Goal: Task Accomplishment & Management: Manage account settings

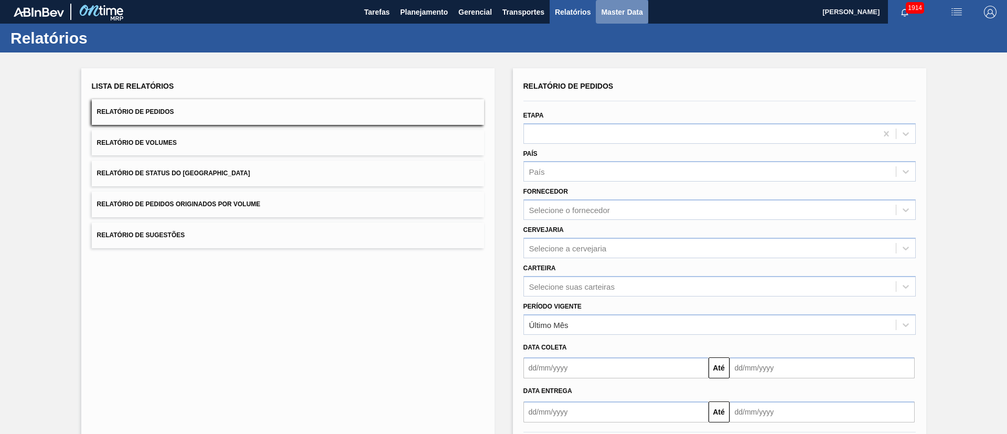
click at [620, 9] on span "Master Data" at bounding box center [621, 12] width 41 height 13
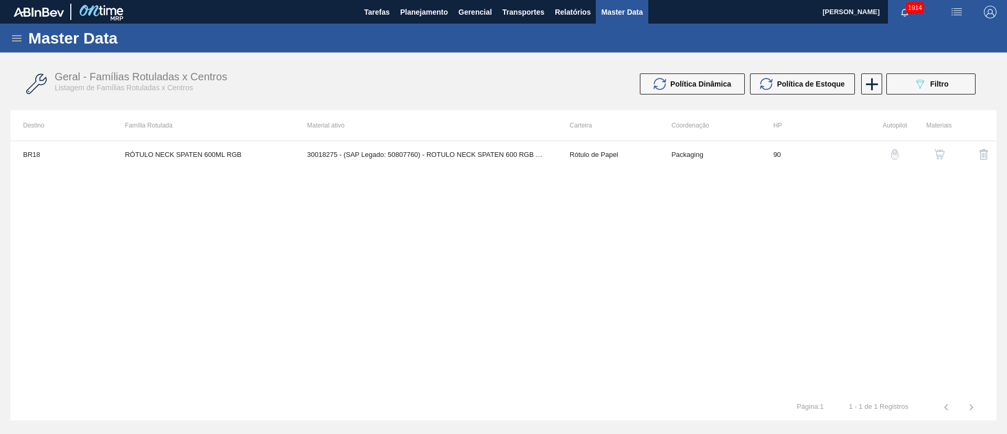
click at [20, 42] on icon at bounding box center [16, 38] width 13 height 13
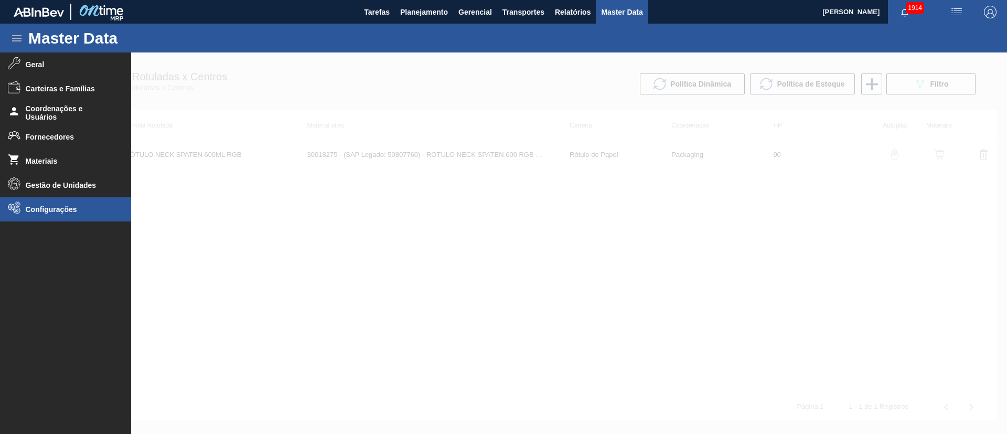
click at [49, 212] on span "Configurações" at bounding box center [69, 209] width 87 height 8
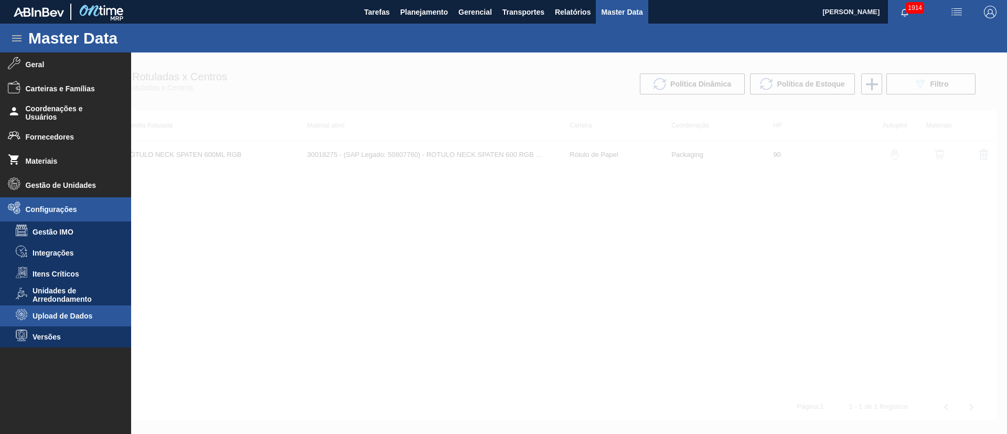
click at [76, 307] on li "Upload de Dados" at bounding box center [65, 315] width 131 height 21
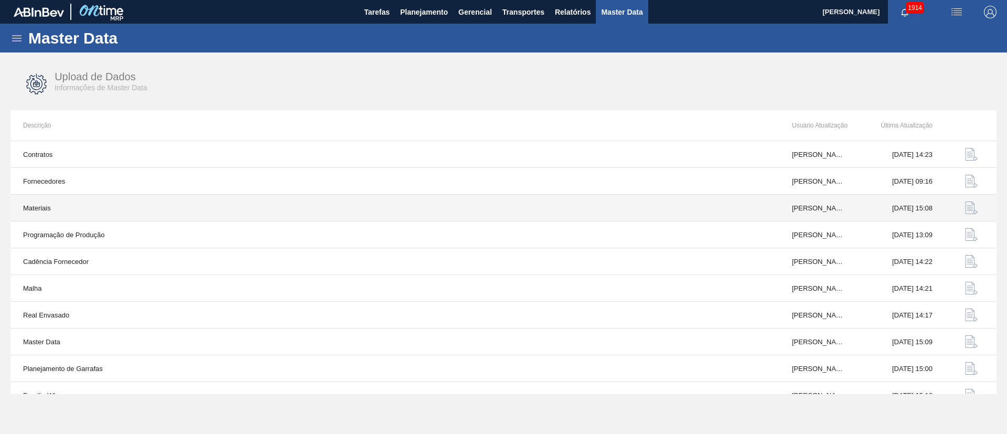
click at [970, 209] on img "button" at bounding box center [971, 207] width 13 height 13
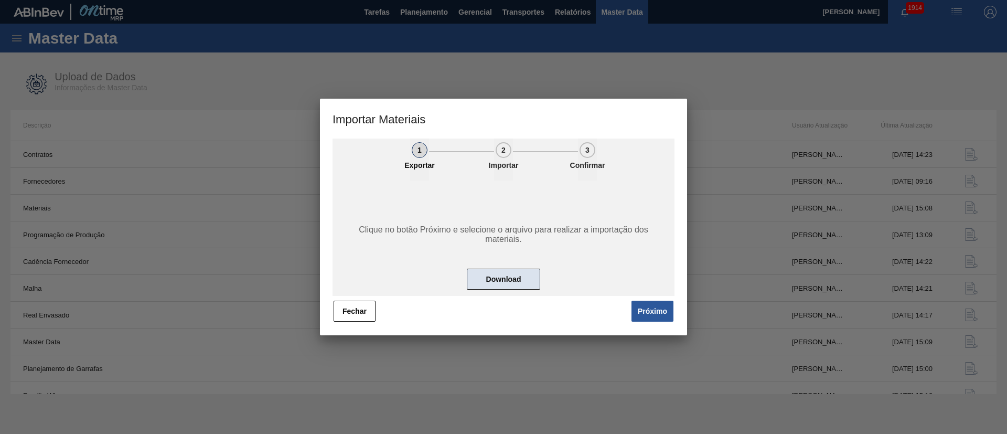
click at [504, 282] on button "Download" at bounding box center [503, 279] width 73 height 21
click at [657, 317] on button "Próximo" at bounding box center [653, 311] width 42 height 21
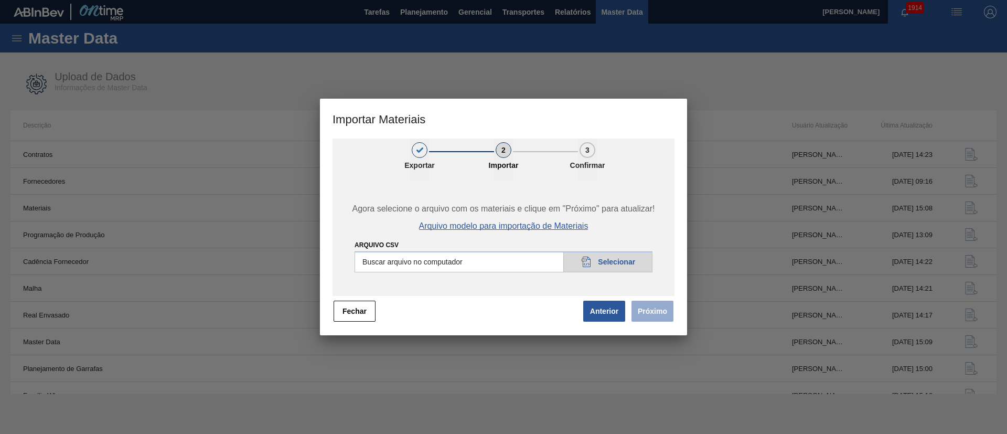
click at [535, 225] on span "Arquivo modelo para importação de Materiais" at bounding box center [503, 225] width 169 height 9
click at [607, 260] on input "Arquivo CSV" at bounding box center [504, 261] width 298 height 21
type input "C:\fakepath\materials_model (37).csv"
click at [649, 316] on button "Próximo" at bounding box center [653, 311] width 42 height 21
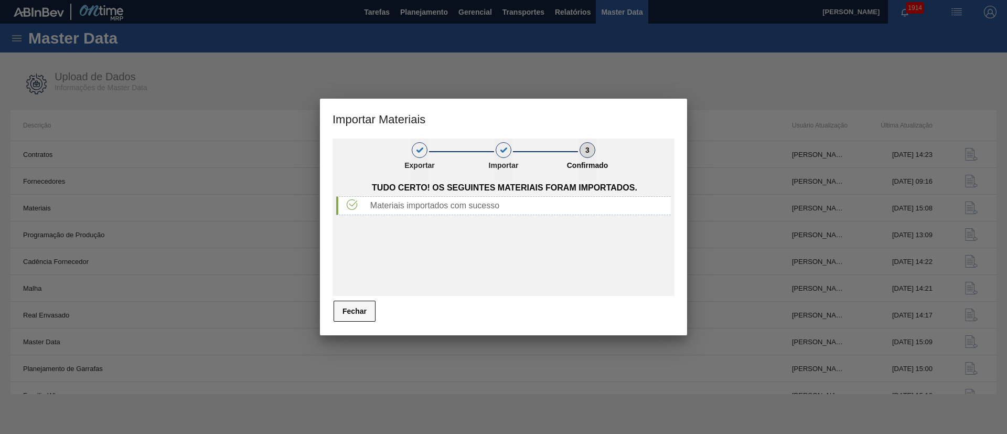
click at [347, 307] on button "Fechar" at bounding box center [355, 311] width 42 height 21
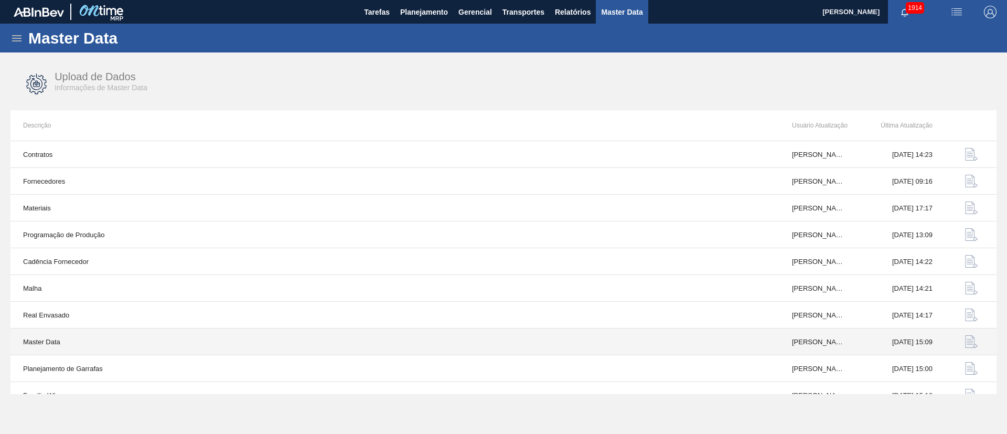
click at [967, 340] on img "button" at bounding box center [971, 341] width 13 height 13
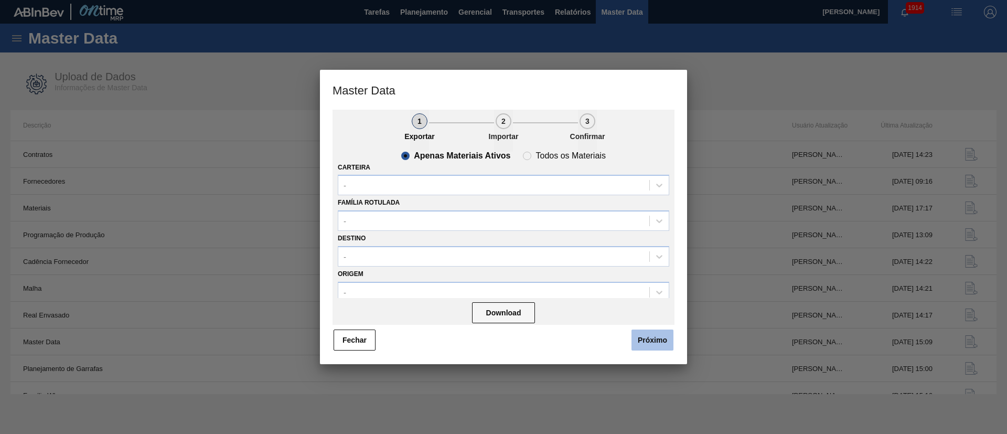
click at [652, 340] on button "Próximo" at bounding box center [653, 339] width 42 height 21
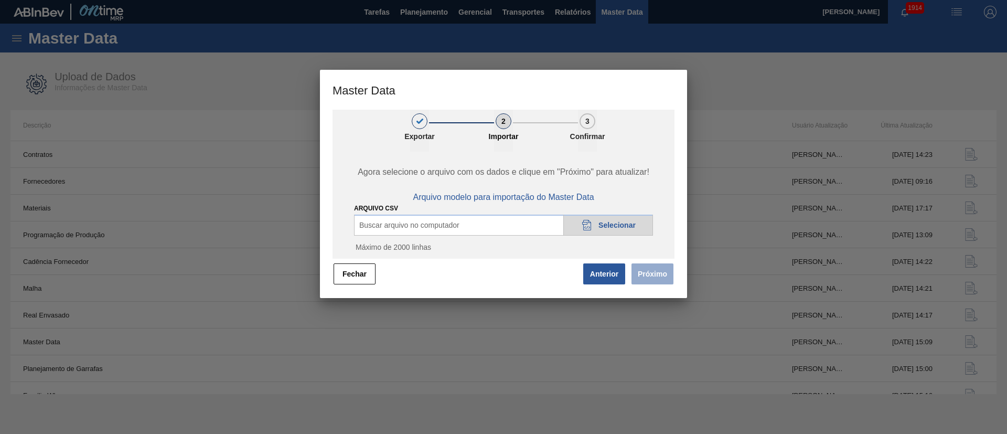
click at [614, 228] on span "Selecionar" at bounding box center [617, 225] width 37 height 8
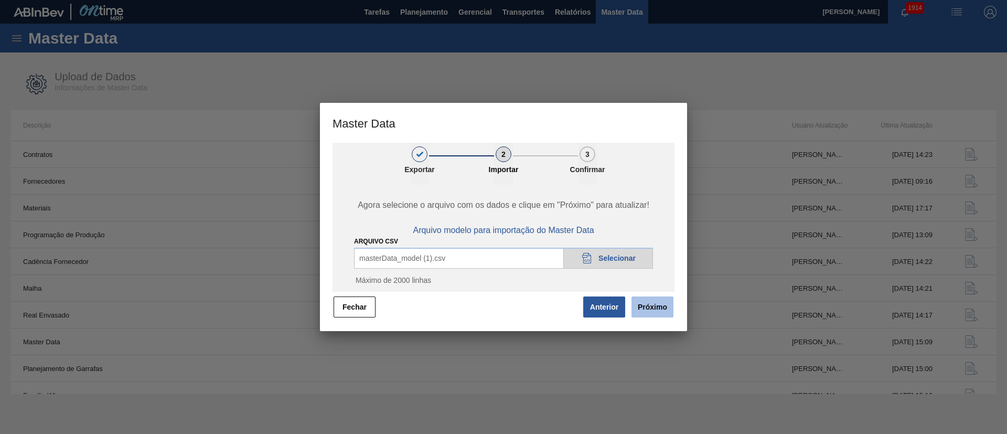
click at [653, 301] on button "Próximo" at bounding box center [653, 306] width 42 height 21
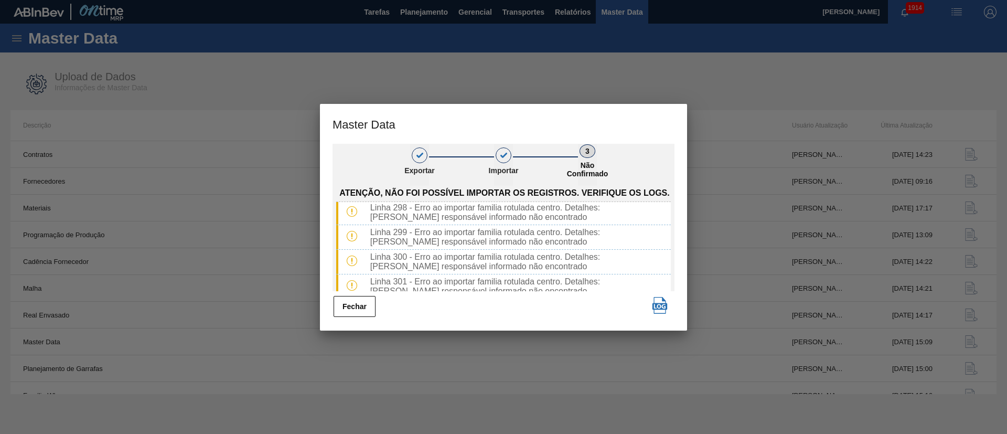
scroll to position [7317, 0]
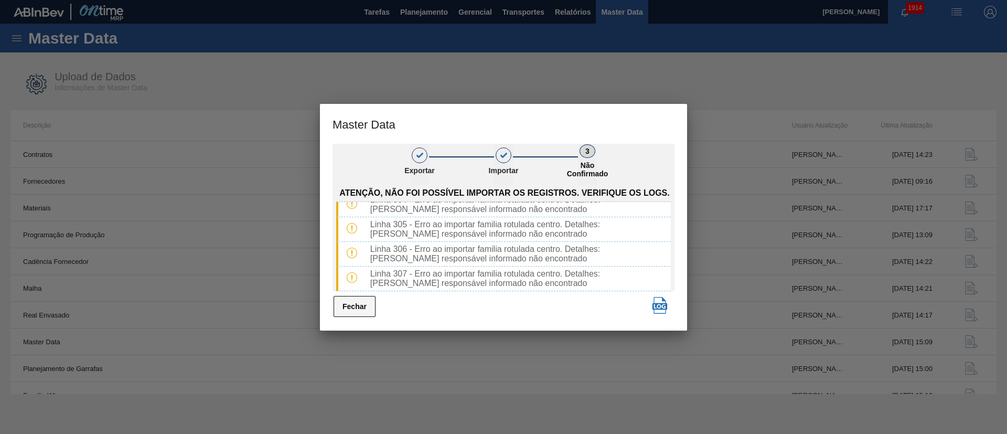
click at [358, 307] on button "Fechar" at bounding box center [355, 306] width 42 height 21
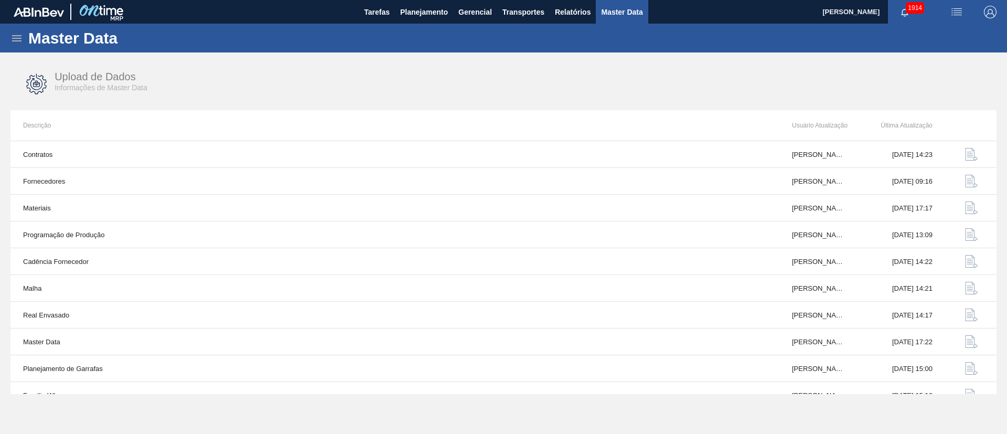
click at [15, 41] on icon at bounding box center [16, 38] width 9 height 6
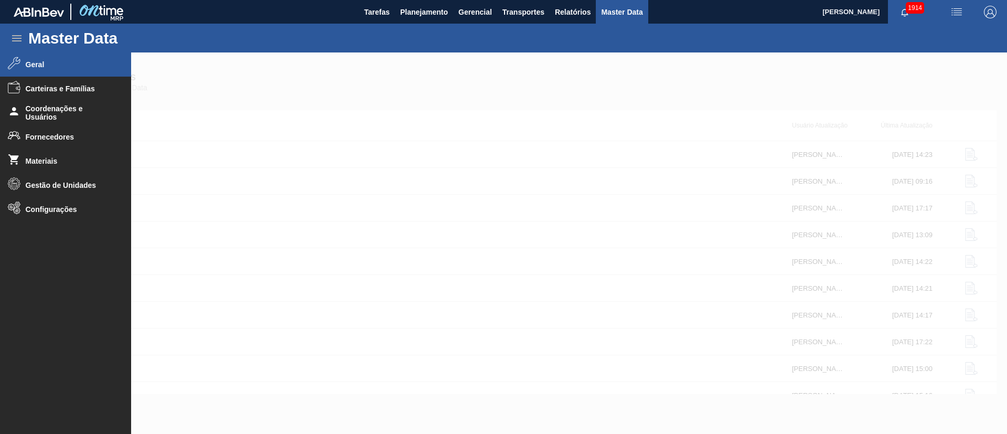
click at [68, 67] on span "Geral" at bounding box center [69, 64] width 87 height 8
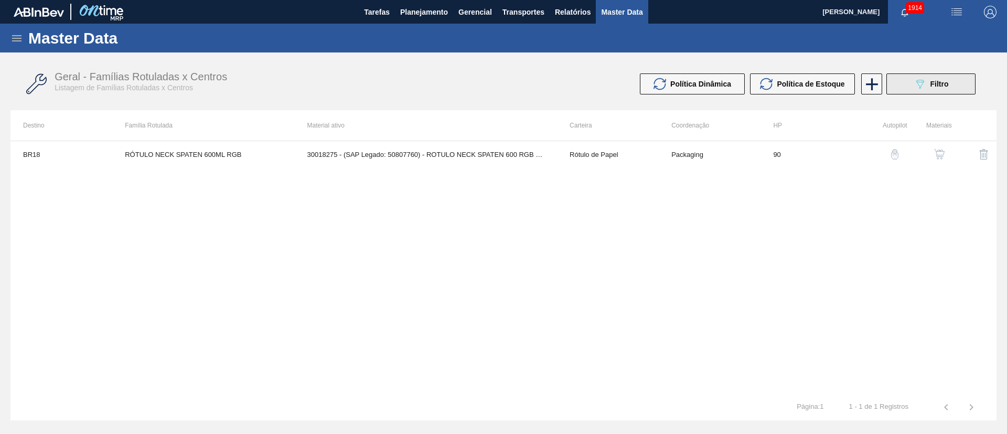
click at [934, 90] on button "089F7B8B-B2A5-4AFE-B5C0-19BA573D28AC Filtro" at bounding box center [931, 83] width 89 height 21
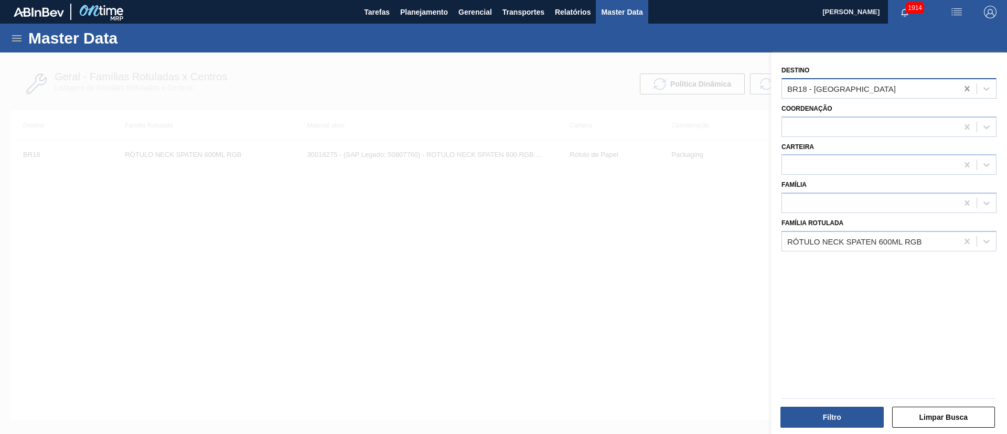
click at [966, 90] on icon at bounding box center [967, 88] width 10 height 10
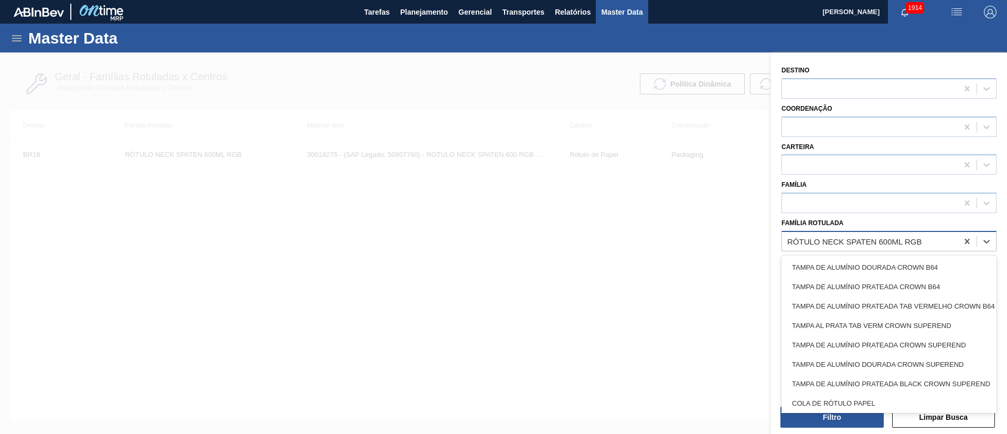
click at [843, 232] on div "RÓTULO NECK SPATEN 600ML RGB" at bounding box center [889, 241] width 215 height 20
paste Rotulada "KIT SUKITA LIMÃO ZERO"
type Rotulada "KIT SUKITA LIMÃO ZERO"
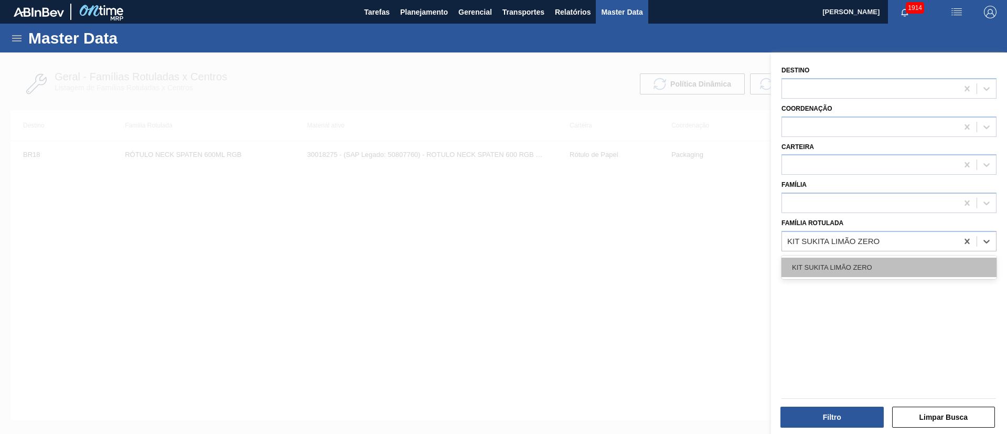
click at [842, 264] on div "KIT SUKITA LIMÃO ZERO" at bounding box center [889, 267] width 215 height 19
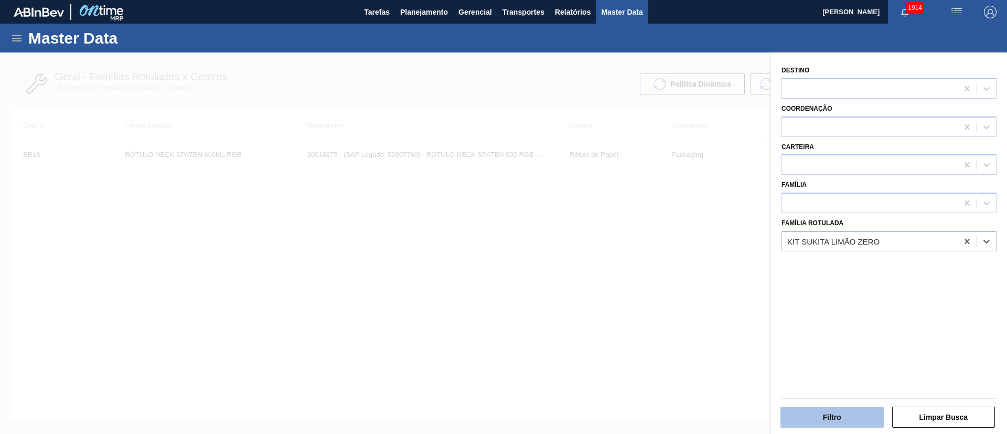
click at [828, 417] on button "Filtro" at bounding box center [832, 417] width 103 height 21
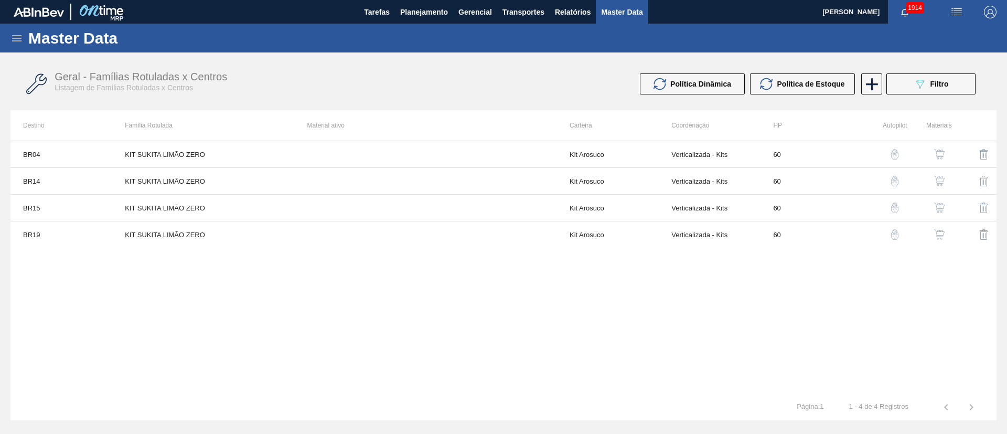
click at [655, 352] on div "BR04 KIT SUKITA LIMÃO ZERO Kit Arosuco Verticalizada - Kits 60 BR14 KIT SUKITA …" at bounding box center [503, 267] width 986 height 253
click at [944, 156] on img "button" at bounding box center [939, 154] width 10 height 10
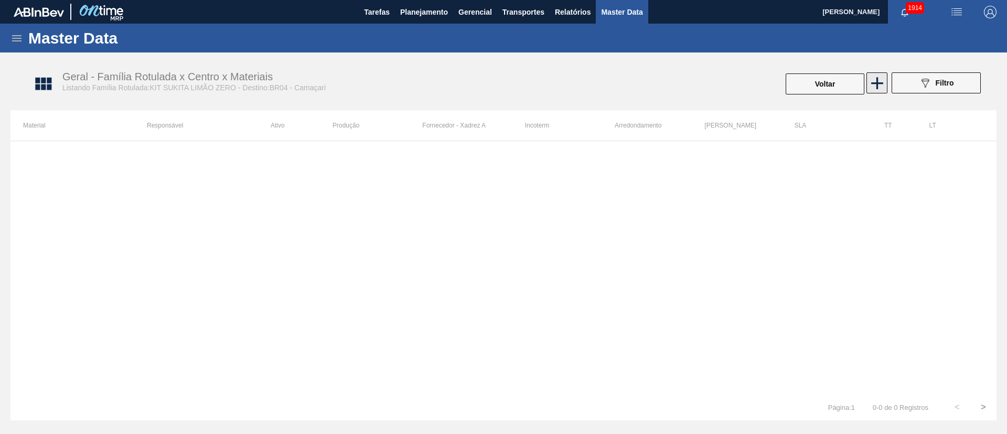
click at [873, 80] on icon at bounding box center [877, 83] width 20 height 20
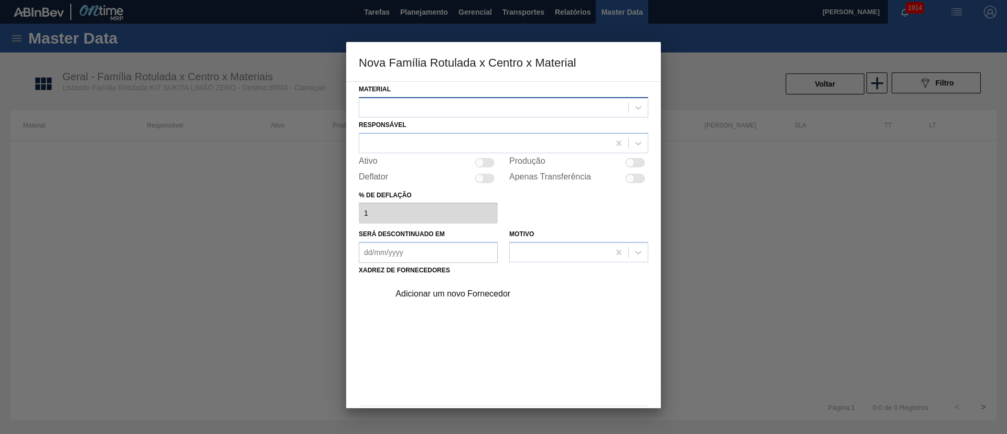
click at [421, 108] on div at bounding box center [493, 107] width 269 height 15
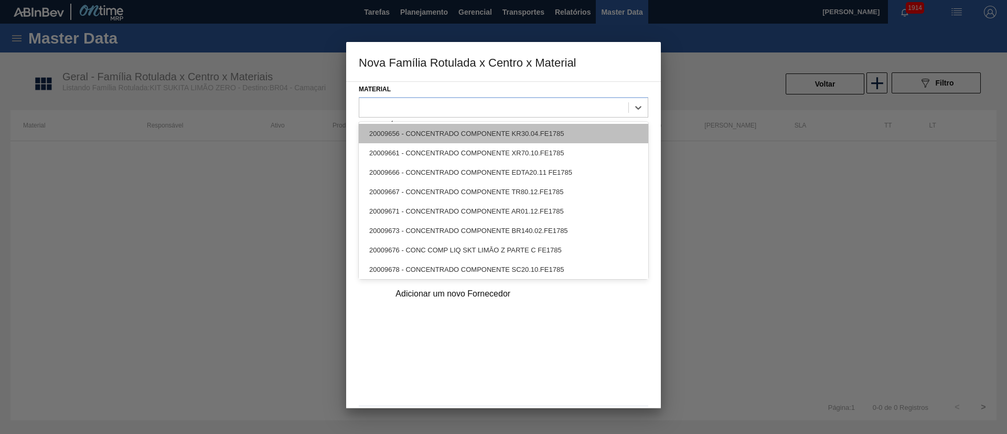
click at [427, 131] on div "20009656 - CONCENTRADO COMPONENTE KR30.04.FE1785" at bounding box center [504, 133] width 290 height 19
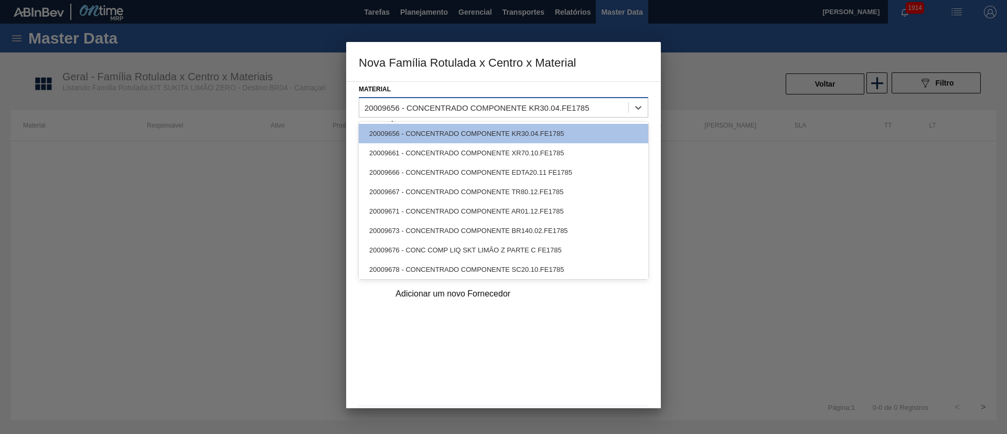
click at [468, 106] on div "20009656 - CONCENTRADO COMPONENTE KR30.04.FE1785" at bounding box center [477, 107] width 225 height 9
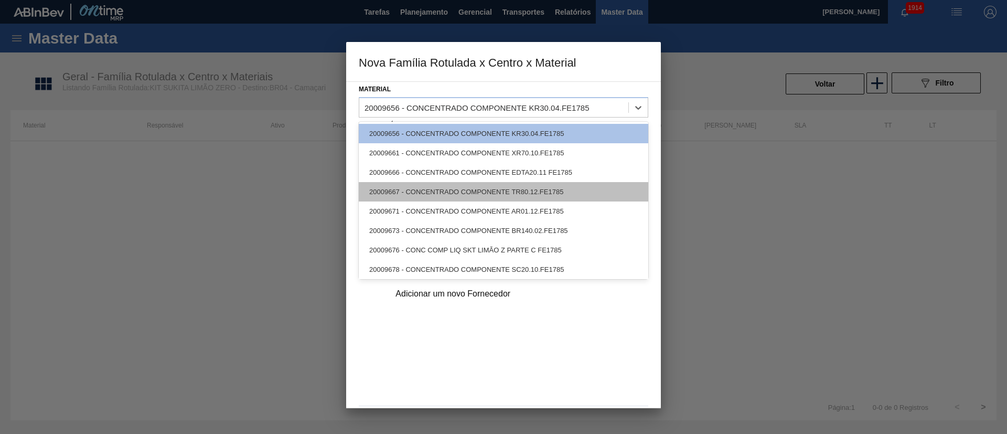
scroll to position [22, 0]
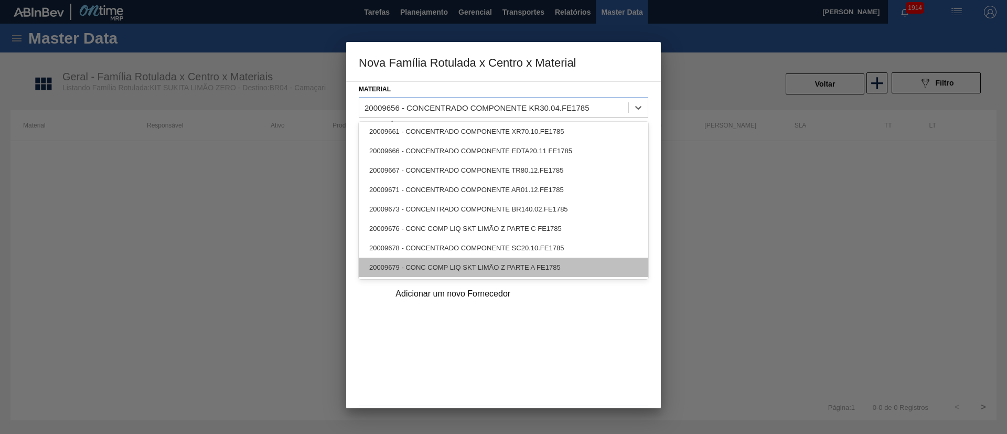
click at [449, 263] on div "20009679 - CONC COMP LIQ SKT LIMÃO Z PARTE A FE1785" at bounding box center [504, 267] width 290 height 19
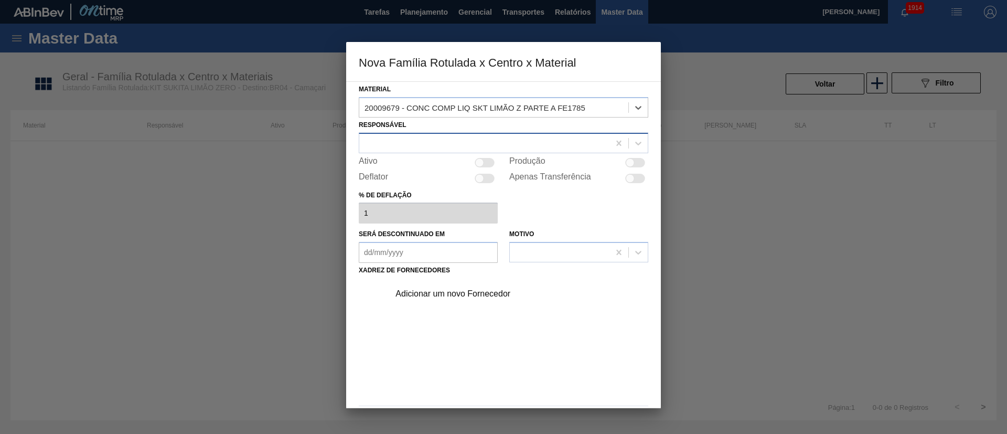
click at [473, 144] on div at bounding box center [484, 142] width 250 height 15
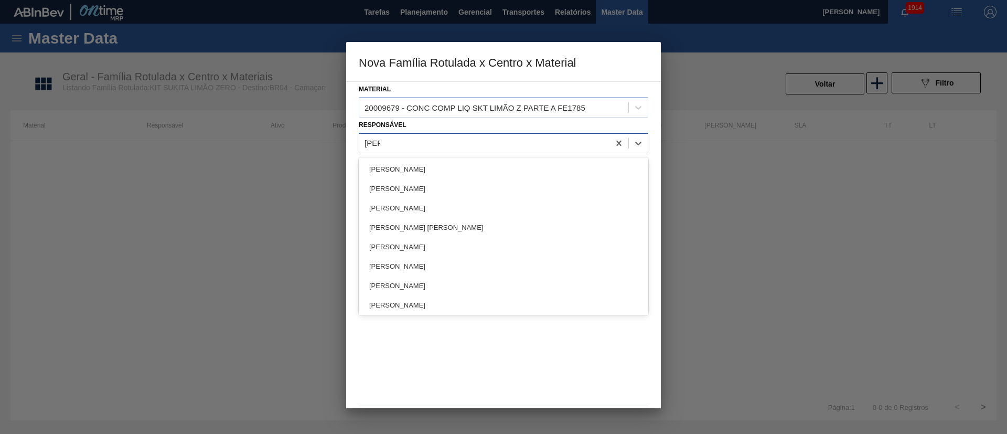
type input "lucas"
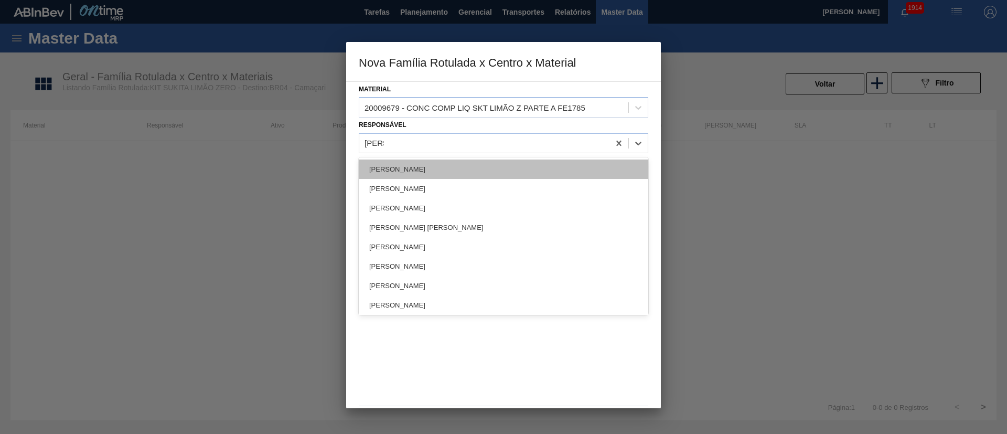
click at [411, 171] on div "[PERSON_NAME]" at bounding box center [504, 168] width 290 height 19
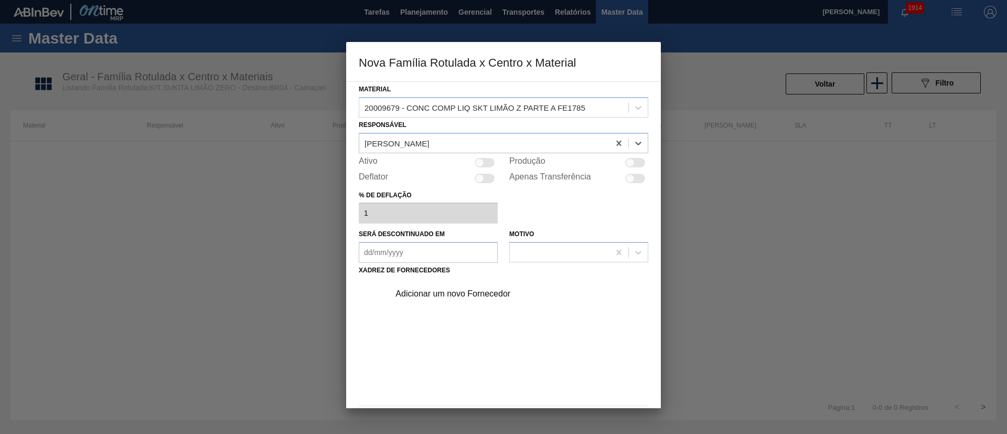
click at [480, 160] on div at bounding box center [479, 162] width 9 height 9
checkbox input "true"
click at [468, 295] on div "Adicionar um novo Fornecedor" at bounding box center [499, 293] width 206 height 9
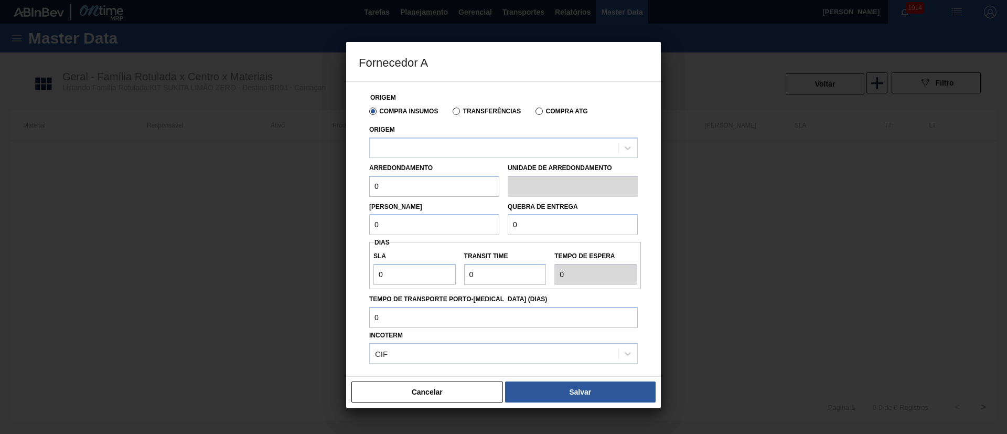
click at [469, 112] on label "Transferências" at bounding box center [487, 111] width 68 height 7
click at [451, 113] on input "Transferências" at bounding box center [451, 113] width 0 height 0
click at [436, 139] on div at bounding box center [503, 147] width 269 height 20
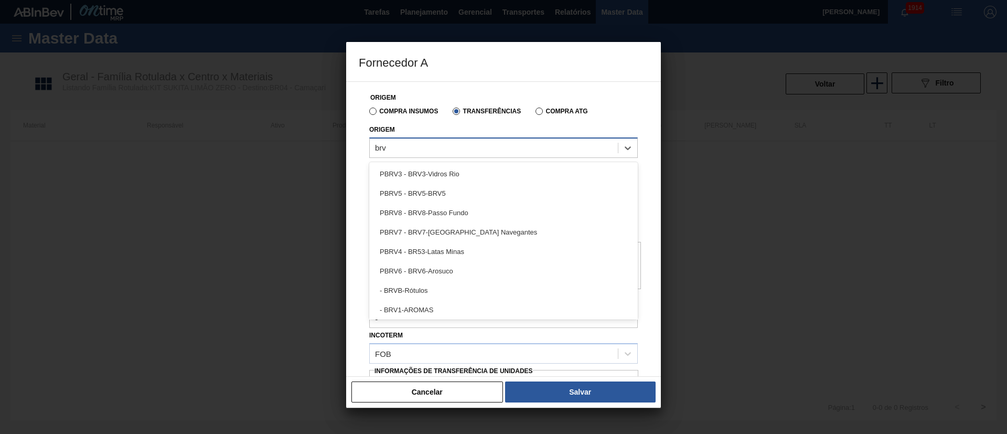
type input "brv1"
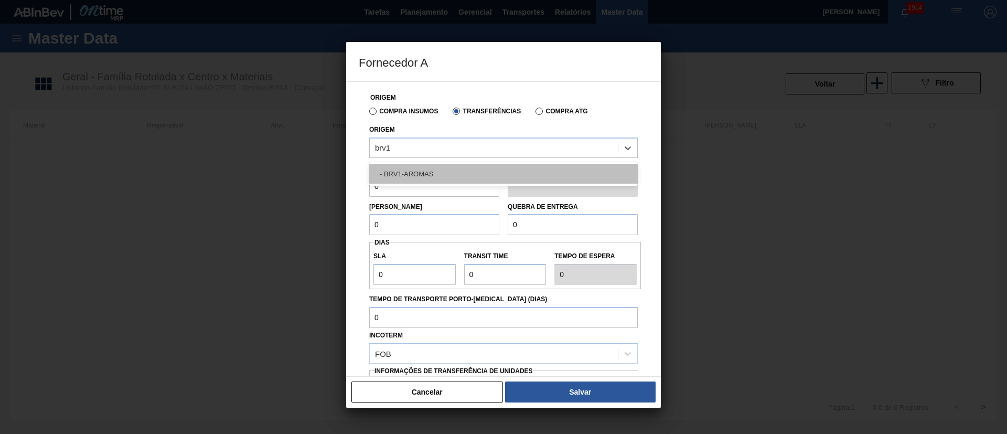
click at [427, 173] on div "- BRV1-AROMAS" at bounding box center [503, 173] width 269 height 19
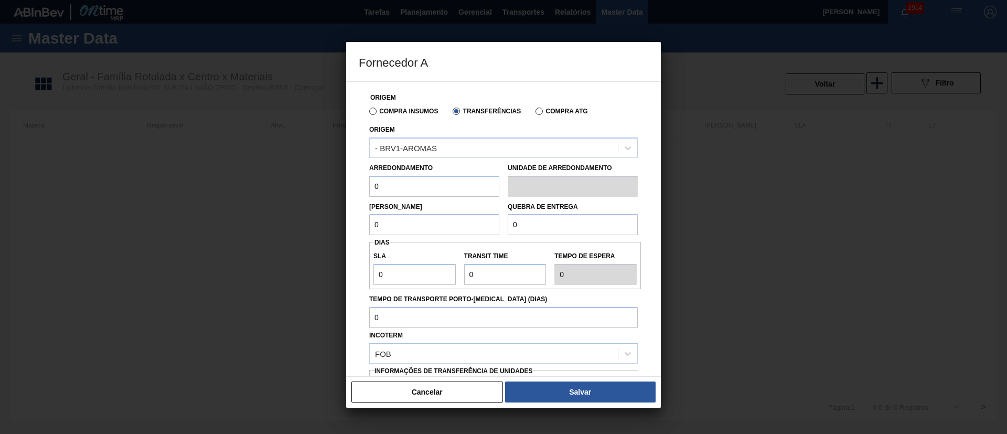
drag, startPoint x: 407, startPoint y: 188, endPoint x: 361, endPoint y: 187, distance: 45.1
click at [361, 187] on div "Origem Compra Insumos Transferências Compra ATG Origem - BRV1-AROMAS Arredondam…" at bounding box center [504, 256] width 290 height 348
type input "5,445"
drag, startPoint x: 401, startPoint y: 226, endPoint x: 309, endPoint y: 226, distance: 91.8
click at [309, 226] on div "Fornecedor A Origem Compra Insumos Transferências Compra ATG Origem - BRV1-AROM…" at bounding box center [503, 217] width 1007 height 434
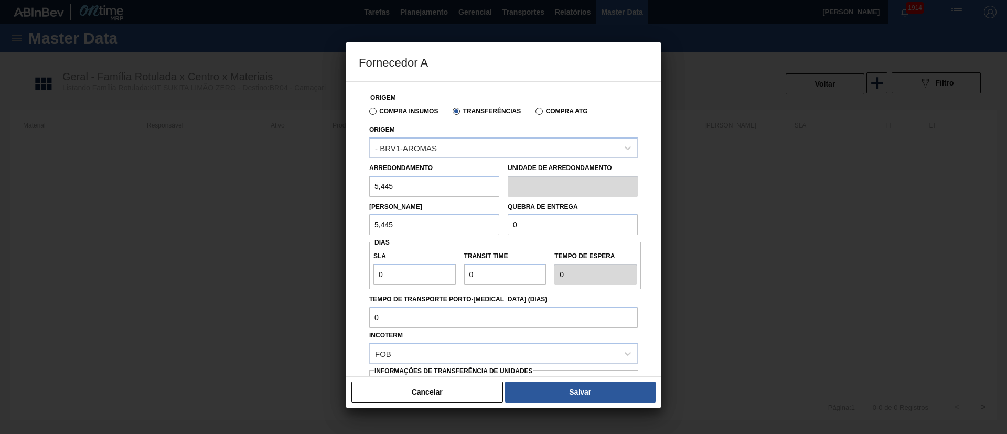
type input "5,445"
drag, startPoint x: 479, startPoint y: 231, endPoint x: 464, endPoint y: 231, distance: 15.2
click at [464, 231] on div "Lote Mínimo 5,445 Quebra de entrega 0" at bounding box center [503, 216] width 277 height 39
type input "2.000"
drag, startPoint x: 404, startPoint y: 272, endPoint x: 331, endPoint y: 272, distance: 73.4
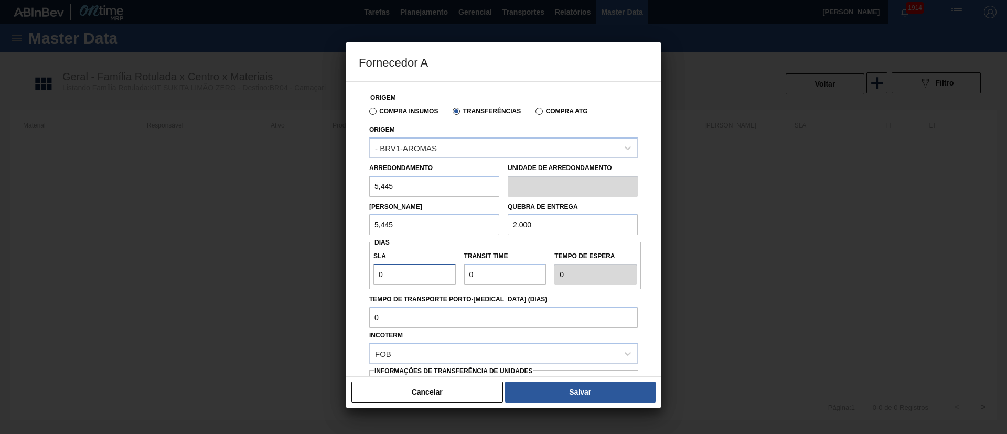
click at [332, 272] on div "Fornecedor A Origem Compra Insumos Transferências Compra ATG Origem - BRV1-AROM…" at bounding box center [503, 217] width 1007 height 434
type input "3"
drag, startPoint x: 500, startPoint y: 278, endPoint x: 456, endPoint y: 274, distance: 44.2
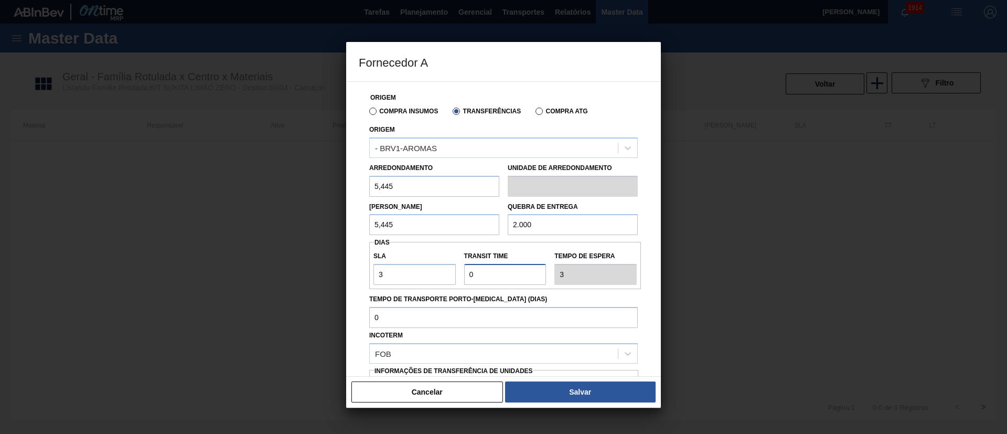
click at [456, 274] on div "SLA 3 Transit Time Tempo de espera 3" at bounding box center [505, 265] width 272 height 39
type input "3"
type input "6"
type input "35"
type input "38"
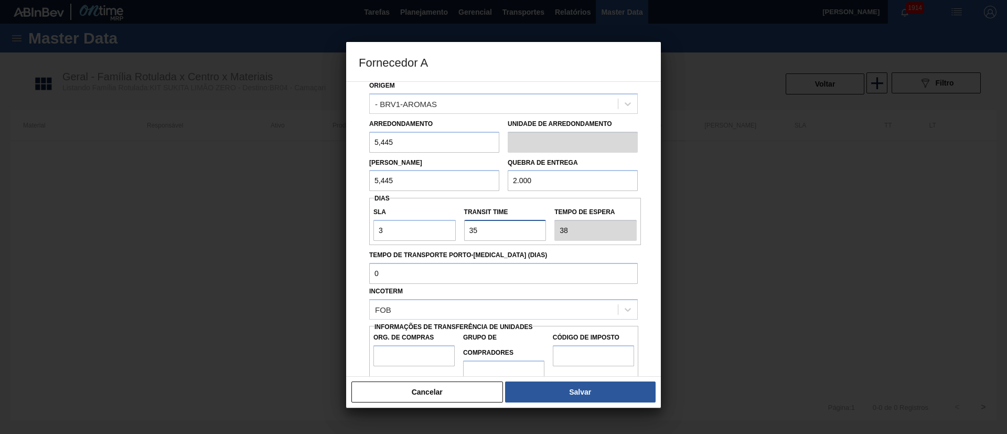
scroll to position [66, 0]
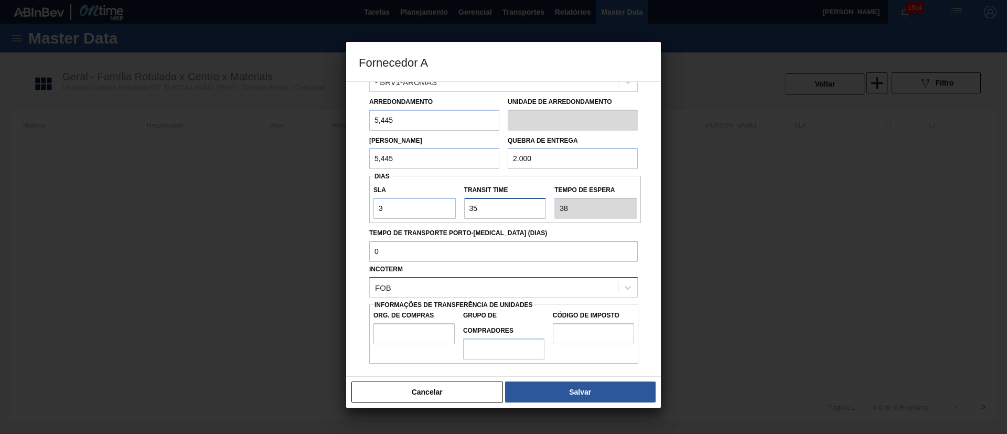
type input "35"
click at [426, 283] on div "FOB" at bounding box center [494, 287] width 248 height 15
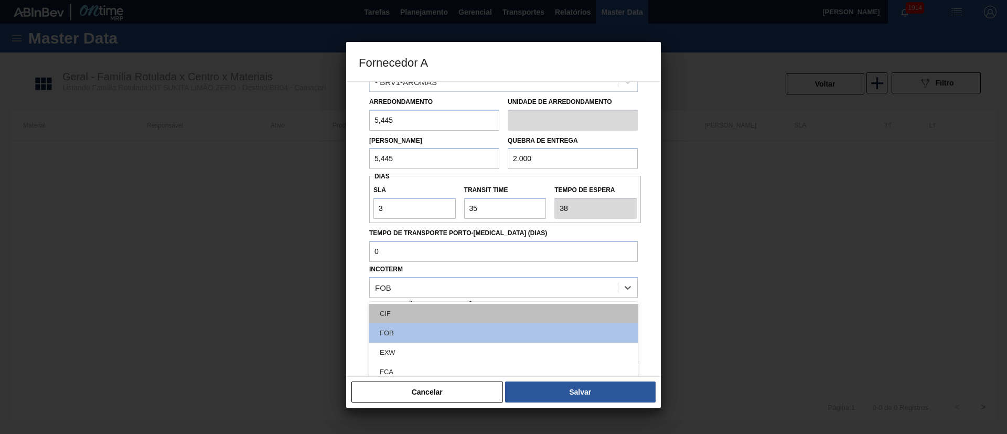
click at [411, 311] on div "CIF" at bounding box center [503, 313] width 269 height 19
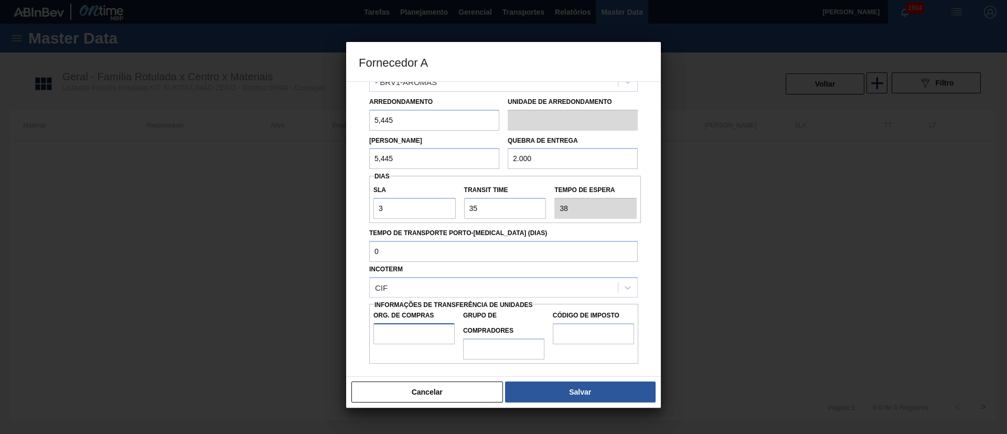
click at [410, 327] on input "Org. de Compras" at bounding box center [414, 333] width 81 height 21
type input "BR00"
click at [495, 344] on input "Grupo de Compradores" at bounding box center [503, 348] width 81 height 21
type input "A01"
click at [574, 330] on input "Código de Imposto" at bounding box center [593, 333] width 81 height 21
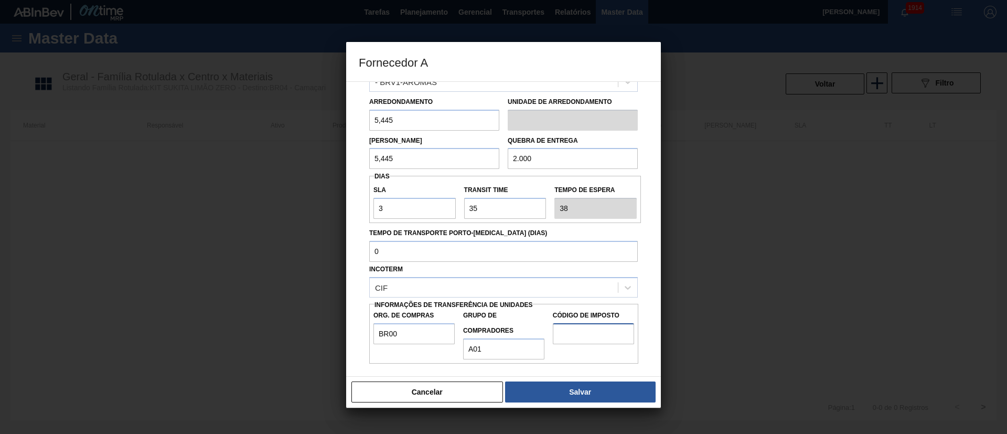
type input "I1"
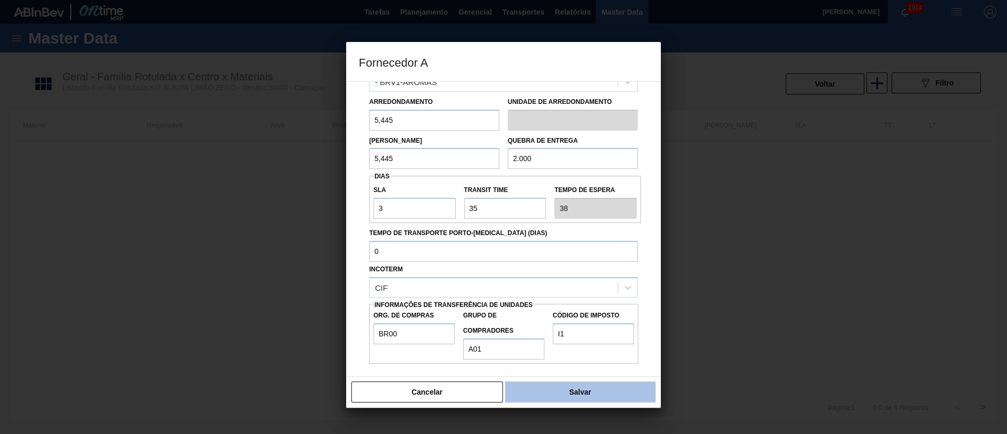
click at [585, 395] on button "Salvar" at bounding box center [580, 391] width 151 height 21
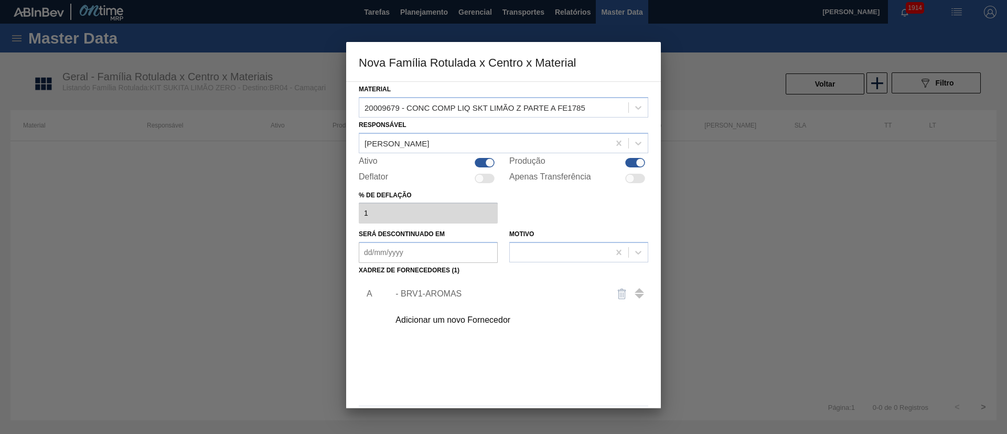
scroll to position [38, 0]
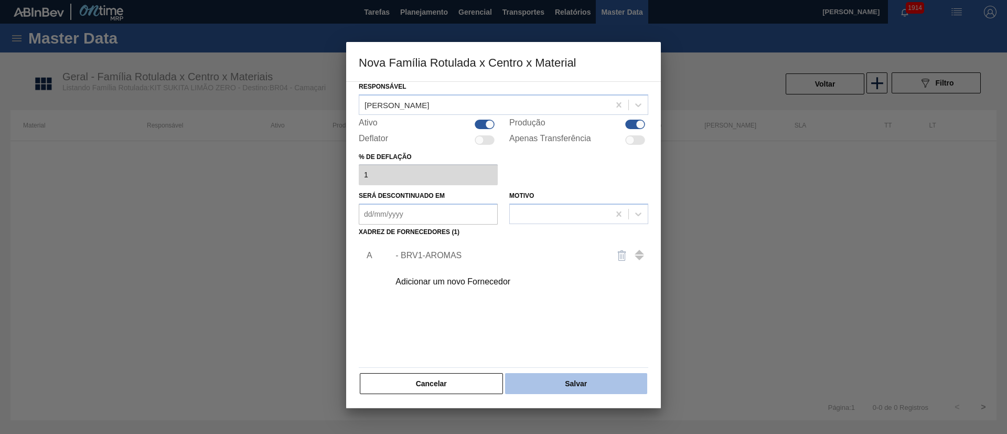
click at [562, 383] on button "Salvar" at bounding box center [576, 383] width 142 height 21
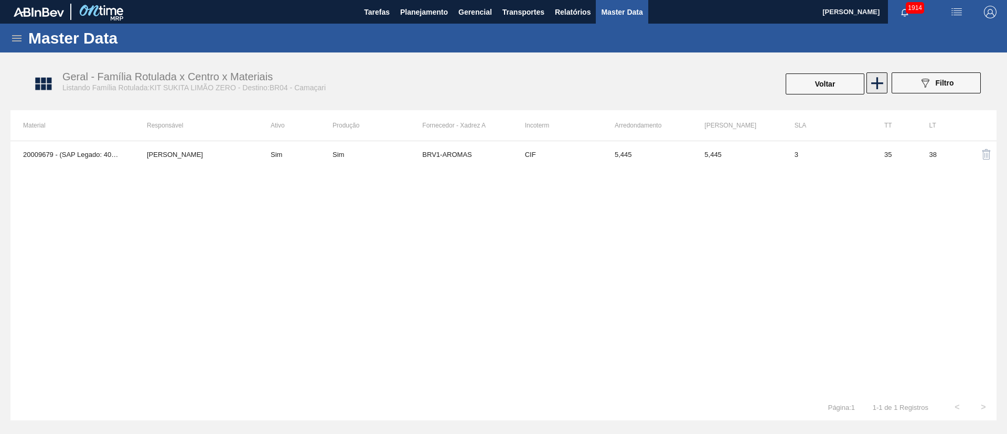
click at [886, 86] on icon at bounding box center [877, 83] width 20 height 20
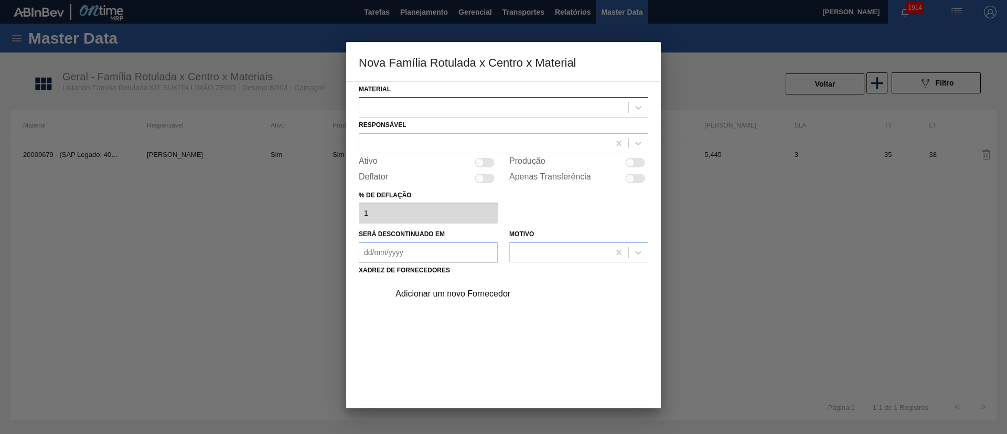
click at [395, 115] on div at bounding box center [504, 107] width 290 height 20
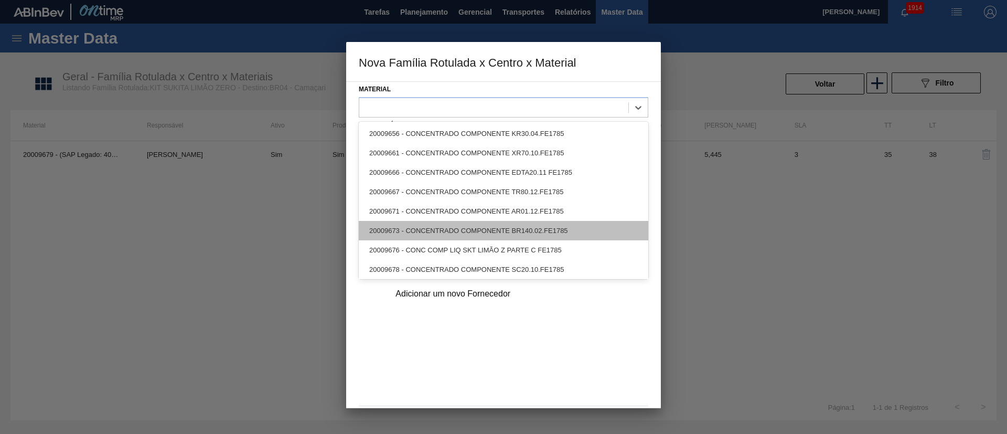
scroll to position [2, 0]
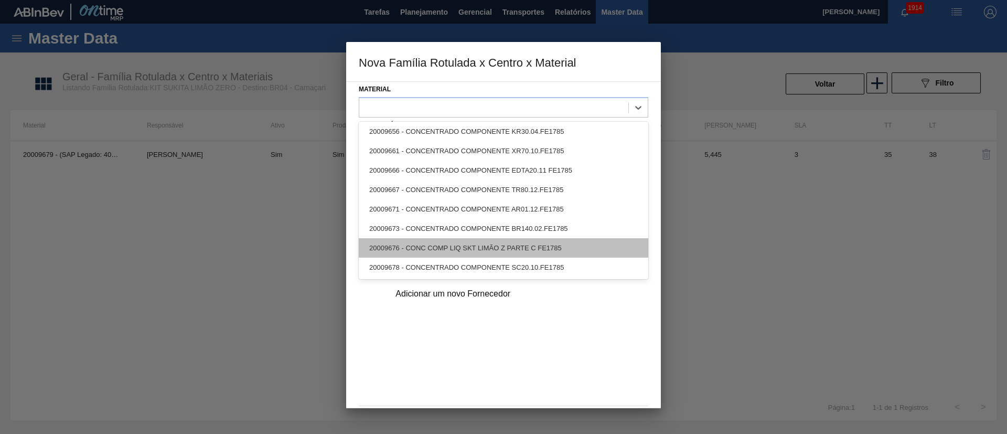
click at [463, 240] on div "20009676 - CONC COMP LIQ SKT LIMÃO Z PARTE C FE1785" at bounding box center [504, 247] width 290 height 19
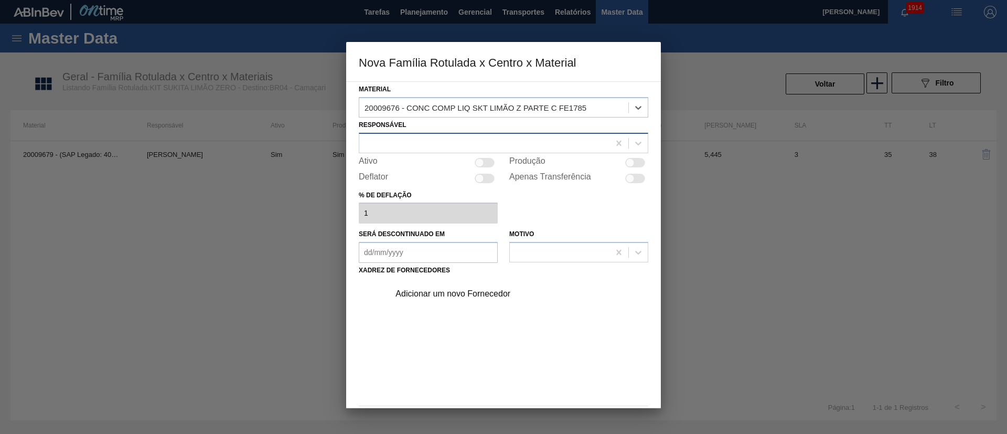
click at [408, 146] on div at bounding box center [484, 142] width 250 height 15
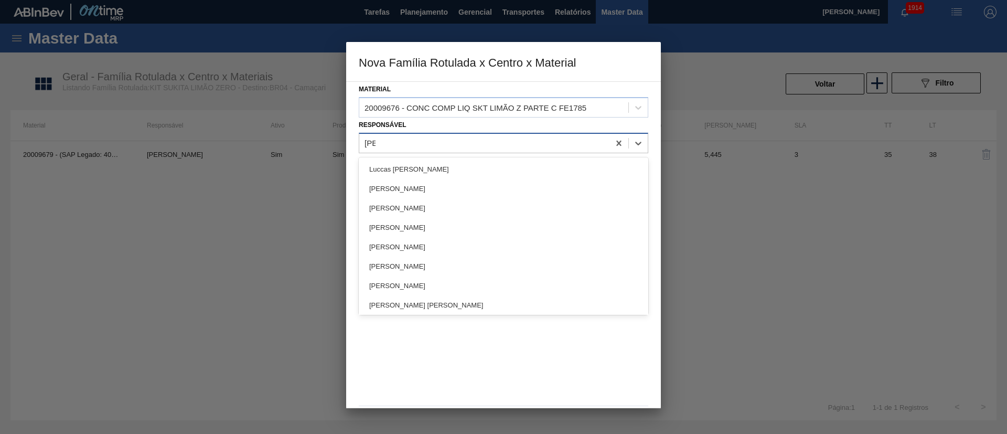
type input "lucas"
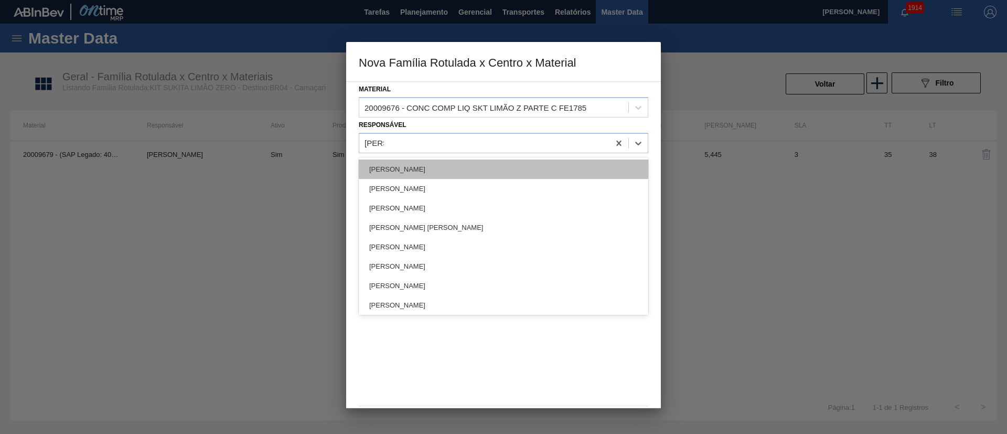
click at [408, 163] on div "[PERSON_NAME]" at bounding box center [504, 168] width 290 height 19
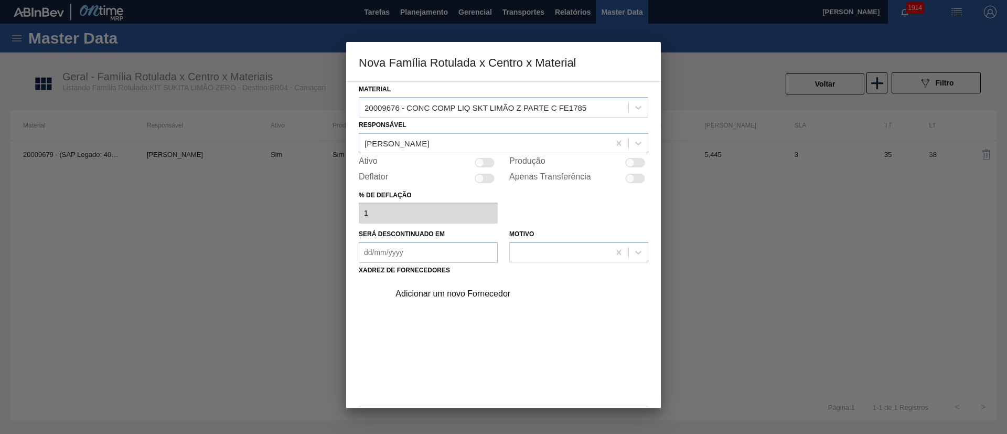
click at [626, 162] on div at bounding box center [630, 162] width 9 height 9
checkbox input "true"
click at [437, 290] on div "Adicionar um novo Fornecedor" at bounding box center [499, 293] width 206 height 9
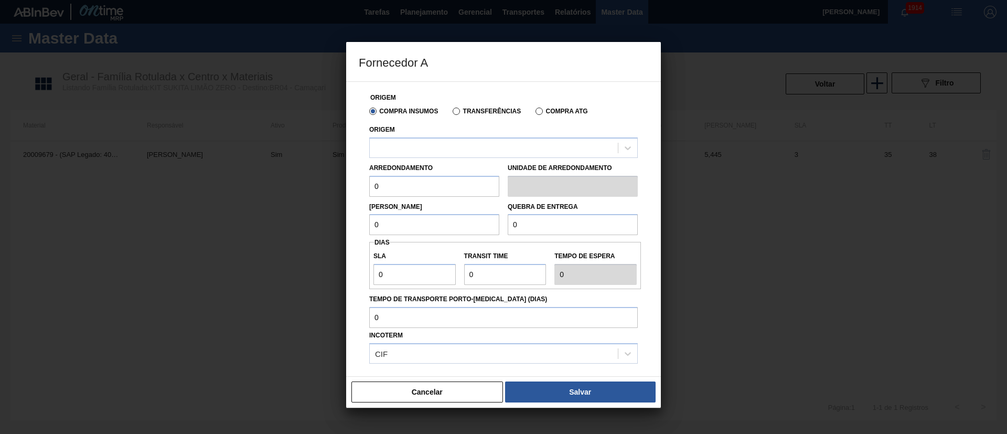
click at [478, 111] on label "Transferências" at bounding box center [487, 111] width 68 height 7
click at [451, 113] on input "Transferências" at bounding box center [451, 113] width 0 height 0
click at [441, 148] on div at bounding box center [494, 147] width 248 height 15
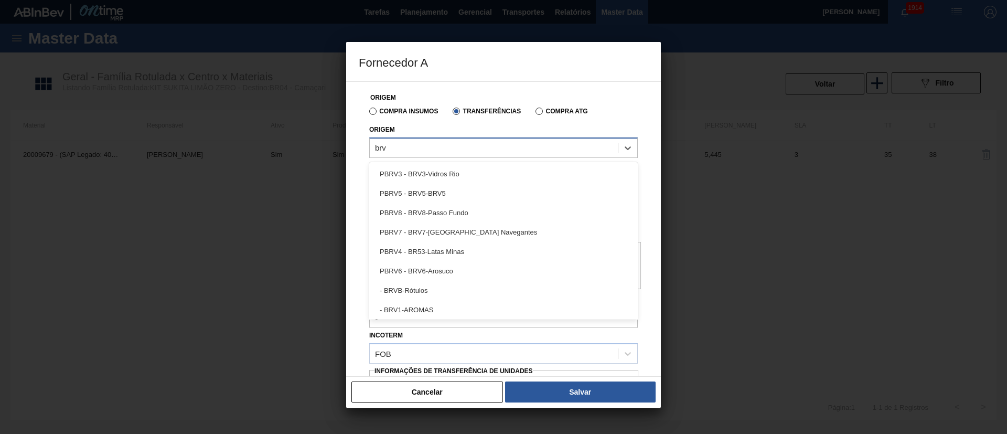
type input "brv1"
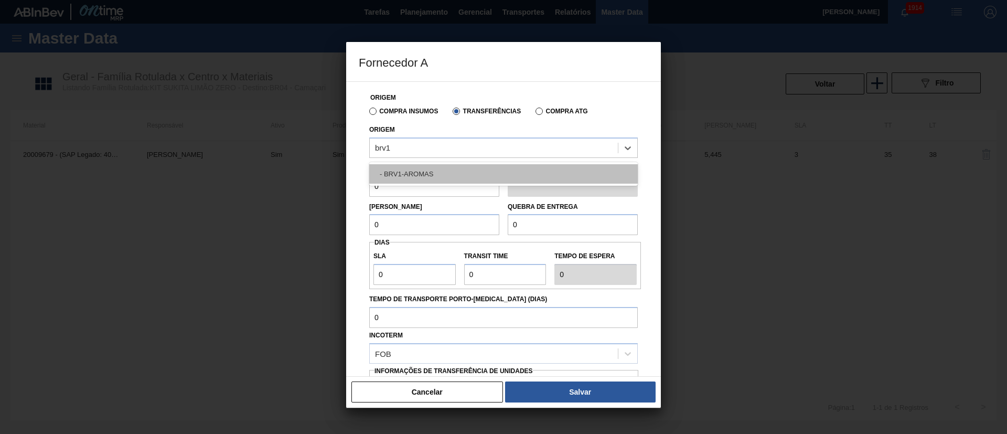
click at [422, 167] on div "- BRV1-AROMAS" at bounding box center [503, 173] width 269 height 19
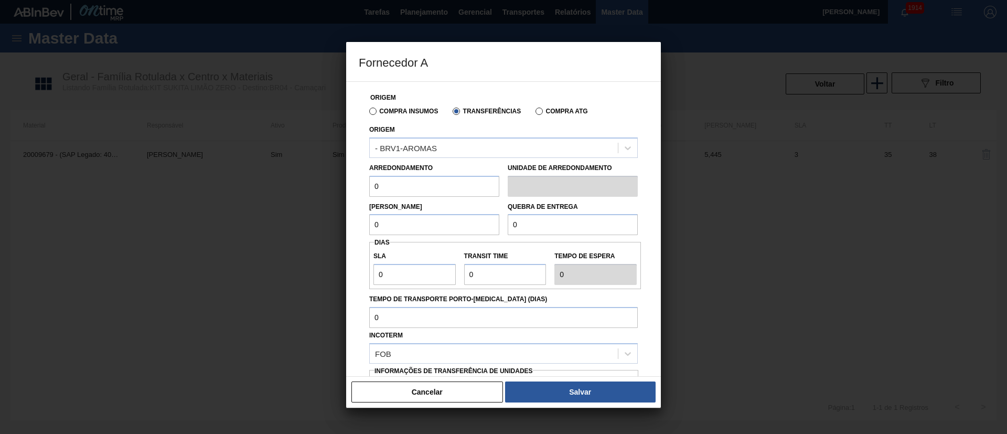
drag, startPoint x: 393, startPoint y: 186, endPoint x: 318, endPoint y: 185, distance: 75.6
click at [318, 185] on div "Fornecedor A Origem Compra Insumos Transferências Compra ATG Origem - BRV1-AROM…" at bounding box center [503, 217] width 1007 height 434
type input "5,005"
drag, startPoint x: 417, startPoint y: 223, endPoint x: 345, endPoint y: 222, distance: 71.9
click at [345, 222] on div "Fornecedor A Origem Compra Insumos Transferências Compra ATG Origem - BRV1-AROM…" at bounding box center [503, 217] width 1007 height 434
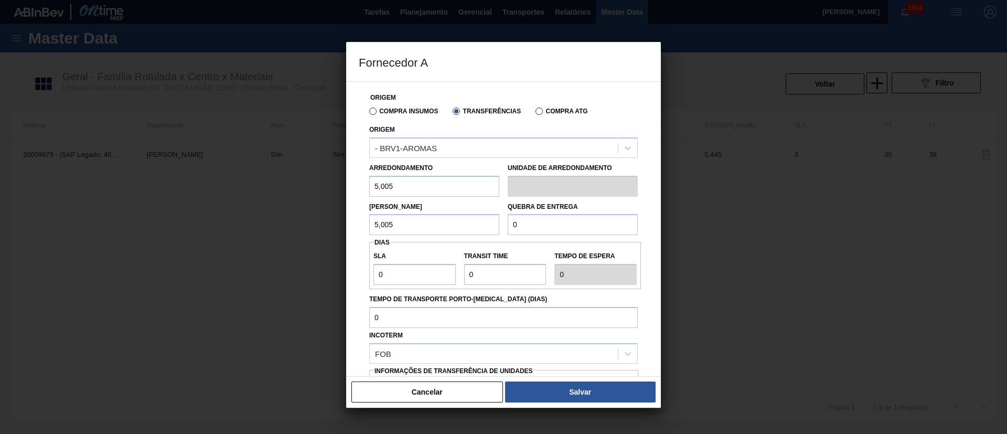
type input "5,005"
drag, startPoint x: 525, startPoint y: 226, endPoint x: 482, endPoint y: 226, distance: 43.5
click at [482, 226] on div "Lote Mínimo 5,005 Quebra de entrega 0" at bounding box center [503, 216] width 277 height 39
type input "2.000"
drag, startPoint x: 403, startPoint y: 271, endPoint x: 346, endPoint y: 275, distance: 57.9
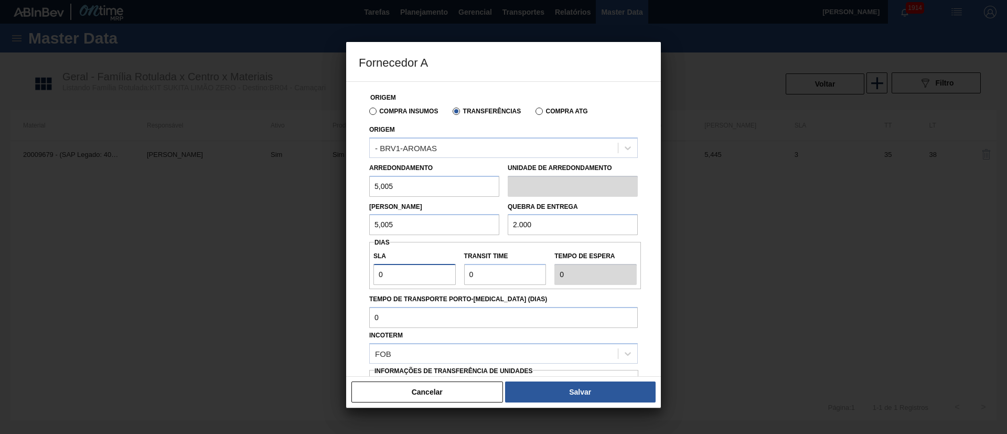
click at [346, 275] on div "Fornecedor A Origem Compra Insumos Transferências Compra ATG Origem - BRV1-AROM…" at bounding box center [503, 217] width 1007 height 434
type input "3"
drag, startPoint x: 498, startPoint y: 268, endPoint x: 410, endPoint y: 268, distance: 87.6
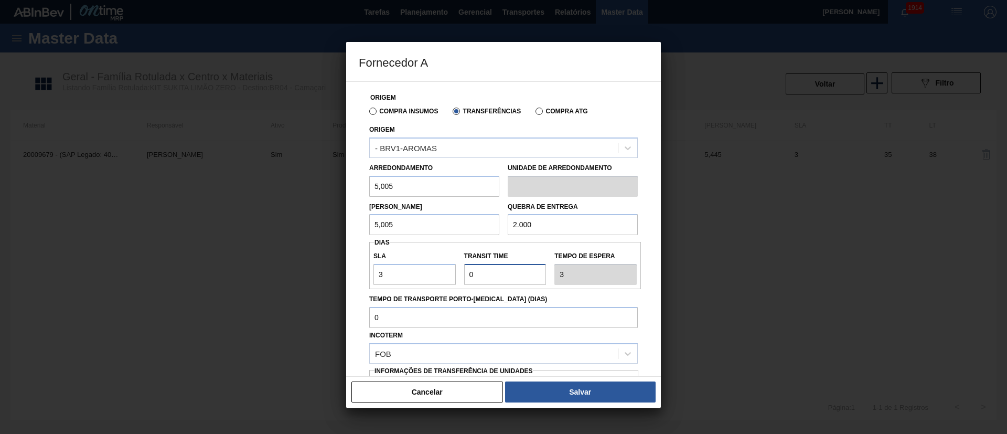
click at [410, 268] on div "SLA 3 Transit Time Tempo de espera 3" at bounding box center [505, 265] width 272 height 39
type input "3"
type input "6"
type input "35"
type input "38"
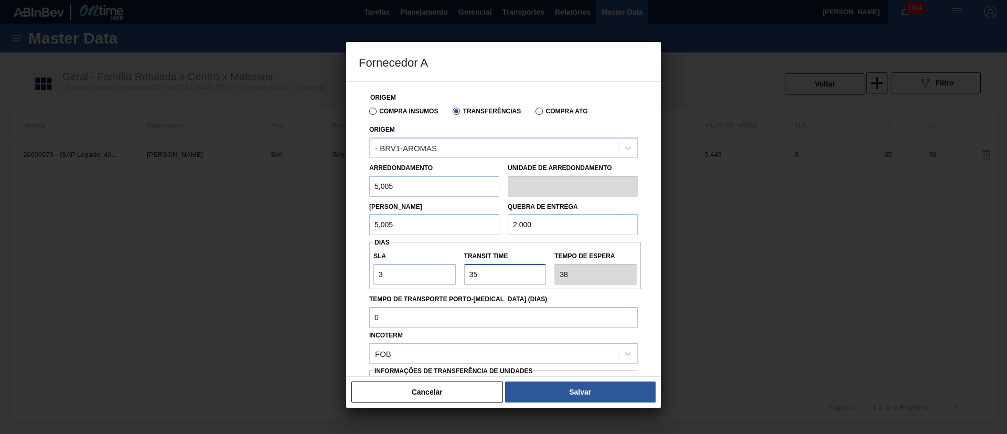
scroll to position [66, 0]
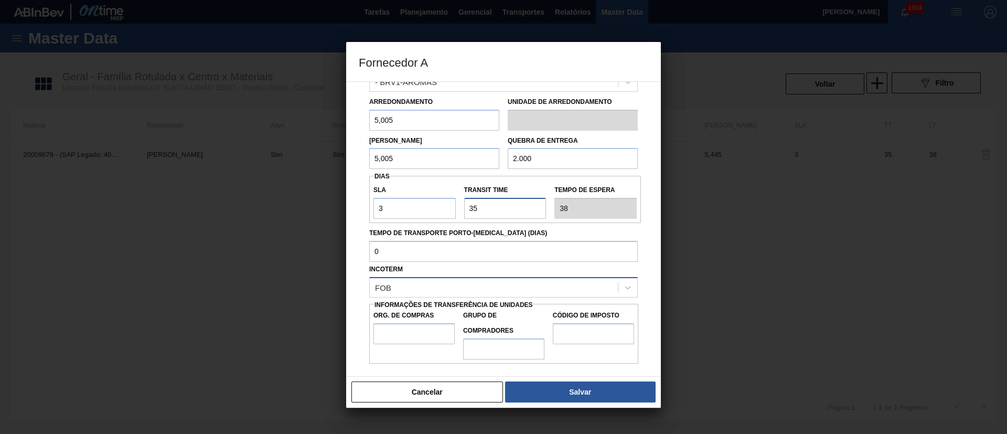
type input "35"
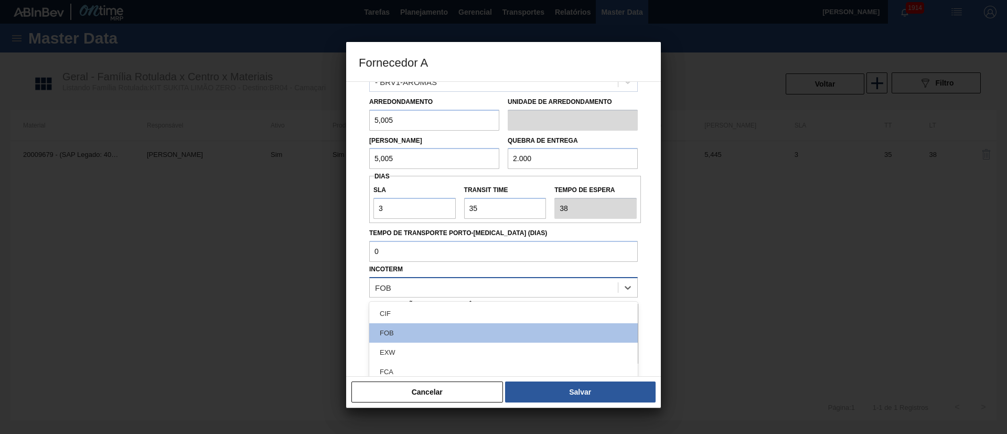
click at [411, 282] on div "FOB" at bounding box center [494, 287] width 248 height 15
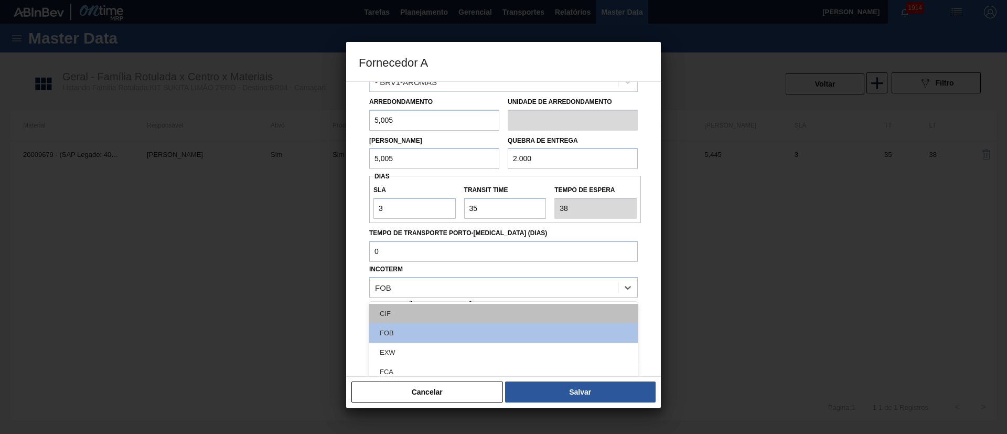
click at [396, 320] on div "CIF" at bounding box center [503, 313] width 269 height 19
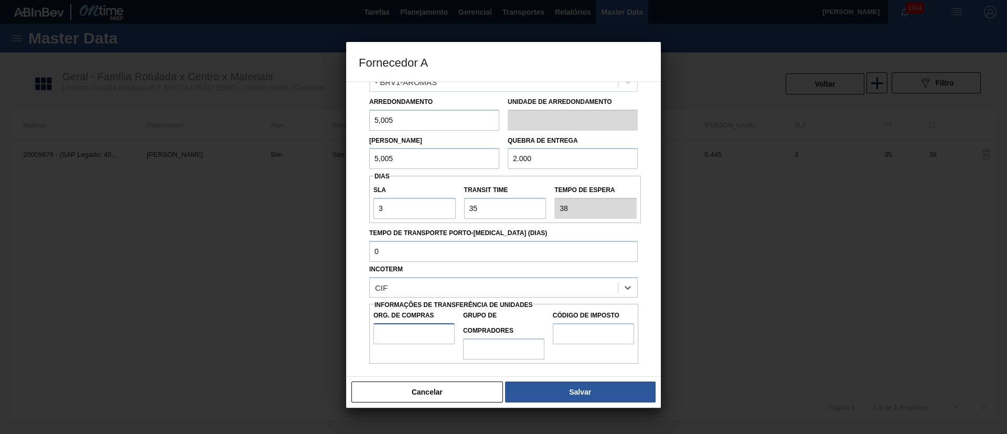
click at [405, 334] on input "Org. de Compras" at bounding box center [414, 333] width 81 height 21
type input "BR00"
click at [497, 353] on input "Grupo de Compradores" at bounding box center [503, 348] width 81 height 21
type input "A01"
drag, startPoint x: 585, startPoint y: 327, endPoint x: 591, endPoint y: 332, distance: 7.1
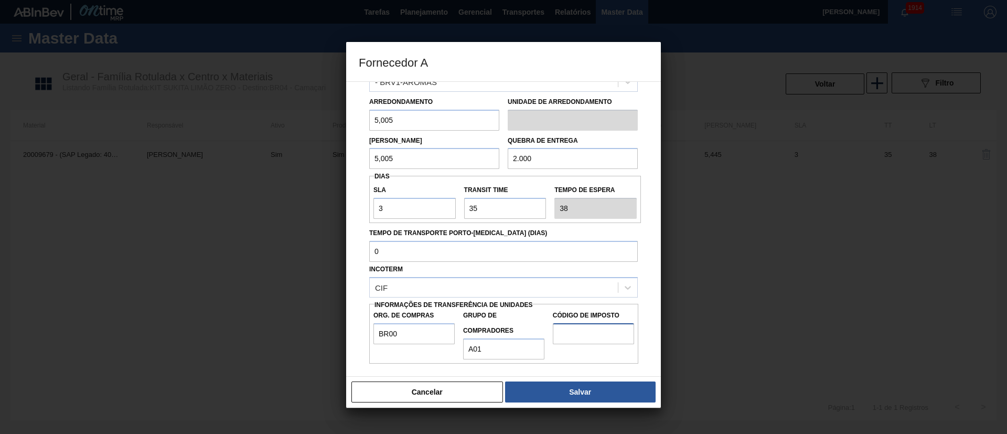
click at [585, 327] on input "Código de Imposto" at bounding box center [593, 333] width 81 height 21
type input "I1"
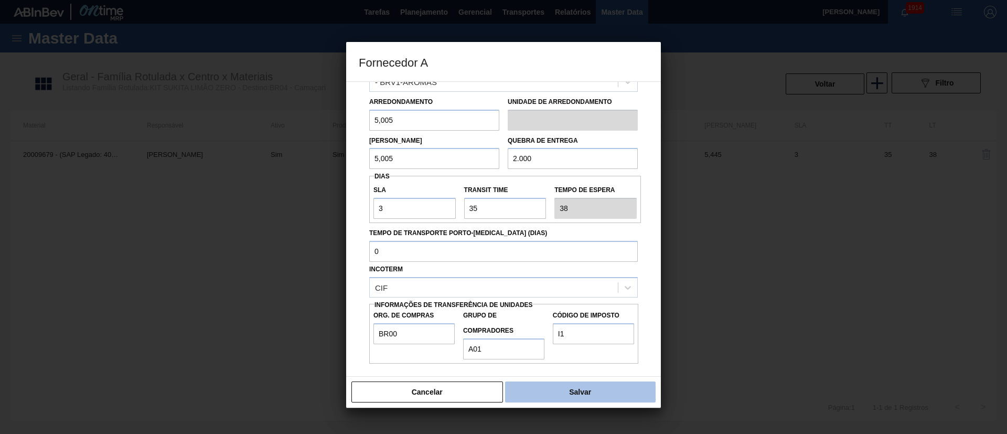
click at [587, 396] on button "Salvar" at bounding box center [580, 391] width 151 height 21
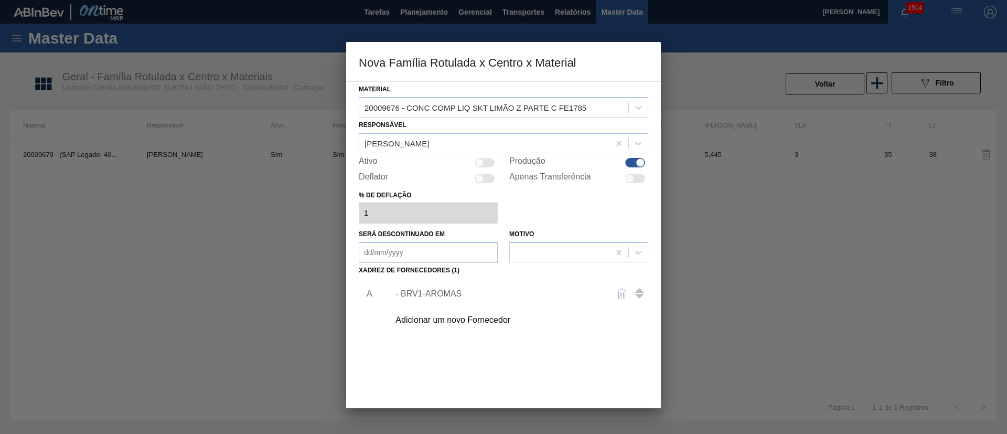
scroll to position [38, 0]
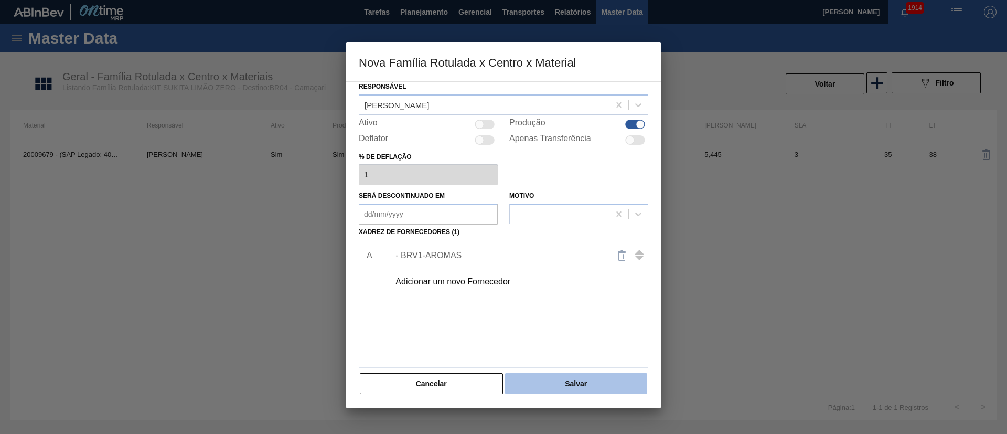
click at [589, 383] on button "Salvar" at bounding box center [576, 383] width 142 height 21
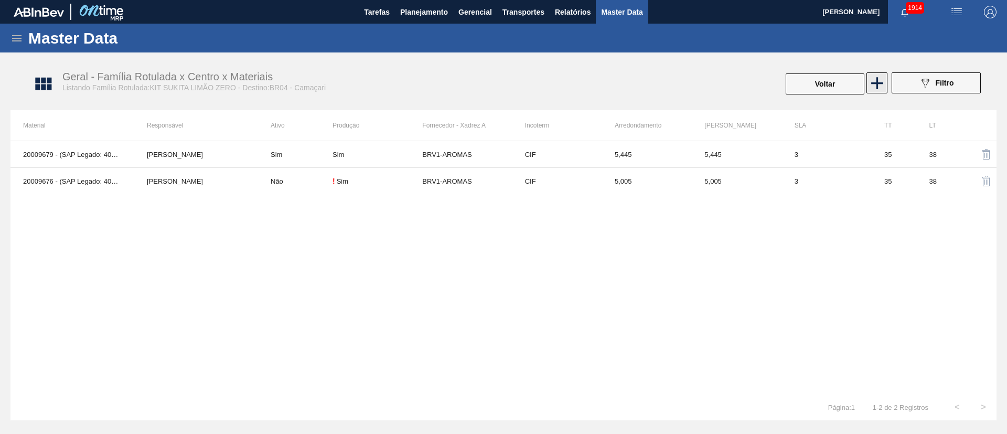
click at [884, 82] on icon at bounding box center [877, 83] width 20 height 20
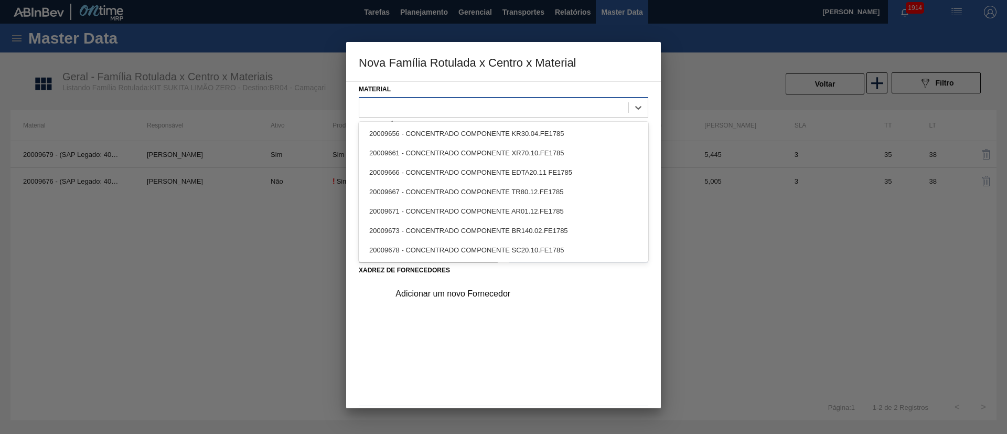
click at [431, 105] on div at bounding box center [493, 107] width 269 height 15
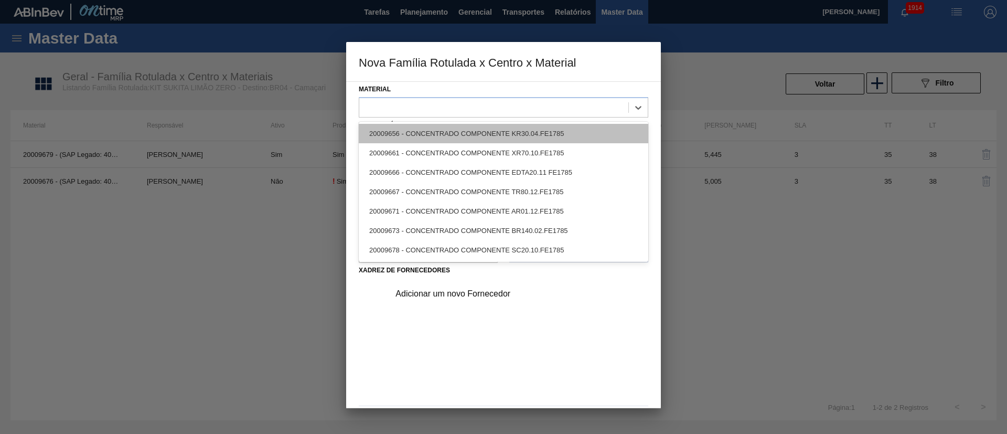
click at [430, 135] on div "20009656 - CONCENTRADO COMPONENTE KR30.04.FE1785" at bounding box center [504, 133] width 290 height 19
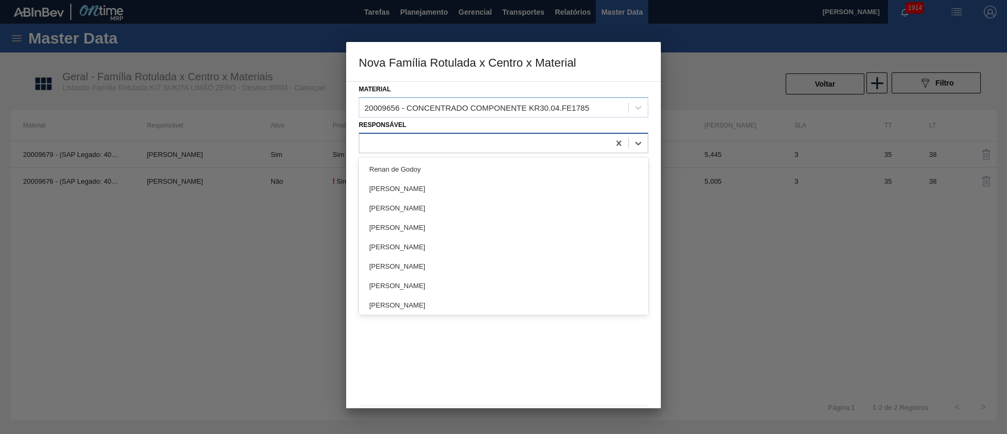
click at [404, 143] on div at bounding box center [484, 142] width 250 height 15
type input "lucas"
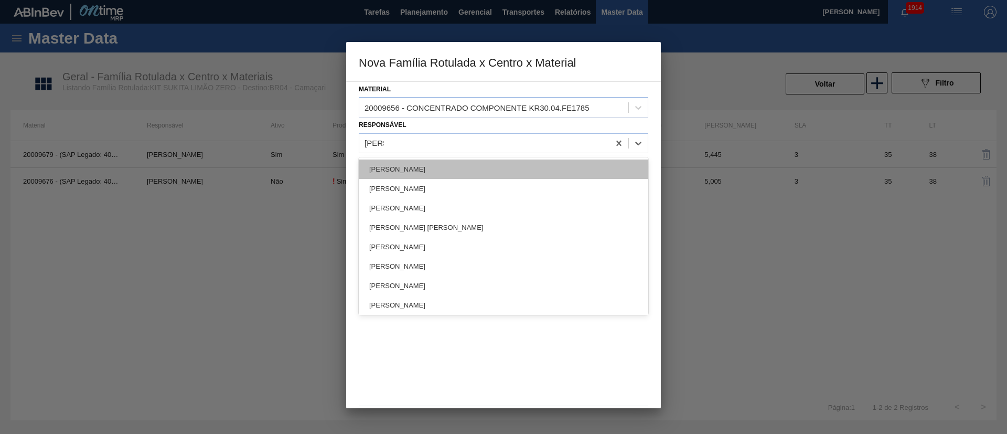
click at [393, 165] on div "[PERSON_NAME]" at bounding box center [504, 168] width 290 height 19
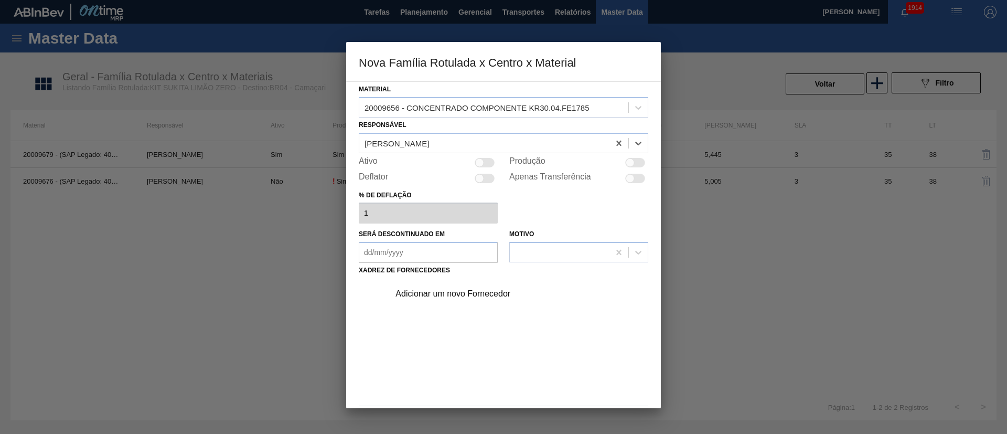
click at [626, 161] on div at bounding box center [630, 162] width 9 height 9
checkbox input "true"
click at [439, 299] on div "Adicionar um novo Fornecedor" at bounding box center [516, 294] width 265 height 26
click at [445, 294] on div "Adicionar um novo Fornecedor" at bounding box center [499, 293] width 206 height 9
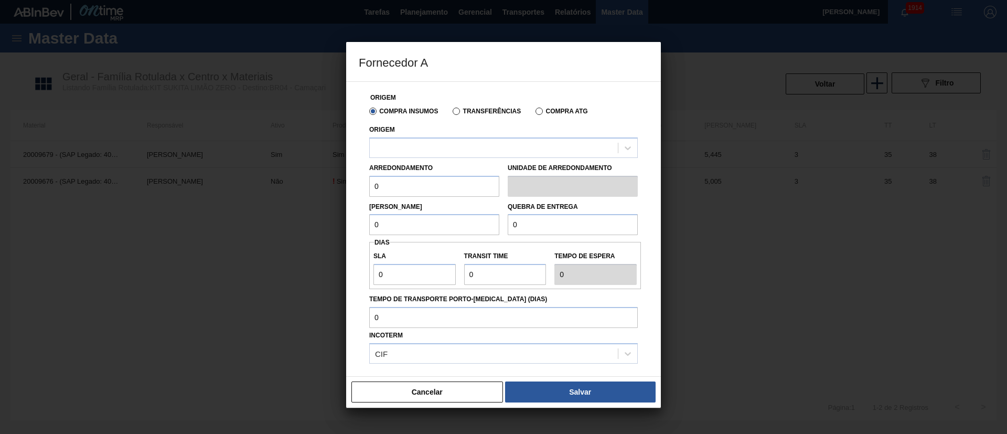
click at [467, 107] on div "Transferências" at bounding box center [485, 110] width 72 height 9
click at [469, 110] on label "Transferências" at bounding box center [487, 111] width 68 height 7
click at [451, 113] on input "Transferências" at bounding box center [451, 113] width 0 height 0
click at [435, 150] on div at bounding box center [494, 147] width 248 height 15
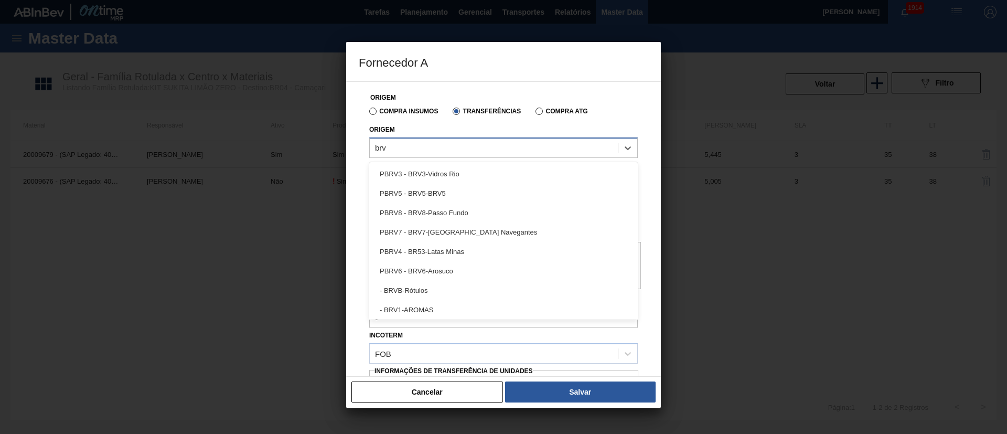
type input "brv1"
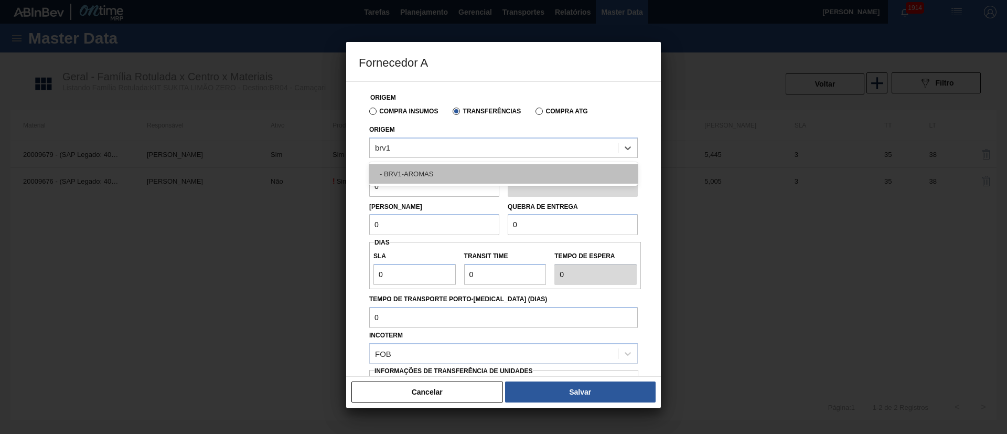
click at [422, 169] on div "- BRV1-AROMAS" at bounding box center [503, 173] width 269 height 19
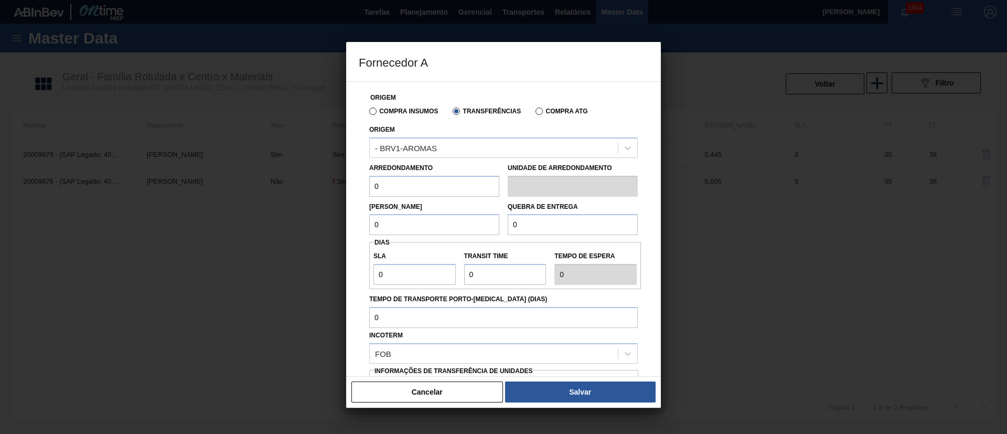
drag, startPoint x: 340, startPoint y: 182, endPoint x: 333, endPoint y: 180, distance: 7.4
click at [333, 180] on div "Fornecedor A Origem Compra Insumos Transferências Compra ATG Origem - BRV1-AROM…" at bounding box center [503, 217] width 1007 height 434
type input "8,535"
drag, startPoint x: 411, startPoint y: 226, endPoint x: 340, endPoint y: 228, distance: 70.9
click at [340, 228] on div "Fornecedor A Origem Compra Insumos Transferências Compra ATG Origem - BRV1-AROM…" at bounding box center [503, 217] width 1007 height 434
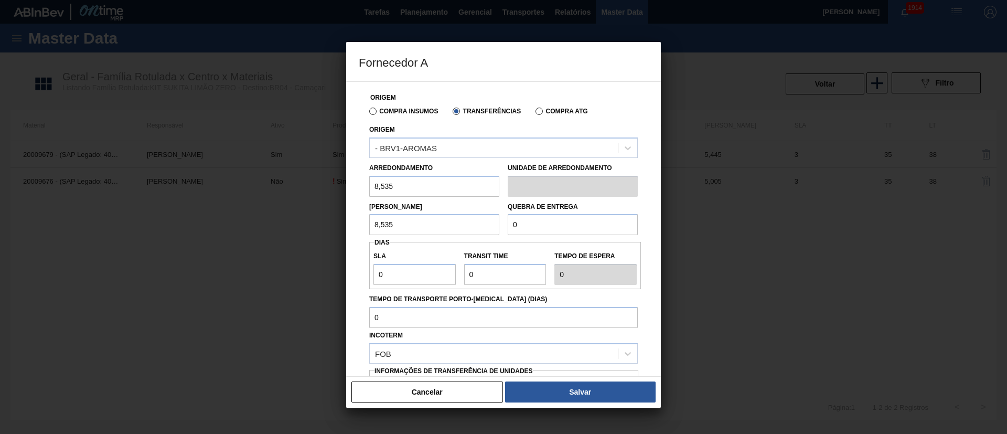
type input "8,535"
drag, startPoint x: 542, startPoint y: 224, endPoint x: 466, endPoint y: 224, distance: 76.6
click at [466, 224] on div "Lote Mínimo 8,535 Quebra de entrega 0" at bounding box center [503, 216] width 277 height 39
type input "2.000"
drag, startPoint x: 410, startPoint y: 270, endPoint x: 316, endPoint y: 270, distance: 94.4
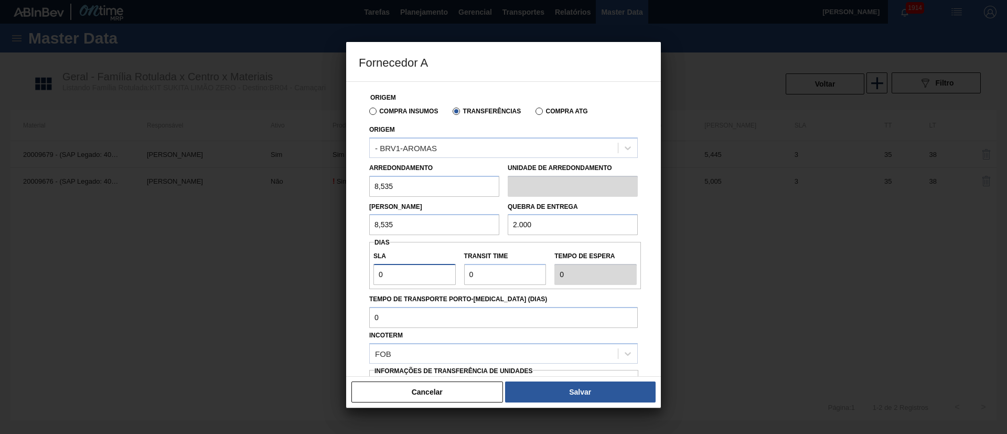
click at [316, 270] on div "Fornecedor A Origem Compra Insumos Transferências Compra ATG Origem - BRV1-AROM…" at bounding box center [503, 217] width 1007 height 434
type input "3"
drag, startPoint x: 481, startPoint y: 276, endPoint x: 450, endPoint y: 275, distance: 31.5
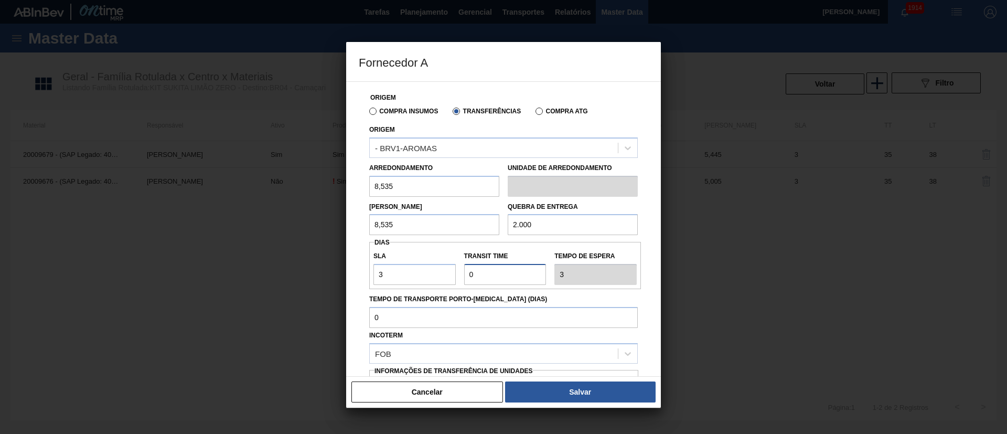
click at [450, 275] on div "SLA 3 Transit Time Tempo de espera 3" at bounding box center [505, 265] width 272 height 39
type input "3"
type input "6"
type input "35"
type input "38"
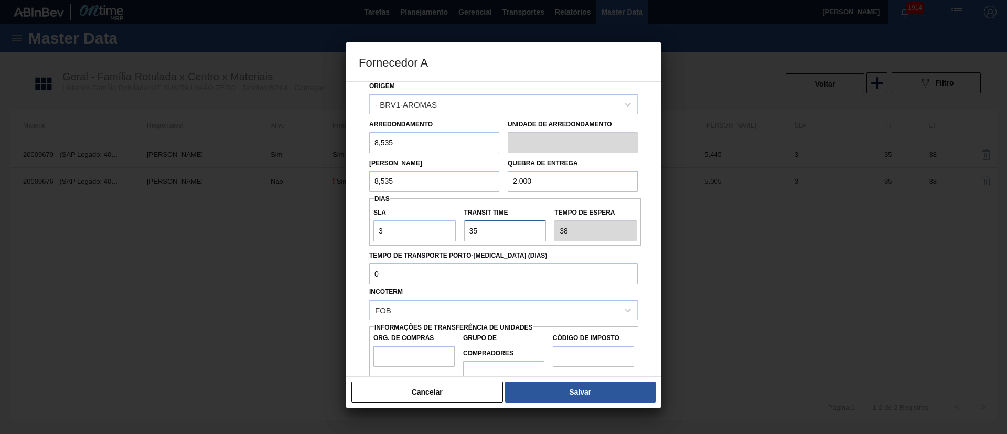
scroll to position [66, 0]
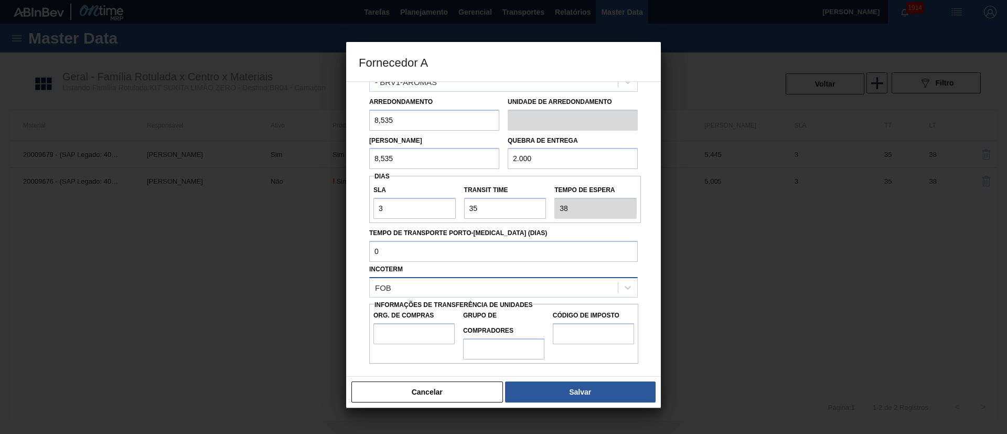
click at [418, 280] on div "FOB" at bounding box center [494, 287] width 248 height 15
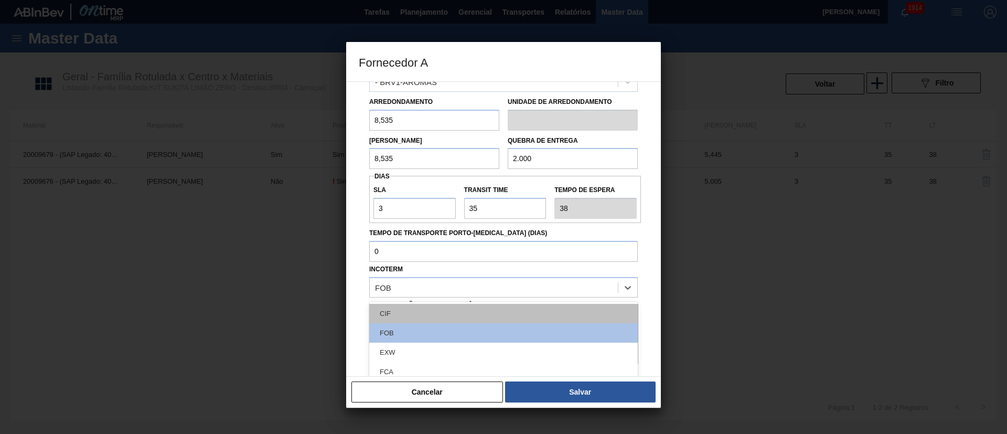
click at [404, 311] on div "CIF" at bounding box center [503, 313] width 269 height 19
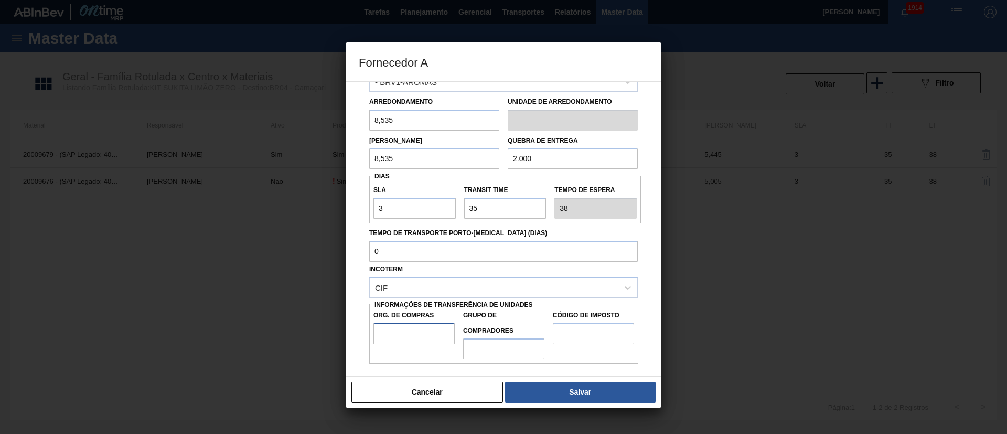
drag, startPoint x: 421, startPoint y: 334, endPoint x: 422, endPoint y: 342, distance: 7.5
click at [421, 335] on input "Org. de Compras" at bounding box center [414, 333] width 81 height 21
type input "BR00"
click at [493, 347] on input "Grupo de Compradores" at bounding box center [503, 348] width 81 height 21
type input "A01"
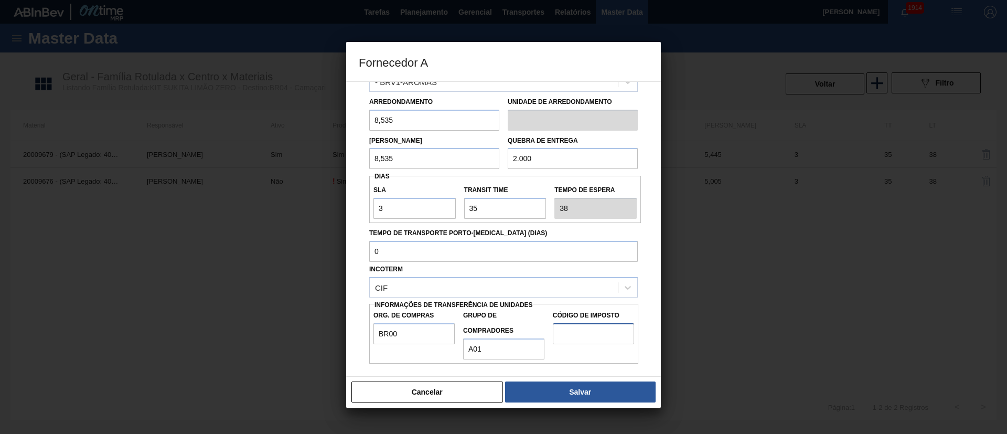
click at [594, 336] on input "Código de Imposto" at bounding box center [593, 333] width 81 height 21
type input "I1"
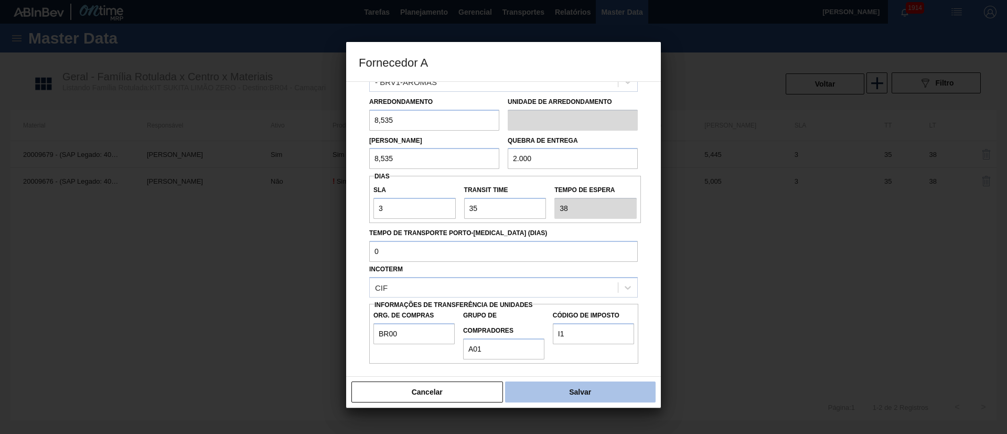
click at [588, 388] on button "Salvar" at bounding box center [580, 391] width 151 height 21
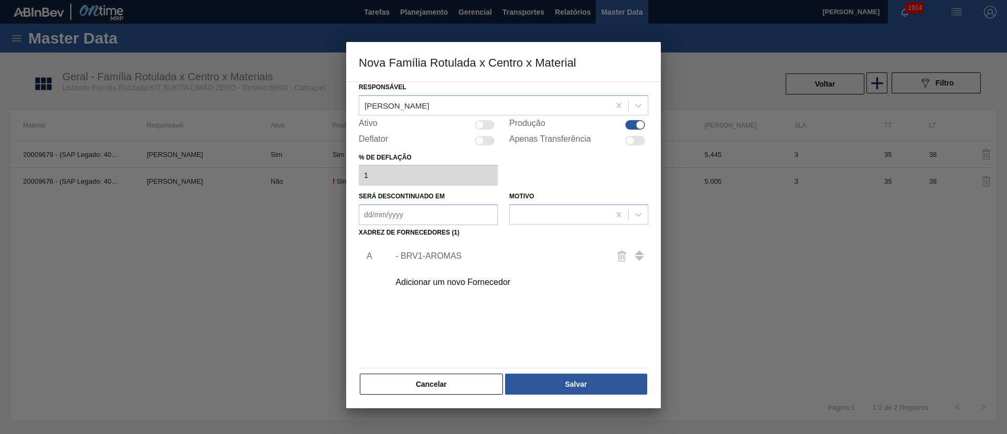
scroll to position [38, 0]
click at [589, 376] on button "Salvar" at bounding box center [576, 383] width 142 height 21
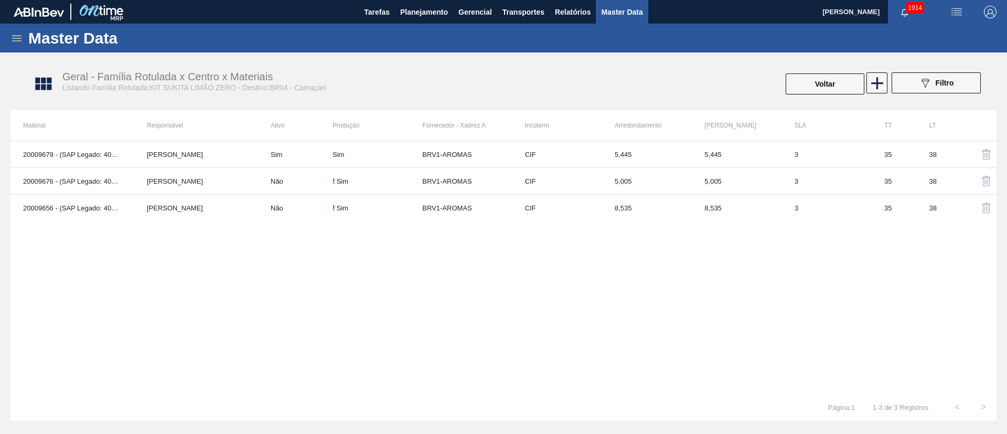
click at [889, 84] on div "089F7B8B-B2A5-4AFE-B5C0-19BA573D28AC Filtro" at bounding box center [937, 83] width 100 height 23
click at [873, 87] on icon at bounding box center [877, 83] width 20 height 20
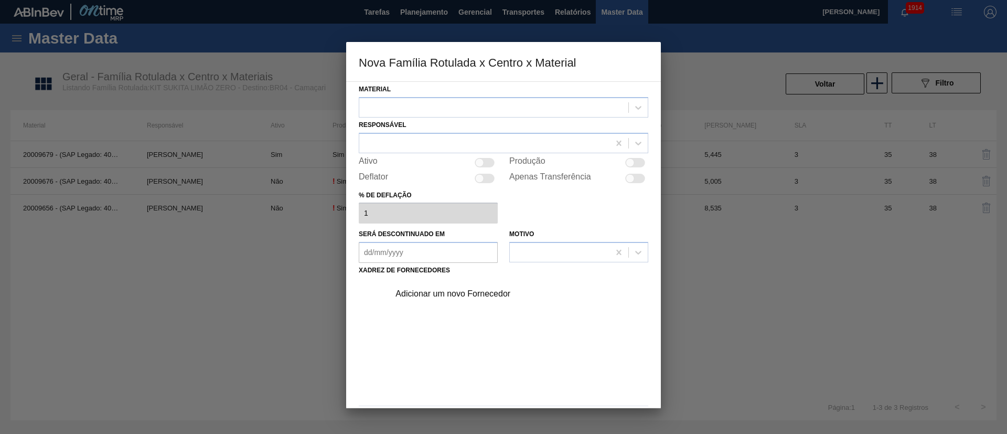
click at [408, 102] on div at bounding box center [493, 107] width 269 height 15
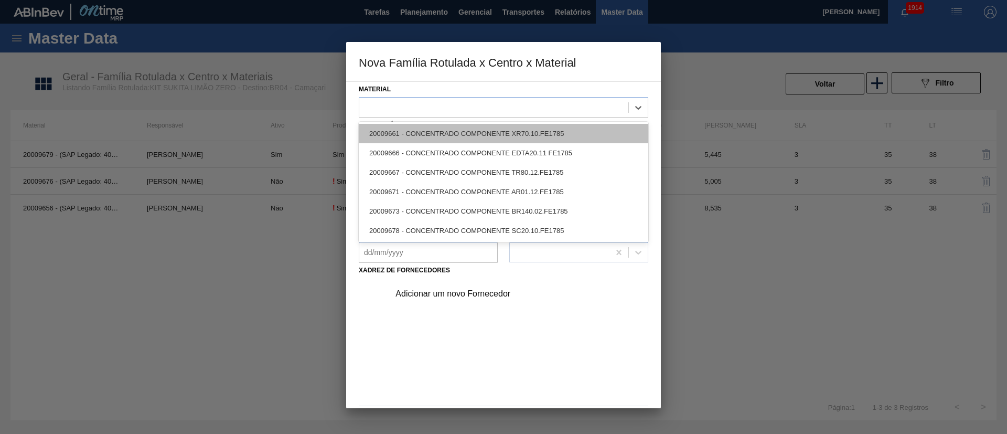
click at [419, 140] on div "20009661 - CONCENTRADO COMPONENTE XR70.10.FE1785" at bounding box center [504, 133] width 290 height 19
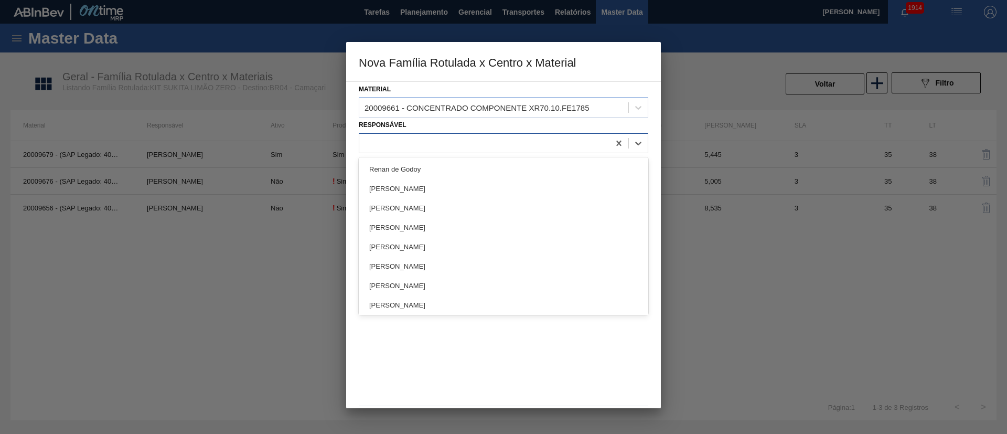
click at [414, 146] on div at bounding box center [484, 142] width 250 height 15
type input "lucas"
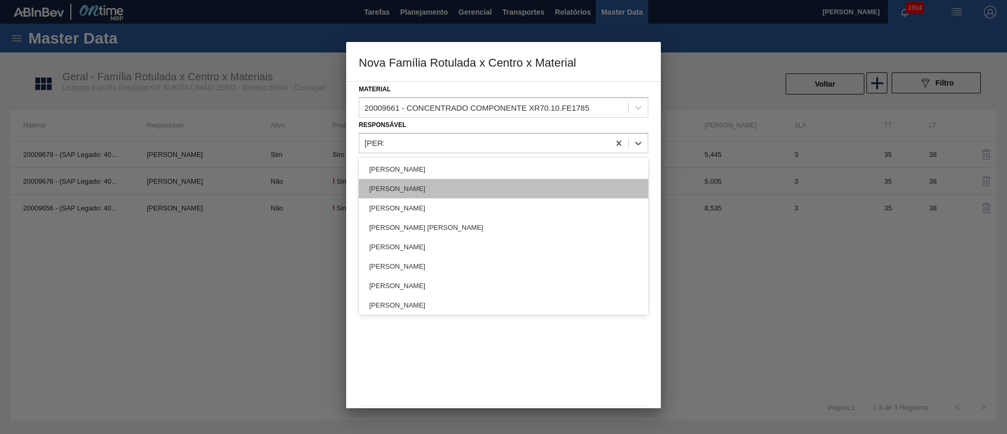
click at [419, 179] on div "Lucas de Castro Oliveira" at bounding box center [504, 188] width 290 height 19
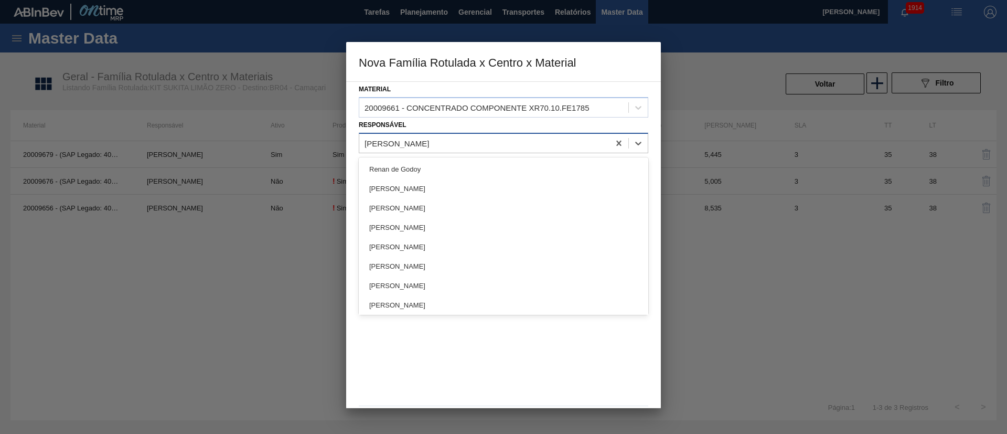
click at [429, 147] on div "Lucas de Castro Oliveira" at bounding box center [397, 143] width 65 height 9
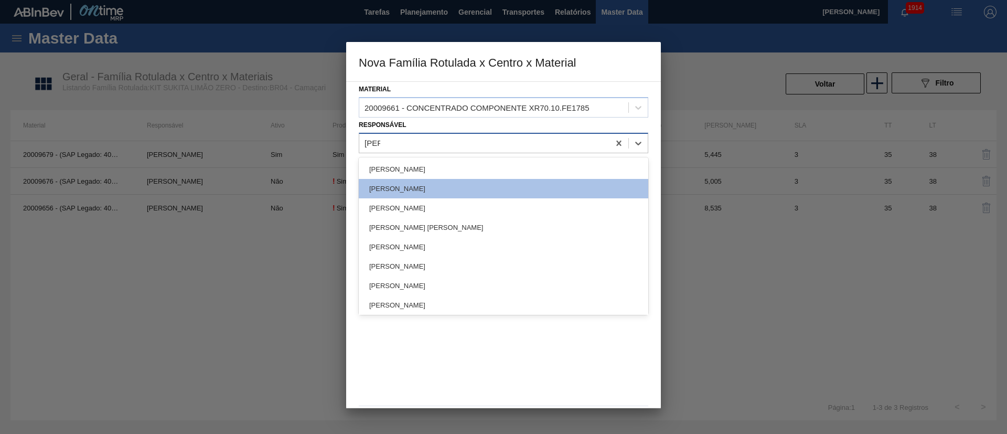
type input "lucas"
click at [431, 170] on div "[PERSON_NAME]" at bounding box center [504, 168] width 290 height 19
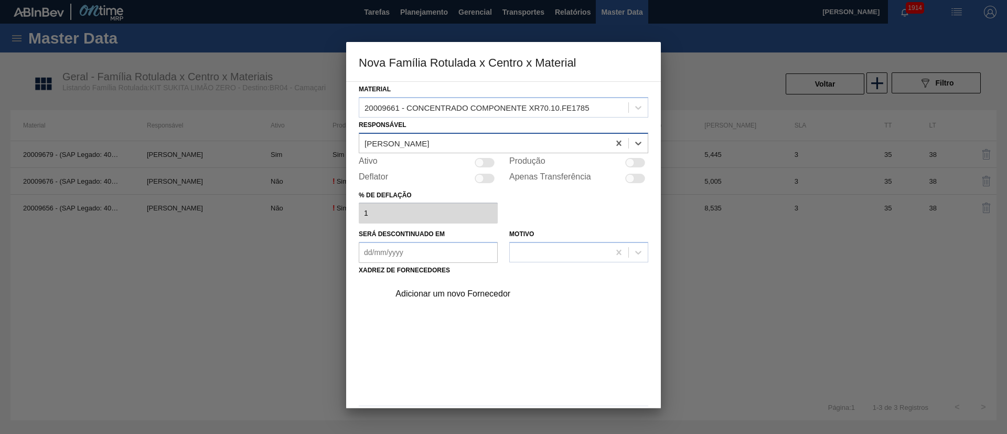
click at [633, 165] on div at bounding box center [635, 162] width 20 height 9
checkbox input "true"
click at [459, 289] on div "Adicionar um novo Fornecedor" at bounding box center [499, 293] width 206 height 9
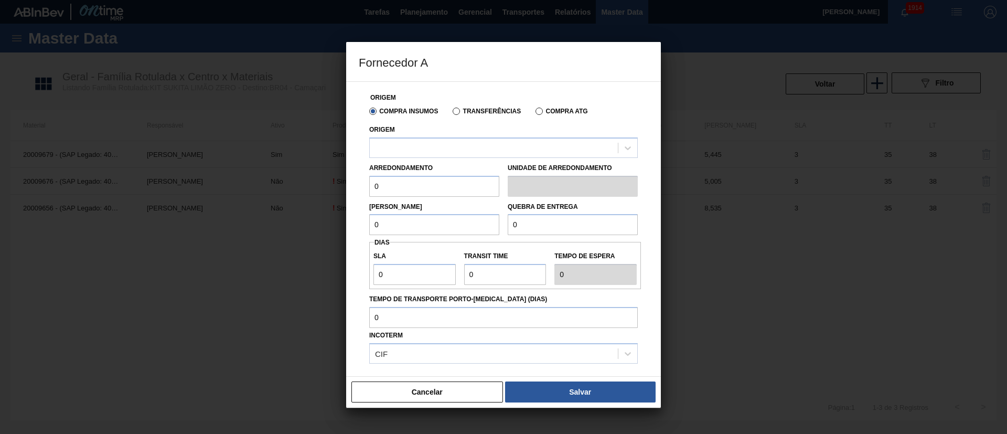
click at [474, 113] on label "Transferências" at bounding box center [487, 111] width 68 height 7
click at [451, 113] on input "Transferências" at bounding box center [451, 113] width 0 height 0
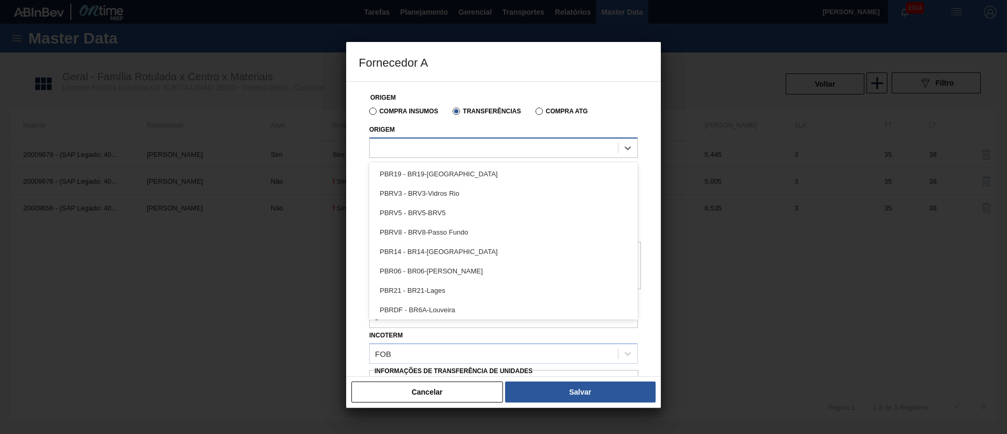
click at [449, 145] on div at bounding box center [494, 147] width 248 height 15
type input "brv1"
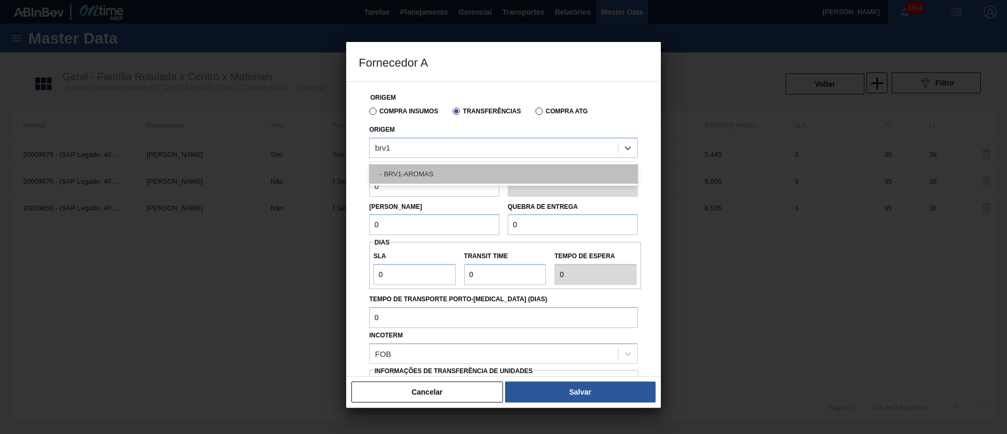
click at [433, 172] on div "- BRV1-AROMAS" at bounding box center [503, 173] width 269 height 19
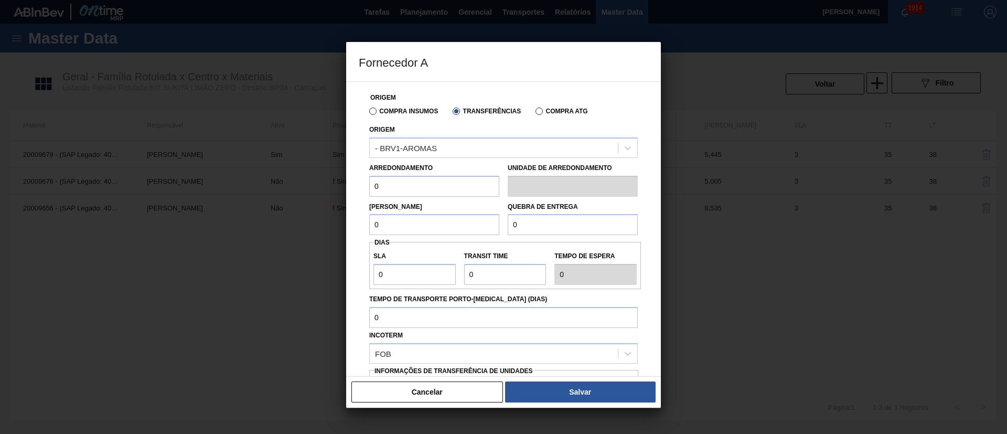
drag, startPoint x: 370, startPoint y: 191, endPoint x: 340, endPoint y: 191, distance: 29.4
click at [340, 191] on div "Fornecedor A Origem Compra Insumos Transferências Compra ATG Origem - BRV1-AROM…" at bounding box center [503, 217] width 1007 height 434
type input "3,58"
drag, startPoint x: 404, startPoint y: 220, endPoint x: 329, endPoint y: 224, distance: 74.6
click at [329, 224] on div "Fornecedor A Origem Compra Insumos Transferências Compra ATG Origem - BRV1-AROM…" at bounding box center [503, 217] width 1007 height 434
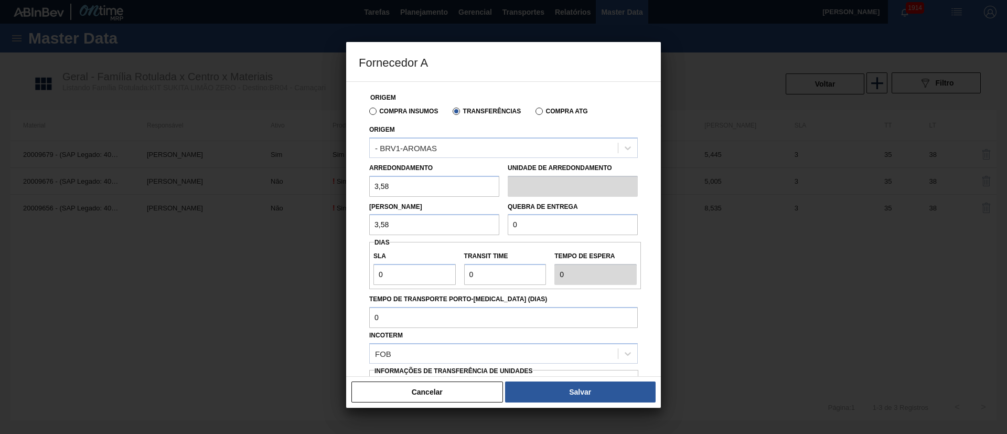
type input "3,58"
drag, startPoint x: 536, startPoint y: 218, endPoint x: 481, endPoint y: 220, distance: 55.7
click at [481, 220] on div "Lote Mínimo 3,58 Quebra de entrega 0" at bounding box center [503, 216] width 277 height 39
type input "2.000"
drag, startPoint x: 416, startPoint y: 278, endPoint x: 370, endPoint y: 278, distance: 45.6
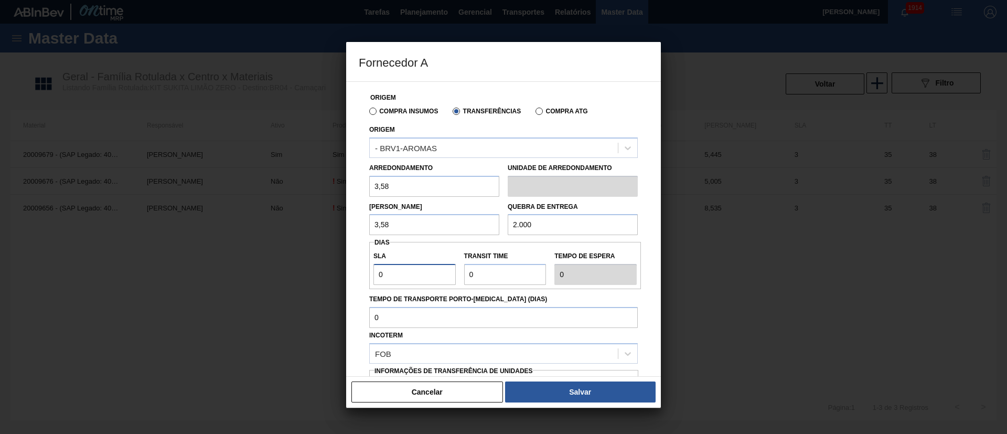
click at [361, 278] on div "Origem Compra Insumos Transferências Compra ATG Origem - BRV1-AROMAS Arredondam…" at bounding box center [504, 256] width 290 height 348
type input "3"
drag, startPoint x: 460, startPoint y: 270, endPoint x: 452, endPoint y: 272, distance: 8.0
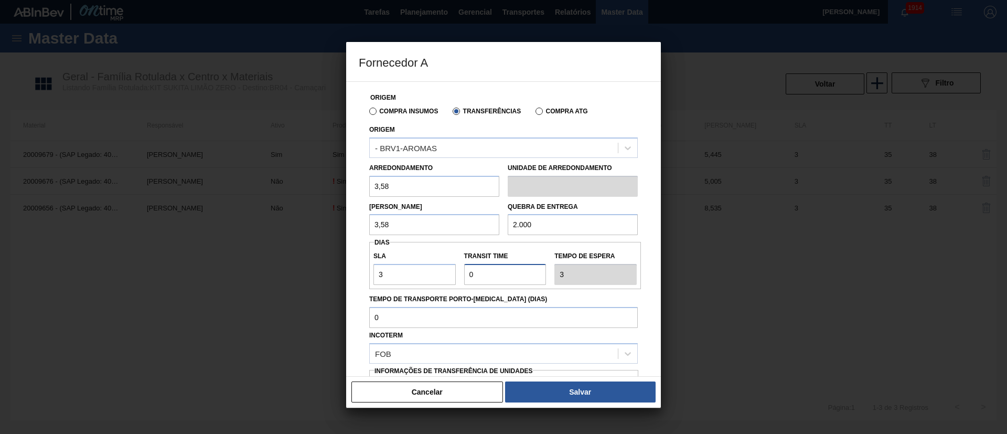
click at [448, 270] on div "SLA 3 Transit Time Tempo de espera 3" at bounding box center [505, 265] width 272 height 39
type input "3"
type input "6"
type input "35"
type input "38"
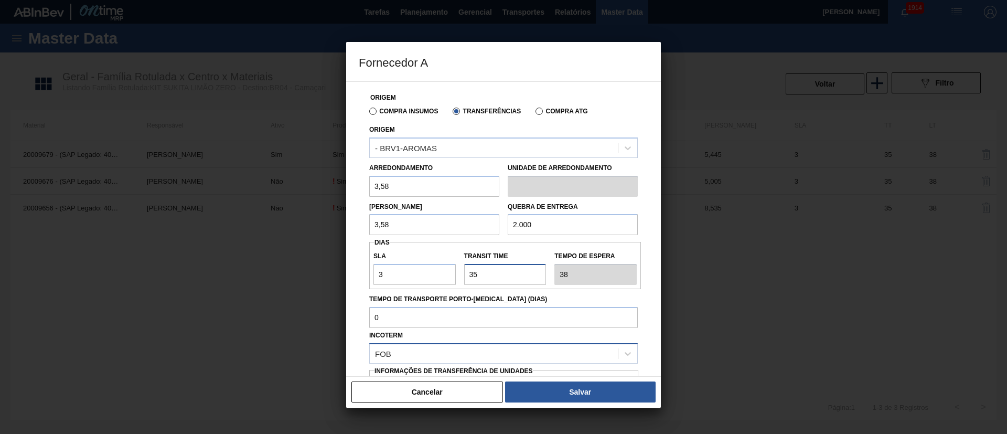
scroll to position [66, 0]
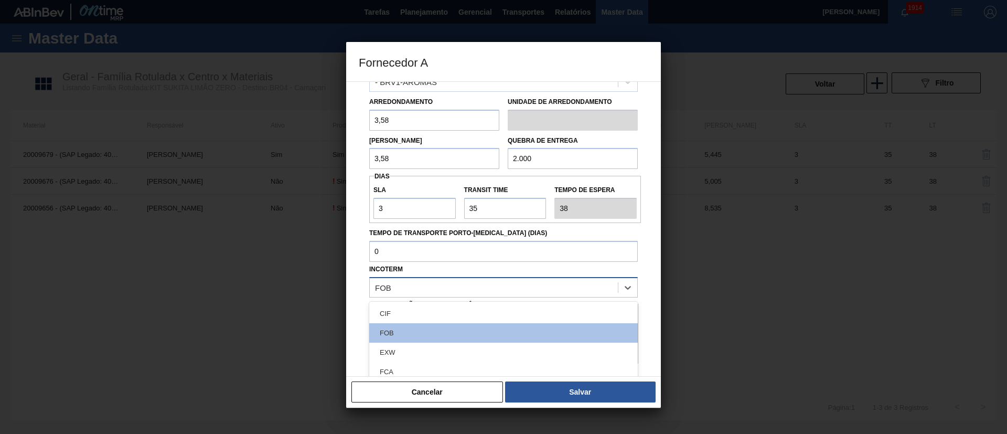
click at [418, 284] on div "FOB" at bounding box center [494, 287] width 248 height 15
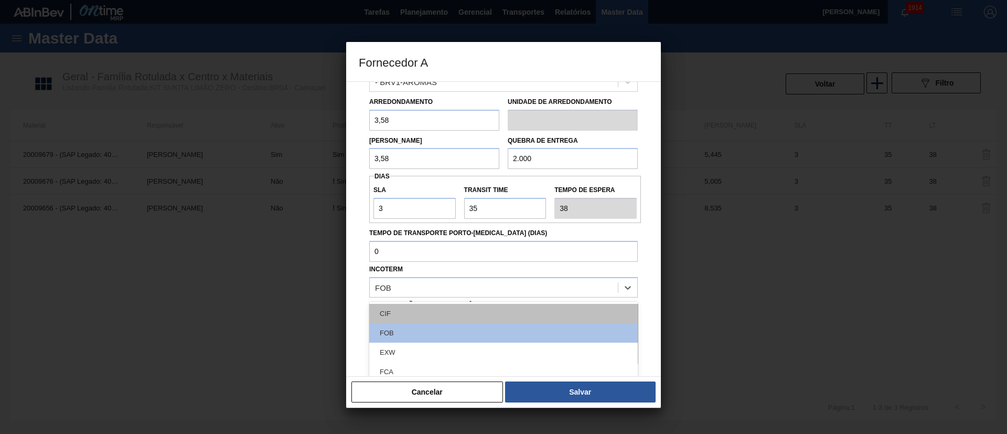
click at [411, 312] on div "CIF" at bounding box center [503, 313] width 269 height 19
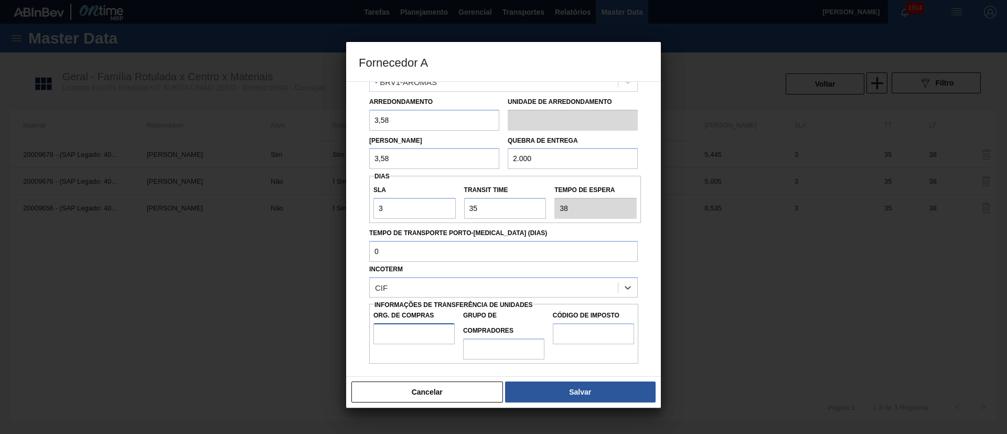
click at [418, 333] on input "Org. de Compras" at bounding box center [414, 333] width 81 height 21
type input "BR00"
click at [506, 350] on input "Grupo de Compradores" at bounding box center [503, 348] width 81 height 21
type input "A01"
click at [590, 342] on input "Código de Imposto" at bounding box center [593, 333] width 81 height 21
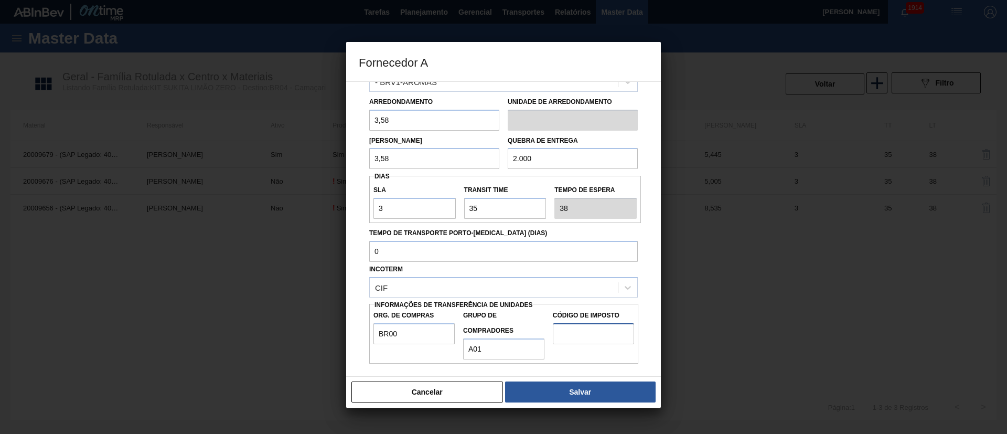
type input "I1"
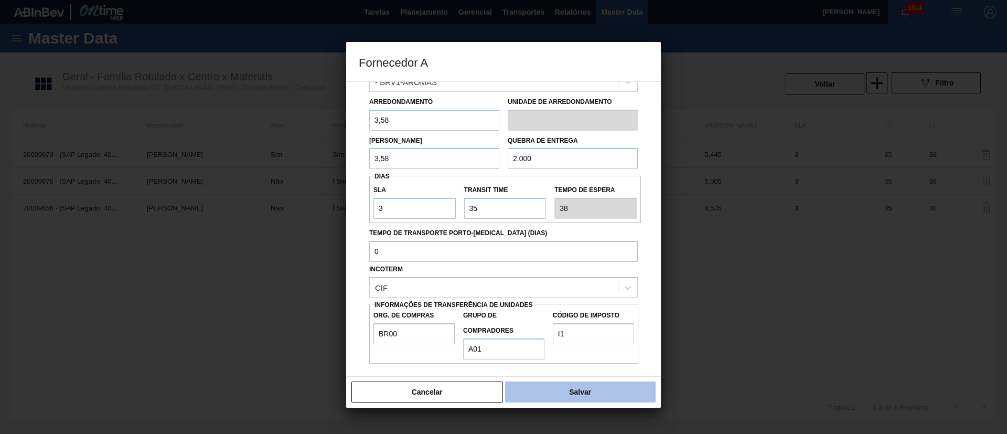
click at [587, 388] on button "Salvar" at bounding box center [580, 391] width 151 height 21
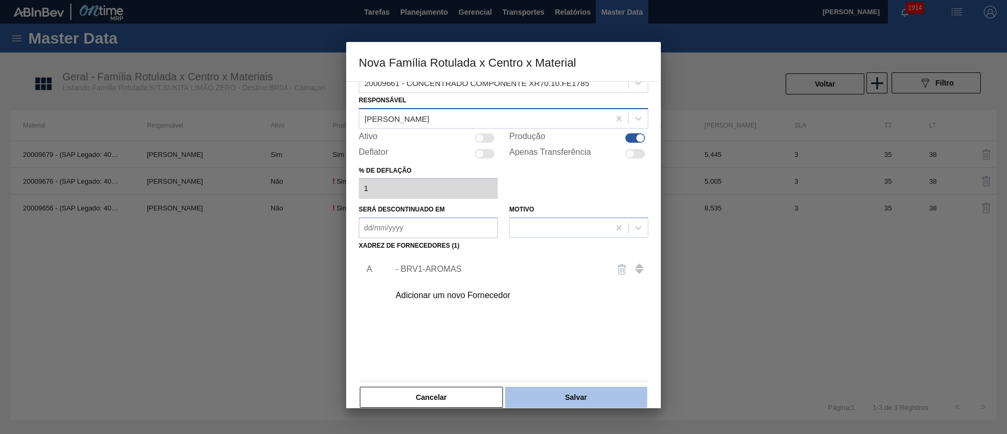
scroll to position [38, 0]
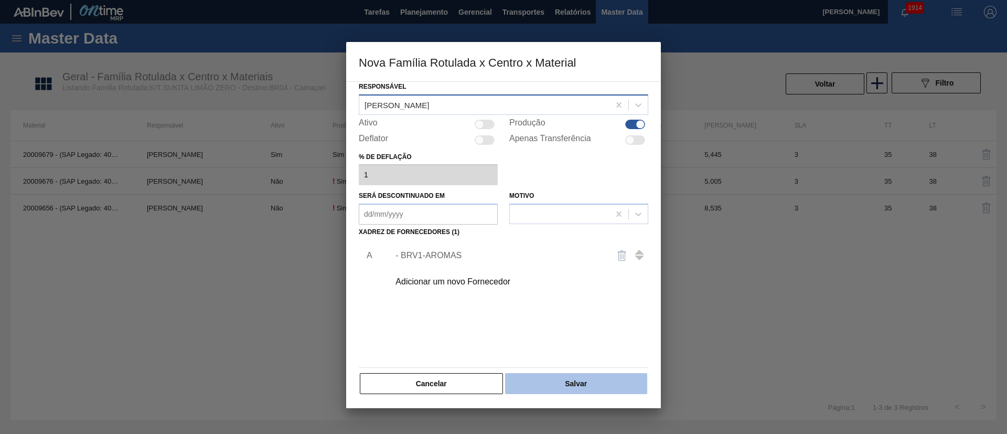
click at [588, 390] on button "Salvar" at bounding box center [576, 383] width 142 height 21
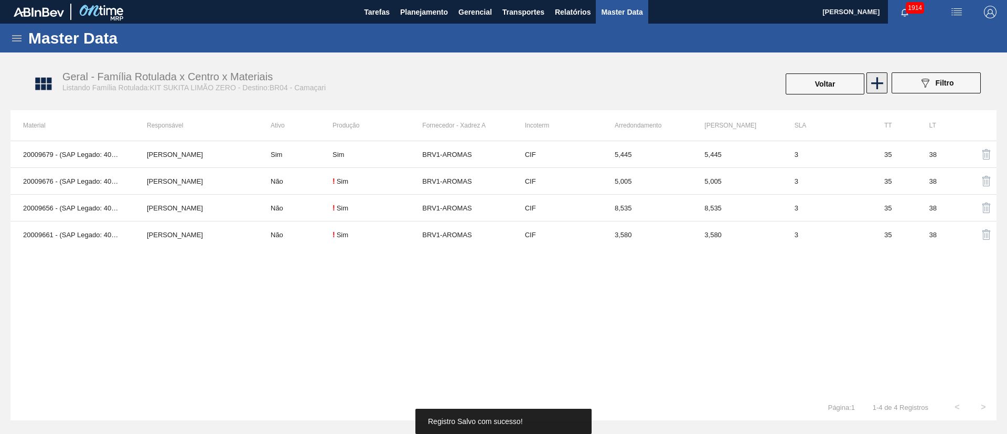
click at [880, 84] on icon at bounding box center [877, 83] width 20 height 20
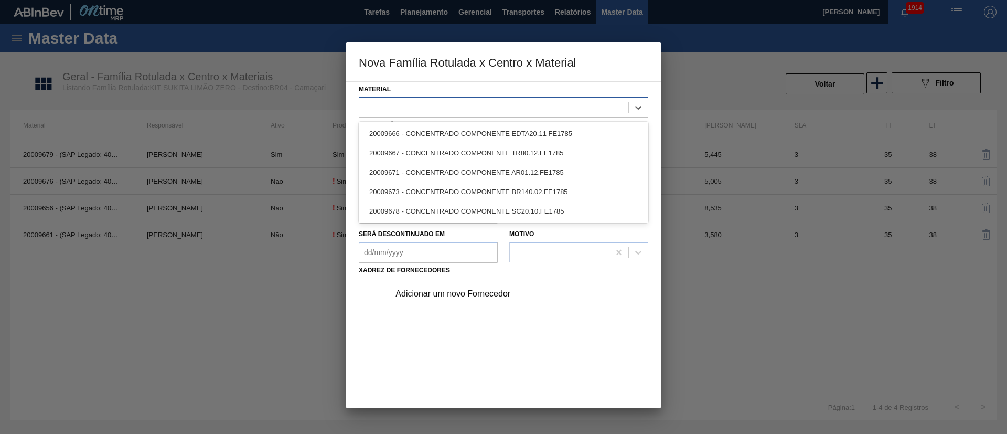
click at [498, 106] on div at bounding box center [493, 107] width 269 height 15
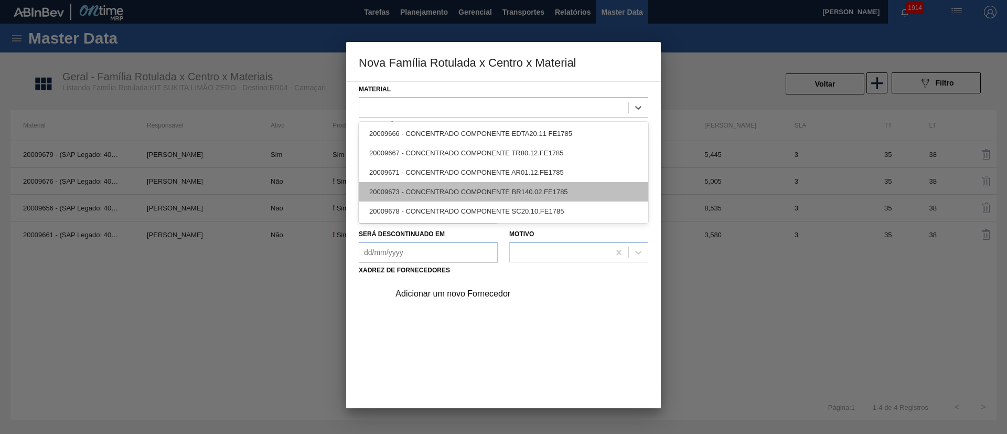
click at [435, 189] on div "20009673 - CONCENTRADO COMPONENTE BR140.02.FE1785" at bounding box center [504, 191] width 290 height 19
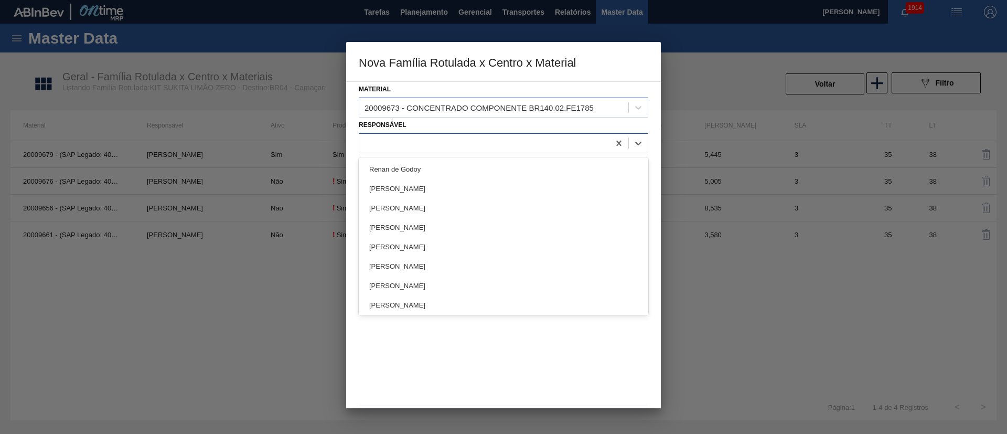
click at [424, 141] on div at bounding box center [484, 142] width 250 height 15
type input "lucas"
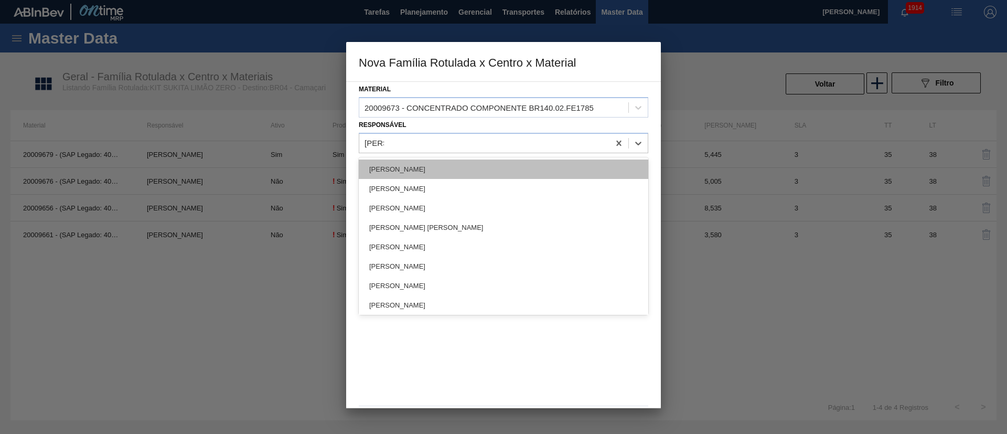
click at [412, 160] on div "[PERSON_NAME]" at bounding box center [504, 168] width 290 height 19
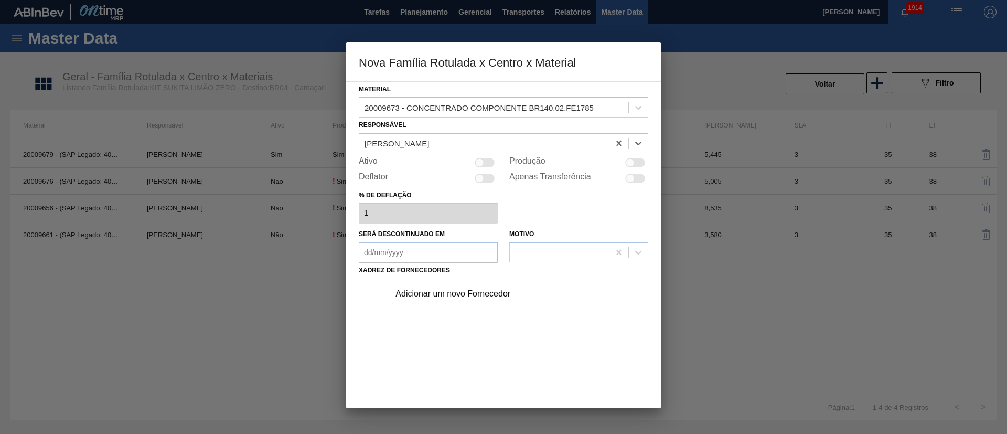
click at [626, 162] on div at bounding box center [630, 162] width 9 height 9
checkbox input "true"
click at [451, 295] on div "Adicionar um novo Fornecedor" at bounding box center [499, 293] width 206 height 9
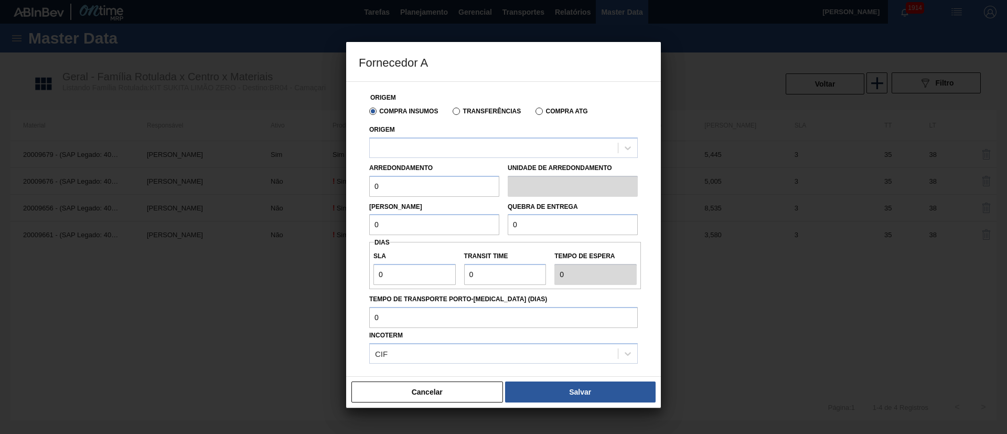
click at [472, 108] on label "Transferências" at bounding box center [487, 111] width 68 height 7
click at [451, 113] on input "Transferências" at bounding box center [451, 113] width 0 height 0
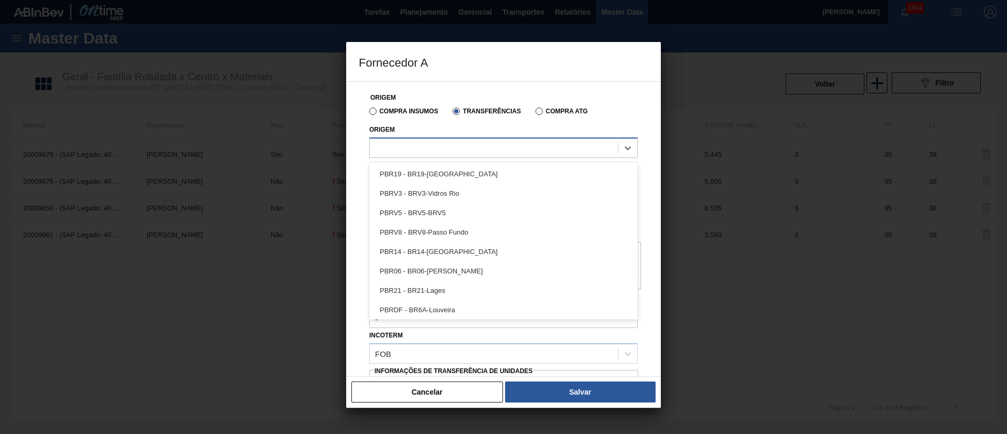
click at [446, 144] on div at bounding box center [494, 147] width 248 height 15
type input "brv1"
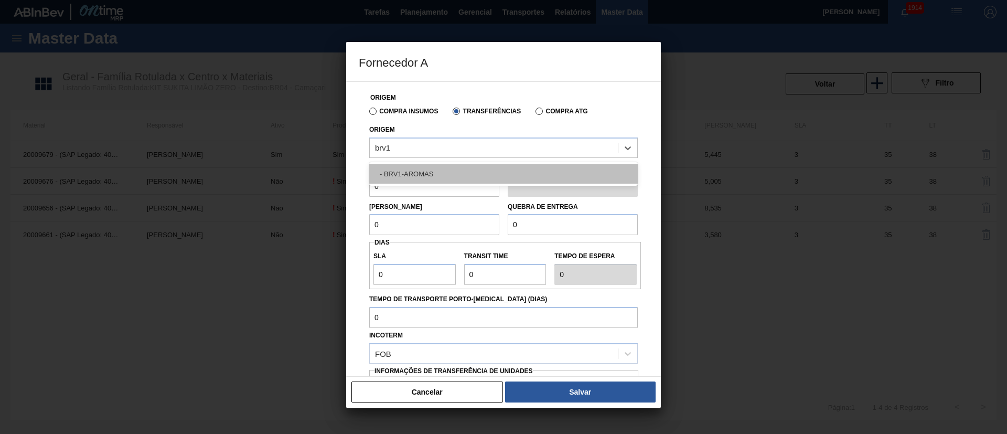
click at [436, 174] on div "- BRV1-AROMAS" at bounding box center [503, 173] width 269 height 19
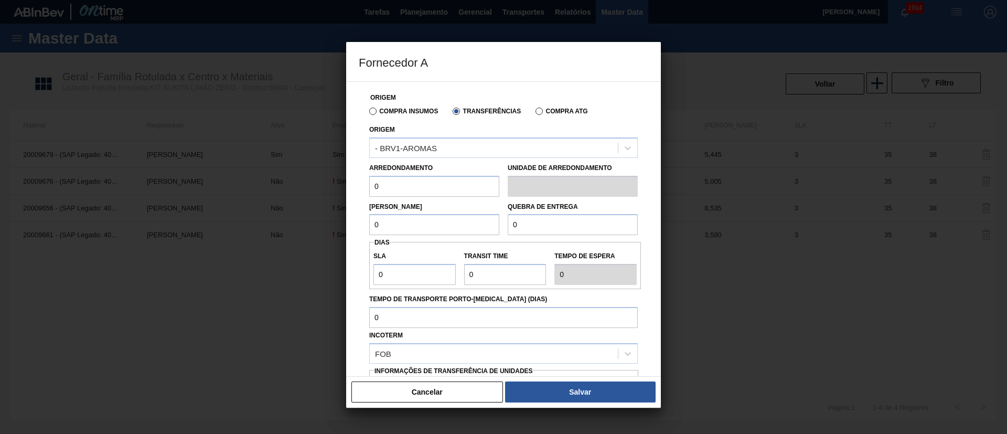
drag, startPoint x: 380, startPoint y: 187, endPoint x: 363, endPoint y: 187, distance: 17.3
click at [363, 187] on div "Origem Compra Insumos Transferências Compra ATG Origem - BRV1-AROMAS Arredondam…" at bounding box center [504, 256] width 290 height 348
type input "0,67"
drag, startPoint x: 401, startPoint y: 224, endPoint x: 316, endPoint y: 221, distance: 84.5
click at [316, 221] on div "Fornecedor A Origem Compra Insumos Transferências Compra ATG Origem - BRV1-AROM…" at bounding box center [503, 217] width 1007 height 434
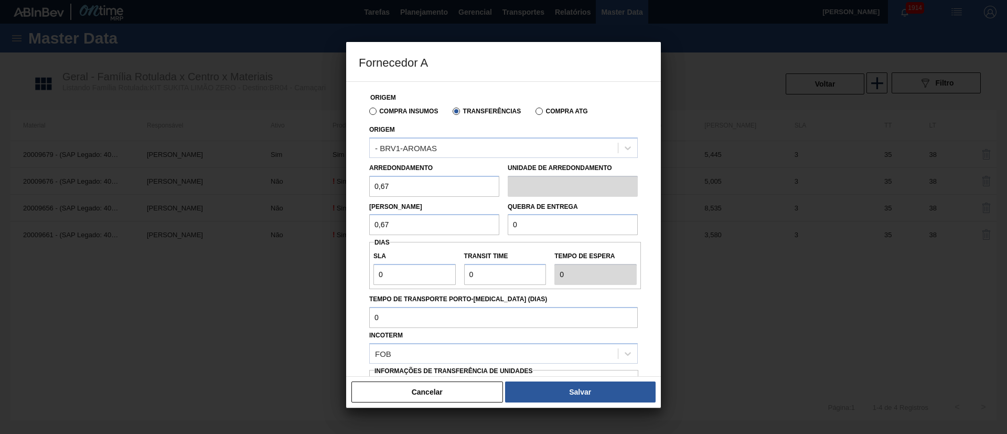
type input "0,67"
drag, startPoint x: 531, startPoint y: 222, endPoint x: 480, endPoint y: 227, distance: 51.6
click at [466, 222] on div "Lote Mínimo 0,67 Quebra de entrega 0" at bounding box center [503, 216] width 277 height 39
type input "2.000"
drag, startPoint x: 395, startPoint y: 280, endPoint x: 326, endPoint y: 273, distance: 69.6
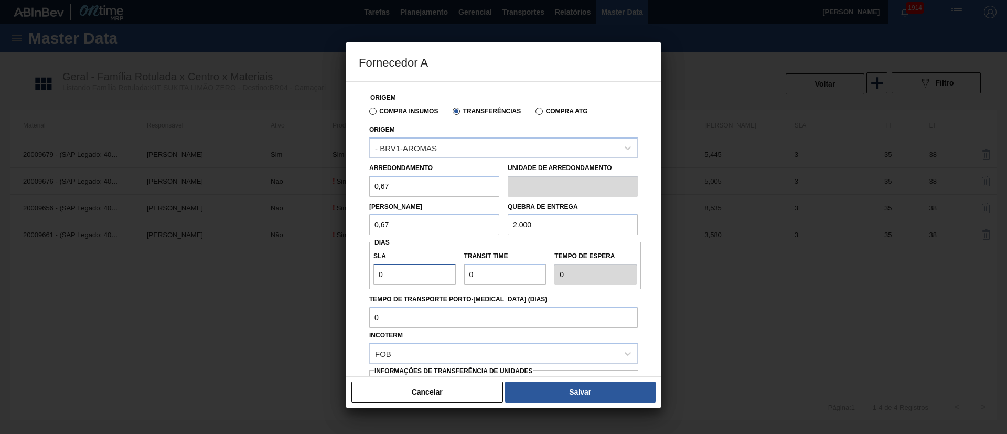
click at [326, 273] on div "Fornecedor A Origem Compra Insumos Transferências Compra ATG Origem - BRV1-AROM…" at bounding box center [503, 217] width 1007 height 434
type input "3"
drag, startPoint x: 482, startPoint y: 278, endPoint x: 441, endPoint y: 278, distance: 40.4
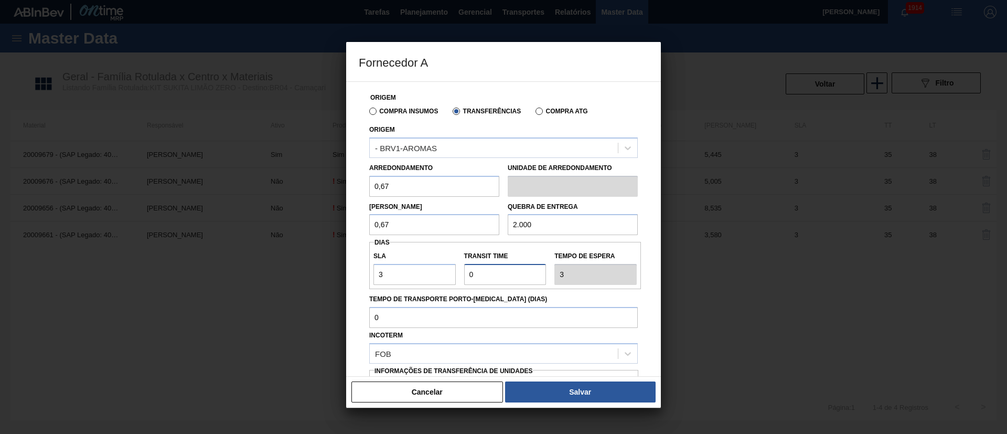
click at [441, 278] on div "SLA 3 Transit Time Tempo de espera 3" at bounding box center [505, 265] width 272 height 39
type input "3"
type input "6"
type input "35"
type input "38"
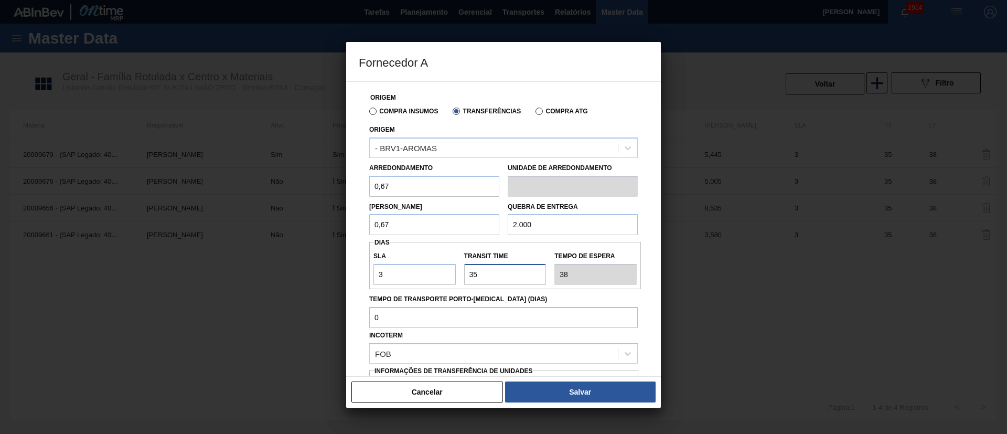
scroll to position [66, 0]
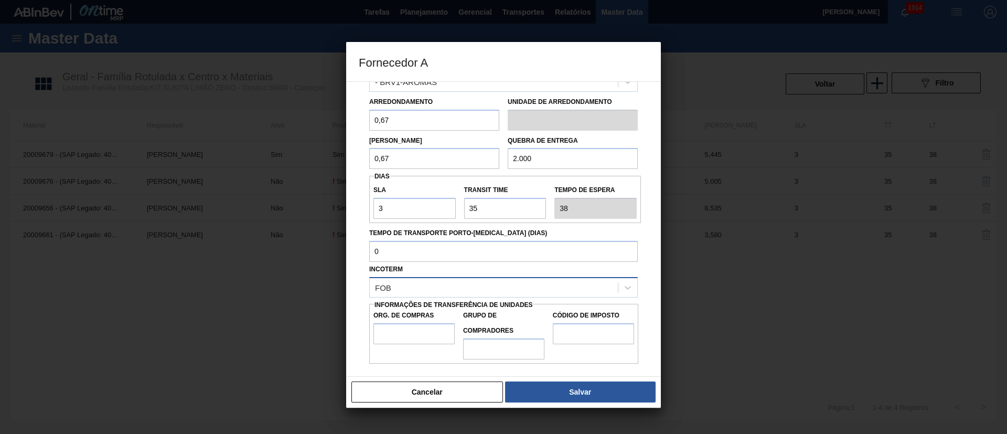
click at [414, 288] on div "FOB" at bounding box center [494, 287] width 248 height 15
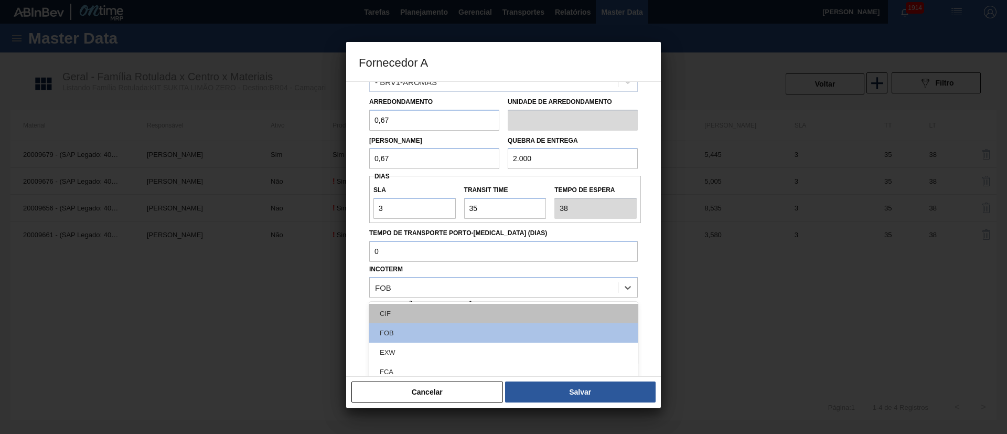
click at [422, 309] on div "CIF" at bounding box center [503, 313] width 269 height 19
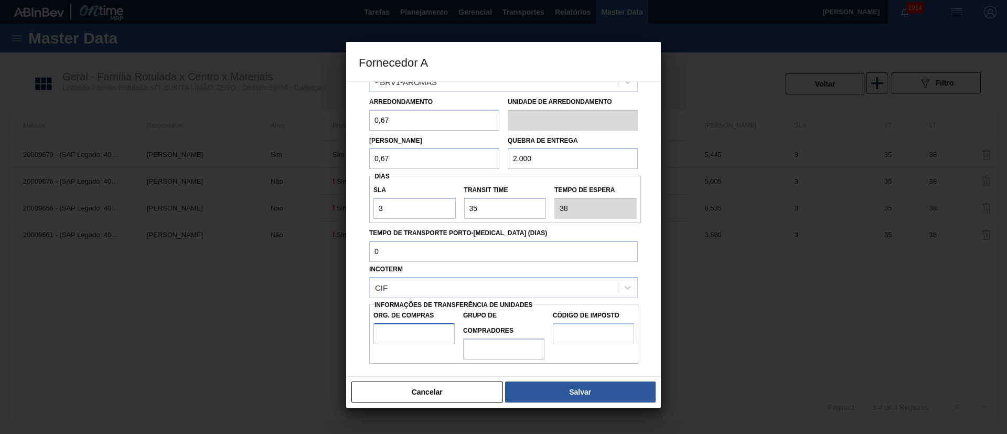
drag, startPoint x: 408, startPoint y: 336, endPoint x: 421, endPoint y: 345, distance: 15.9
click at [408, 336] on input "Org. de Compras" at bounding box center [414, 333] width 81 height 21
type input "BR00"
click at [509, 345] on input "Grupo de Compradores" at bounding box center [503, 348] width 81 height 21
type input "A01"
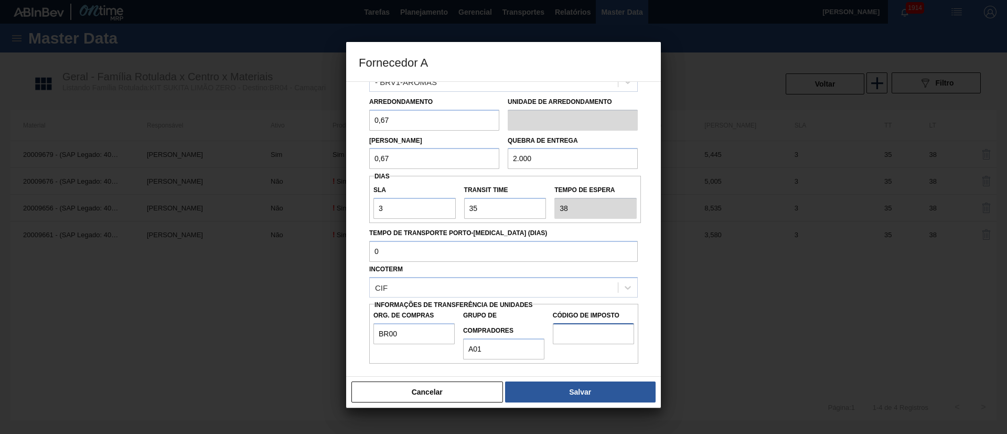
click at [591, 335] on input "Código de Imposto" at bounding box center [593, 333] width 81 height 21
type input "I1"
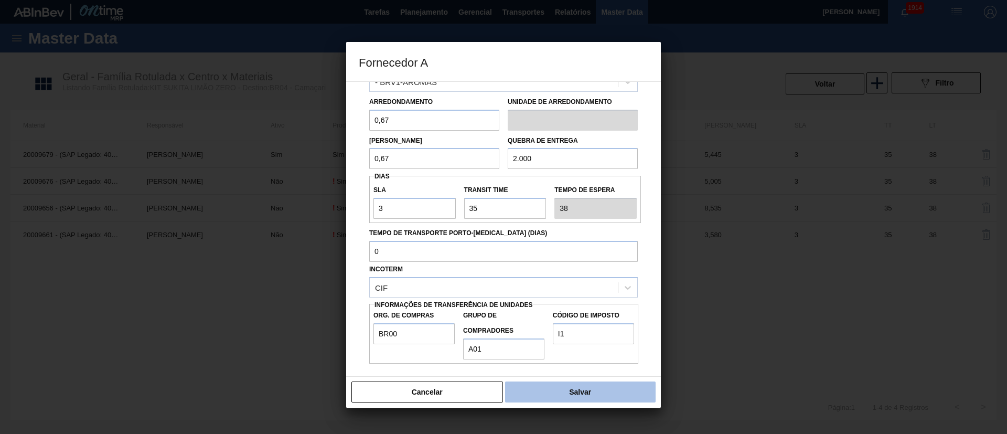
click at [580, 391] on button "Salvar" at bounding box center [580, 391] width 151 height 21
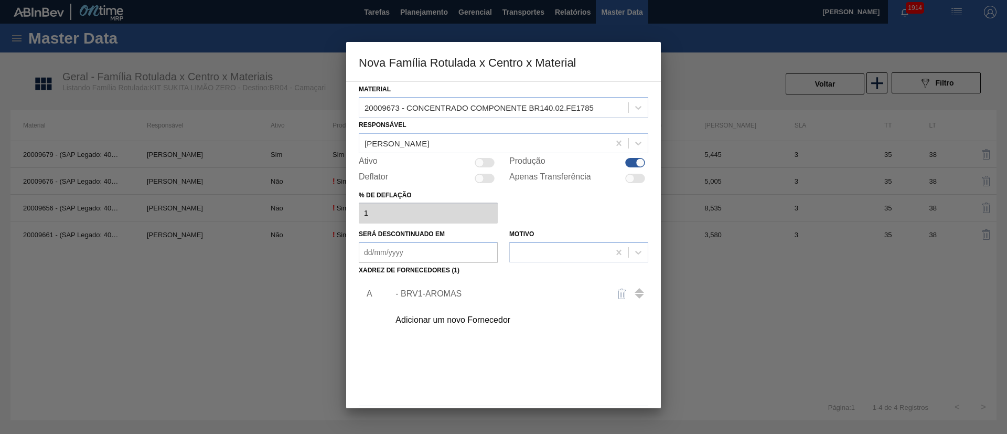
scroll to position [38, 0]
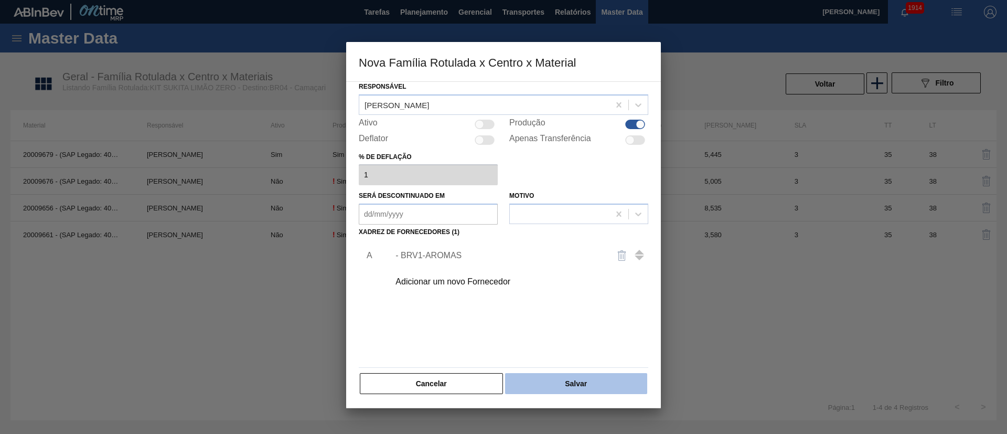
click at [579, 382] on button "Salvar" at bounding box center [576, 383] width 142 height 21
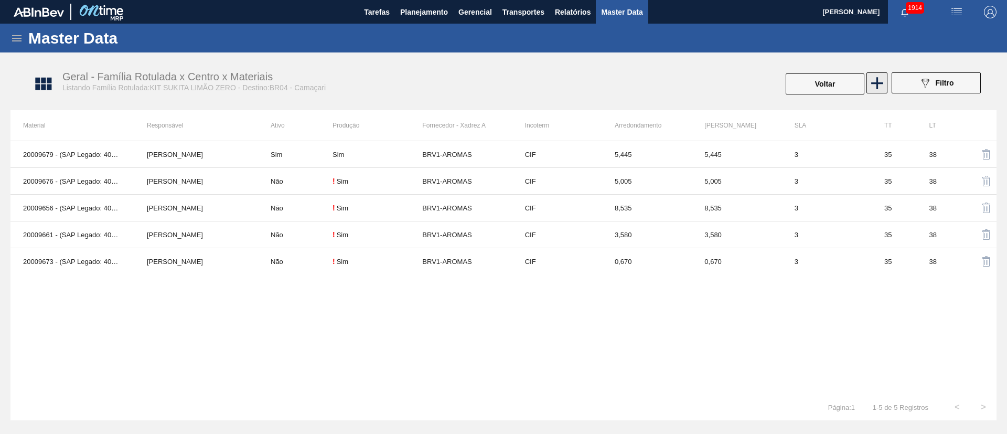
click at [879, 82] on icon at bounding box center [877, 83] width 12 height 12
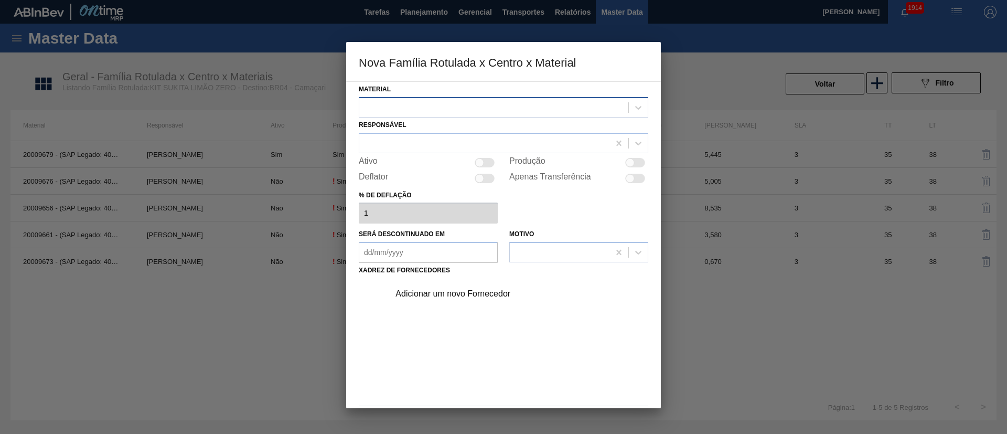
click at [457, 104] on div at bounding box center [493, 107] width 269 height 15
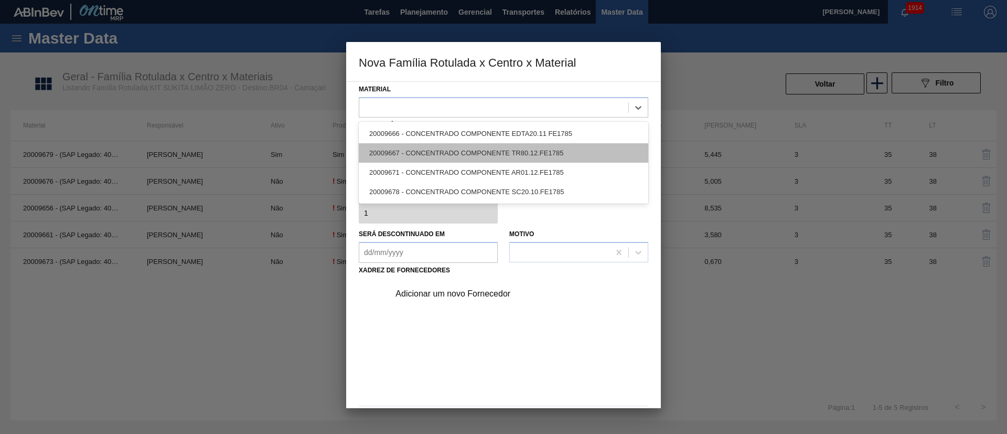
click at [420, 148] on div "20009667 - CONCENTRADO COMPONENTE TR80.12.FE1785" at bounding box center [504, 152] width 290 height 19
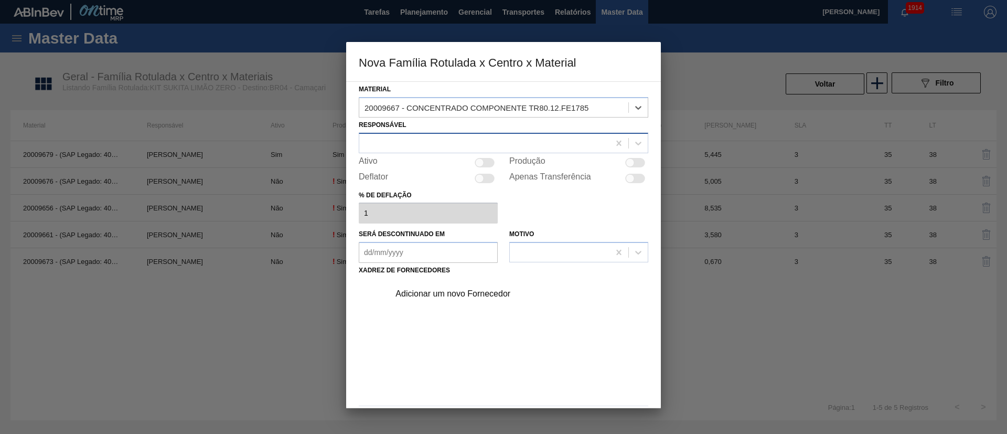
click at [486, 146] on div at bounding box center [484, 142] width 250 height 15
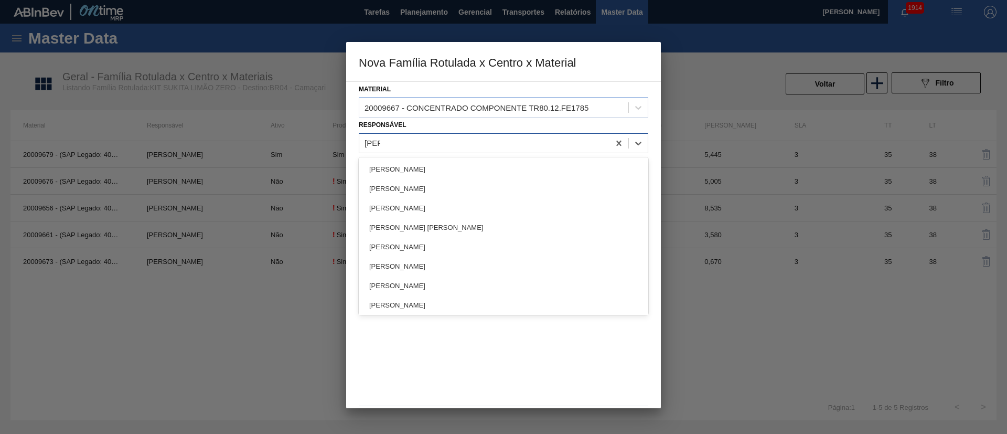
type input "lucas"
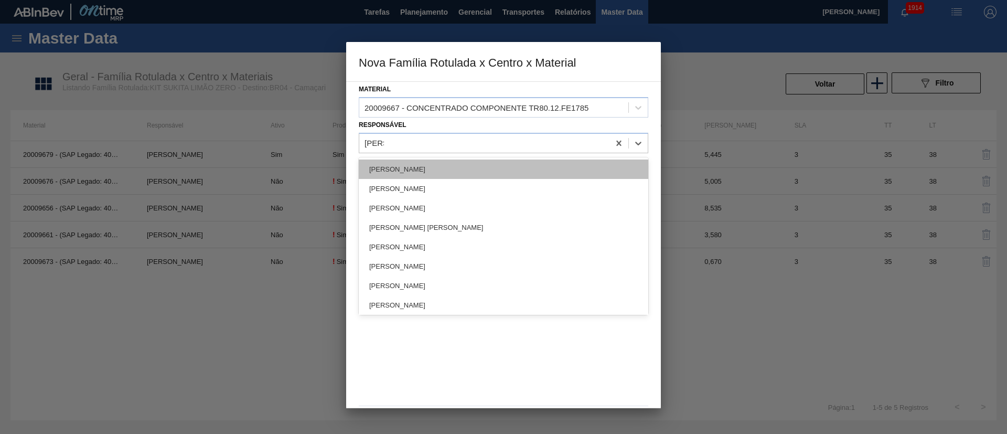
click at [454, 162] on div "[PERSON_NAME]" at bounding box center [504, 168] width 290 height 19
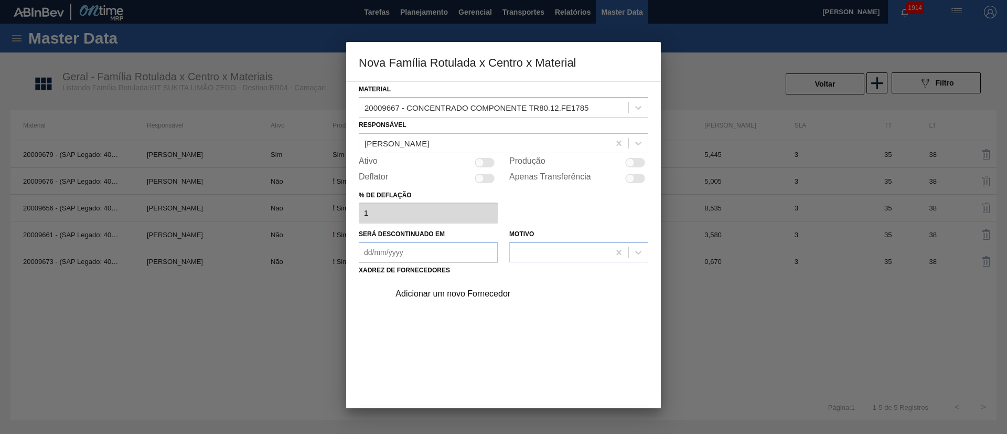
click at [638, 162] on div at bounding box center [635, 162] width 20 height 9
checkbox input "true"
click at [437, 293] on div "Adicionar um novo Fornecedor" at bounding box center [499, 293] width 206 height 9
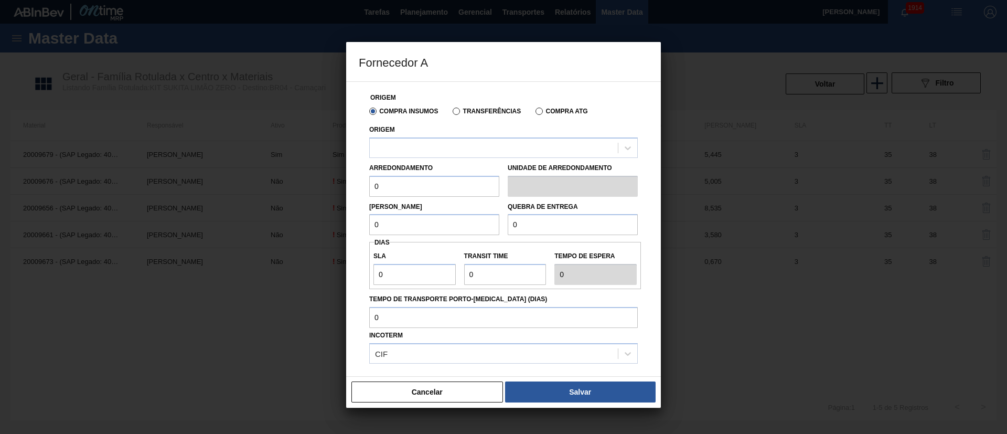
click at [465, 110] on label "Transferências" at bounding box center [487, 111] width 68 height 7
click at [451, 113] on input "Transferências" at bounding box center [451, 113] width 0 height 0
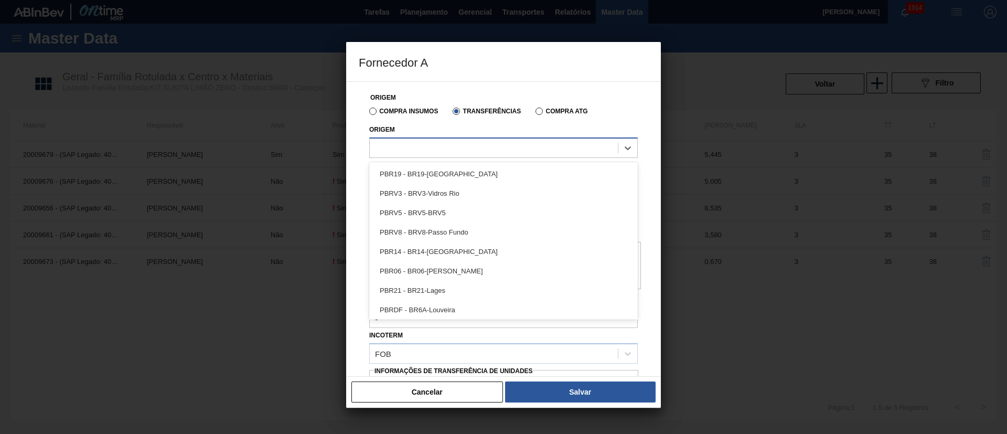
click at [435, 146] on div at bounding box center [494, 147] width 248 height 15
type input "brv1"
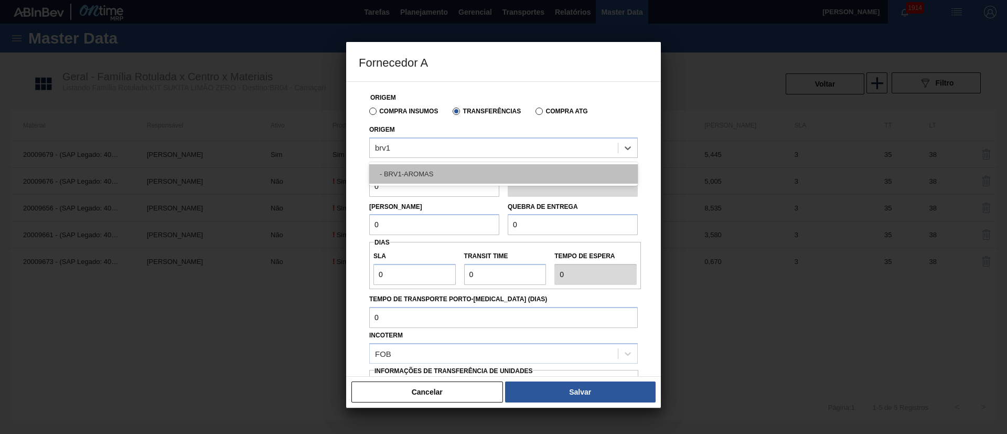
click at [416, 166] on div "- BRV1-AROMAS" at bounding box center [503, 173] width 269 height 19
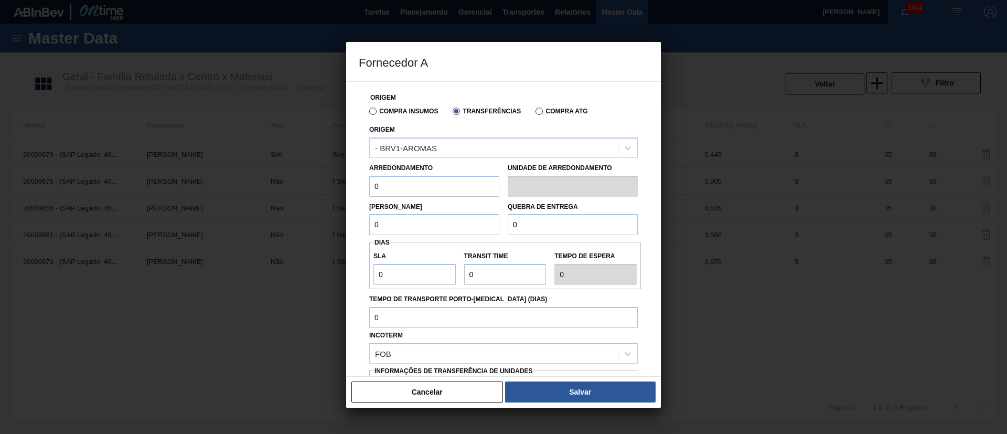
drag, startPoint x: 400, startPoint y: 190, endPoint x: 354, endPoint y: 189, distance: 46.2
click at [354, 189] on div "Origem Compra Insumos Transferências Compra ATG Origem - BRV1-AROMAS Arredondam…" at bounding box center [503, 228] width 315 height 295
type input "1,585"
drag, startPoint x: 393, startPoint y: 223, endPoint x: 340, endPoint y: 223, distance: 53.5
click at [340, 223] on div "Fornecedor A Origem Compra Insumos Transferências Compra ATG Origem - BRV1-AROM…" at bounding box center [503, 217] width 1007 height 434
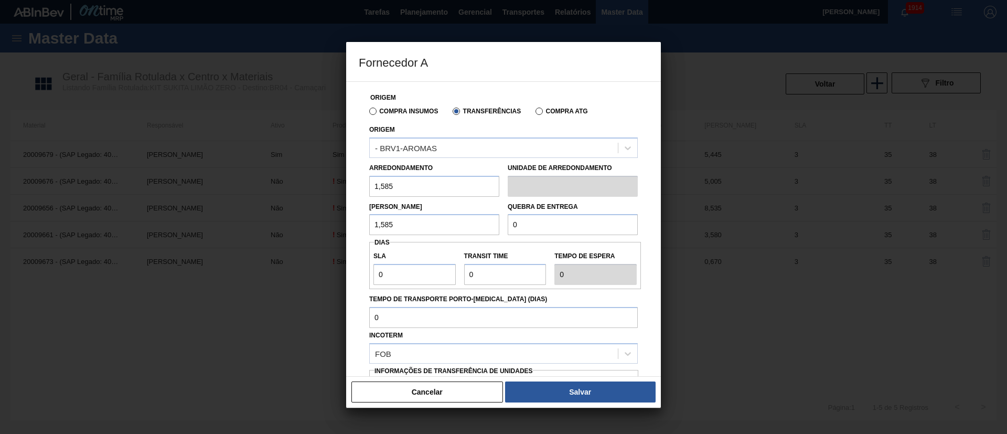
type input "1,585"
drag, startPoint x: 537, startPoint y: 227, endPoint x: 481, endPoint y: 227, distance: 55.6
click at [481, 227] on div "Lote Mínimo 1,585 Quebra de entrega 0" at bounding box center [503, 216] width 277 height 39
drag, startPoint x: 544, startPoint y: 227, endPoint x: 471, endPoint y: 228, distance: 72.4
click at [471, 228] on div "Lote Mínimo 1,585 Quebra de entrega 1" at bounding box center [503, 216] width 277 height 39
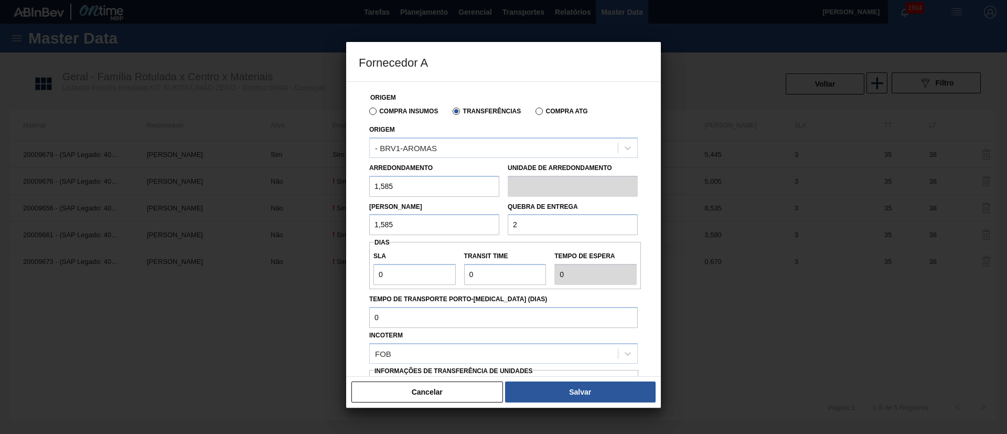
type input "2.000"
drag, startPoint x: 412, startPoint y: 271, endPoint x: 366, endPoint y: 271, distance: 45.6
click at [366, 271] on div "Origem Compra Insumos Transferências Compra ATG Origem - BRV1-AROMAS Arredondam…" at bounding box center [504, 256] width 290 height 348
type input "3"
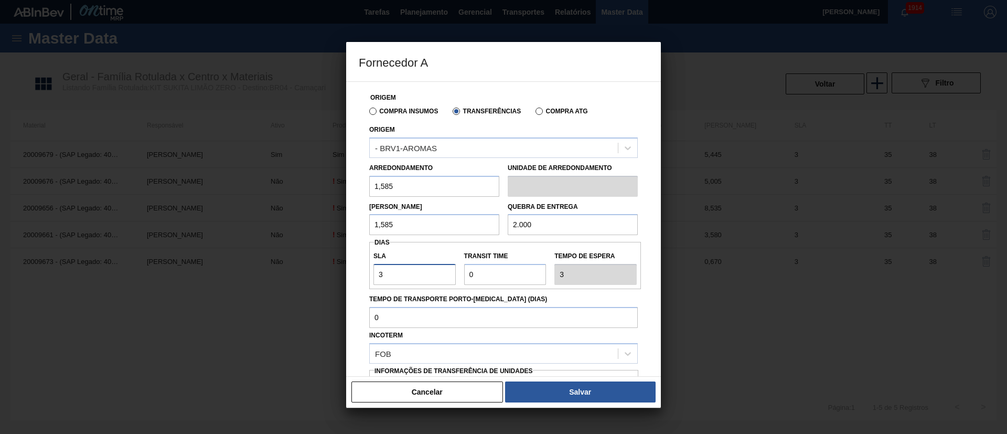
type input "3"
drag, startPoint x: 468, startPoint y: 272, endPoint x: 457, endPoint y: 273, distance: 11.1
click at [457, 272] on div "SLA 3 Transit Time Tempo de espera 3" at bounding box center [505, 265] width 272 height 39
type input "3"
type input "6"
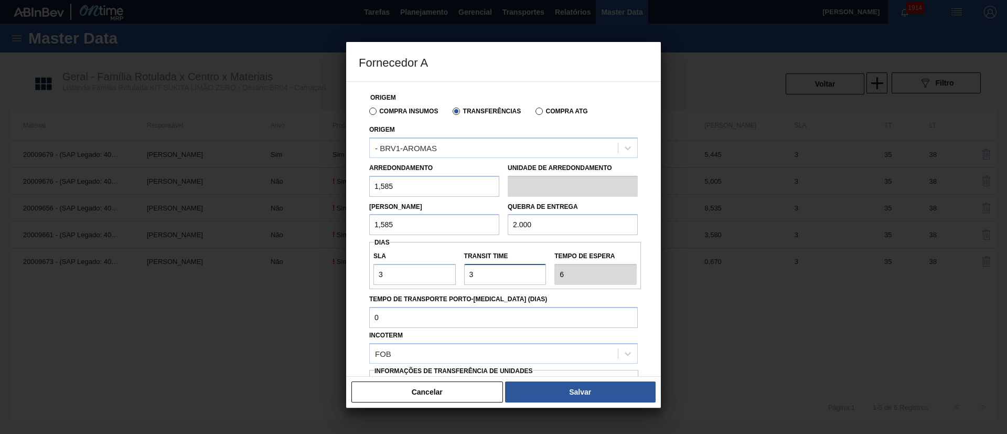
type input "35"
type input "38"
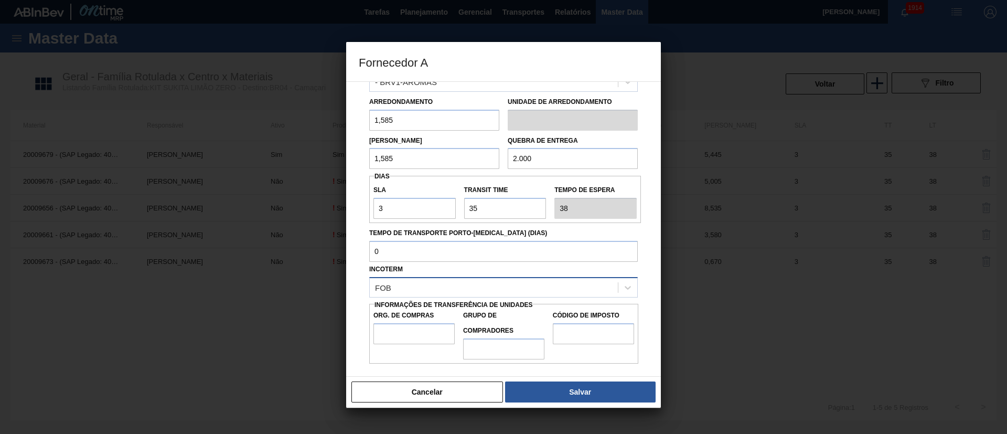
click at [421, 277] on div "FOB" at bounding box center [503, 287] width 269 height 20
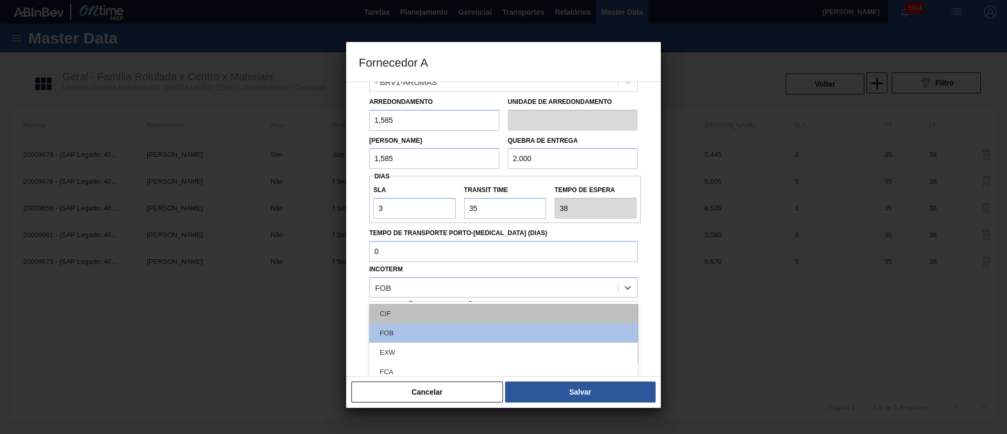
click at [406, 305] on div "CIF" at bounding box center [503, 313] width 269 height 19
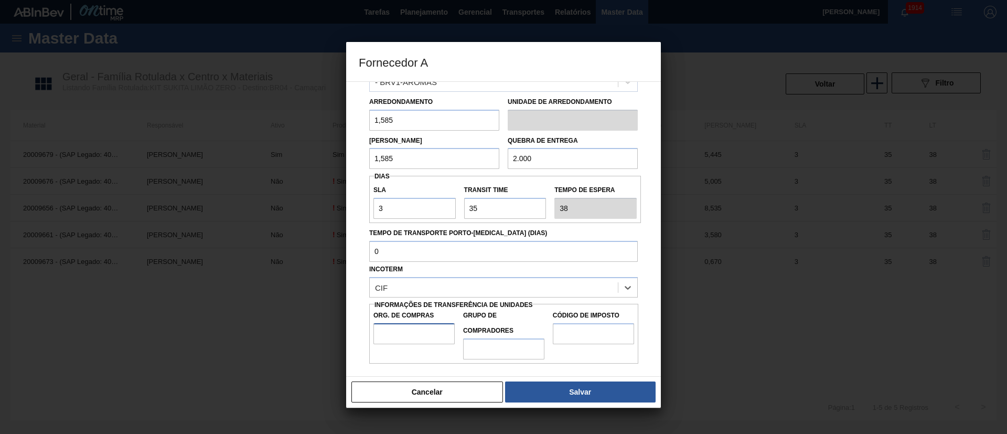
click at [416, 327] on input "Org. de Compras" at bounding box center [414, 333] width 81 height 21
type input "BR00"
click at [492, 353] on input "Grupo de Compradores" at bounding box center [503, 348] width 81 height 21
type input "A01"
drag, startPoint x: 583, startPoint y: 335, endPoint x: 592, endPoint y: 336, distance: 8.9
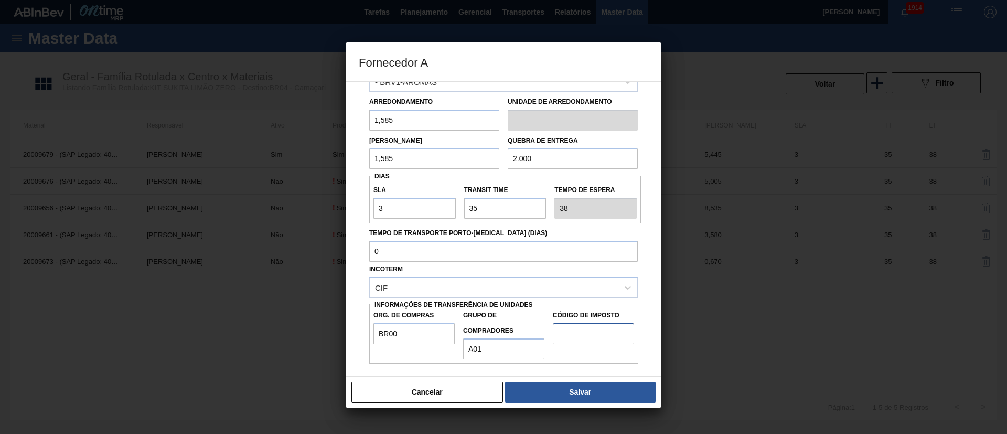
click at [583, 335] on input "Código de Imposto" at bounding box center [593, 333] width 81 height 21
type input "I1"
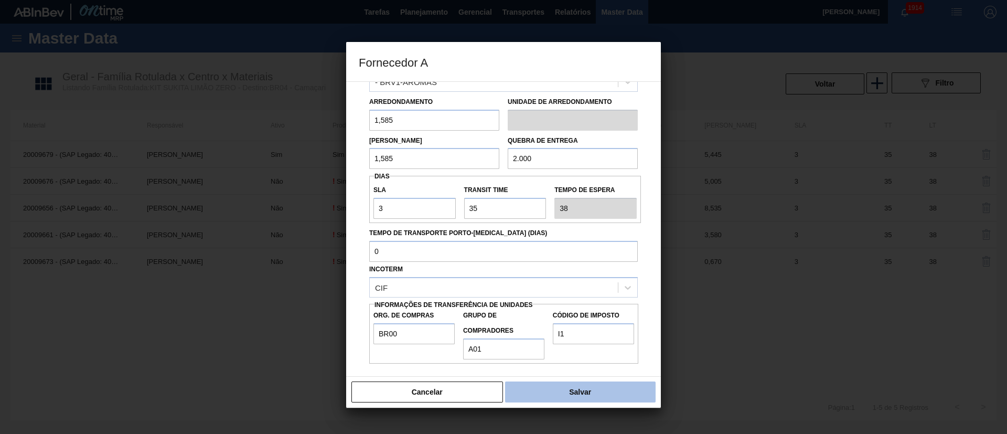
click at [552, 381] on button "Salvar" at bounding box center [580, 391] width 151 height 21
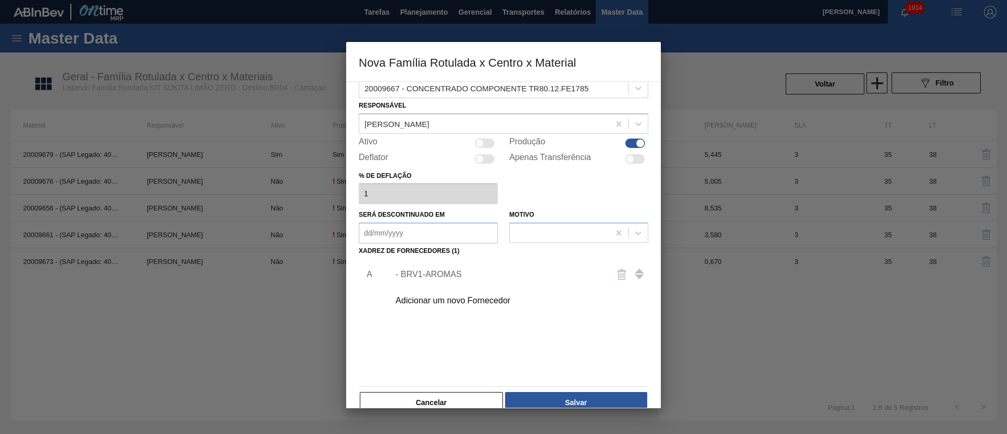
scroll to position [38, 0]
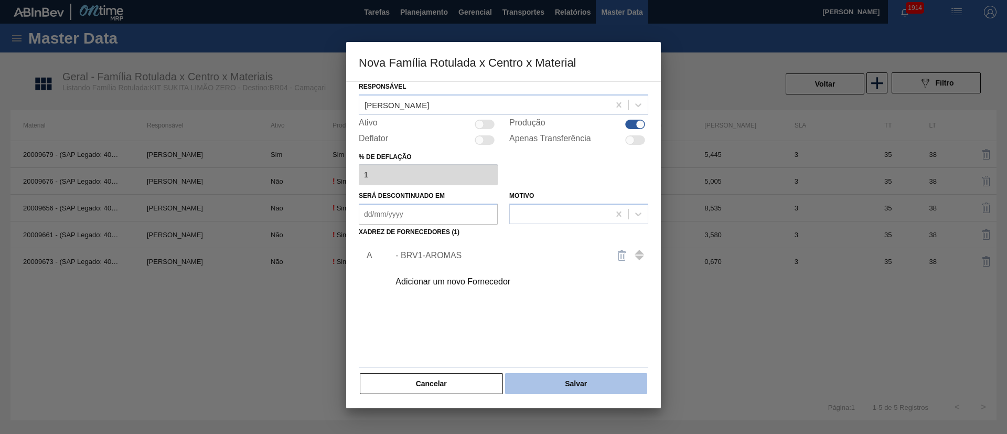
click at [553, 374] on button "Salvar" at bounding box center [576, 383] width 142 height 21
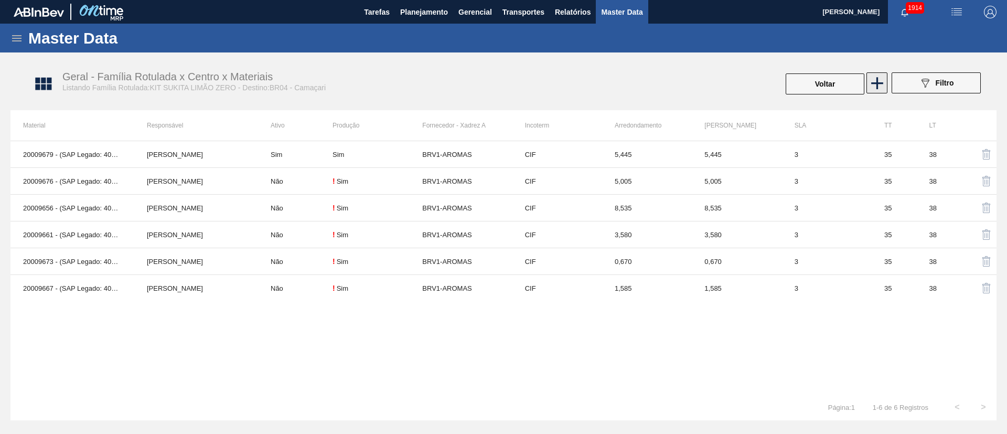
click at [875, 84] on icon at bounding box center [877, 83] width 20 height 20
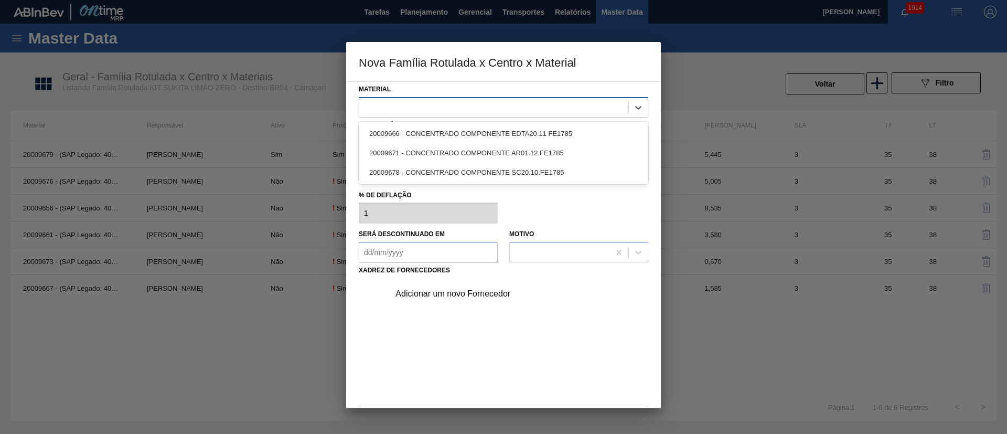
click at [428, 102] on div at bounding box center [493, 107] width 269 height 15
click at [416, 108] on div at bounding box center [493, 107] width 269 height 15
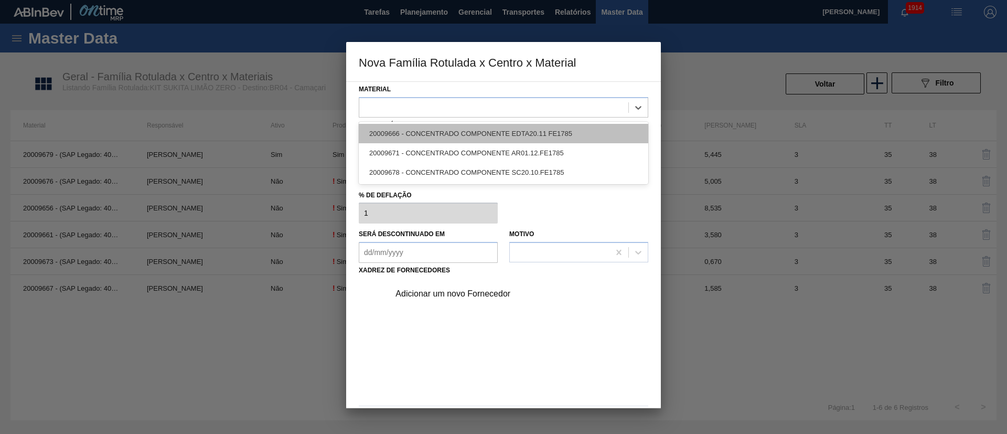
click at [419, 129] on div "20009666 - CONCENTRADO COMPONENTE EDTA20.11 FE1785" at bounding box center [504, 133] width 290 height 19
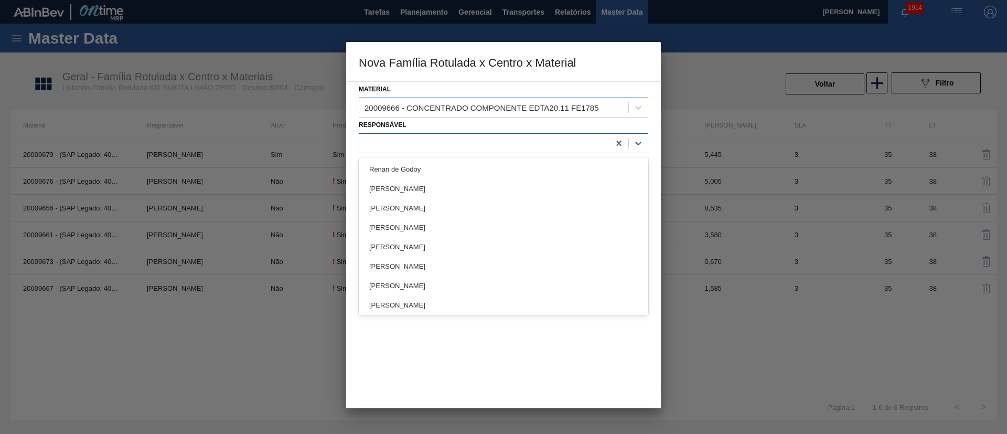
click at [425, 140] on div at bounding box center [484, 142] width 250 height 15
type input "lucas"
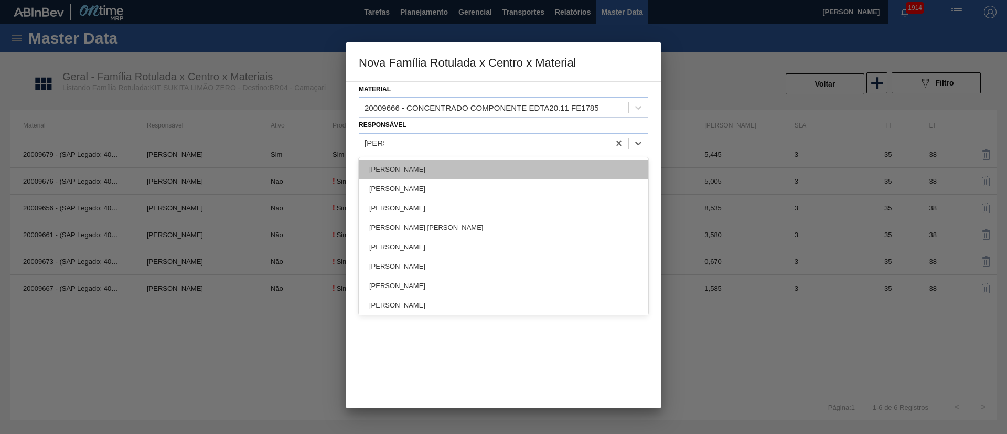
click at [417, 163] on div "[PERSON_NAME]" at bounding box center [504, 168] width 290 height 19
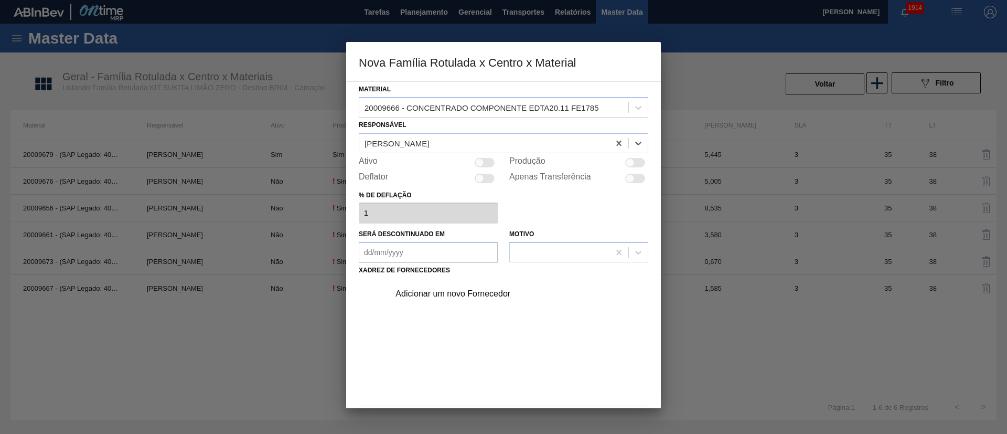
click at [628, 162] on div at bounding box center [630, 162] width 9 height 9
checkbox input "true"
click at [475, 291] on div "Adicionar um novo Fornecedor" at bounding box center [499, 293] width 206 height 9
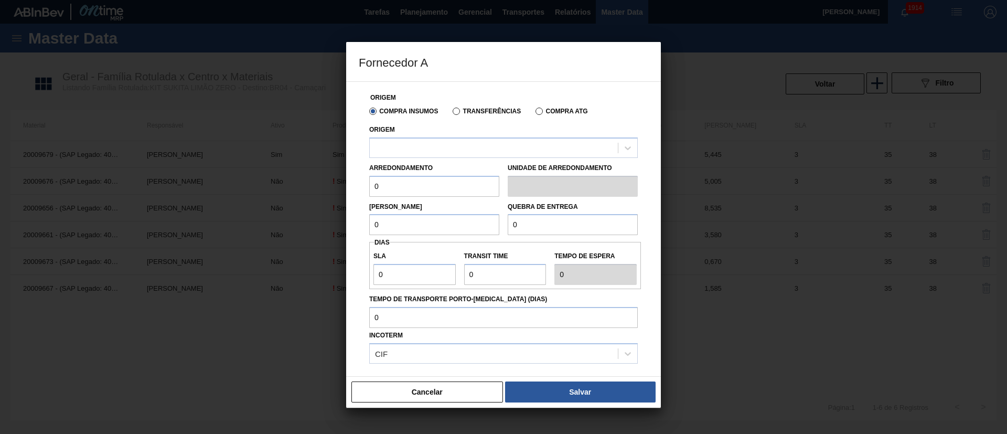
click at [472, 106] on div "Transferências" at bounding box center [485, 110] width 72 height 9
click at [470, 112] on label "Transferências" at bounding box center [487, 111] width 68 height 7
click at [451, 113] on input "Transferências" at bounding box center [451, 113] width 0 height 0
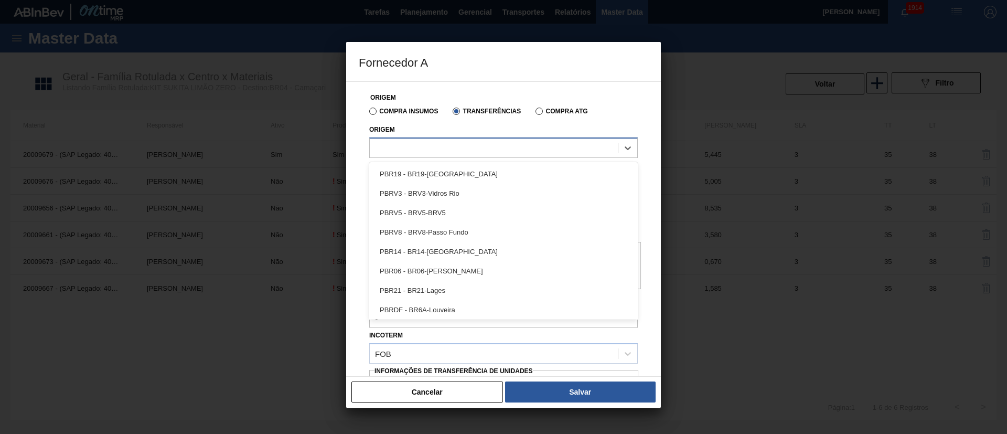
click at [438, 149] on div at bounding box center [494, 147] width 248 height 15
type input "brv1"
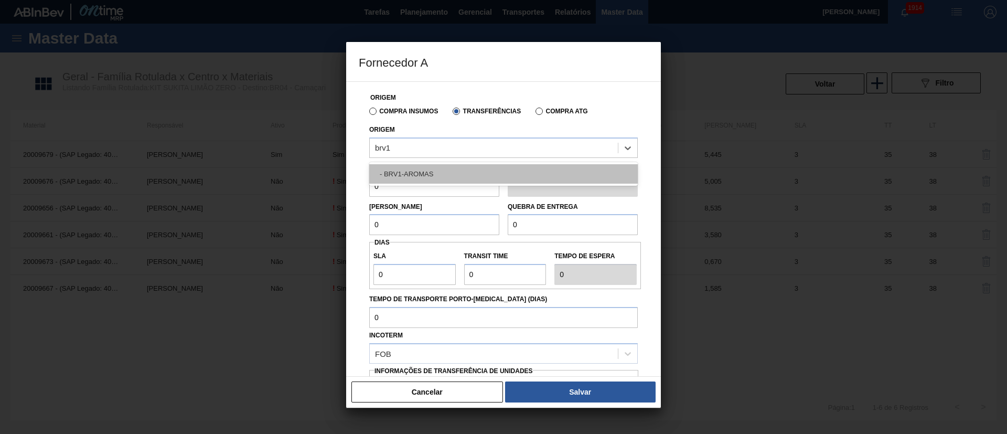
click at [422, 167] on div "- BRV1-AROMAS" at bounding box center [503, 173] width 269 height 19
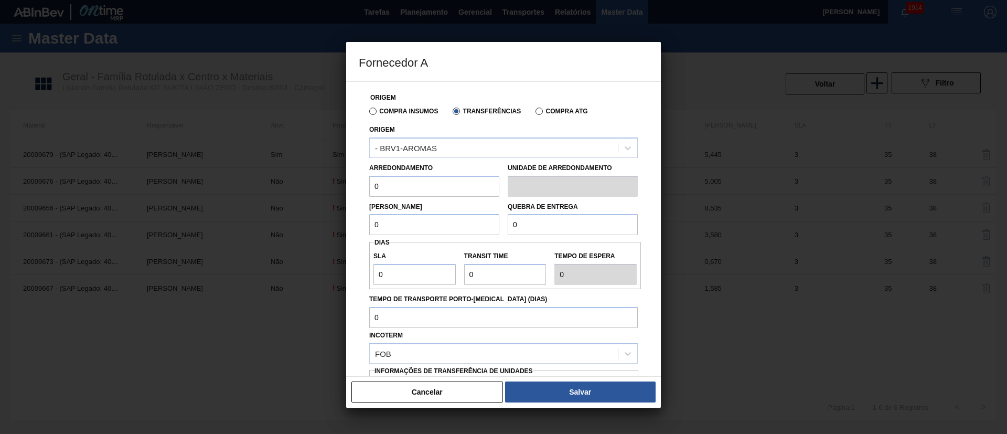
drag, startPoint x: 425, startPoint y: 186, endPoint x: 336, endPoint y: 187, distance: 88.7
click at [337, 186] on div "Fornecedor A Origem Compra Insumos Transferências Compra ATG Origem - BRV1-AROM…" at bounding box center [503, 217] width 1007 height 434
type input "0,35"
drag, startPoint x: 406, startPoint y: 222, endPoint x: 345, endPoint y: 226, distance: 60.9
click at [345, 226] on div "Fornecedor A Origem Compra Insumos Transferências Compra ATG Origem - BRV1-AROM…" at bounding box center [503, 217] width 1007 height 434
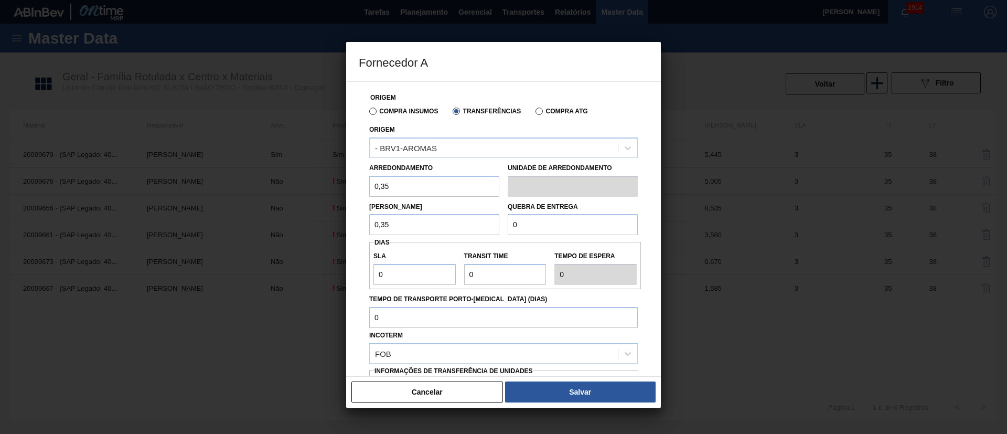
type input "0,35"
drag, startPoint x: 541, startPoint y: 226, endPoint x: 500, endPoint y: 222, distance: 40.6
click at [500, 222] on div "Lote Mínimo 0,35 Quebra de entrega 0" at bounding box center [503, 216] width 277 height 39
type input "2.000"
drag, startPoint x: 382, startPoint y: 277, endPoint x: 331, endPoint y: 278, distance: 51.4
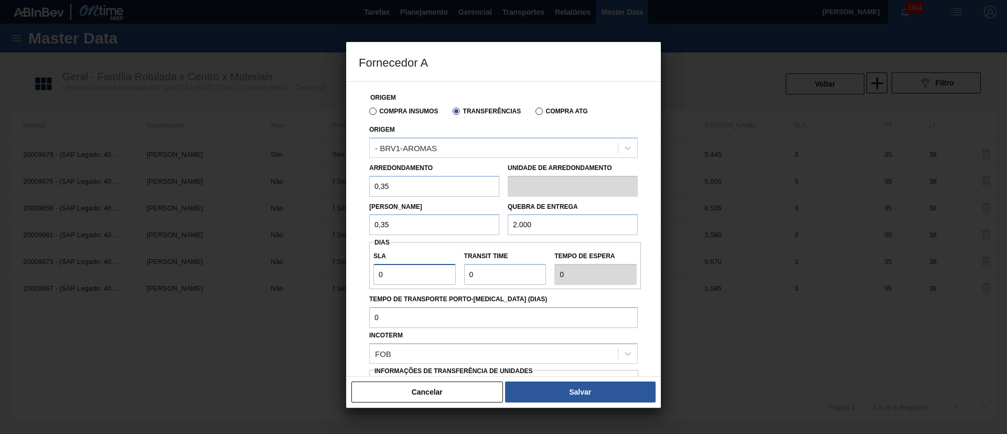
click at [331, 278] on div "Fornecedor A Origem Compra Insumos Transferências Compra ATG Origem - BRV1-AROM…" at bounding box center [503, 217] width 1007 height 434
type input "3"
drag, startPoint x: 505, startPoint y: 280, endPoint x: 410, endPoint y: 274, distance: 95.1
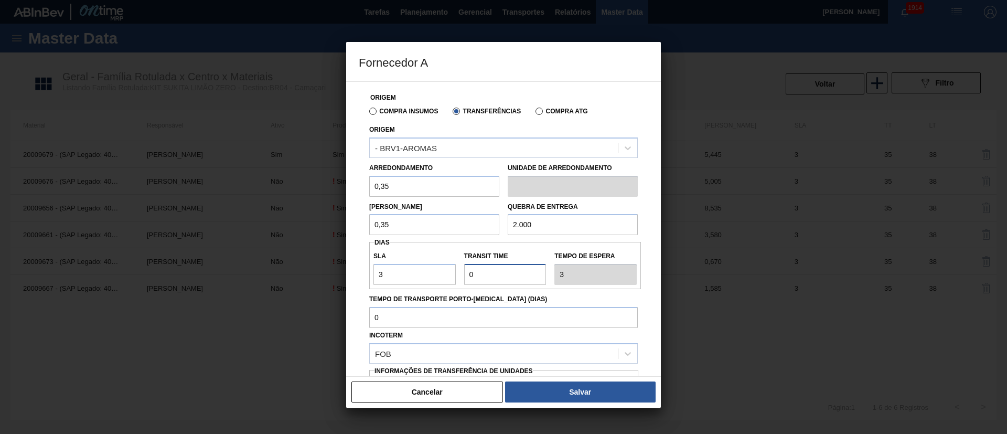
click at [410, 274] on div "SLA 3 Transit Time Tempo de espera 3" at bounding box center [505, 265] width 272 height 39
type input "3"
type input "6"
type input "35"
type input "38"
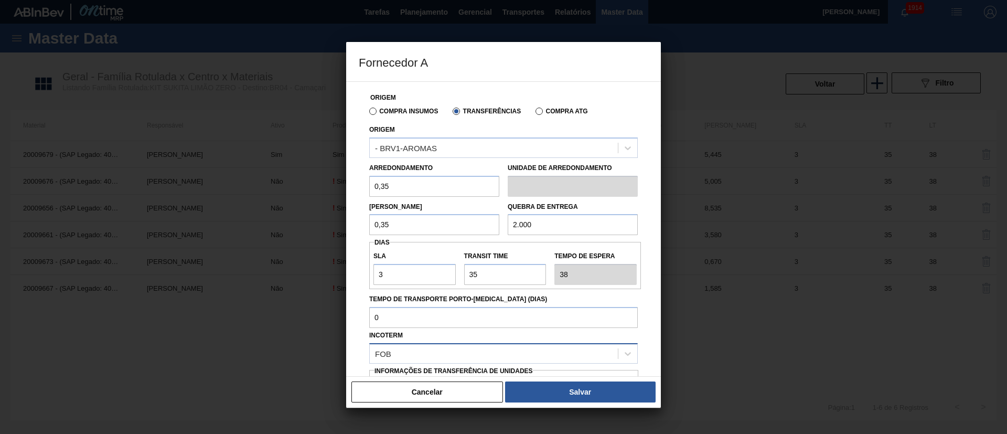
click at [420, 350] on div "FOB" at bounding box center [494, 353] width 248 height 15
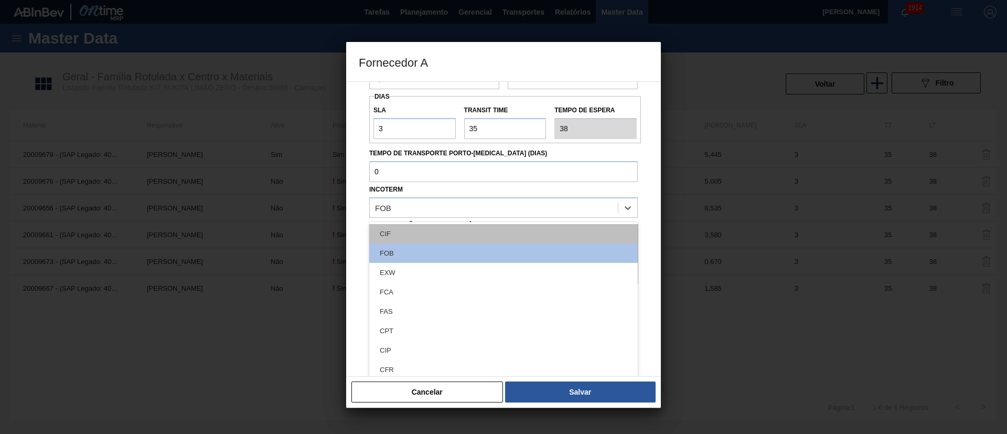
scroll to position [149, 0]
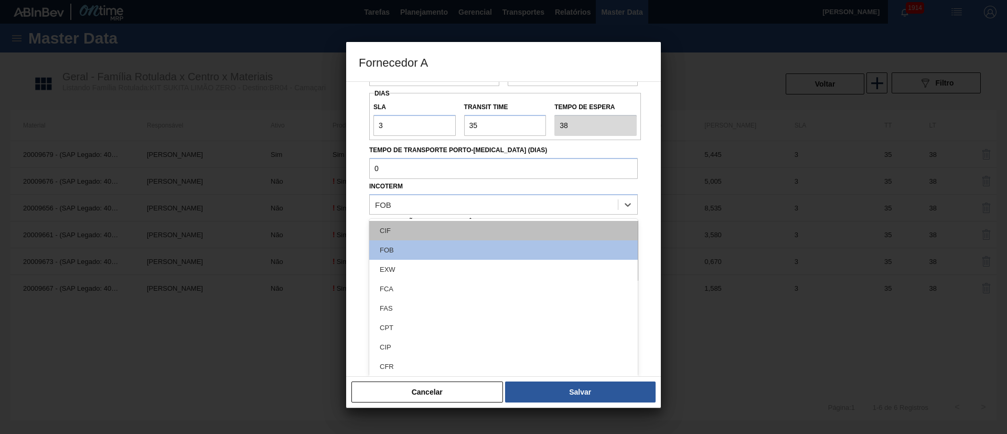
click at [403, 236] on div "CIF" at bounding box center [503, 230] width 269 height 19
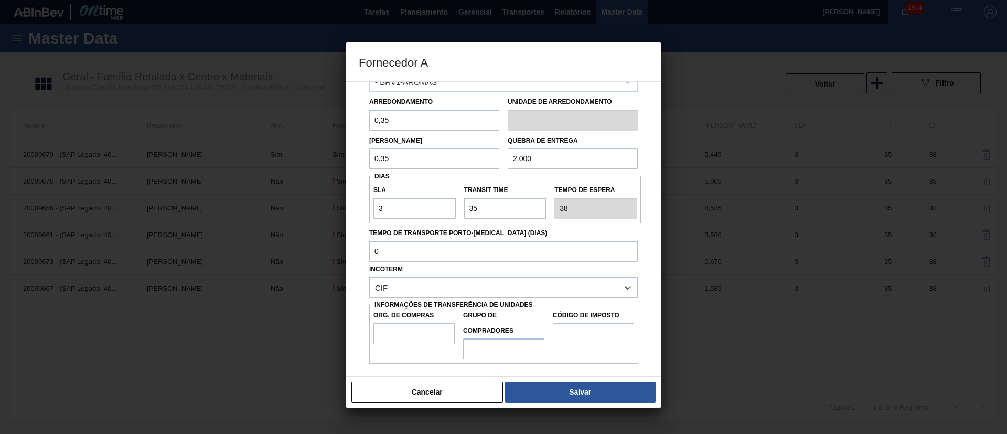
scroll to position [66, 0]
click at [417, 327] on input "Org. de Compras" at bounding box center [414, 333] width 81 height 21
type input "BR00"
click at [492, 350] on input "Grupo de Compradores" at bounding box center [503, 348] width 81 height 21
type input "A01"
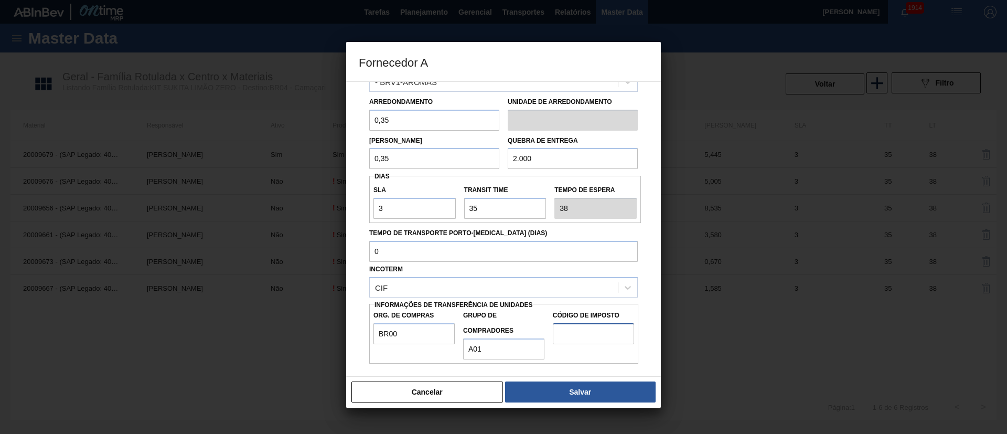
click at [595, 337] on input "Código de Imposto" at bounding box center [593, 333] width 81 height 21
type input "I1"
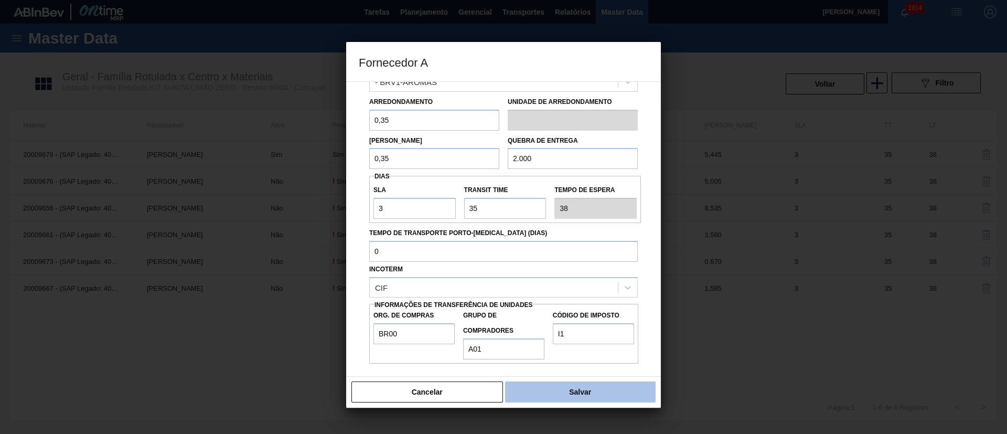
click at [578, 385] on button "Salvar" at bounding box center [580, 391] width 151 height 21
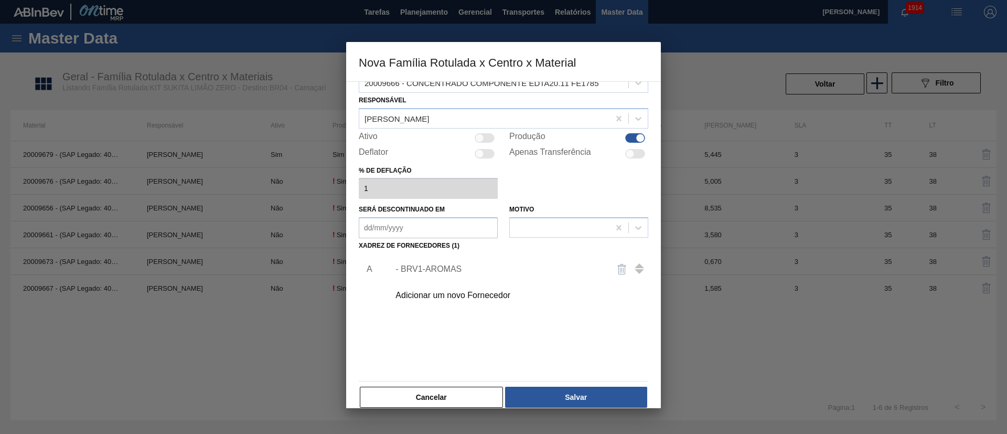
scroll to position [38, 0]
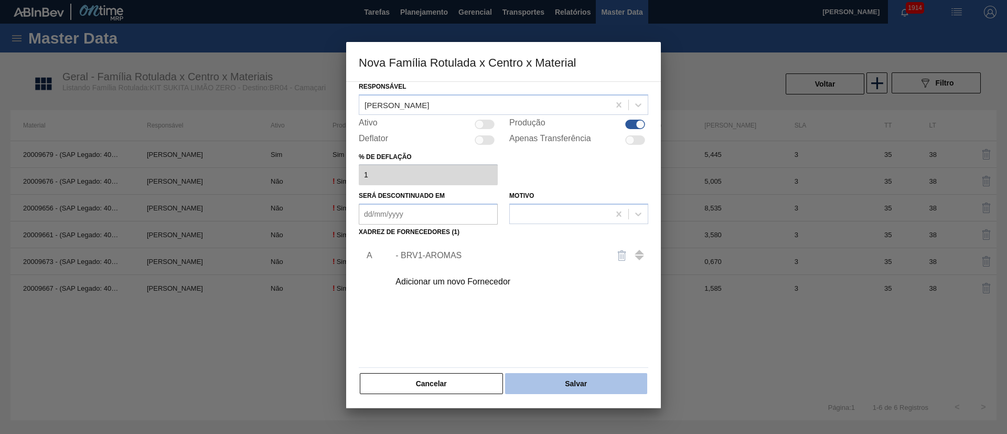
click at [575, 378] on button "Salvar" at bounding box center [576, 383] width 142 height 21
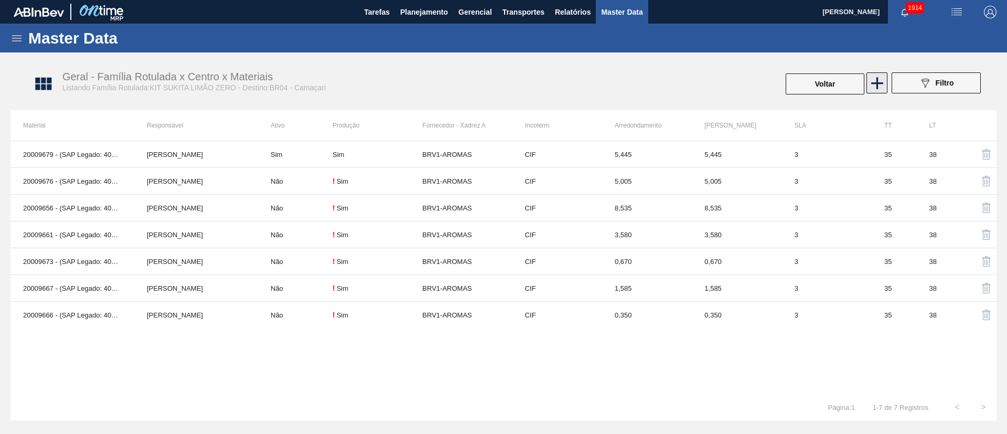
click at [879, 83] on icon at bounding box center [877, 83] width 12 height 12
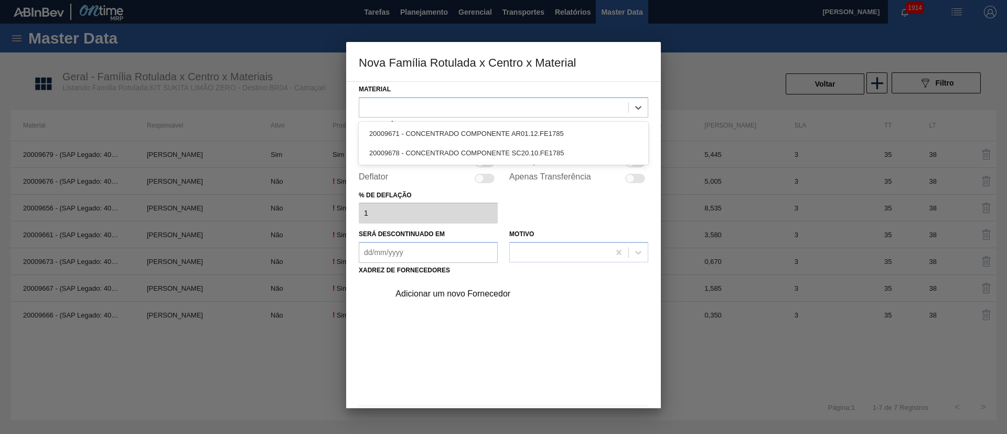
click at [402, 110] on div at bounding box center [493, 107] width 269 height 15
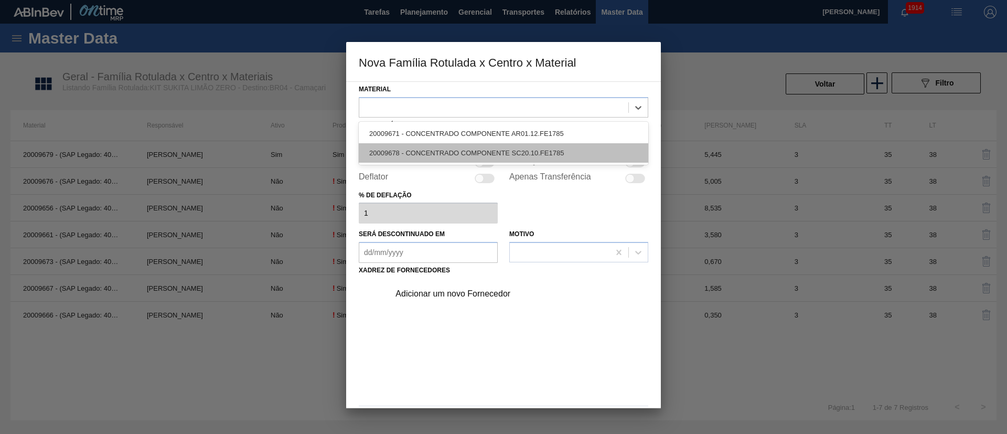
click at [425, 150] on div "20009678 - CONCENTRADO COMPONENTE SC20.10.FE1785" at bounding box center [504, 152] width 290 height 19
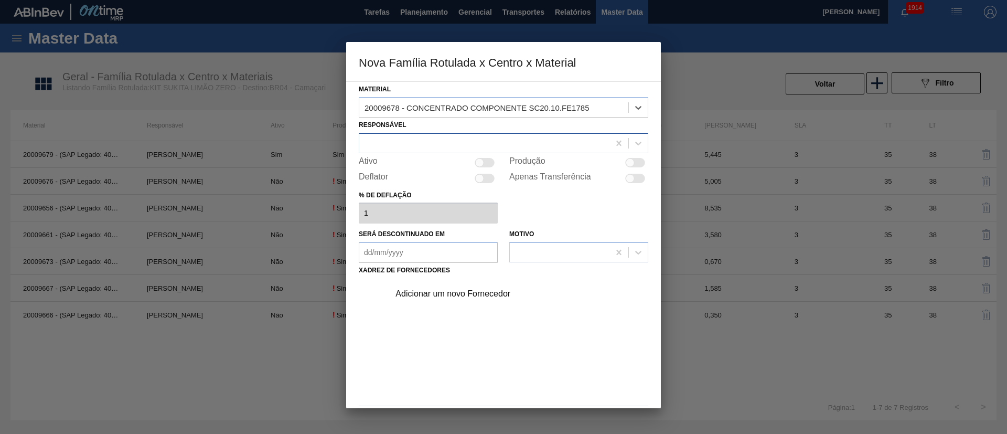
click at [451, 146] on div at bounding box center [484, 142] width 250 height 15
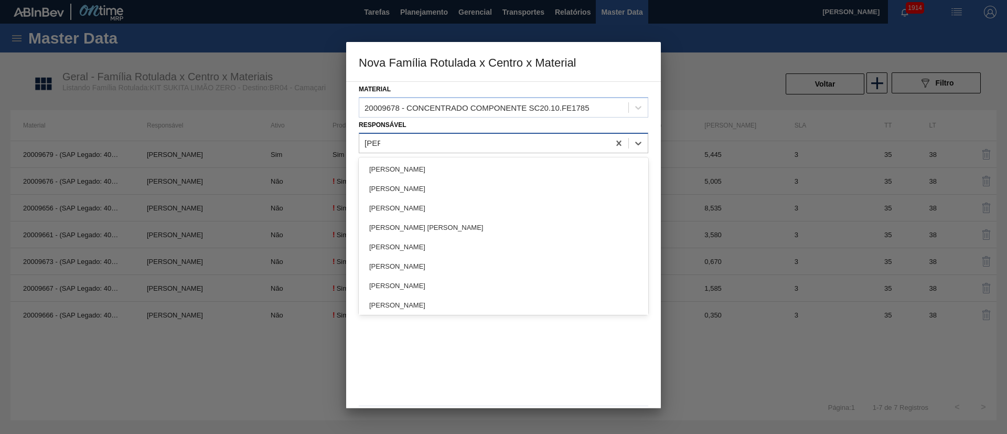
type input "lucas"
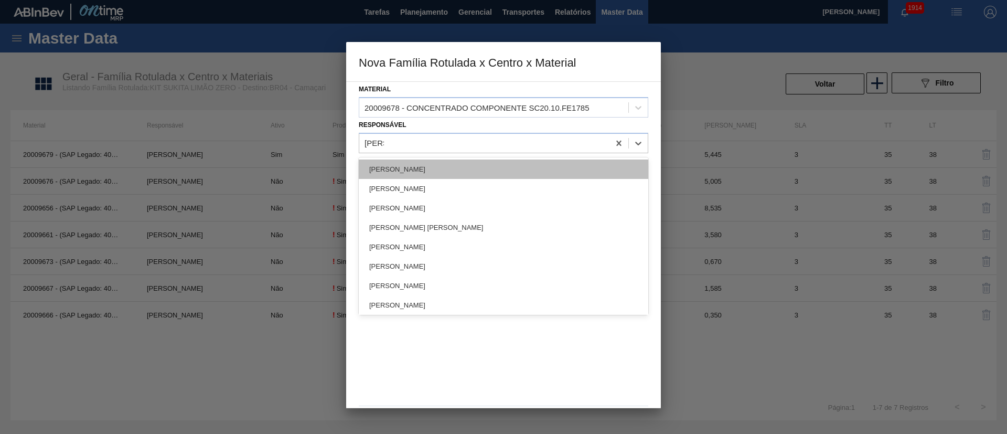
click at [430, 168] on div "[PERSON_NAME]" at bounding box center [504, 168] width 290 height 19
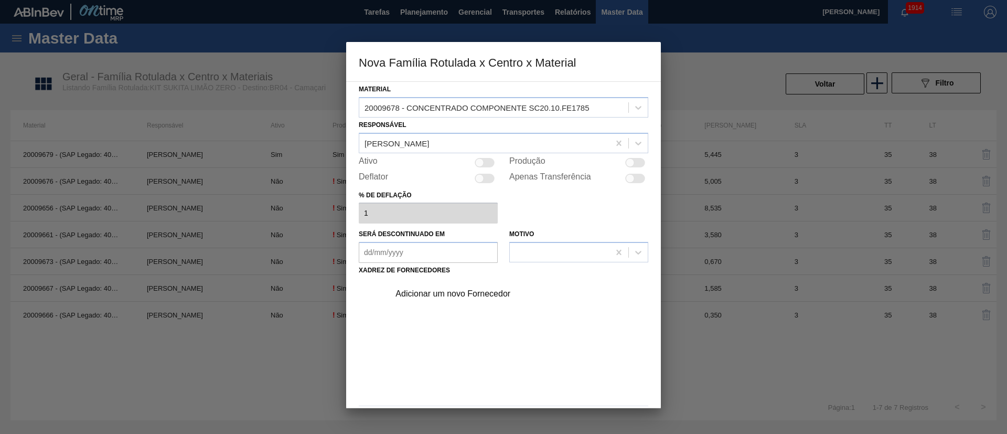
click at [628, 163] on div at bounding box center [630, 162] width 9 height 9
checkbox input "true"
click at [478, 290] on div "Adicionar um novo Fornecedor" at bounding box center [499, 293] width 206 height 9
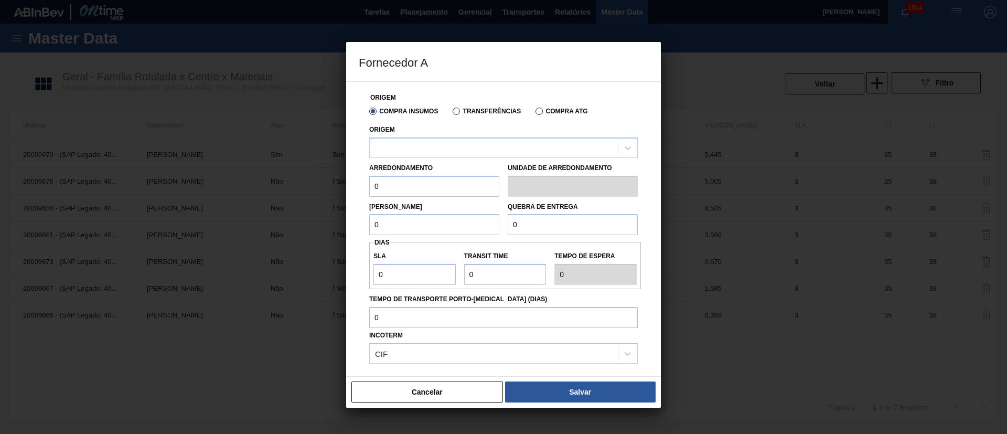
click at [486, 113] on label "Transferências" at bounding box center [487, 111] width 68 height 7
click at [451, 113] on input "Transferências" at bounding box center [451, 113] width 0 height 0
click at [461, 147] on div at bounding box center [494, 147] width 248 height 15
click at [389, 108] on label "Compra Insumos" at bounding box center [403, 111] width 69 height 7
click at [368, 113] on input "Compra Insumos" at bounding box center [368, 113] width 0 height 0
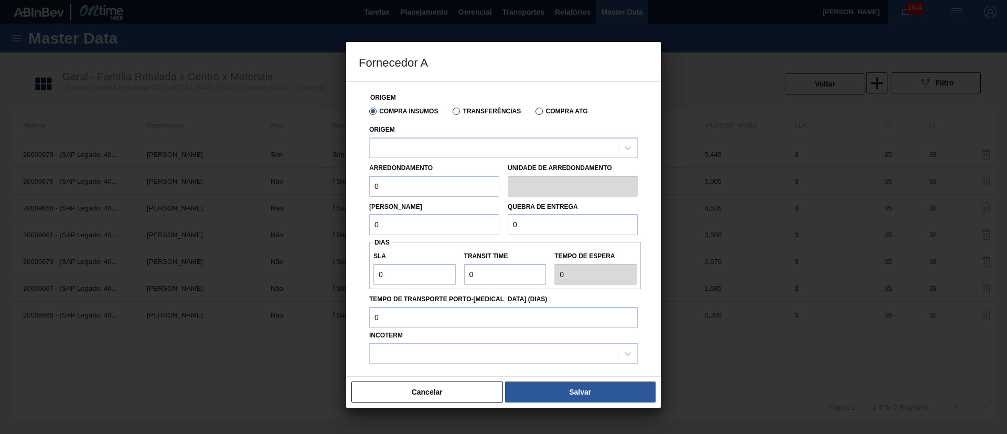
click at [496, 109] on label "Transferências" at bounding box center [487, 111] width 68 height 7
click at [451, 113] on input "Transferências" at bounding box center [451, 113] width 0 height 0
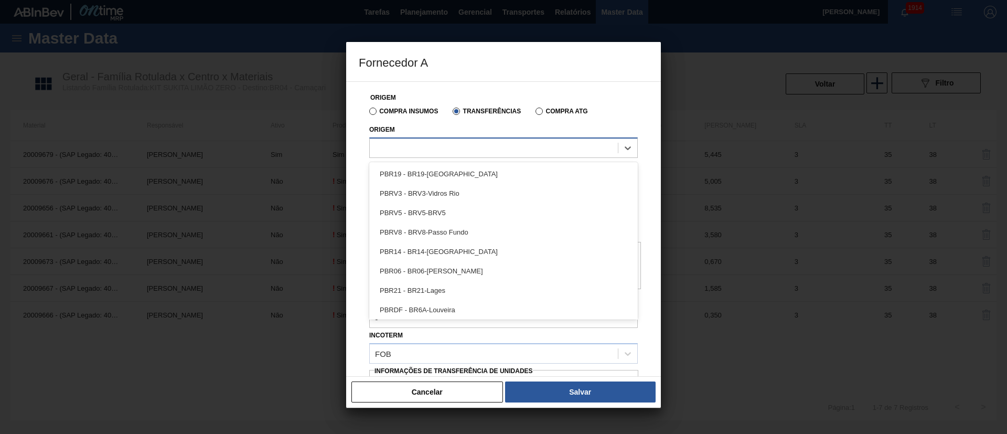
click at [446, 140] on div at bounding box center [494, 147] width 248 height 15
type input "v"
type input "brv1"
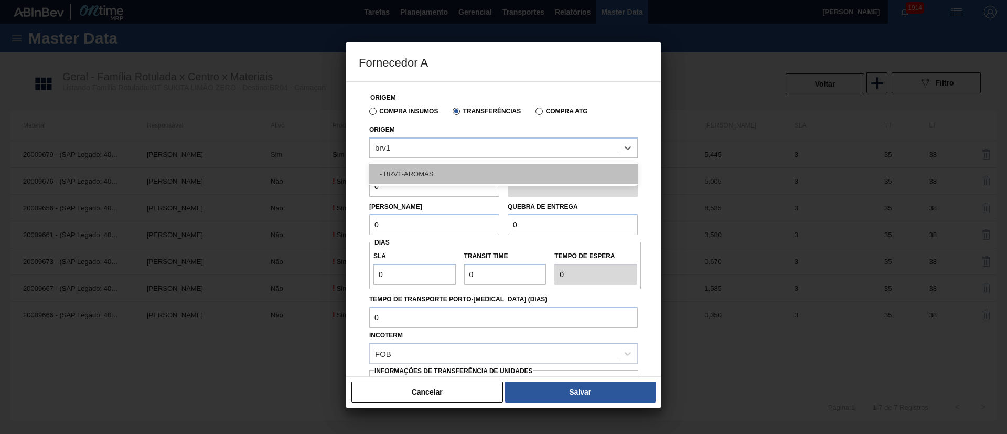
click at [428, 172] on div "- BRV1-AROMAS" at bounding box center [503, 173] width 269 height 19
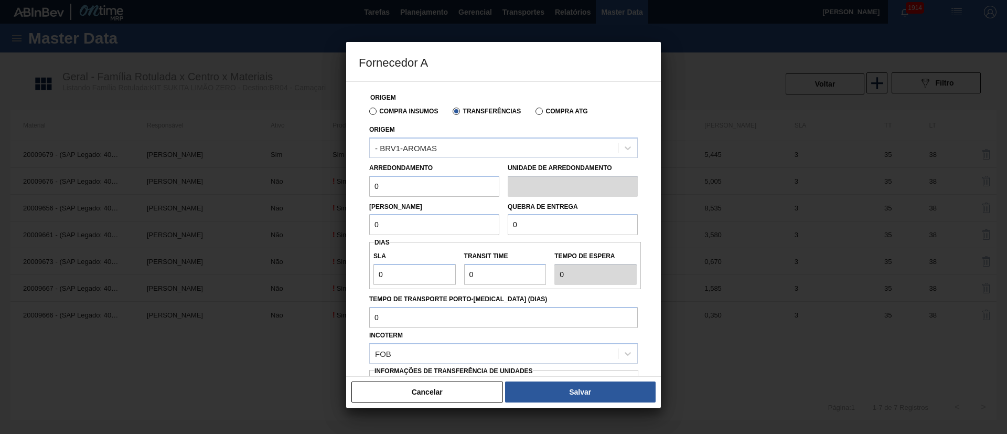
drag, startPoint x: 400, startPoint y: 186, endPoint x: 346, endPoint y: 189, distance: 54.7
click at [346, 189] on div "Fornecedor A Origem Compra Insumos Transferências Compra ATG Origem - BRV1-AROM…" at bounding box center [503, 217] width 1007 height 434
type input "0,655"
drag, startPoint x: 406, startPoint y: 218, endPoint x: 345, endPoint y: 223, distance: 60.6
click at [347, 223] on div "Origem Compra Insumos Transferências Compra ATG Origem - BRV1-AROMAS Arredondam…" at bounding box center [503, 228] width 315 height 295
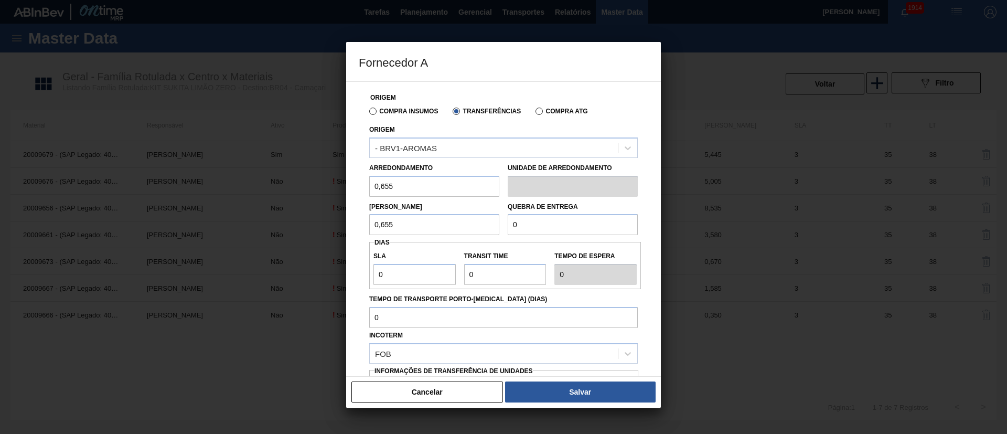
type input "0,655"
drag, startPoint x: 565, startPoint y: 223, endPoint x: 466, endPoint y: 234, distance: 98.7
click at [466, 234] on div "Lote Mínimo 0,655 Quebra de entrega 0" at bounding box center [503, 216] width 277 height 39
type input "2.000"
drag, startPoint x: 411, startPoint y: 278, endPoint x: 375, endPoint y: 278, distance: 36.2
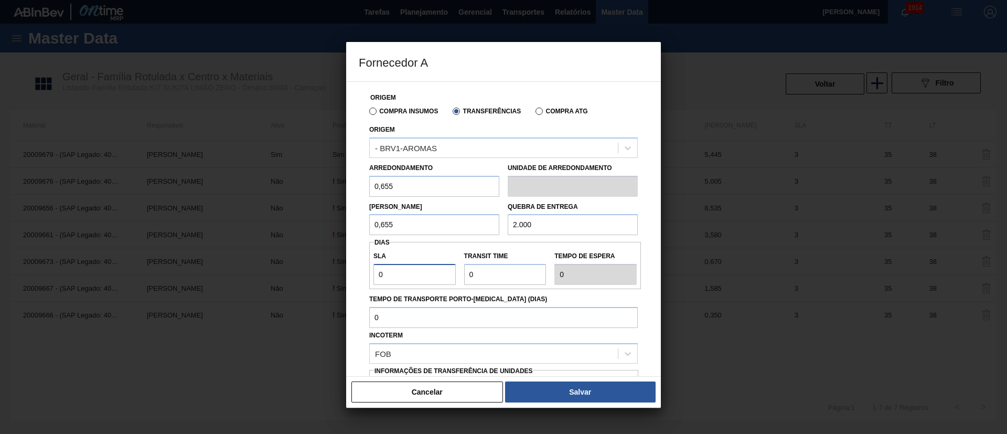
click at [375, 278] on input "0" at bounding box center [415, 274] width 82 height 21
type input "3"
drag, startPoint x: 480, startPoint y: 279, endPoint x: 429, endPoint y: 276, distance: 50.9
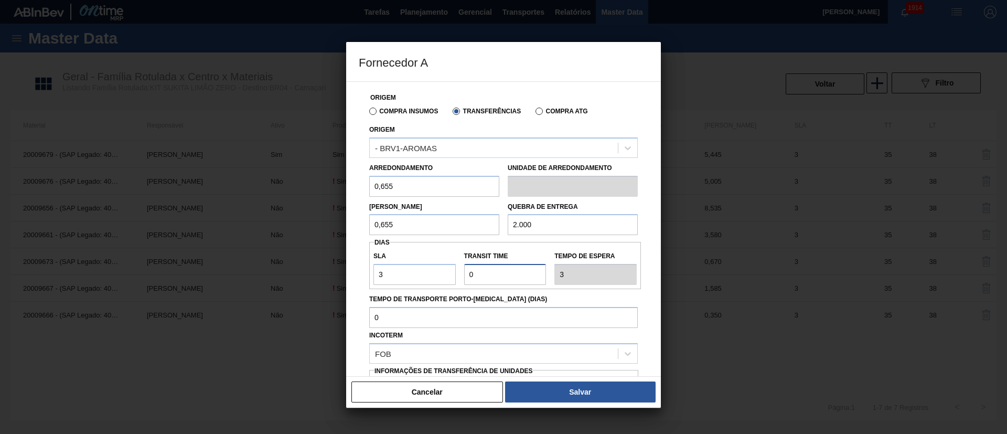
click at [429, 276] on div "SLA 3 Transit Time Tempo de espera 3" at bounding box center [505, 265] width 272 height 39
type input "3"
type input "6"
type input "35"
type input "38"
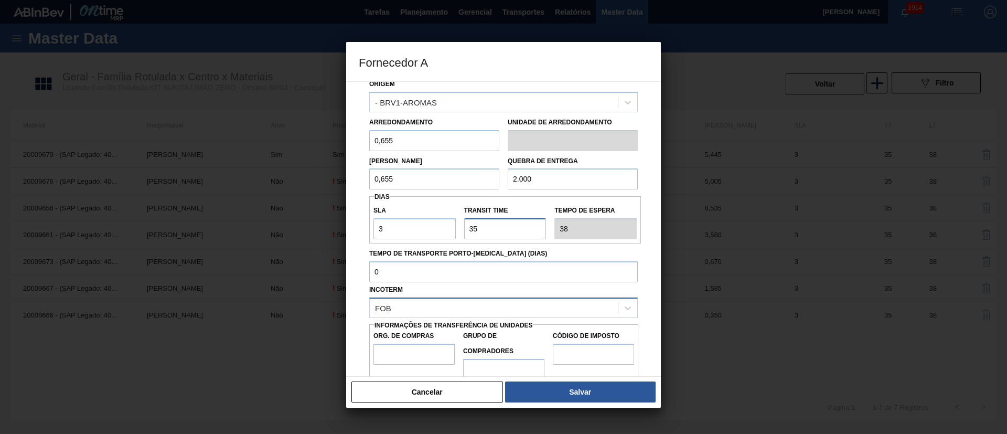
scroll to position [66, 0]
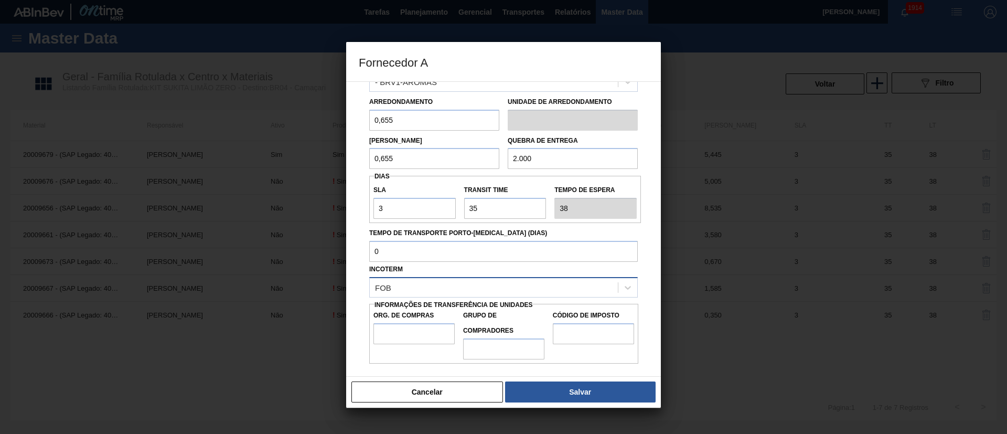
click at [432, 284] on div "FOB" at bounding box center [494, 287] width 248 height 15
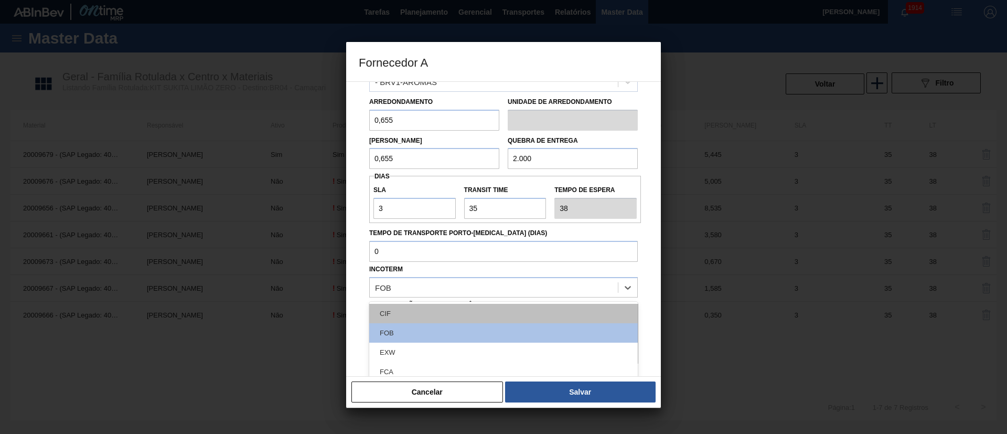
click at [412, 317] on div "CIF" at bounding box center [503, 313] width 269 height 19
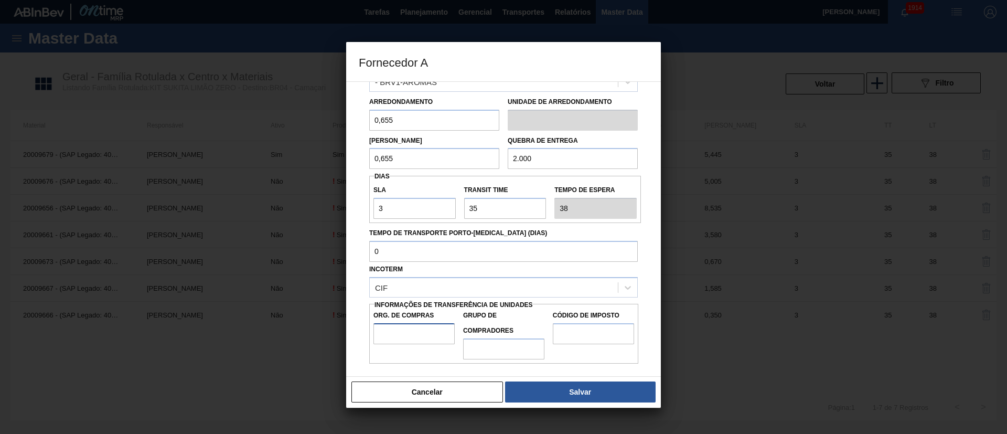
drag, startPoint x: 402, startPoint y: 327, endPoint x: 409, endPoint y: 337, distance: 11.6
click at [402, 327] on input "Org. de Compras" at bounding box center [414, 333] width 81 height 21
type input "BR00"
click at [495, 350] on input "Grupo de Compradores" at bounding box center [503, 348] width 81 height 21
type input "A01"
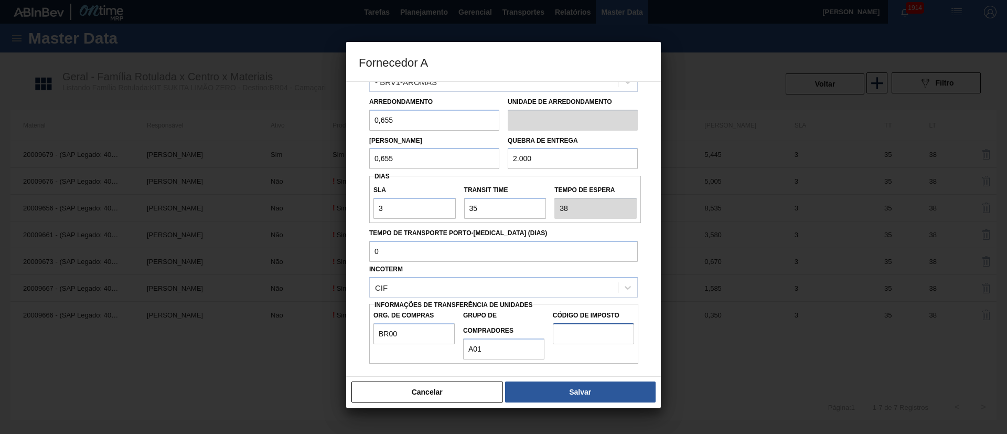
click at [589, 328] on input "Código de Imposto" at bounding box center [593, 333] width 81 height 21
type input "I1"
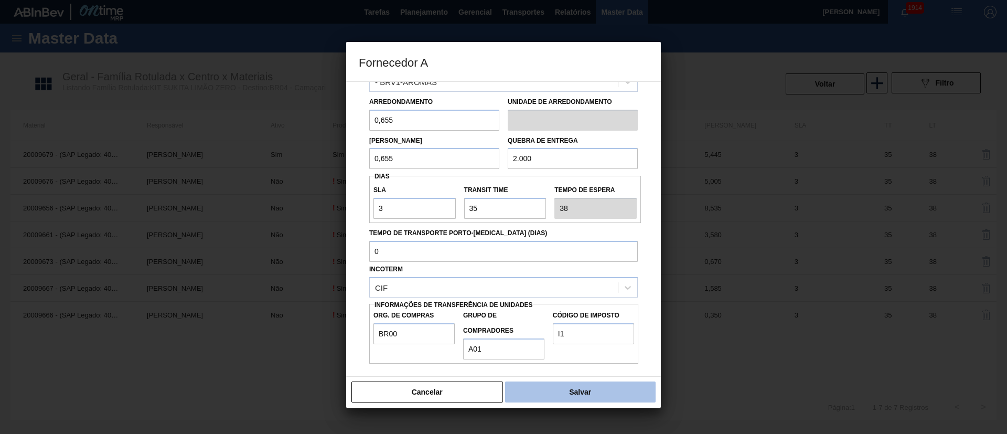
click at [576, 389] on button "Salvar" at bounding box center [580, 391] width 151 height 21
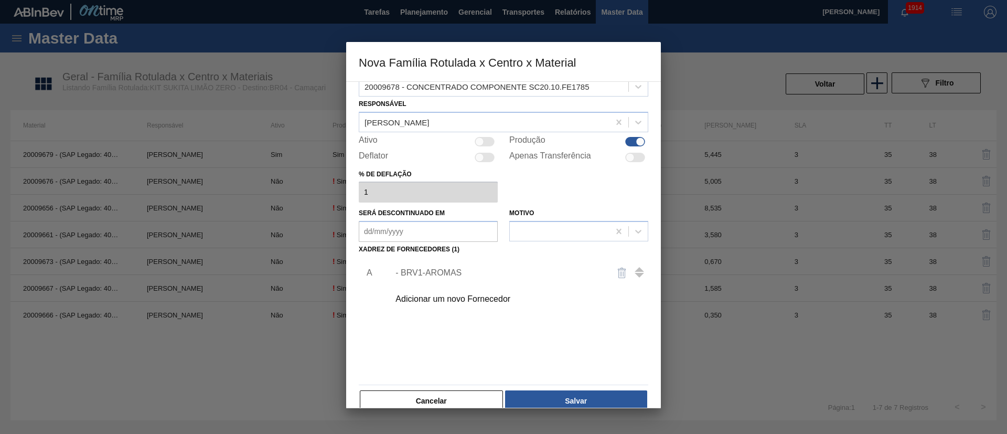
scroll to position [38, 0]
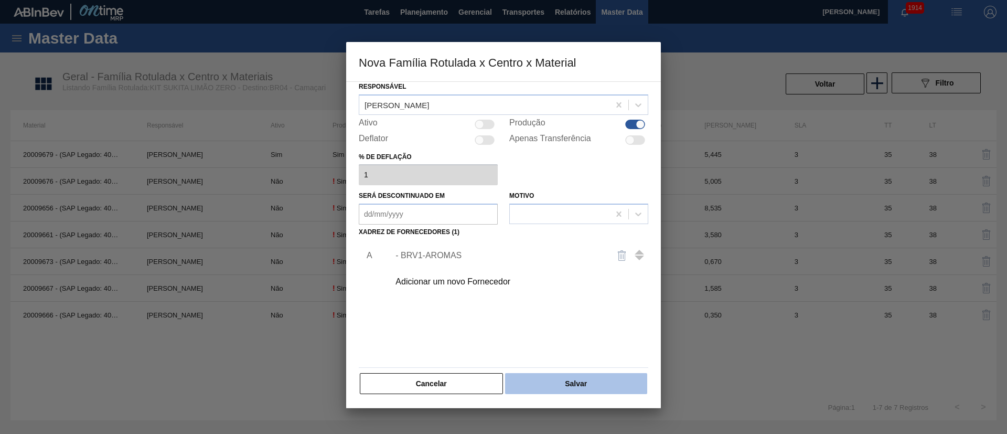
click at [565, 386] on button "Salvar" at bounding box center [576, 383] width 142 height 21
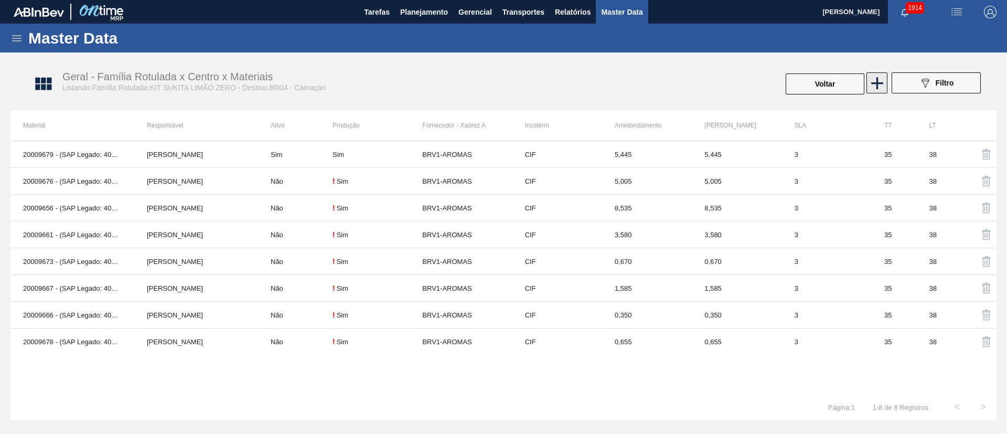
click at [886, 78] on icon at bounding box center [877, 83] width 20 height 20
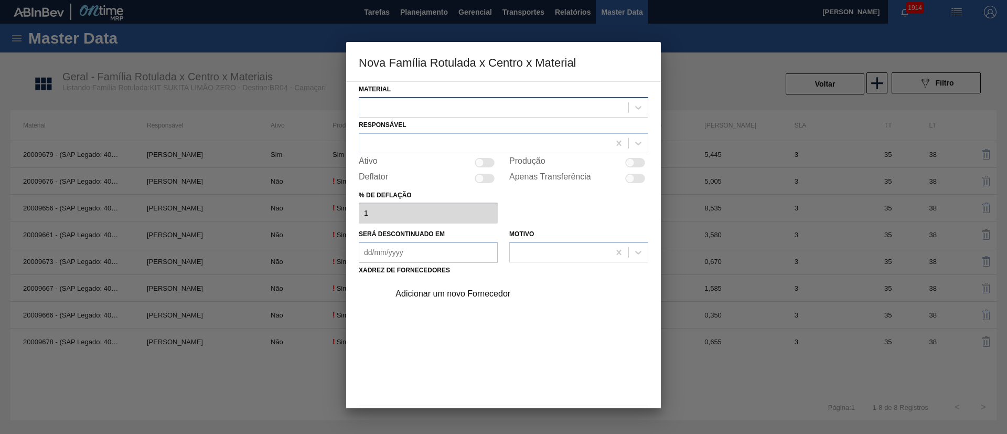
click at [404, 108] on div at bounding box center [493, 107] width 269 height 15
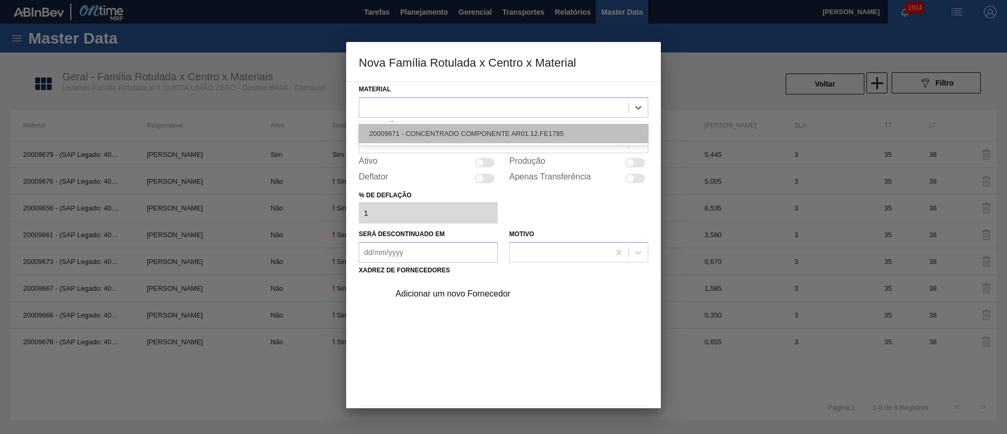
click at [404, 134] on div "20009671 - CONCENTRADO COMPONENTE AR01.12.FE1785" at bounding box center [504, 133] width 290 height 19
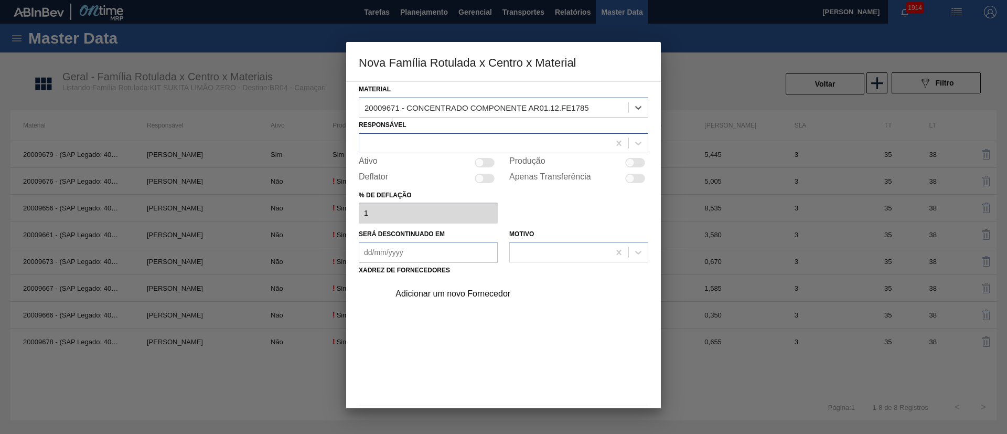
click at [456, 145] on div at bounding box center [484, 142] width 250 height 15
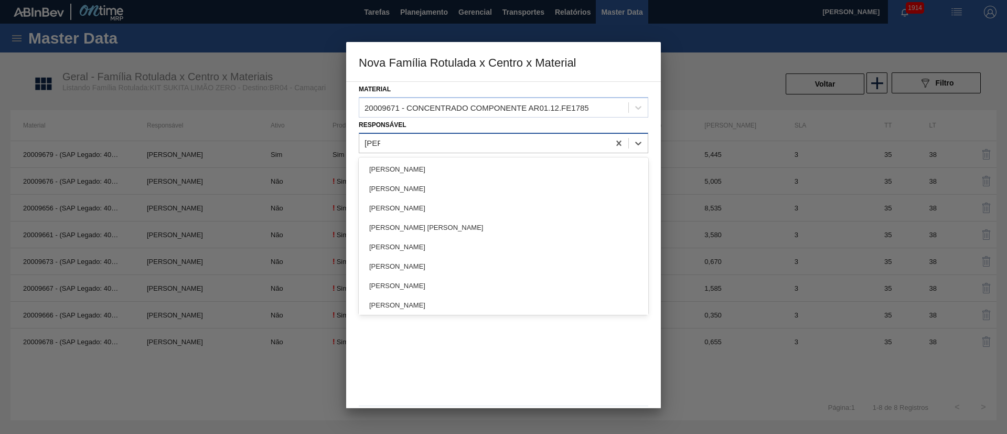
type input "lucas"
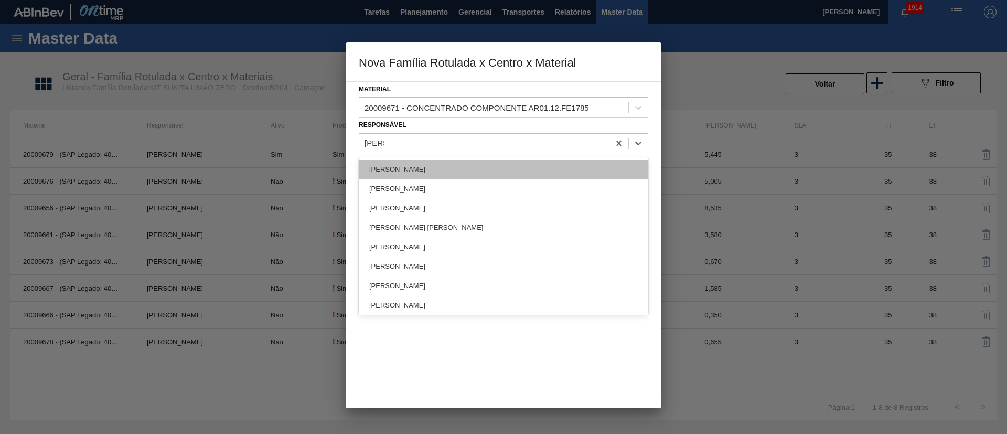
click at [441, 159] on div "[PERSON_NAME]" at bounding box center [504, 168] width 290 height 19
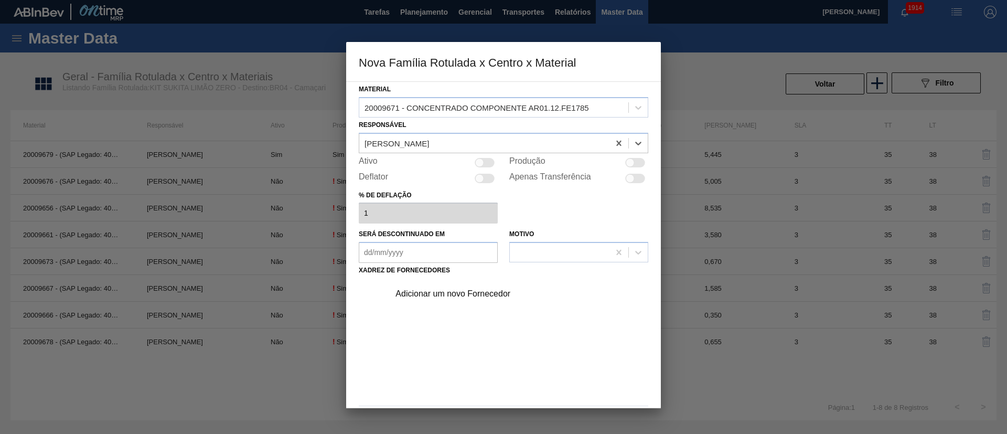
click at [628, 158] on div at bounding box center [630, 162] width 9 height 9
checkbox input "true"
click at [463, 297] on div "Adicionar um novo Fornecedor" at bounding box center [499, 293] width 206 height 9
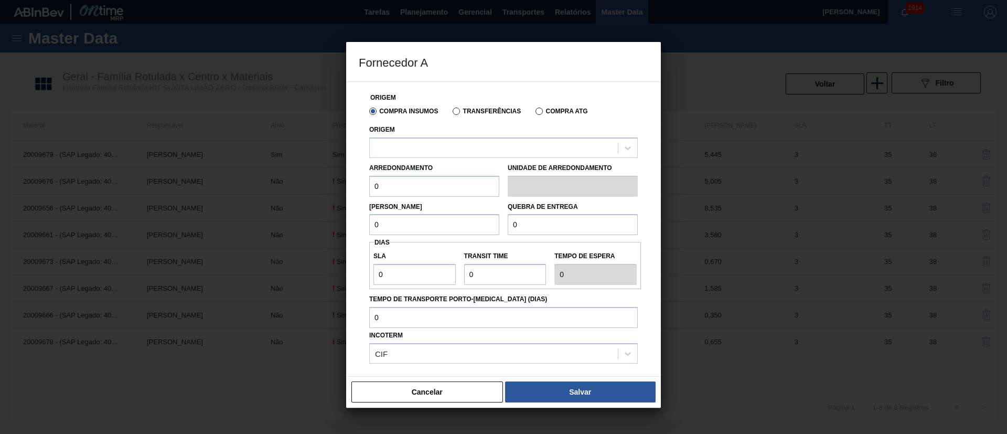
click at [472, 108] on label "Transferências" at bounding box center [487, 111] width 68 height 7
click at [451, 113] on input "Transferências" at bounding box center [451, 113] width 0 height 0
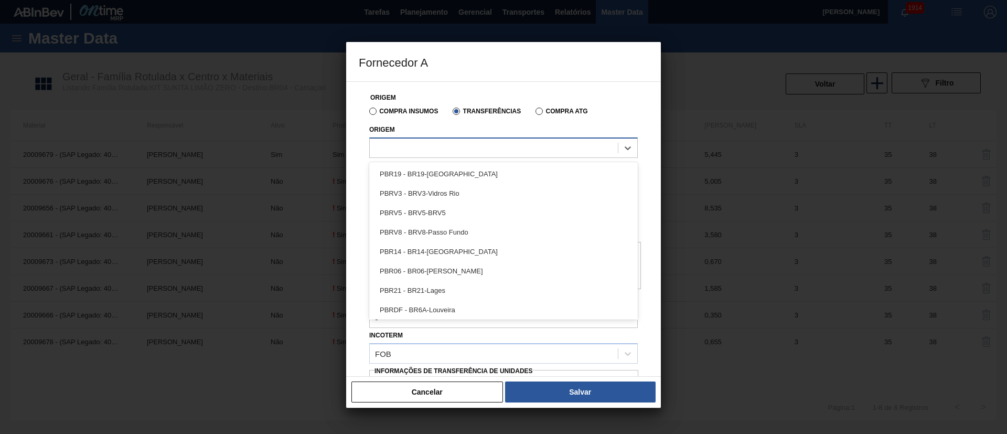
click at [431, 151] on div at bounding box center [494, 147] width 248 height 15
type input "brv1"
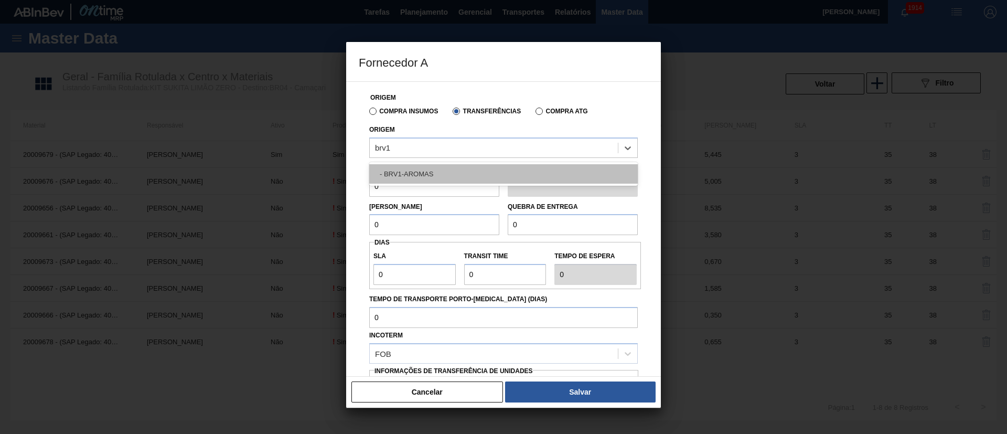
click at [420, 171] on div "- BRV1-AROMAS" at bounding box center [503, 173] width 269 height 19
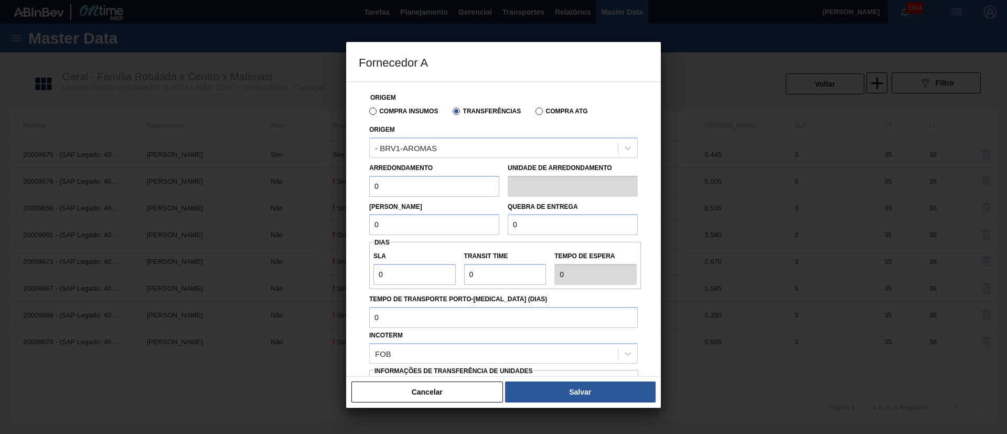
drag, startPoint x: 390, startPoint y: 191, endPoint x: 337, endPoint y: 191, distance: 53.0
click at [337, 191] on div "Fornecedor A Origem Compra Insumos Transferências Compra ATG Origem - BRV1-AROM…" at bounding box center [503, 217] width 1007 height 434
type input "1,715"
drag, startPoint x: 417, startPoint y: 222, endPoint x: 332, endPoint y: 222, distance: 85.5
click at [332, 222] on div "Fornecedor A Origem Compra Insumos Transferências Compra ATG Origem - BRV1-AROM…" at bounding box center [503, 217] width 1007 height 434
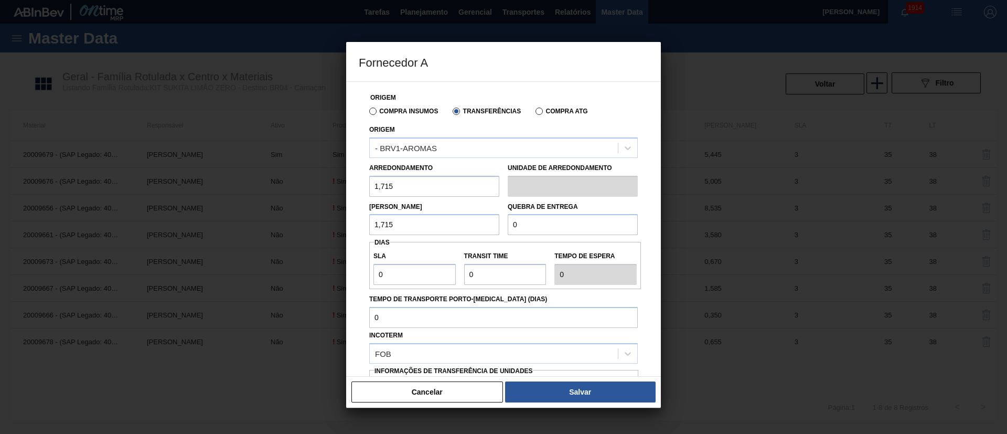
type input "1,715"
click at [493, 227] on div "Lote Mínimo 1,715 Quebra de entrega 0" at bounding box center [503, 216] width 277 height 39
type input "2.000"
drag, startPoint x: 410, startPoint y: 281, endPoint x: 349, endPoint y: 281, distance: 60.3
click at [349, 281] on div "Origem Compra Insumos Transferências Compra ATG Origem - BRV1-AROMAS Arredondam…" at bounding box center [503, 228] width 315 height 295
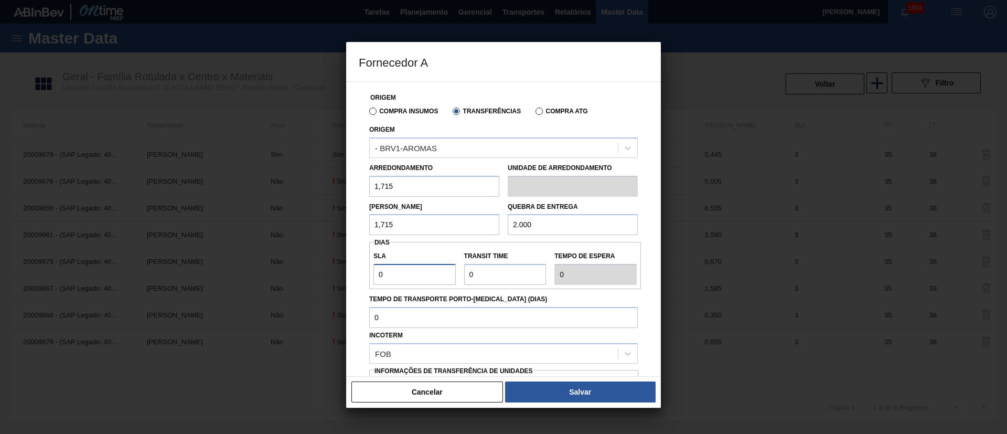
type input "3"
drag, startPoint x: 493, startPoint y: 276, endPoint x: 450, endPoint y: 274, distance: 43.6
click at [450, 274] on div "SLA 3 Transit Time Tempo de espera 3" at bounding box center [505, 265] width 272 height 39
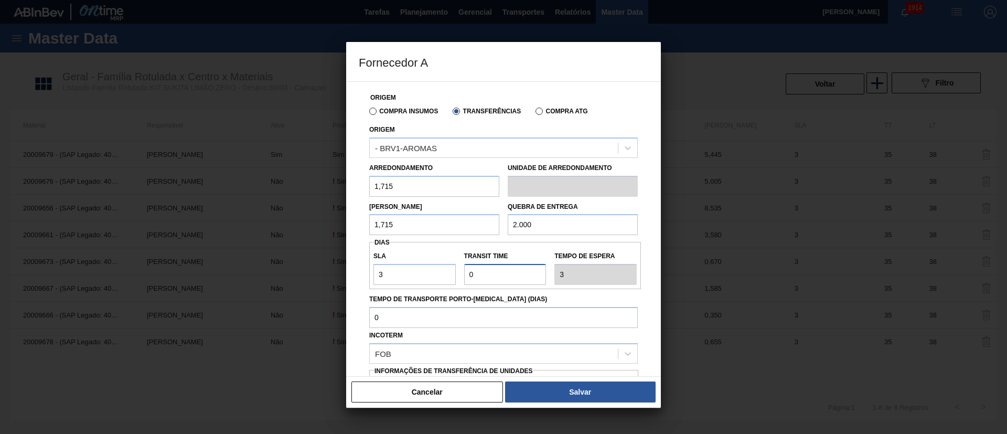
type input "3"
type input "6"
type input "35"
type input "38"
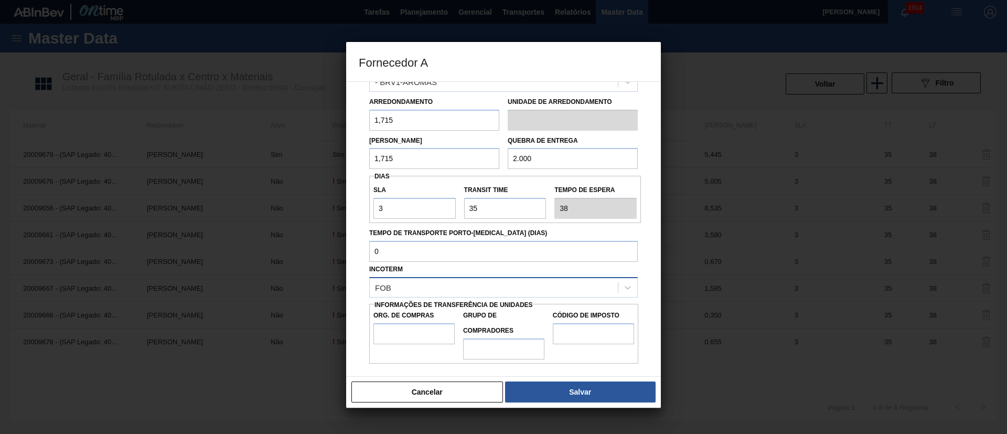
click at [420, 285] on div "FOB" at bounding box center [494, 287] width 248 height 15
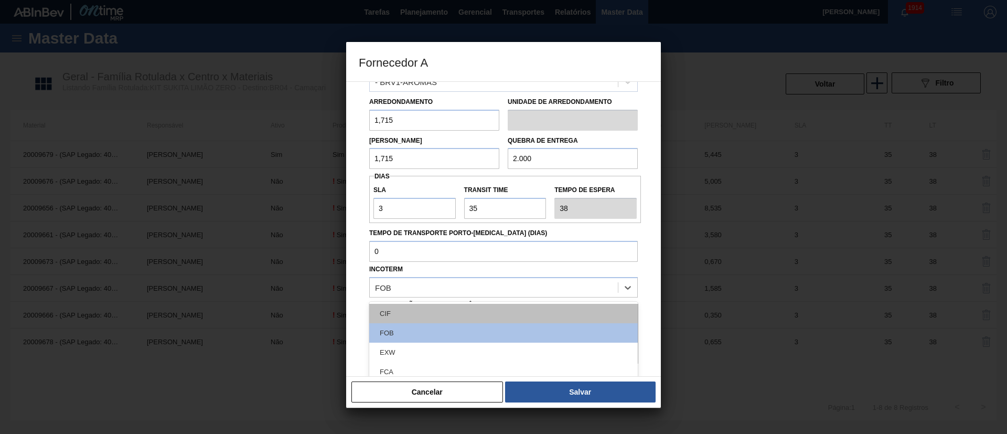
click at [406, 310] on div "CIF" at bounding box center [503, 313] width 269 height 19
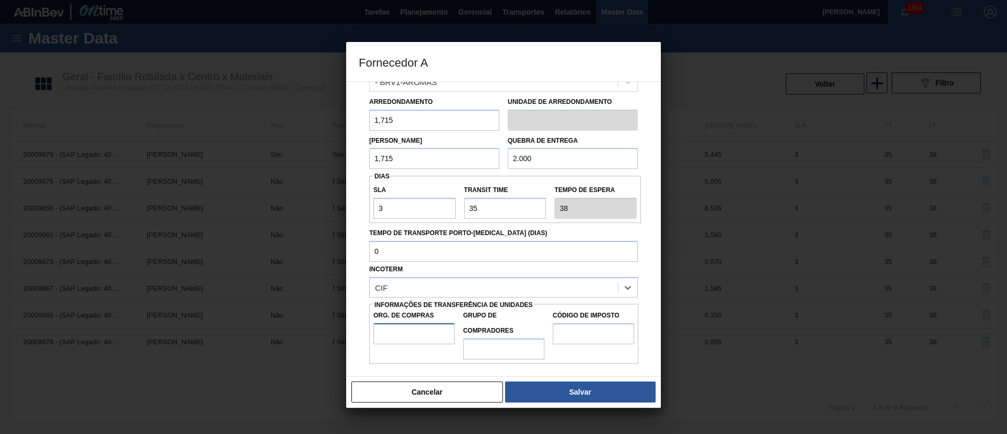
drag, startPoint x: 418, startPoint y: 336, endPoint x: 421, endPoint y: 342, distance: 6.4
click at [417, 336] on input "Org. de Compras" at bounding box center [414, 333] width 81 height 21
type input "BR00"
click at [487, 351] on input "Grupo de Compradores" at bounding box center [503, 348] width 81 height 21
type input "A01"
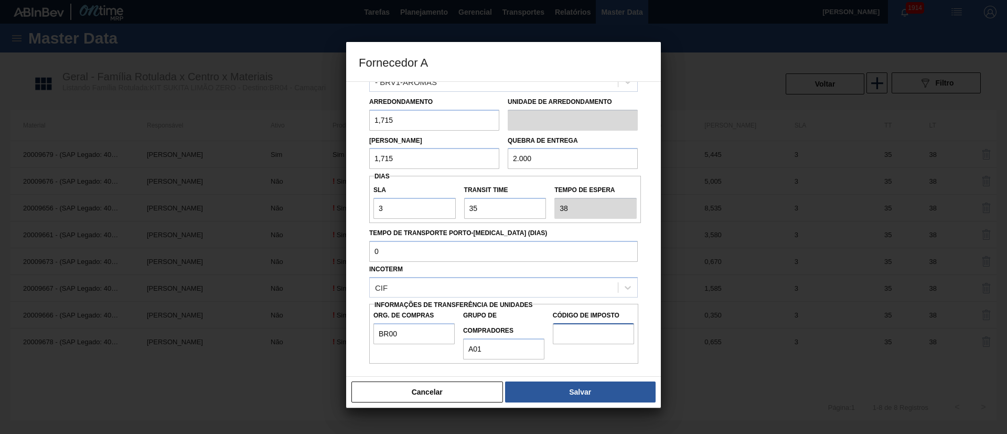
click at [573, 339] on input "Código de Imposto" at bounding box center [593, 333] width 81 height 21
type input "I1"
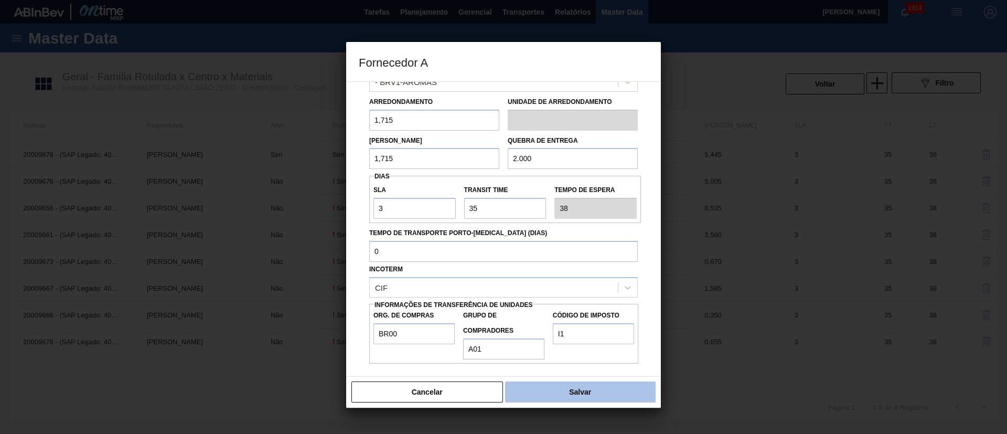
click at [578, 389] on button "Salvar" at bounding box center [580, 391] width 151 height 21
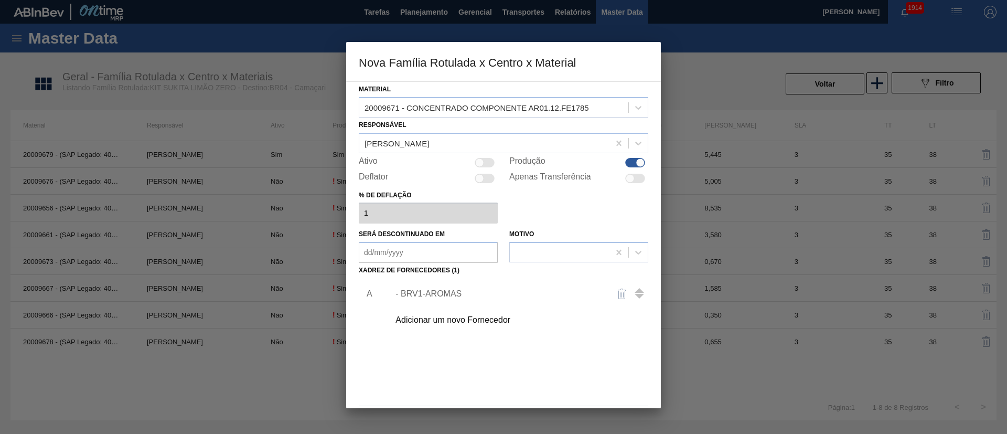
scroll to position [38, 0]
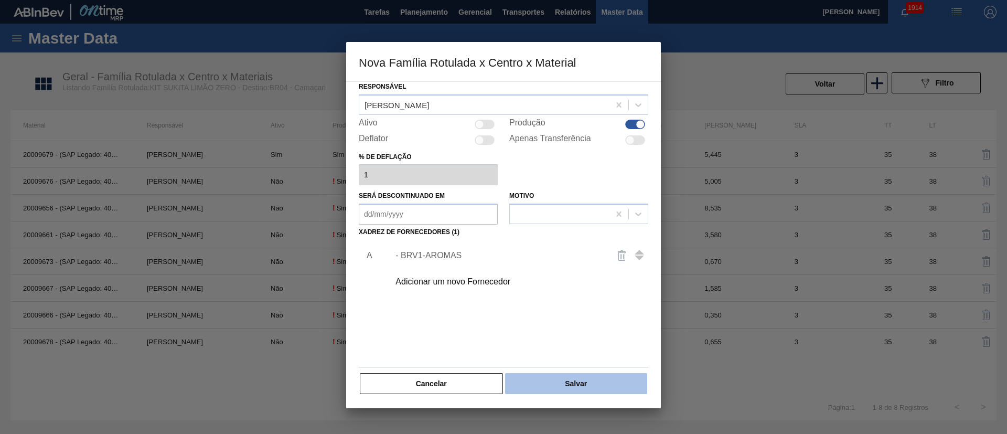
click at [604, 385] on button "Salvar" at bounding box center [576, 383] width 142 height 21
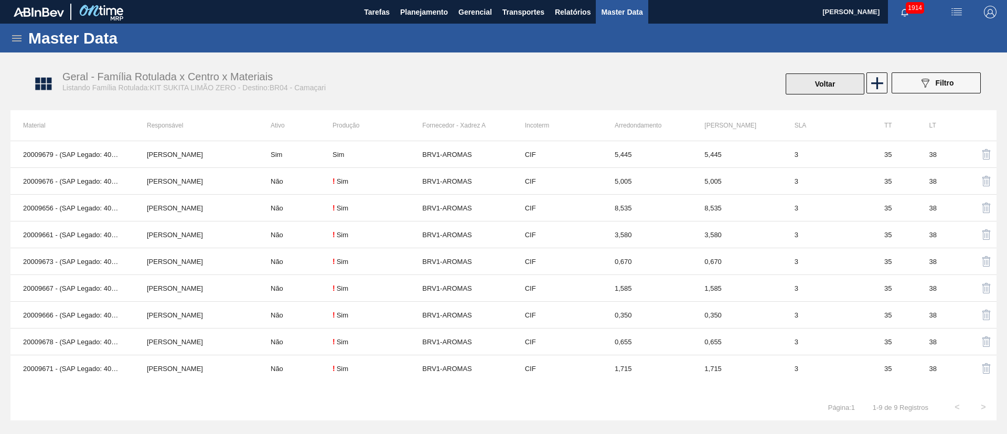
click at [831, 84] on button "Voltar" at bounding box center [825, 83] width 79 height 21
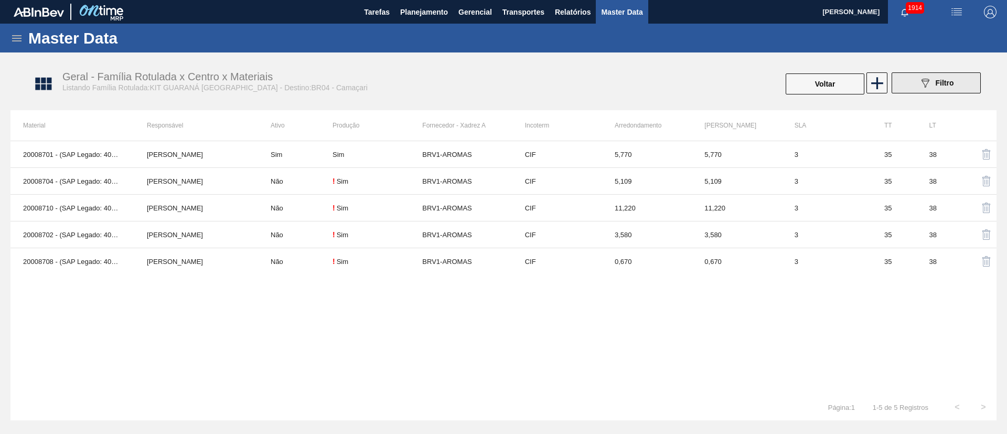
click at [947, 86] on span "Filtro" at bounding box center [945, 83] width 18 height 8
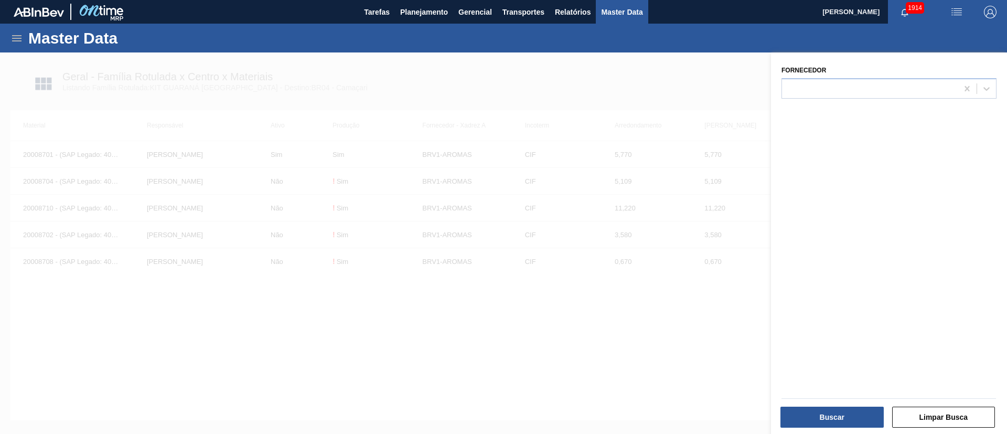
click at [704, 68] on div at bounding box center [503, 269] width 1007 height 434
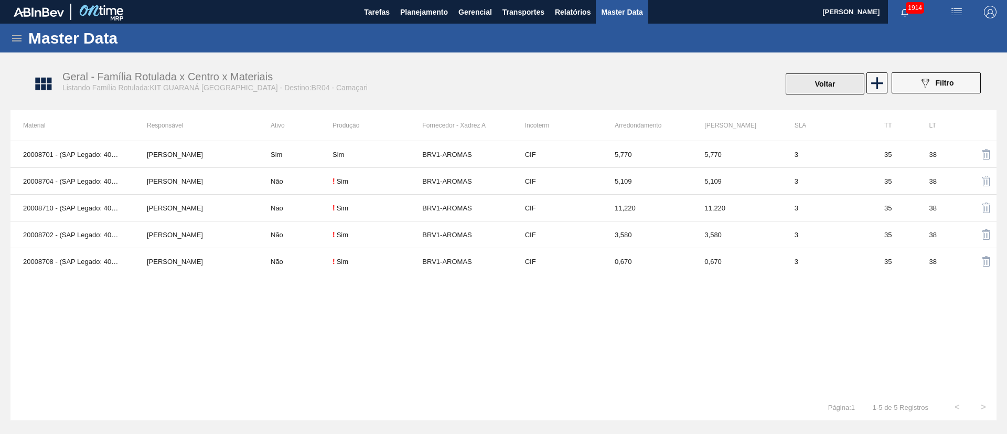
click at [827, 82] on button "Voltar" at bounding box center [825, 83] width 79 height 21
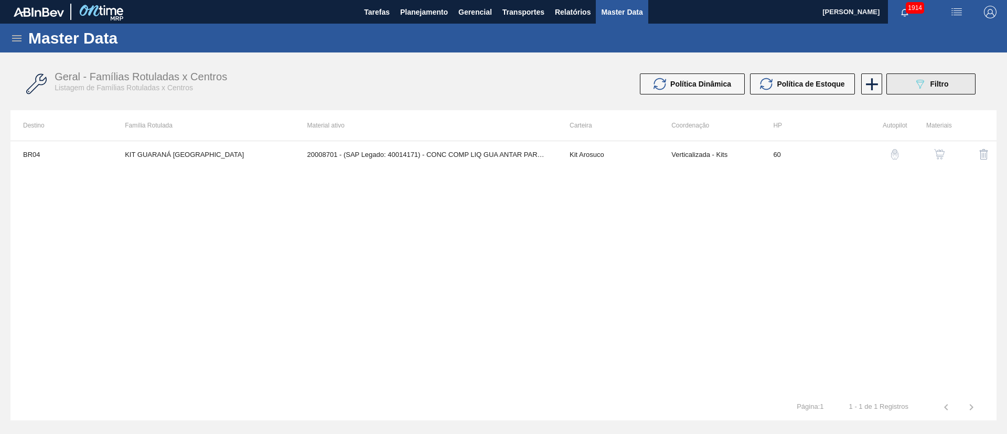
click at [924, 91] on button "089F7B8B-B2A5-4AFE-B5C0-19BA573D28AC Filtro" at bounding box center [931, 83] width 89 height 21
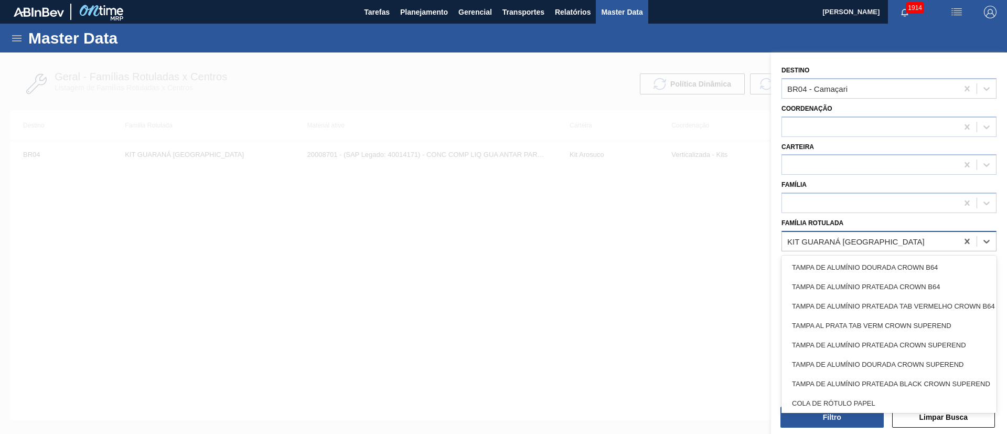
click at [855, 244] on div "KIT GUARANÁ [GEOGRAPHIC_DATA]" at bounding box center [855, 241] width 137 height 9
paste Rotulada "KIT SUKITA LIMÃO ZERO"
type Rotulada "KIT SUKITA LIMÃO ZERO"
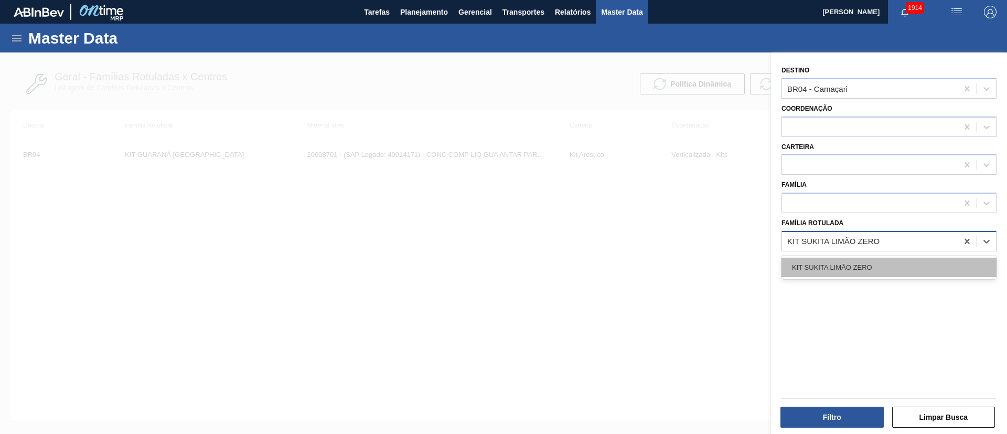
click at [842, 265] on div "KIT SUKITA LIMÃO ZERO" at bounding box center [889, 267] width 215 height 19
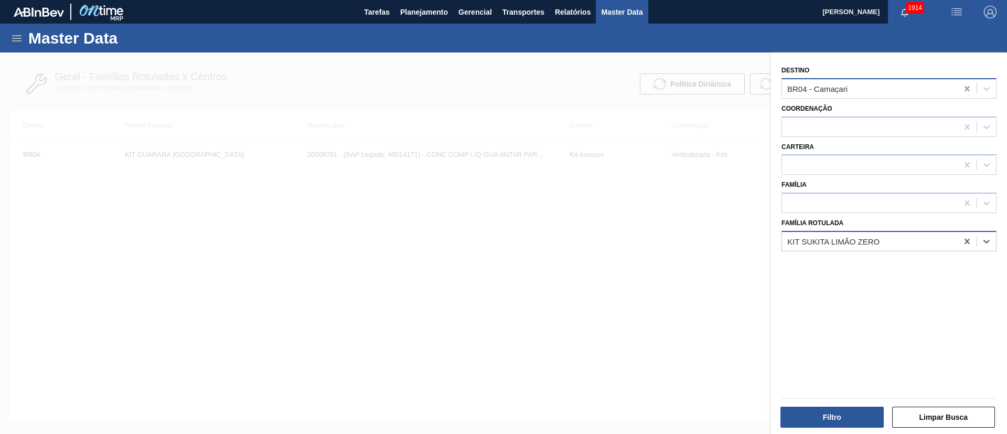
click at [965, 90] on icon at bounding box center [967, 88] width 5 height 5
click at [791, 413] on button "Filtro" at bounding box center [832, 417] width 103 height 21
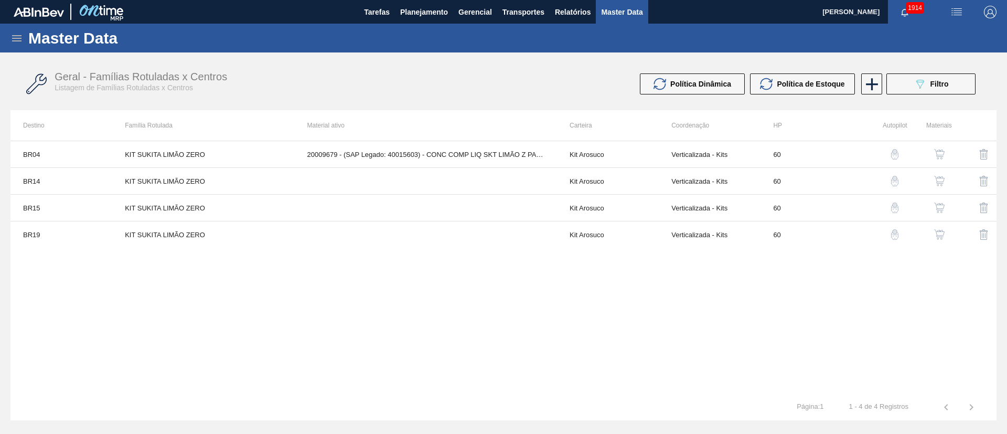
click at [531, 276] on div "BR04 KIT SUKITA LIMÃO ZERO 20009679 - (SAP Legado: 40015603) - CONC COMP LIQ SK…" at bounding box center [503, 267] width 986 height 253
click at [935, 180] on img "button" at bounding box center [939, 181] width 10 height 10
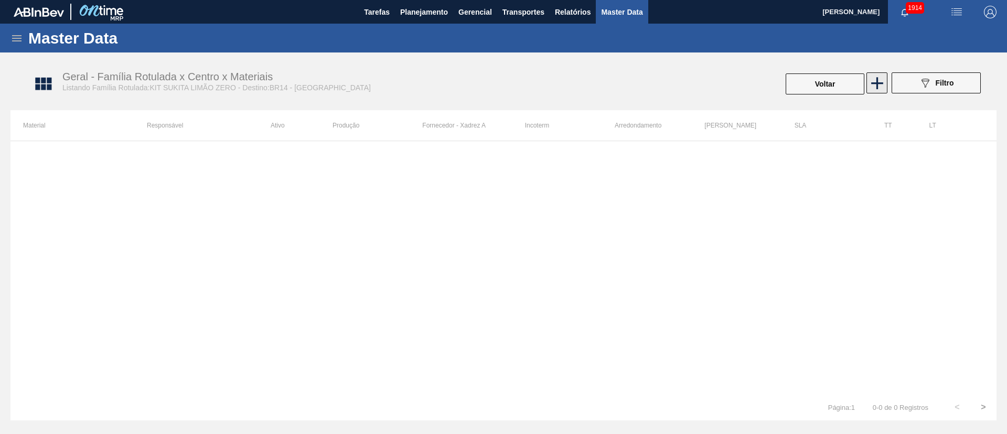
click at [880, 77] on icon at bounding box center [877, 83] width 20 height 20
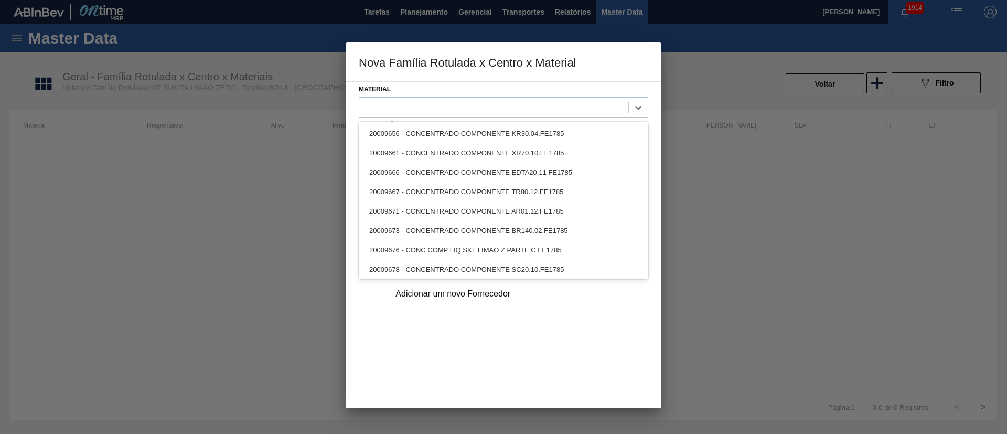
click at [443, 108] on div at bounding box center [493, 107] width 269 height 15
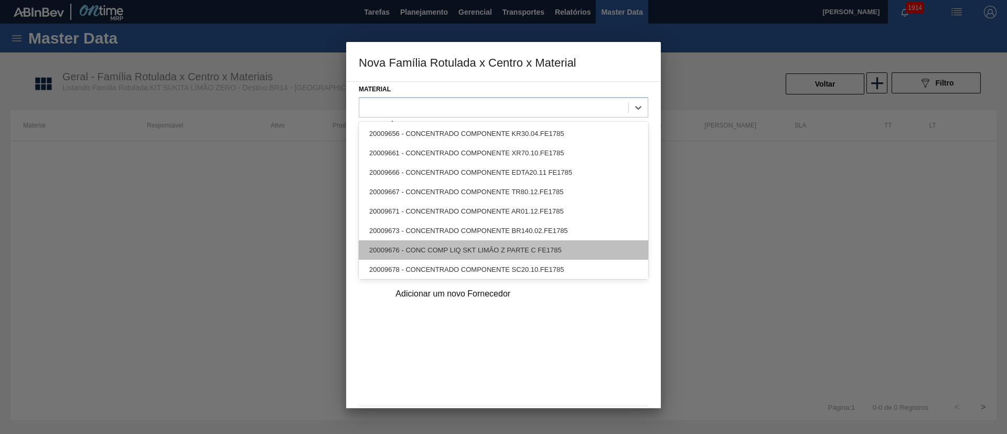
scroll to position [22, 0]
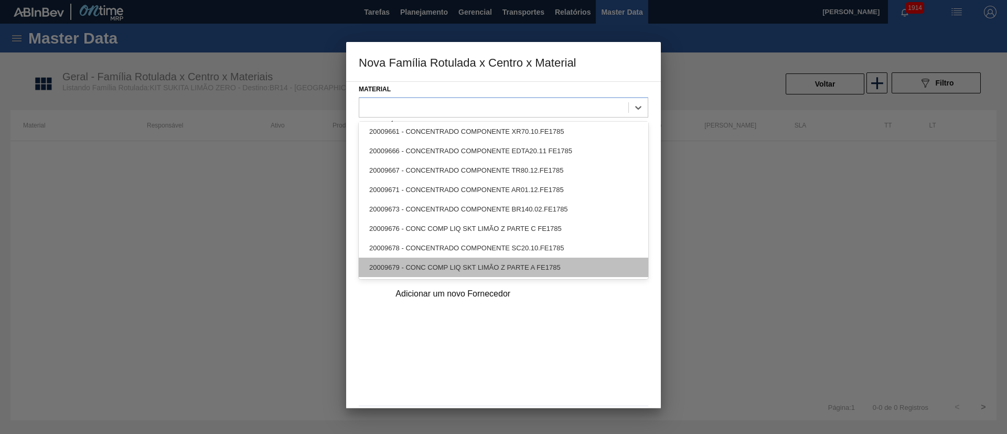
click at [442, 269] on div "20009679 - CONC COMP LIQ SKT LIMÃO Z PARTE A FE1785" at bounding box center [504, 267] width 290 height 19
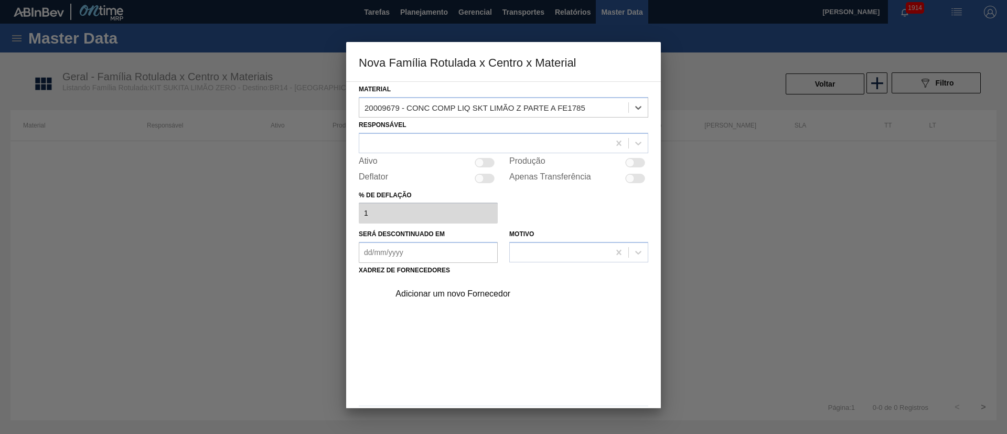
click at [487, 166] on div at bounding box center [485, 162] width 20 height 9
checkbox input "true"
click at [434, 141] on div at bounding box center [484, 142] width 250 height 15
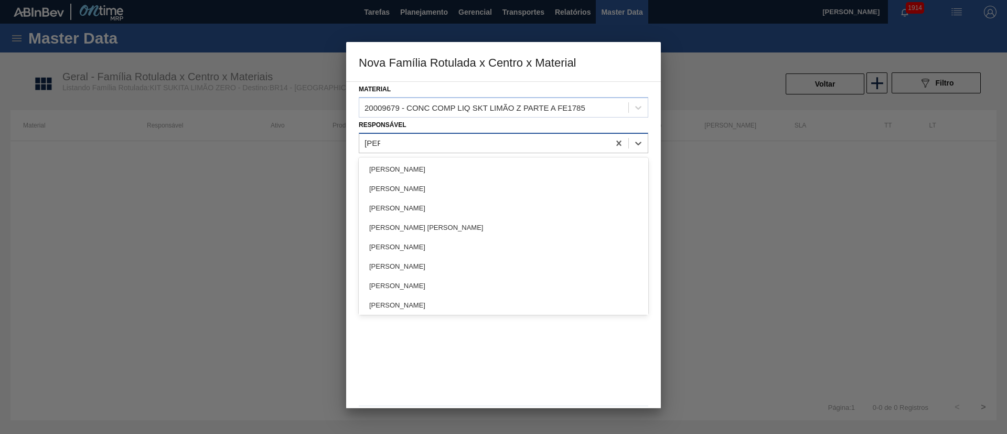
type input "lucas"
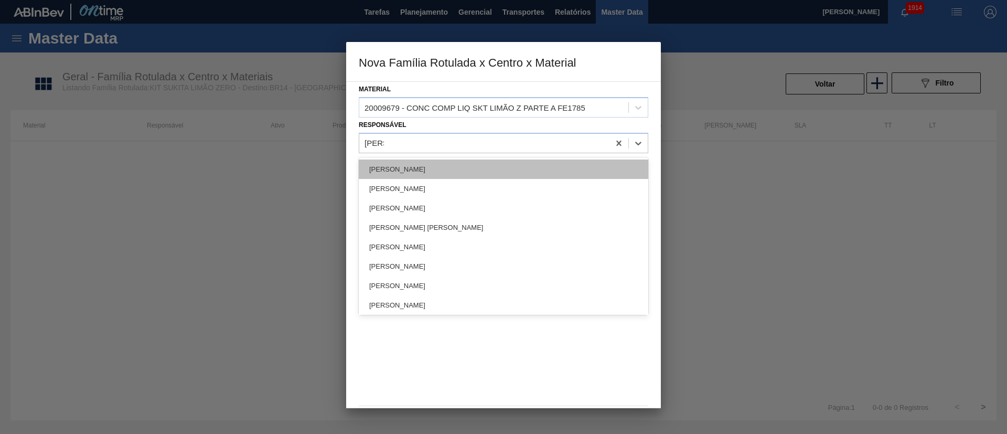
click at [410, 170] on div "[PERSON_NAME]" at bounding box center [504, 168] width 290 height 19
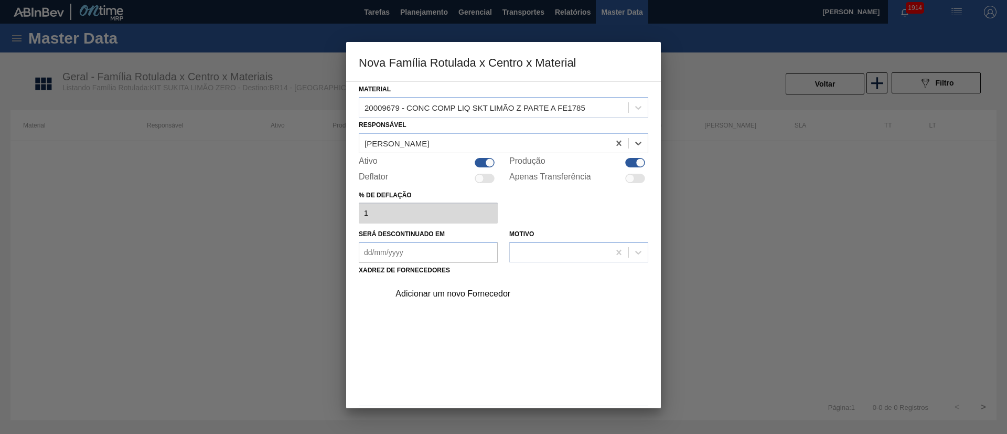
click at [460, 293] on div "Adicionar um novo Fornecedor" at bounding box center [499, 293] width 206 height 9
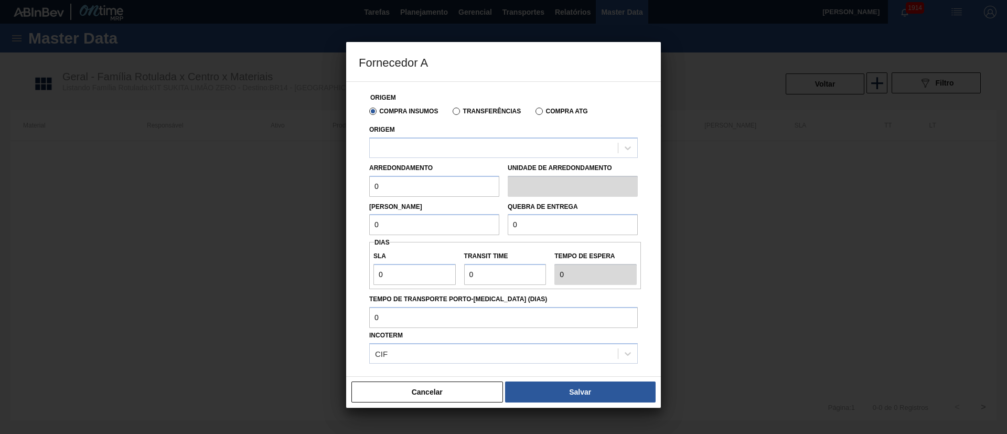
click at [478, 111] on label "Transferências" at bounding box center [487, 111] width 68 height 7
click at [451, 113] on input "Transferências" at bounding box center [451, 113] width 0 height 0
click at [419, 147] on div at bounding box center [494, 147] width 248 height 15
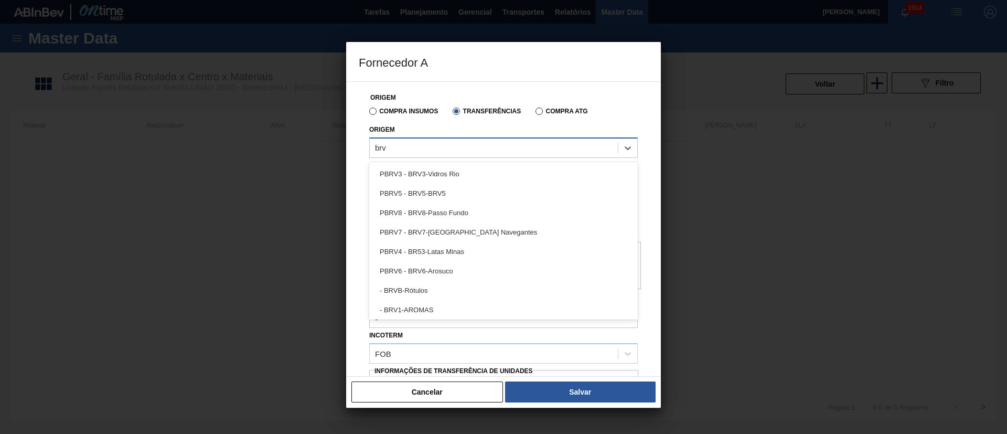
type input "brv1"
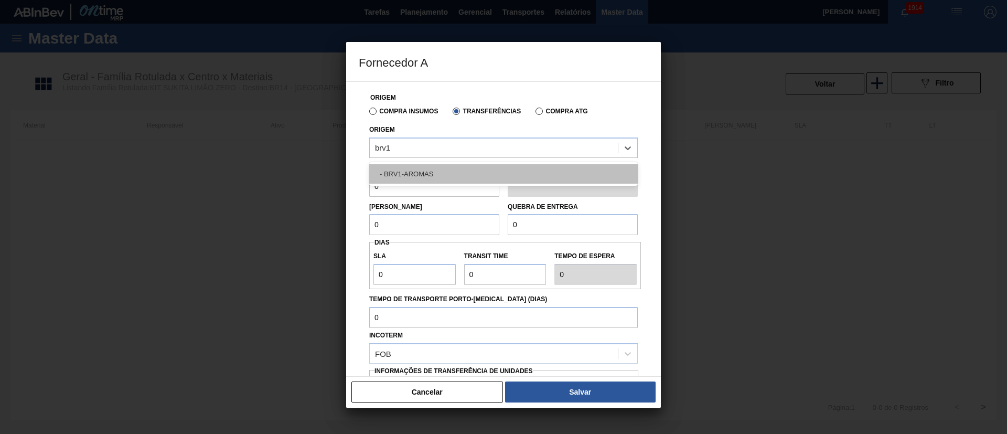
click at [410, 177] on div "- BRV1-AROMAS" at bounding box center [503, 173] width 269 height 19
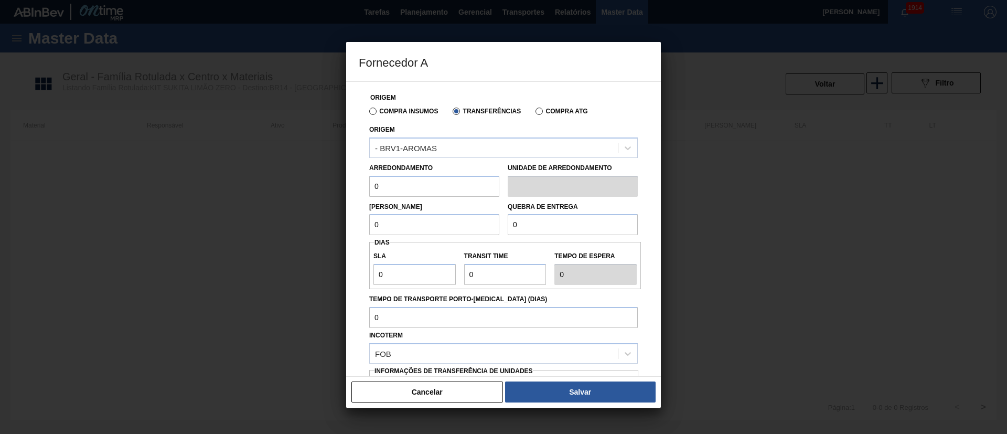
click at [399, 185] on input "0" at bounding box center [434, 186] width 130 height 21
drag, startPoint x: 399, startPoint y: 185, endPoint x: 344, endPoint y: 190, distance: 54.8
click at [344, 190] on div "Fornecedor A Origem Compra Insumos Transferências Compra ATG Origem - BRV1-AROM…" at bounding box center [503, 217] width 1007 height 434
type input "5,445"
drag, startPoint x: 384, startPoint y: 227, endPoint x: 300, endPoint y: 227, distance: 84.5
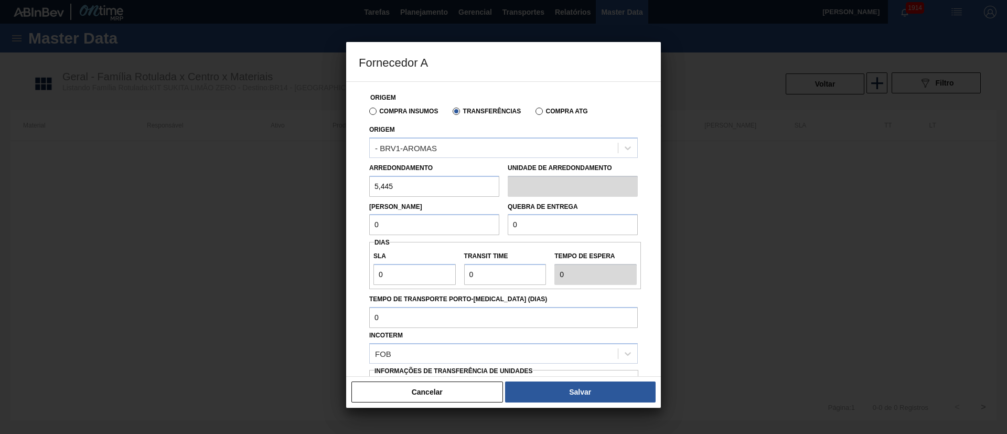
click at [301, 227] on div "Fornecedor A Origem Compra Insumos Transferências Compra ATG Origem - BRV1-AROM…" at bounding box center [503, 217] width 1007 height 434
type input "5,445"
drag, startPoint x: 521, startPoint y: 224, endPoint x: 490, endPoint y: 224, distance: 31.0
click at [490, 224] on div "Lote Mínimo 5,445 Quebra de entrega 0" at bounding box center [503, 216] width 277 height 39
type input "2.000"
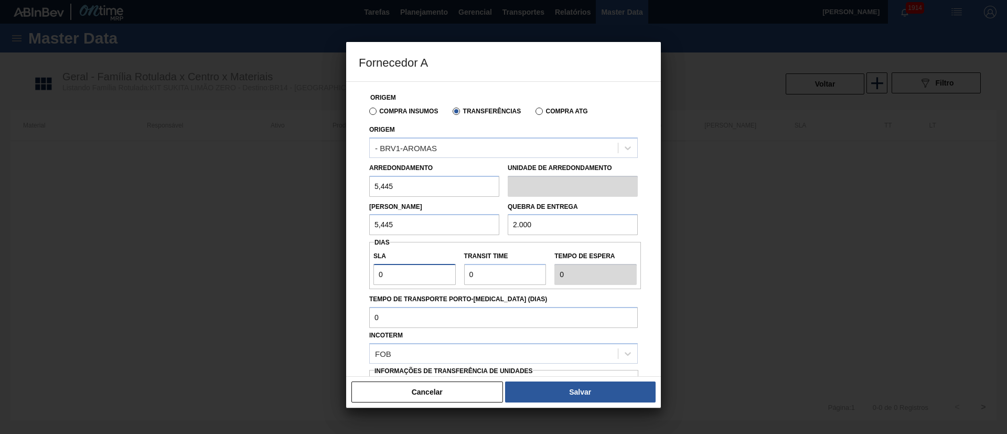
drag, startPoint x: 395, startPoint y: 277, endPoint x: 364, endPoint y: 279, distance: 31.0
click at [364, 279] on div "Origem Compra Insumos Transferências Compra ATG Origem - BRV1-AROMAS Arredondam…" at bounding box center [504, 256] width 290 height 348
type input "3"
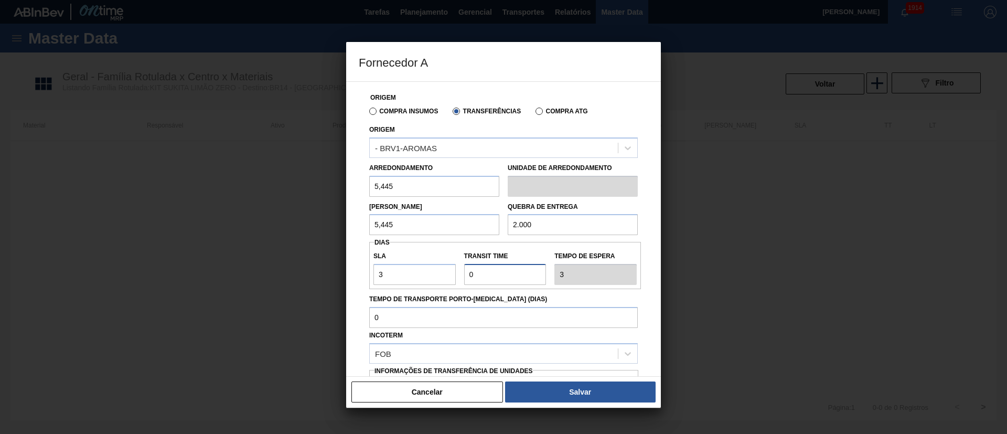
drag, startPoint x: 483, startPoint y: 280, endPoint x: 445, endPoint y: 280, distance: 37.8
click at [445, 280] on div "SLA 3 Transit Time Tempo de espera 3" at bounding box center [505, 265] width 272 height 39
type input "3"
type input "6"
type input "35"
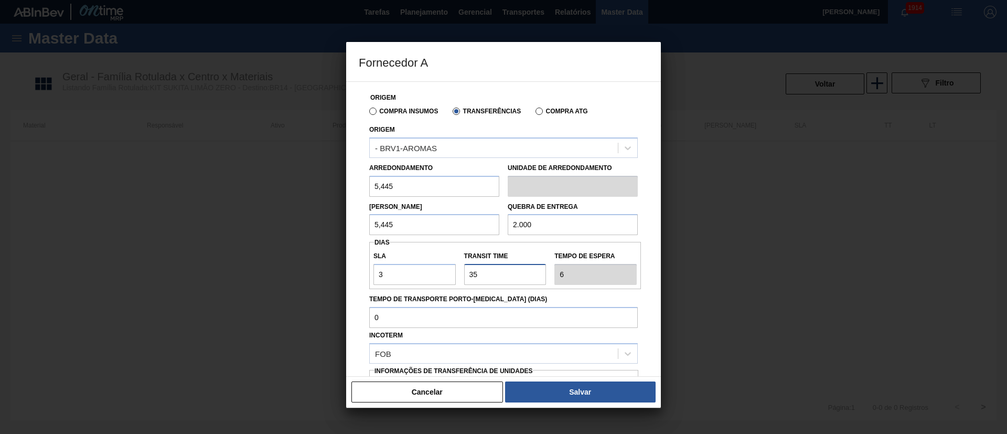
type input "38"
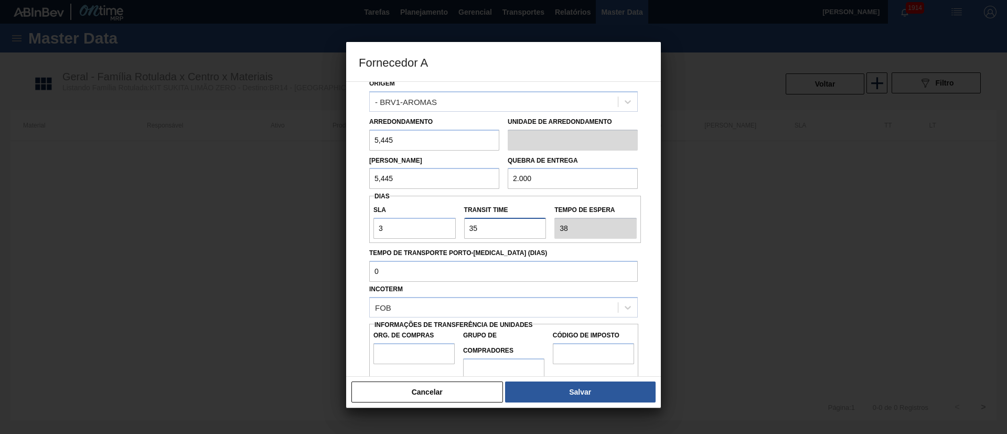
scroll to position [66, 0]
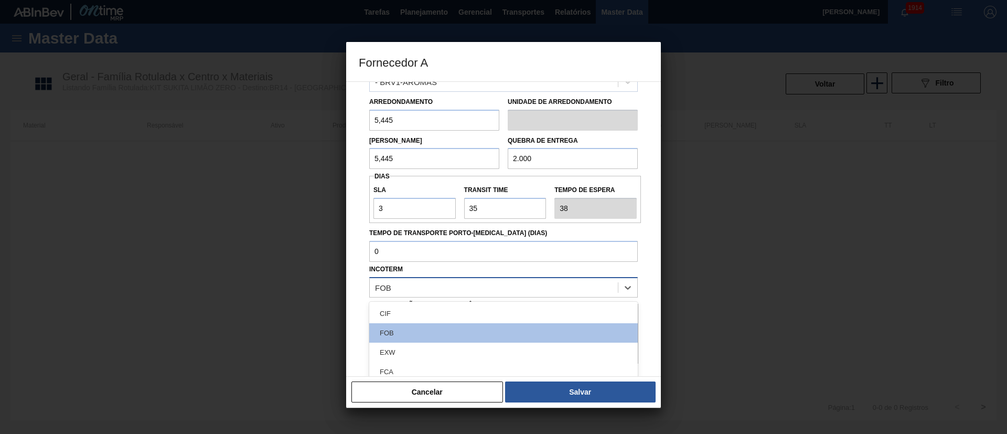
click at [420, 287] on div "FOB" at bounding box center [494, 287] width 248 height 15
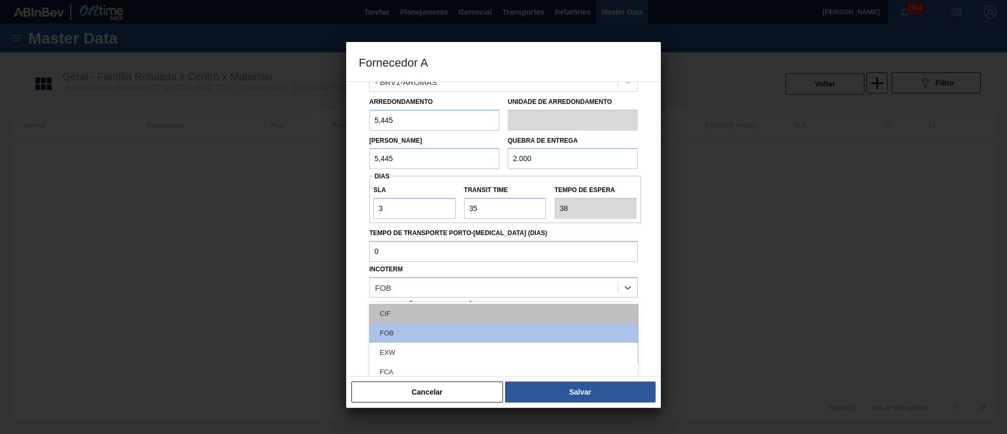
click at [410, 315] on div "CIF" at bounding box center [503, 313] width 269 height 19
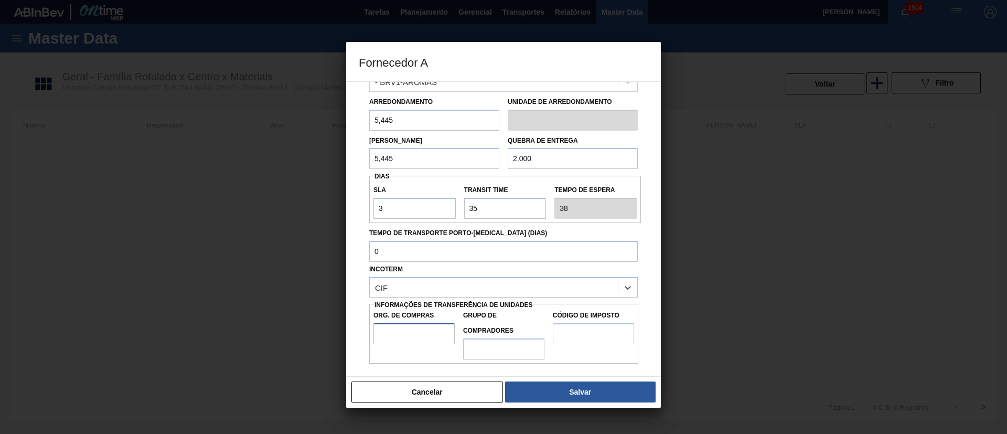
click at [400, 334] on input "Org. de Compras" at bounding box center [414, 333] width 81 height 21
type input "BR00"
click at [498, 345] on input "Grupo de Compradores" at bounding box center [503, 348] width 81 height 21
type input "A01"
click at [577, 332] on input "Código de Imposto" at bounding box center [593, 333] width 81 height 21
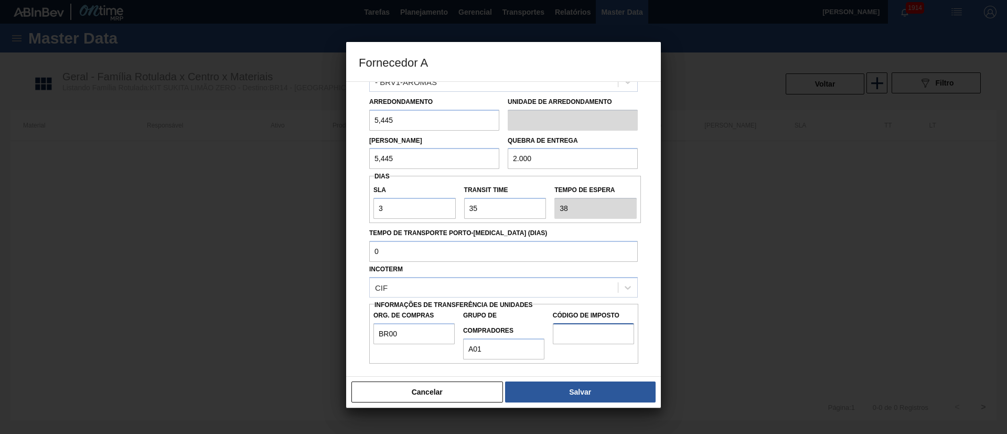
type input "I1"
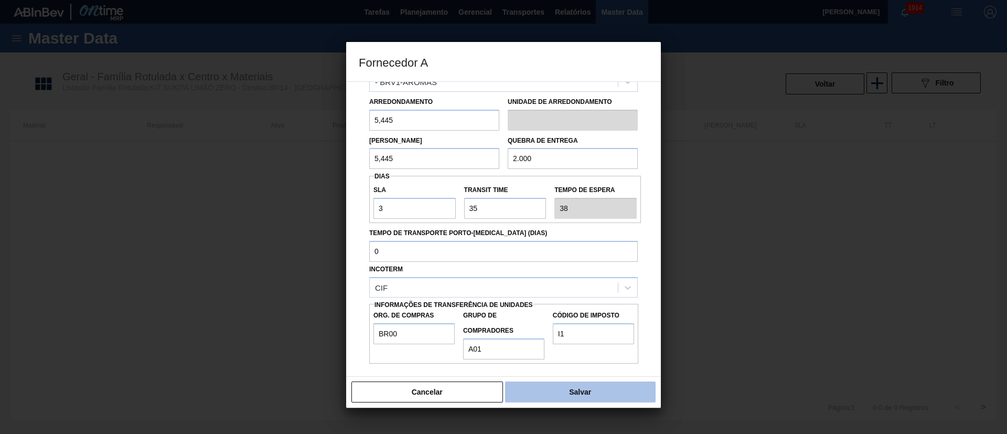
click at [587, 395] on button "Salvar" at bounding box center [580, 391] width 151 height 21
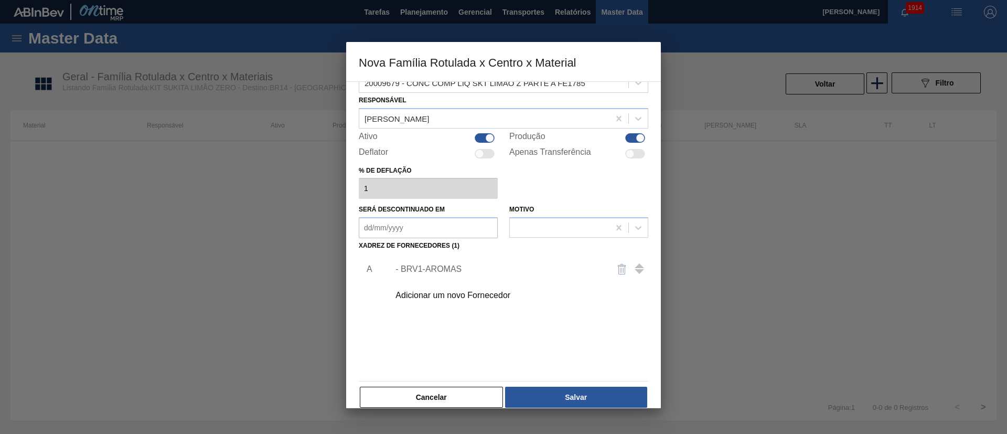
scroll to position [38, 0]
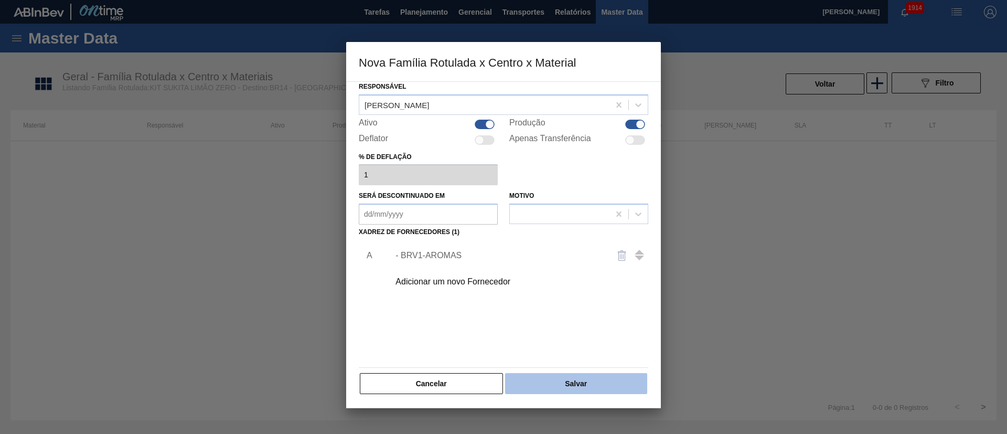
click at [581, 379] on button "Salvar" at bounding box center [576, 383] width 142 height 21
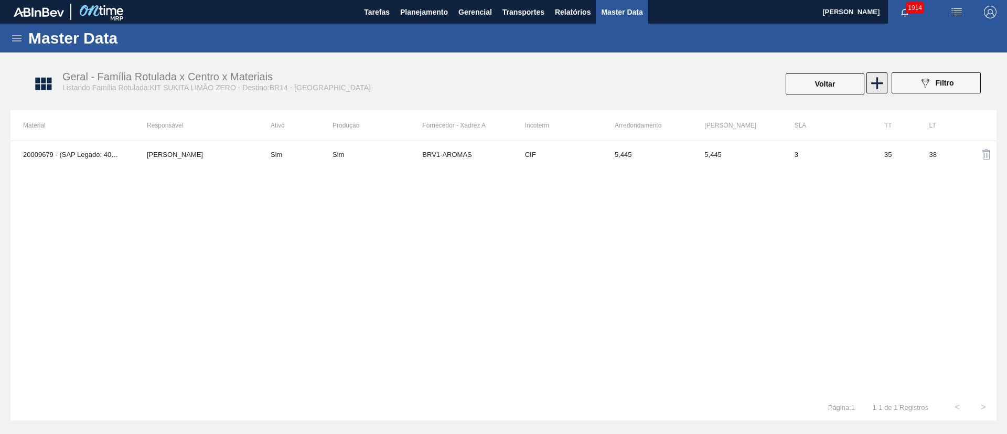
click at [874, 81] on icon at bounding box center [877, 83] width 20 height 20
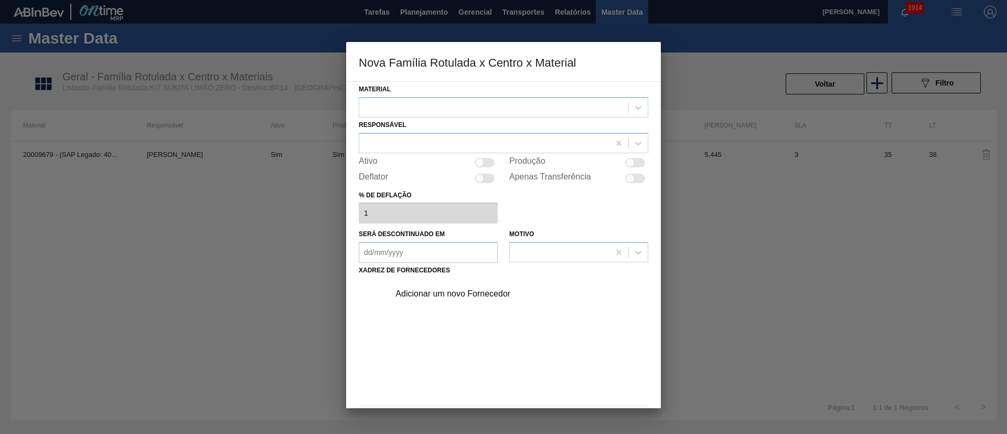
click at [408, 111] on div at bounding box center [493, 107] width 269 height 15
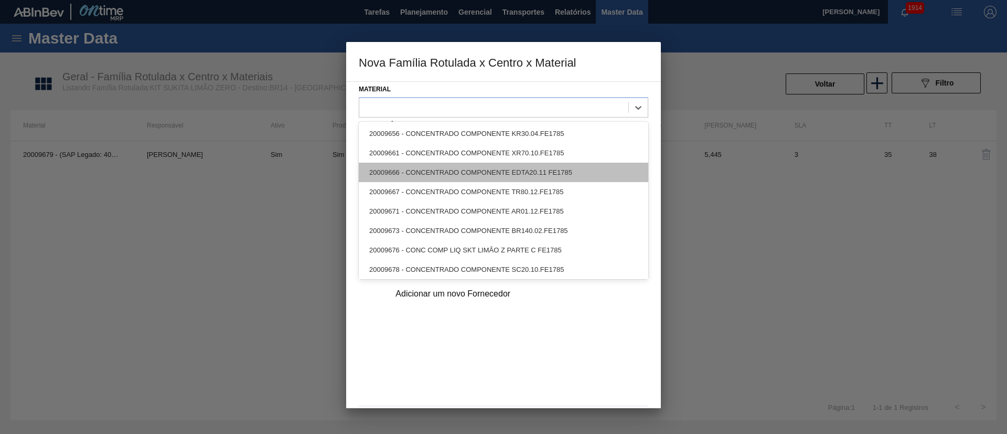
scroll to position [2, 0]
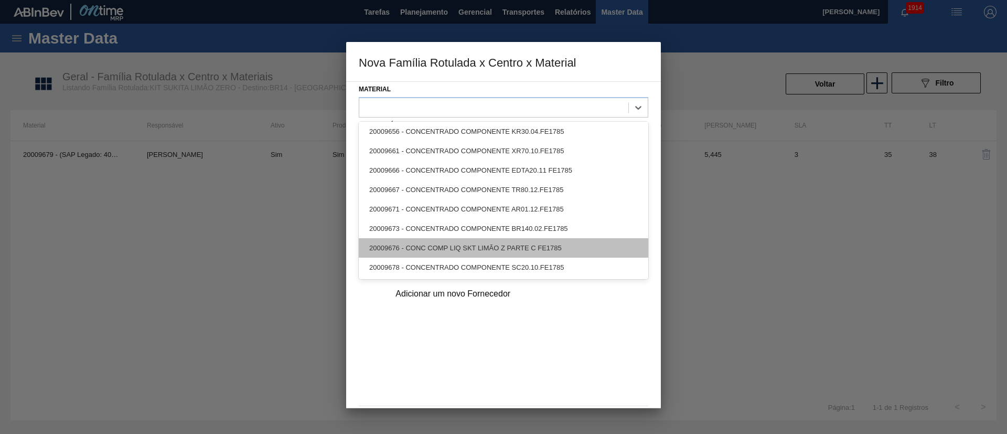
click at [440, 244] on div "20009676 - CONC COMP LIQ SKT LIMÃO Z PARTE C FE1785" at bounding box center [504, 247] width 290 height 19
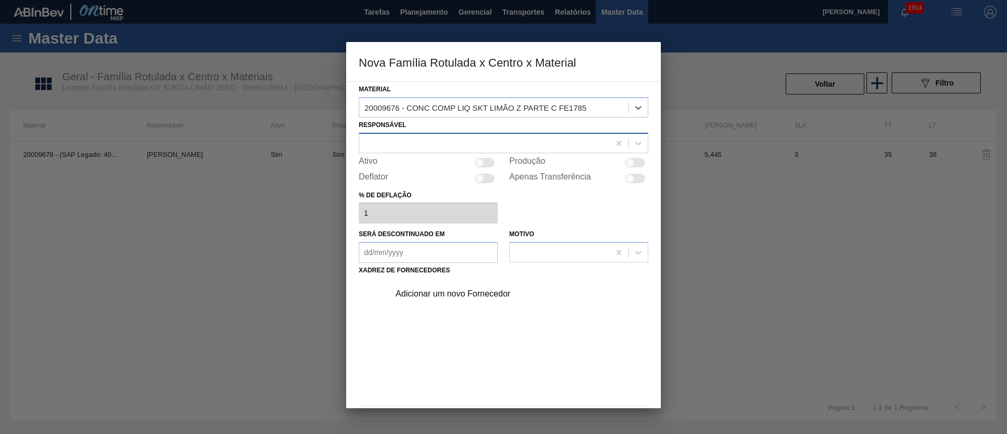
click at [431, 137] on div at bounding box center [484, 142] width 250 height 15
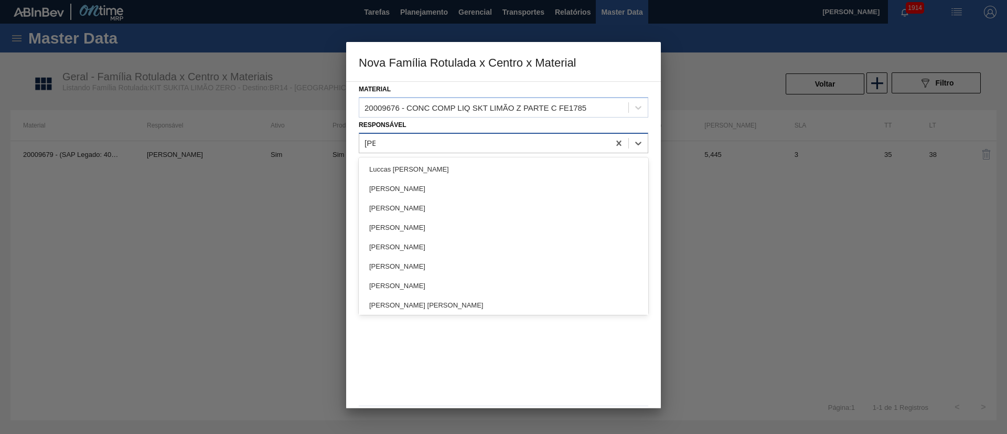
type input "lucas"
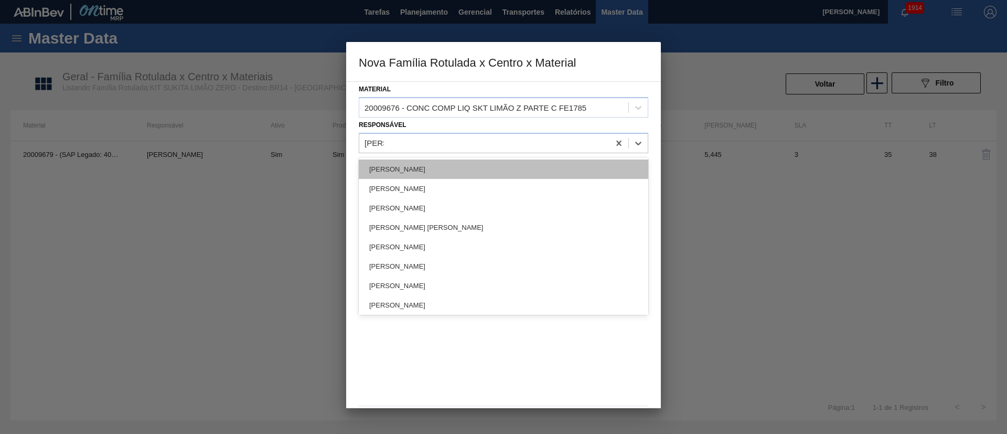
click at [413, 162] on div "[PERSON_NAME]" at bounding box center [504, 168] width 290 height 19
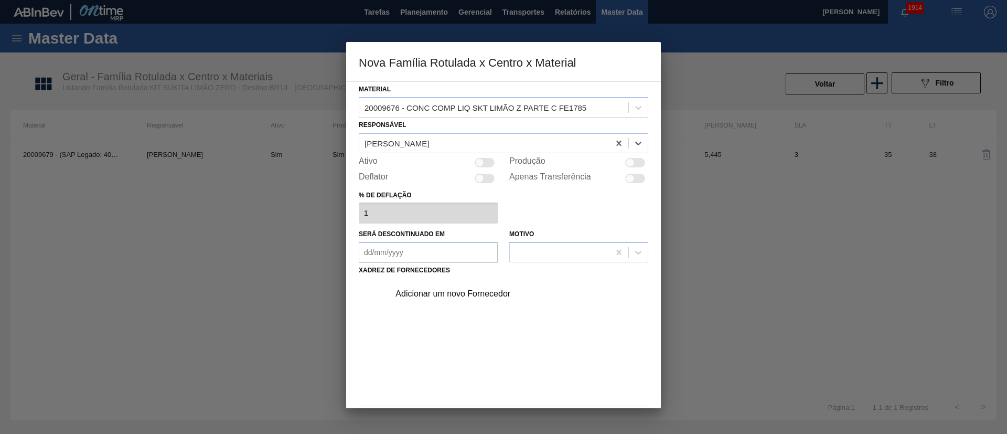
click at [634, 159] on div at bounding box center [635, 162] width 20 height 9
checkbox input "true"
click at [466, 291] on div "Adicionar um novo Fornecedor" at bounding box center [499, 293] width 206 height 9
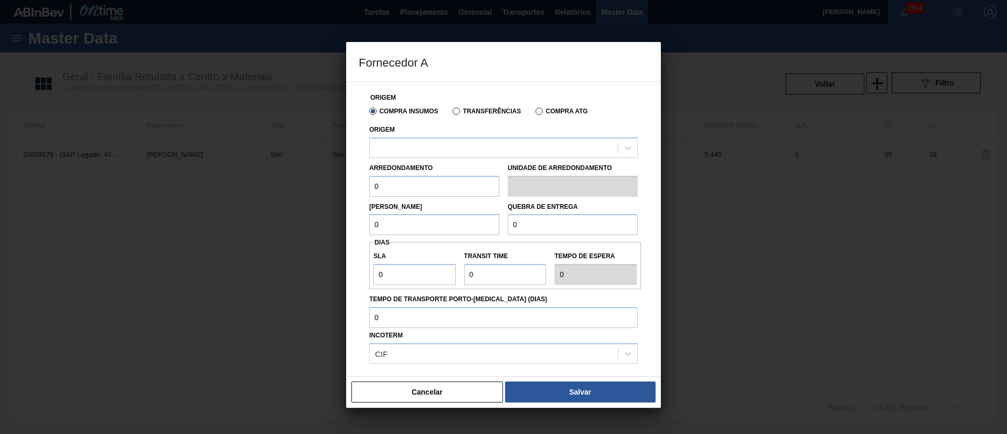
click at [474, 112] on label "Transferências" at bounding box center [487, 111] width 68 height 7
click at [451, 113] on input "Transferências" at bounding box center [451, 113] width 0 height 0
click at [450, 140] on div at bounding box center [494, 147] width 248 height 15
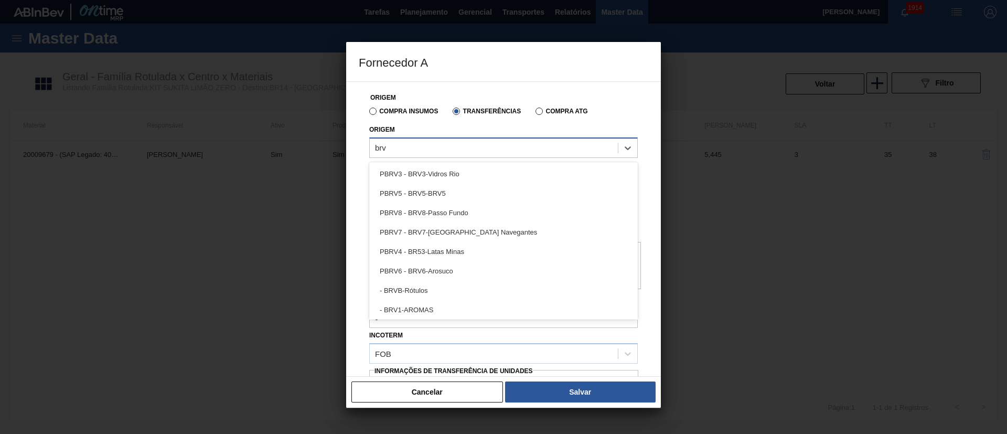
type input "brv1"
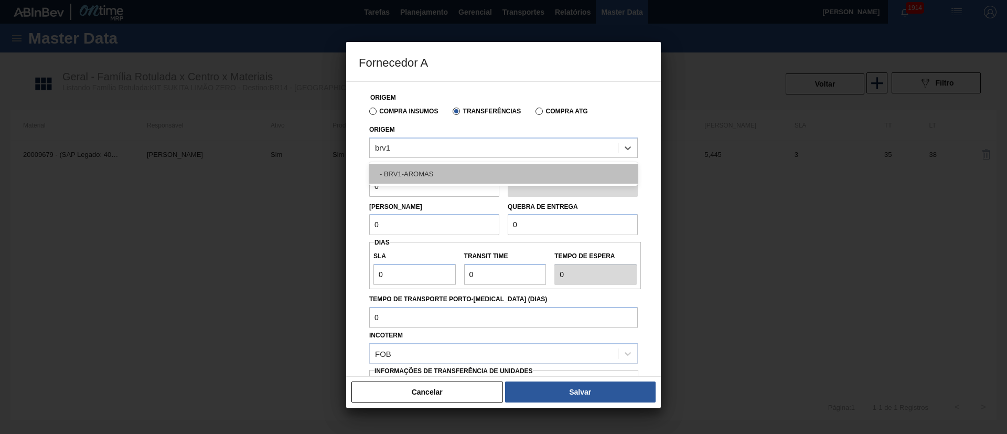
click at [425, 166] on div "- BRV1-AROMAS" at bounding box center [503, 173] width 269 height 19
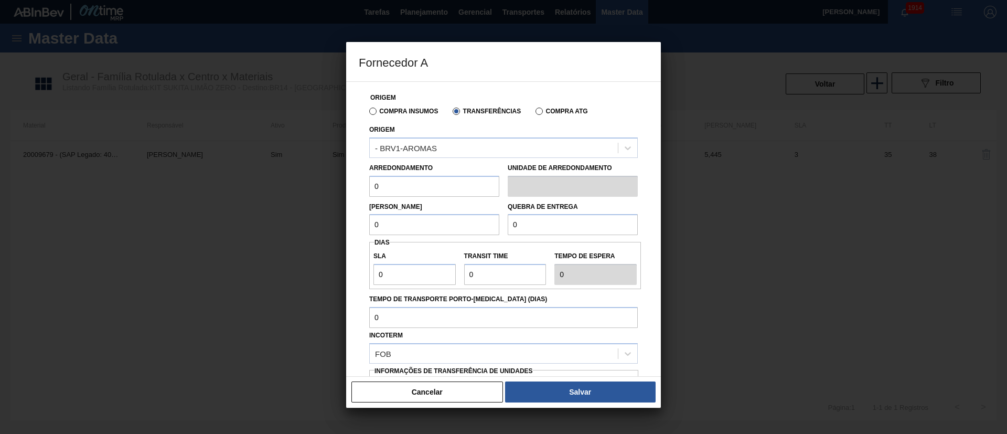
drag, startPoint x: 405, startPoint y: 183, endPoint x: 362, endPoint y: 186, distance: 43.2
click at [362, 186] on div "Origem Compra Insumos Transferências Compra ATG Origem - BRV1-AROMAS Arredondam…" at bounding box center [504, 256] width 290 height 348
type input "5,005"
drag, startPoint x: 391, startPoint y: 224, endPoint x: 349, endPoint y: 227, distance: 42.6
click at [349, 227] on div "Origem Compra Insumos Transferências Compra ATG Origem - BRV1-AROMAS Arredondam…" at bounding box center [503, 228] width 315 height 295
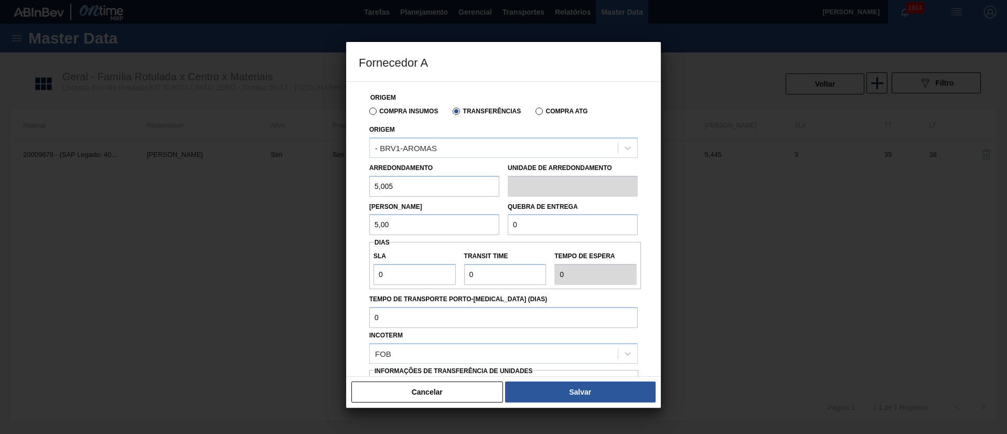
type input "5,005"
drag, startPoint x: 509, startPoint y: 221, endPoint x: 469, endPoint y: 221, distance: 40.4
click at [469, 221] on div "Lote Mínimo 5,005 Quebra de entrega 0" at bounding box center [503, 216] width 277 height 39
drag, startPoint x: 552, startPoint y: 226, endPoint x: 465, endPoint y: 232, distance: 87.4
click at [465, 232] on div "Lote Mínimo 5,005 Quebra de entrega 0" at bounding box center [503, 216] width 277 height 39
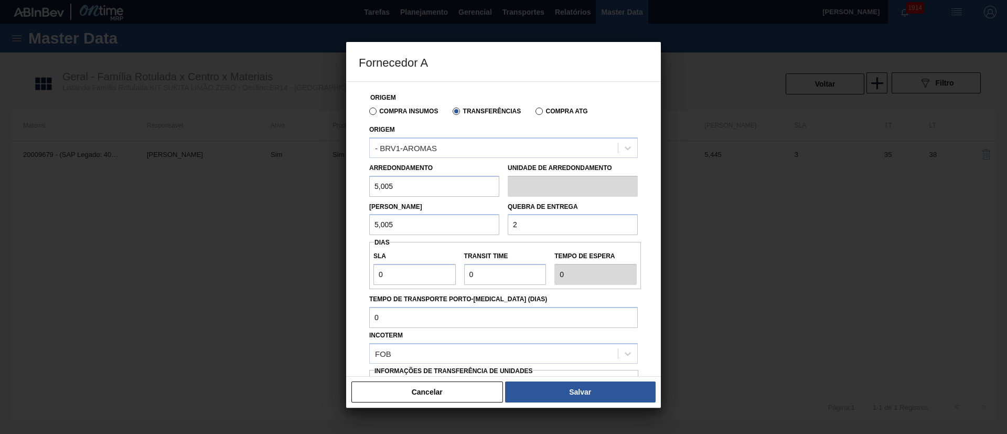
type input "2.000"
drag, startPoint x: 410, startPoint y: 267, endPoint x: 365, endPoint y: 269, distance: 45.2
click at [349, 272] on div "Origem Compra Insumos Transferências Compra ATG Origem - BRV1-AROMAS Arredondam…" at bounding box center [503, 228] width 315 height 295
type input "3"
drag, startPoint x: 455, startPoint y: 265, endPoint x: 438, endPoint y: 266, distance: 17.3
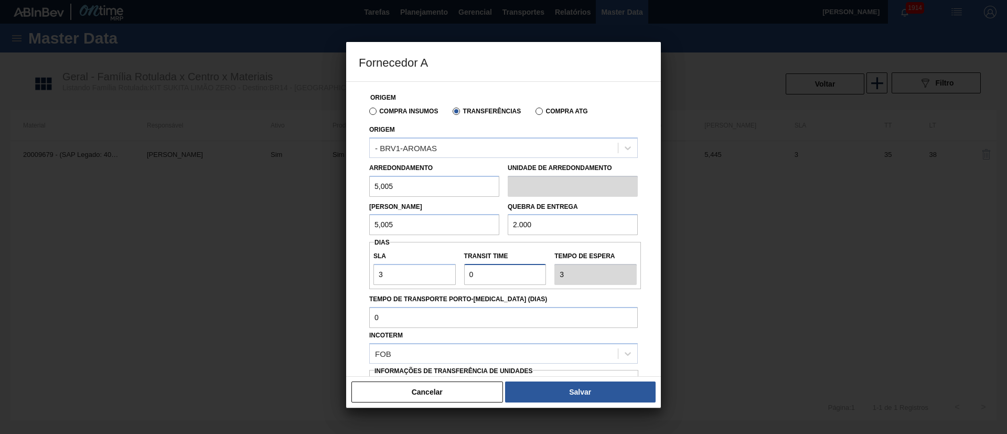
click at [438, 266] on div "SLA 3 Transit Time Tempo de espera 3" at bounding box center [505, 265] width 272 height 39
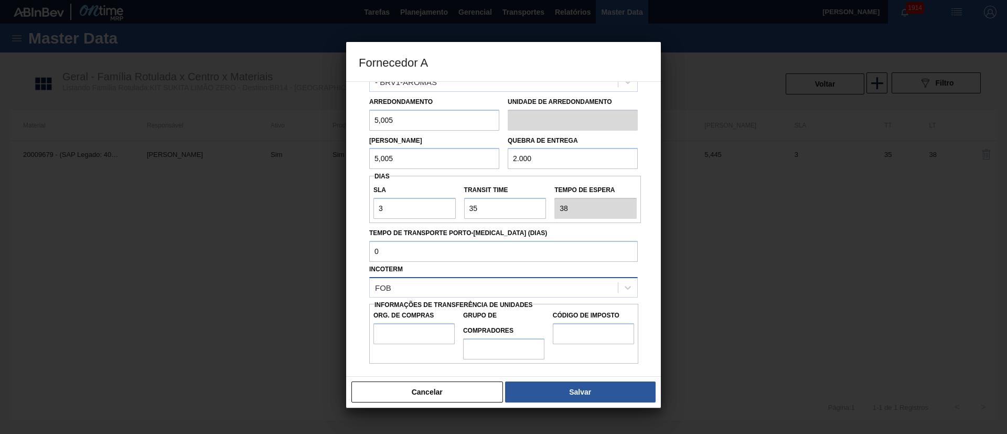
click at [401, 281] on div "FOB" at bounding box center [494, 287] width 248 height 15
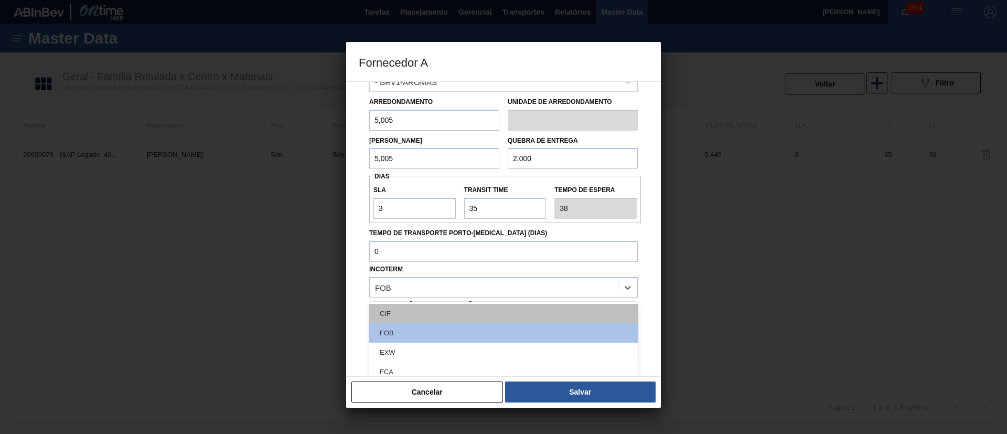
click at [410, 304] on div "CIF" at bounding box center [503, 313] width 269 height 19
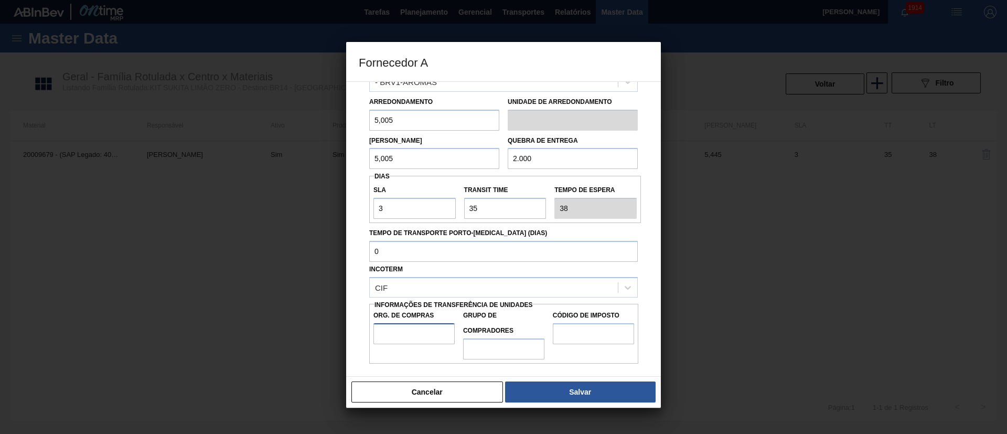
click at [411, 336] on input "Org. de Compras" at bounding box center [414, 333] width 81 height 21
click at [500, 350] on input "Grupo de Compradores" at bounding box center [503, 348] width 81 height 21
click at [581, 335] on input "Código de Imposto" at bounding box center [593, 333] width 81 height 21
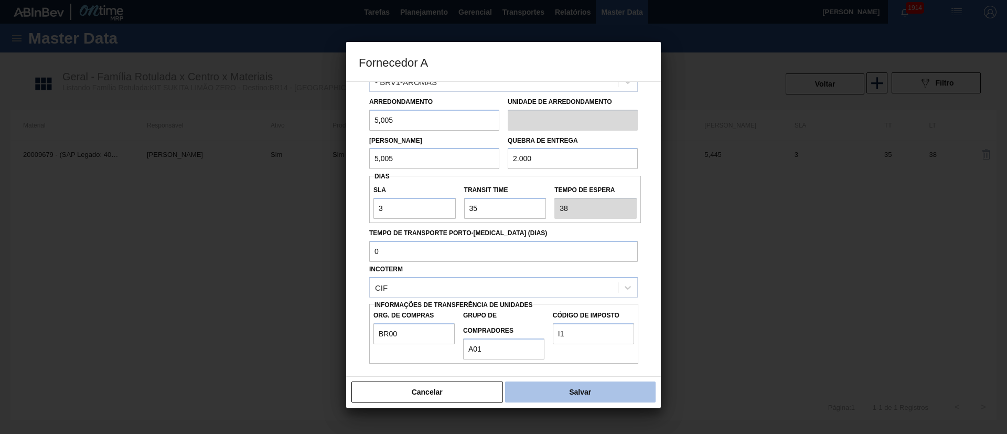
click at [573, 381] on button "Salvar" at bounding box center [580, 391] width 151 height 21
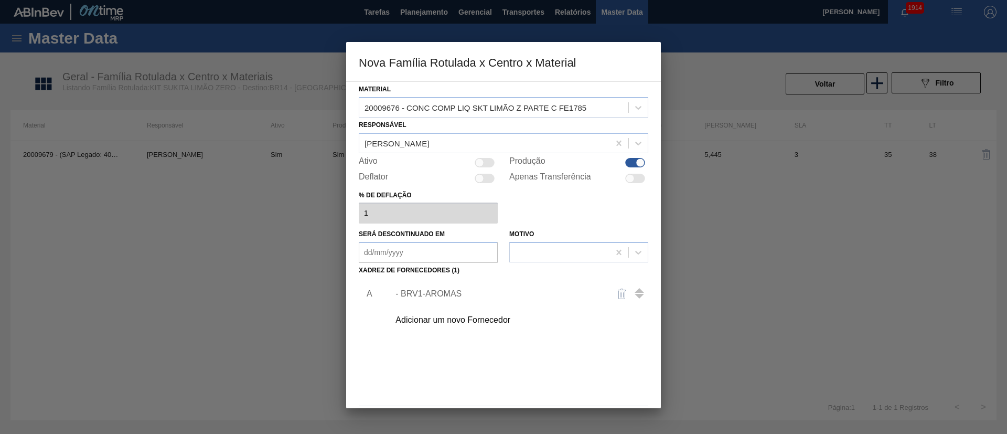
scroll to position [38, 0]
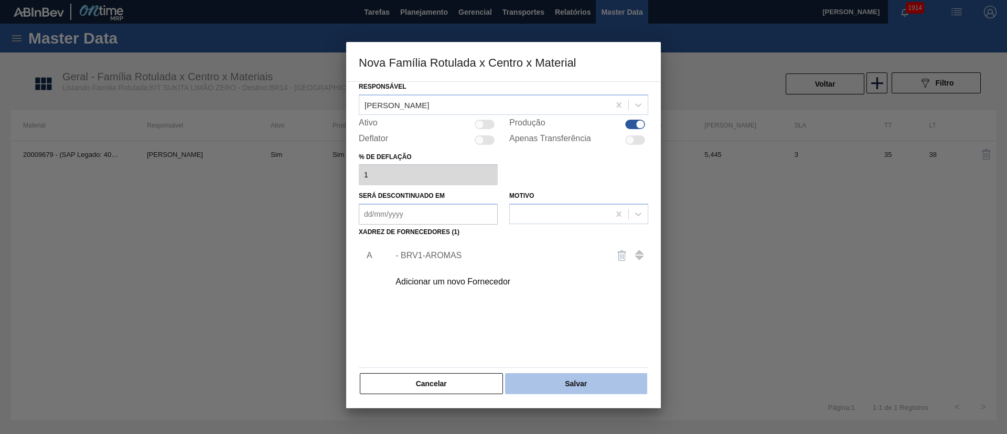
click at [580, 374] on button "Salvar" at bounding box center [576, 383] width 142 height 21
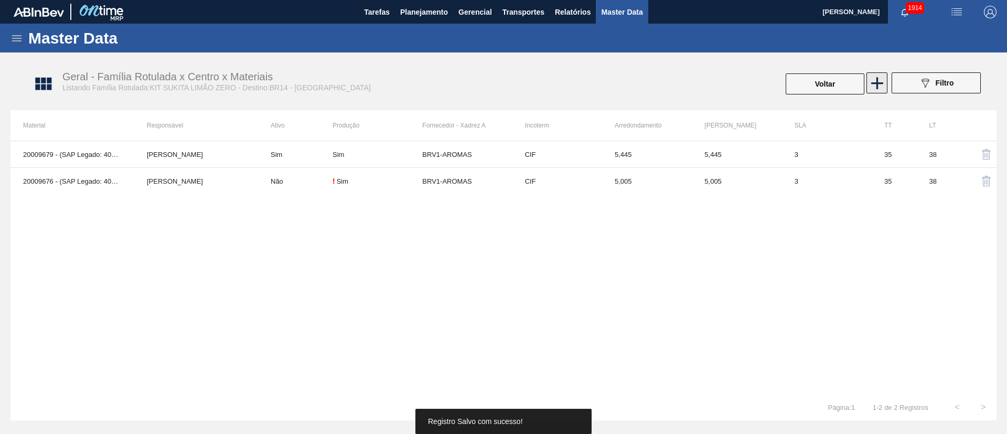
click at [877, 83] on icon at bounding box center [877, 83] width 12 height 12
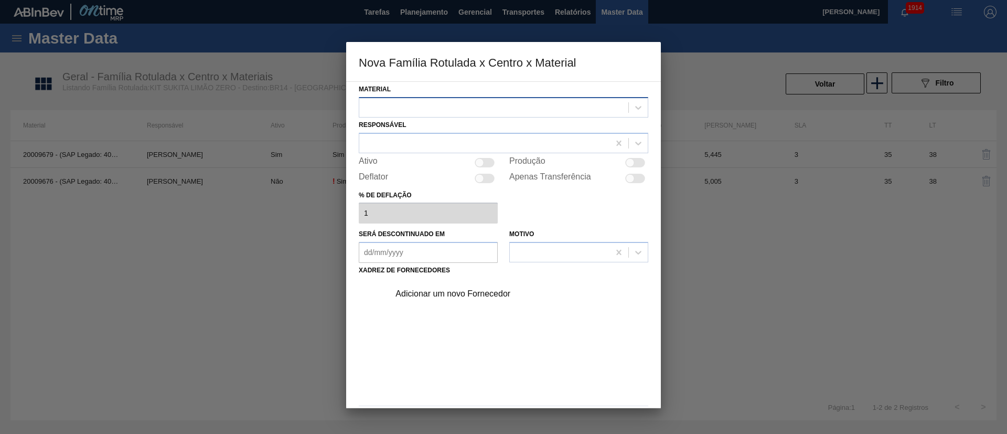
click at [476, 110] on div at bounding box center [493, 107] width 269 height 15
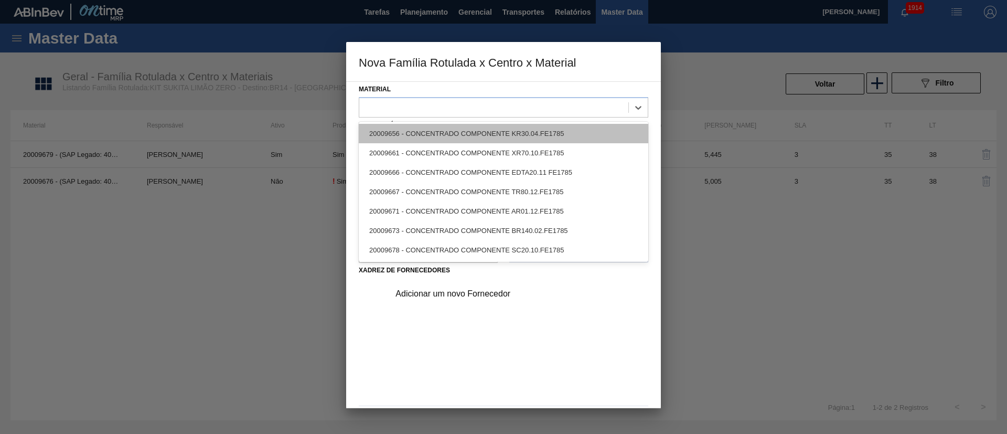
click at [439, 134] on div "20009656 - CONCENTRADO COMPONENTE KR30.04.FE1785" at bounding box center [504, 133] width 290 height 19
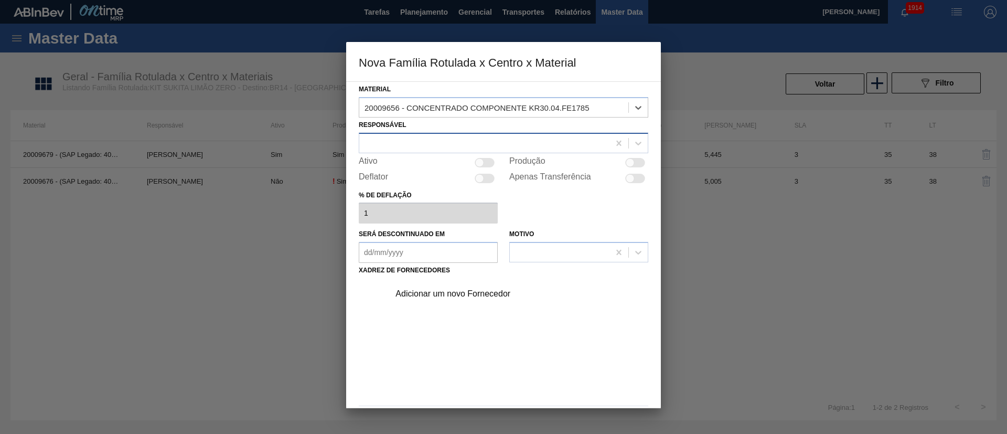
click at [422, 142] on div at bounding box center [484, 142] width 250 height 15
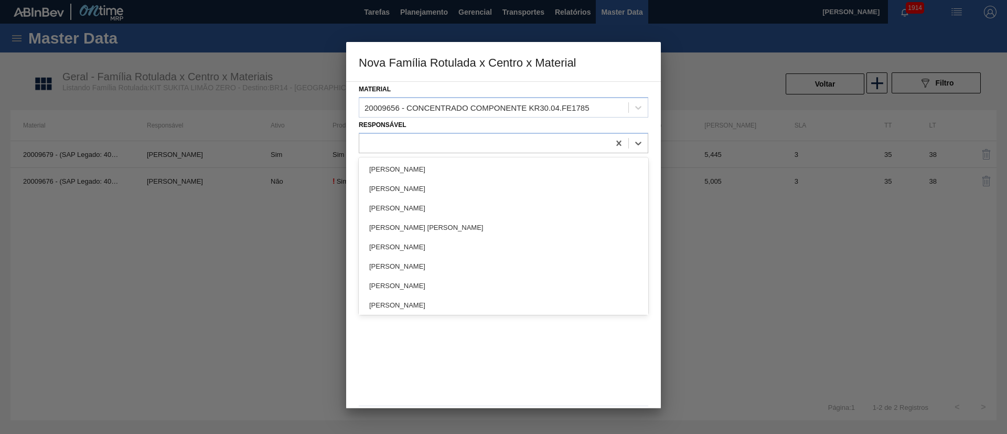
click at [410, 156] on div "Ativo" at bounding box center [428, 162] width 139 height 13
click at [414, 140] on div at bounding box center [484, 142] width 250 height 15
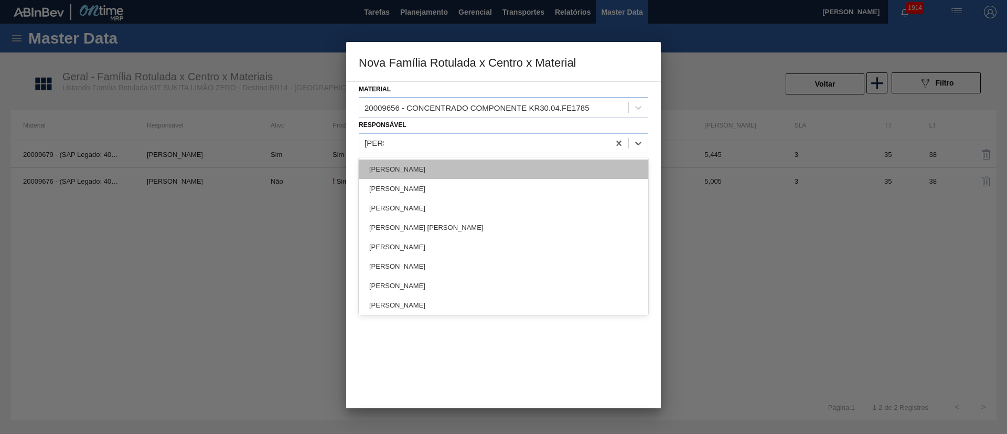
click at [400, 174] on div "[PERSON_NAME]" at bounding box center [504, 168] width 290 height 19
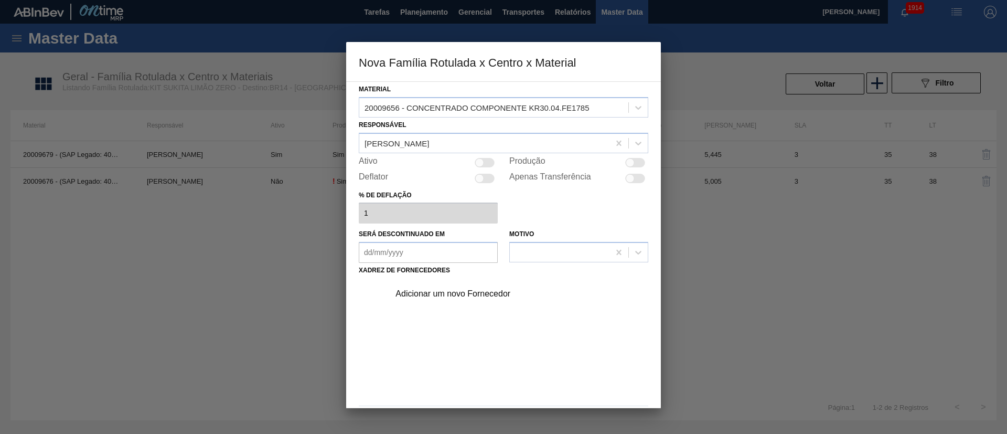
click at [630, 163] on div at bounding box center [630, 162] width 9 height 9
click at [462, 294] on div "Adicionar um novo Fornecedor" at bounding box center [499, 293] width 206 height 9
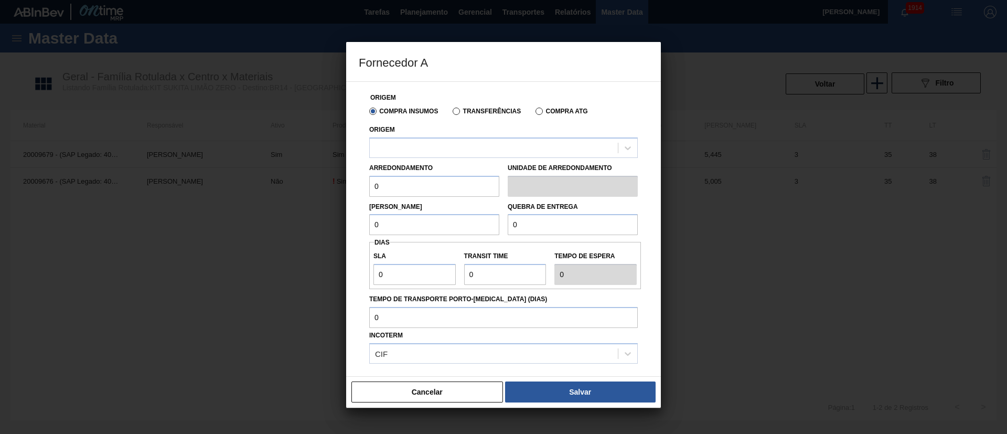
click at [479, 111] on label "Transferências" at bounding box center [487, 111] width 68 height 7
click at [451, 113] on input "Transferências" at bounding box center [451, 113] width 0 height 0
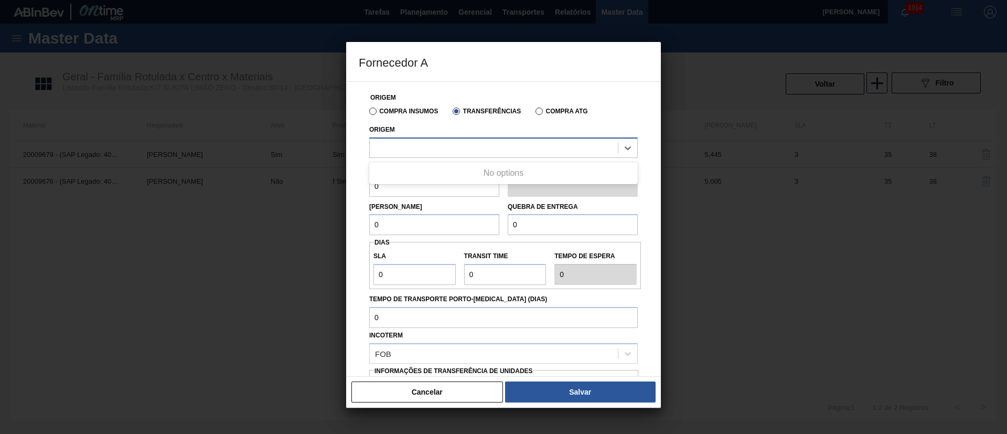
click at [418, 151] on div at bounding box center [494, 147] width 248 height 15
click at [409, 110] on label "Compra Insumos" at bounding box center [403, 111] width 69 height 7
click at [368, 113] on input "Compra Insumos" at bounding box center [368, 113] width 0 height 0
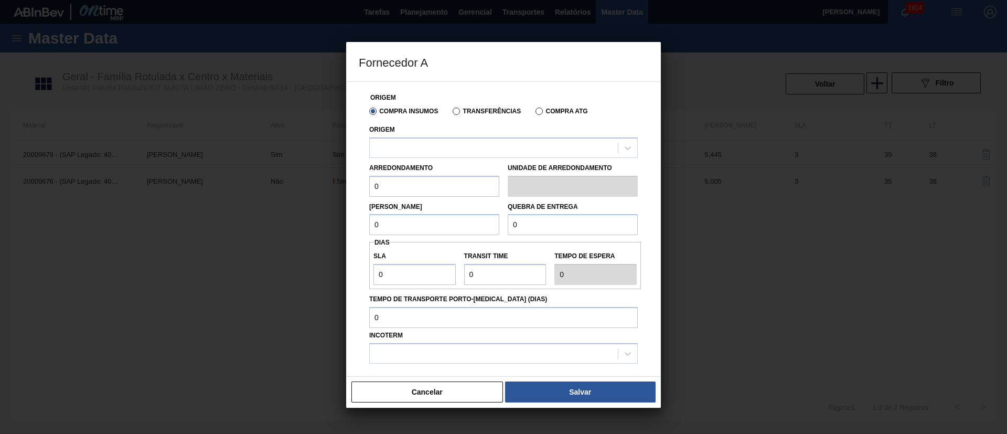
click at [475, 113] on label "Transferências" at bounding box center [487, 111] width 68 height 7
click at [451, 113] on input "Transferências" at bounding box center [451, 113] width 0 height 0
click at [446, 150] on div at bounding box center [494, 147] width 248 height 15
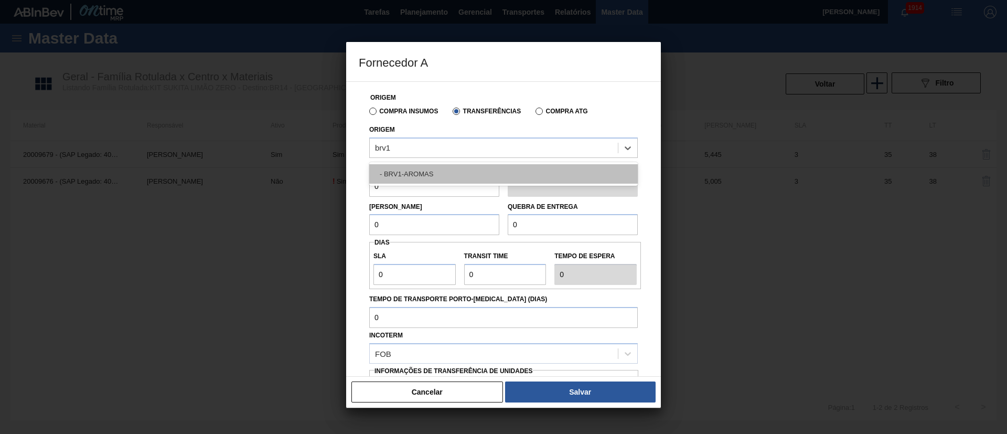
click at [427, 171] on div "- BRV1-AROMAS" at bounding box center [503, 173] width 269 height 19
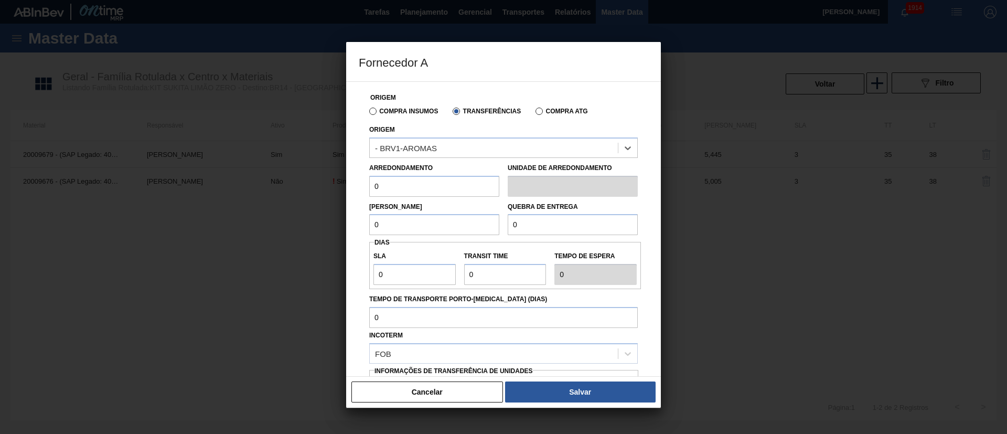
click at [427, 391] on button "Cancelar" at bounding box center [428, 391] width 152 height 21
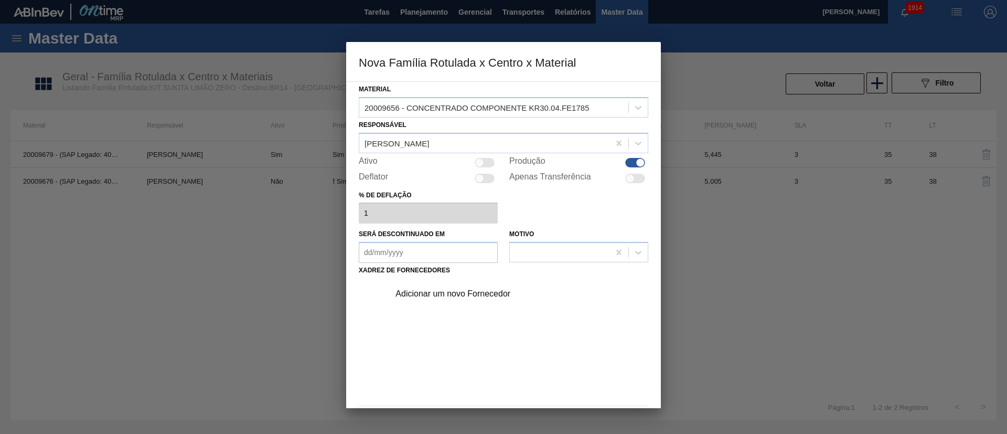
click at [481, 291] on div "Adicionar um novo Fornecedor" at bounding box center [499, 293] width 206 height 9
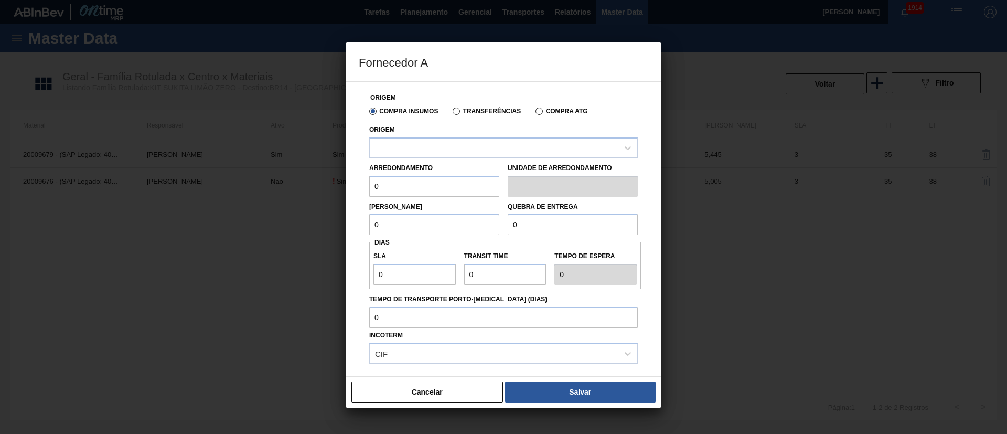
click at [475, 113] on label "Transferências" at bounding box center [487, 111] width 68 height 7
click at [451, 113] on input "Transferências" at bounding box center [451, 113] width 0 height 0
click at [429, 146] on div at bounding box center [494, 147] width 248 height 15
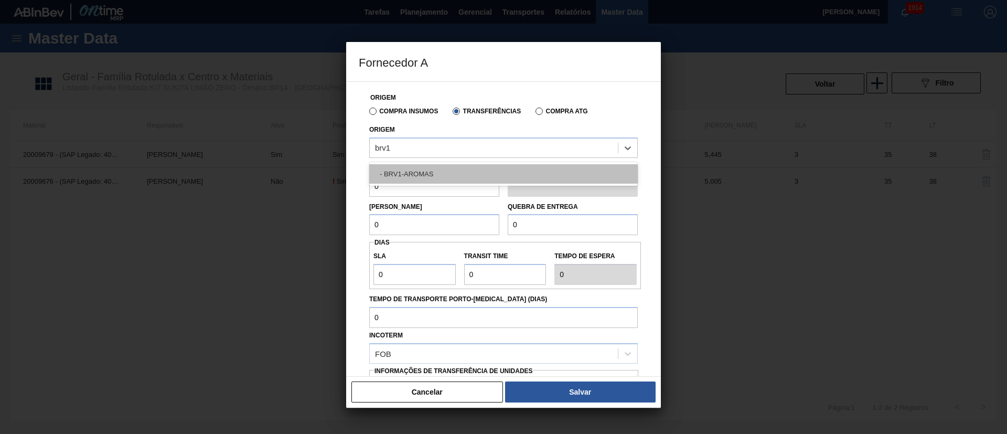
click at [414, 175] on div "- BRV1-AROMAS" at bounding box center [503, 173] width 269 height 19
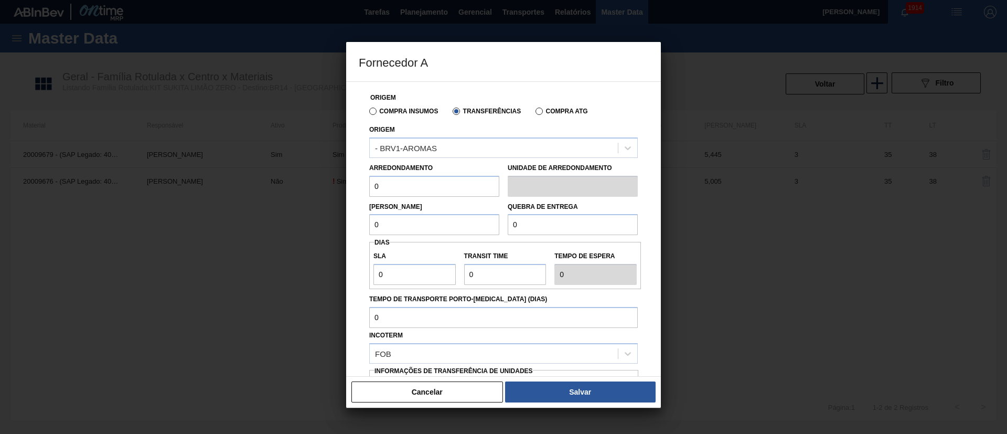
click at [401, 189] on input "0" at bounding box center [434, 186] width 130 height 21
drag, startPoint x: 401, startPoint y: 189, endPoint x: 369, endPoint y: 193, distance: 32.7
click at [369, 193] on div "Arredondamento 0" at bounding box center [434, 179] width 139 height 36
drag, startPoint x: 356, startPoint y: 225, endPoint x: 331, endPoint y: 225, distance: 25.2
click at [331, 225] on div "Fornecedor A Origem Compra Insumos Transferências Compra ATG Origem - BRV1-AROM…" at bounding box center [503, 217] width 1007 height 434
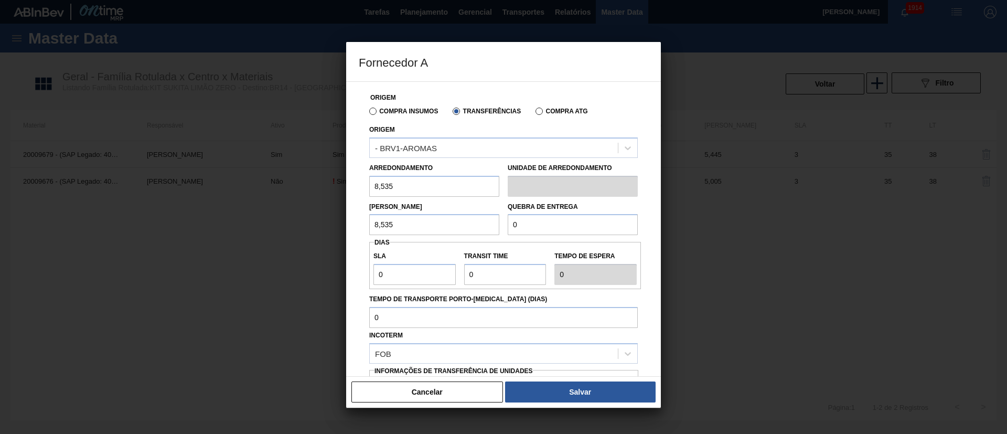
drag, startPoint x: 533, startPoint y: 228, endPoint x: 480, endPoint y: 229, distance: 53.0
click at [480, 229] on div "Lote Mínimo 8,535 Quebra de entrega 0" at bounding box center [503, 216] width 277 height 39
drag, startPoint x: 413, startPoint y: 275, endPoint x: 358, endPoint y: 278, distance: 55.2
click at [358, 278] on div "Origem Compra Insumos Transferências Compra ATG Origem - BRV1-AROMAS Arredondam…" at bounding box center [503, 228] width 315 height 295
drag, startPoint x: 493, startPoint y: 270, endPoint x: 438, endPoint y: 270, distance: 55.1
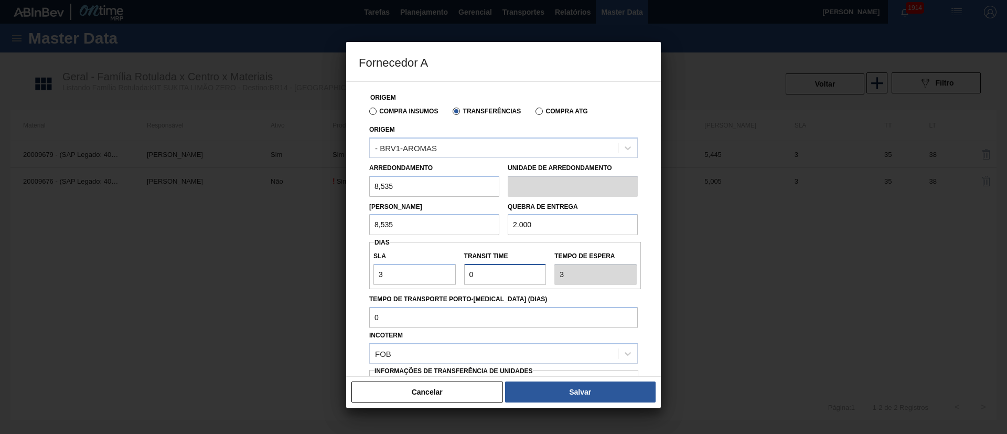
click at [438, 270] on div "SLA 3 Transit Time Tempo de espera 3" at bounding box center [505, 265] width 272 height 39
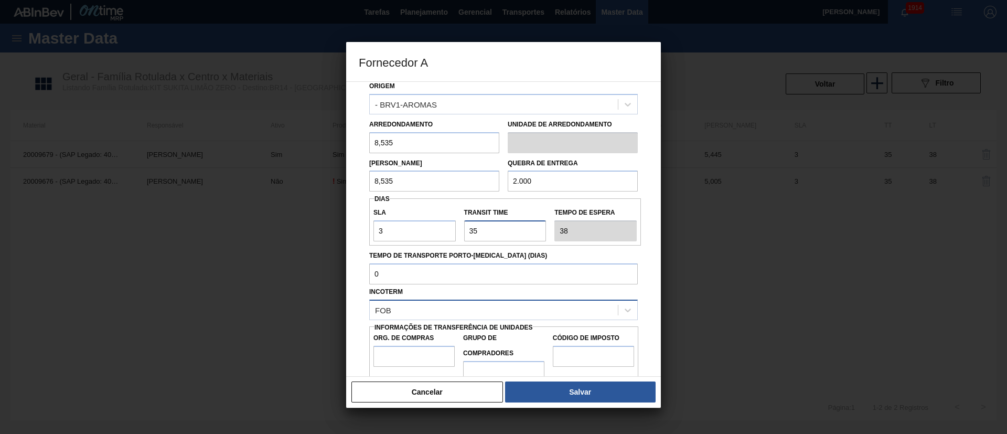
scroll to position [66, 0]
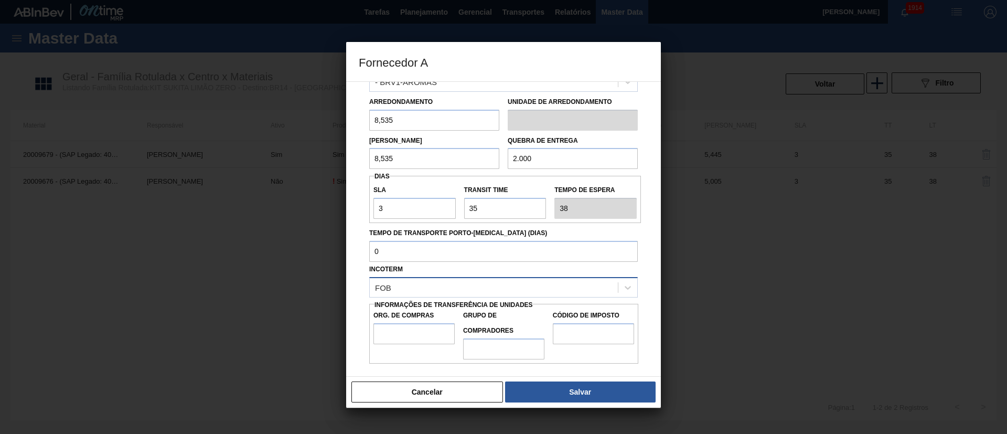
click at [424, 293] on div "FOB" at bounding box center [494, 287] width 248 height 15
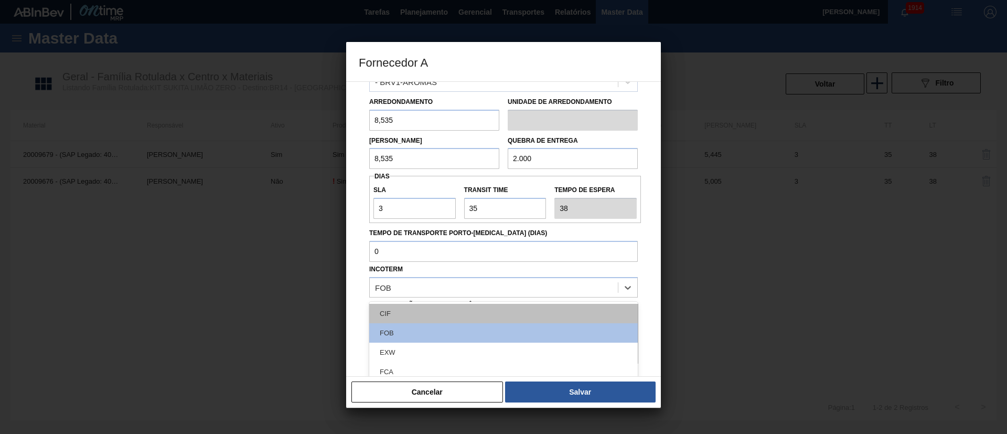
click at [411, 316] on div "CIF" at bounding box center [503, 313] width 269 height 19
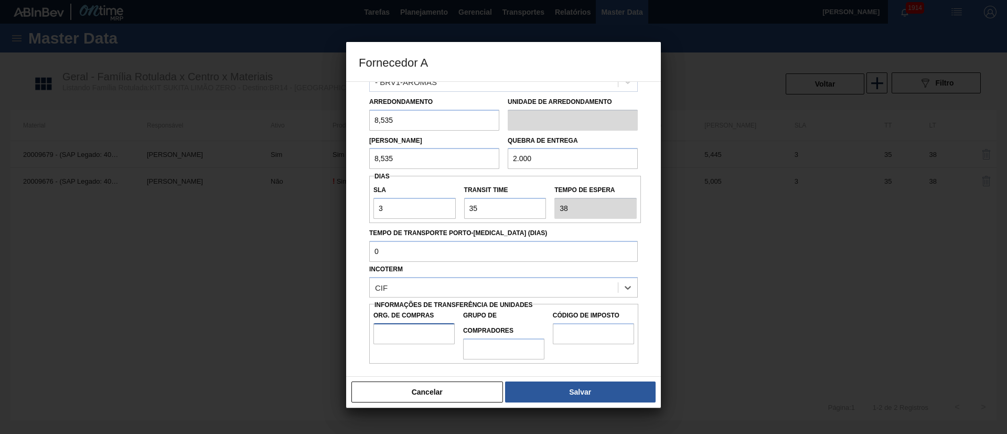
click at [403, 334] on input "Org. de Compras" at bounding box center [414, 333] width 81 height 21
click at [505, 348] on input "Grupo de Compradores" at bounding box center [503, 348] width 81 height 21
click at [579, 333] on input "Código de Imposto" at bounding box center [593, 333] width 81 height 21
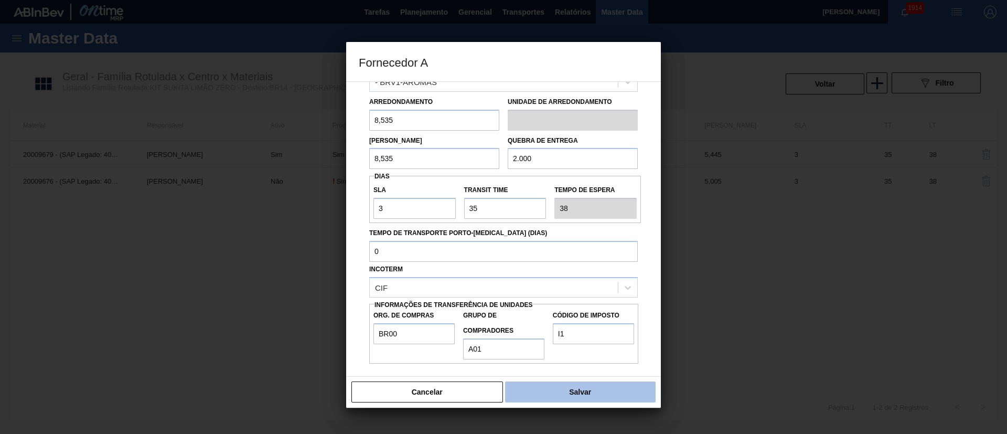
click at [565, 386] on button "Salvar" at bounding box center [580, 391] width 151 height 21
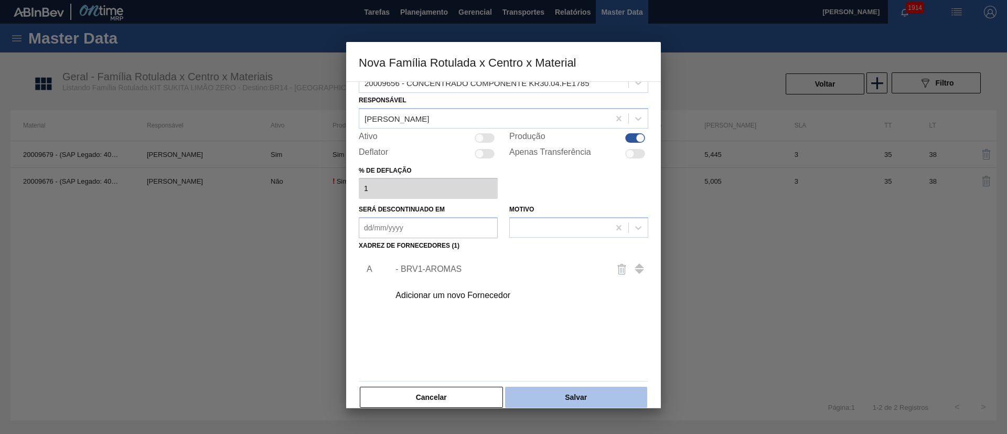
scroll to position [38, 0]
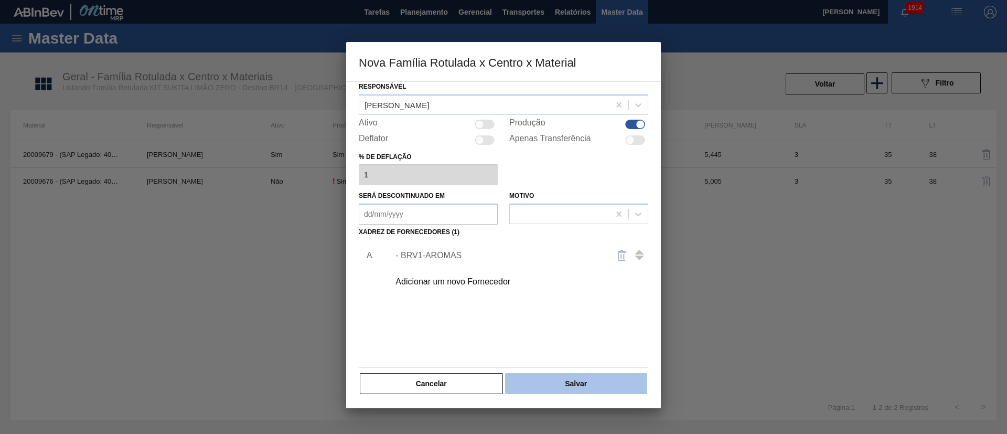
click at [556, 388] on button "Salvar" at bounding box center [576, 383] width 142 height 21
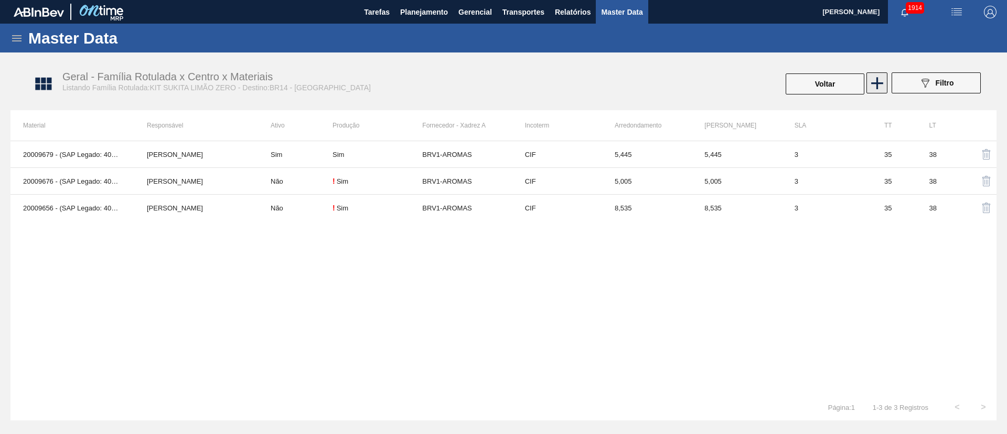
click at [882, 73] on icon at bounding box center [877, 83] width 20 height 20
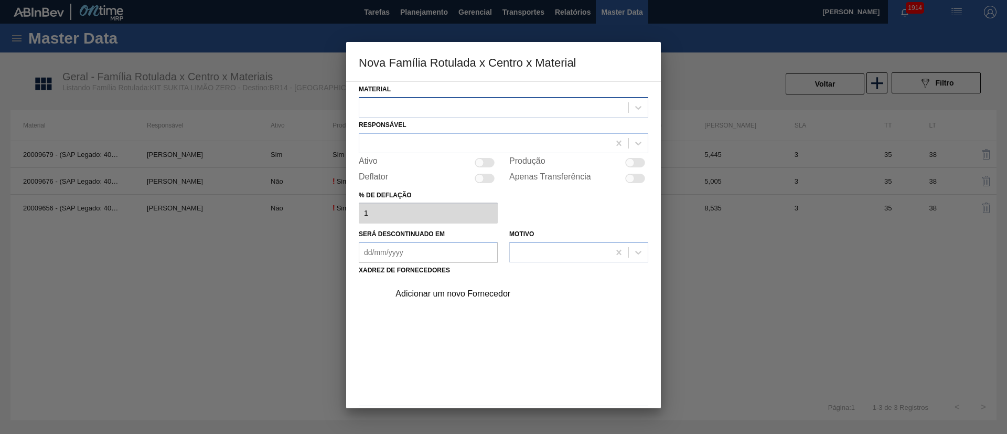
click at [413, 103] on div at bounding box center [493, 107] width 269 height 15
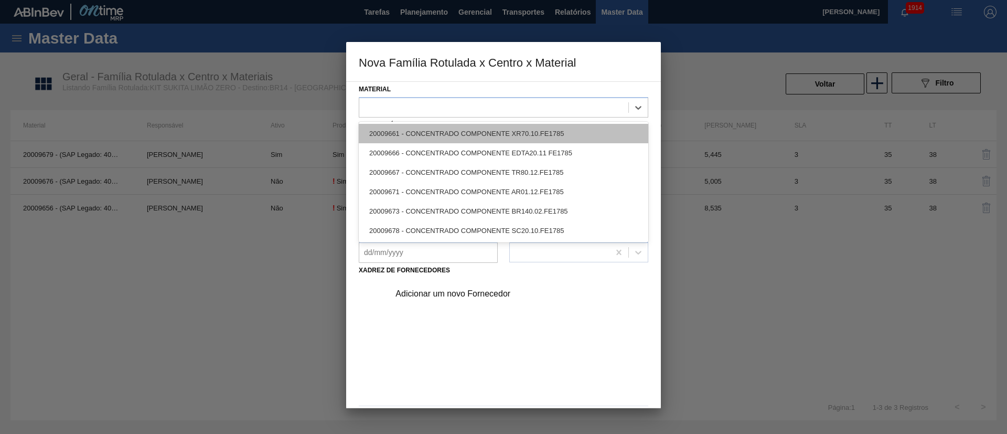
click at [412, 124] on div "20009661 - CONCENTRADO COMPONENTE XR70.10.FE1785" at bounding box center [504, 133] width 290 height 19
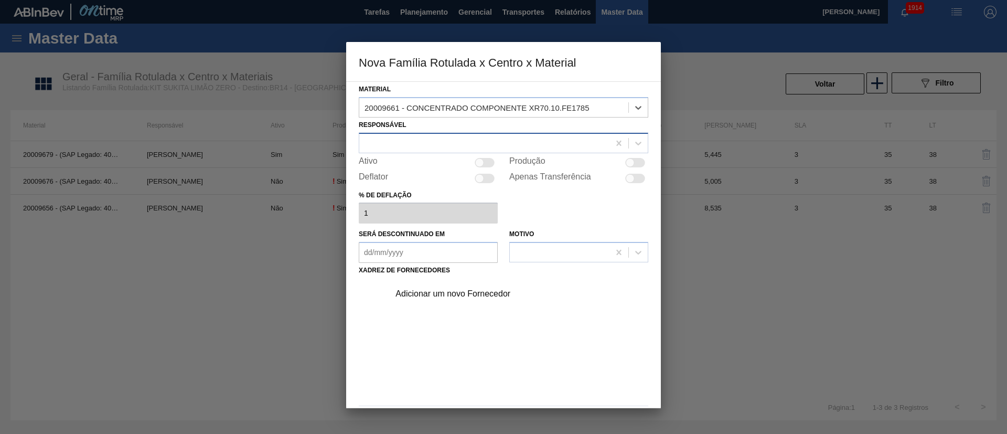
click at [411, 140] on div at bounding box center [484, 142] width 250 height 15
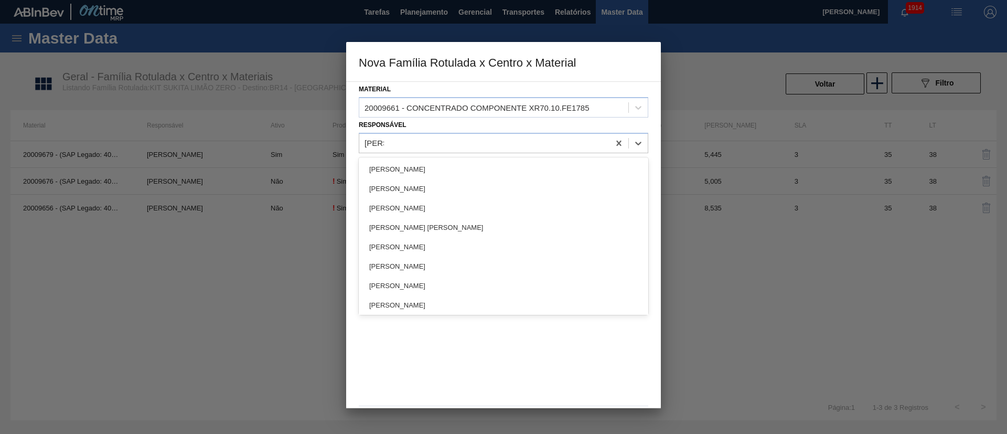
click at [408, 158] on div "Lucas Pondian Lucas de Castro Oliveira LUCAS EDUARDO AMARAL BRANDAO LUCAS HERIN…" at bounding box center [504, 235] width 290 height 157
click at [426, 167] on div "[PERSON_NAME]" at bounding box center [504, 168] width 290 height 19
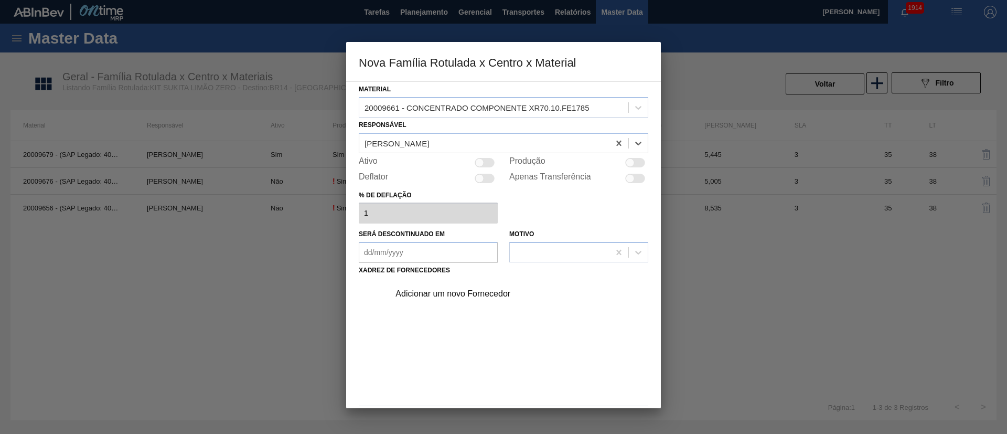
click at [627, 159] on div at bounding box center [630, 162] width 9 height 9
click at [471, 296] on div "Adicionar um novo Fornecedor" at bounding box center [499, 293] width 206 height 9
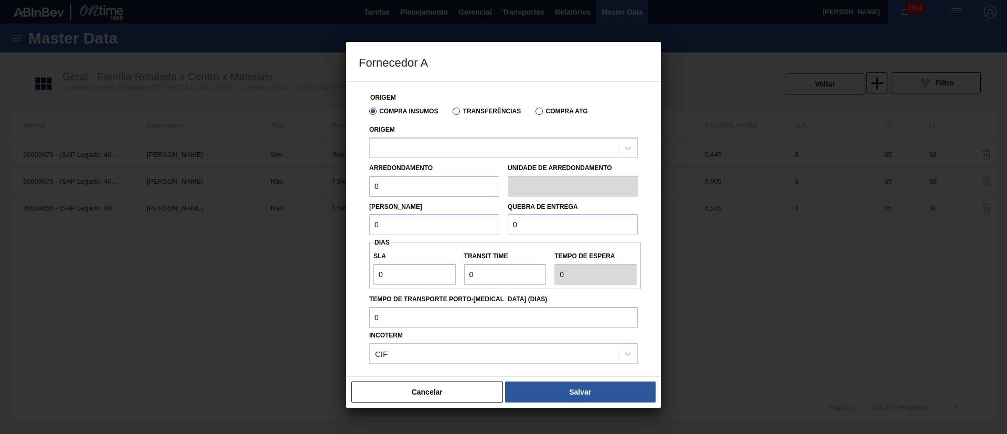
click at [476, 112] on label "Transferências" at bounding box center [487, 111] width 68 height 7
click at [451, 113] on input "Transferências" at bounding box center [451, 113] width 0 height 0
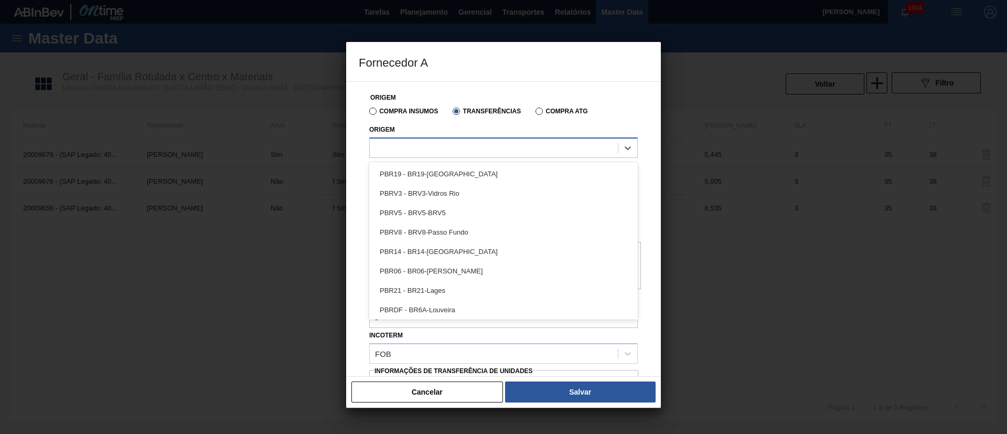
click at [424, 146] on div at bounding box center [494, 147] width 248 height 15
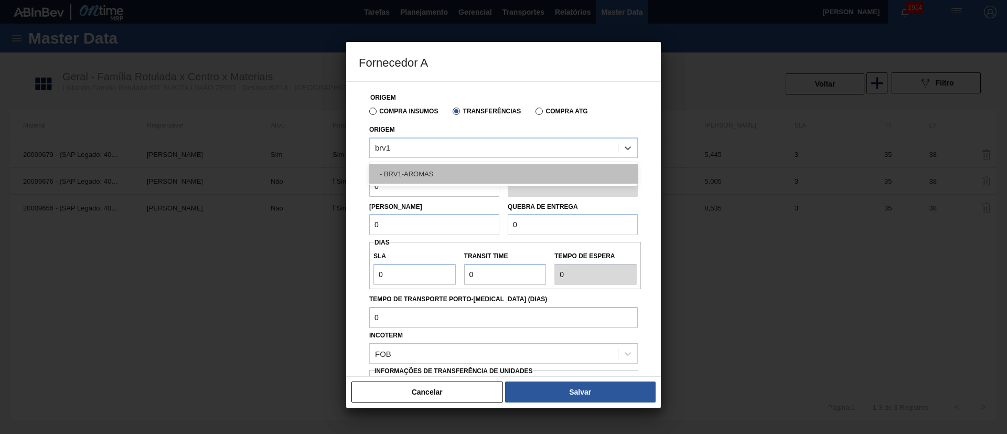
click at [414, 168] on div "- BRV1-AROMAS" at bounding box center [503, 173] width 269 height 19
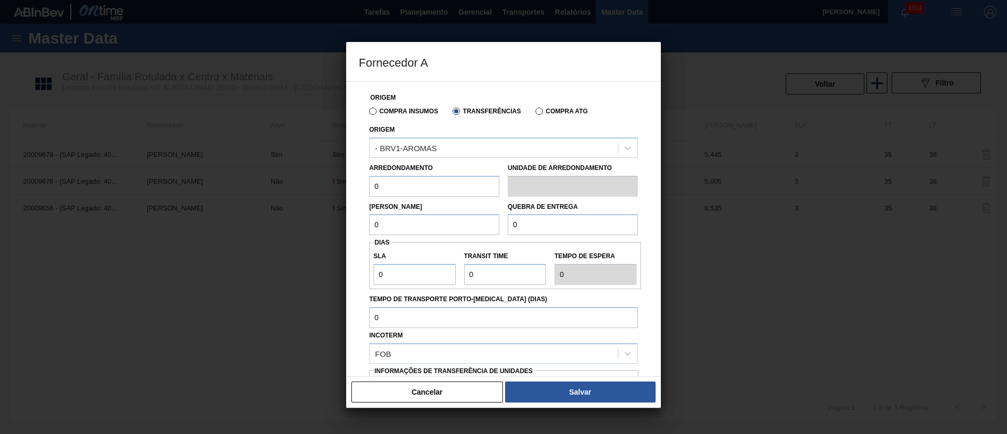
drag, startPoint x: 390, startPoint y: 183, endPoint x: 350, endPoint y: 189, distance: 39.9
click at [350, 189] on div "Origem Compra Insumos Transferências Compra ATG Origem - BRV1-AROMAS Arredondam…" at bounding box center [503, 228] width 315 height 295
drag, startPoint x: 397, startPoint y: 223, endPoint x: 357, endPoint y: 231, distance: 40.6
click at [357, 231] on div "Origem Compra Insumos Transferências Compra ATG Origem - BRV1-AROMAS Arredondam…" at bounding box center [503, 228] width 315 height 295
drag, startPoint x: 537, startPoint y: 232, endPoint x: 485, endPoint y: 232, distance: 51.9
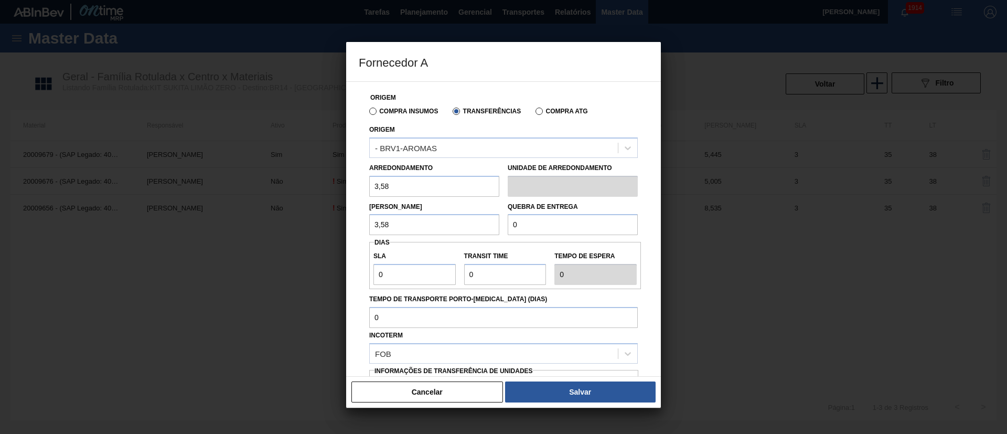
click at [485, 232] on div "Lote Mínimo 3,58 Quebra de entrega 0" at bounding box center [503, 216] width 277 height 39
drag, startPoint x: 415, startPoint y: 275, endPoint x: 380, endPoint y: 272, distance: 34.8
click at [379, 275] on input "0" at bounding box center [415, 274] width 82 height 21
click at [440, 270] on div "SLA 3 Transit Time Tempo de espera 3" at bounding box center [505, 265] width 272 height 39
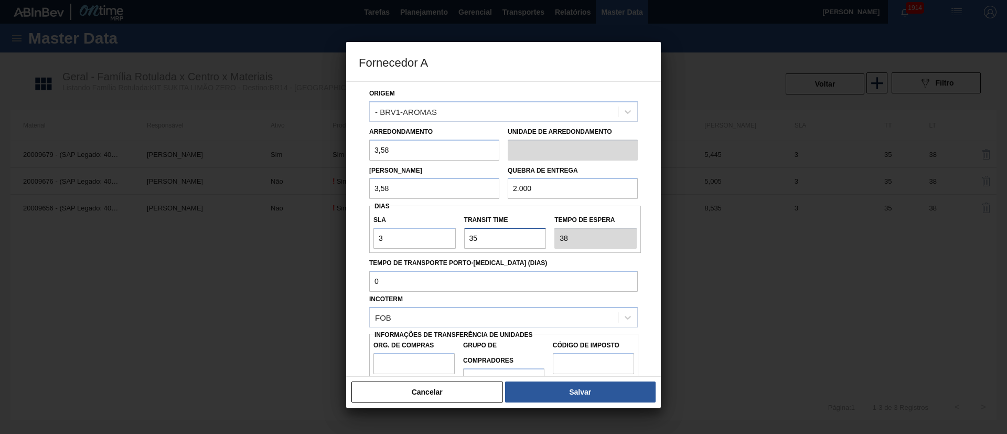
scroll to position [66, 0]
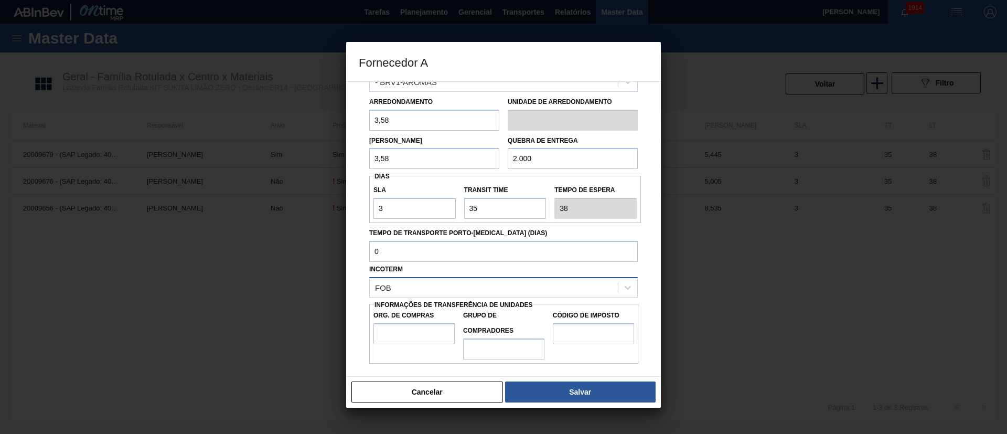
click at [424, 285] on div "FOB" at bounding box center [494, 287] width 248 height 15
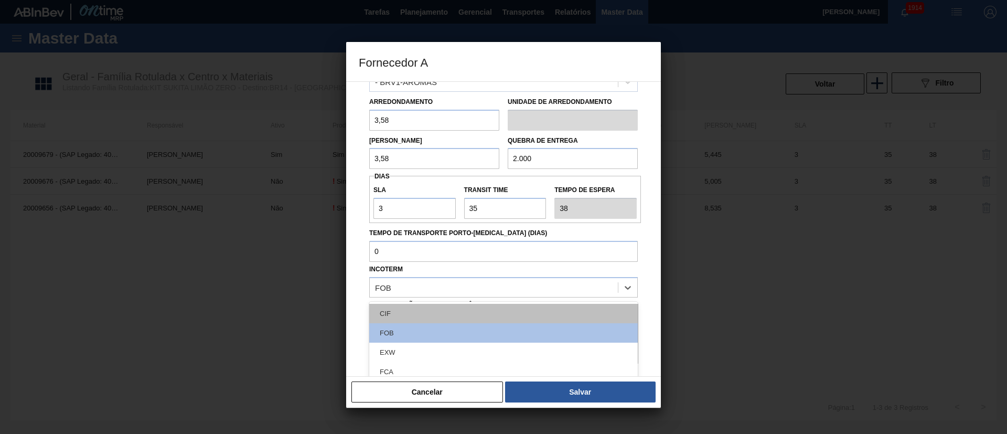
click at [405, 307] on div "CIF" at bounding box center [503, 313] width 269 height 19
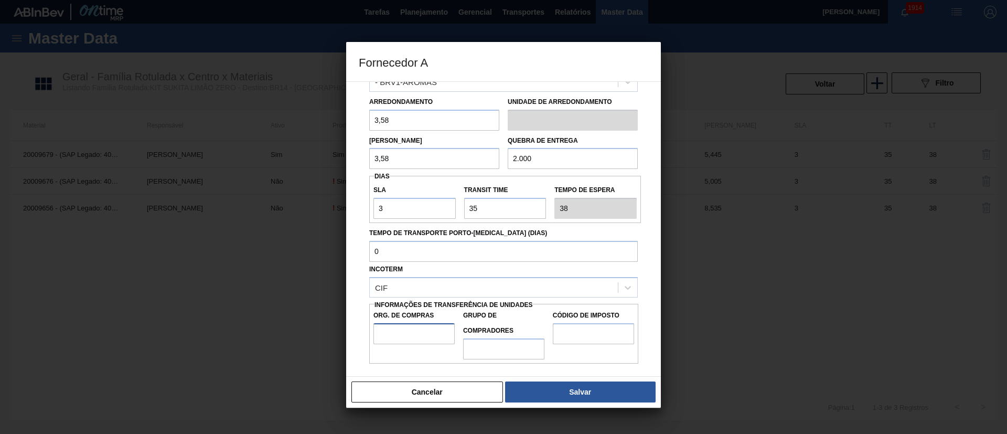
drag, startPoint x: 402, startPoint y: 327, endPoint x: 406, endPoint y: 332, distance: 5.6
click at [402, 327] on input "Org. de Compras" at bounding box center [414, 333] width 81 height 21
click at [492, 349] on input "Grupo de Compradores" at bounding box center [503, 348] width 81 height 21
click at [590, 333] on input "Código de Imposto" at bounding box center [593, 333] width 81 height 21
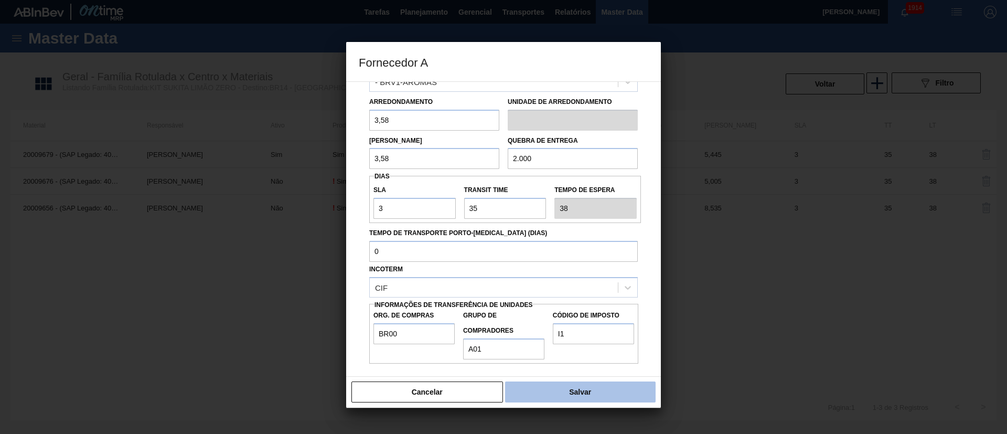
click at [573, 395] on button "Salvar" at bounding box center [580, 391] width 151 height 21
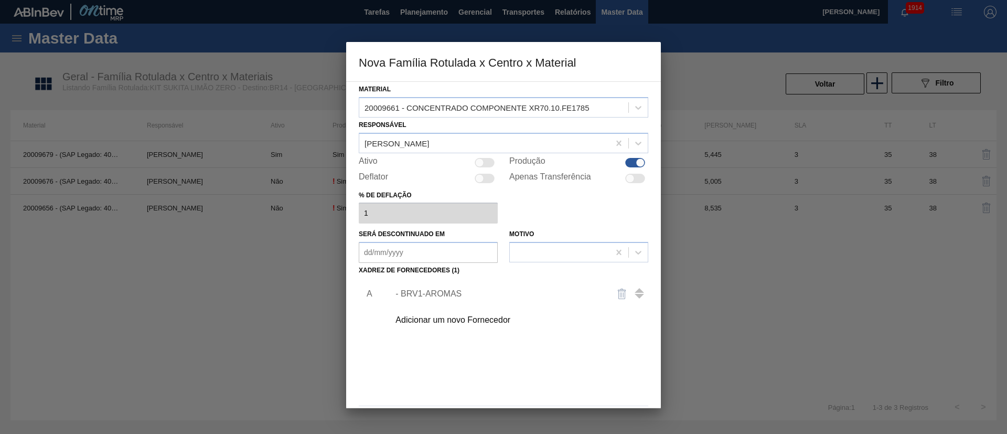
scroll to position [38, 0]
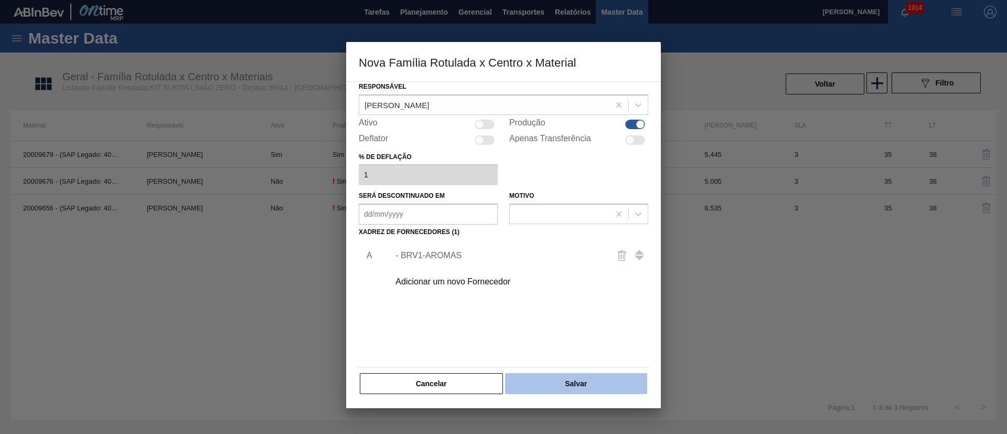
click at [560, 382] on button "Salvar" at bounding box center [576, 383] width 142 height 21
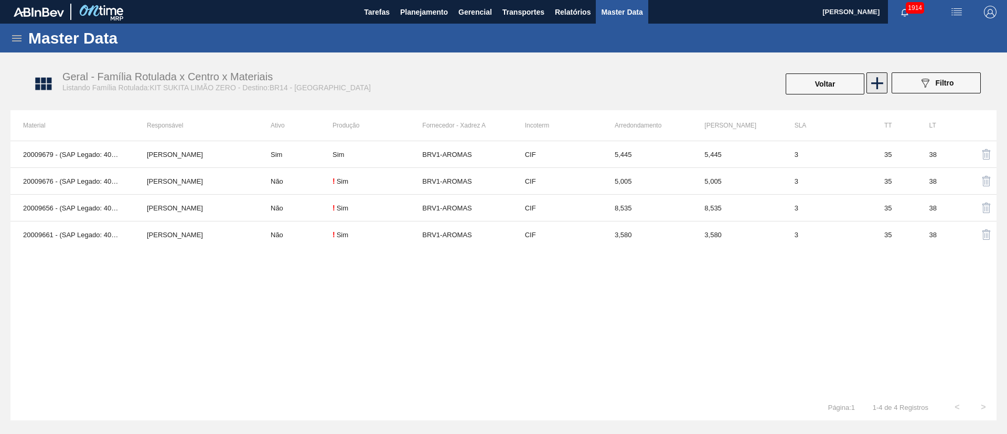
click at [881, 84] on icon at bounding box center [877, 83] width 20 height 20
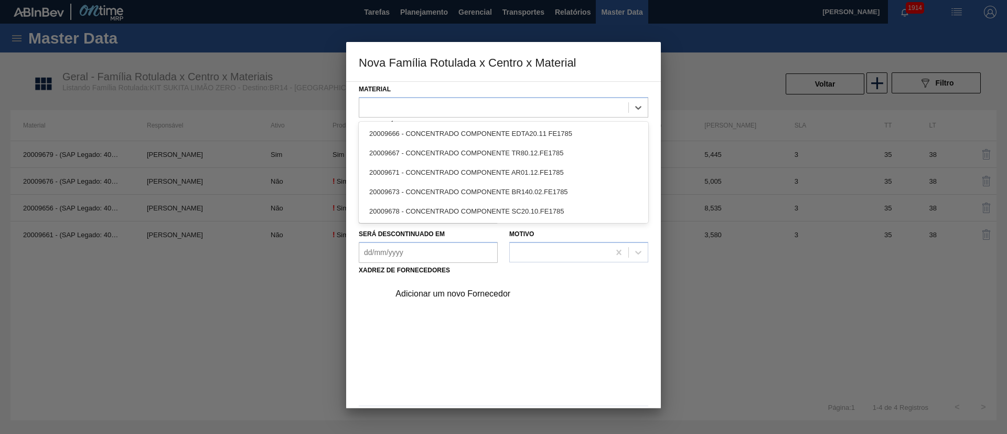
click at [406, 108] on div at bounding box center [493, 107] width 269 height 15
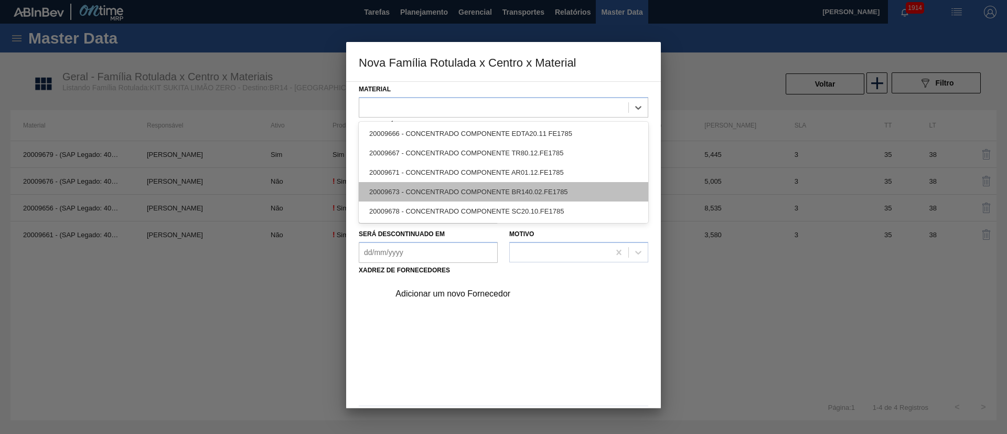
click at [419, 193] on div "20009673 - CONCENTRADO COMPONENTE BR140.02.FE1785" at bounding box center [504, 191] width 290 height 19
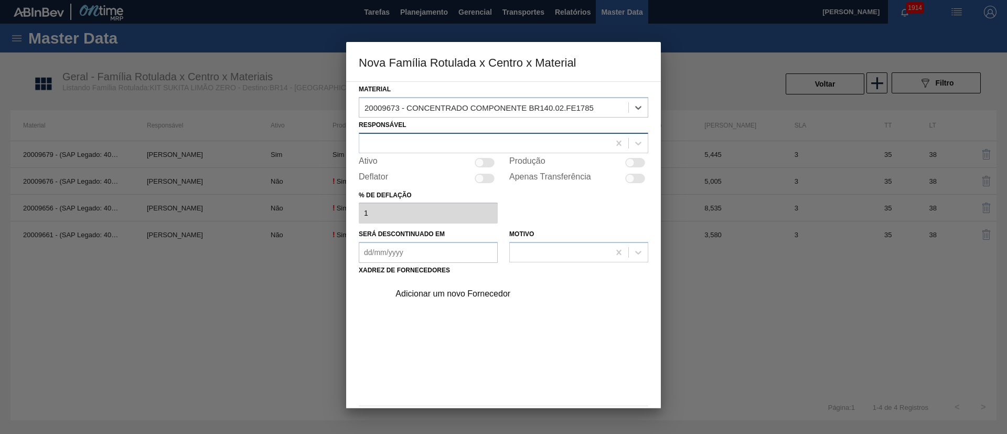
click at [417, 145] on div at bounding box center [484, 142] width 250 height 15
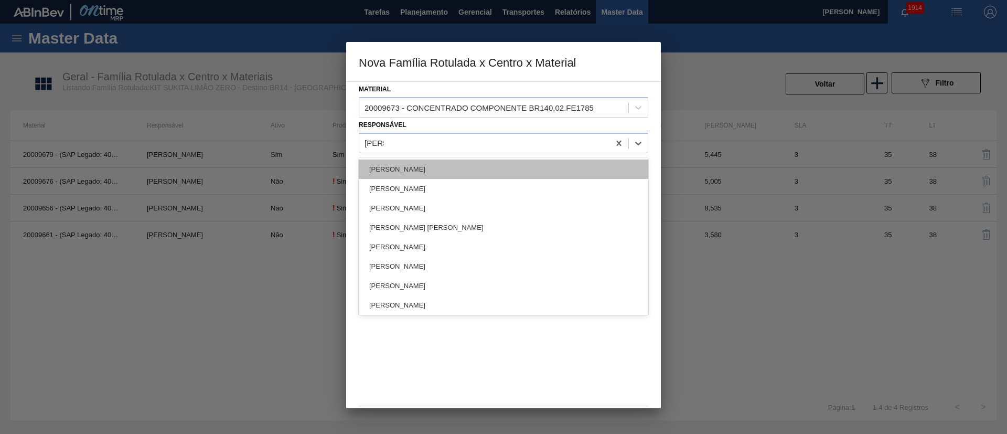
click at [413, 163] on div "[PERSON_NAME]" at bounding box center [504, 168] width 290 height 19
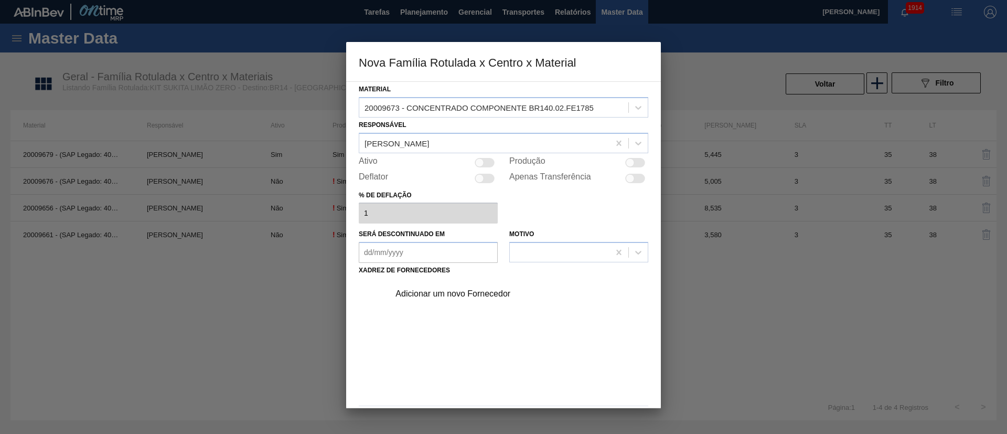
click at [633, 159] on div at bounding box center [635, 162] width 20 height 9
click at [426, 287] on div "Adicionar um novo Fornecedor" at bounding box center [516, 294] width 265 height 26
click at [459, 292] on div "Adicionar um novo Fornecedor" at bounding box center [499, 293] width 206 height 9
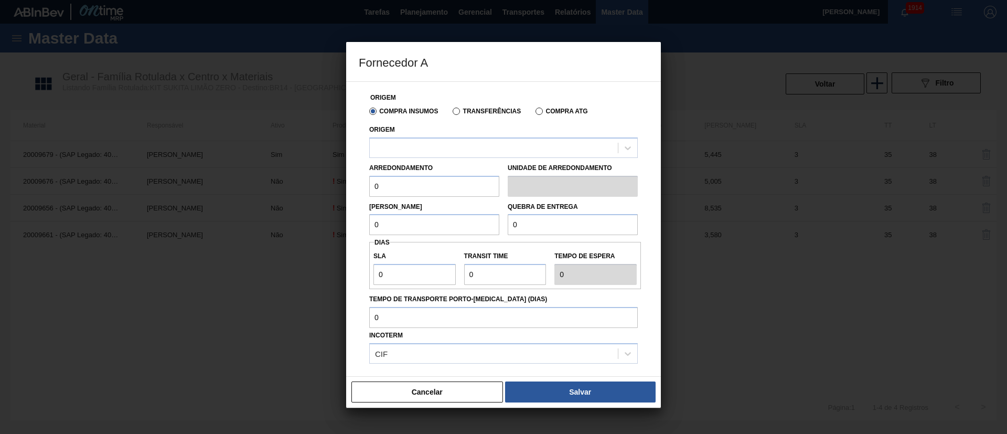
click at [476, 110] on label "Transferências" at bounding box center [487, 111] width 68 height 7
click at [451, 113] on input "Transferências" at bounding box center [451, 113] width 0 height 0
click at [434, 142] on div at bounding box center [494, 147] width 248 height 15
click at [404, 112] on label "Compra Insumos" at bounding box center [403, 111] width 69 height 7
click at [368, 113] on input "Compra Insumos" at bounding box center [368, 113] width 0 height 0
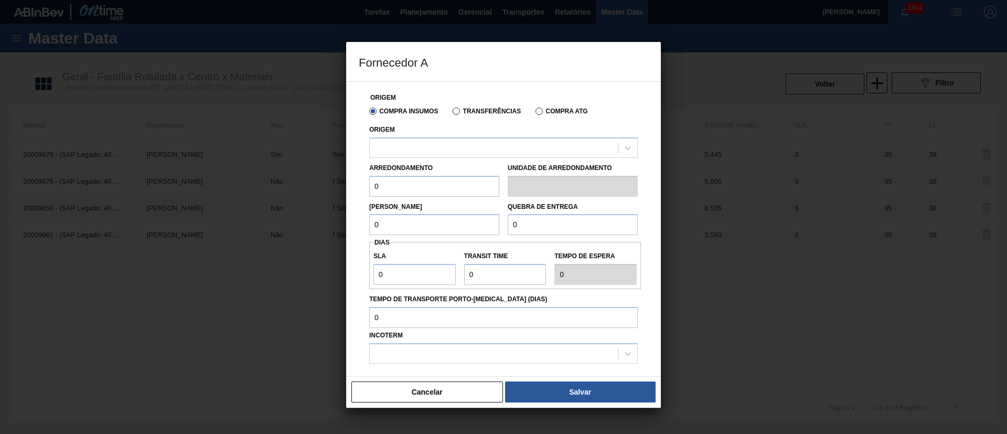
click at [472, 118] on div "Compra Insumos Transferências Compra ATG" at bounding box center [503, 111] width 277 height 18
click at [482, 109] on label "Transferências" at bounding box center [487, 111] width 68 height 7
click at [451, 113] on input "Transferências" at bounding box center [451, 113] width 0 height 0
click at [412, 153] on div at bounding box center [494, 147] width 248 height 15
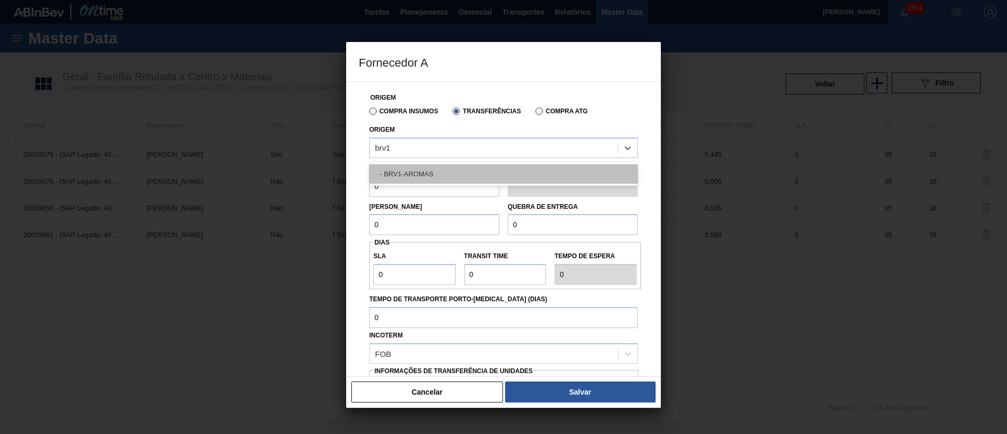
click at [402, 172] on div "- BRV1-AROMAS" at bounding box center [503, 173] width 269 height 19
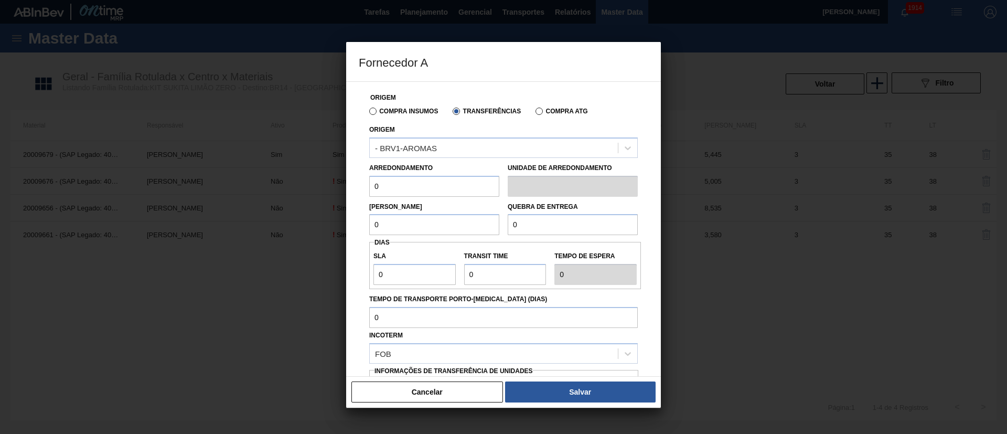
drag, startPoint x: 401, startPoint y: 187, endPoint x: 354, endPoint y: 191, distance: 47.4
click at [354, 191] on div "Origem Compra Insumos Transferências Compra ATG Origem - BRV1-AROMAS Arredondam…" at bounding box center [503, 228] width 315 height 295
drag, startPoint x: 345, startPoint y: 230, endPoint x: 337, endPoint y: 231, distance: 7.9
click at [337, 231] on div "Fornecedor A Origem Compra Insumos Transferências Compra ATG Origem - BRV1-AROM…" at bounding box center [503, 217] width 1007 height 434
drag, startPoint x: 530, startPoint y: 228, endPoint x: 484, endPoint y: 226, distance: 45.7
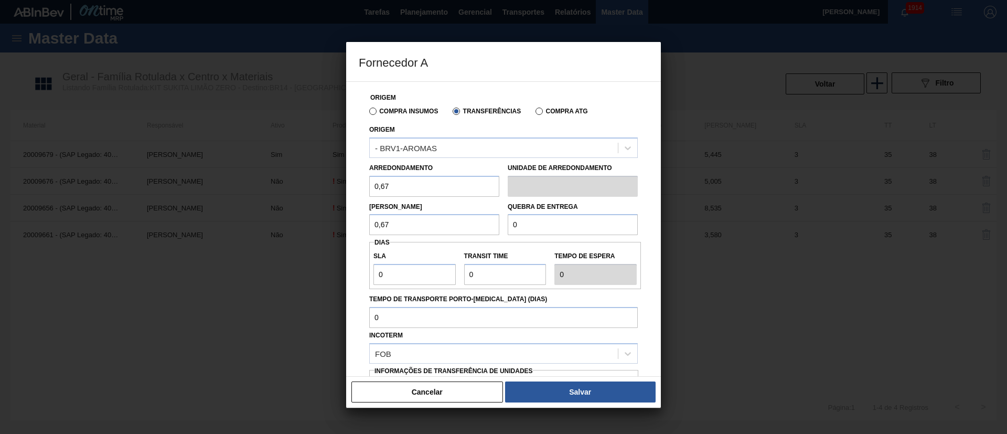
click at [484, 226] on div "Lote Mínimo 0,67 Quebra de entrega 0" at bounding box center [503, 216] width 277 height 39
drag, startPoint x: 408, startPoint y: 275, endPoint x: 435, endPoint y: 276, distance: 27.3
click at [367, 276] on div "Origem Compra Insumos Transferências Compra ATG Origem - BRV1-AROMAS Arredondam…" at bounding box center [504, 256] width 290 height 348
drag, startPoint x: 516, startPoint y: 276, endPoint x: 446, endPoint y: 275, distance: 69.3
click at [446, 275] on div "SLA 3 Transit Time Tempo de espera 3" at bounding box center [505, 265] width 272 height 39
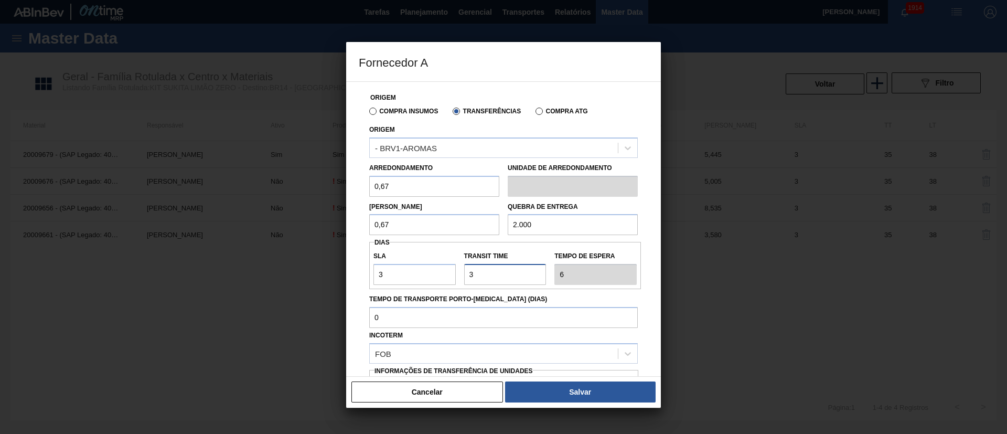
scroll to position [66, 0]
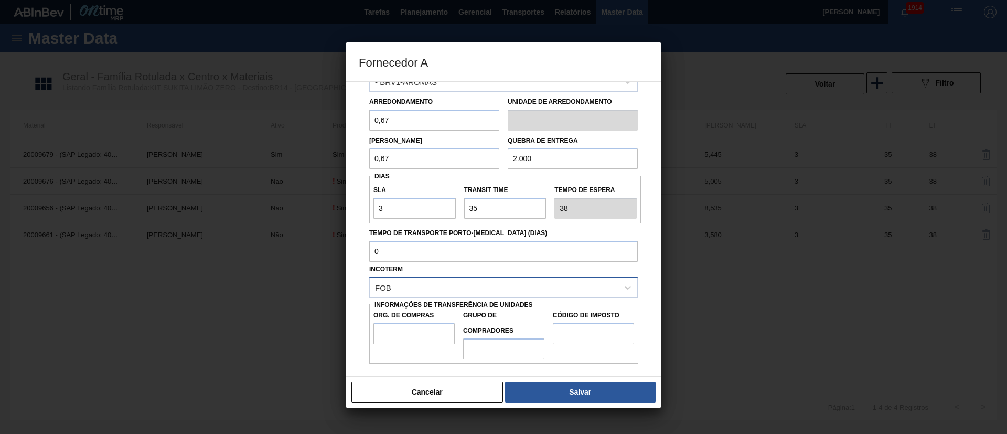
click at [430, 285] on div "FOB" at bounding box center [494, 287] width 248 height 15
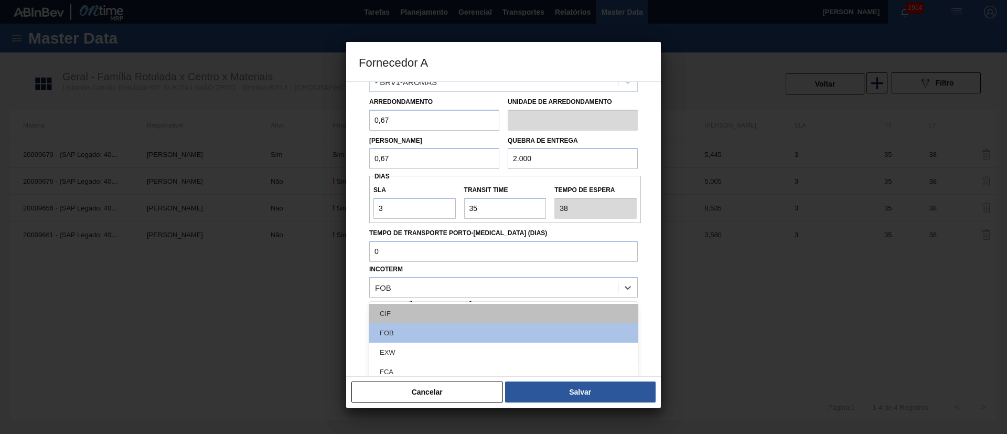
click at [408, 308] on div "CIF" at bounding box center [503, 313] width 269 height 19
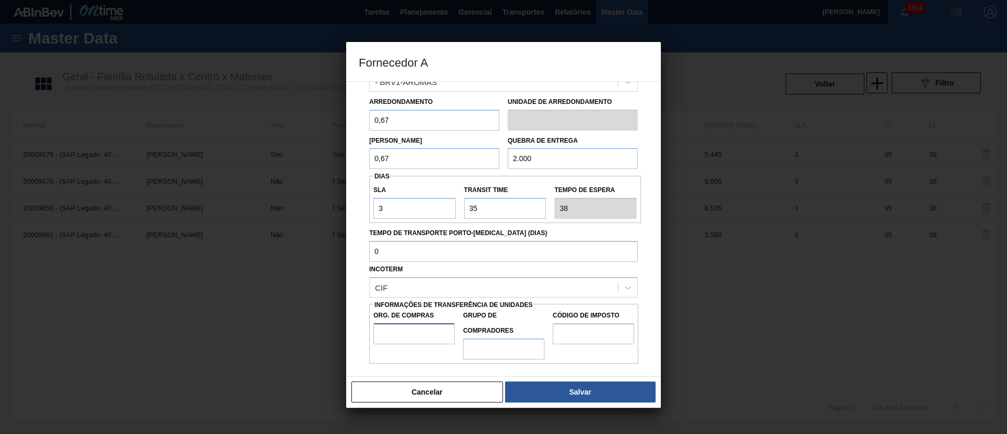
click at [401, 325] on input "Org. de Compras" at bounding box center [414, 333] width 81 height 21
click at [495, 354] on input "Grupo de Compradores" at bounding box center [503, 348] width 81 height 21
click at [601, 335] on input "Código de Imposto" at bounding box center [593, 333] width 81 height 21
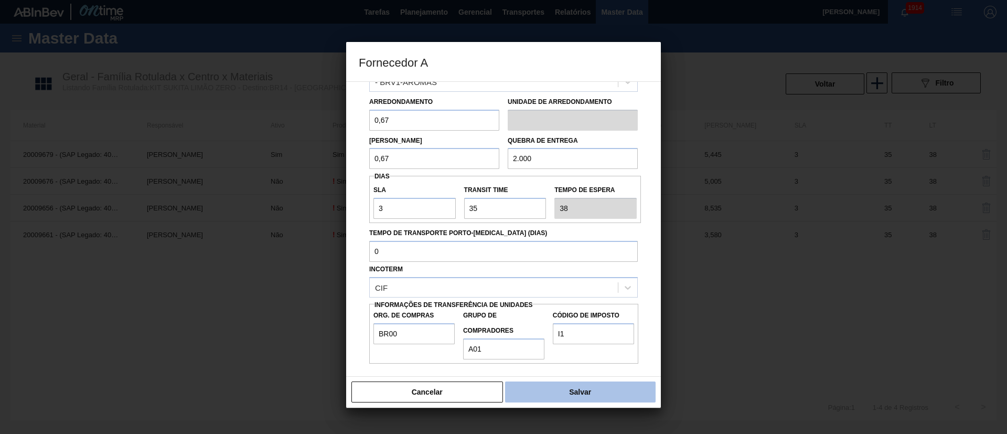
click at [585, 390] on button "Salvar" at bounding box center [580, 391] width 151 height 21
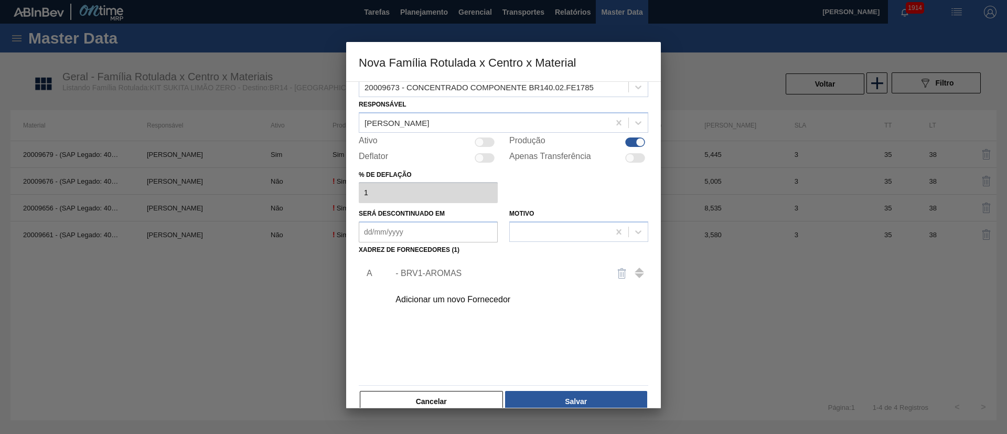
scroll to position [38, 0]
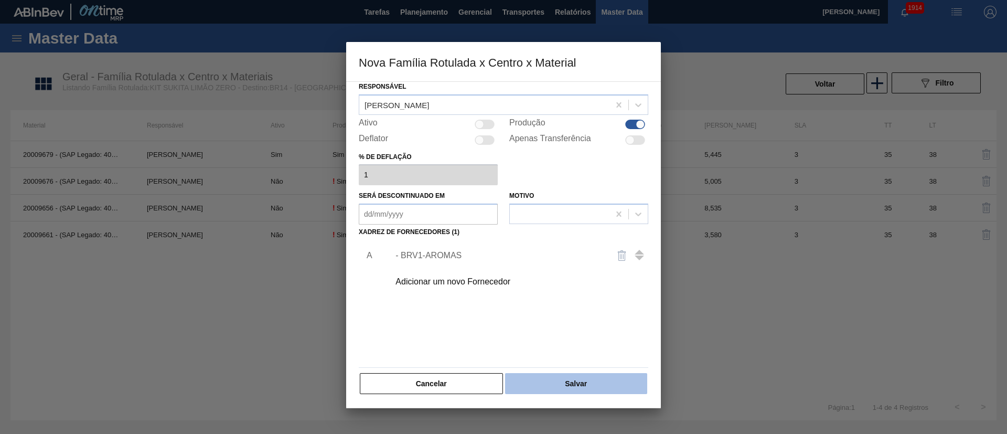
click at [576, 383] on button "Salvar" at bounding box center [576, 383] width 142 height 21
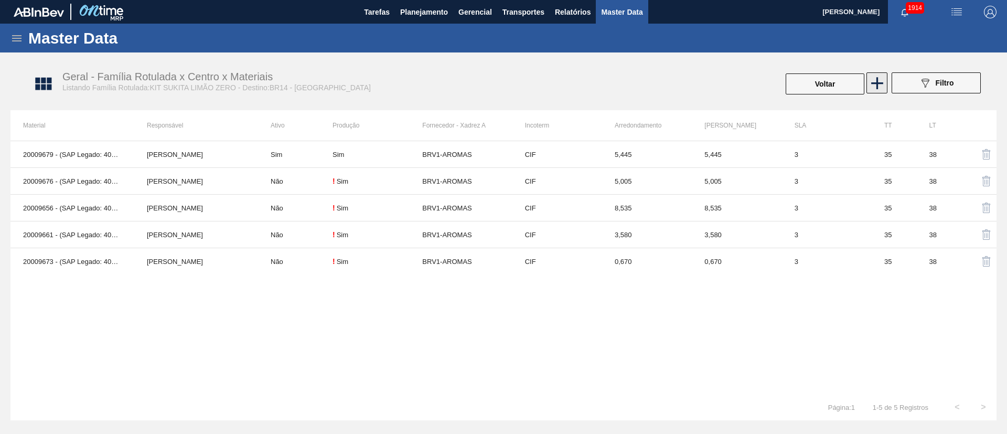
click at [867, 89] on icon at bounding box center [877, 83] width 20 height 20
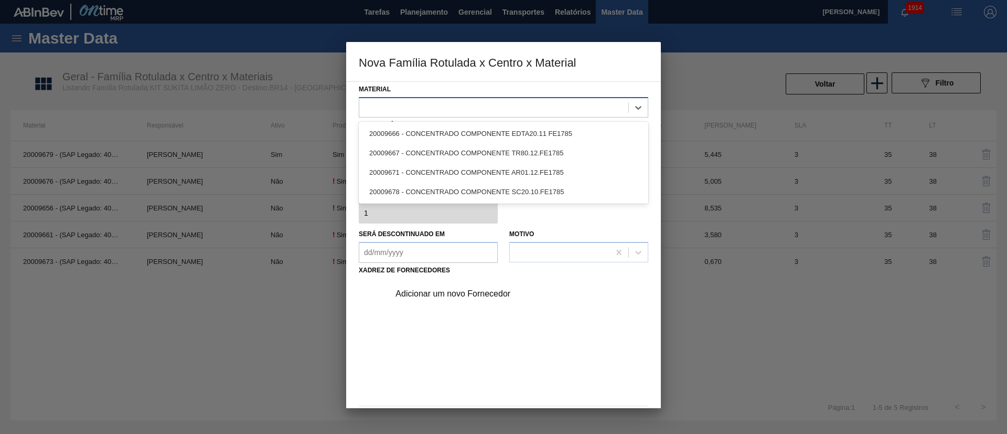
click at [418, 109] on div at bounding box center [493, 107] width 269 height 15
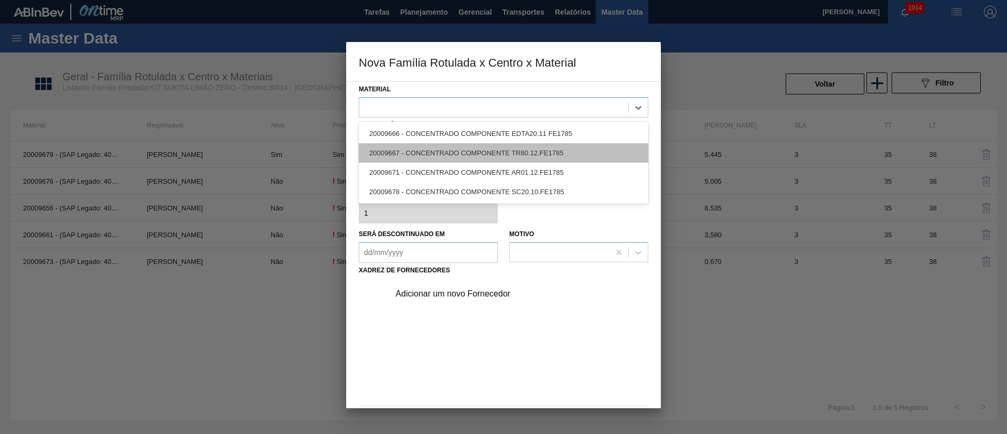
click at [411, 147] on div "20009667 - CONCENTRADO COMPONENTE TR80.12.FE1785" at bounding box center [504, 152] width 290 height 19
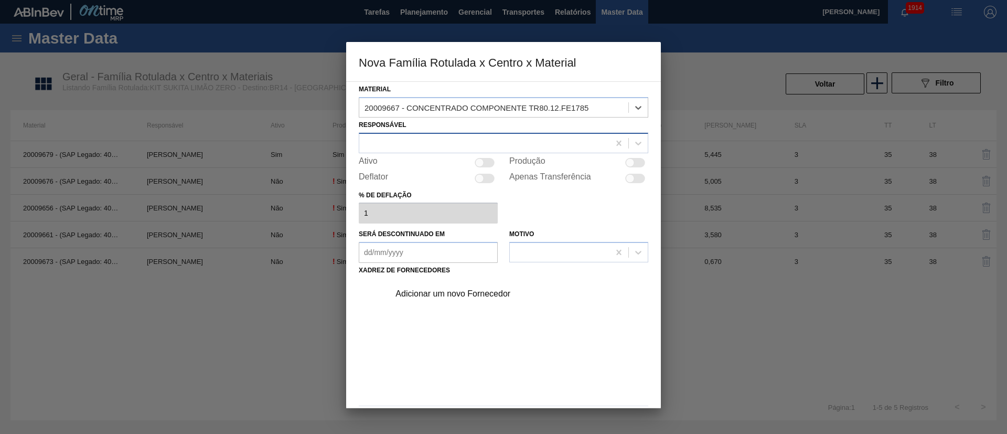
click at [423, 145] on div at bounding box center [484, 142] width 250 height 15
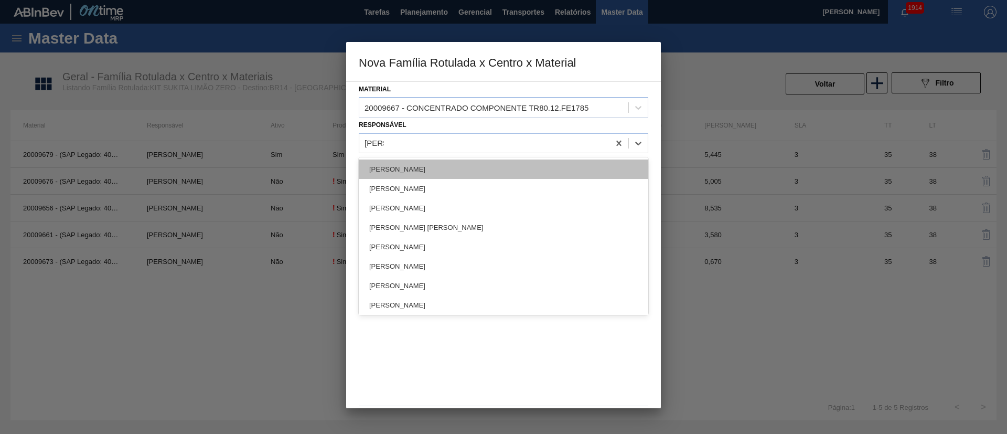
click at [404, 165] on div "[PERSON_NAME]" at bounding box center [504, 168] width 290 height 19
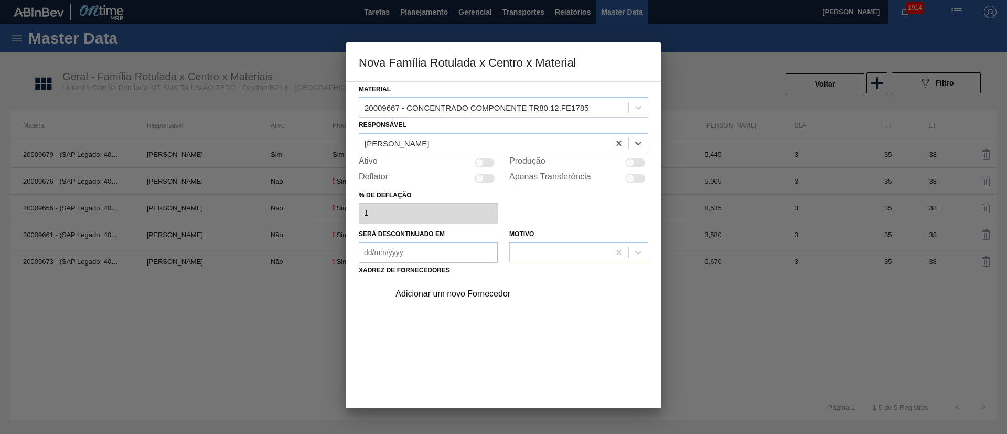
click at [635, 159] on div at bounding box center [635, 162] width 20 height 9
click at [462, 292] on div "Adicionar um novo Fornecedor" at bounding box center [499, 293] width 206 height 9
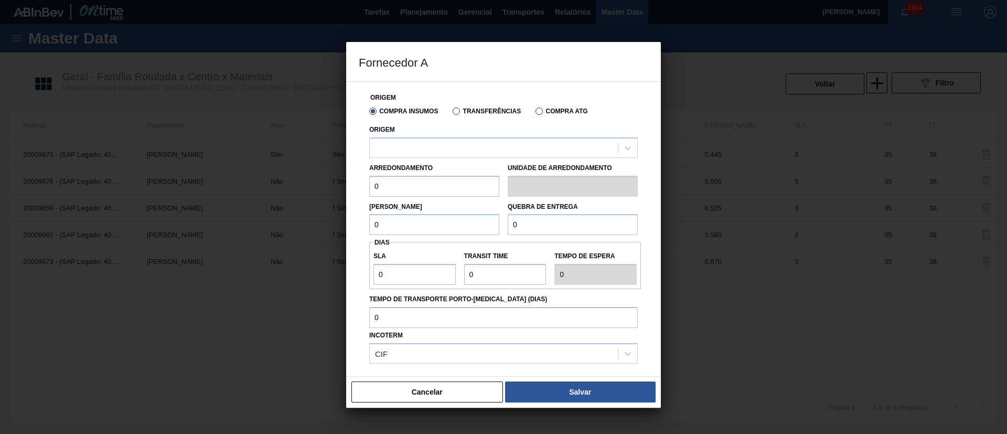
click at [466, 109] on label "Transferências" at bounding box center [487, 111] width 68 height 7
click at [451, 113] on input "Transferências" at bounding box center [451, 113] width 0 height 0
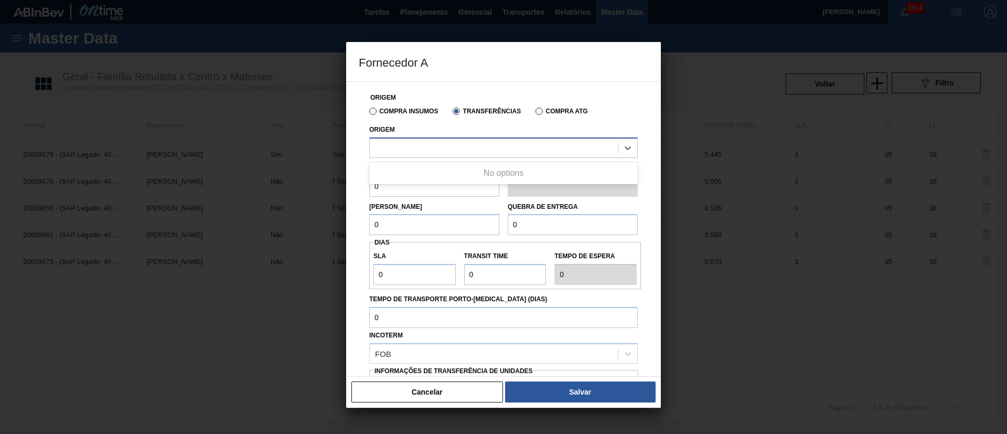
click at [436, 151] on div at bounding box center [494, 147] width 248 height 15
click at [394, 110] on label "Compra Insumos" at bounding box center [403, 111] width 69 height 7
click at [368, 113] on input "Compra Insumos" at bounding box center [368, 113] width 0 height 0
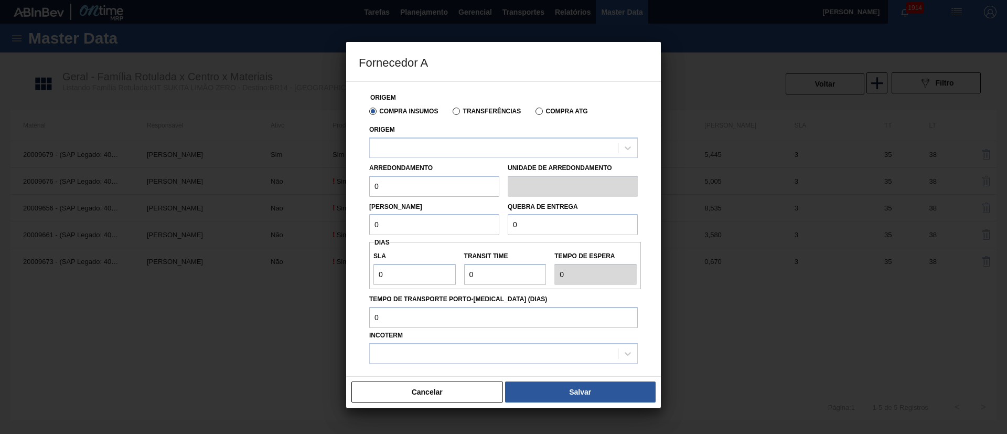
click at [485, 117] on div "Compra Insumos Transferências Compra ATG" at bounding box center [503, 111] width 277 height 18
click at [489, 111] on label "Transferências" at bounding box center [487, 111] width 68 height 7
click at [451, 113] on input "Transferências" at bounding box center [451, 113] width 0 height 0
click at [449, 141] on div at bounding box center [494, 147] width 248 height 15
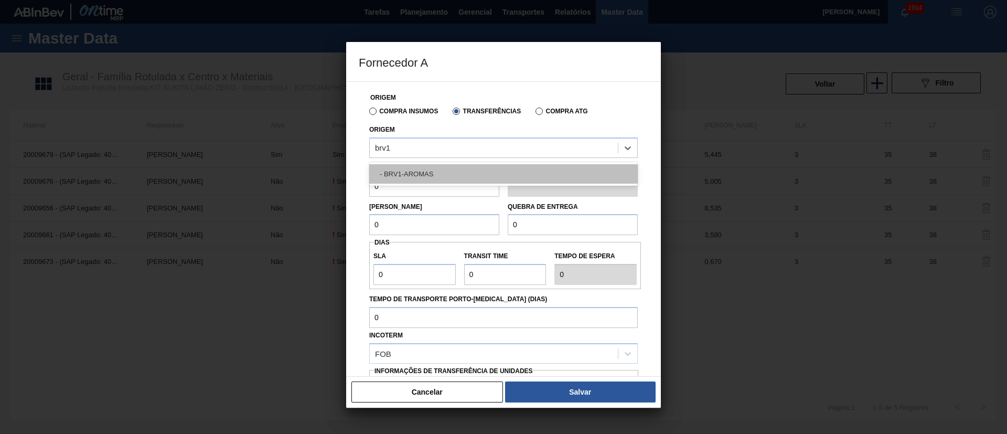
click at [431, 172] on div "- BRV1-AROMAS" at bounding box center [503, 173] width 269 height 19
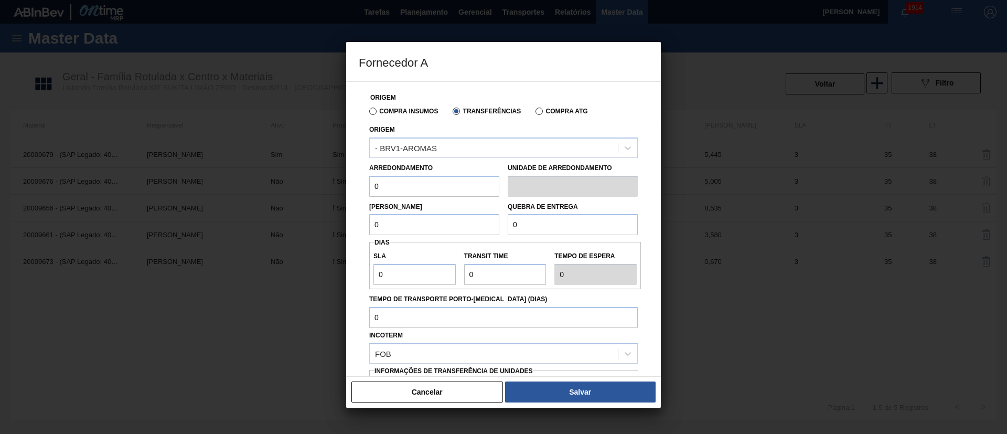
click at [414, 184] on input "0" at bounding box center [434, 186] width 130 height 21
drag, startPoint x: 414, startPoint y: 184, endPoint x: 366, endPoint y: 191, distance: 49.4
click at [366, 191] on div "Arredondamento 0" at bounding box center [434, 179] width 139 height 36
drag, startPoint x: 374, startPoint y: 233, endPoint x: 344, endPoint y: 237, distance: 29.6
click at [344, 237] on div "Fornecedor A Origem Compra Insumos Transferências Compra ATG Origem - BRV1-AROM…" at bounding box center [503, 217] width 1007 height 434
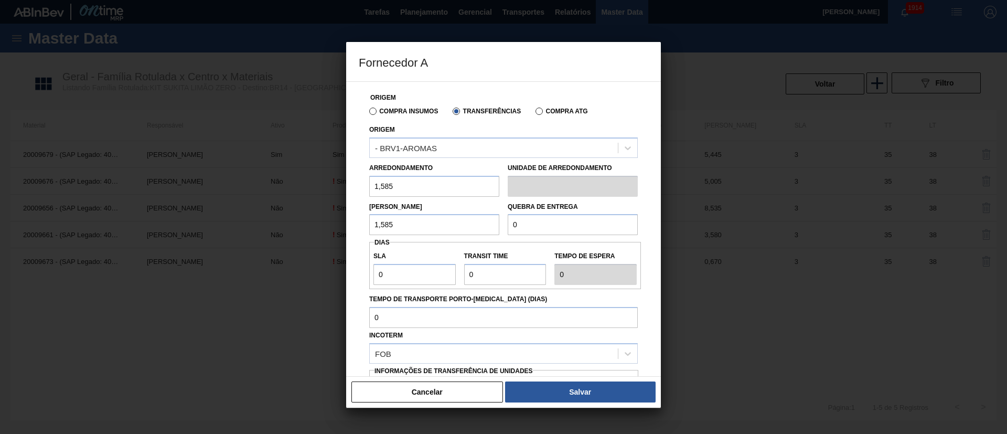
drag, startPoint x: 534, startPoint y: 225, endPoint x: 485, endPoint y: 226, distance: 48.8
click at [485, 226] on div "Lote Mínimo 1,585 Quebra de entrega 0" at bounding box center [503, 216] width 277 height 39
click at [338, 278] on div "Fornecedor A Origem Compra Insumos Transferências Compra ATG Origem - BRV1-AROM…" at bounding box center [503, 217] width 1007 height 434
drag, startPoint x: 350, startPoint y: 274, endPoint x: 343, endPoint y: 275, distance: 7.5
click at [338, 274] on div "Fornecedor A Origem Compra Insumos Transferências Compra ATG Origem - BRV1-AROM…" at bounding box center [503, 217] width 1007 height 434
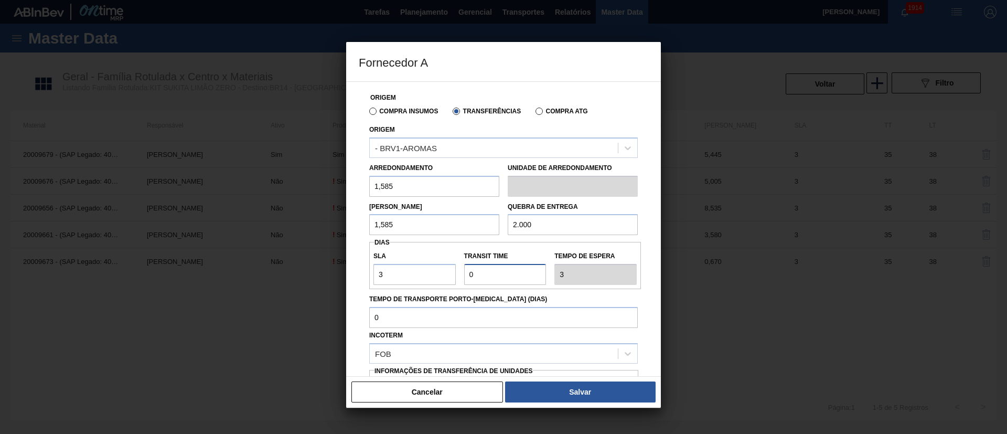
drag, startPoint x: 449, startPoint y: 272, endPoint x: 438, endPoint y: 273, distance: 11.0
click at [438, 273] on div "SLA 3 Transit Time Tempo de espera 3" at bounding box center [505, 265] width 272 height 39
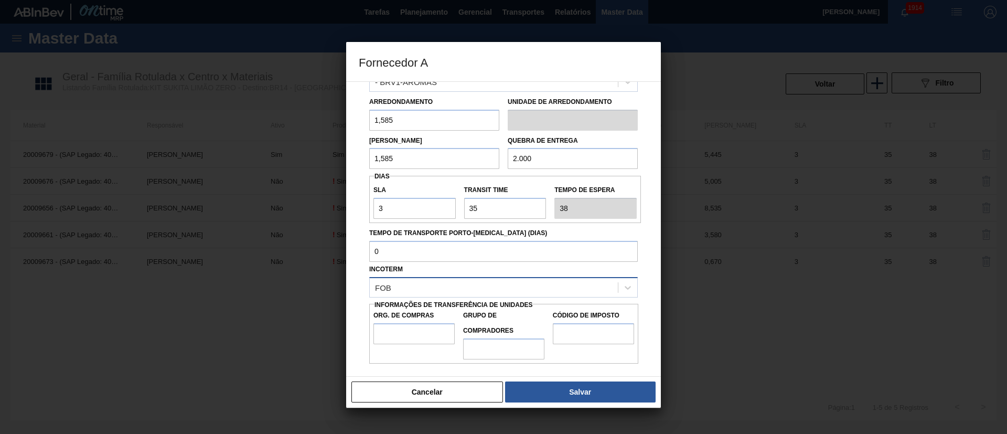
click at [421, 285] on div "FOB" at bounding box center [494, 287] width 248 height 15
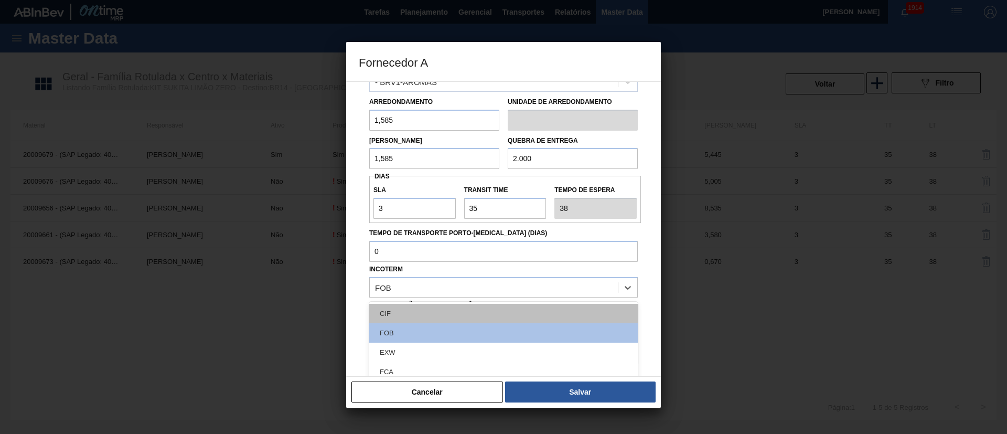
click at [400, 314] on div "CIF" at bounding box center [503, 313] width 269 height 19
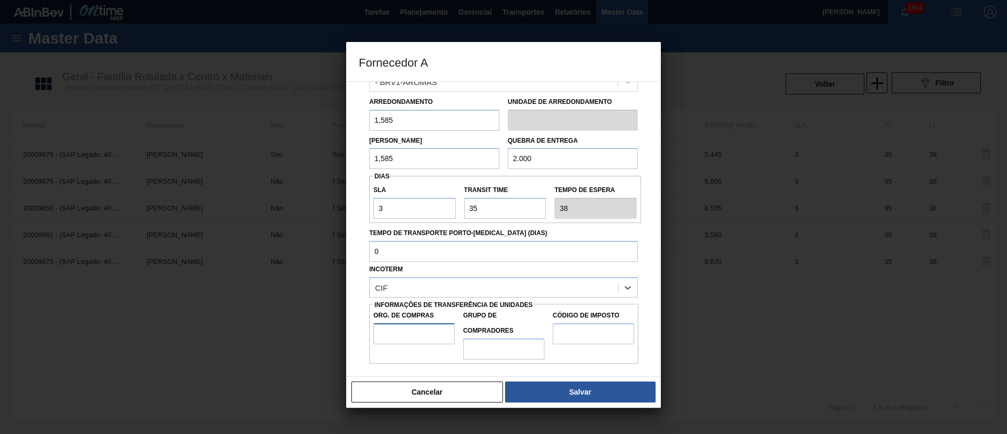
drag, startPoint x: 403, startPoint y: 327, endPoint x: 412, endPoint y: 342, distance: 17.2
click at [403, 327] on input "Org. de Compras" at bounding box center [414, 333] width 81 height 21
click at [487, 353] on input "Grupo de Compradores" at bounding box center [503, 348] width 81 height 21
drag, startPoint x: 576, startPoint y: 343, endPoint x: 581, endPoint y: 335, distance: 8.7
click at [576, 343] on input "Código de Imposto" at bounding box center [593, 333] width 81 height 21
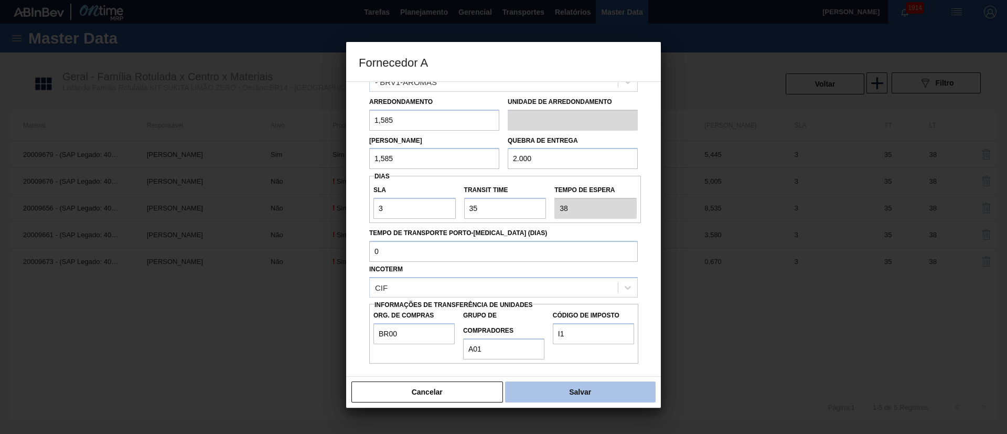
click at [574, 385] on button "Salvar" at bounding box center [580, 391] width 151 height 21
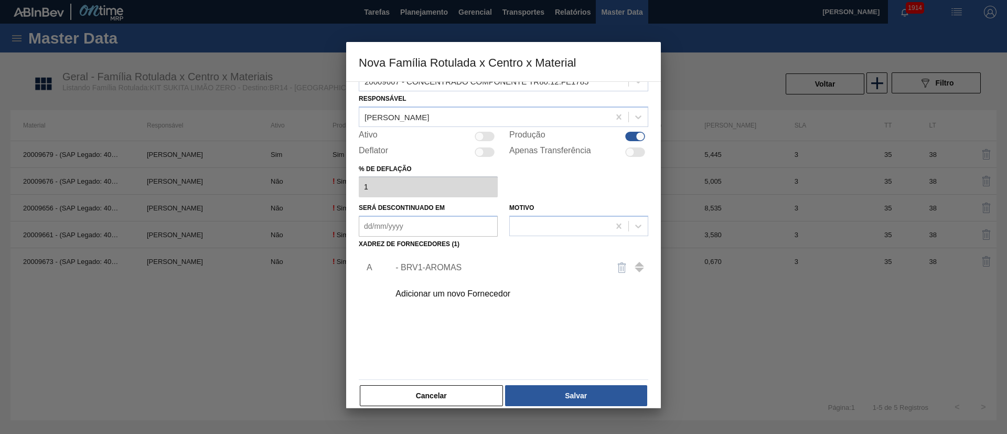
scroll to position [38, 0]
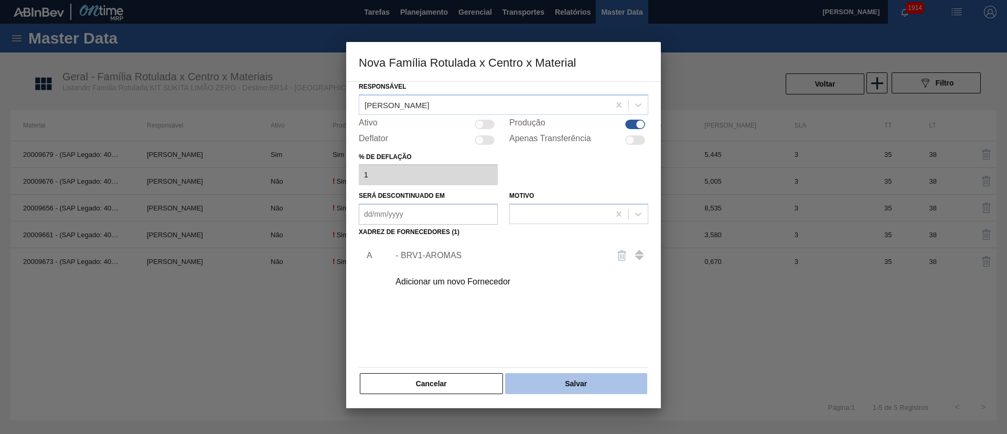
click at [589, 385] on button "Salvar" at bounding box center [576, 383] width 142 height 21
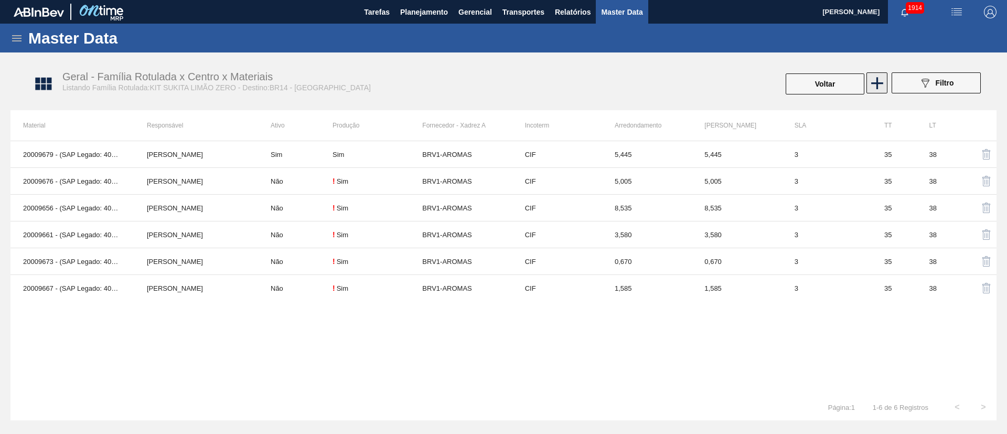
click at [876, 88] on icon at bounding box center [877, 83] width 20 height 20
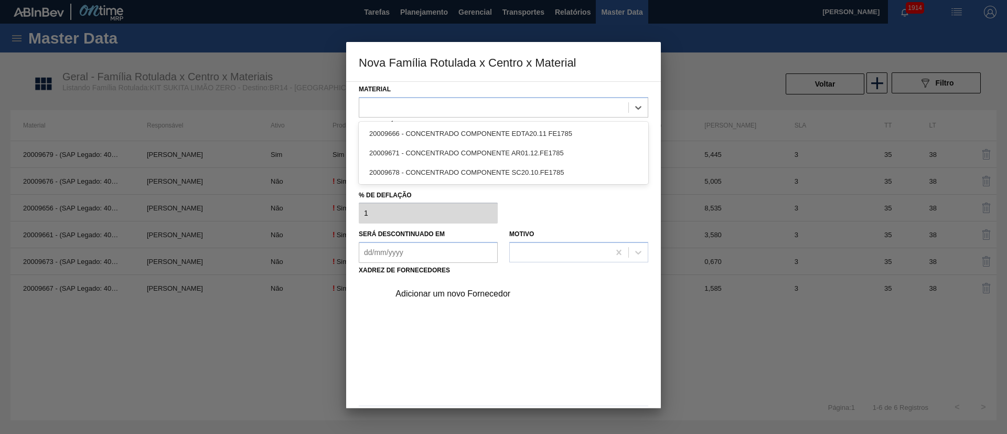
click at [420, 108] on div at bounding box center [493, 107] width 269 height 15
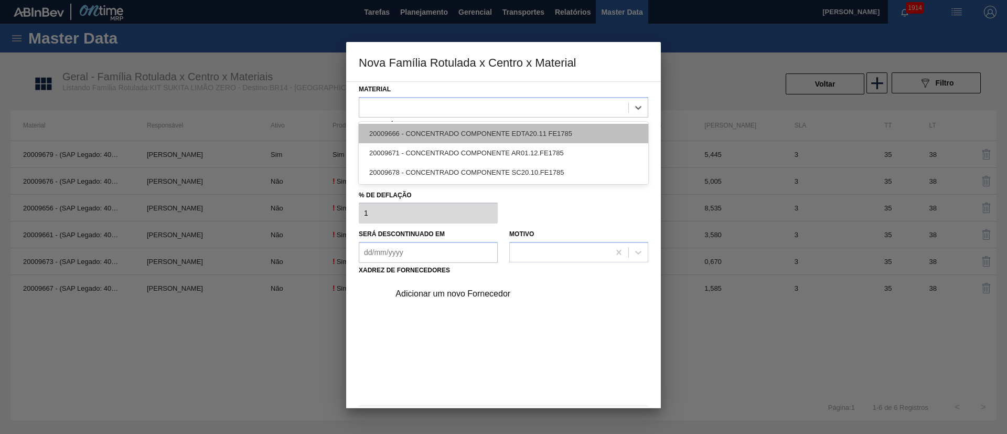
click at [418, 131] on div "20009666 - CONCENTRADO COMPONENTE EDTA20.11 FE1785" at bounding box center [504, 133] width 290 height 19
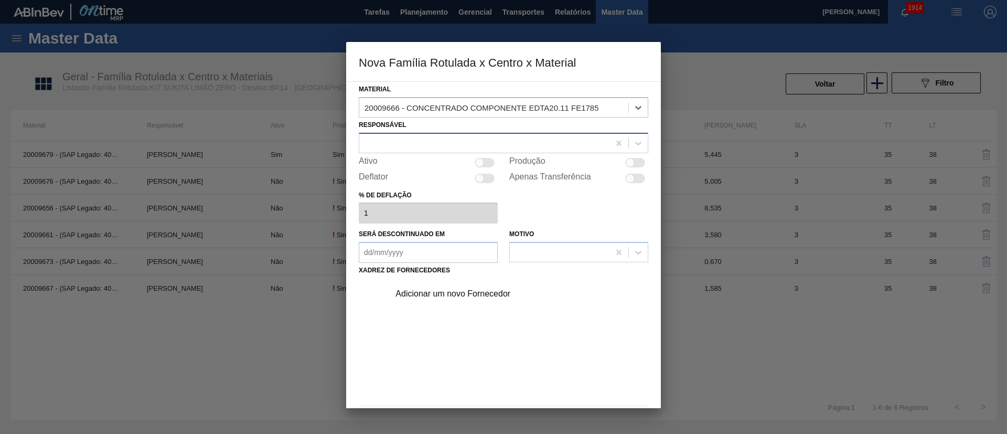
click at [452, 145] on div at bounding box center [484, 142] width 250 height 15
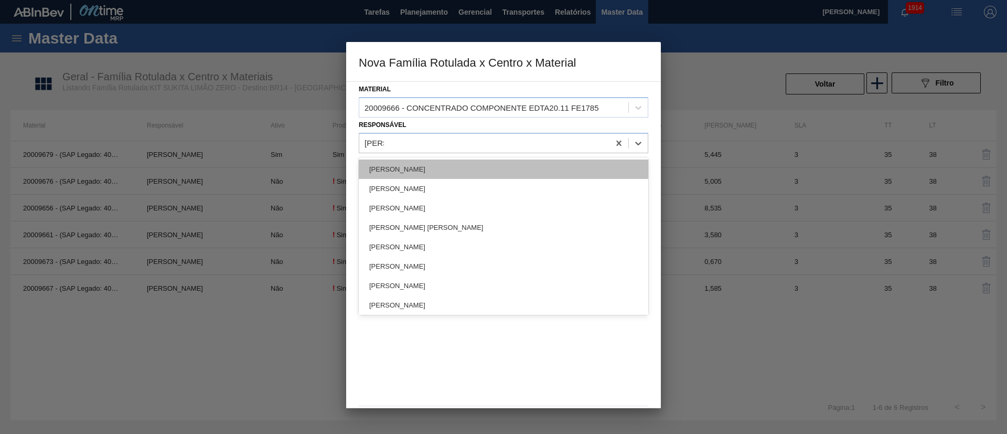
click at [401, 160] on div "[PERSON_NAME]" at bounding box center [504, 168] width 290 height 19
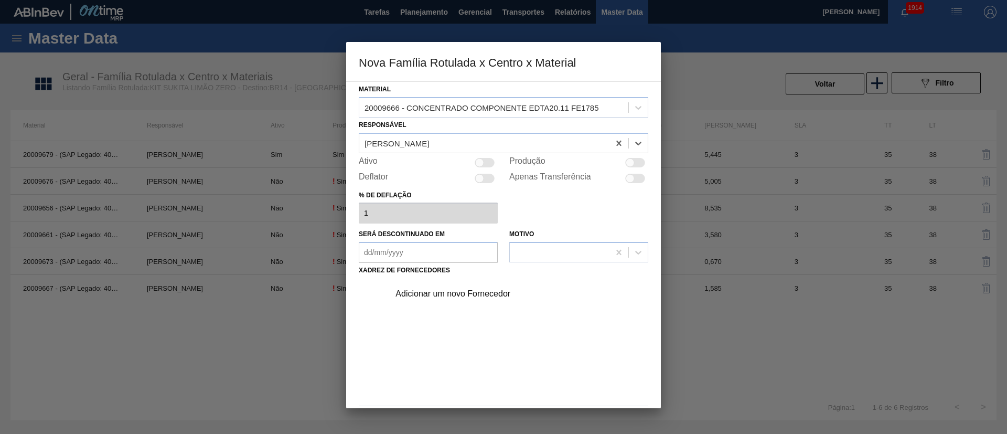
click at [634, 160] on div at bounding box center [635, 162] width 20 height 9
click at [478, 290] on div "Adicionar um novo Fornecedor" at bounding box center [499, 293] width 206 height 9
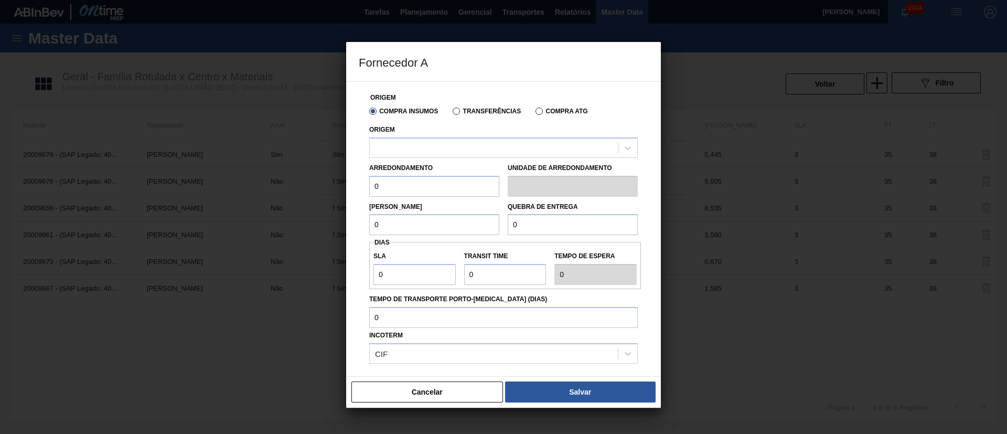
click at [476, 110] on label "Transferências" at bounding box center [487, 111] width 68 height 7
click at [451, 113] on input "Transferências" at bounding box center [451, 113] width 0 height 0
click at [433, 146] on div at bounding box center [494, 147] width 248 height 15
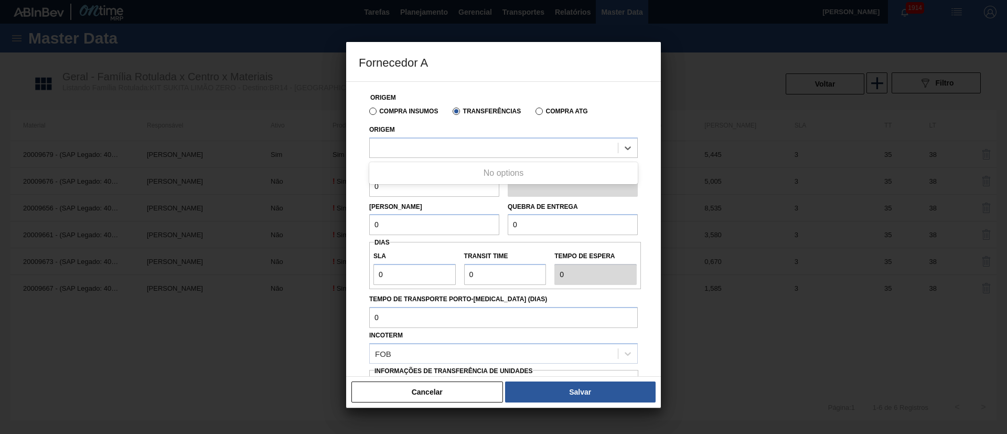
click at [403, 113] on label "Compra Insumos" at bounding box center [403, 111] width 69 height 7
click at [368, 113] on input "Compra Insumos" at bounding box center [368, 113] width 0 height 0
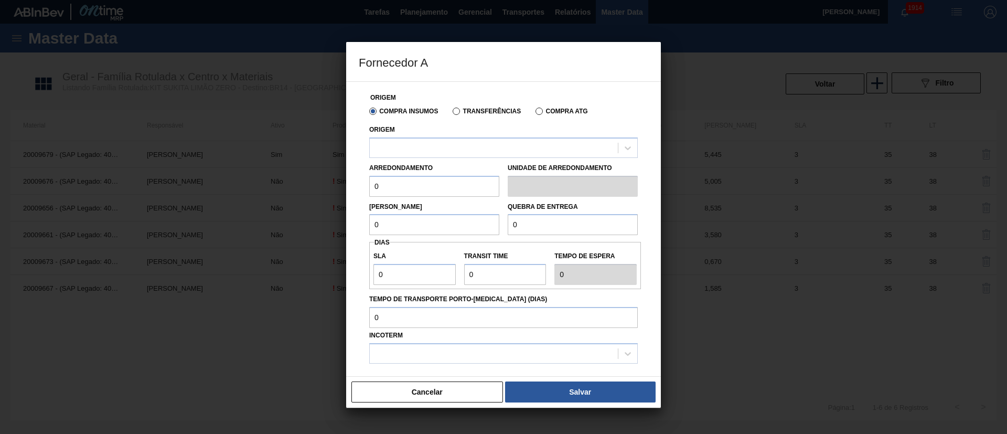
click at [492, 112] on label "Transferências" at bounding box center [487, 111] width 68 height 7
click at [451, 113] on input "Transferências" at bounding box center [451, 113] width 0 height 0
click at [432, 147] on div at bounding box center [494, 147] width 248 height 15
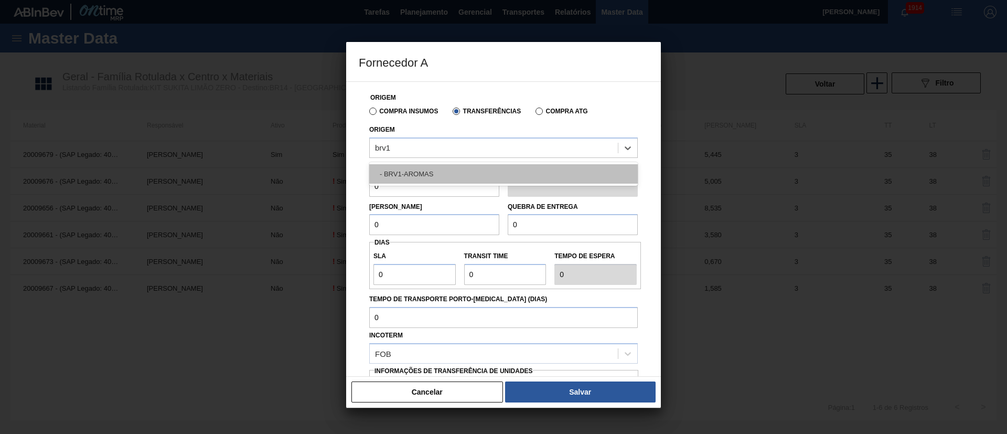
click at [419, 169] on div "- BRV1-AROMAS" at bounding box center [503, 173] width 269 height 19
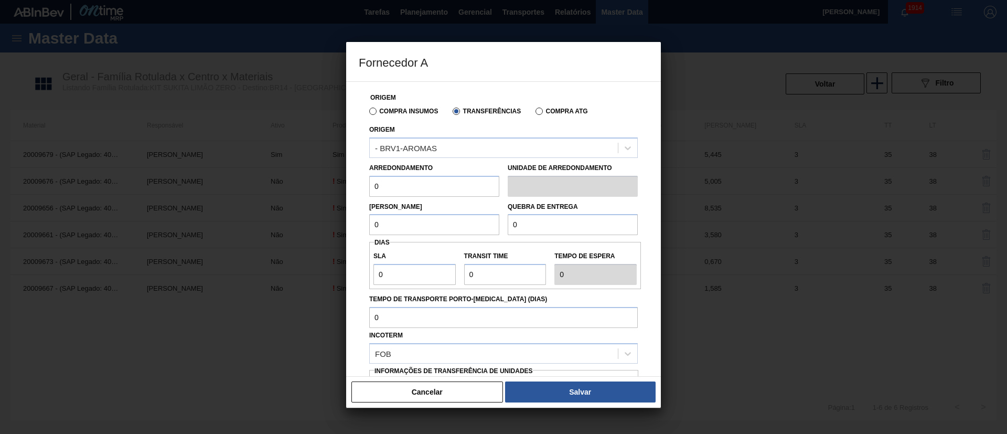
drag, startPoint x: 405, startPoint y: 188, endPoint x: 353, endPoint y: 193, distance: 52.2
click at [358, 192] on div "Origem Compra Insumos Transferências Compra ATG Origem - BRV1-AROMAS Arredondam…" at bounding box center [503, 228] width 315 height 295
drag, startPoint x: 390, startPoint y: 227, endPoint x: 351, endPoint y: 228, distance: 38.8
click at [354, 227] on div "Origem Compra Insumos Transferências Compra ATG Origem - BRV1-AROMAS Arredondam…" at bounding box center [503, 228] width 315 height 295
drag, startPoint x: 524, startPoint y: 225, endPoint x: 495, endPoint y: 225, distance: 28.9
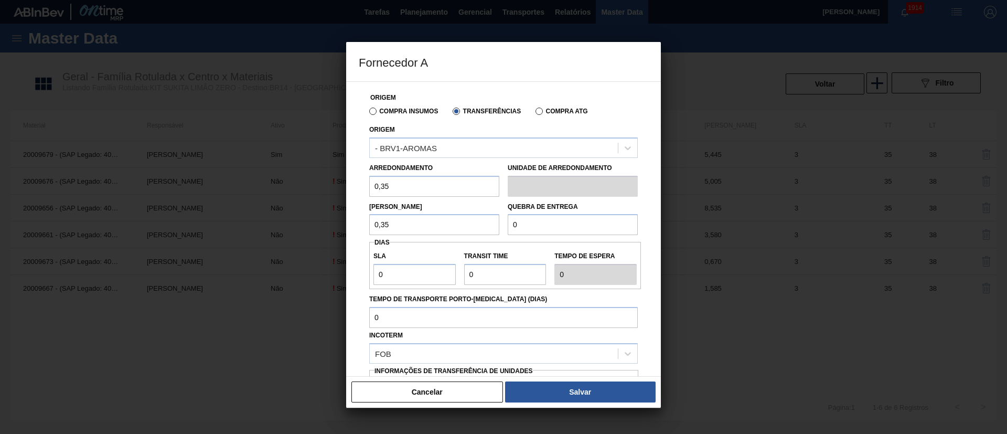
click at [495, 225] on div "Lote Mínimo 0,35 Quebra de entrega 0" at bounding box center [503, 216] width 277 height 39
drag, startPoint x: 414, startPoint y: 270, endPoint x: 391, endPoint y: 272, distance: 23.7
click at [391, 272] on input "0" at bounding box center [415, 274] width 82 height 21
drag, startPoint x: 477, startPoint y: 275, endPoint x: 396, endPoint y: 275, distance: 81.3
click at [377, 275] on div "SLA 03 Transit Time Tempo de espera 3" at bounding box center [505, 265] width 272 height 39
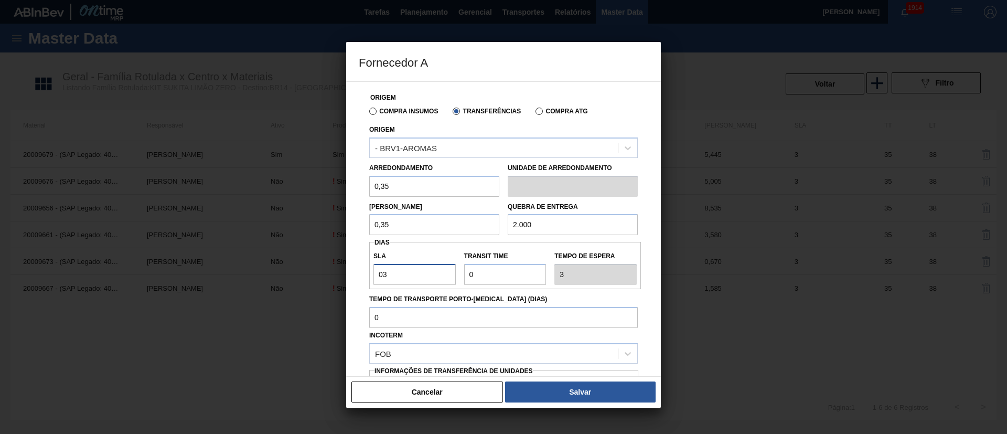
drag, startPoint x: 403, startPoint y: 275, endPoint x: 345, endPoint y: 275, distance: 58.2
click at [345, 275] on div "Fornecedor A Origem Compra Insumos Transferências Compra ATG Origem - BRV1-AROM…" at bounding box center [503, 217] width 1007 height 434
drag, startPoint x: 474, startPoint y: 279, endPoint x: 446, endPoint y: 279, distance: 28.3
click at [446, 279] on div "SLA 3 Transit Time Tempo de espera 3" at bounding box center [505, 265] width 272 height 39
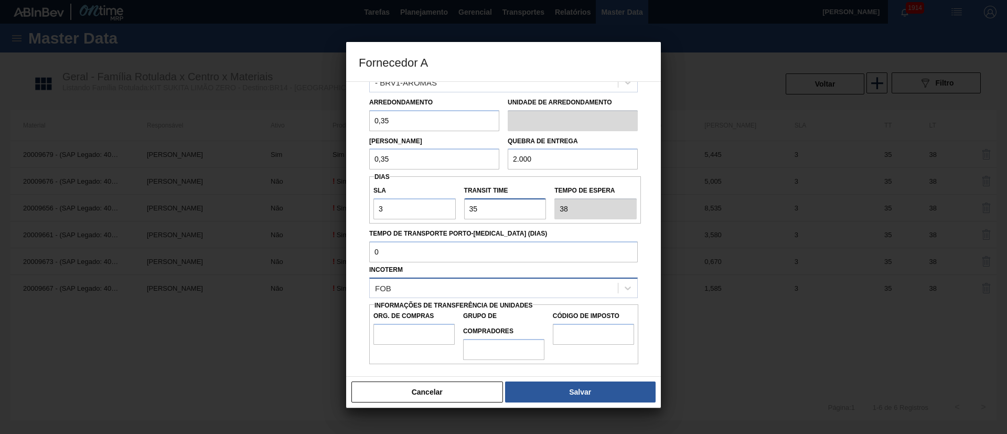
scroll to position [66, 0]
click at [422, 286] on div "FOB" at bounding box center [494, 287] width 248 height 15
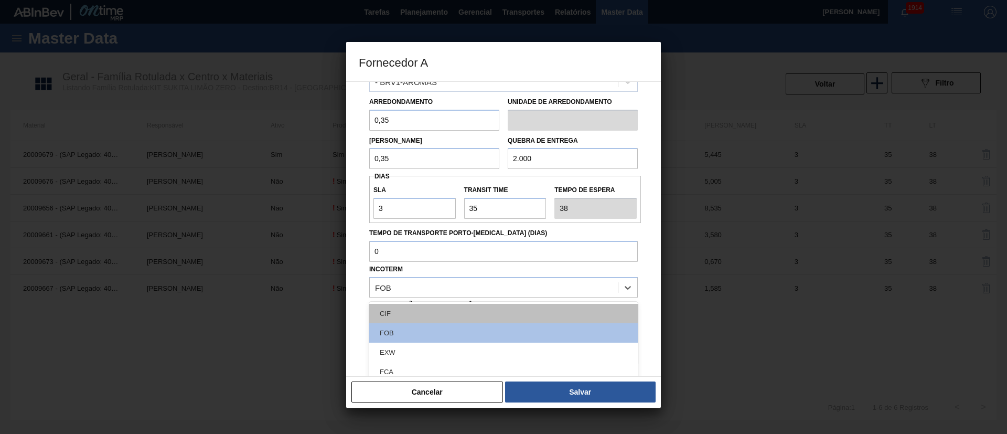
click at [407, 311] on div "CIF" at bounding box center [503, 313] width 269 height 19
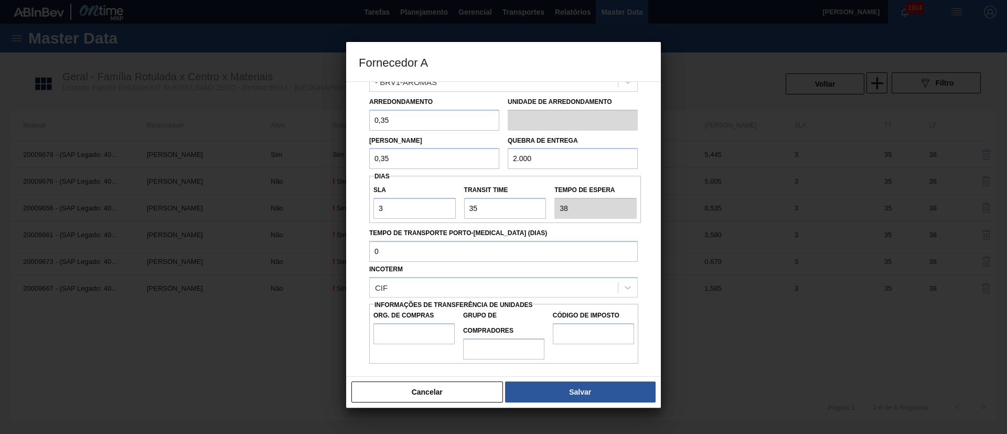
click at [399, 322] on label "Org. de Compras" at bounding box center [414, 315] width 81 height 15
click at [399, 323] on input "Org. de Compras" at bounding box center [414, 333] width 81 height 21
click at [399, 333] on input "Org. de Compras" at bounding box center [414, 333] width 81 height 21
click at [497, 352] on input "Grupo de Compradores" at bounding box center [503, 348] width 81 height 21
click at [583, 328] on input "Código de Imposto" at bounding box center [593, 333] width 81 height 21
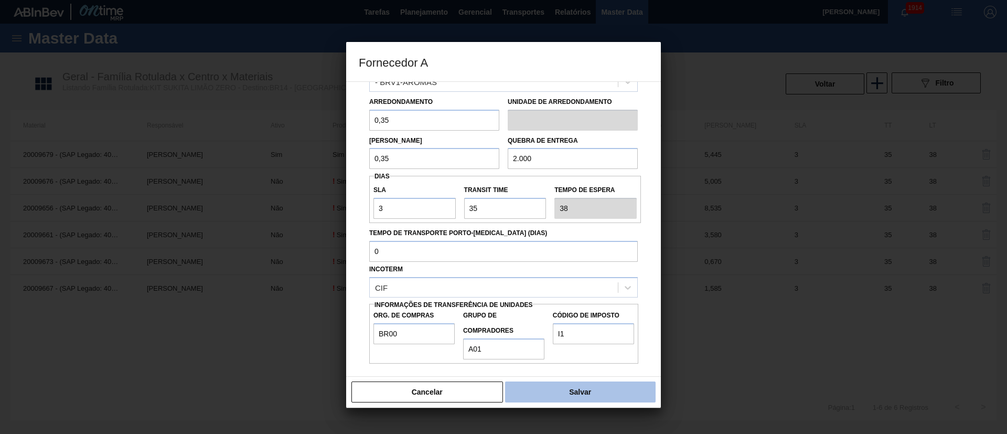
click at [575, 387] on button "Salvar" at bounding box center [580, 391] width 151 height 21
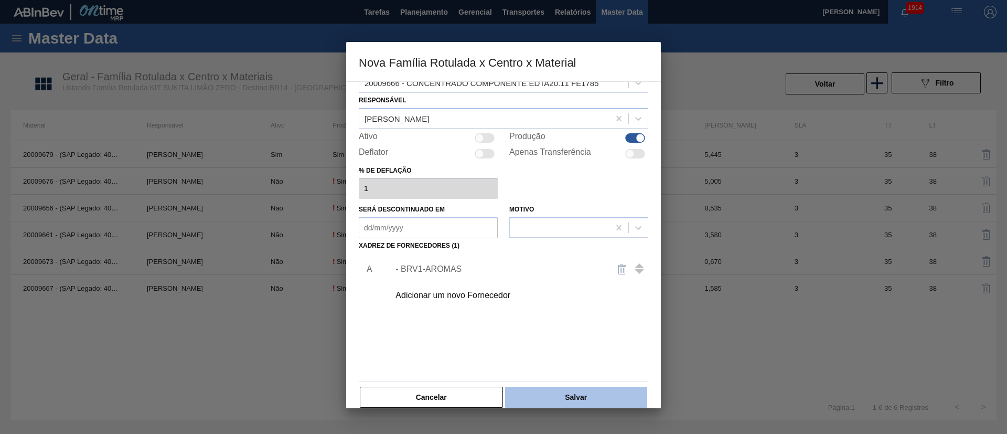
scroll to position [38, 0]
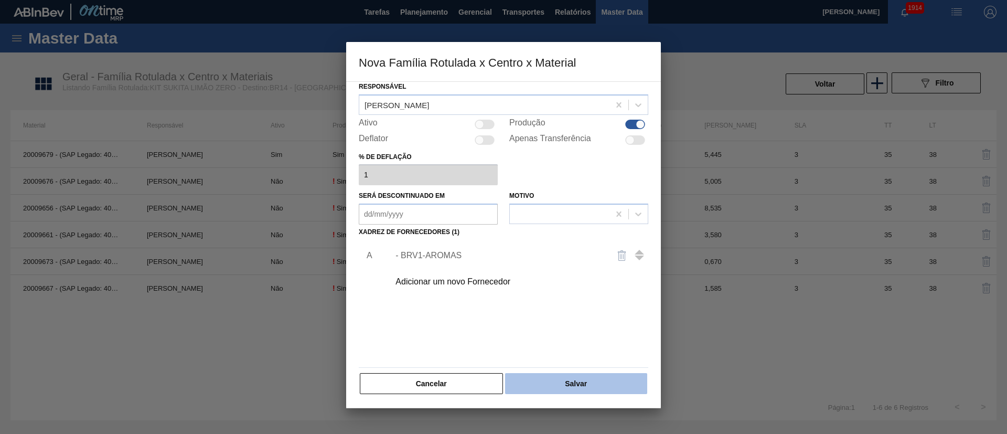
click at [584, 386] on button "Salvar" at bounding box center [576, 383] width 142 height 21
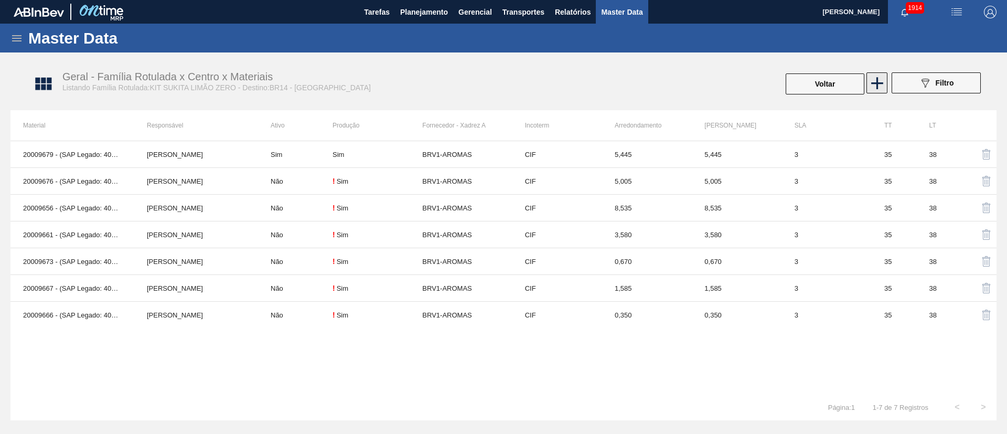
click at [885, 87] on icon at bounding box center [877, 83] width 20 height 20
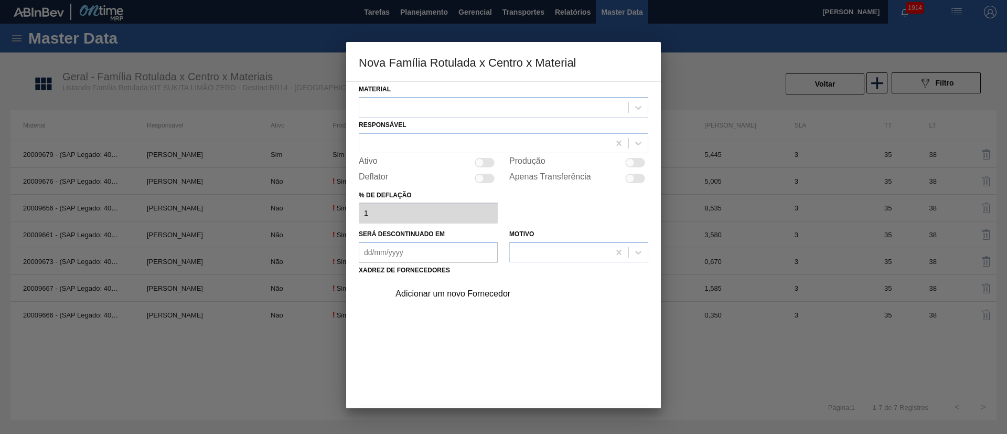
click at [413, 107] on div at bounding box center [493, 107] width 269 height 15
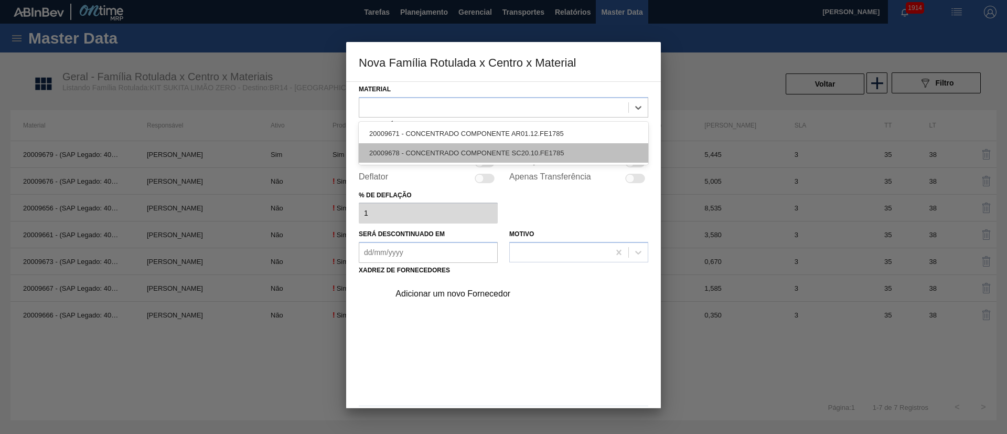
click at [413, 143] on div "20009678 - CONCENTRADO COMPONENTE SC20.10.FE1785" at bounding box center [504, 152] width 290 height 19
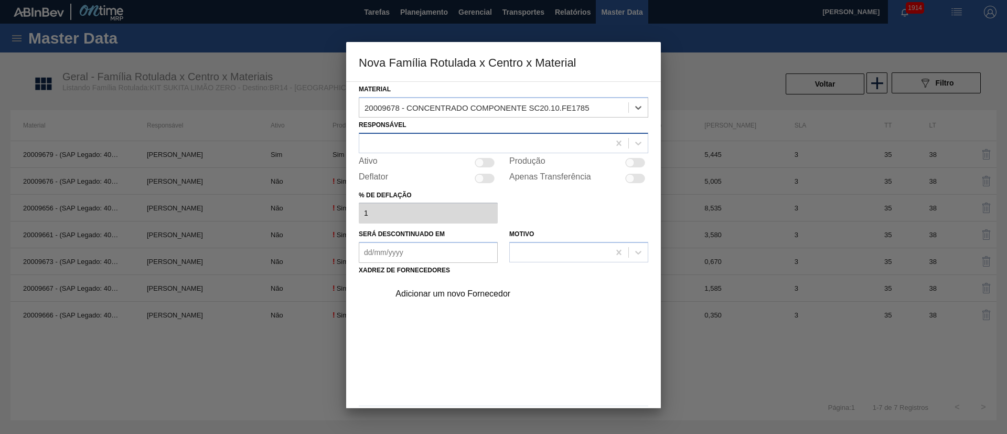
click at [445, 148] on div at bounding box center [484, 142] width 250 height 15
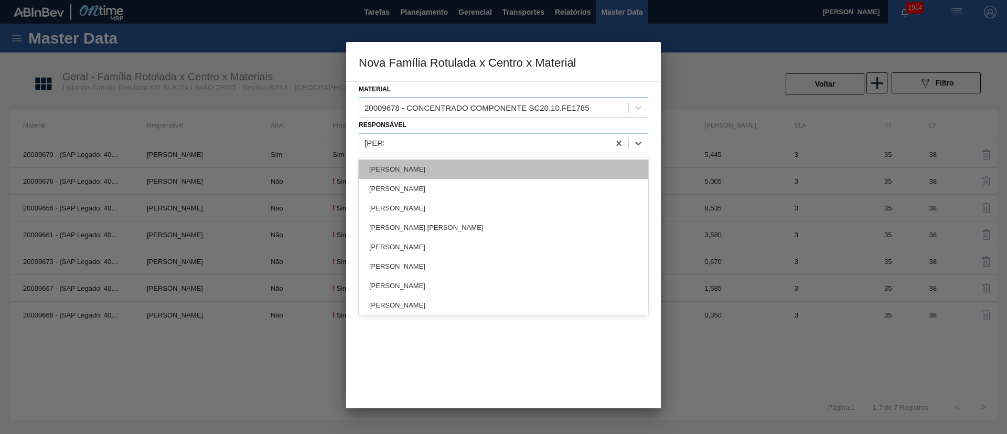
click at [424, 159] on div "[PERSON_NAME]" at bounding box center [504, 168] width 290 height 19
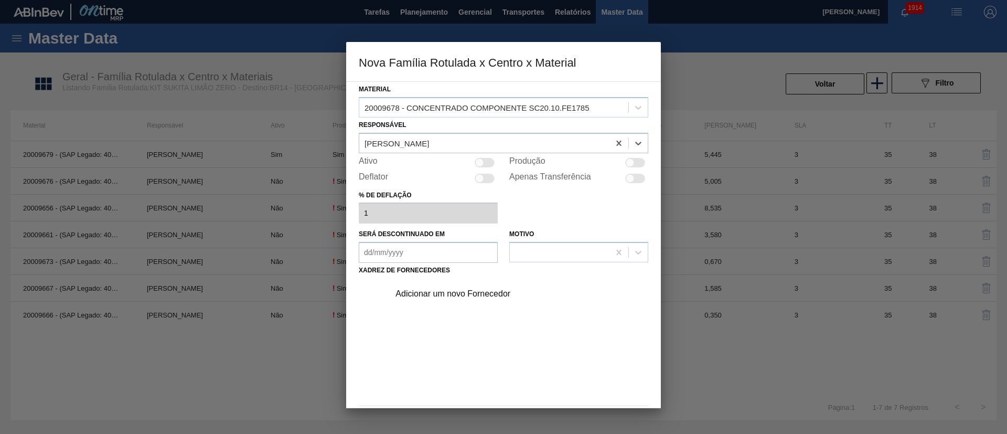
click at [636, 161] on div at bounding box center [635, 162] width 20 height 9
click at [461, 290] on div "Adicionar um novo Fornecedor" at bounding box center [499, 293] width 206 height 9
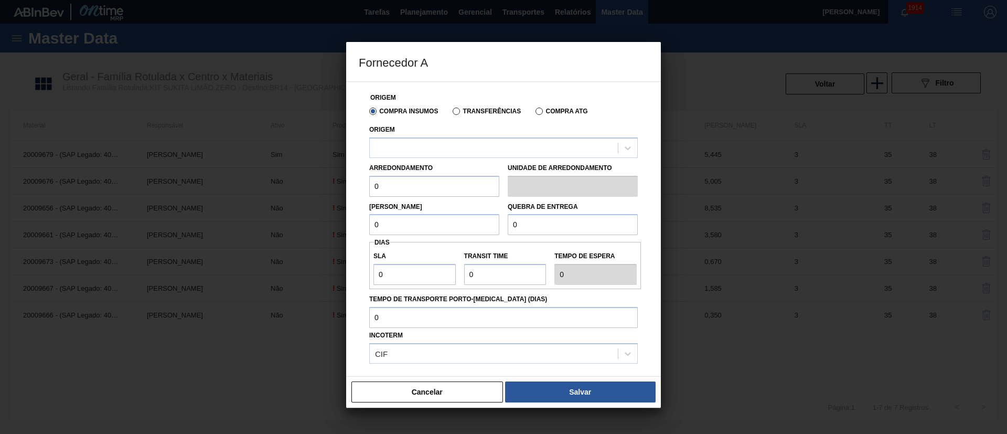
click at [495, 112] on label "Transferências" at bounding box center [487, 111] width 68 height 7
click at [451, 113] on input "Transferências" at bounding box center [451, 113] width 0 height 0
click at [446, 140] on div at bounding box center [494, 147] width 248 height 15
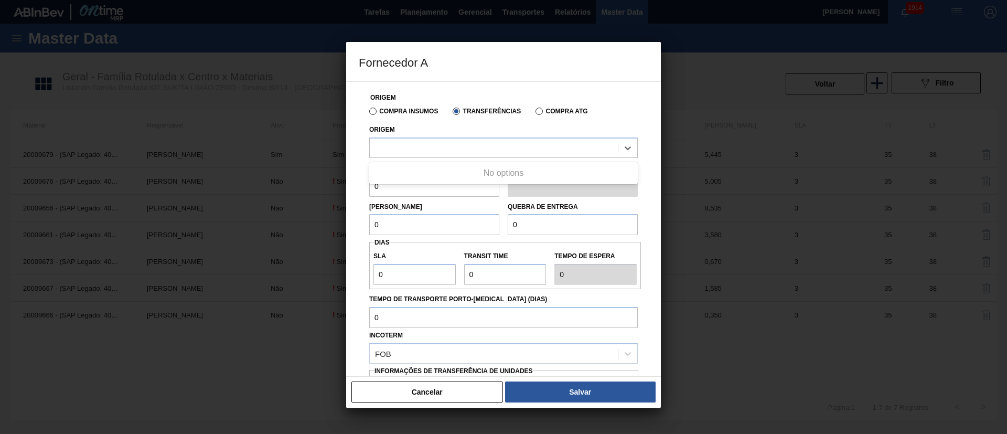
click at [410, 113] on label "Compra Insumos" at bounding box center [403, 111] width 69 height 7
click at [368, 113] on input "Compra Insumos" at bounding box center [368, 113] width 0 height 0
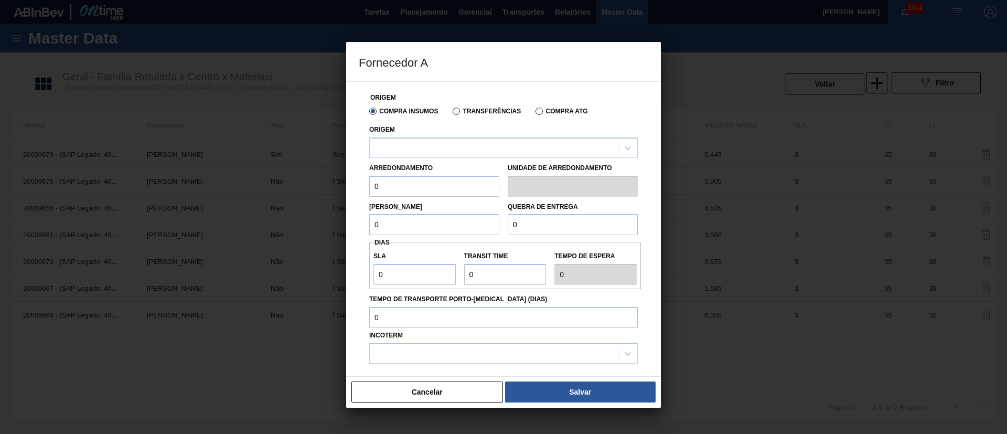
click at [470, 113] on label "Transferências" at bounding box center [487, 111] width 68 height 7
click at [451, 113] on input "Transferências" at bounding box center [451, 113] width 0 height 0
click at [438, 148] on div at bounding box center [494, 147] width 248 height 15
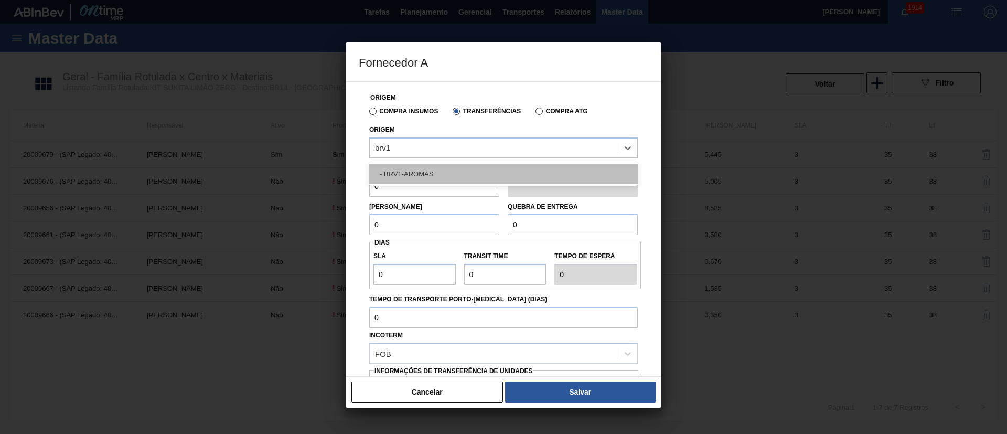
click at [417, 169] on div "- BRV1-AROMAS" at bounding box center [503, 173] width 269 height 19
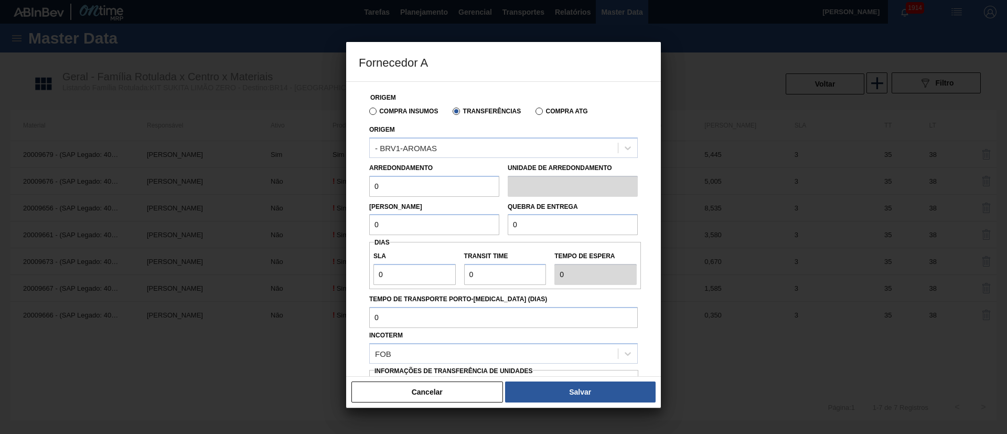
drag, startPoint x: 409, startPoint y: 185, endPoint x: 366, endPoint y: 187, distance: 42.5
click at [366, 187] on div "Arredondamento 0" at bounding box center [434, 179] width 139 height 36
drag, startPoint x: 392, startPoint y: 230, endPoint x: 354, endPoint y: 231, distance: 38.3
click at [354, 231] on div "Origem Compra Insumos Transferências Compra ATG Origem - BRV1-AROMAS Arredondam…" at bounding box center [503, 228] width 315 height 295
drag, startPoint x: 517, startPoint y: 226, endPoint x: 485, endPoint y: 222, distance: 32.2
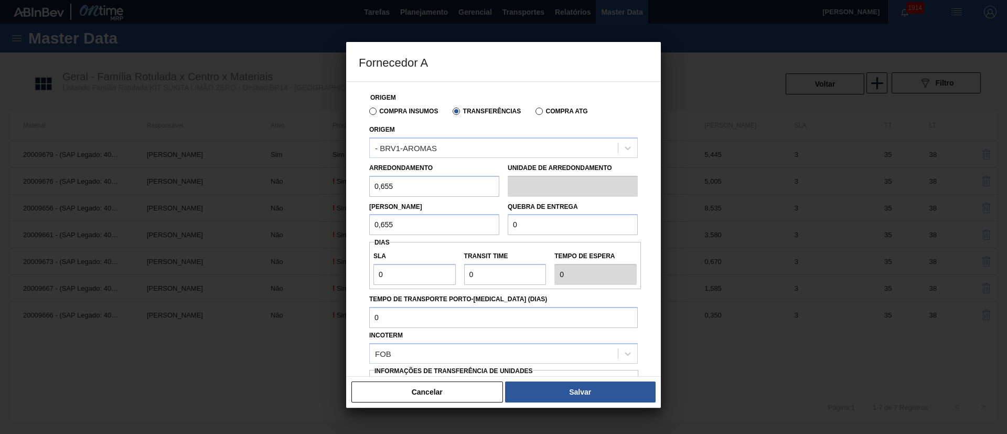
click at [485, 222] on div "Lote Mínimo 0,655 Quebra de entrega 0" at bounding box center [503, 216] width 277 height 39
drag, startPoint x: 418, startPoint y: 271, endPoint x: 379, endPoint y: 271, distance: 38.8
click at [379, 271] on input "0" at bounding box center [415, 274] width 82 height 21
click at [443, 278] on div "SLA 3 Transit Time Tempo de espera 3" at bounding box center [505, 265] width 272 height 39
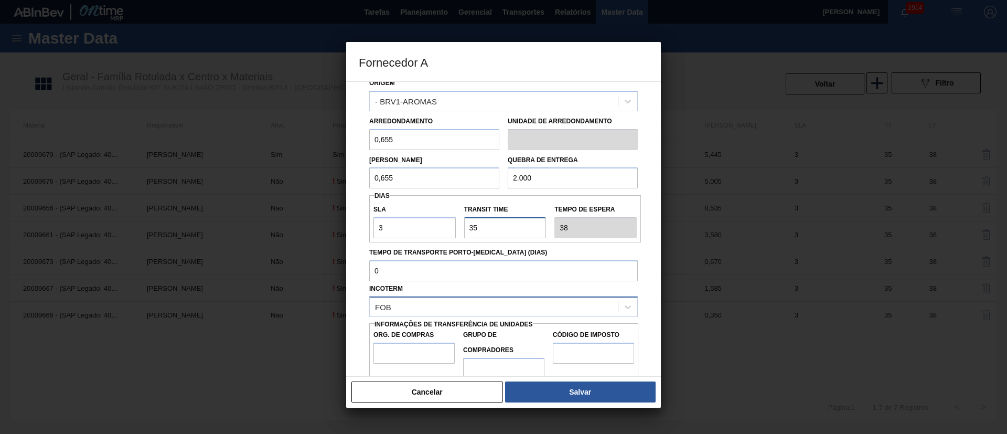
scroll to position [66, 0]
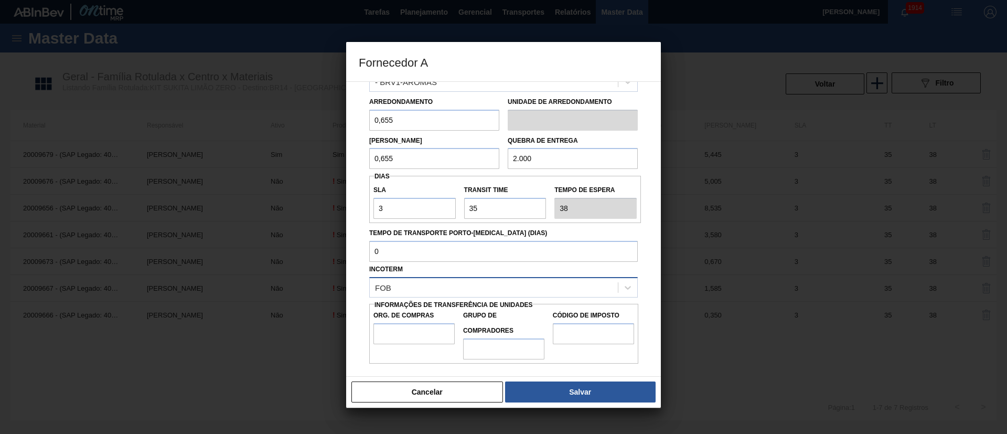
click at [416, 278] on div "FOB" at bounding box center [503, 287] width 269 height 20
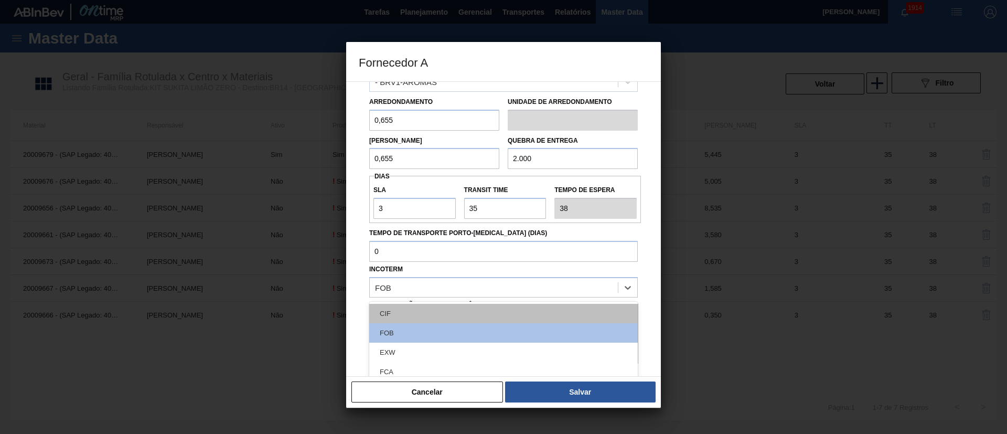
click at [412, 304] on div "CIF" at bounding box center [503, 313] width 269 height 19
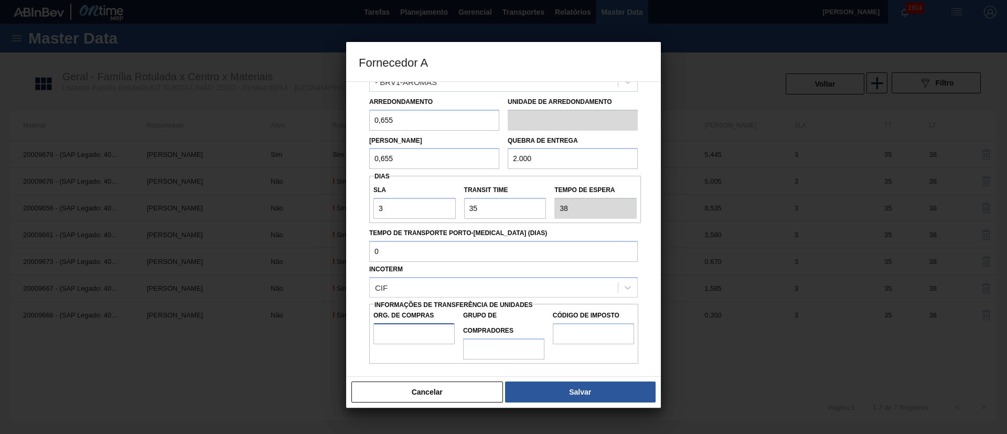
click at [414, 327] on input "Org. de Compras" at bounding box center [414, 333] width 81 height 21
click at [483, 347] on input "Grupo de Compradores" at bounding box center [503, 348] width 81 height 21
click at [594, 326] on input "Código de Imposto" at bounding box center [593, 333] width 81 height 21
click at [570, 387] on button "Salvar" at bounding box center [580, 391] width 151 height 21
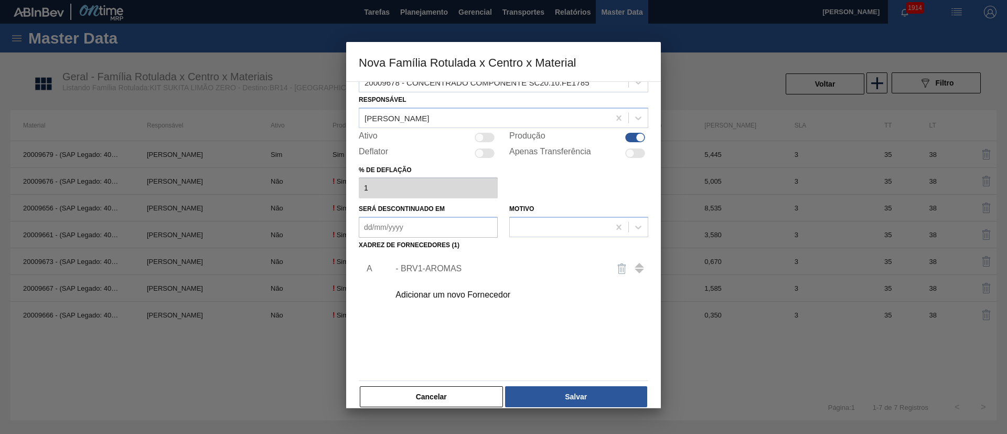
scroll to position [38, 0]
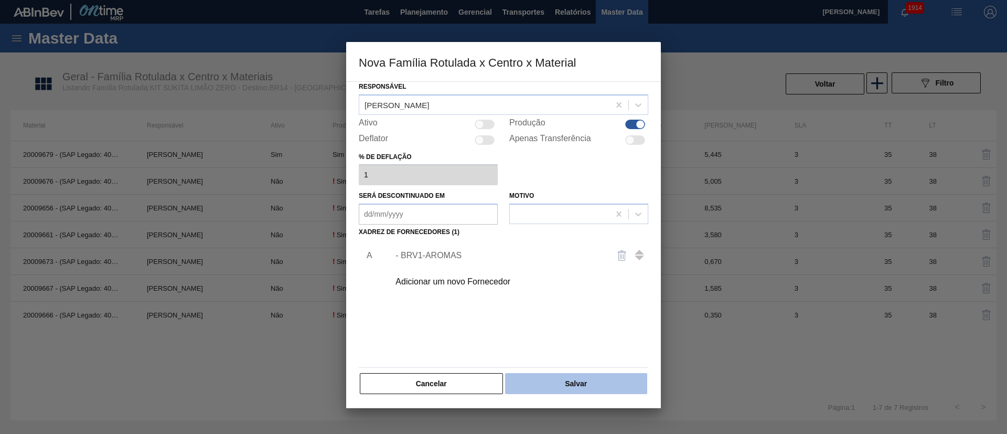
click at [582, 384] on button "Salvar" at bounding box center [576, 383] width 142 height 21
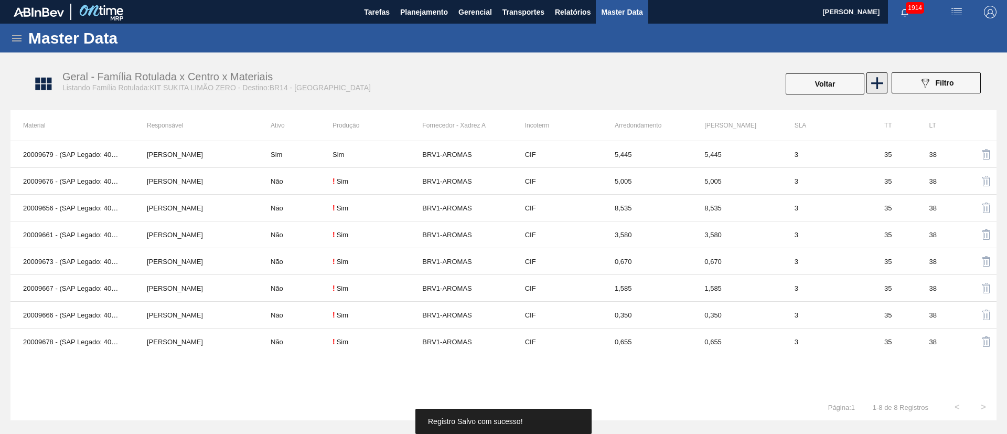
click at [874, 86] on icon at bounding box center [877, 83] width 20 height 20
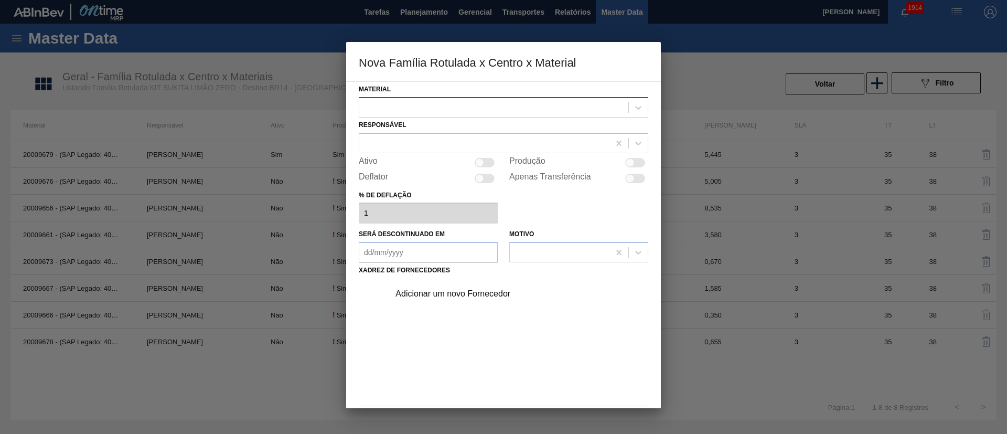
click at [390, 101] on div at bounding box center [493, 107] width 269 height 15
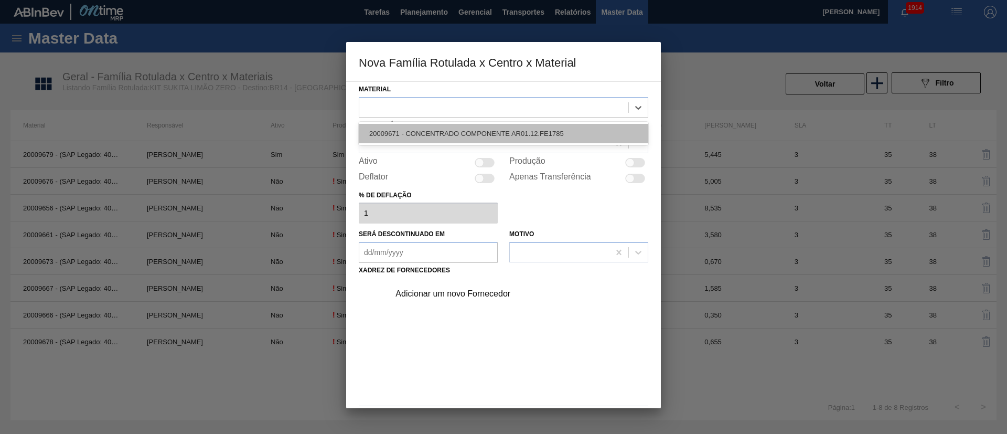
click at [404, 140] on div "20009671 - CONCENTRADO COMPONENTE AR01.12.FE1785" at bounding box center [504, 133] width 290 height 19
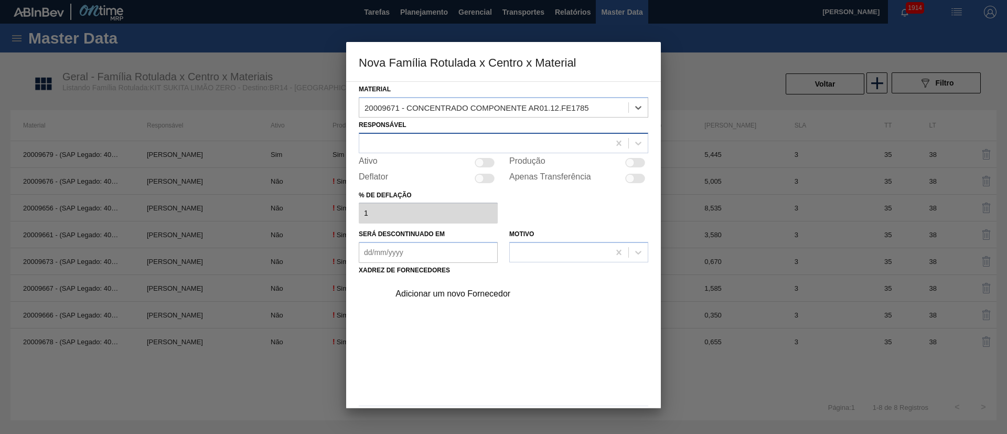
click at [409, 139] on div at bounding box center [484, 142] width 250 height 15
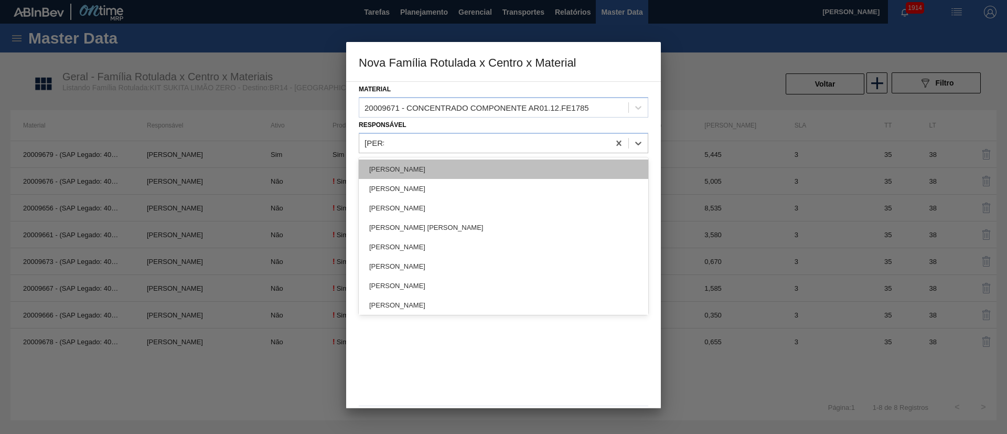
click at [407, 163] on div "[PERSON_NAME]" at bounding box center [504, 168] width 290 height 19
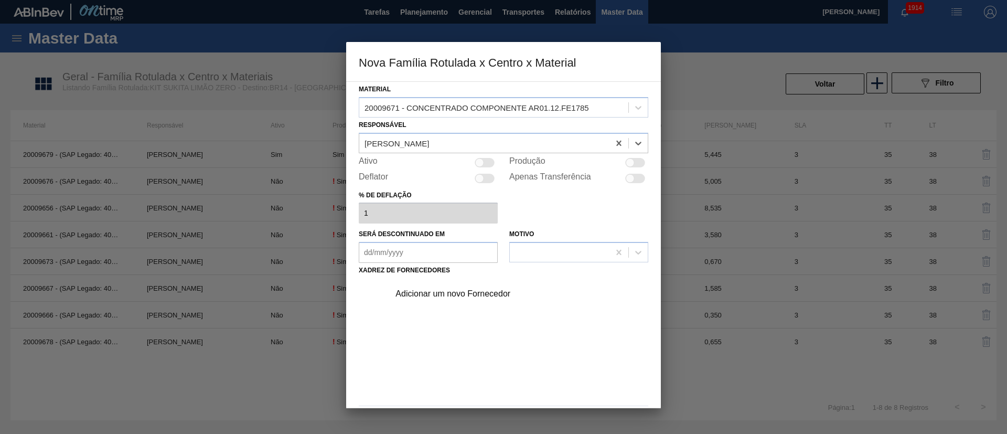
click at [627, 164] on div at bounding box center [630, 162] width 9 height 9
click at [453, 296] on div "Adicionar um novo Fornecedor" at bounding box center [499, 293] width 206 height 9
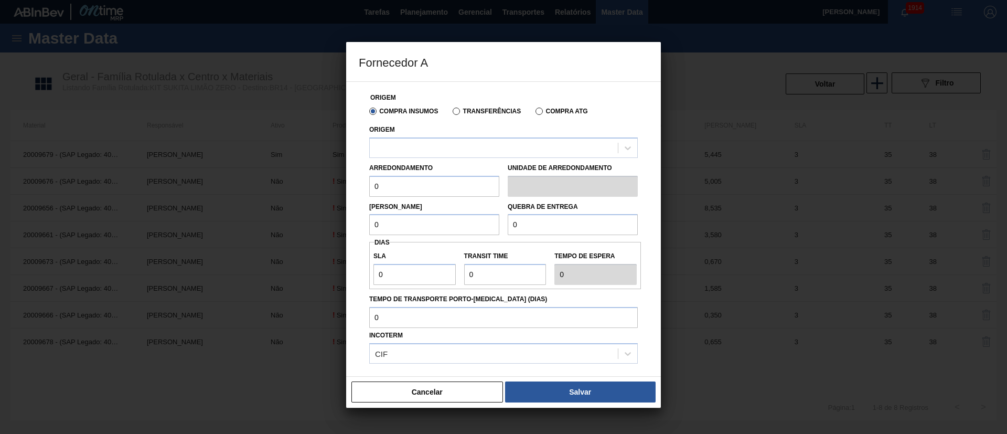
click at [483, 108] on label "Transferências" at bounding box center [487, 111] width 68 height 7
click at [451, 113] on input "Transferências" at bounding box center [451, 113] width 0 height 0
click at [426, 148] on div at bounding box center [494, 147] width 248 height 15
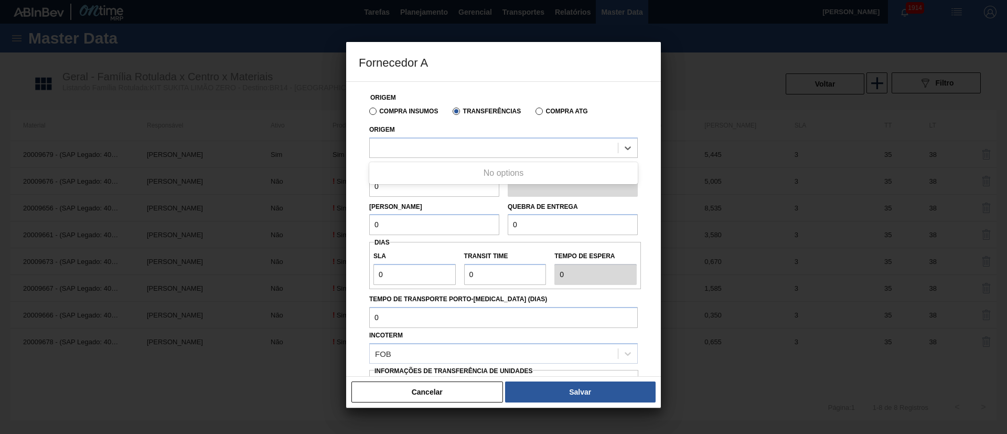
click at [415, 110] on label "Compra Insumos" at bounding box center [403, 111] width 69 height 7
click at [368, 113] on input "Compra Insumos" at bounding box center [368, 113] width 0 height 0
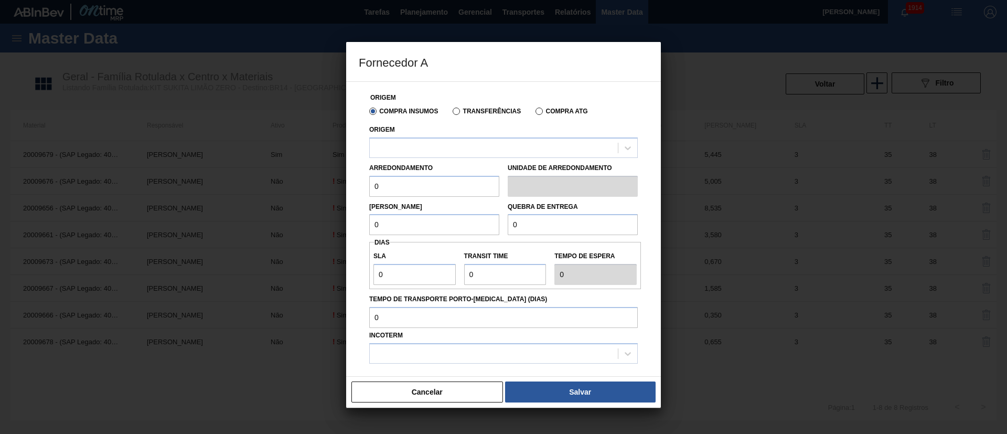
click at [475, 115] on div "Compra Insumos Transferências Compra ATG" at bounding box center [503, 111] width 277 height 18
click at [482, 109] on label "Transferências" at bounding box center [487, 111] width 68 height 7
click at [451, 113] on input "Transferências" at bounding box center [451, 113] width 0 height 0
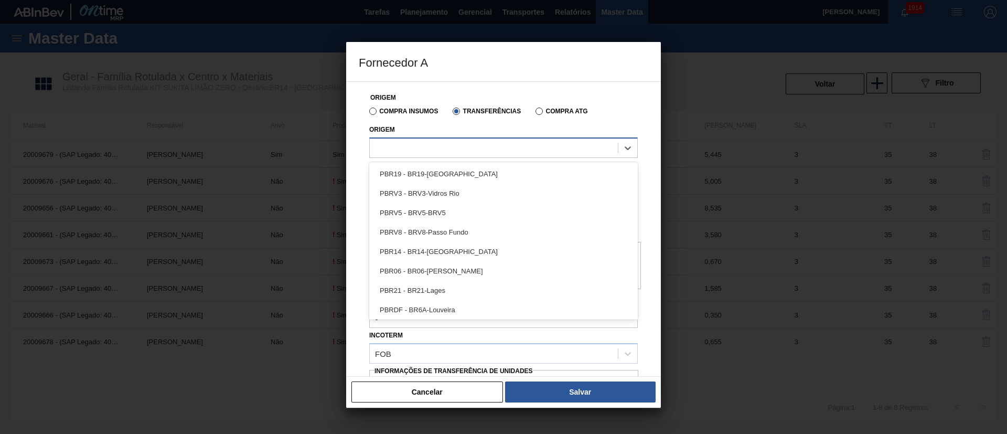
click at [433, 145] on div at bounding box center [494, 147] width 248 height 15
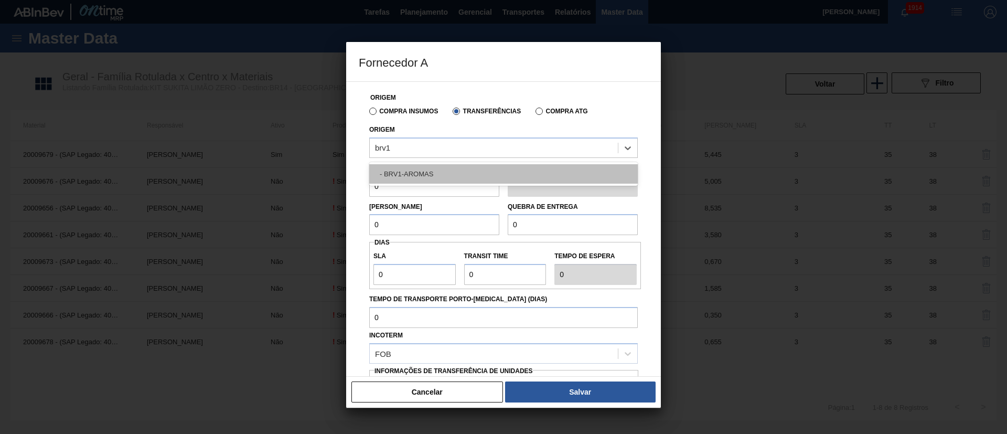
click at [416, 169] on div "- BRV1-AROMAS" at bounding box center [503, 173] width 269 height 19
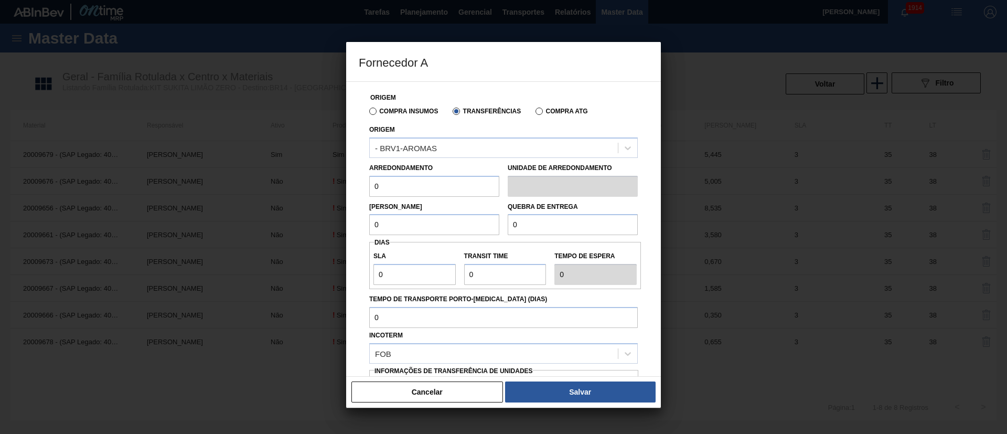
drag, startPoint x: 399, startPoint y: 185, endPoint x: 372, endPoint y: 189, distance: 26.6
click at [372, 189] on input "0" at bounding box center [434, 186] width 130 height 21
drag, startPoint x: 399, startPoint y: 225, endPoint x: 350, endPoint y: 225, distance: 48.3
click at [350, 225] on div "Origem Compra Insumos Transferências Compra ATG Origem - BRV1-AROMAS Arredondam…" at bounding box center [503, 228] width 315 height 295
drag, startPoint x: 526, startPoint y: 228, endPoint x: 470, endPoint y: 226, distance: 56.2
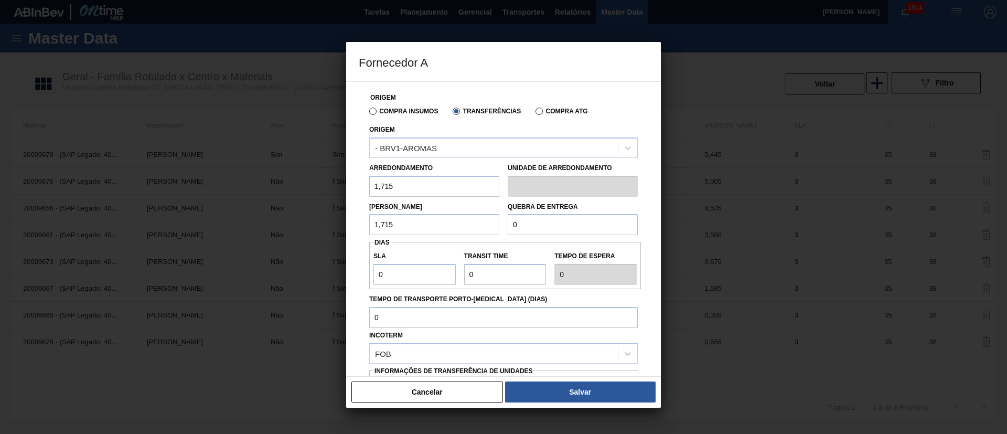
click at [470, 226] on div "Lote Mínimo 1,715 Quebra de entrega 0" at bounding box center [503, 216] width 277 height 39
drag, startPoint x: 393, startPoint y: 282, endPoint x: 361, endPoint y: 282, distance: 32.0
click at [361, 282] on div "Origem Compra Insumos Transferências Compra ATG Origem - BRV1-AROMAS Arredondam…" at bounding box center [504, 256] width 290 height 348
drag, startPoint x: 489, startPoint y: 277, endPoint x: 441, endPoint y: 276, distance: 48.3
click at [441, 276] on div "SLA 3 Transit Time Tempo de espera 3" at bounding box center [505, 265] width 272 height 39
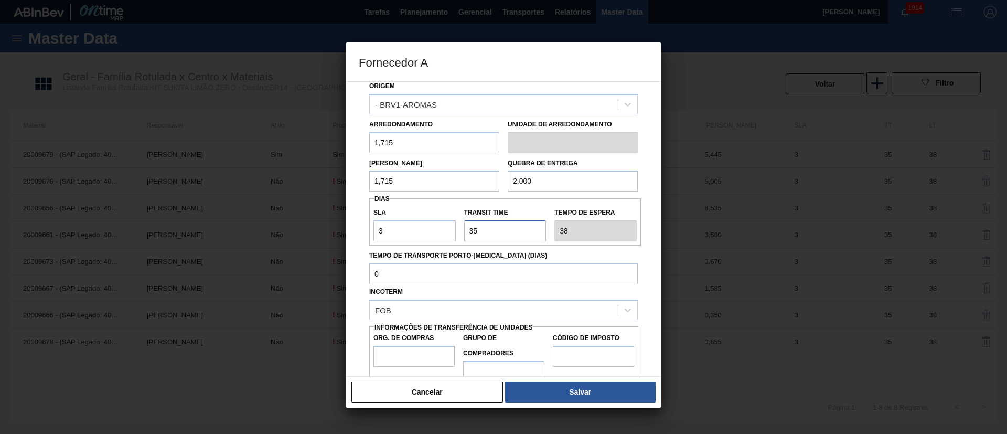
scroll to position [66, 0]
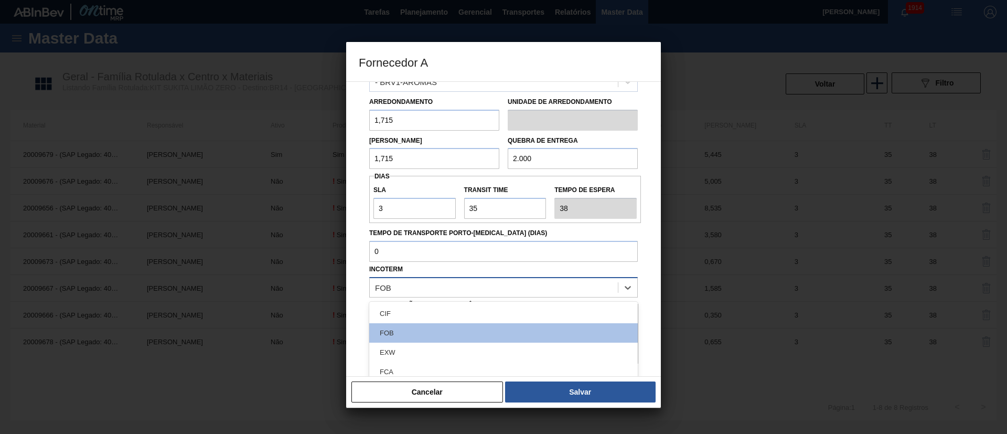
click at [413, 286] on div "FOB" at bounding box center [494, 287] width 248 height 15
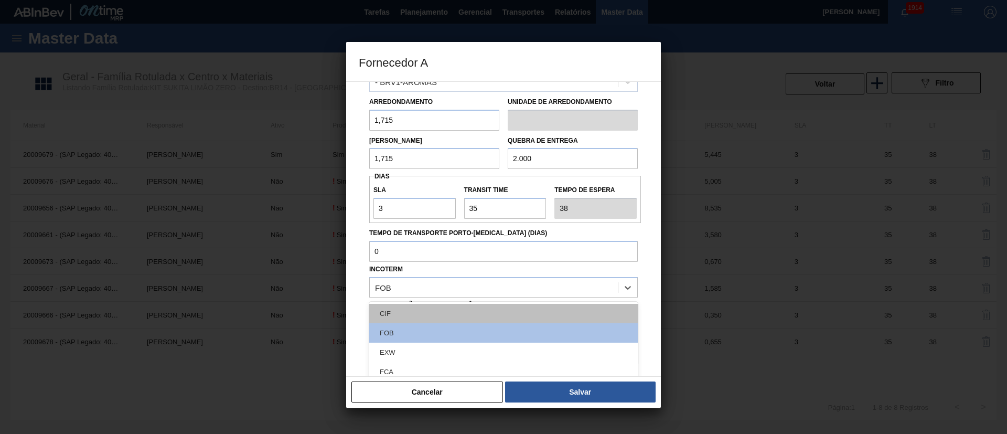
click at [399, 307] on div "CIF" at bounding box center [503, 313] width 269 height 19
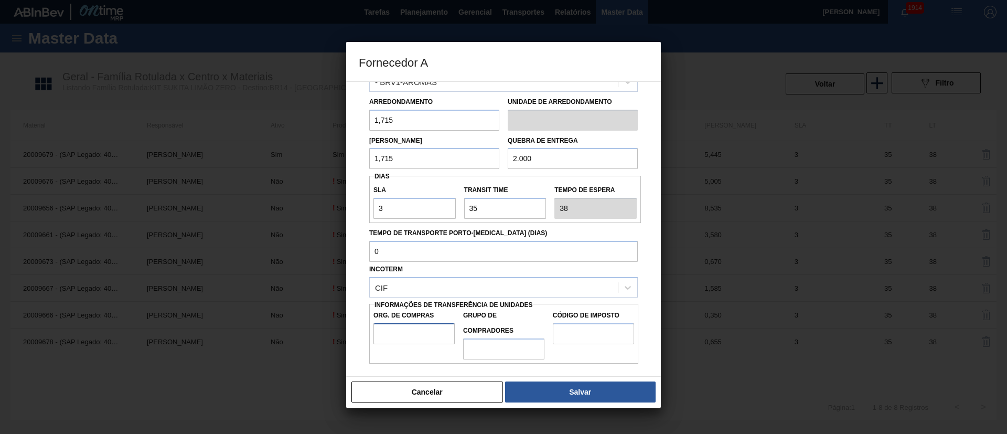
drag, startPoint x: 396, startPoint y: 331, endPoint x: 396, endPoint y: 337, distance: 5.8
click at [396, 332] on input "Org. de Compras" at bounding box center [414, 333] width 81 height 21
click at [471, 348] on input "Grupo de Compradores" at bounding box center [503, 348] width 81 height 21
click at [588, 329] on input "Código de Imposto" at bounding box center [593, 333] width 81 height 21
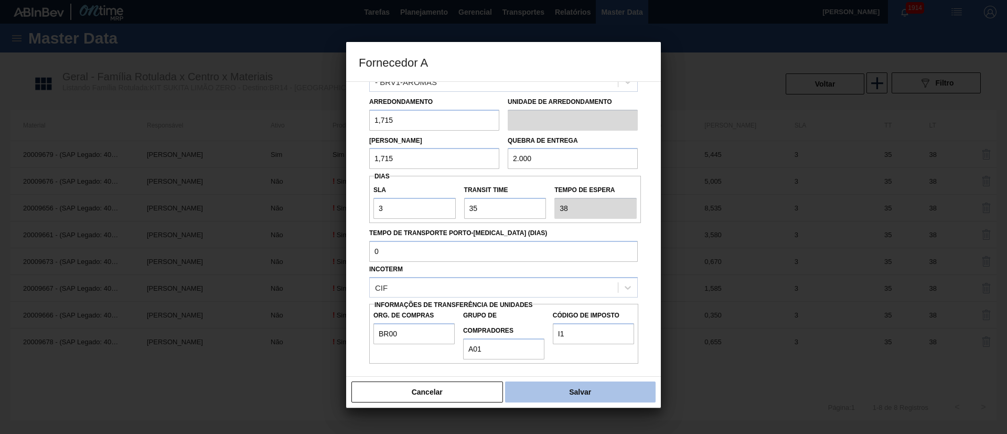
click at [582, 396] on button "Salvar" at bounding box center [580, 391] width 151 height 21
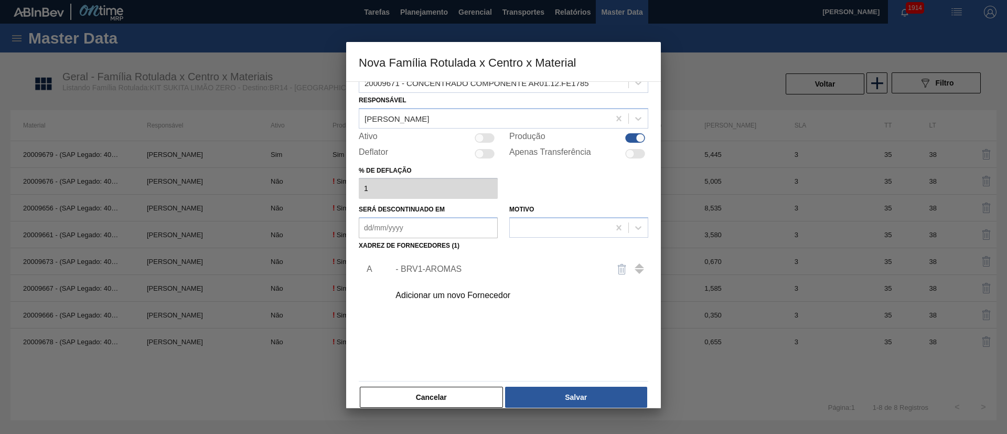
scroll to position [38, 0]
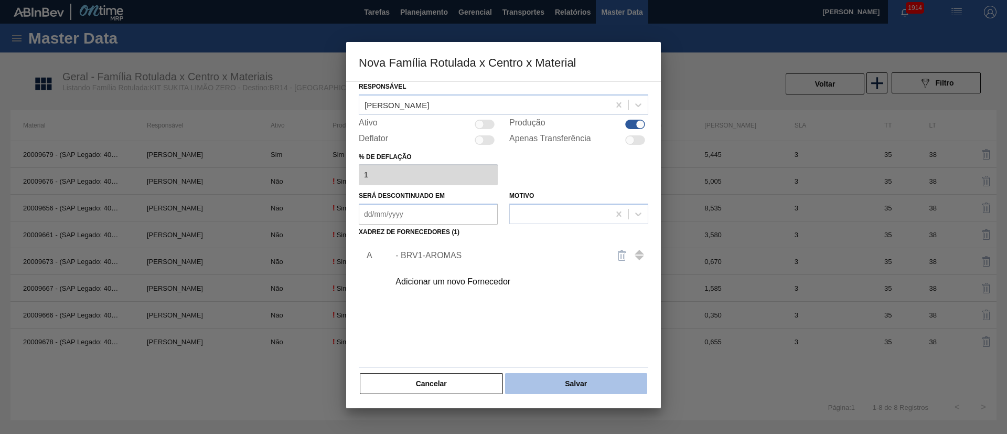
click at [558, 378] on button "Salvar" at bounding box center [576, 383] width 142 height 21
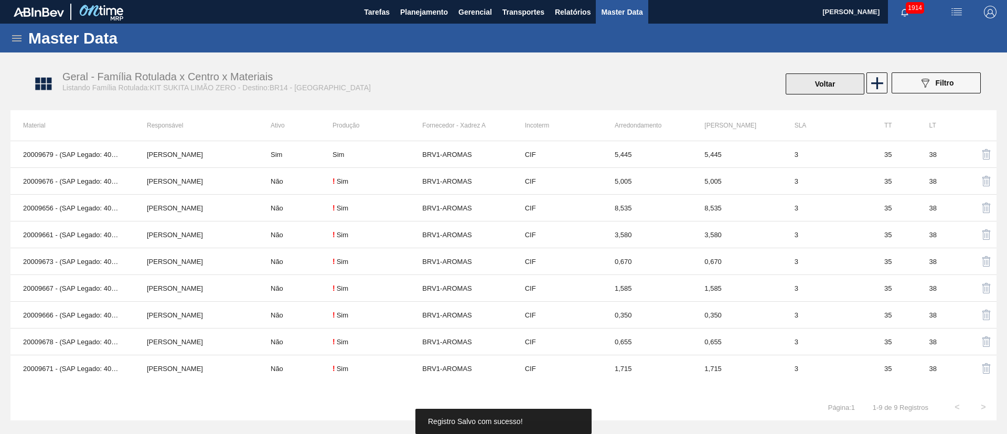
click at [834, 83] on button "Voltar" at bounding box center [825, 83] width 79 height 21
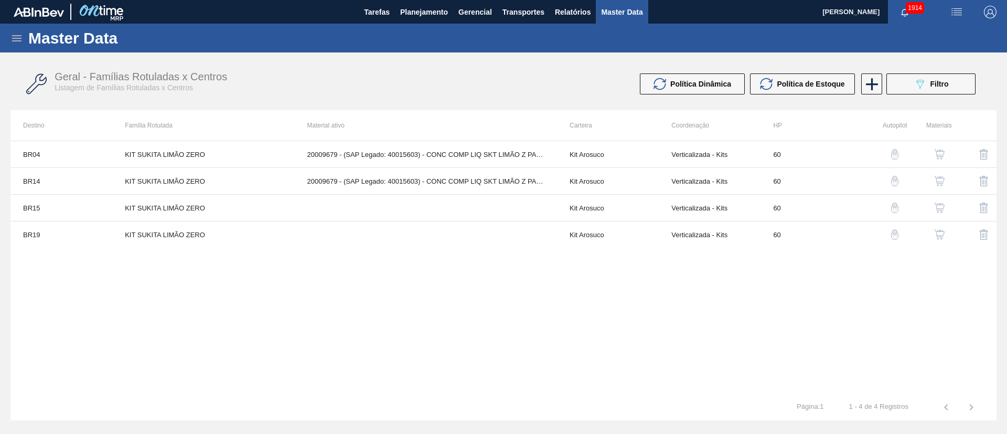
click at [940, 208] on img "button" at bounding box center [939, 208] width 10 height 10
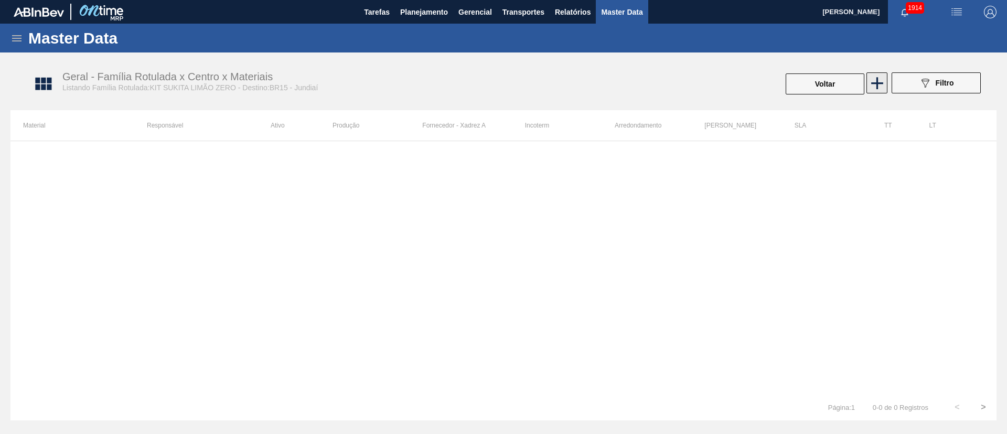
click at [882, 73] on icon at bounding box center [877, 83] width 20 height 20
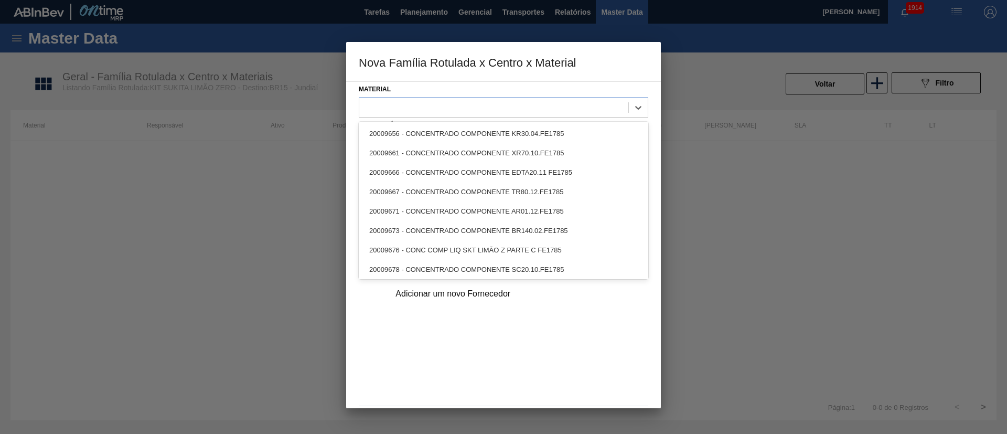
click at [423, 103] on div at bounding box center [493, 107] width 269 height 15
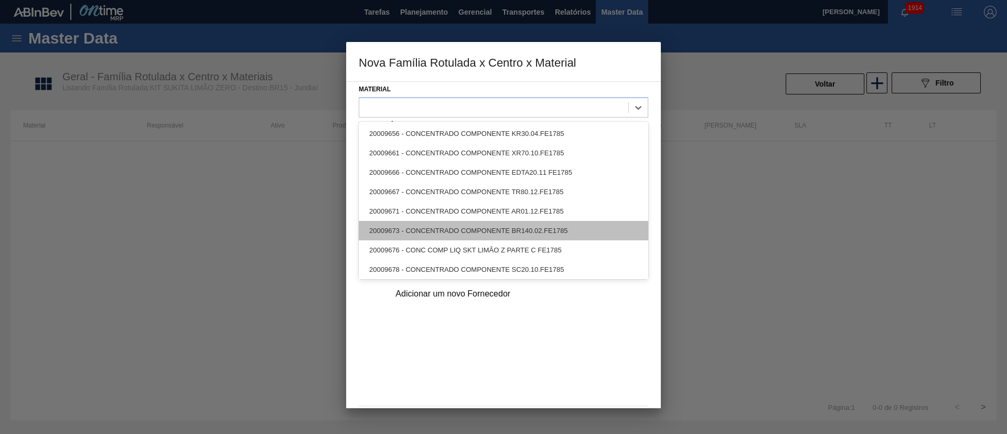
scroll to position [22, 0]
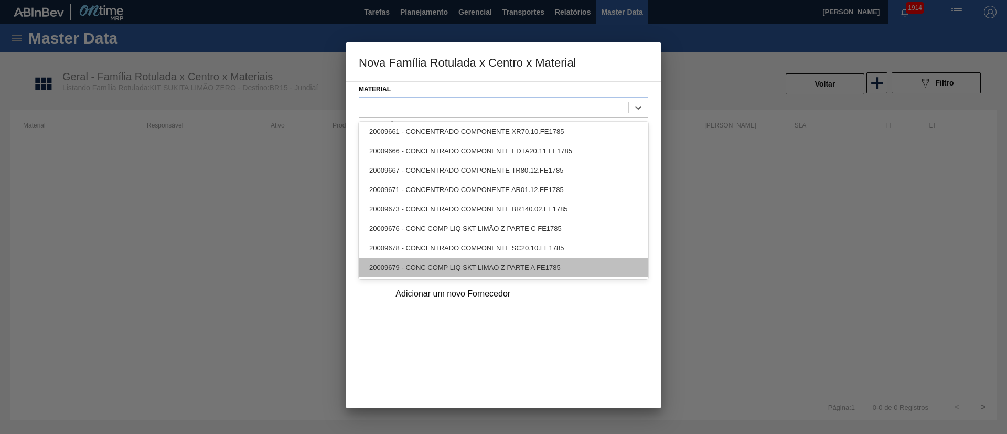
click at [430, 266] on div "20009679 - CONC COMP LIQ SKT LIMÃO Z PARTE A FE1785" at bounding box center [504, 267] width 290 height 19
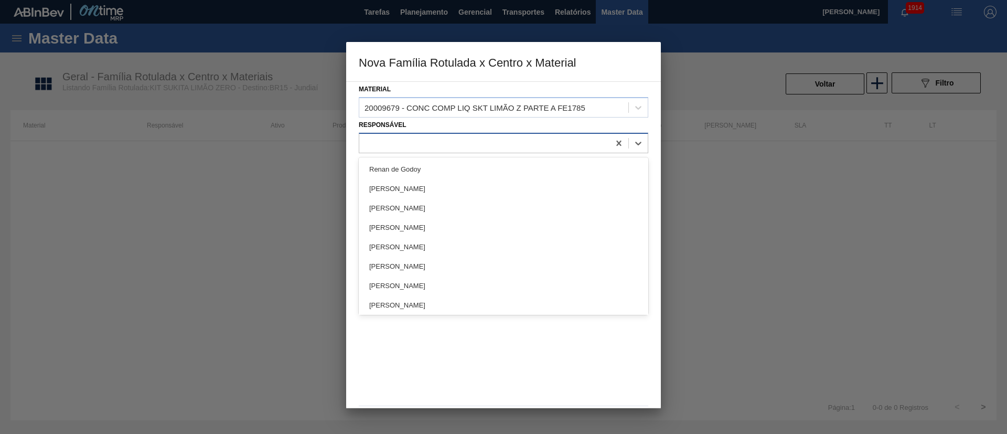
click at [421, 145] on div at bounding box center [484, 142] width 250 height 15
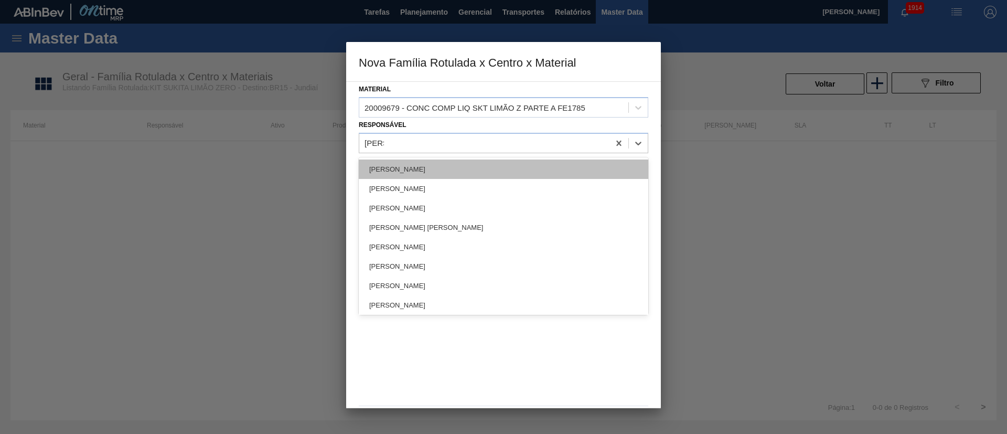
click at [406, 175] on div "[PERSON_NAME]" at bounding box center [504, 168] width 290 height 19
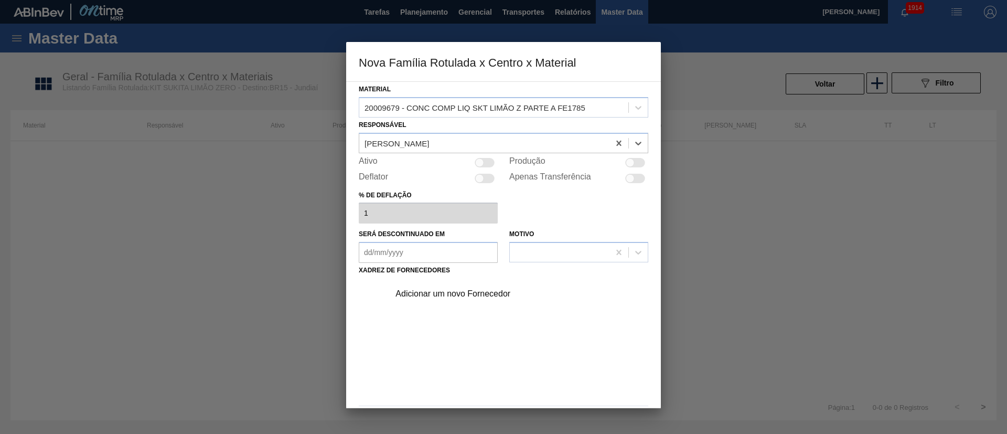
click at [487, 159] on div at bounding box center [485, 162] width 20 height 9
click at [454, 294] on div "Adicionar um novo Fornecedor" at bounding box center [499, 293] width 206 height 9
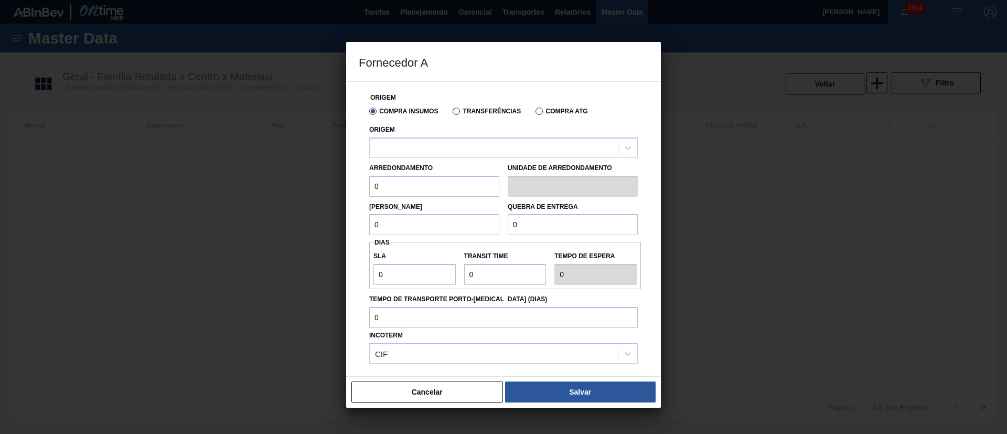
click at [484, 114] on label "Transferências" at bounding box center [487, 111] width 68 height 7
click at [451, 113] on input "Transferências" at bounding box center [451, 113] width 0 height 0
click at [445, 141] on div at bounding box center [494, 147] width 248 height 15
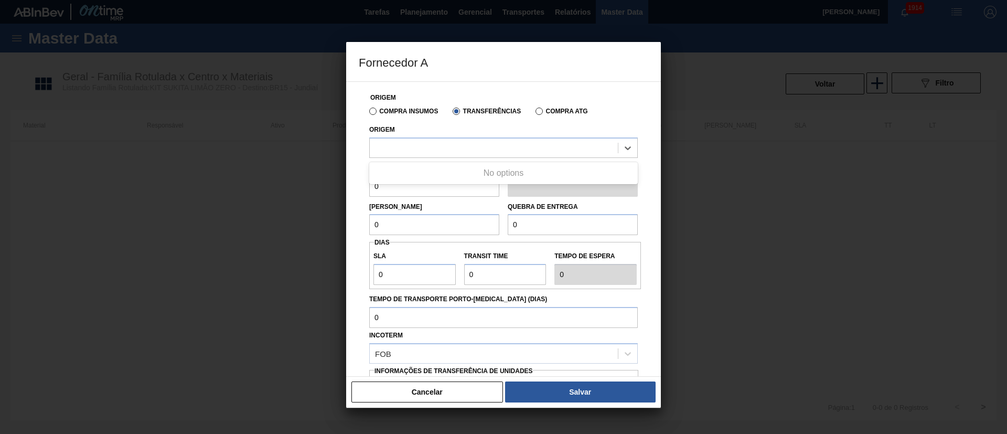
click at [414, 107] on div "Compra Insumos" at bounding box center [401, 110] width 73 height 9
click at [378, 110] on label "Compra Insumos" at bounding box center [403, 111] width 69 height 7
click at [368, 113] on input "Compra Insumos" at bounding box center [368, 113] width 0 height 0
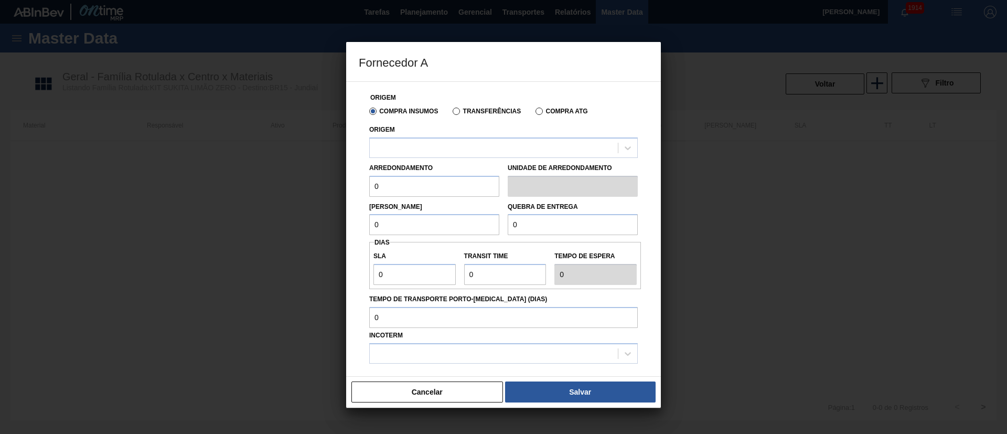
click at [484, 113] on label "Transferências" at bounding box center [487, 111] width 68 height 7
click at [451, 113] on input "Transferências" at bounding box center [451, 113] width 0 height 0
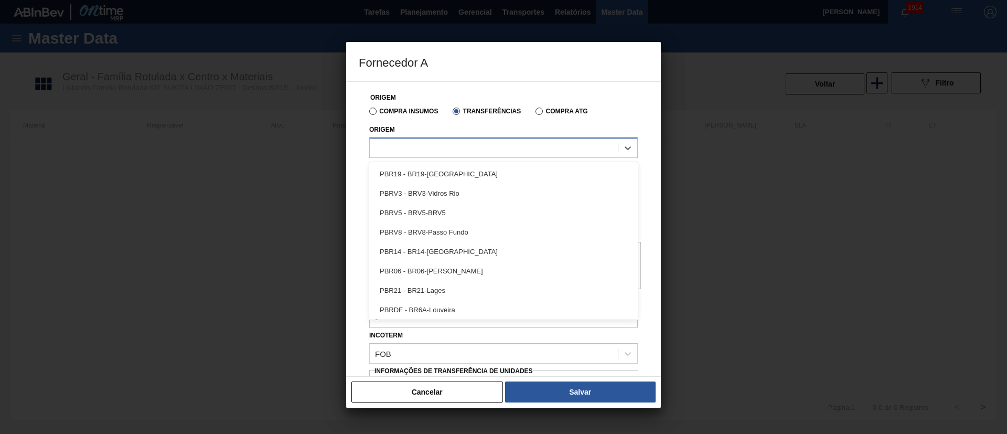
click at [428, 150] on div at bounding box center [494, 147] width 248 height 15
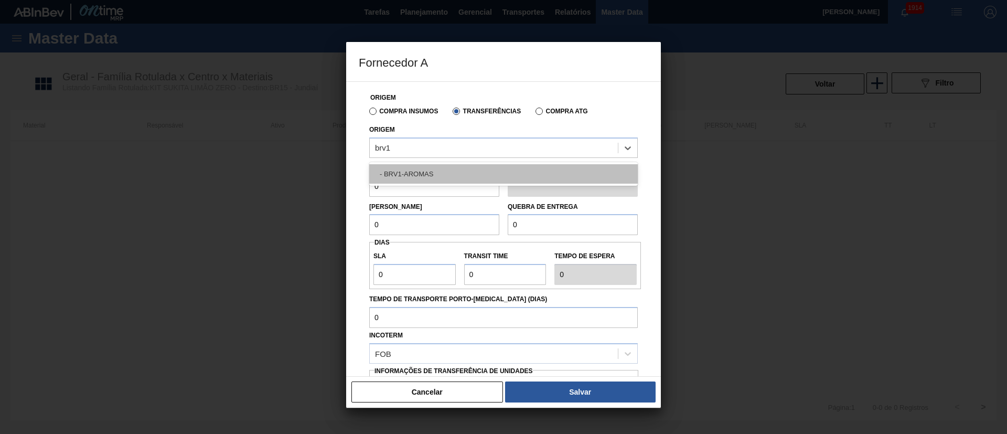
click at [413, 171] on div "- BRV1-AROMAS" at bounding box center [503, 173] width 269 height 19
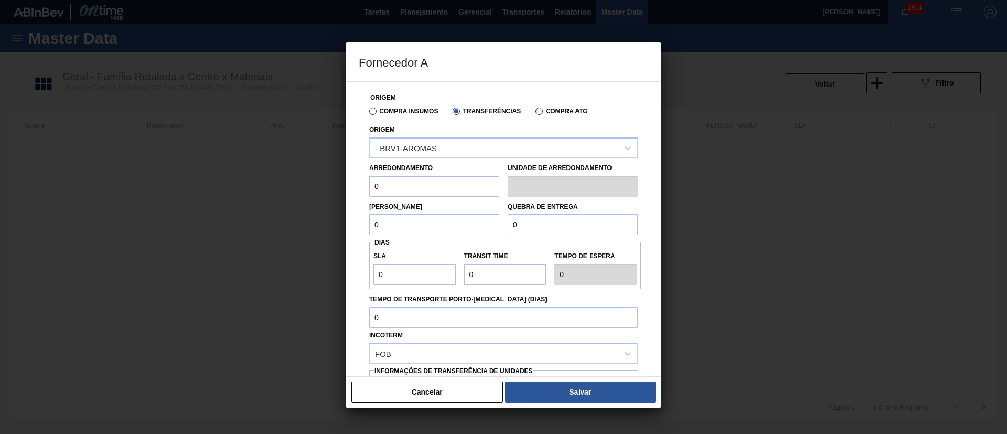
drag, startPoint x: 397, startPoint y: 182, endPoint x: 358, endPoint y: 186, distance: 39.0
click at [358, 186] on div "Origem Compra Insumos Transferências Compra ATG Origem - BRV1-AROMAS Arredondam…" at bounding box center [503, 228] width 315 height 295
drag, startPoint x: 357, startPoint y: 229, endPoint x: 328, endPoint y: 230, distance: 29.4
click at [329, 230] on div "Fornecedor A Origem Compra Insumos Transferências Compra ATG Origem - BRV1-AROM…" at bounding box center [503, 217] width 1007 height 434
drag, startPoint x: 503, startPoint y: 223, endPoint x: 494, endPoint y: 223, distance: 8.4
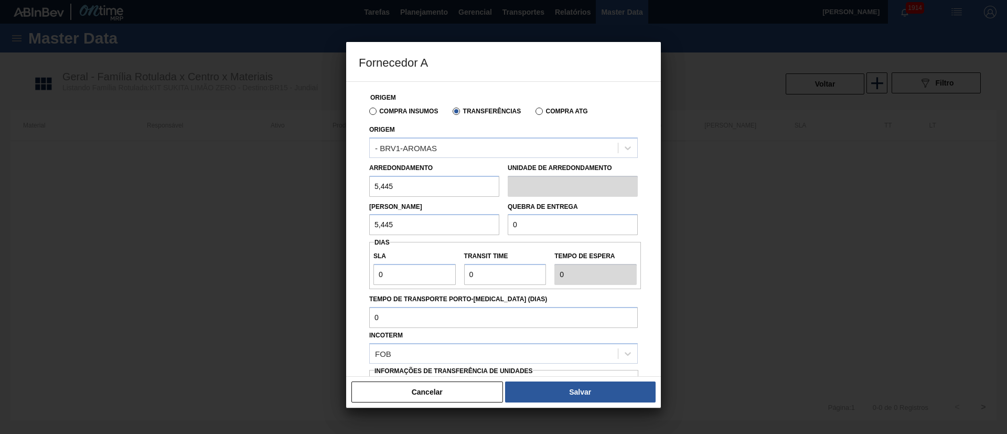
click at [494, 223] on div "Lote Mínimo 5,445 Quebra de entrega 0" at bounding box center [503, 216] width 277 height 39
drag, startPoint x: 404, startPoint y: 275, endPoint x: 366, endPoint y: 276, distance: 37.8
click at [355, 276] on div "Origem Compra Insumos Transferências Compra ATG Origem - BRV1-AROMAS Arredondam…" at bounding box center [503, 228] width 315 height 295
drag, startPoint x: 476, startPoint y: 273, endPoint x: 450, endPoint y: 273, distance: 25.7
click at [450, 273] on div "SLA 3 Transit Time Tempo de espera 3" at bounding box center [505, 265] width 272 height 39
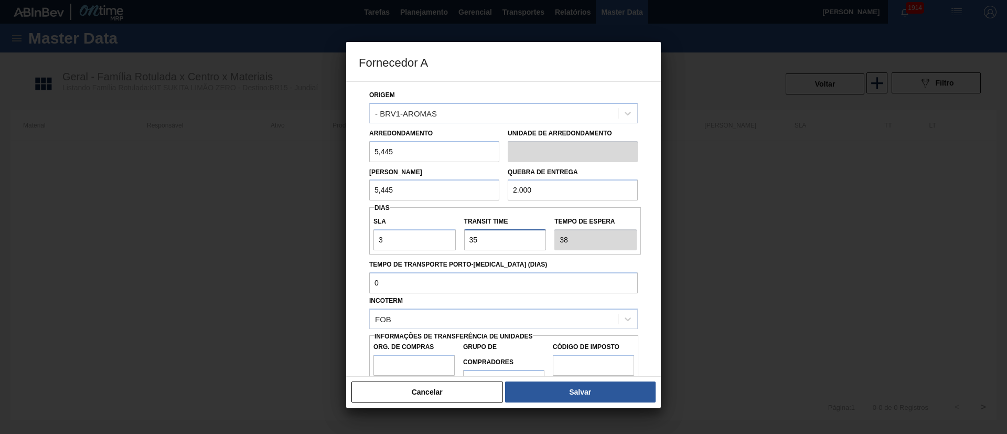
scroll to position [66, 0]
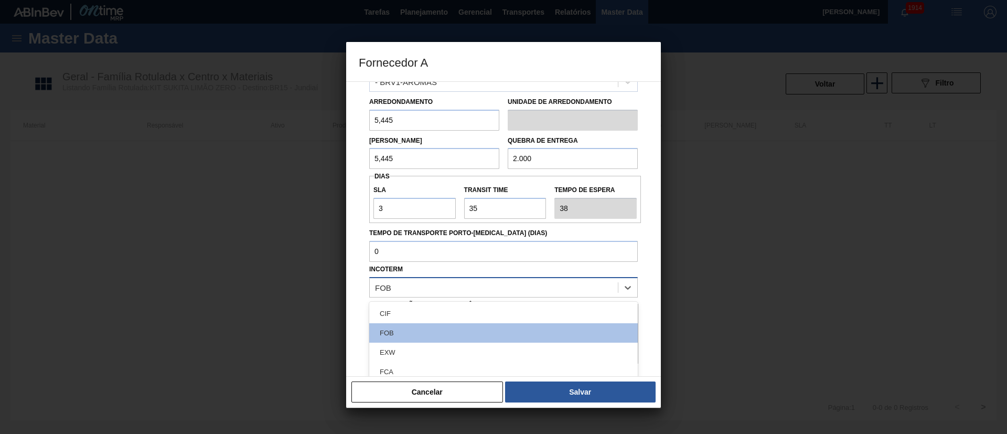
click at [406, 285] on div "FOB" at bounding box center [494, 287] width 248 height 15
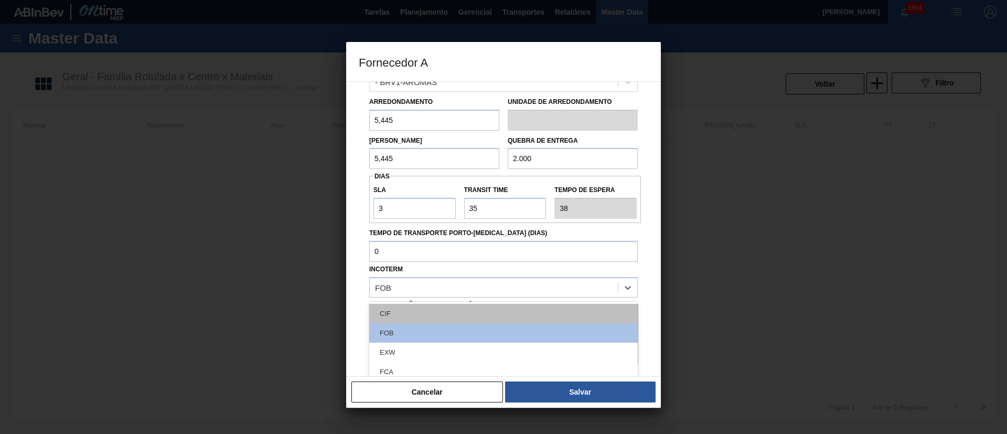
click at [405, 305] on div "CIF" at bounding box center [503, 313] width 269 height 19
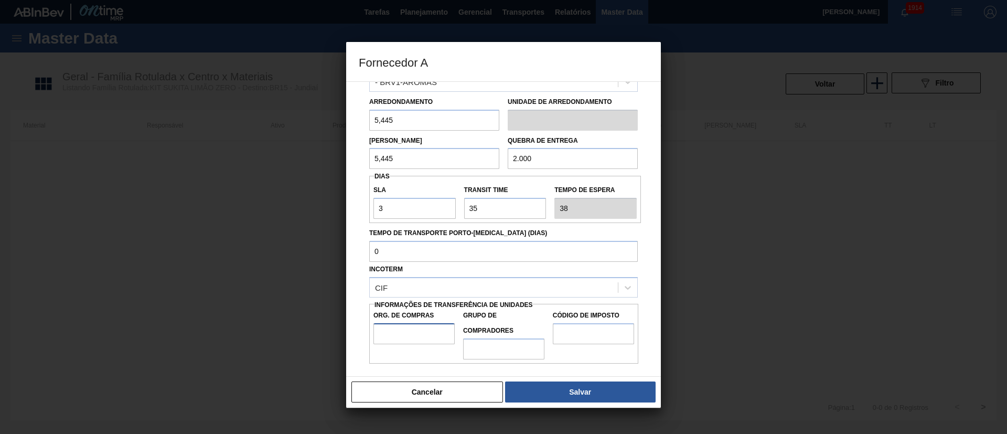
click at [416, 328] on input "Org. de Compras" at bounding box center [414, 333] width 81 height 21
click at [480, 348] on input "Grupo de Compradores" at bounding box center [503, 348] width 81 height 21
click at [580, 333] on input "Código de Imposto" at bounding box center [593, 333] width 81 height 21
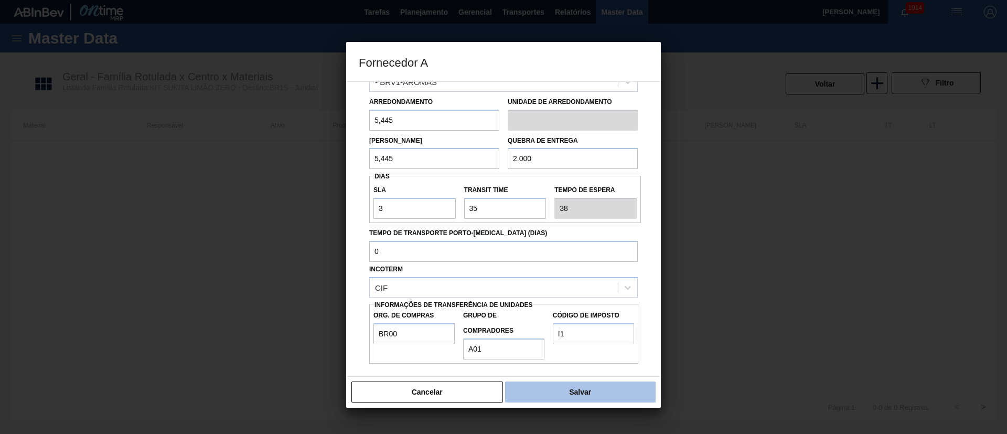
click at [580, 390] on button "Salvar" at bounding box center [580, 391] width 151 height 21
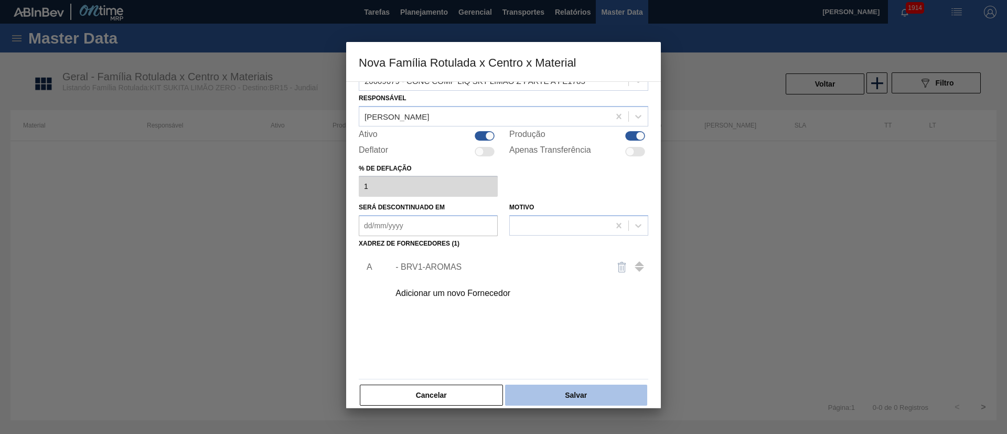
scroll to position [38, 0]
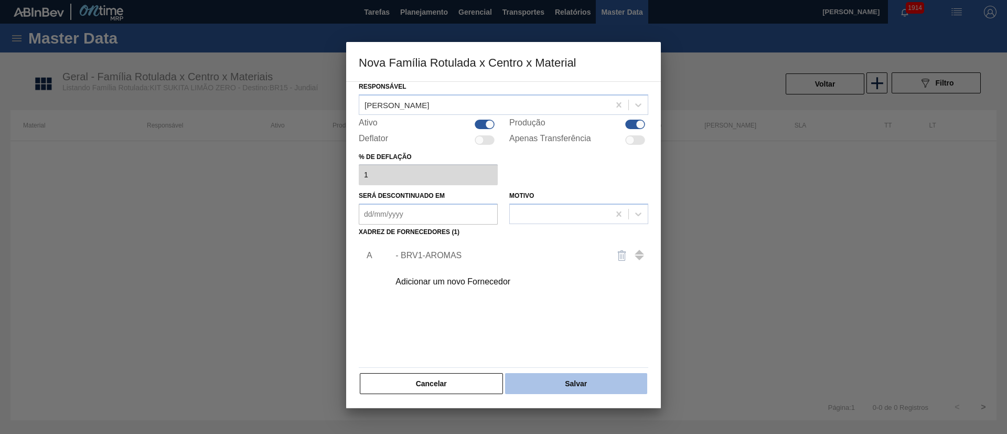
click at [593, 383] on button "Salvar" at bounding box center [576, 383] width 142 height 21
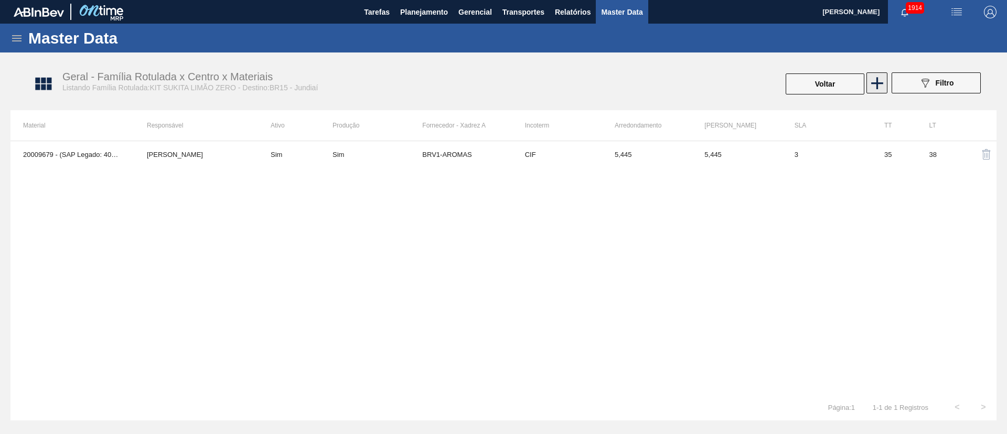
click at [879, 82] on icon at bounding box center [877, 83] width 12 height 12
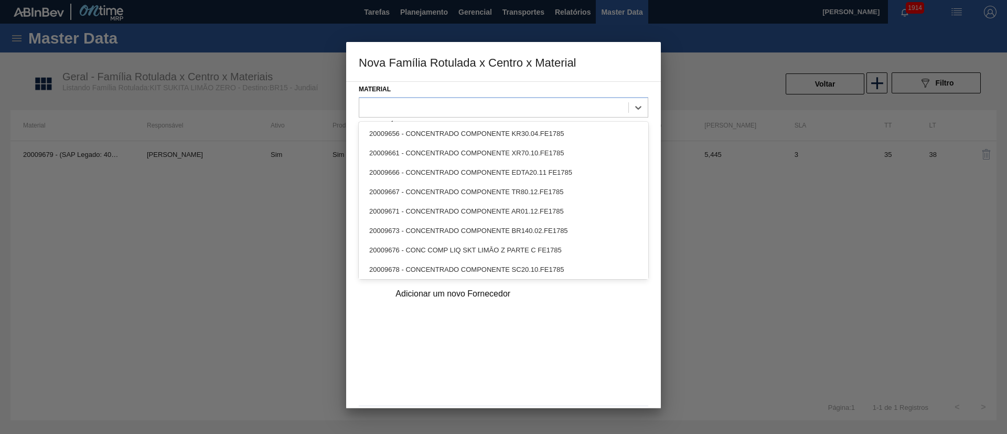
click at [395, 106] on div at bounding box center [493, 107] width 269 height 15
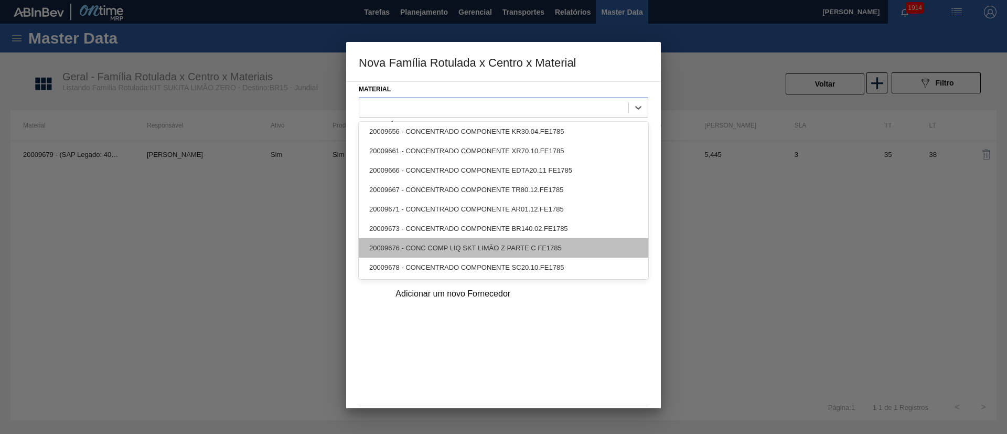
click at [421, 246] on div "20009676 - CONC COMP LIQ SKT LIMÃO Z PARTE C FE1785" at bounding box center [504, 247] width 290 height 19
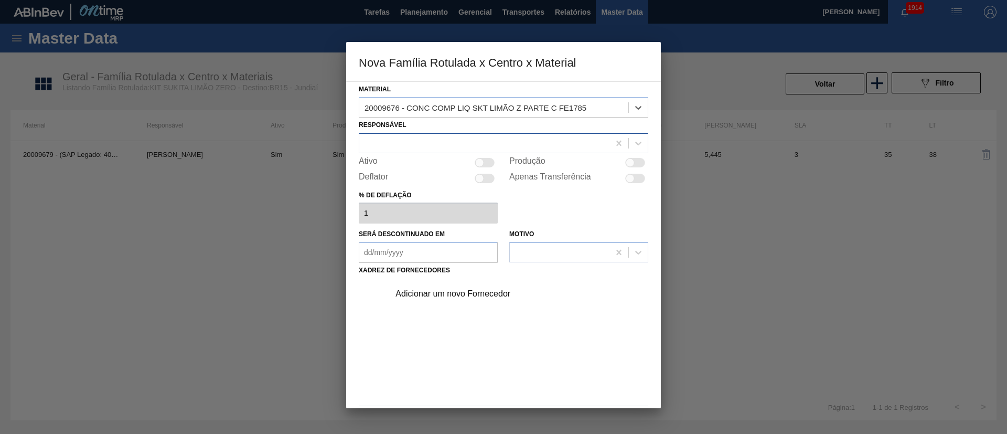
click at [410, 145] on div at bounding box center [484, 142] width 250 height 15
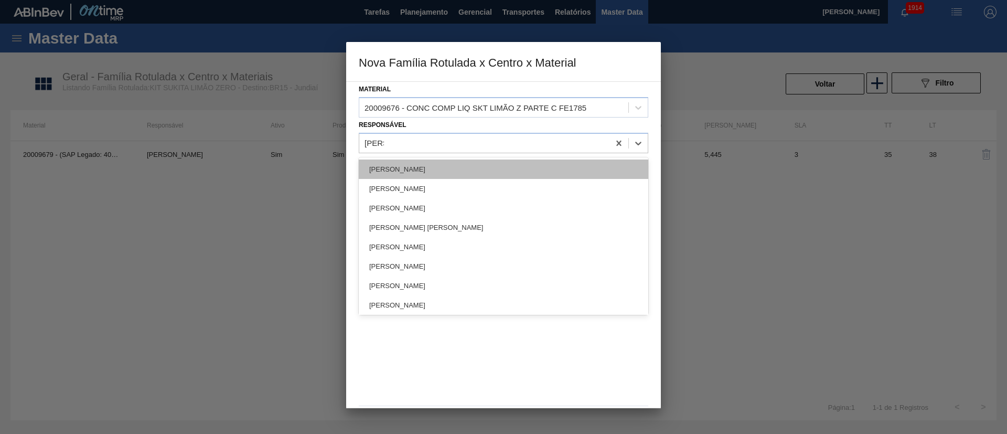
click at [410, 164] on div "[PERSON_NAME]" at bounding box center [504, 168] width 290 height 19
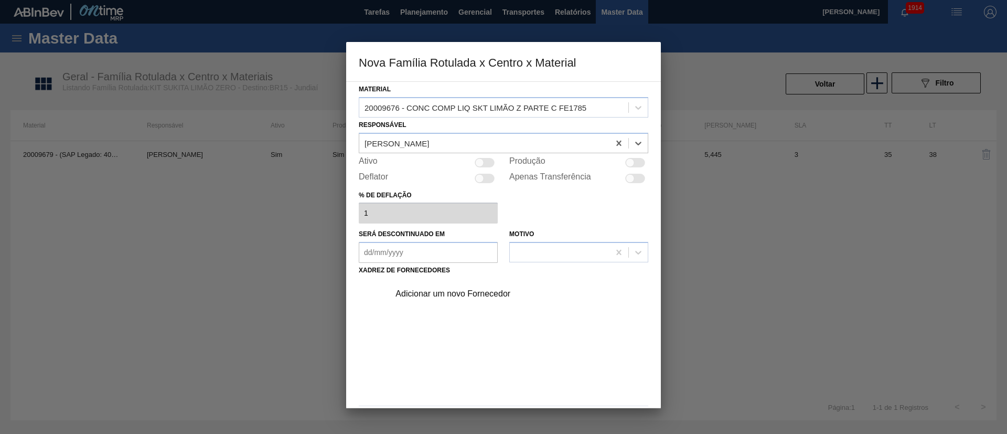
click at [630, 163] on div at bounding box center [630, 162] width 9 height 9
click at [461, 286] on div "Adicionar um novo Fornecedor" at bounding box center [516, 294] width 265 height 26
click at [461, 294] on div "Adicionar um novo Fornecedor" at bounding box center [499, 293] width 206 height 9
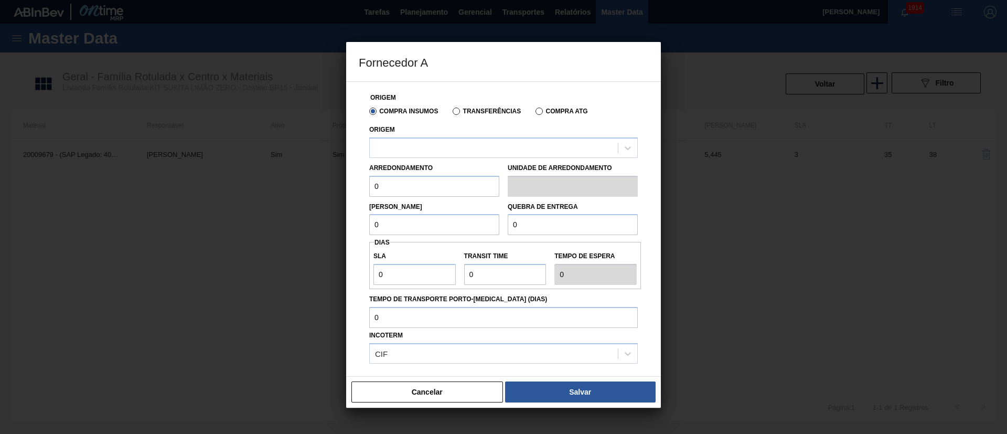
click at [488, 112] on label "Transferências" at bounding box center [487, 111] width 68 height 7
click at [451, 113] on input "Transferências" at bounding box center [451, 113] width 0 height 0
click at [421, 161] on div "Arredondamento 0" at bounding box center [434, 179] width 130 height 36
click at [420, 153] on div at bounding box center [494, 147] width 248 height 15
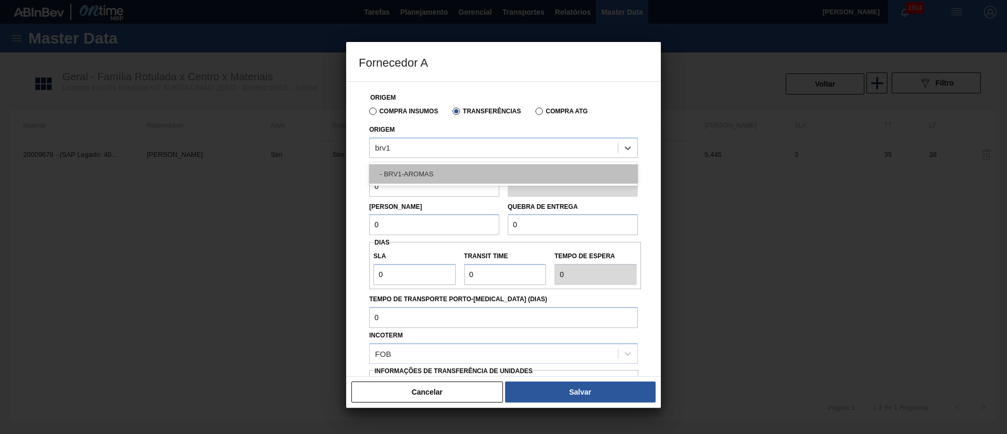
click at [407, 179] on div "- BRV1-AROMAS" at bounding box center [503, 173] width 269 height 19
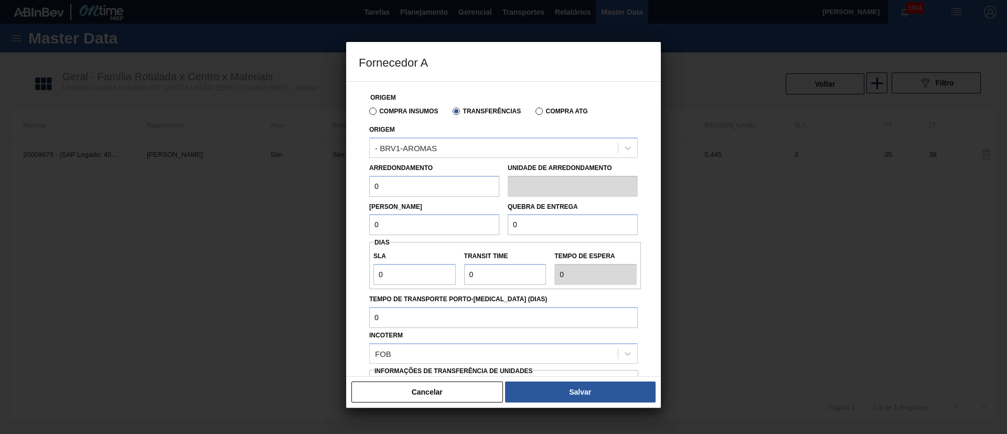
drag, startPoint x: 392, startPoint y: 191, endPoint x: 351, endPoint y: 191, distance: 41.4
click at [351, 191] on div "Origem Compra Insumos Transferências Compra ATG Origem - BRV1-AROMAS Arredondam…" at bounding box center [503, 228] width 315 height 295
drag, startPoint x: 384, startPoint y: 231, endPoint x: 348, endPoint y: 231, distance: 35.7
click at [349, 231] on div "Origem Compra Insumos Transferências Compra ATG Origem - BRV1-AROMAS Arredondam…" at bounding box center [503, 228] width 315 height 295
drag, startPoint x: 538, startPoint y: 228, endPoint x: 487, endPoint y: 228, distance: 50.9
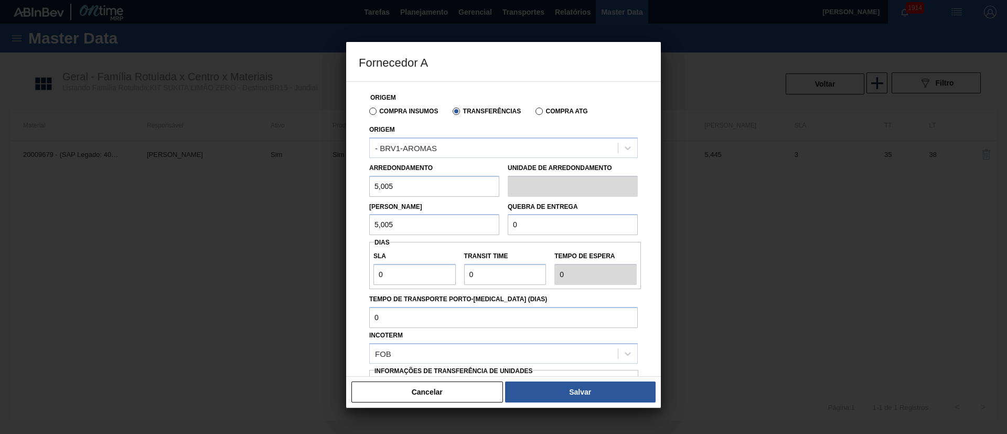
click at [487, 228] on div "Lote Mínimo 5,005 Quebra de entrega 0" at bounding box center [503, 216] width 277 height 39
click at [365, 280] on div "Origem Compra Insumos Transferências Compra ATG Origem - BRV1-AROMAS Arredondam…" at bounding box center [504, 256] width 290 height 348
drag, startPoint x: 470, startPoint y: 277, endPoint x: 451, endPoint y: 277, distance: 18.9
click at [451, 277] on div "SLA 3 Transit Time Tempo de espera 3" at bounding box center [505, 265] width 272 height 39
drag, startPoint x: 494, startPoint y: 280, endPoint x: 440, endPoint y: 280, distance: 54.0
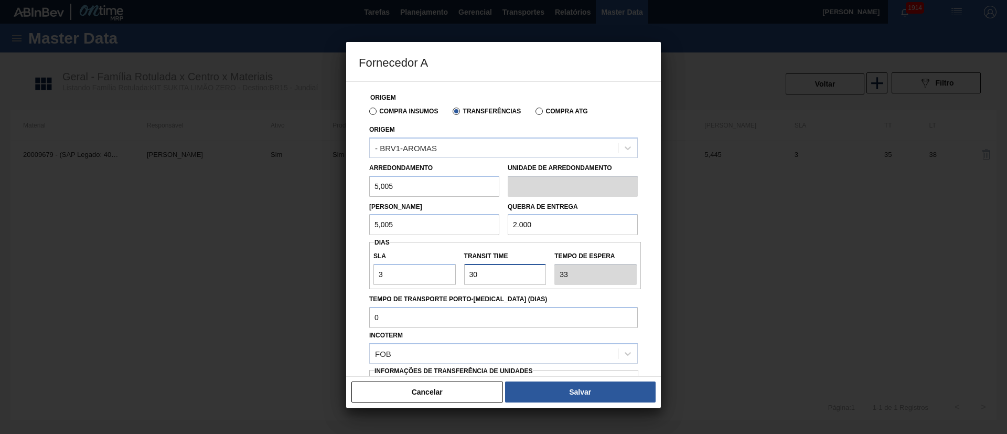
click at [440, 280] on div "SLA 3 Transit Time Tempo de espera 33" at bounding box center [505, 265] width 272 height 39
click at [422, 356] on div "FOB" at bounding box center [494, 353] width 248 height 15
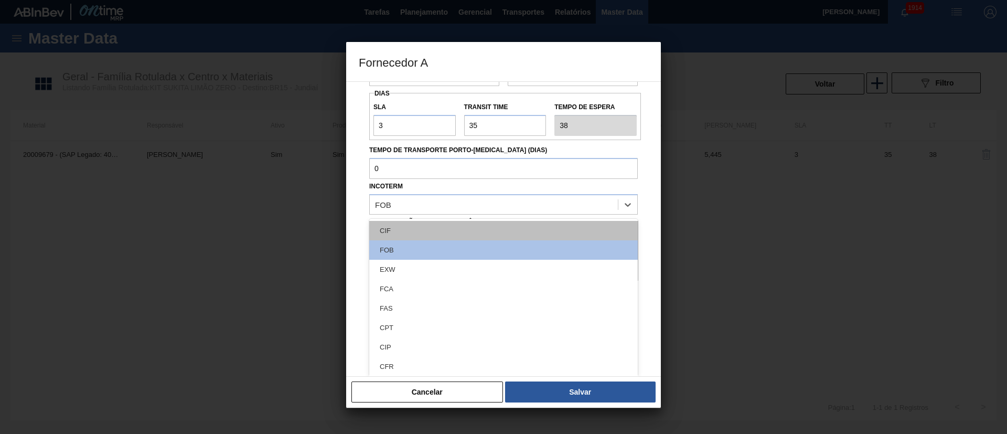
click at [406, 238] on div "CIF" at bounding box center [503, 230] width 269 height 19
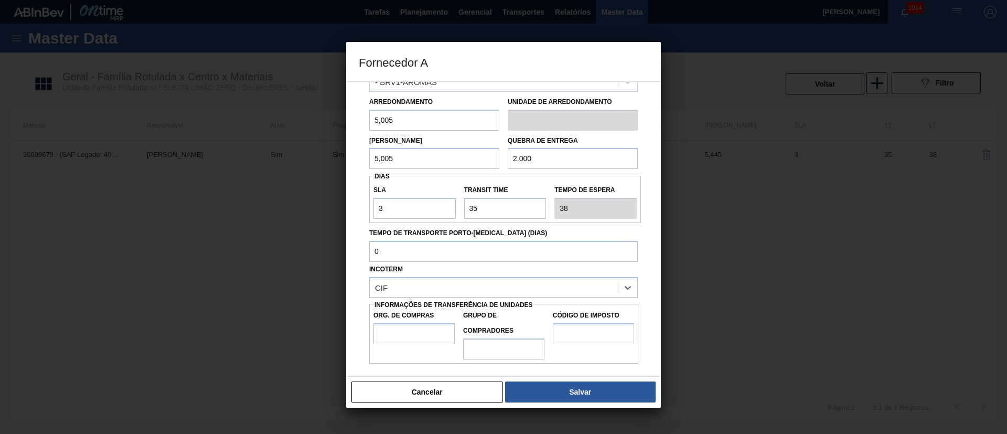
scroll to position [66, 0]
click at [391, 323] on input "Org. de Compras" at bounding box center [414, 333] width 81 height 21
click at [481, 345] on input "Grupo de Compradores" at bounding box center [503, 348] width 81 height 21
drag, startPoint x: 576, startPoint y: 337, endPoint x: 582, endPoint y: 335, distance: 7.3
click at [576, 337] on input "Código de Imposto" at bounding box center [593, 333] width 81 height 21
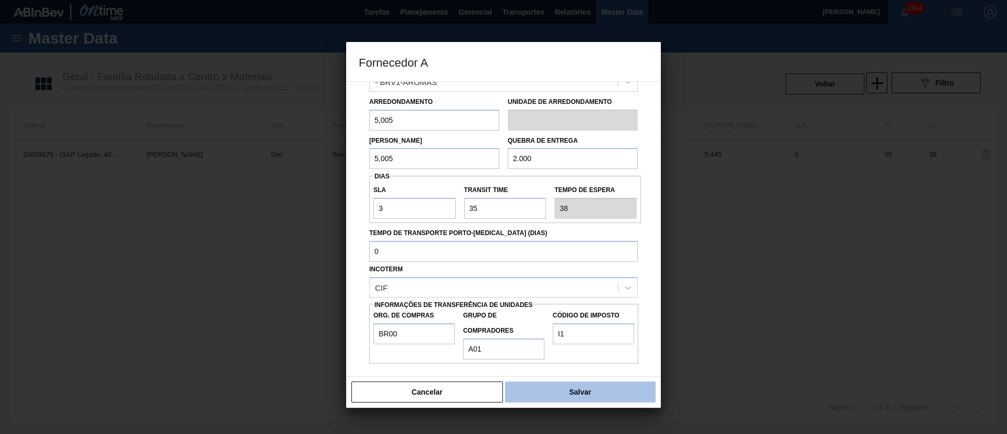
click at [579, 384] on button "Salvar" at bounding box center [580, 391] width 151 height 21
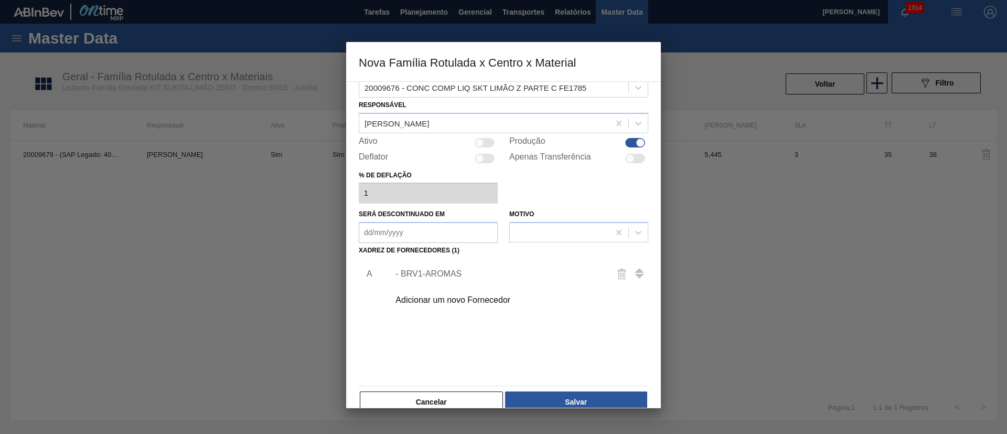
scroll to position [38, 0]
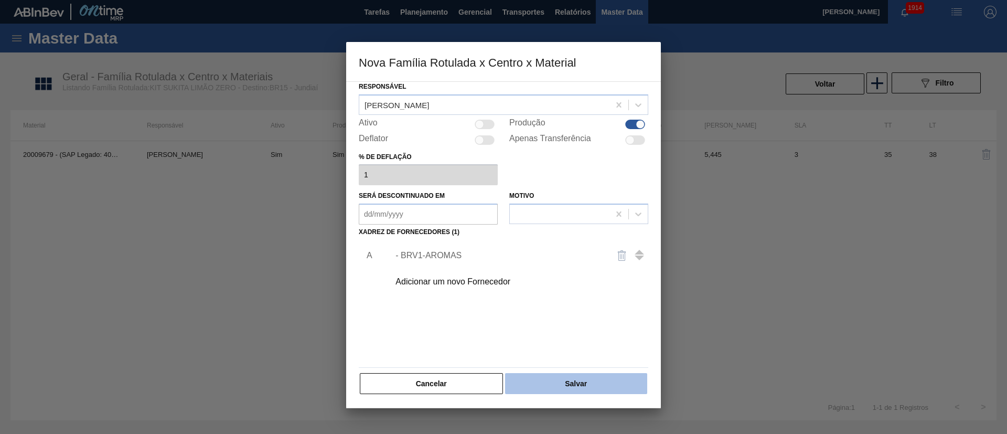
click at [588, 386] on button "Salvar" at bounding box center [576, 383] width 142 height 21
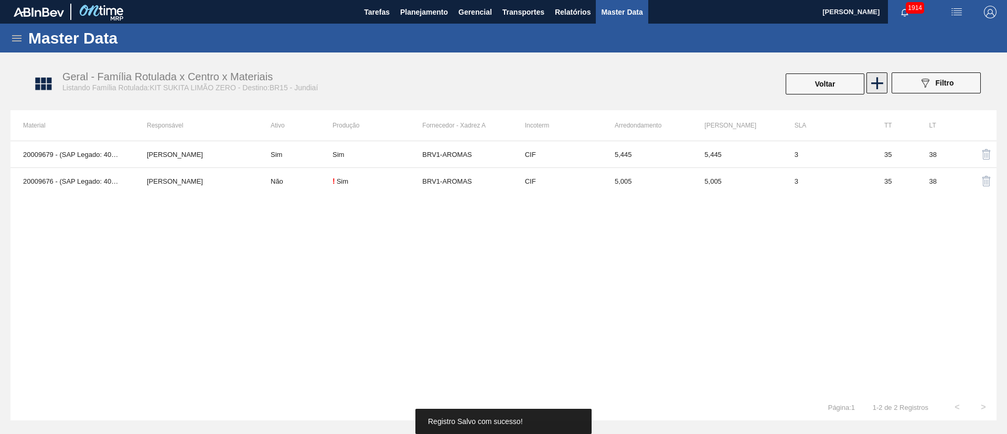
click at [879, 88] on icon at bounding box center [877, 83] width 20 height 20
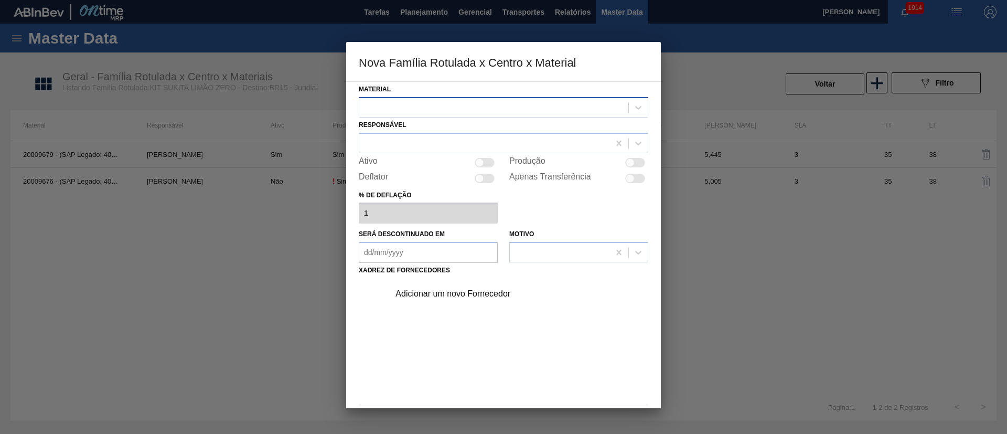
click at [402, 111] on div at bounding box center [493, 107] width 269 height 15
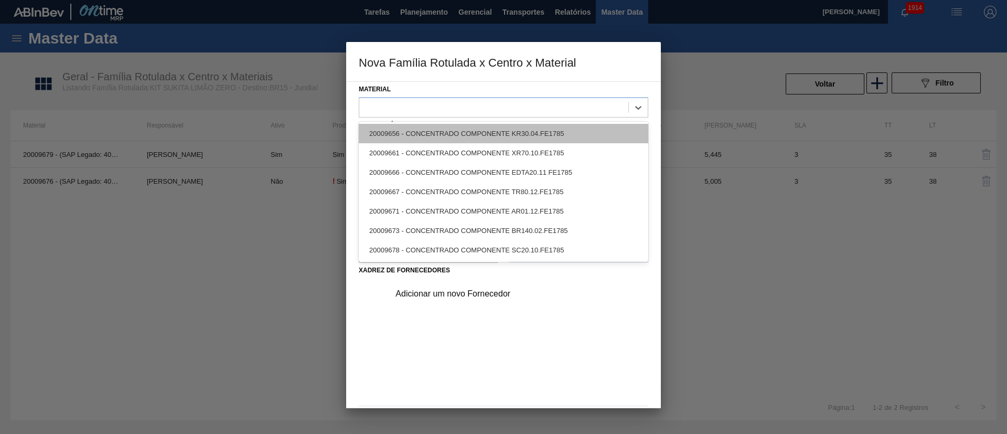
click at [420, 137] on div "20009656 - CONCENTRADO COMPONENTE KR30.04.FE1785" at bounding box center [504, 133] width 290 height 19
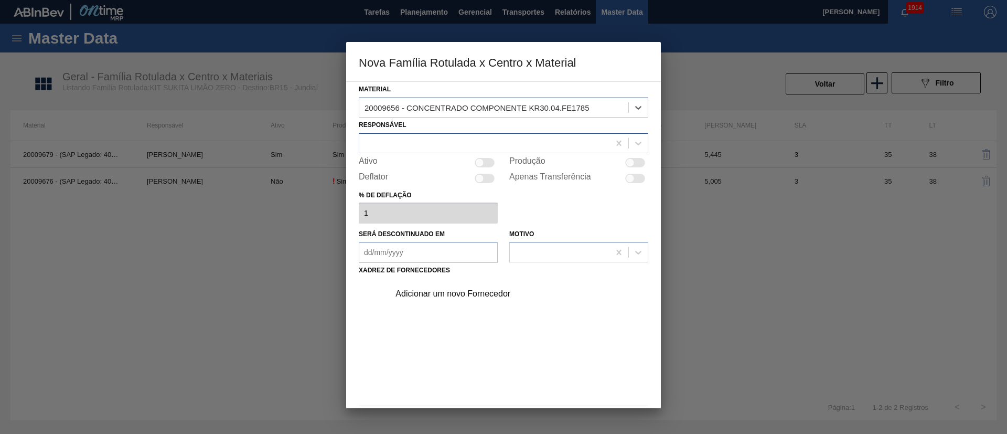
click at [416, 146] on div at bounding box center [484, 142] width 250 height 15
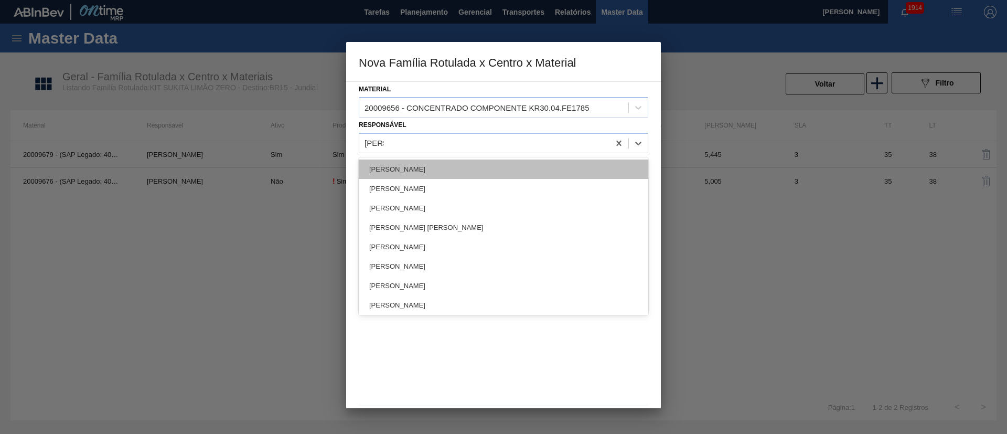
click at [415, 171] on div "[PERSON_NAME]" at bounding box center [504, 168] width 290 height 19
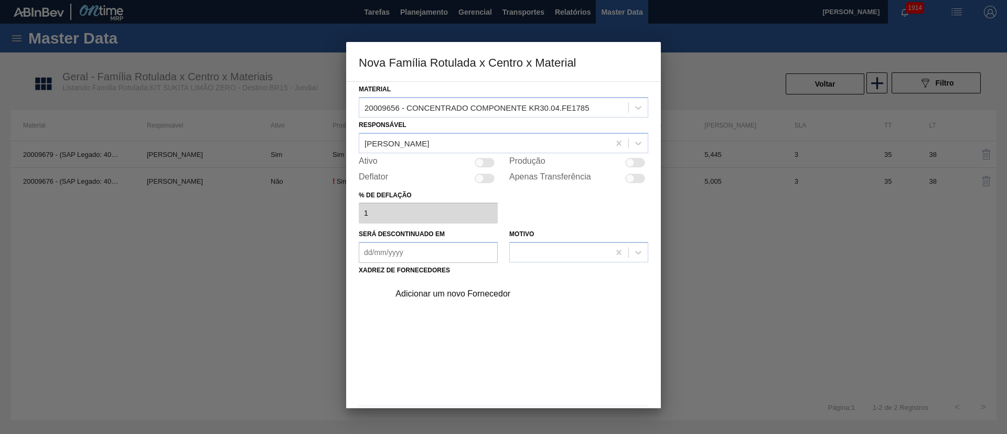
click at [627, 161] on div at bounding box center [630, 162] width 9 height 9
click at [441, 287] on div "Adicionar um novo Fornecedor" at bounding box center [516, 294] width 265 height 26
click at [436, 293] on div "Adicionar um novo Fornecedor" at bounding box center [499, 293] width 206 height 9
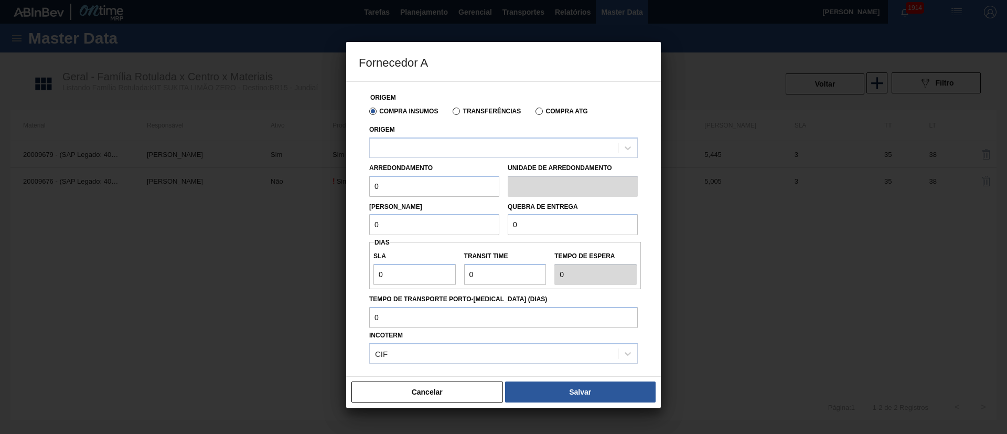
click at [475, 113] on label "Transferências" at bounding box center [487, 111] width 68 height 7
click at [451, 113] on input "Transferências" at bounding box center [451, 113] width 0 height 0
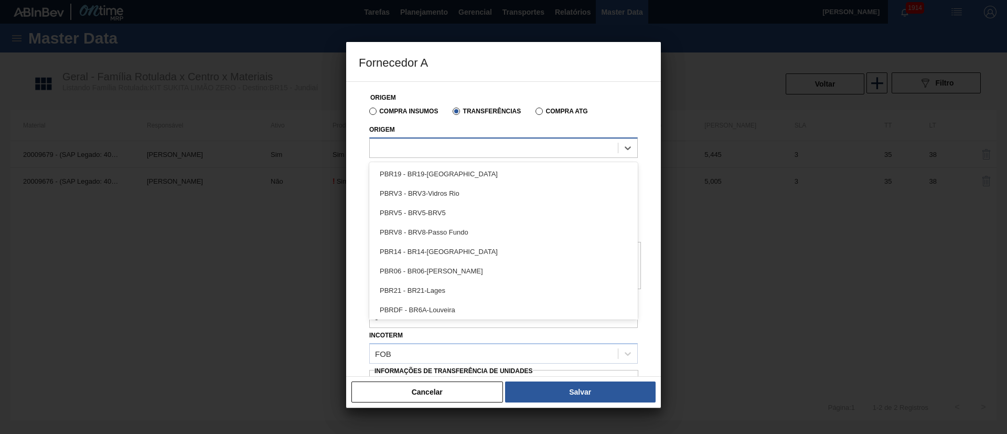
click at [444, 145] on div at bounding box center [494, 147] width 248 height 15
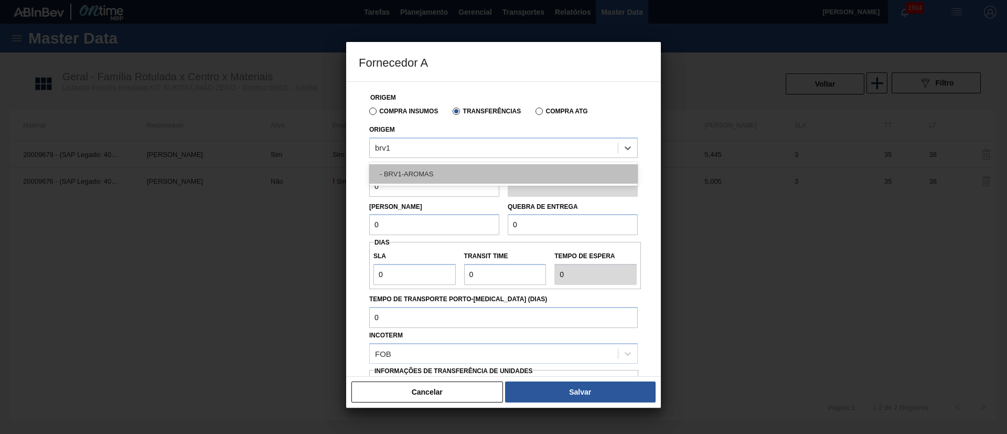
click at [433, 173] on div "- BRV1-AROMAS" at bounding box center [503, 173] width 269 height 19
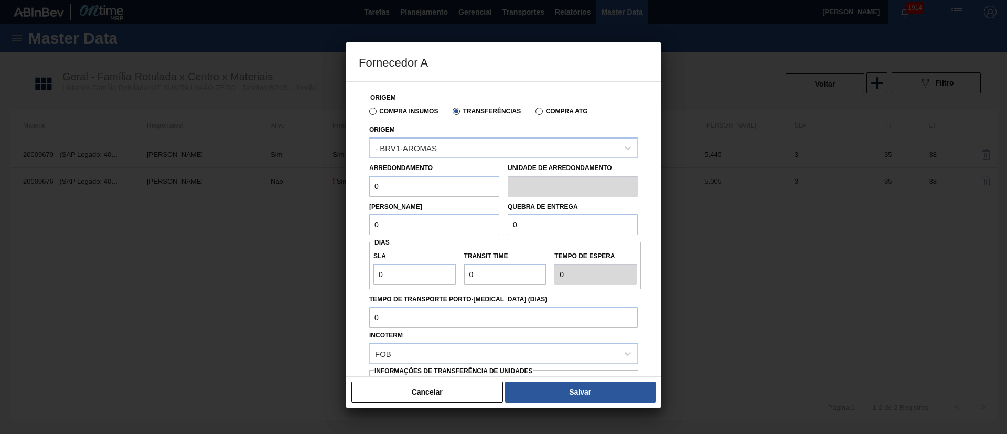
drag, startPoint x: 401, startPoint y: 189, endPoint x: 360, endPoint y: 189, distance: 40.9
click at [360, 189] on div "Origem Compra Insumos Transferências Compra ATG Origem - BRV1-AROMAS Arredondam…" at bounding box center [504, 256] width 290 height 348
drag, startPoint x: 376, startPoint y: 222, endPoint x: 349, endPoint y: 229, distance: 27.0
click at [349, 229] on div "Origem Compra Insumos Transferências Compra ATG Origem - BRV1-AROMAS Arredondam…" at bounding box center [503, 228] width 315 height 295
drag, startPoint x: 524, startPoint y: 222, endPoint x: 489, endPoint y: 222, distance: 35.2
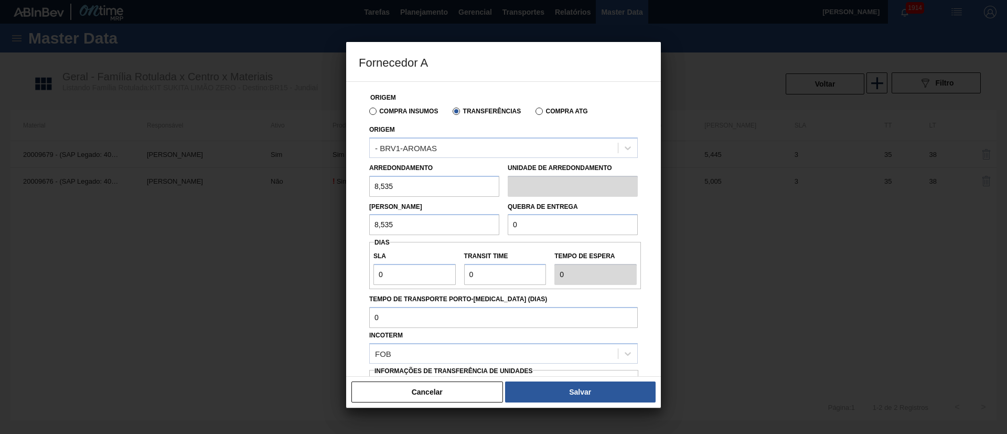
click at [489, 222] on div "Lote Mínimo 8,535 Quebra de entrega 0" at bounding box center [503, 216] width 277 height 39
drag, startPoint x: 403, startPoint y: 275, endPoint x: 365, endPoint y: 278, distance: 37.8
click at [360, 278] on div "Origem Compra Insumos Transferências Compra ATG Origem - BRV1-AROMAS Arredondam…" at bounding box center [504, 256] width 290 height 348
drag, startPoint x: 493, startPoint y: 276, endPoint x: 440, endPoint y: 275, distance: 52.5
click at [440, 275] on div "SLA 3 Transit Time Tempo de espera 3" at bounding box center [505, 265] width 272 height 39
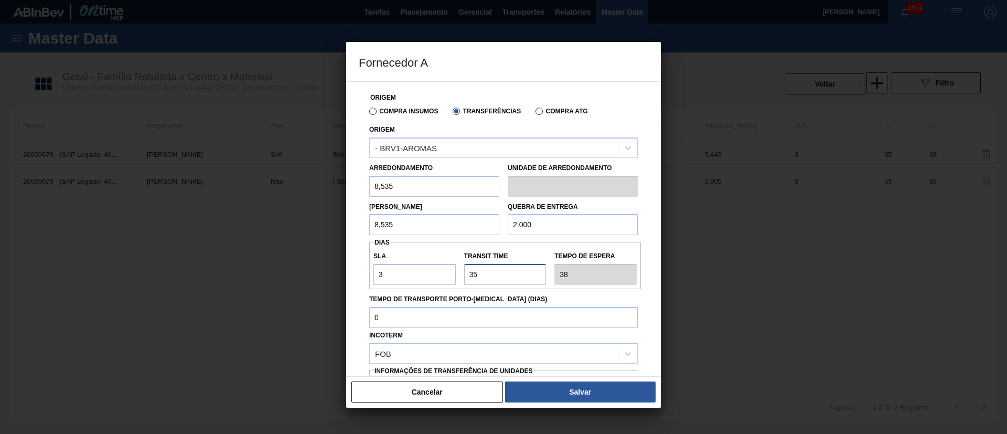
scroll to position [66, 0]
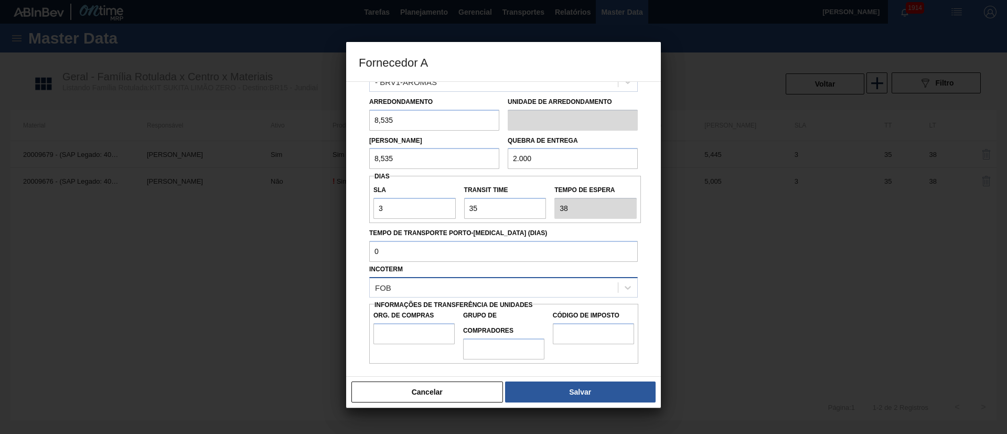
click at [404, 289] on div "FOB" at bounding box center [494, 287] width 248 height 15
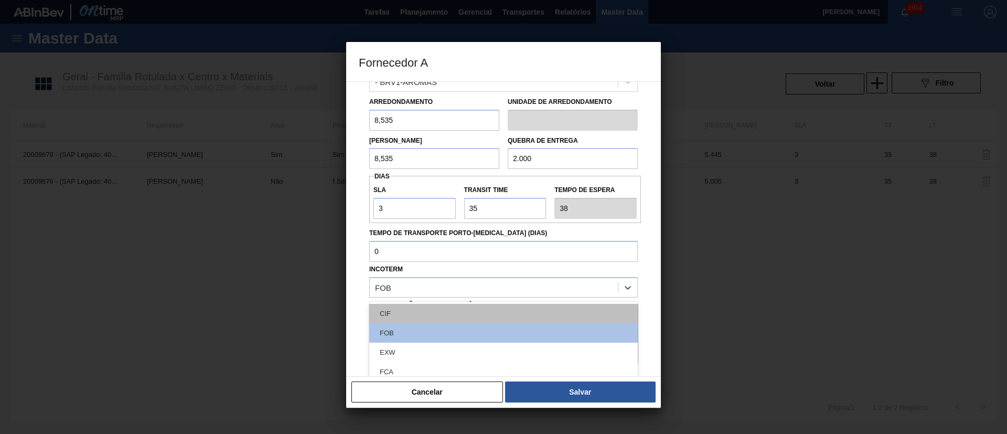
click at [409, 317] on div "CIF" at bounding box center [503, 313] width 269 height 19
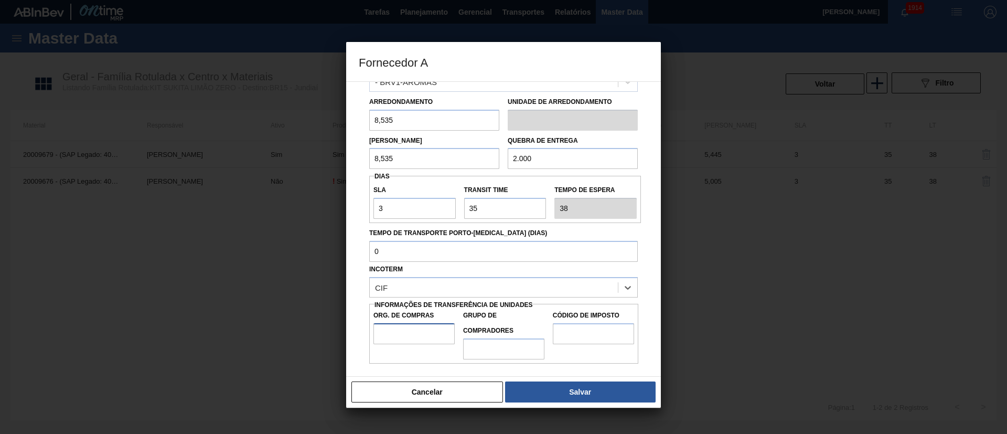
click at [404, 327] on input "Org. de Compras" at bounding box center [414, 333] width 81 height 21
click at [486, 350] on input "Grupo de Compradores" at bounding box center [503, 348] width 81 height 21
click at [567, 335] on input "Código de Imposto" at bounding box center [593, 333] width 81 height 21
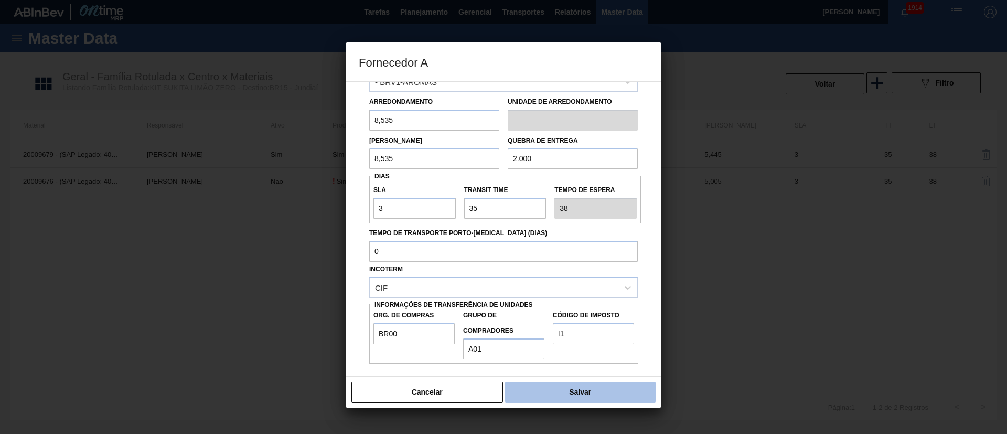
click at [582, 390] on button "Salvar" at bounding box center [580, 391] width 151 height 21
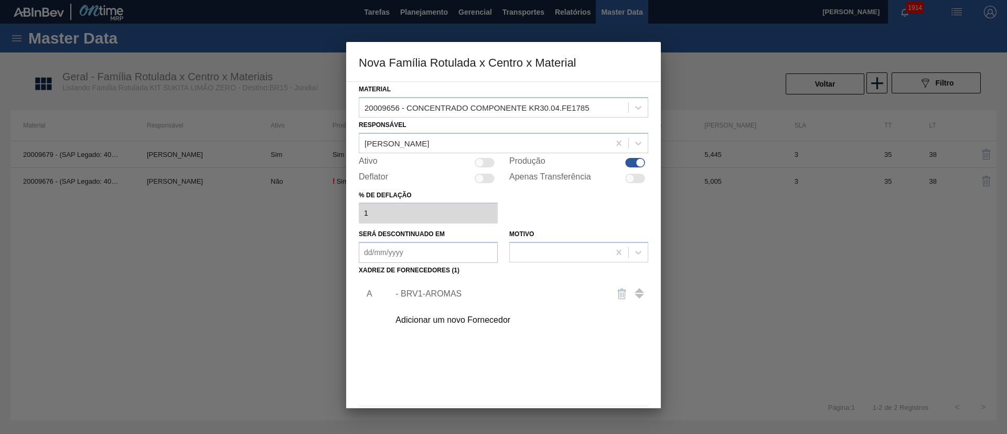
scroll to position [38, 0]
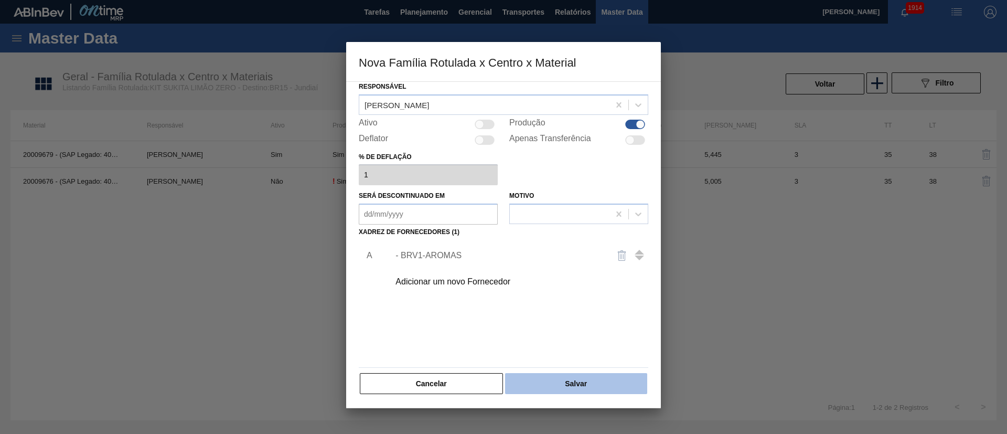
click at [568, 379] on button "Salvar" at bounding box center [576, 383] width 142 height 21
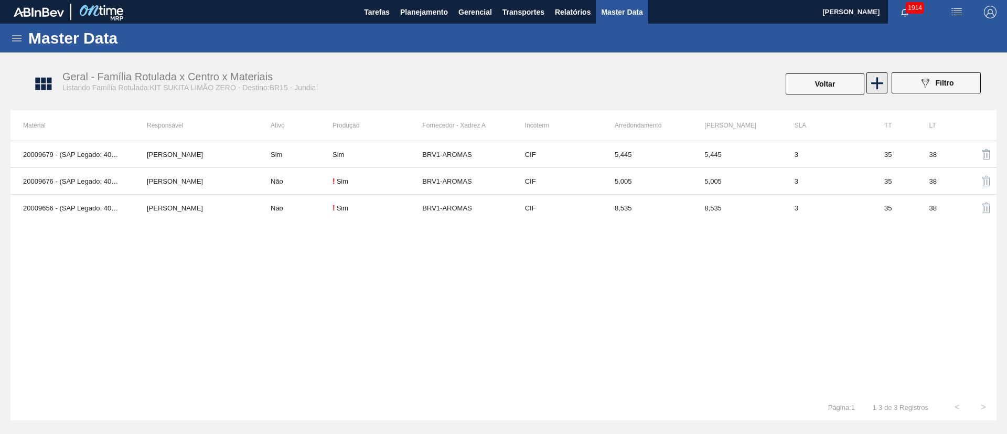
click at [879, 80] on icon at bounding box center [877, 83] width 20 height 20
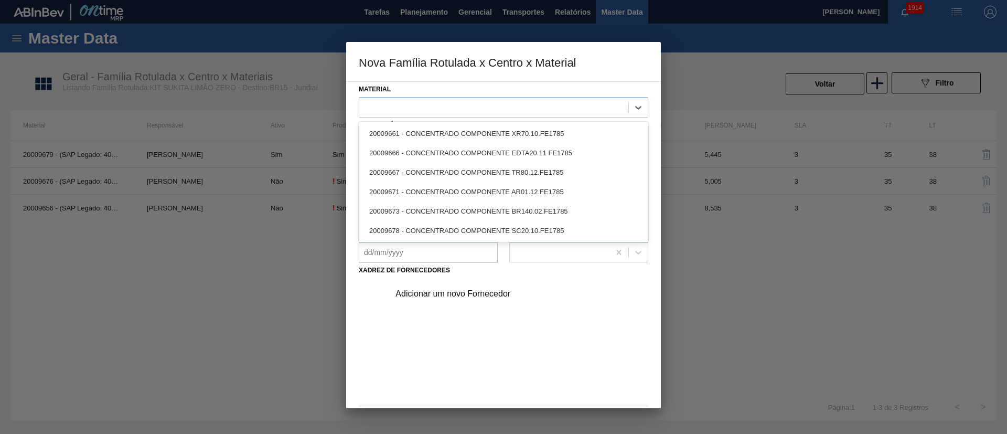
click at [407, 109] on div at bounding box center [493, 107] width 269 height 15
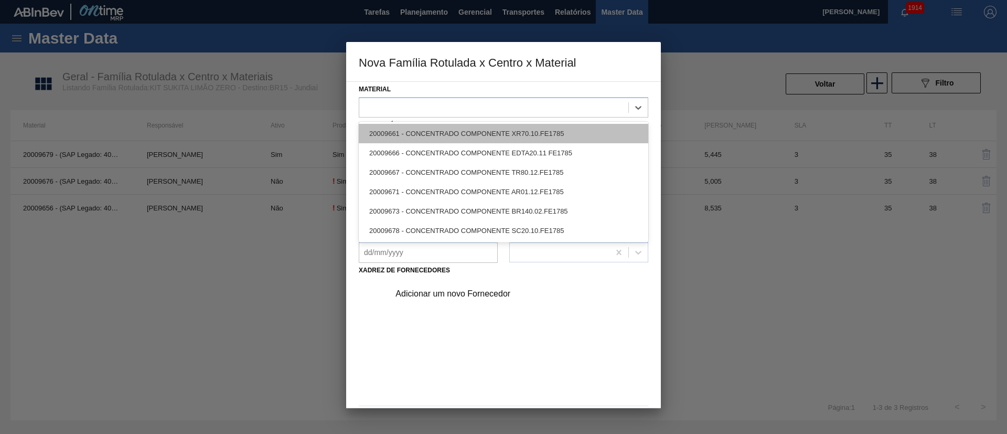
click at [420, 136] on div "20009661 - CONCENTRADO COMPONENTE XR70.10.FE1785" at bounding box center [504, 133] width 290 height 19
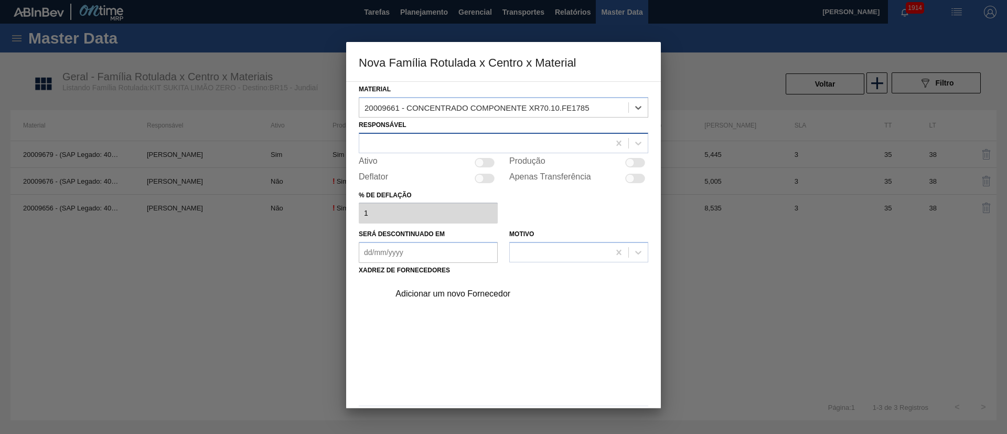
click at [434, 151] on div at bounding box center [504, 143] width 290 height 20
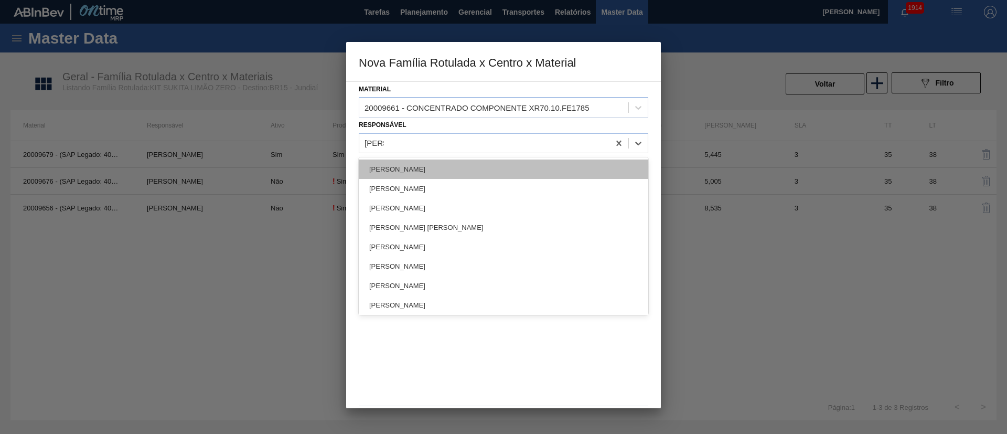
click at [406, 167] on div "[PERSON_NAME]" at bounding box center [504, 168] width 290 height 19
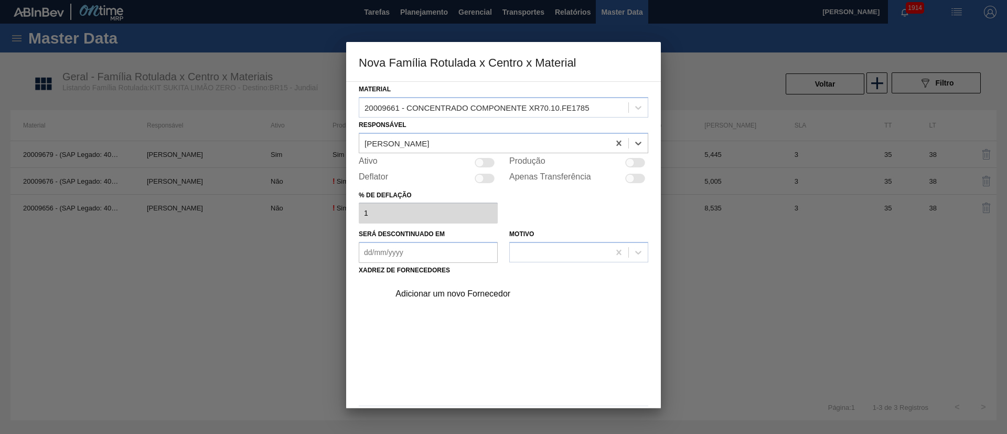
click at [630, 158] on div at bounding box center [630, 162] width 9 height 9
click at [476, 295] on div "Adicionar um novo Fornecedor" at bounding box center [499, 293] width 206 height 9
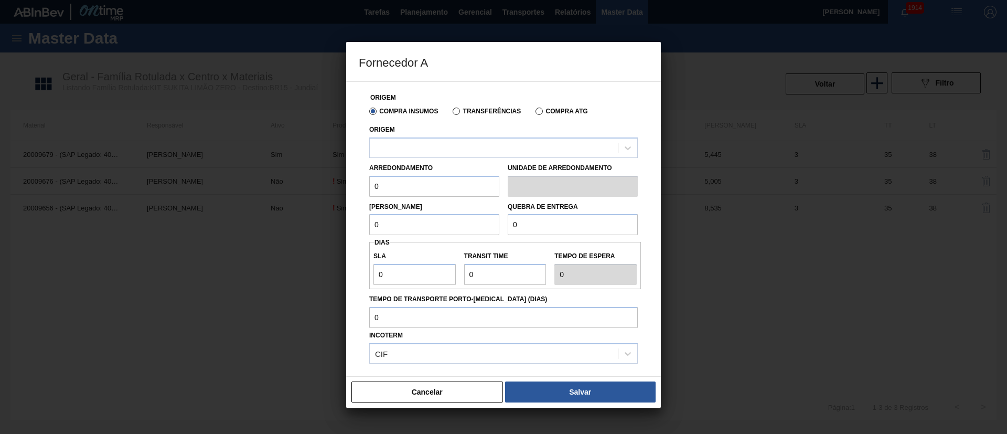
click at [493, 113] on label "Transferências" at bounding box center [487, 111] width 68 height 7
click at [451, 113] on input "Transferências" at bounding box center [451, 113] width 0 height 0
click at [433, 141] on div at bounding box center [494, 147] width 248 height 15
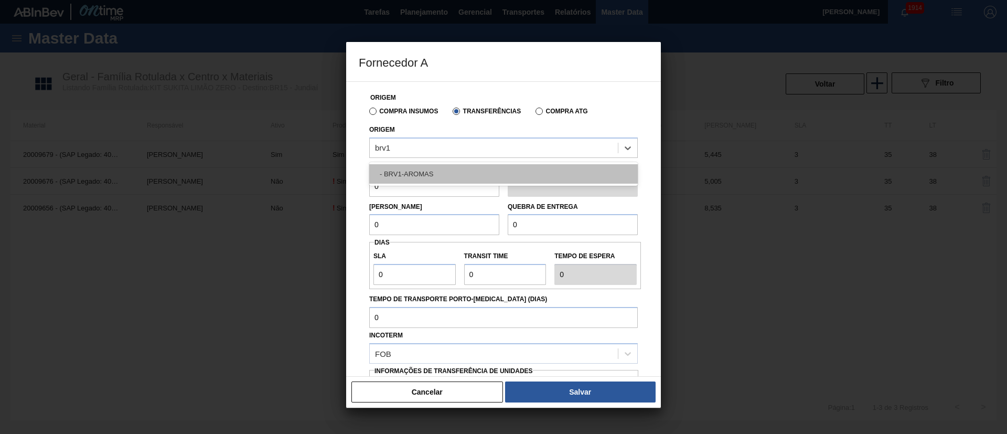
click at [418, 169] on div "- BRV1-AROMAS" at bounding box center [503, 173] width 269 height 19
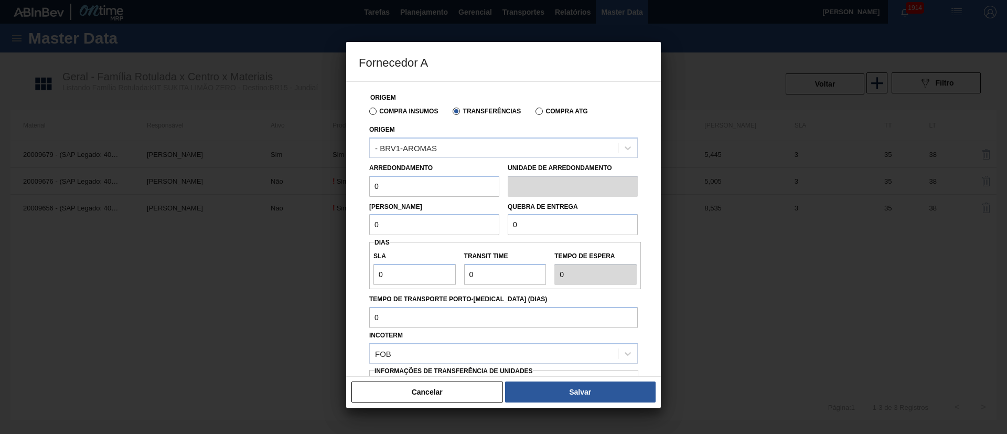
drag, startPoint x: 398, startPoint y: 193, endPoint x: 359, endPoint y: 195, distance: 39.4
click at [359, 195] on div "Origem Compra Insumos Transferências Compra ATG Origem - BRV1-AROMAS Arredondam…" at bounding box center [504, 256] width 290 height 348
drag, startPoint x: 405, startPoint y: 225, endPoint x: 352, endPoint y: 229, distance: 53.7
click at [352, 229] on div "Origem Compra Insumos Transferências Compra ATG Origem - BRV1-AROMAS Arredondam…" at bounding box center [503, 228] width 315 height 295
drag, startPoint x: 532, startPoint y: 221, endPoint x: 458, endPoint y: 221, distance: 74.0
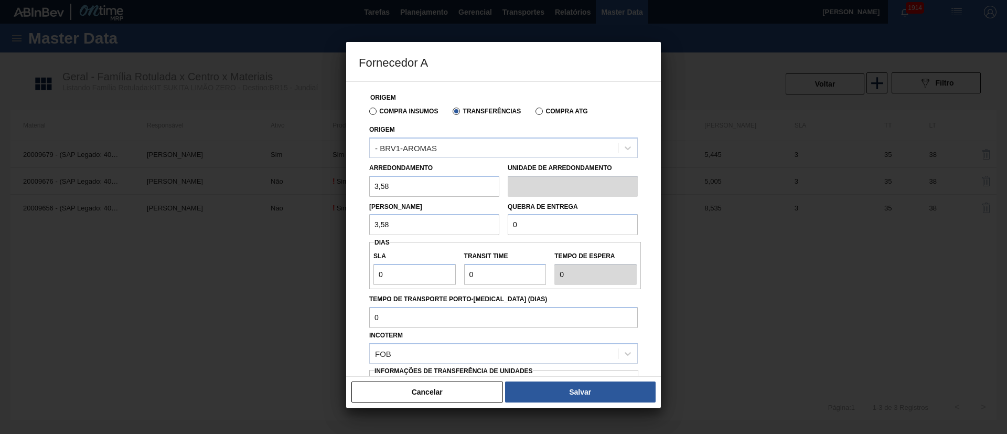
click at [458, 221] on div "Lote Mínimo 3,58 Quebra de entrega 0" at bounding box center [503, 216] width 277 height 39
drag, startPoint x: 403, startPoint y: 278, endPoint x: 389, endPoint y: 278, distance: 13.6
click at [389, 278] on input "0" at bounding box center [415, 274] width 82 height 21
drag, startPoint x: 405, startPoint y: 272, endPoint x: 344, endPoint y: 276, distance: 61.0
click at [344, 276] on div "Fornecedor A Origem Compra Insumos Transferências Compra ATG Origem - BRV1-AROM…" at bounding box center [503, 217] width 1007 height 434
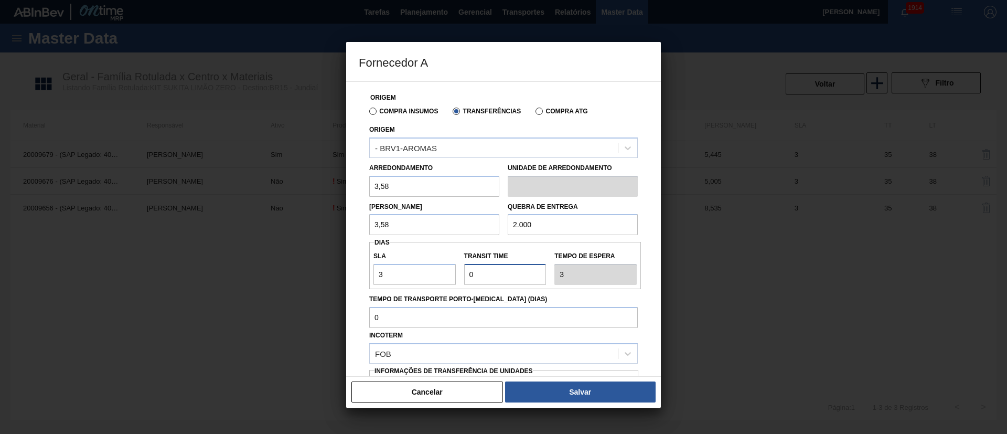
click at [448, 275] on div "SLA 3 Transit Time Tempo de espera 3" at bounding box center [505, 265] width 272 height 39
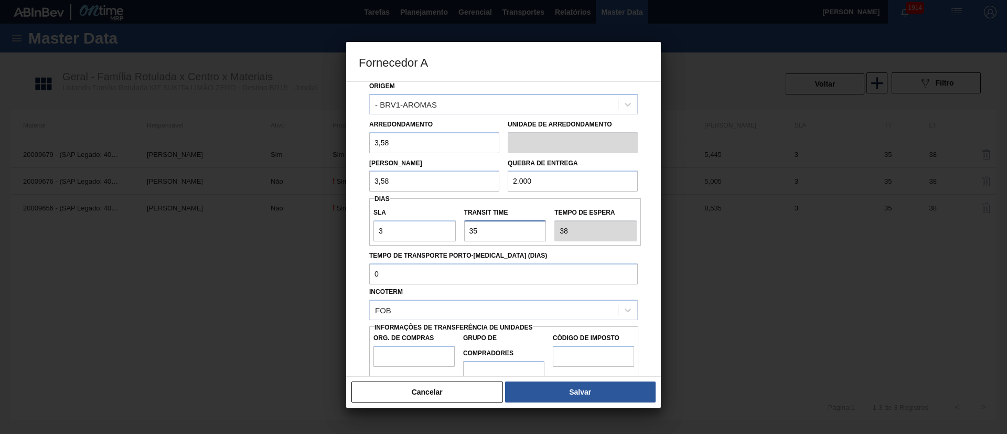
scroll to position [66, 0]
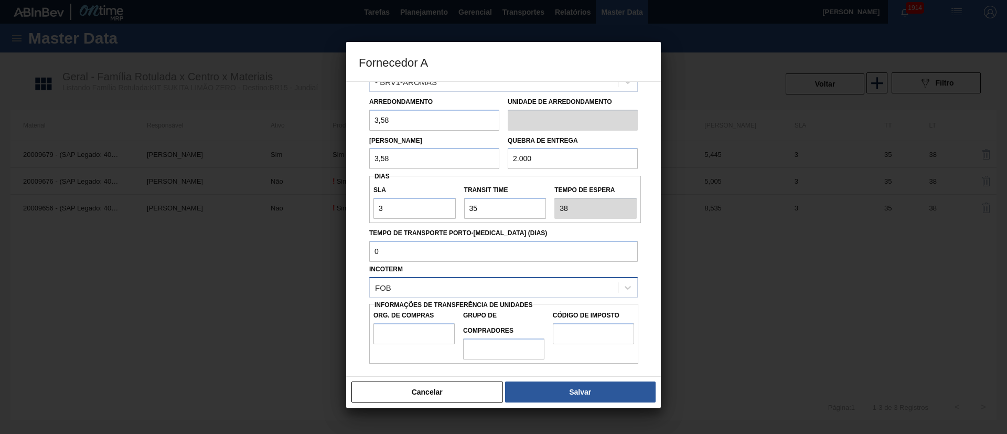
click at [419, 290] on div "FOB" at bounding box center [494, 287] width 248 height 15
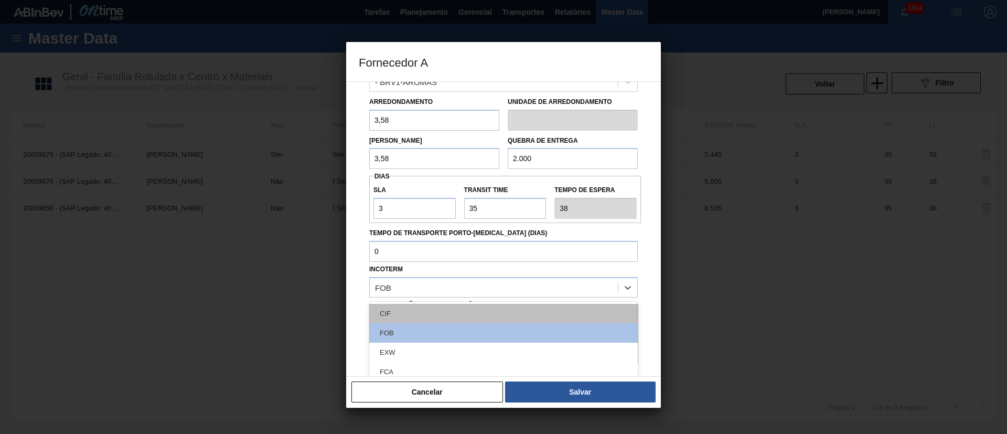
click at [409, 308] on div "CIF" at bounding box center [503, 313] width 269 height 19
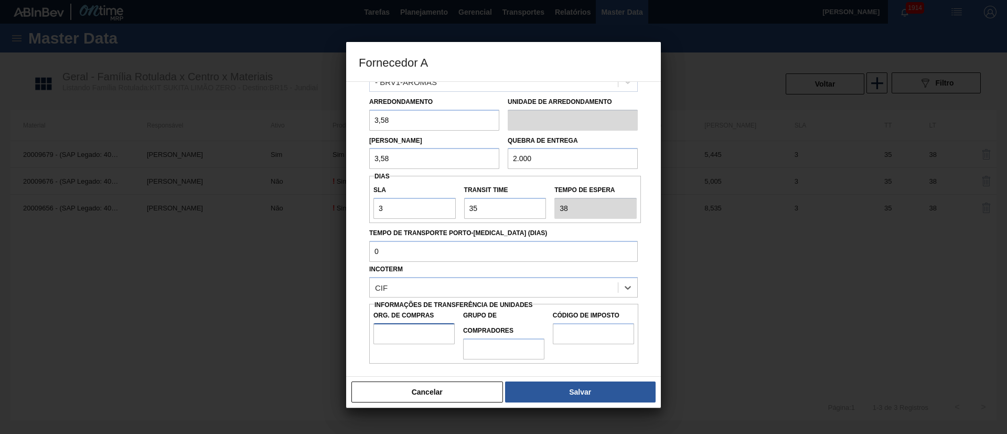
click at [400, 330] on input "Org. de Compras" at bounding box center [414, 333] width 81 height 21
click at [477, 347] on input "Grupo de Compradores" at bounding box center [503, 348] width 81 height 21
click at [564, 338] on input "Código de Imposto" at bounding box center [593, 333] width 81 height 21
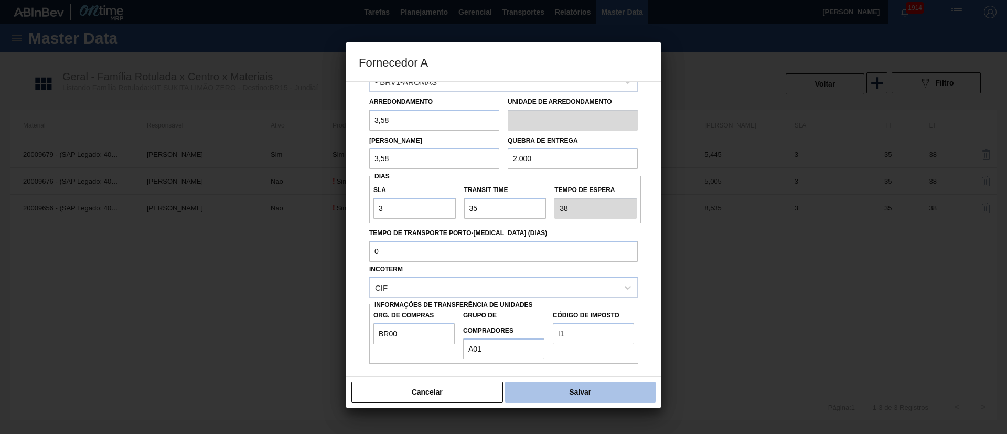
click at [588, 390] on button "Salvar" at bounding box center [580, 391] width 151 height 21
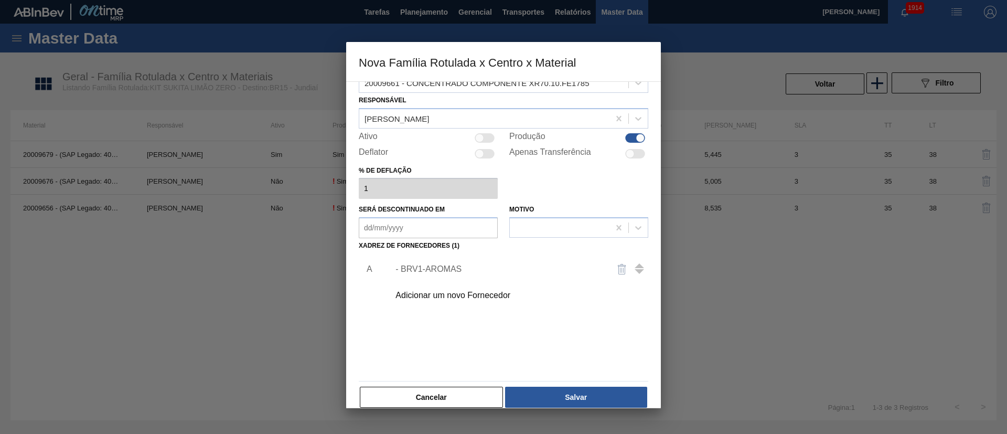
scroll to position [38, 0]
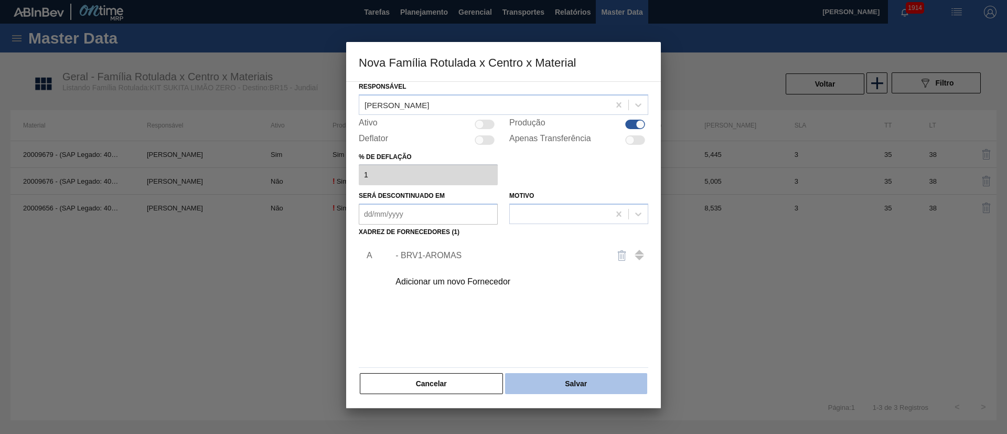
click at [579, 379] on button "Salvar" at bounding box center [576, 383] width 142 height 21
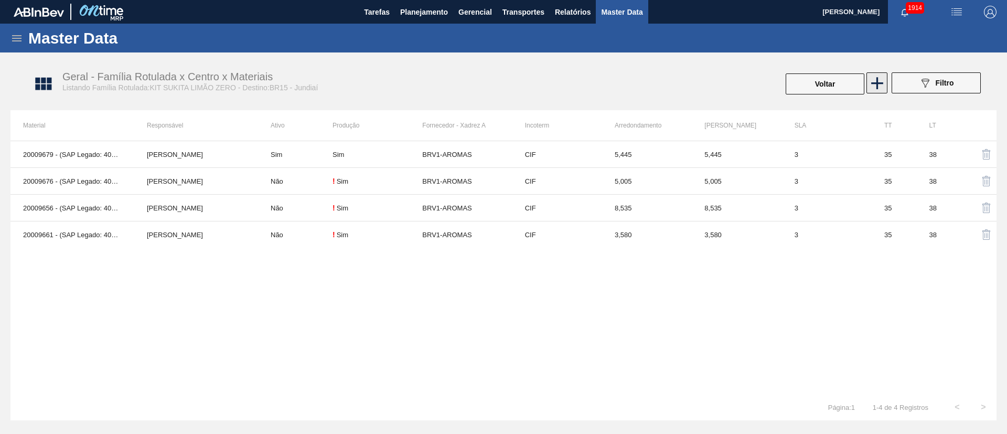
click at [880, 89] on icon at bounding box center [877, 83] width 20 height 20
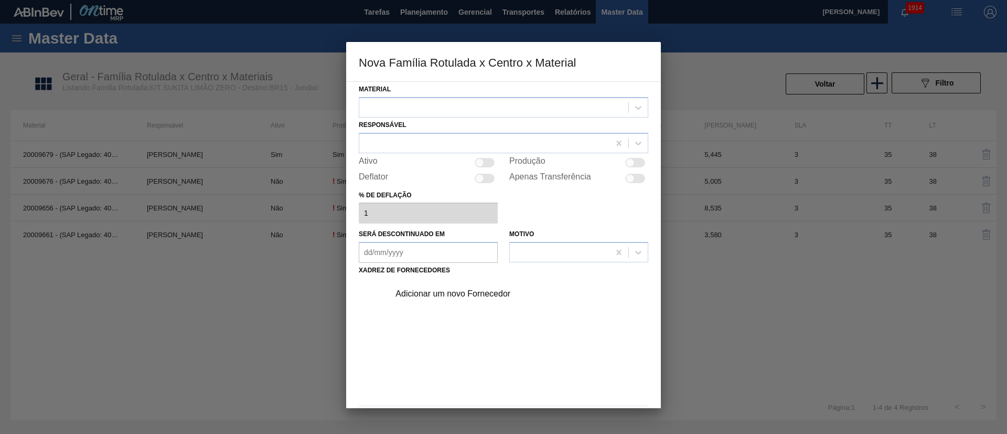
click at [412, 105] on div at bounding box center [493, 107] width 269 height 15
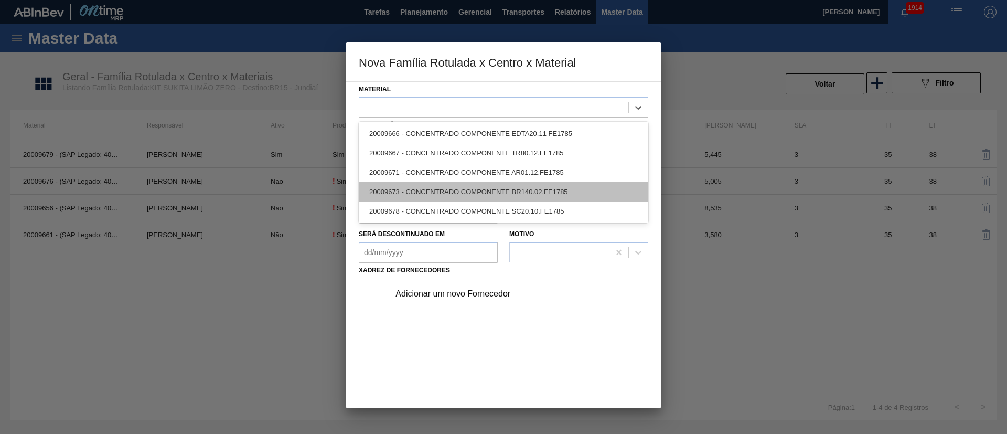
click at [431, 190] on div "20009673 - CONCENTRADO COMPONENTE BR140.02.FE1785" at bounding box center [504, 191] width 290 height 19
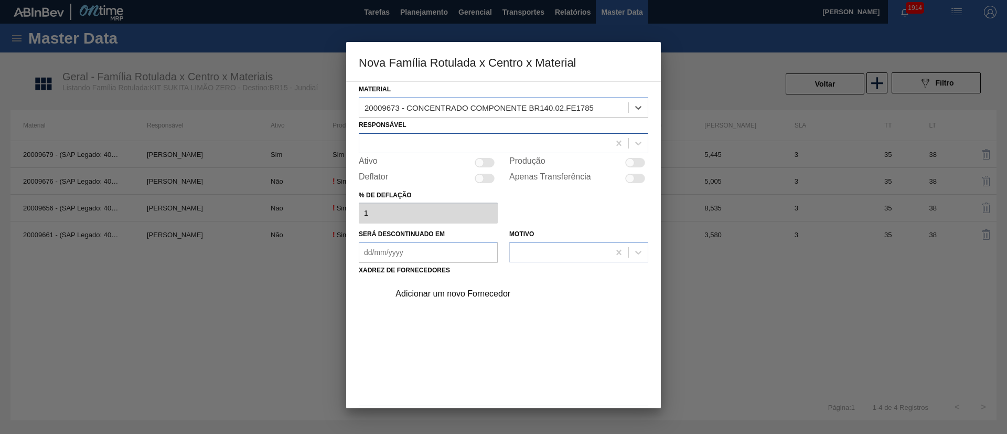
click at [441, 137] on div at bounding box center [484, 142] width 250 height 15
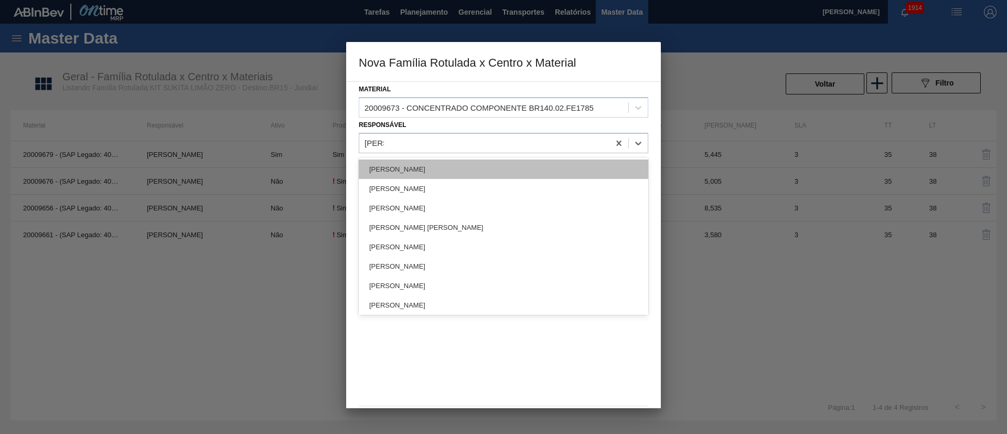
click at [397, 168] on div "[PERSON_NAME]" at bounding box center [504, 168] width 290 height 19
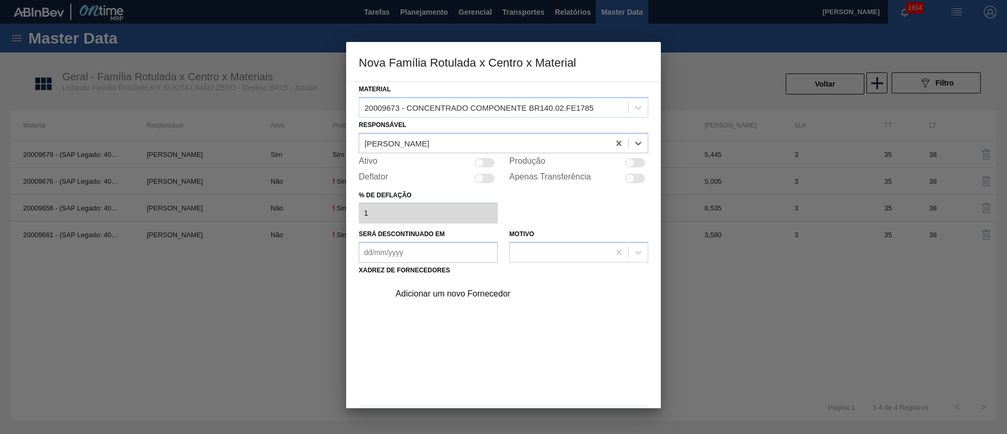
click at [629, 166] on div at bounding box center [630, 162] width 9 height 9
click at [467, 291] on div "Adicionar um novo Fornecedor" at bounding box center [499, 293] width 206 height 9
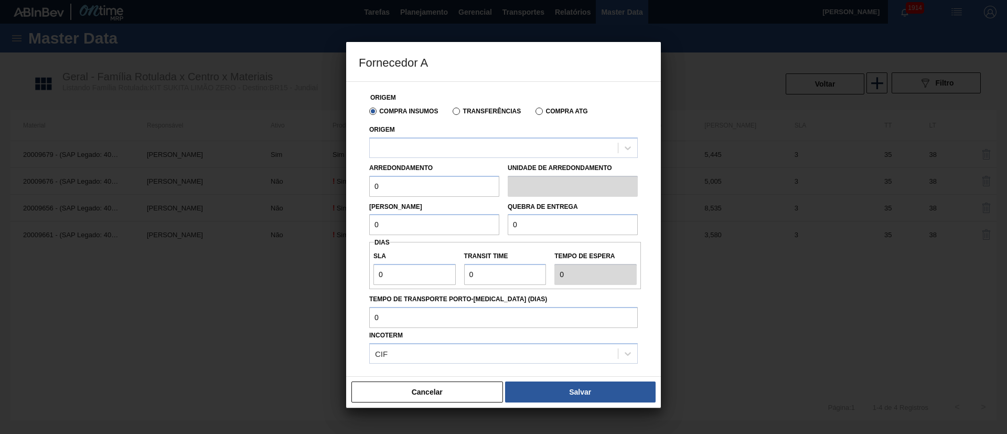
click at [465, 108] on label "Transferências" at bounding box center [487, 111] width 68 height 7
click at [451, 113] on input "Transferências" at bounding box center [451, 113] width 0 height 0
click at [423, 148] on div at bounding box center [494, 147] width 248 height 15
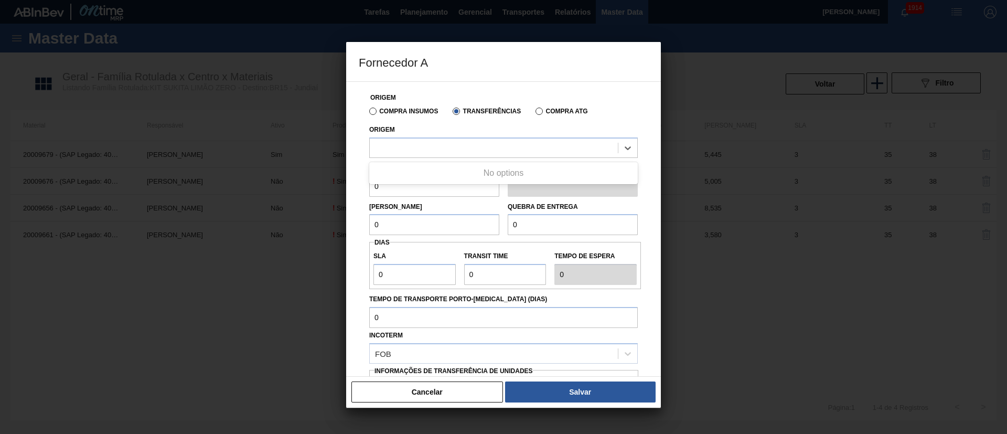
click at [386, 107] on div "Compra Insumos" at bounding box center [401, 110] width 73 height 9
click at [371, 108] on label "Compra Insumos" at bounding box center [403, 111] width 69 height 7
click at [368, 113] on input "Compra Insumos" at bounding box center [368, 113] width 0 height 0
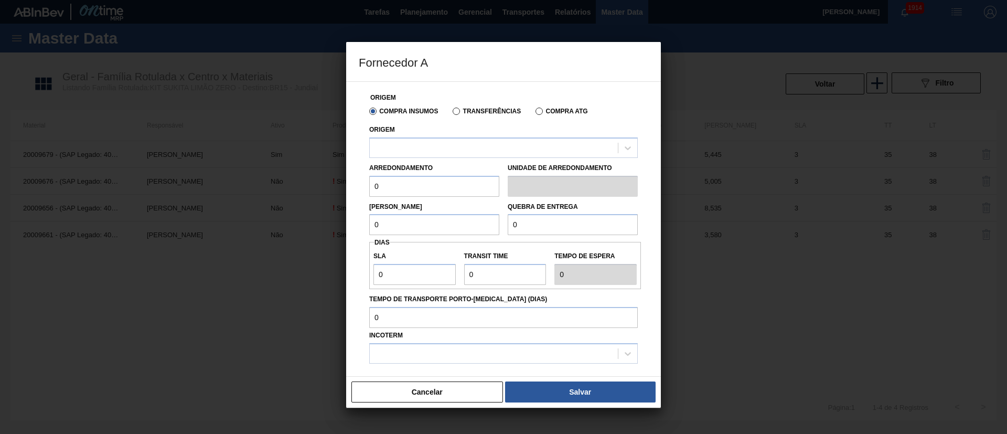
click at [486, 109] on label "Transferências" at bounding box center [487, 111] width 68 height 7
click at [451, 113] on input "Transferências" at bounding box center [451, 113] width 0 height 0
click at [424, 145] on div at bounding box center [494, 147] width 248 height 15
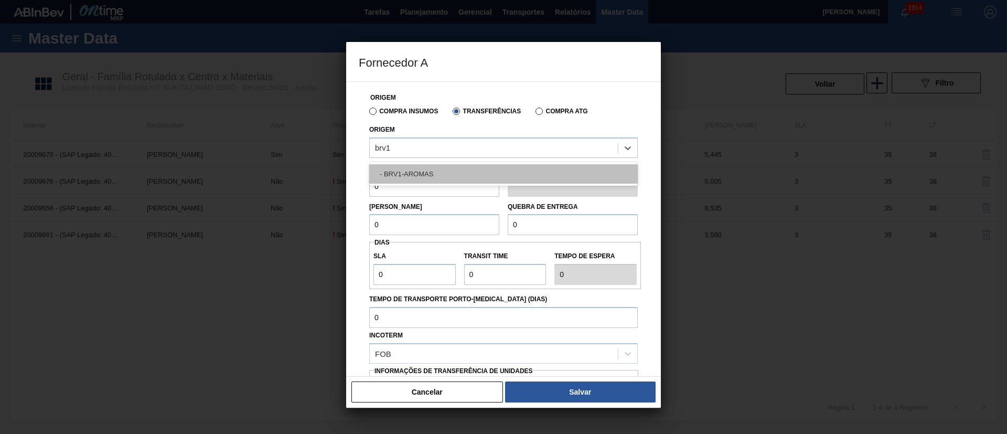
click at [411, 171] on div "- BRV1-AROMAS" at bounding box center [503, 173] width 269 height 19
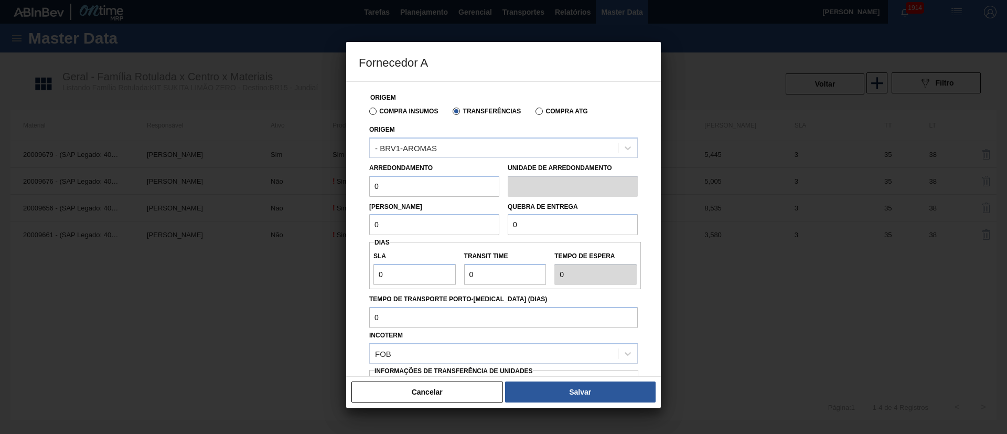
click at [407, 184] on input "0" at bounding box center [434, 186] width 130 height 21
drag, startPoint x: 389, startPoint y: 219, endPoint x: 350, endPoint y: 225, distance: 39.3
click at [350, 225] on div "Origem Compra Insumos Transferências Compra ATG Origem - BRV1-AROMAS Arredondam…" at bounding box center [503, 228] width 315 height 295
drag, startPoint x: 542, startPoint y: 223, endPoint x: 484, endPoint y: 223, distance: 58.8
click at [484, 223] on div "Lote Mínimo 0,67 Quebra de entrega 0" at bounding box center [503, 216] width 277 height 39
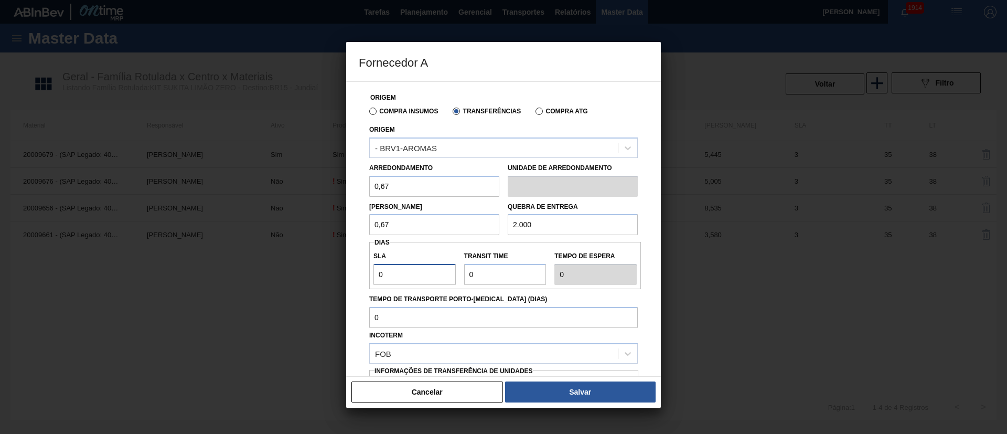
drag, startPoint x: 387, startPoint y: 281, endPoint x: 365, endPoint y: 281, distance: 22.0
click at [365, 281] on div "Origem Compra Insumos Transferências Compra ATG Origem - BRV1-AROMAS Arredondam…" at bounding box center [504, 256] width 290 height 348
drag, startPoint x: 502, startPoint y: 273, endPoint x: 457, endPoint y: 271, distance: 45.2
click at [457, 271] on div "SLA 3 Transit Time Tempo de espera 3" at bounding box center [505, 265] width 272 height 39
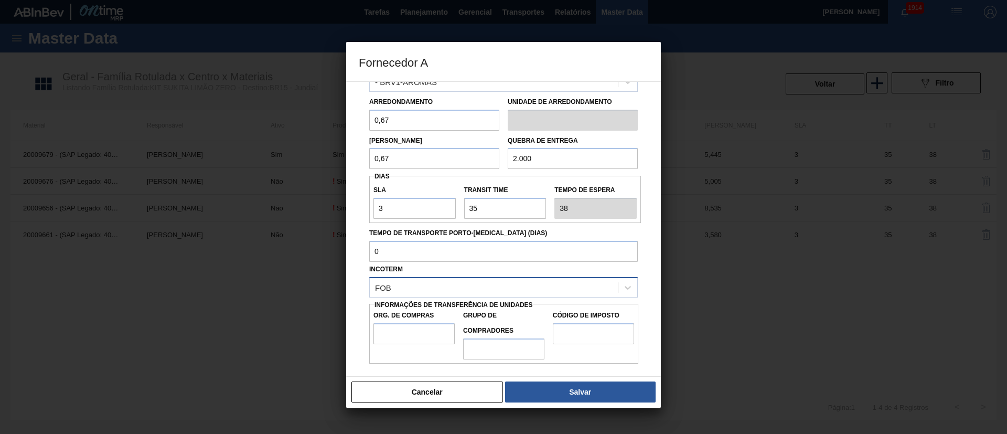
click at [425, 281] on div "FOB" at bounding box center [494, 287] width 248 height 15
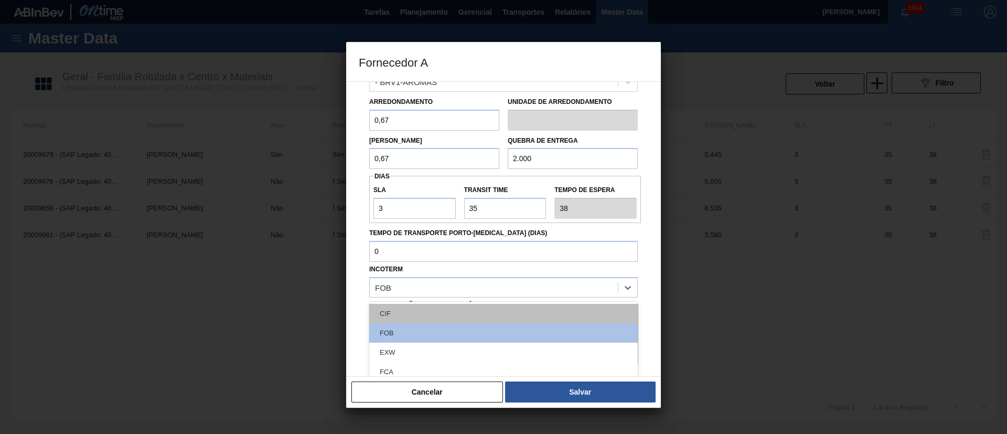
click at [408, 304] on div "CIF" at bounding box center [503, 313] width 269 height 19
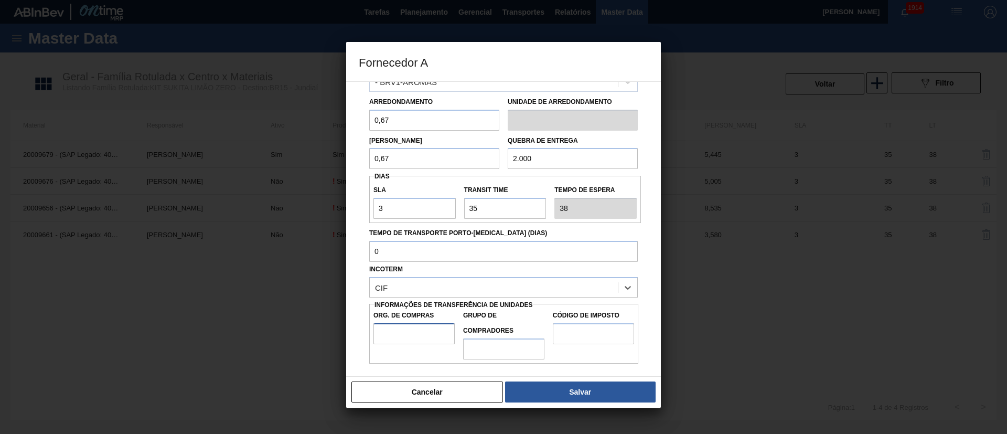
drag, startPoint x: 409, startPoint y: 333, endPoint x: 412, endPoint y: 339, distance: 6.6
click at [409, 333] on input "Org. de Compras" at bounding box center [414, 333] width 81 height 21
click at [486, 344] on input "Grupo de Compradores" at bounding box center [503, 348] width 81 height 21
click at [572, 332] on input "Código de Imposto" at bounding box center [593, 333] width 81 height 21
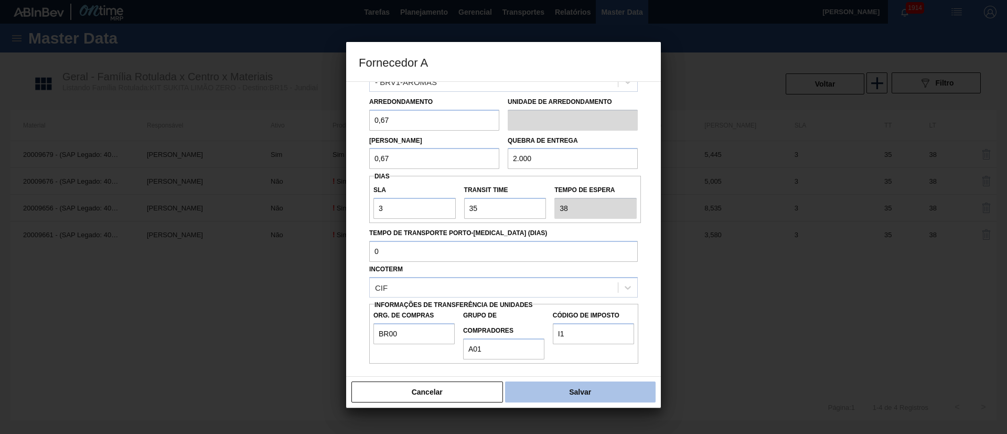
click at [550, 395] on button "Salvar" at bounding box center [580, 391] width 151 height 21
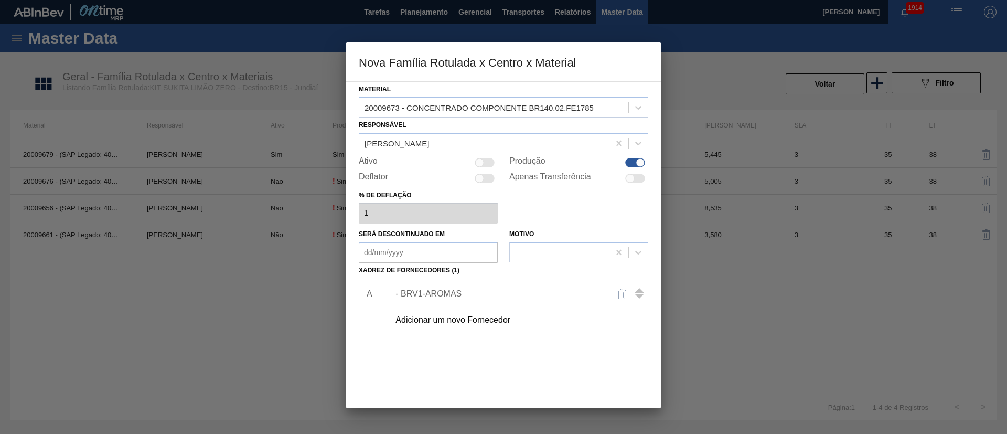
scroll to position [38, 0]
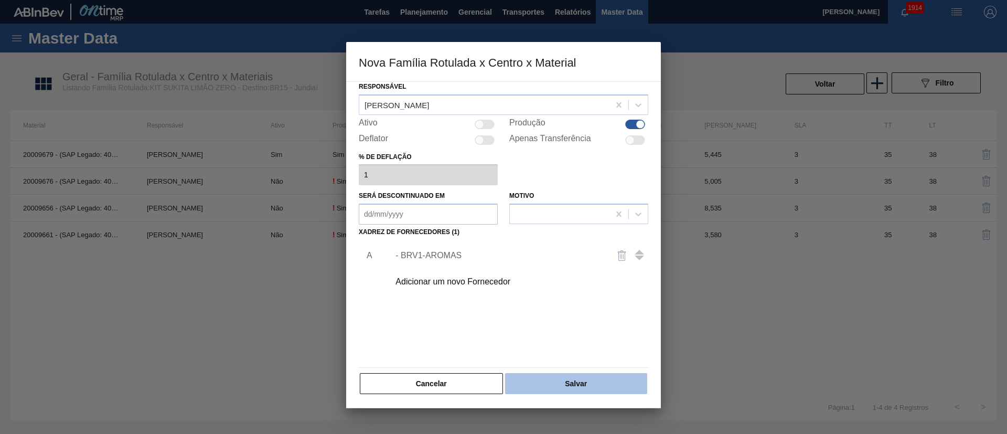
click at [577, 385] on button "Salvar" at bounding box center [576, 383] width 142 height 21
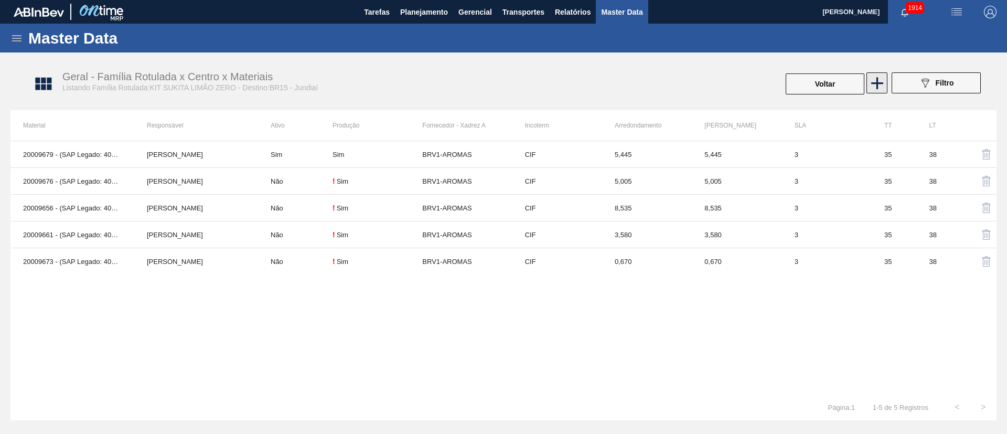
click at [886, 83] on icon at bounding box center [877, 83] width 20 height 20
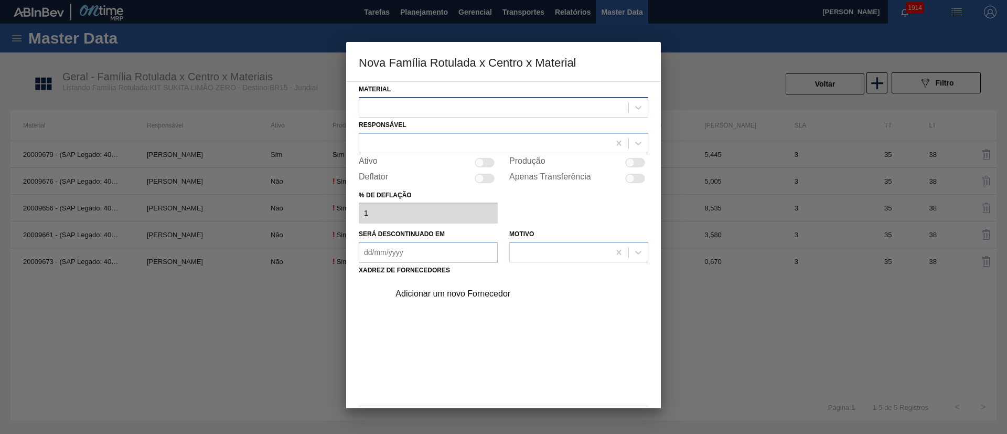
click at [447, 110] on div at bounding box center [493, 107] width 269 height 15
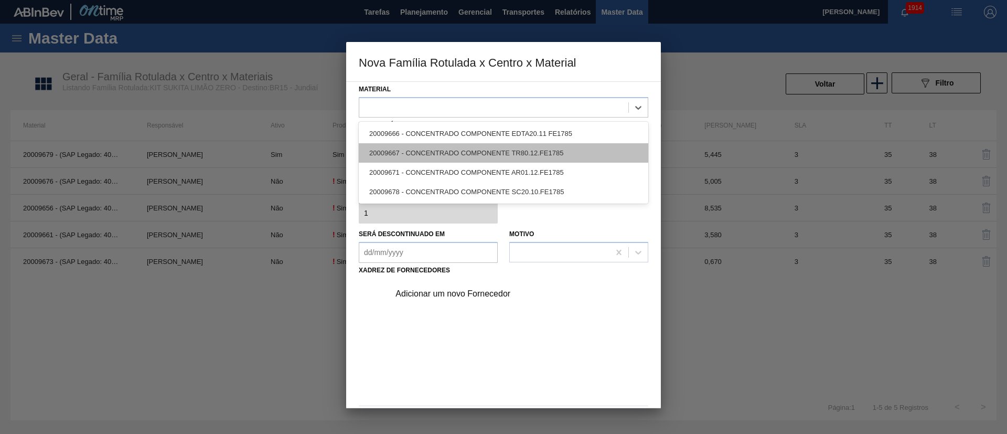
click at [417, 149] on div "20009667 - CONCENTRADO COMPONENTE TR80.12.FE1785" at bounding box center [504, 152] width 290 height 19
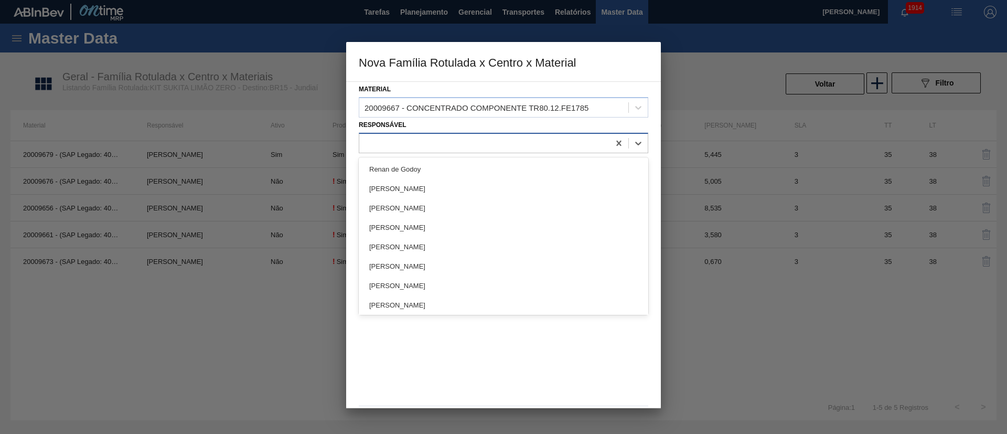
click at [405, 147] on div at bounding box center [484, 142] width 250 height 15
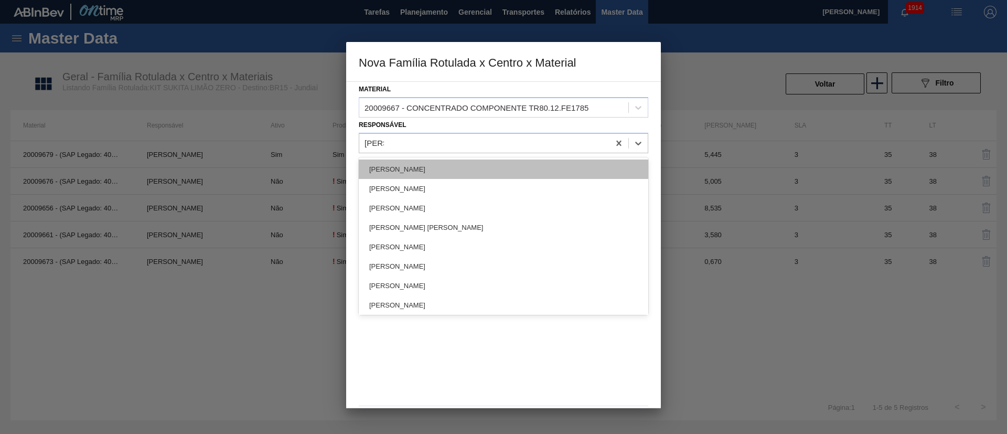
click at [405, 165] on div "[PERSON_NAME]" at bounding box center [504, 168] width 290 height 19
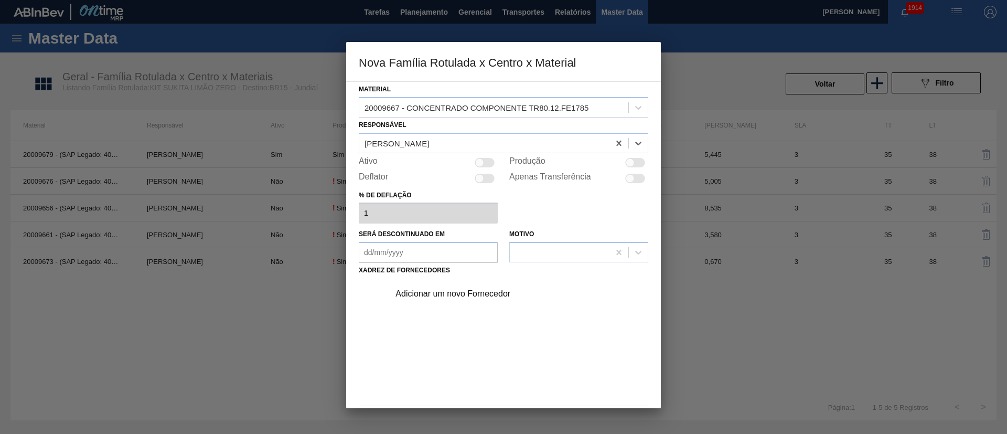
click at [631, 162] on div at bounding box center [630, 162] width 9 height 9
click at [456, 292] on div "Adicionar um novo Fornecedor" at bounding box center [499, 293] width 206 height 9
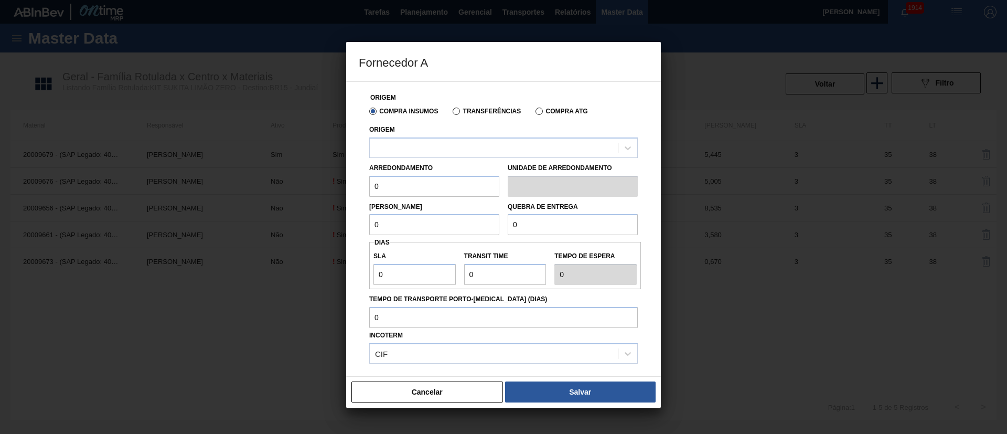
click at [471, 112] on label "Transferências" at bounding box center [487, 111] width 68 height 7
click at [451, 113] on input "Transferências" at bounding box center [451, 113] width 0 height 0
click at [435, 151] on div at bounding box center [494, 147] width 248 height 15
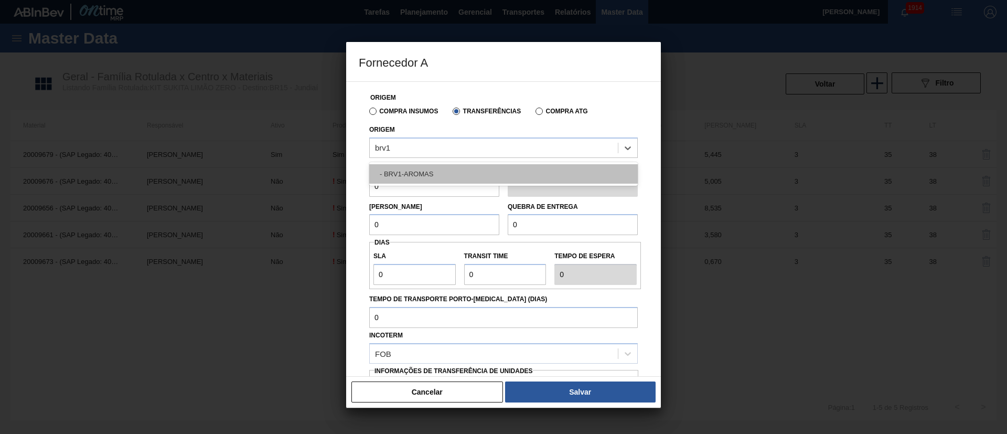
click at [422, 169] on div "- BRV1-AROMAS" at bounding box center [503, 173] width 269 height 19
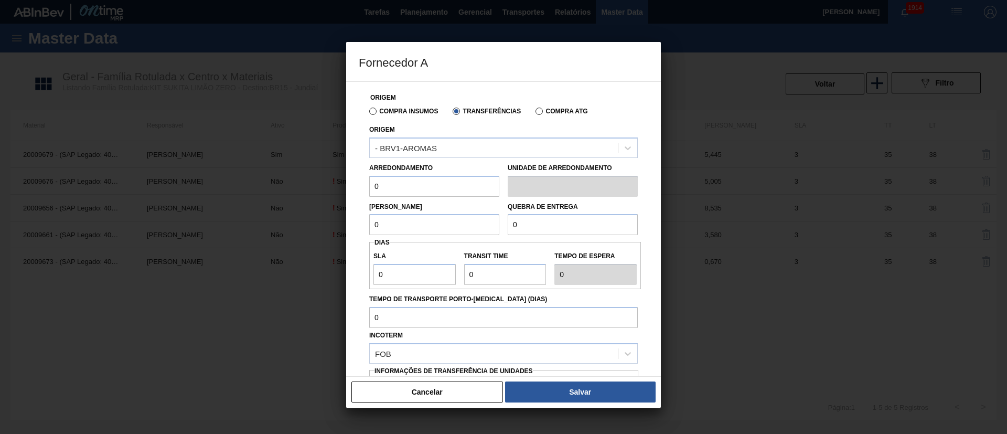
click at [399, 186] on input "0" at bounding box center [434, 186] width 130 height 21
drag, startPoint x: 399, startPoint y: 186, endPoint x: 366, endPoint y: 189, distance: 32.7
click at [366, 189] on div "Arredondamento 0" at bounding box center [434, 179] width 139 height 36
drag, startPoint x: 360, startPoint y: 228, endPoint x: 339, endPoint y: 231, distance: 21.2
click at [339, 231] on div "Fornecedor A Origem Compra Insumos Transferências Compra ATG Origem - BRV1-AROM…" at bounding box center [503, 217] width 1007 height 434
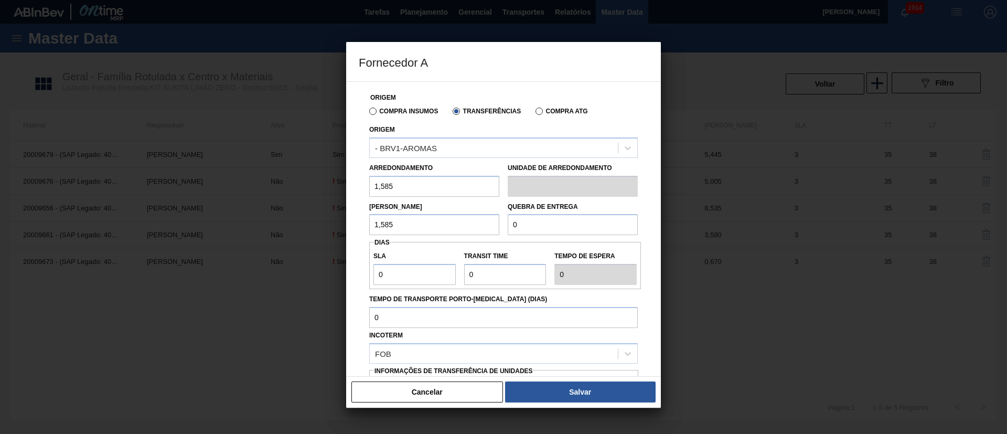
drag, startPoint x: 523, startPoint y: 224, endPoint x: 482, endPoint y: 226, distance: 41.5
click at [482, 226] on div "Lote Mínimo 1,585 Quebra de entrega 0" at bounding box center [503, 216] width 277 height 39
drag, startPoint x: 395, startPoint y: 275, endPoint x: 360, endPoint y: 278, distance: 34.2
click at [360, 278] on div "Origem Compra Insumos Transferências Compra ATG Origem - BRV1-AROMAS Arredondam…" at bounding box center [504, 256] width 290 height 348
drag, startPoint x: 483, startPoint y: 278, endPoint x: 441, endPoint y: 277, distance: 42.0
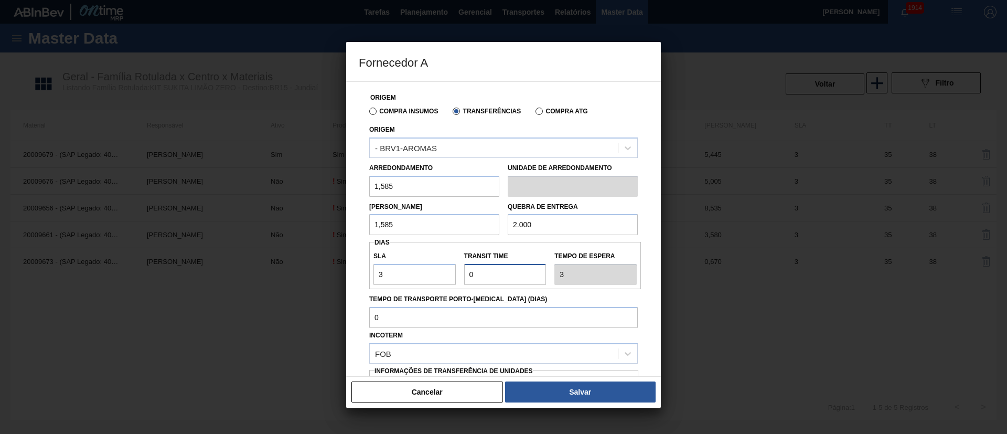
click at [441, 277] on div "SLA 3 Transit Time Tempo de espera 3" at bounding box center [505, 265] width 272 height 39
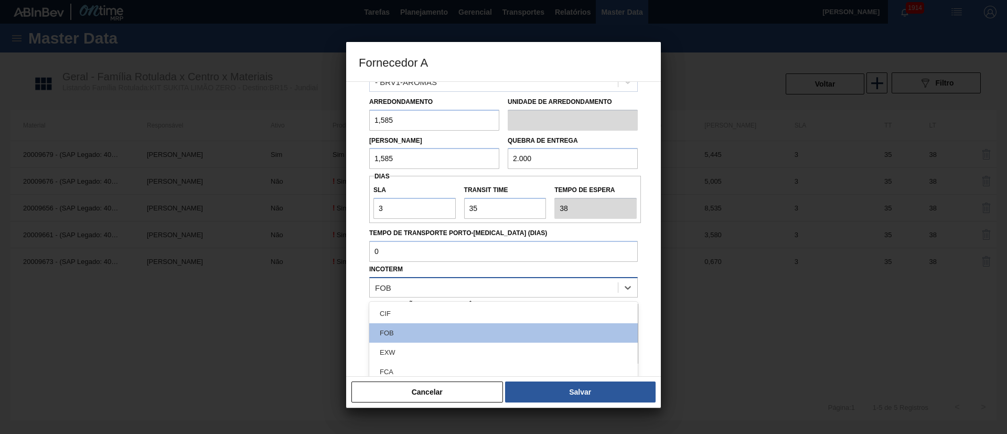
click at [428, 287] on div "FOB" at bounding box center [494, 287] width 248 height 15
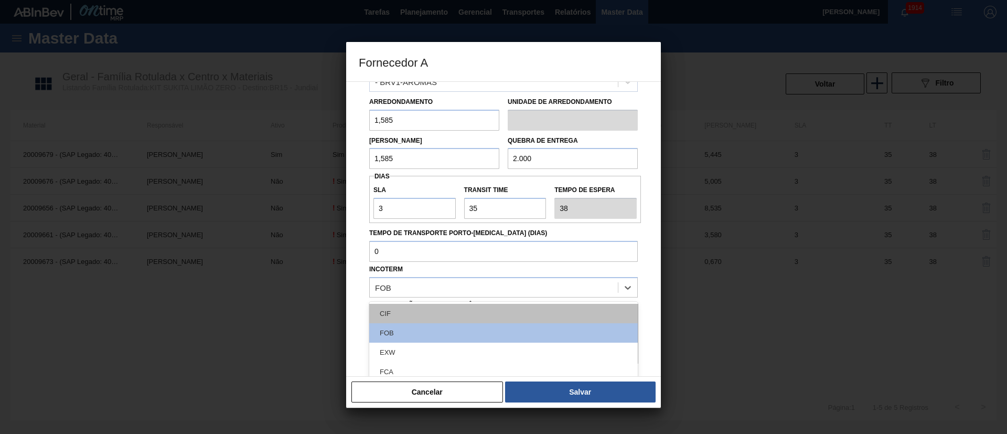
click at [408, 310] on div "CIF" at bounding box center [503, 313] width 269 height 19
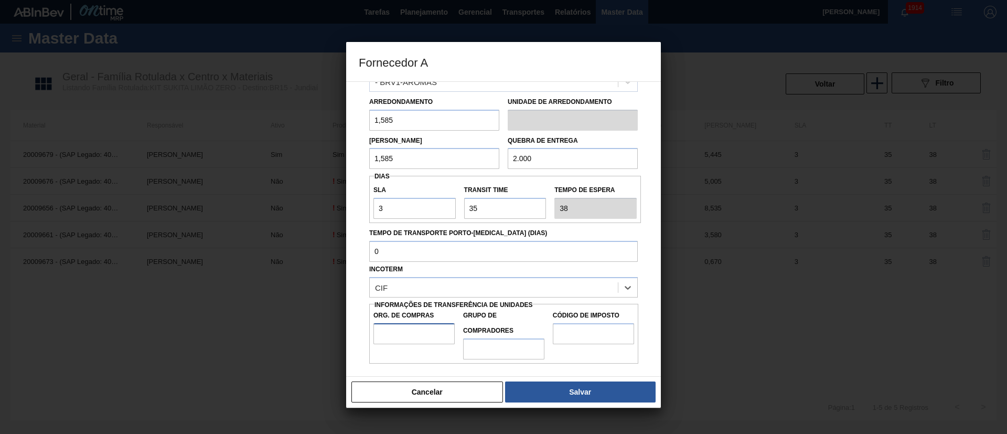
click at [407, 328] on input "Org. de Compras" at bounding box center [414, 333] width 81 height 21
click at [486, 348] on input "Grupo de Compradores" at bounding box center [503, 348] width 81 height 21
click at [579, 334] on input "Código de Imposto" at bounding box center [593, 333] width 81 height 21
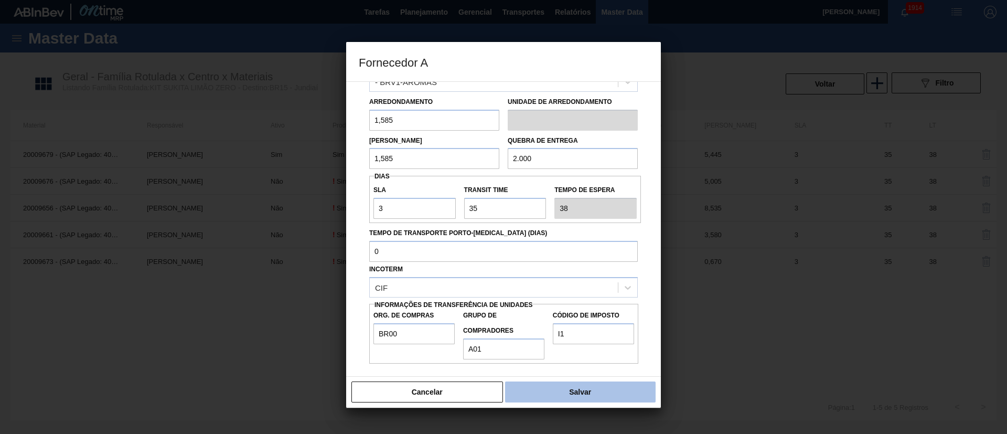
click at [590, 386] on button "Salvar" at bounding box center [580, 391] width 151 height 21
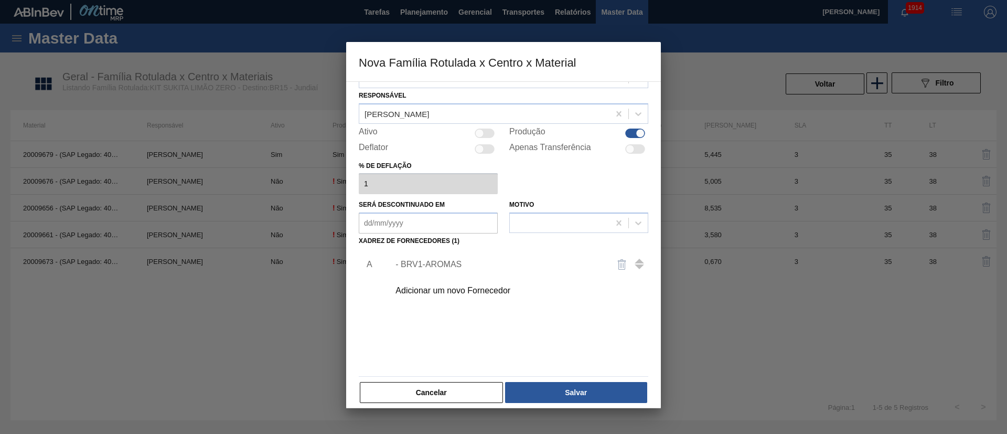
scroll to position [38, 0]
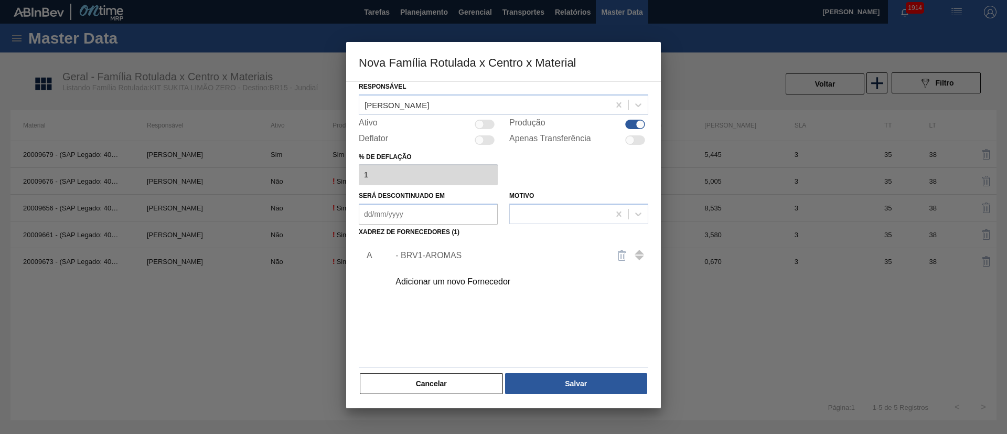
click at [577, 372] on div "Cancelar Salvar" at bounding box center [504, 383] width 290 height 23
click at [580, 385] on button "Salvar" at bounding box center [576, 383] width 142 height 21
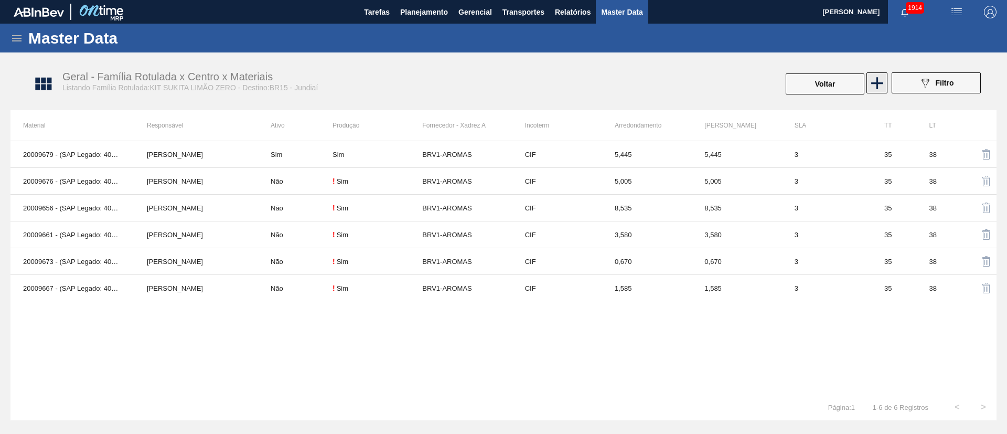
click at [871, 82] on icon at bounding box center [877, 83] width 20 height 20
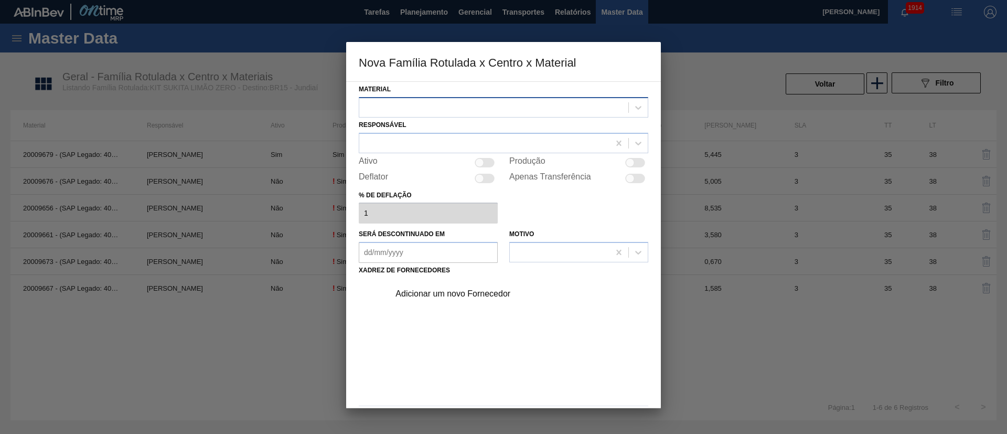
click at [417, 104] on div at bounding box center [493, 107] width 269 height 15
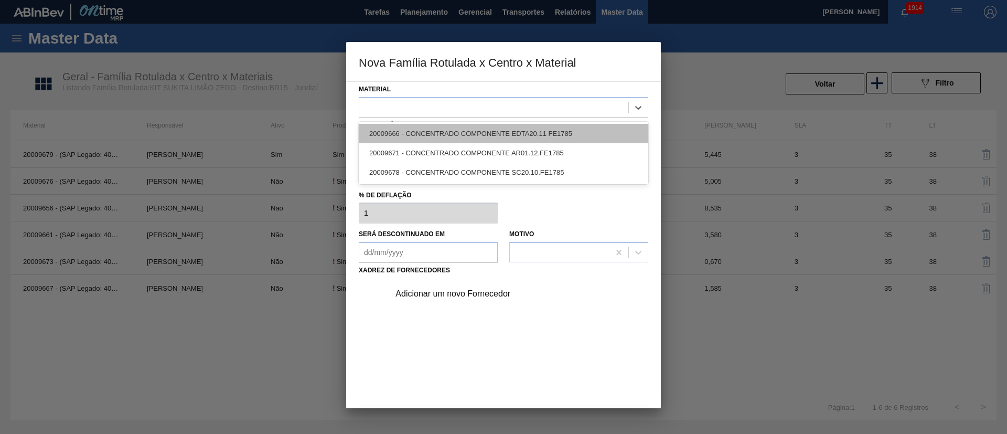
click at [415, 132] on div "20009666 - CONCENTRADO COMPONENTE EDTA20.11 FE1785" at bounding box center [504, 133] width 290 height 19
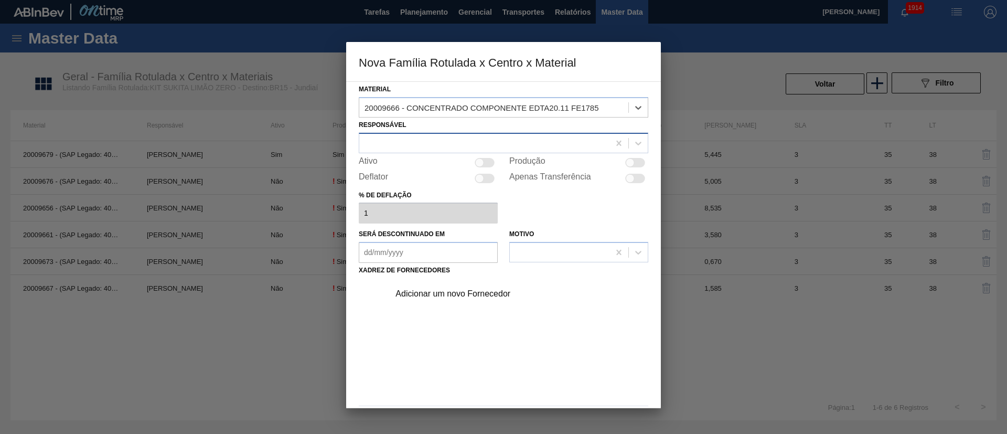
click at [393, 144] on div at bounding box center [484, 142] width 250 height 15
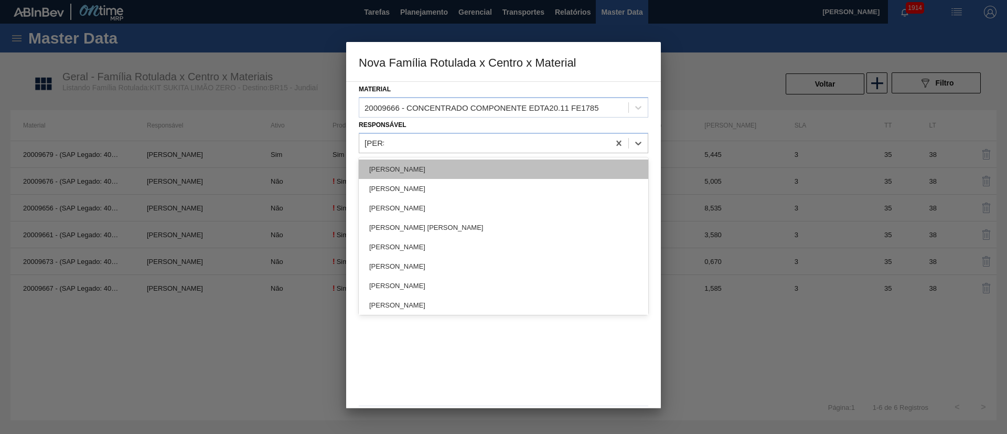
click at [393, 174] on div "[PERSON_NAME]" at bounding box center [504, 168] width 290 height 19
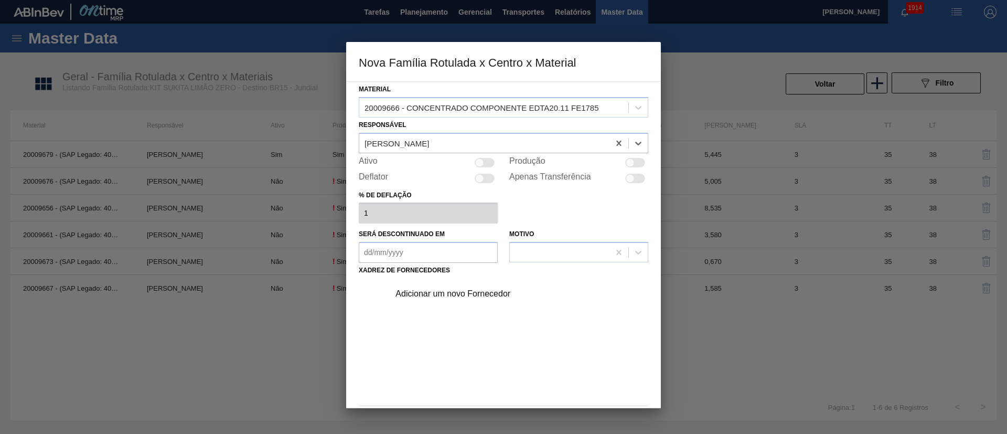
click at [634, 161] on div at bounding box center [635, 162] width 20 height 9
click at [451, 289] on div "Adicionar um novo Fornecedor" at bounding box center [499, 293] width 206 height 9
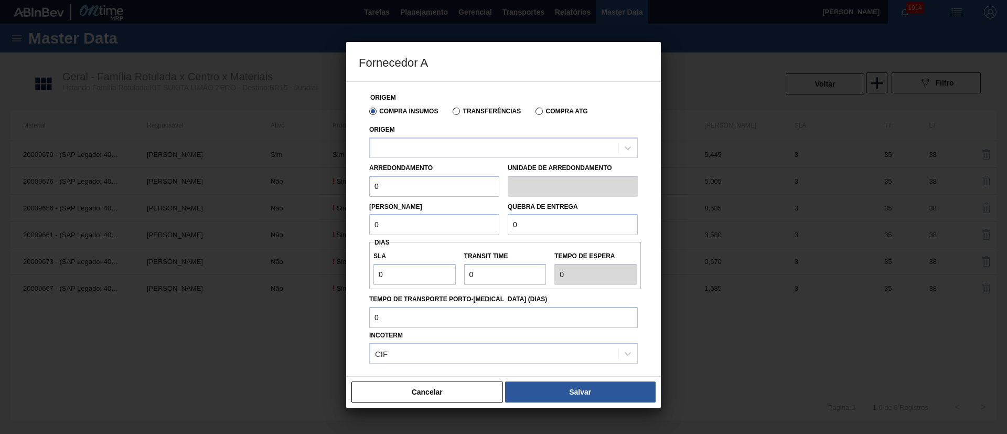
click at [489, 113] on label "Transferências" at bounding box center [487, 111] width 68 height 7
click at [451, 113] on input "Transferências" at bounding box center [451, 113] width 0 height 0
click at [410, 149] on div at bounding box center [494, 147] width 248 height 15
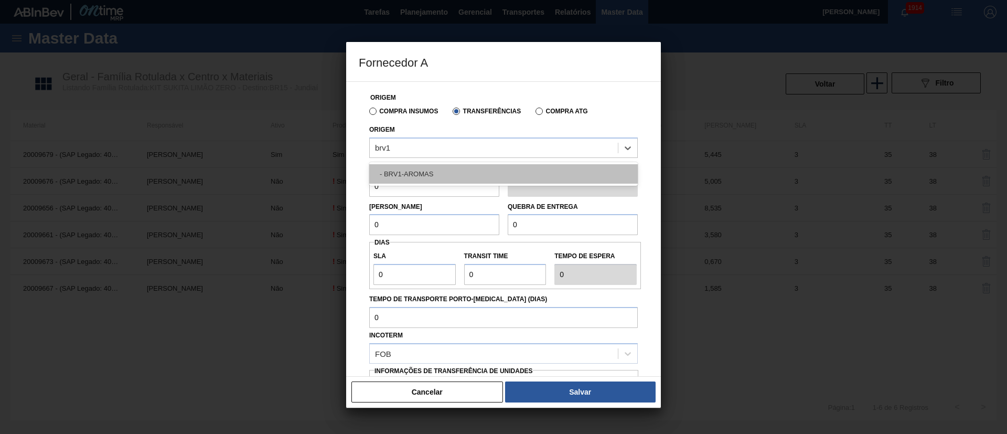
click at [398, 171] on div "- BRV1-AROMAS" at bounding box center [503, 173] width 269 height 19
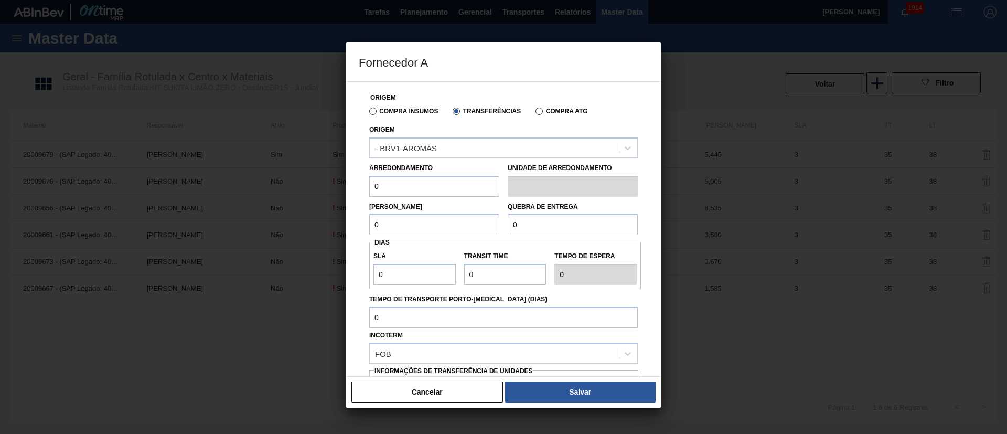
drag, startPoint x: 399, startPoint y: 190, endPoint x: 358, endPoint y: 187, distance: 41.0
click at [348, 187] on div "Origem Compra Insumos Transferências Compra ATG Origem - BRV1-AROMAS Arredondam…" at bounding box center [503, 228] width 315 height 295
drag, startPoint x: 390, startPoint y: 227, endPoint x: 340, endPoint y: 227, distance: 49.8
click at [340, 227] on div "Fornecedor A Origem Compra Insumos Transferências Compra ATG Origem - BRV1-AROM…" at bounding box center [503, 217] width 1007 height 434
drag, startPoint x: 487, startPoint y: 223, endPoint x: 481, endPoint y: 223, distance: 6.3
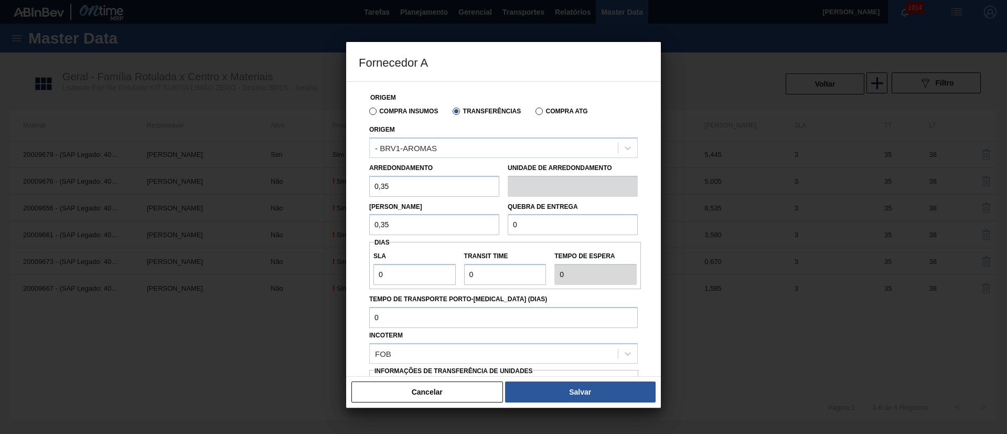
click at [481, 223] on div "Lote Mínimo 0,35 Quebra de entrega 0" at bounding box center [503, 216] width 277 height 39
drag, startPoint x: 411, startPoint y: 274, endPoint x: 366, endPoint y: 274, distance: 44.6
click at [366, 274] on div "Origem Compra Insumos Transferências Compra ATG Origem - BRV1-AROMAS Arredondam…" at bounding box center [504, 256] width 290 height 348
drag, startPoint x: 464, startPoint y: 270, endPoint x: 443, endPoint y: 273, distance: 21.1
click at [452, 272] on div "SLA 3 Transit Time Tempo de espera 3" at bounding box center [505, 265] width 272 height 39
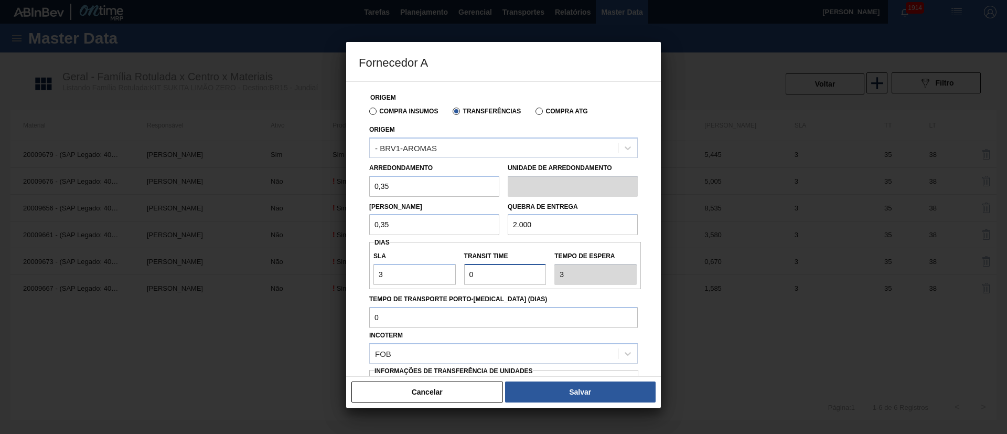
drag, startPoint x: 496, startPoint y: 276, endPoint x: 443, endPoint y: 280, distance: 53.1
click at [443, 280] on div "SLA 3 Transit Time Tempo de espera 3" at bounding box center [505, 265] width 272 height 39
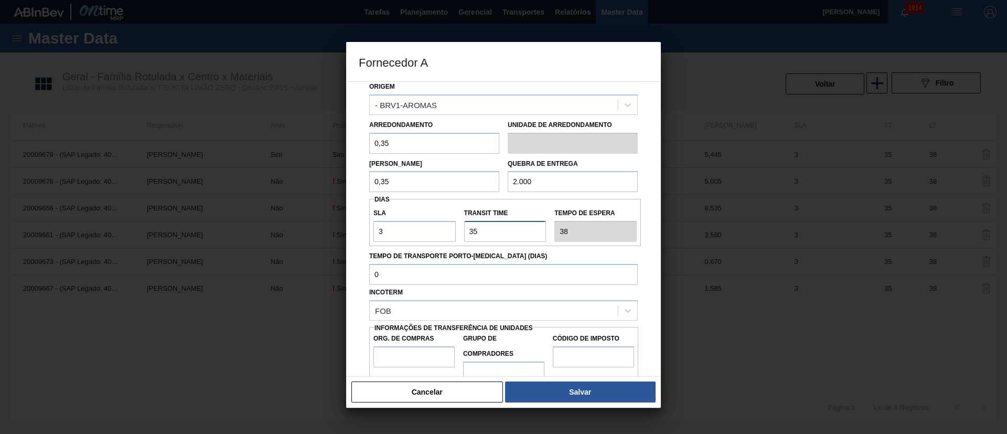
scroll to position [66, 0]
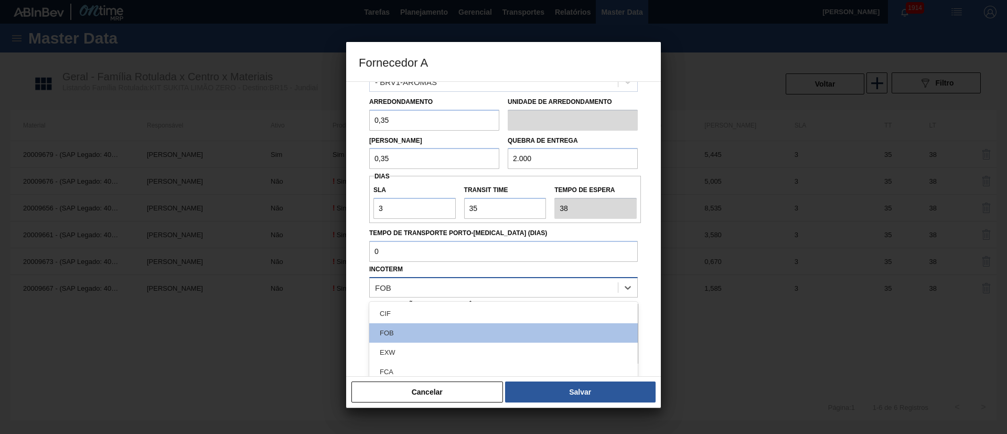
click at [404, 284] on div "FOB" at bounding box center [494, 287] width 248 height 15
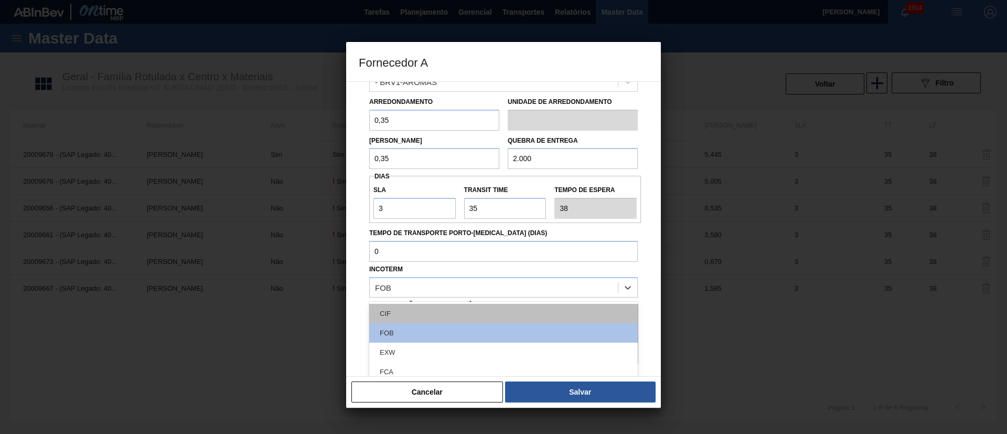
click at [402, 310] on div "CIF" at bounding box center [503, 313] width 269 height 19
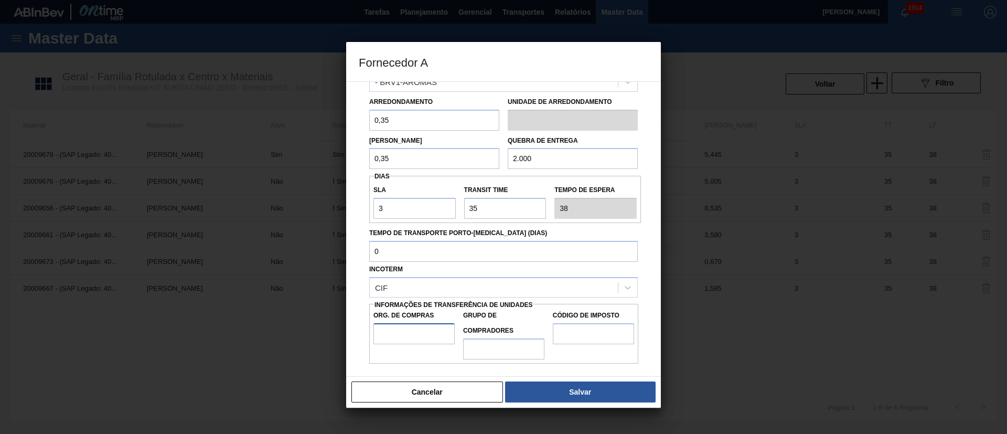
click at [396, 327] on input "Org. de Compras" at bounding box center [414, 333] width 81 height 21
click at [488, 354] on input "Grupo de Compradores" at bounding box center [503, 348] width 81 height 21
click at [573, 339] on input "Código de Imposto" at bounding box center [593, 333] width 81 height 21
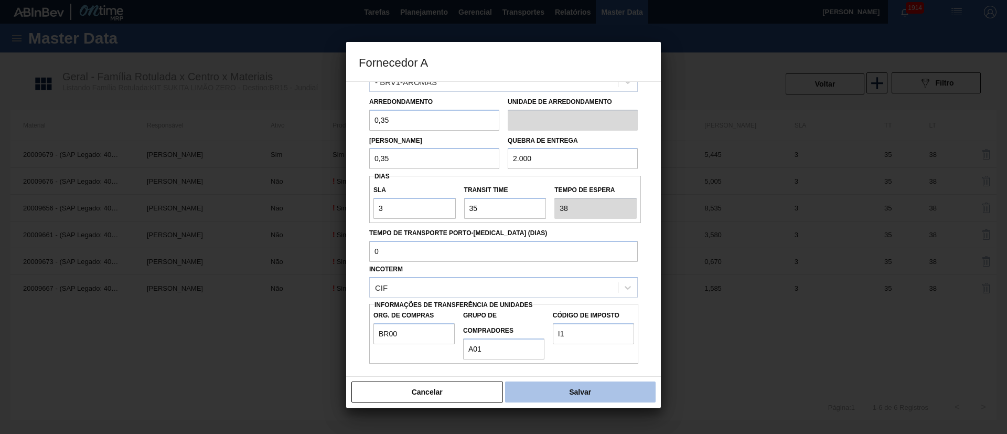
click at [590, 388] on button "Salvar" at bounding box center [580, 391] width 151 height 21
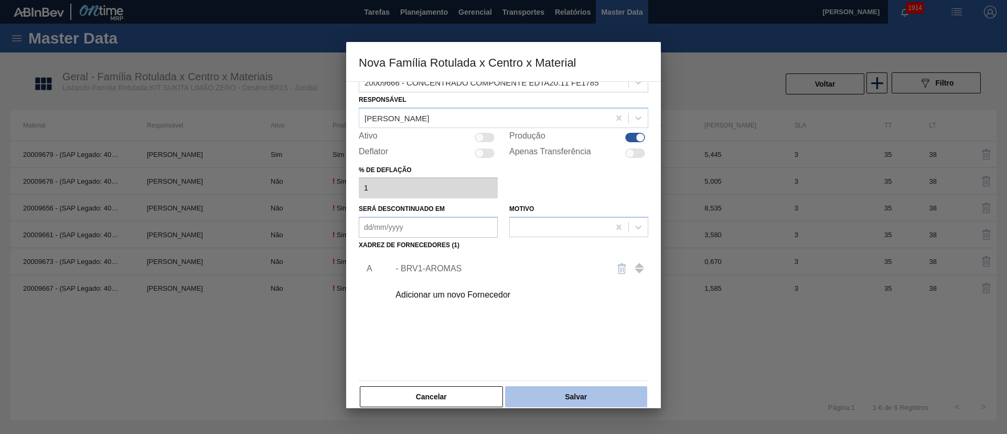
scroll to position [38, 0]
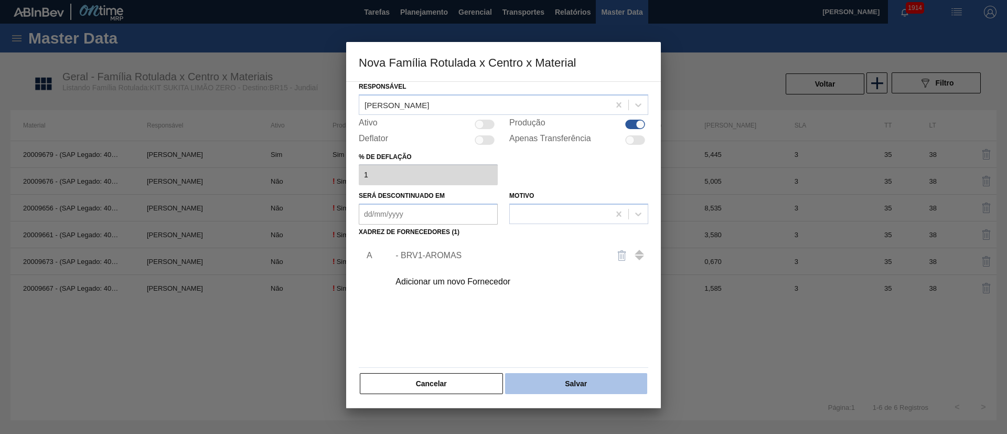
click at [567, 382] on button "Salvar" at bounding box center [576, 383] width 142 height 21
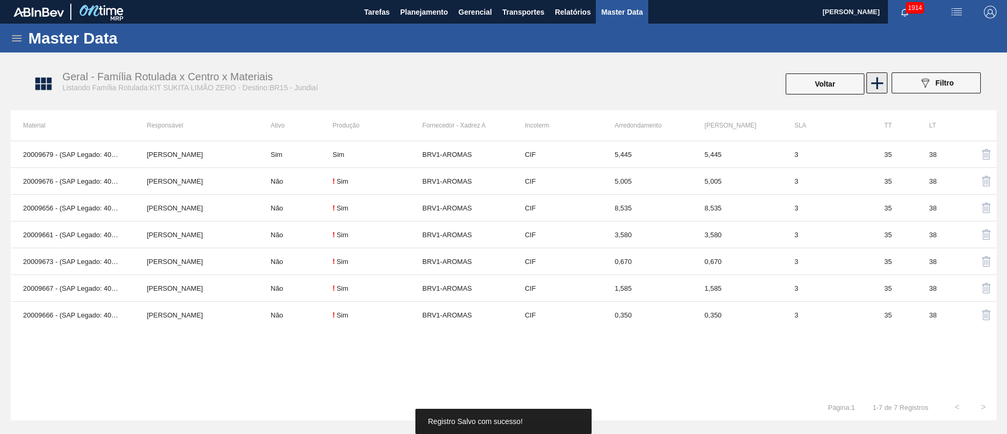
click at [881, 84] on icon at bounding box center [877, 83] width 20 height 20
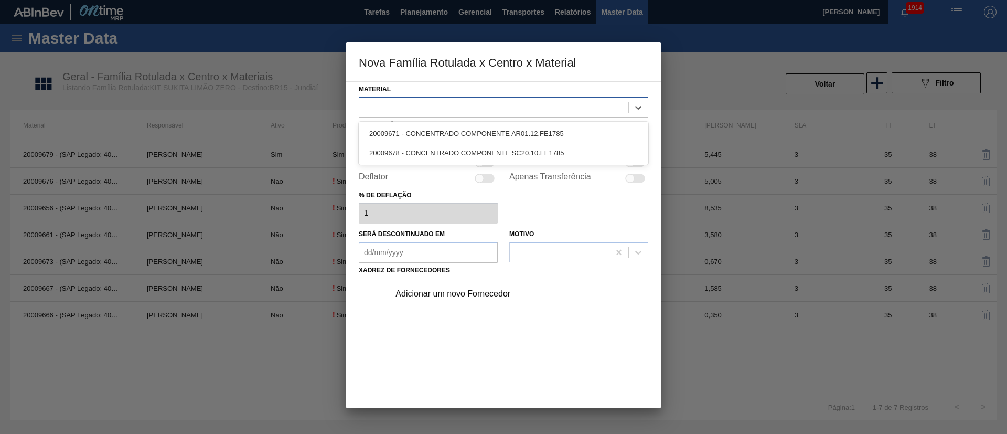
click at [400, 109] on div at bounding box center [493, 107] width 269 height 15
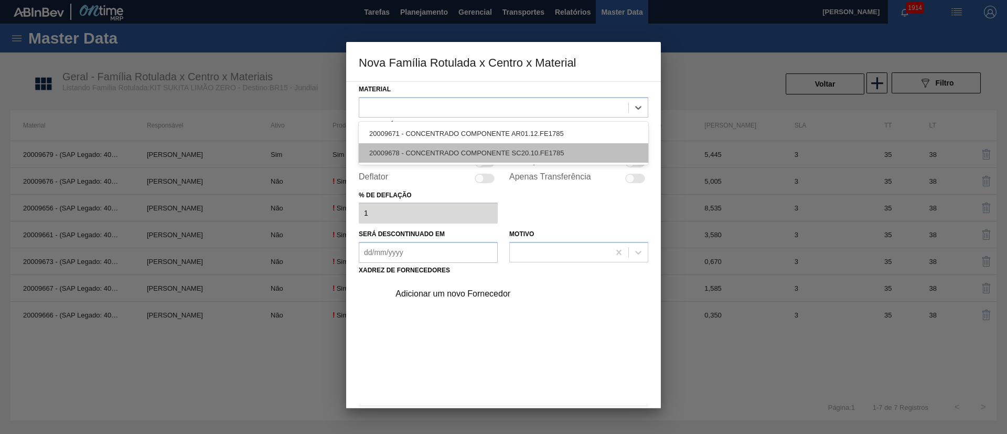
click at [442, 144] on div "20009678 - CONCENTRADO COMPONENTE SC20.10.FE1785" at bounding box center [504, 152] width 290 height 19
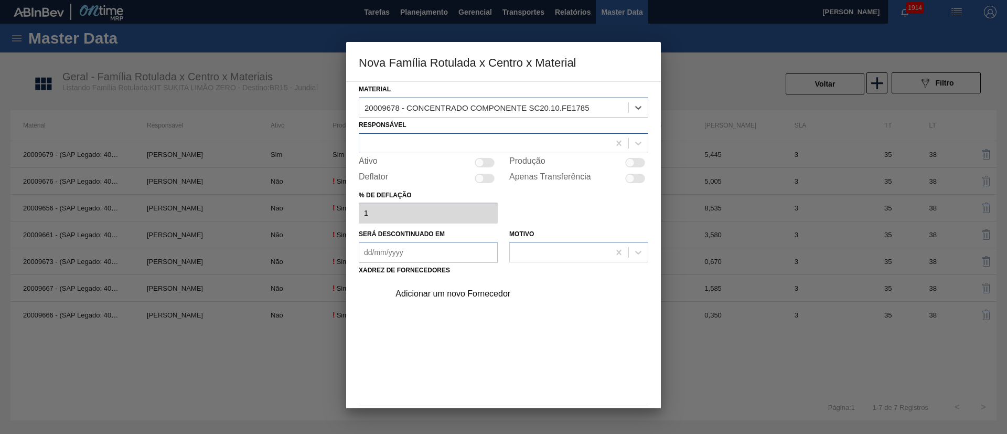
click at [431, 144] on div at bounding box center [484, 142] width 250 height 15
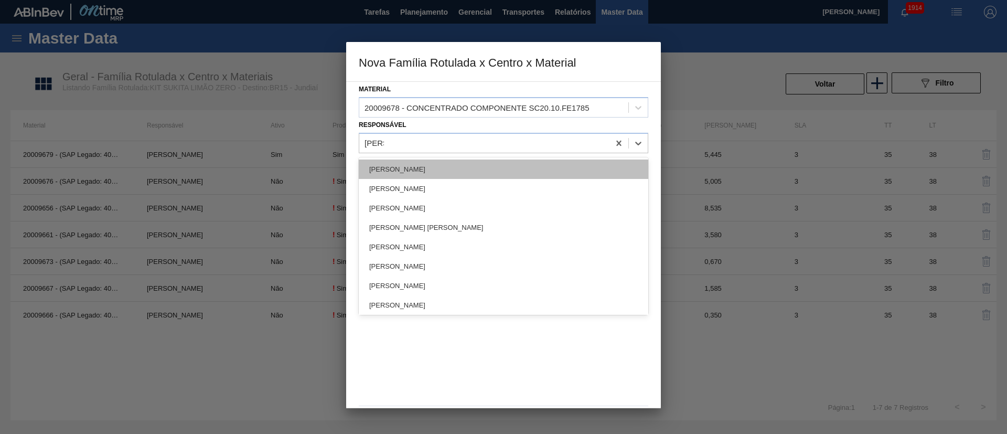
click at [419, 164] on div "[PERSON_NAME]" at bounding box center [504, 168] width 290 height 19
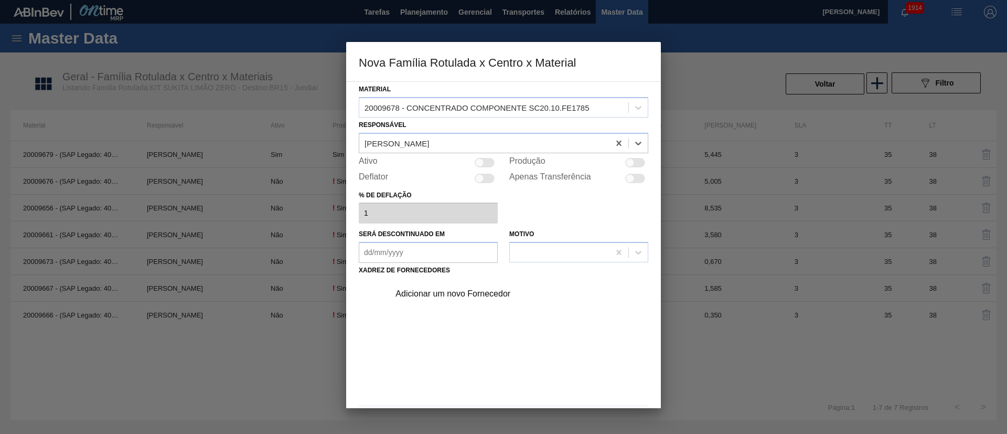
click at [629, 159] on div at bounding box center [630, 162] width 9 height 9
click at [430, 295] on div "Adicionar um novo Fornecedor" at bounding box center [499, 293] width 206 height 9
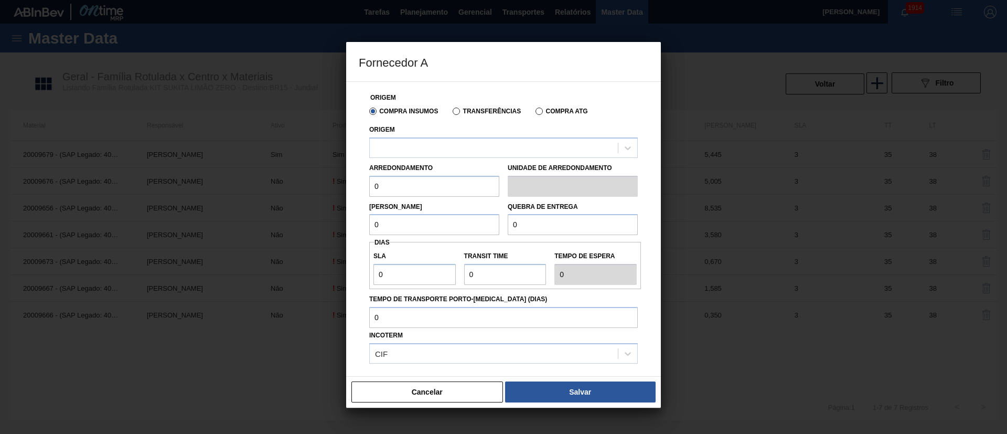
click at [478, 106] on div "Transferências" at bounding box center [485, 110] width 72 height 9
click at [453, 108] on label "Transferências" at bounding box center [487, 111] width 68 height 7
click at [451, 113] on input "Transferências" at bounding box center [451, 113] width 0 height 0
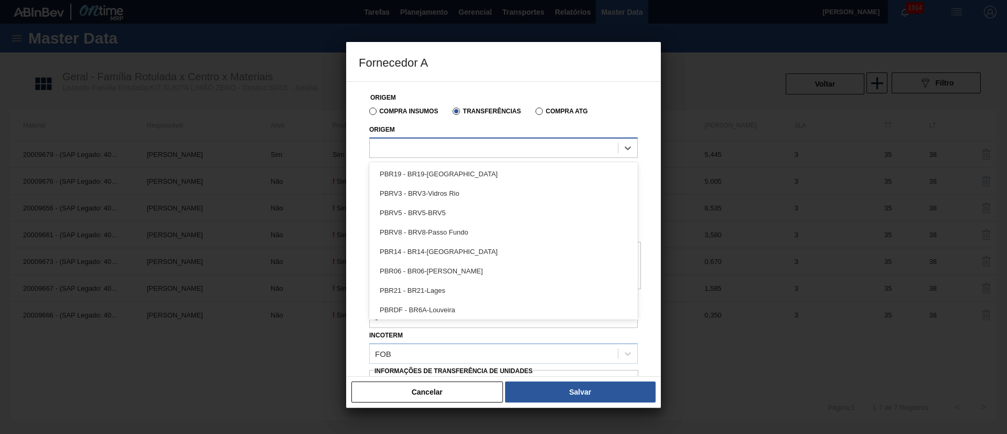
click at [442, 151] on div at bounding box center [494, 147] width 248 height 15
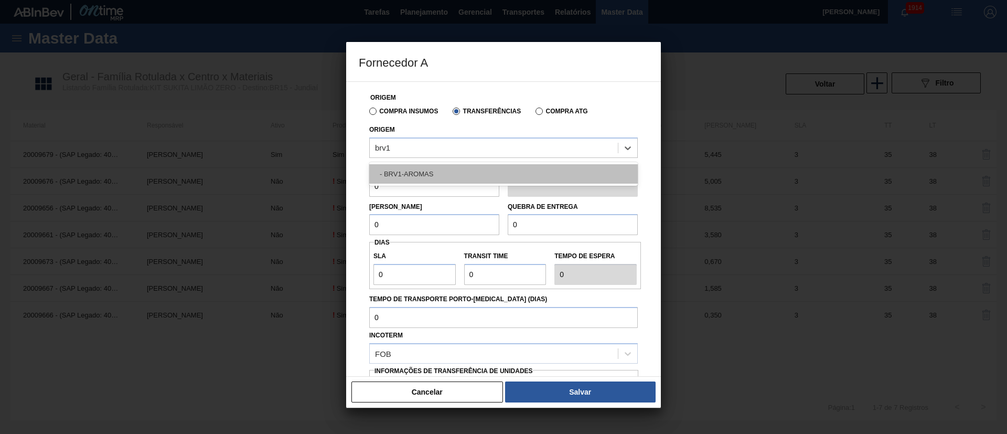
click at [423, 171] on div "- BRV1-AROMAS" at bounding box center [503, 173] width 269 height 19
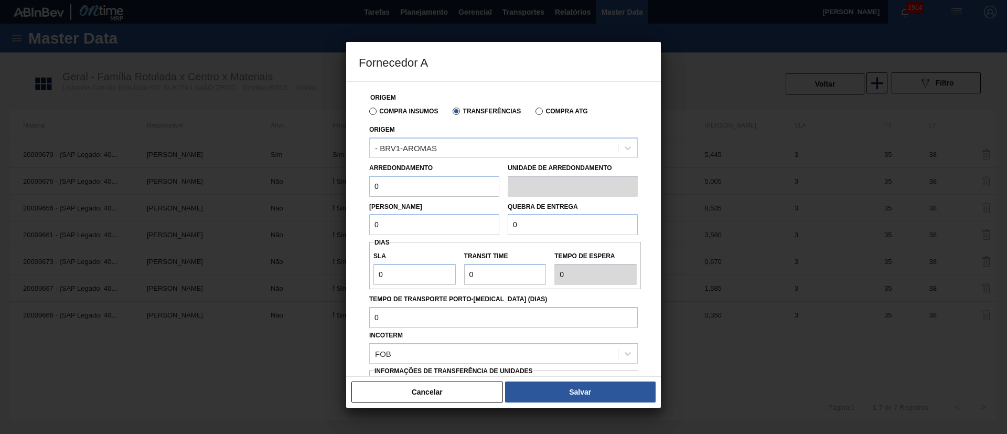
drag, startPoint x: 402, startPoint y: 186, endPoint x: 361, endPoint y: 188, distance: 40.4
click at [361, 188] on div "Origem Compra Insumos Transferências Compra ATG Origem - BRV1-AROMAS Arredondam…" at bounding box center [504, 256] width 290 height 348
drag, startPoint x: 424, startPoint y: 226, endPoint x: 321, endPoint y: 226, distance: 102.8
click at [321, 226] on div "Fornecedor A Origem Compra Insumos Transferências Compra ATG Origem - BRV1-AROM…" at bounding box center [503, 217] width 1007 height 434
drag, startPoint x: 532, startPoint y: 225, endPoint x: 448, endPoint y: 217, distance: 84.8
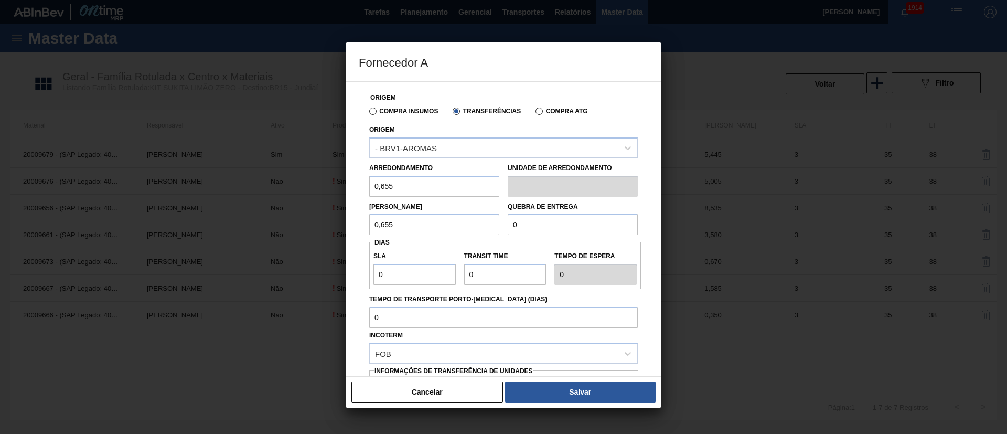
click at [448, 217] on div "Lote Mínimo 0,655 Quebra de entrega 0" at bounding box center [503, 216] width 277 height 39
drag, startPoint x: 382, startPoint y: 274, endPoint x: 342, endPoint y: 276, distance: 41.0
click at [342, 276] on div "Fornecedor A Origem Compra Insumos Transferências Compra ATG Origem - BRV1-AROM…" at bounding box center [503, 217] width 1007 height 434
drag, startPoint x: 475, startPoint y: 275, endPoint x: 434, endPoint y: 275, distance: 40.4
click at [434, 275] on div "SLA 3 Transit Time Tempo de espera 3" at bounding box center [505, 265] width 272 height 39
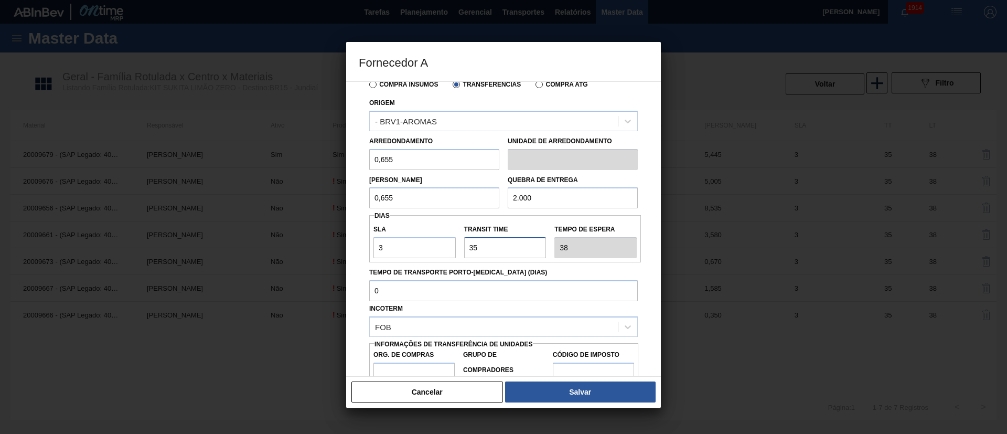
scroll to position [66, 0]
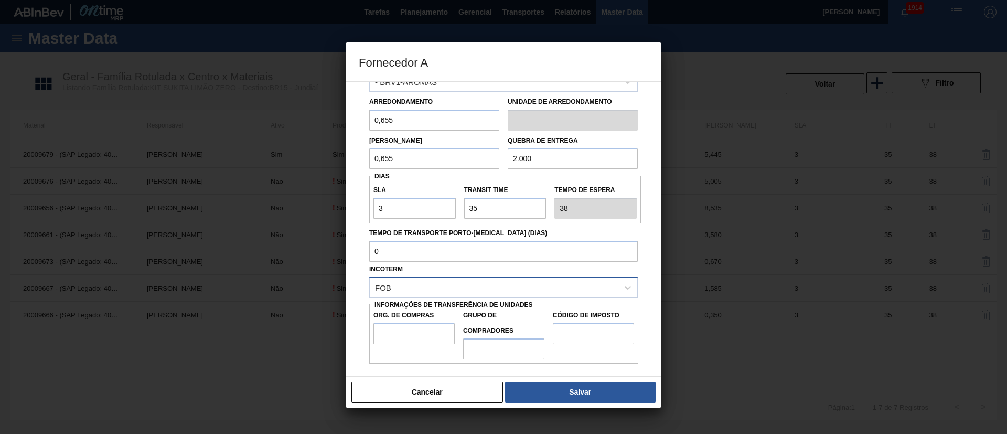
click at [406, 294] on div "FOB" at bounding box center [494, 287] width 248 height 15
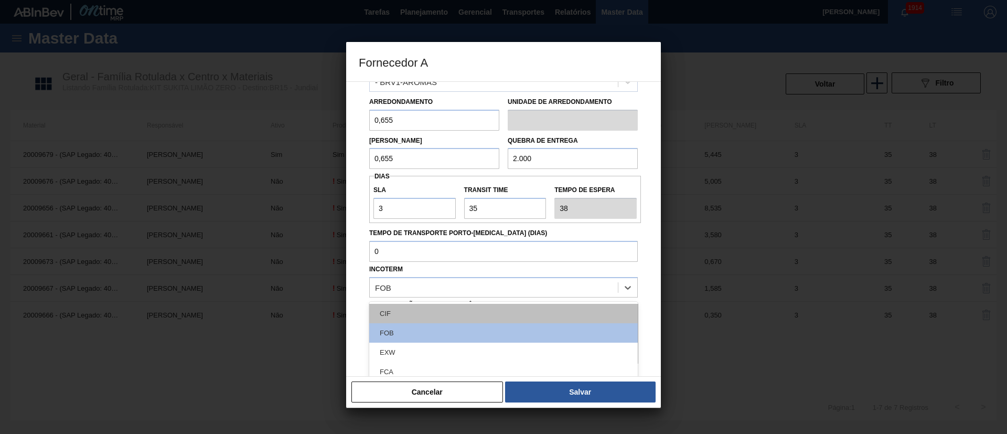
click at [406, 306] on div "CIF" at bounding box center [503, 313] width 269 height 19
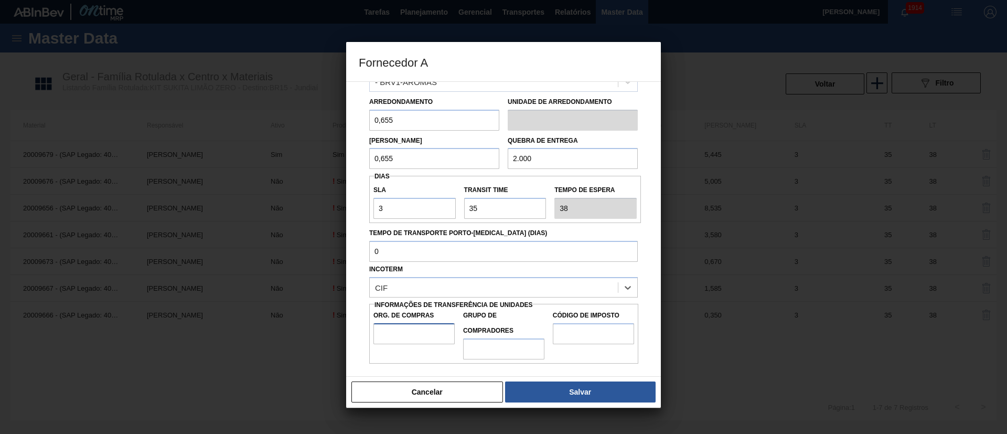
drag, startPoint x: 396, startPoint y: 329, endPoint x: 399, endPoint y: 335, distance: 6.3
click at [396, 329] on input "Org. de Compras" at bounding box center [414, 333] width 81 height 21
click at [485, 347] on input "Grupo de Compradores" at bounding box center [503, 348] width 81 height 21
click at [566, 340] on input "Código de Imposto" at bounding box center [593, 333] width 81 height 21
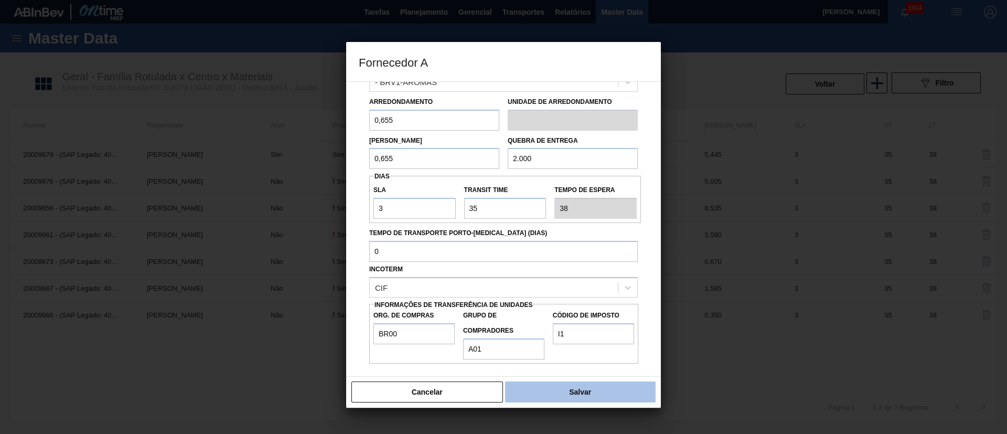
click at [579, 384] on button "Salvar" at bounding box center [580, 391] width 151 height 21
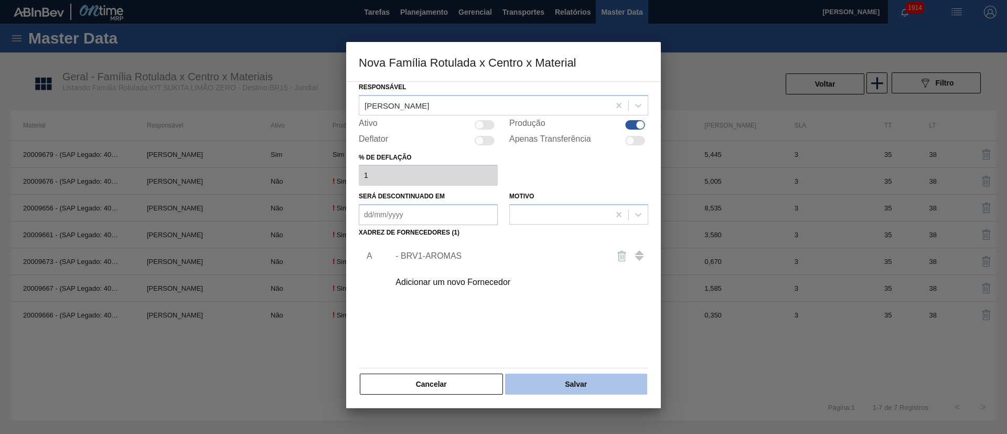
scroll to position [38, 0]
click at [580, 380] on button "Salvar" at bounding box center [576, 383] width 142 height 21
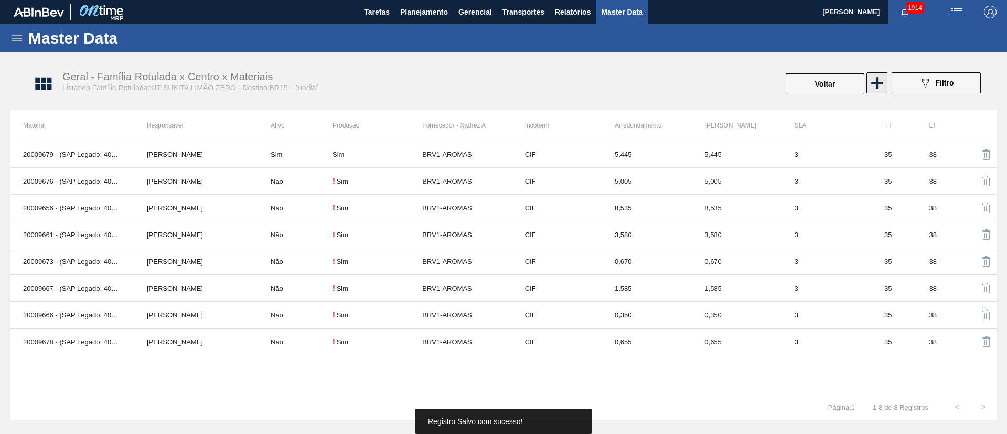
click at [882, 78] on icon at bounding box center [877, 83] width 20 height 20
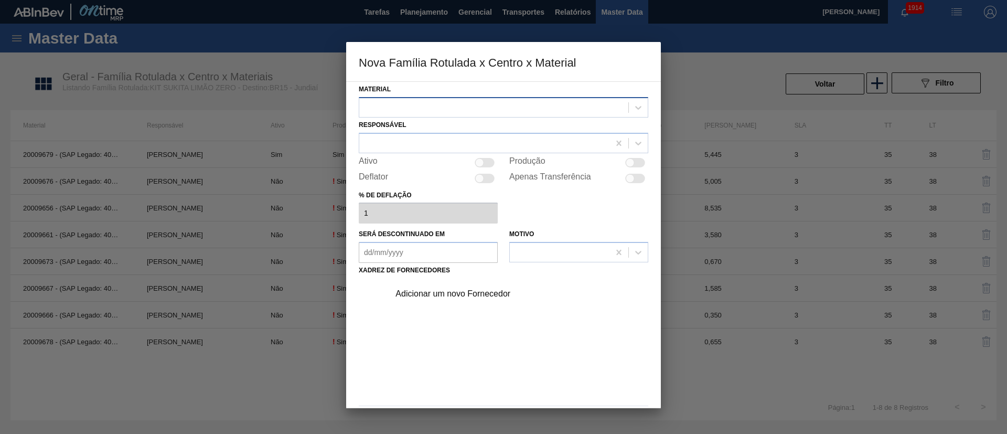
click at [403, 110] on div at bounding box center [493, 107] width 269 height 15
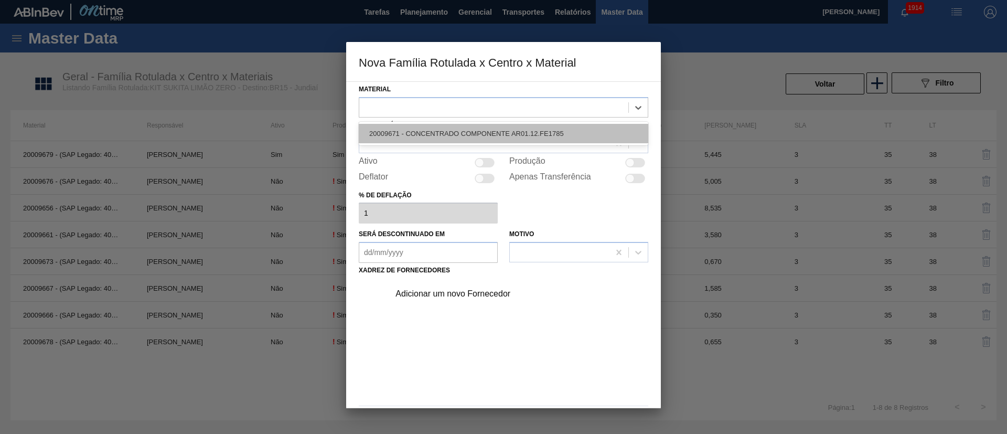
click at [402, 132] on div "20009671 - CONCENTRADO COMPONENTE AR01.12.FE1785" at bounding box center [504, 133] width 290 height 19
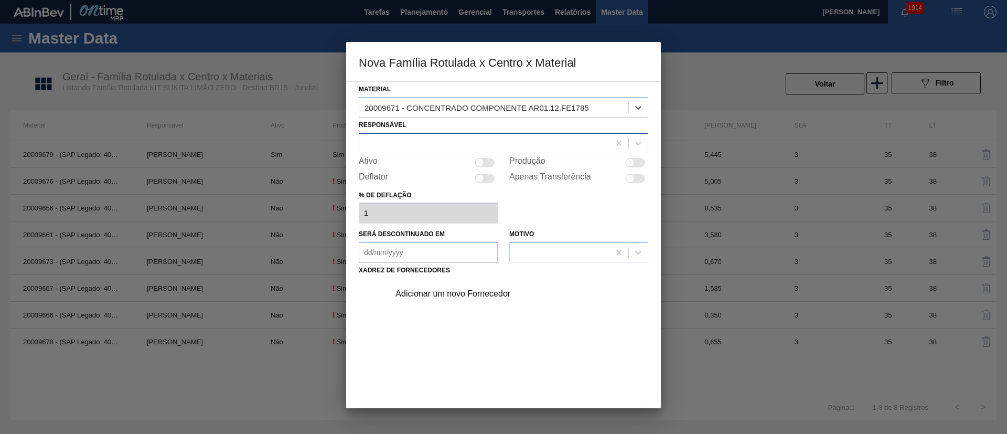
click at [399, 141] on div at bounding box center [484, 142] width 250 height 15
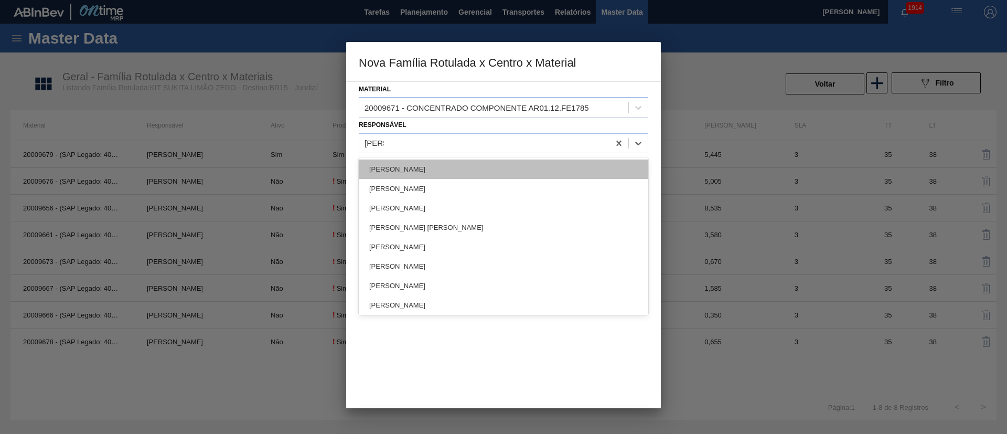
click at [397, 163] on div "[PERSON_NAME]" at bounding box center [504, 168] width 290 height 19
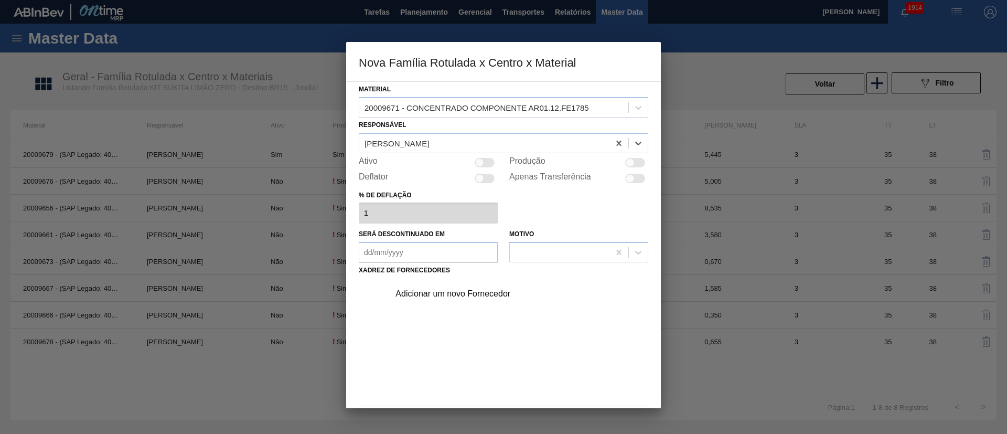
click at [641, 163] on div at bounding box center [635, 162] width 20 height 9
click at [433, 293] on div "Adicionar um novo Fornecedor" at bounding box center [499, 293] width 206 height 9
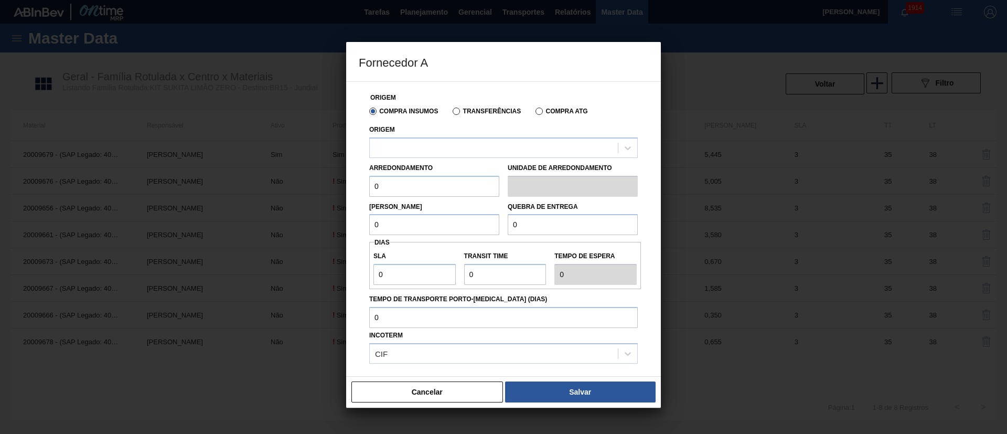
click at [470, 109] on label "Transferências" at bounding box center [487, 111] width 68 height 7
click at [451, 113] on input "Transferências" at bounding box center [451, 113] width 0 height 0
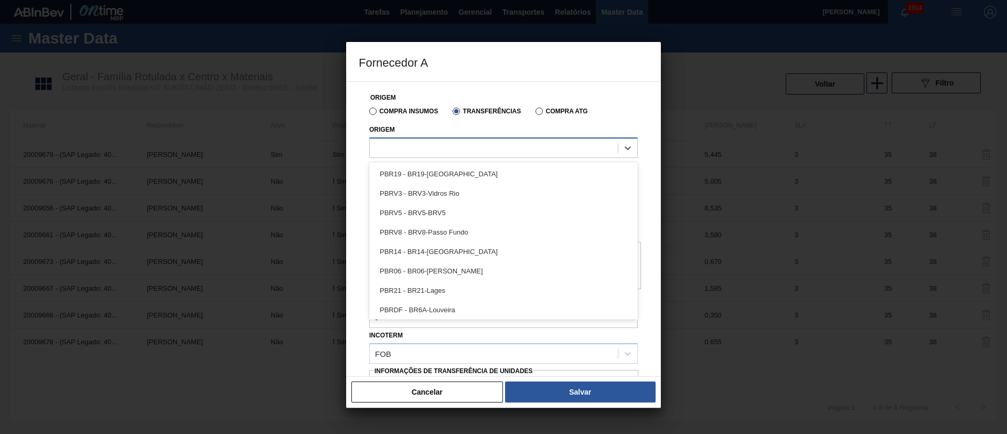
click at [443, 149] on div at bounding box center [494, 147] width 248 height 15
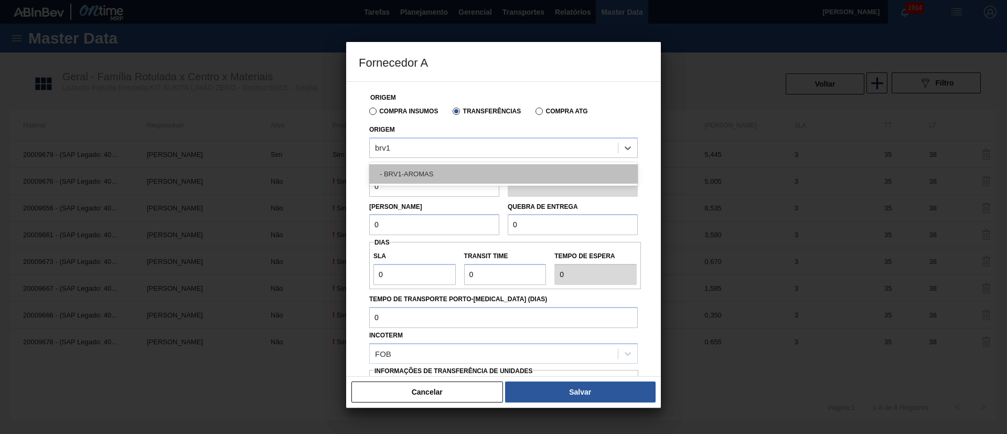
click at [427, 178] on div "- BRV1-AROMAS" at bounding box center [503, 173] width 269 height 19
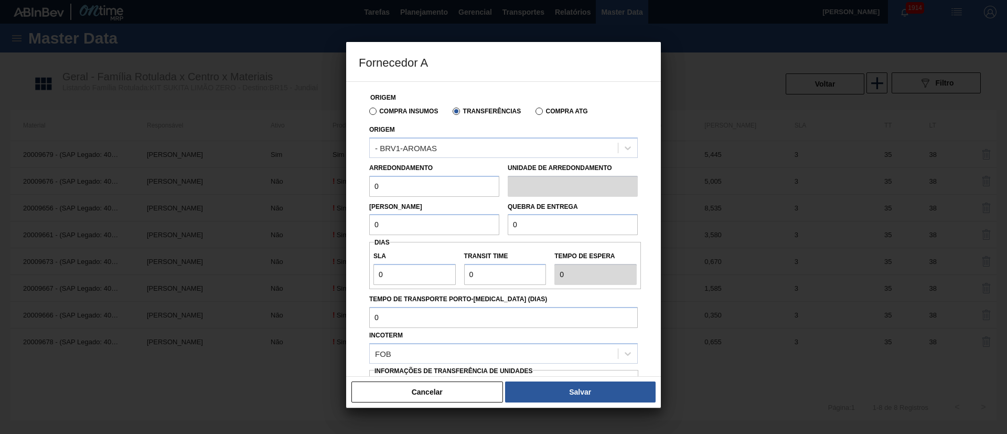
drag, startPoint x: 401, startPoint y: 188, endPoint x: 355, endPoint y: 189, distance: 46.2
click at [355, 189] on div "Origem Compra Insumos Transferências Compra ATG Origem - BRV1-AROMAS Arredondam…" at bounding box center [503, 228] width 315 height 295
drag, startPoint x: 385, startPoint y: 225, endPoint x: 316, endPoint y: 226, distance: 68.7
click at [316, 226] on div "Fornecedor A Origem Compra Insumos Transferências Compra ATG Origem - BRV1-AROM…" at bounding box center [503, 217] width 1007 height 434
drag, startPoint x: 530, startPoint y: 226, endPoint x: 465, endPoint y: 223, distance: 65.1
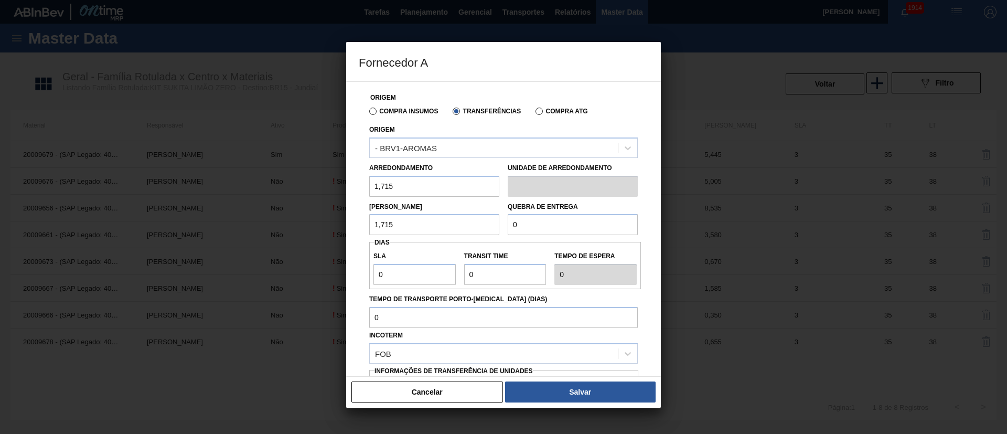
click at [465, 223] on div "Lote Mínimo 1,715 Quebra de entrega 0" at bounding box center [503, 216] width 277 height 39
drag, startPoint x: 372, startPoint y: 272, endPoint x: 364, endPoint y: 274, distance: 9.3
click at [360, 273] on div "Origem Compra Insumos Transferências Compra ATG Origem - BRV1-AROMAS Arredondam…" at bounding box center [504, 256] width 290 height 348
drag, startPoint x: 520, startPoint y: 280, endPoint x: 449, endPoint y: 278, distance: 71.4
click at [449, 278] on div "SLA 3 Transit Time Tempo de espera 3" at bounding box center [505, 265] width 272 height 39
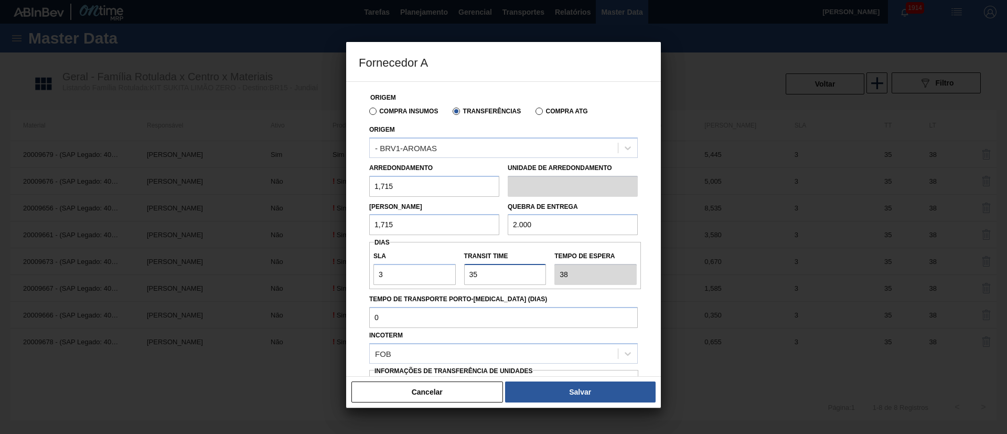
scroll to position [66, 0]
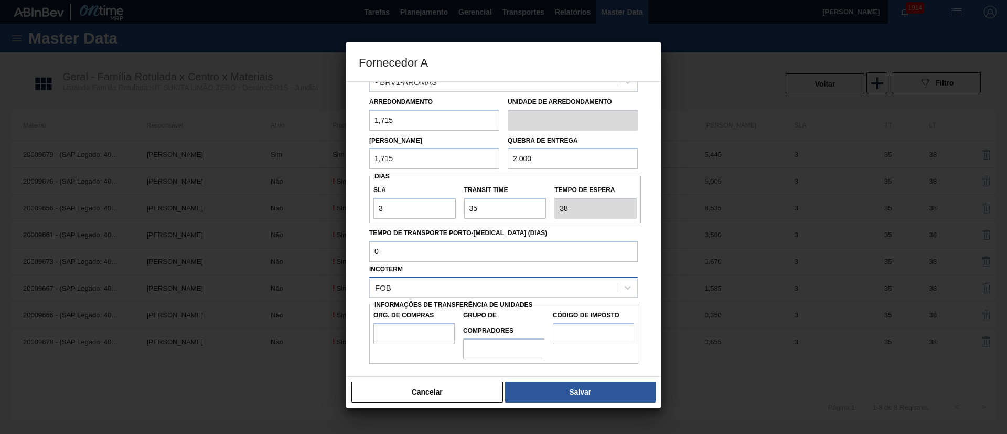
click at [412, 284] on div "FOB" at bounding box center [494, 287] width 248 height 15
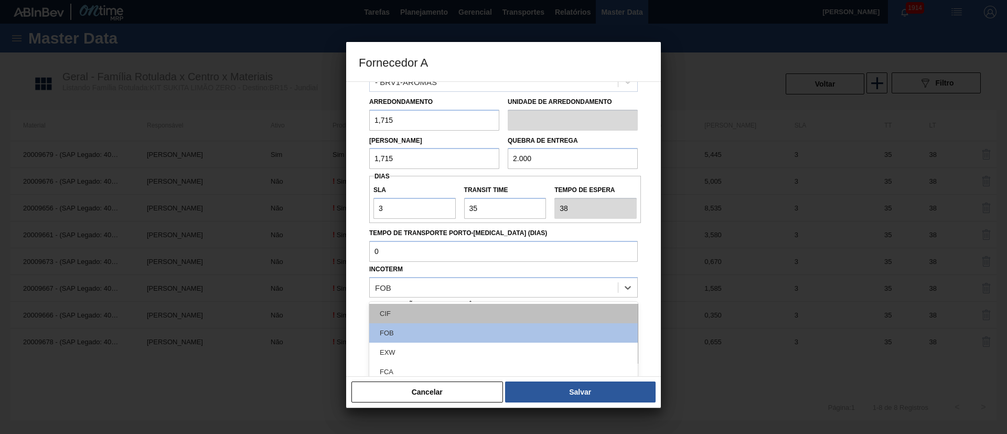
click at [414, 310] on div "CIF" at bounding box center [503, 313] width 269 height 19
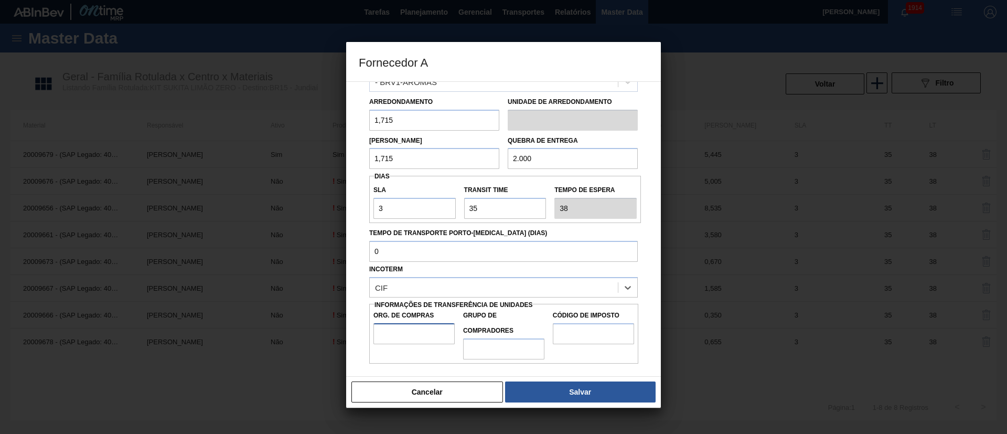
click at [393, 332] on input "Org. de Compras" at bounding box center [414, 333] width 81 height 21
click at [491, 352] on input "Grupo de Compradores" at bounding box center [503, 348] width 81 height 21
click at [581, 339] on input "Código de Imposto" at bounding box center [593, 333] width 81 height 21
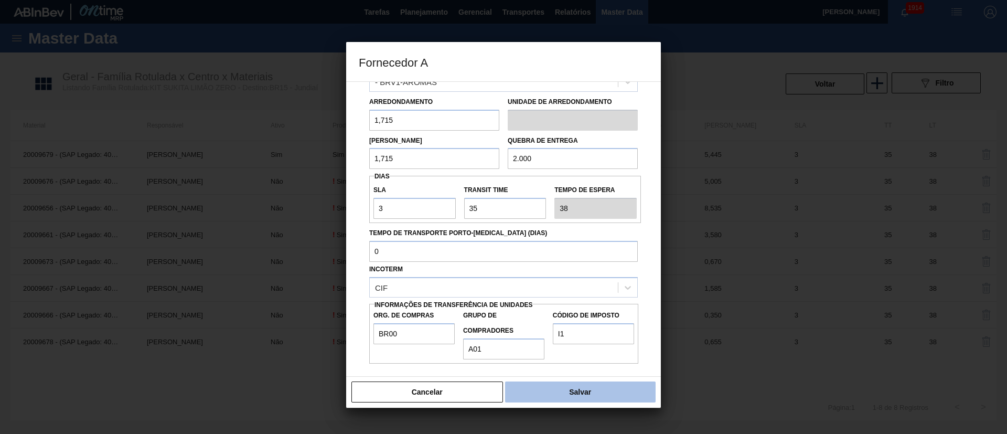
click at [581, 386] on button "Salvar" at bounding box center [580, 391] width 151 height 21
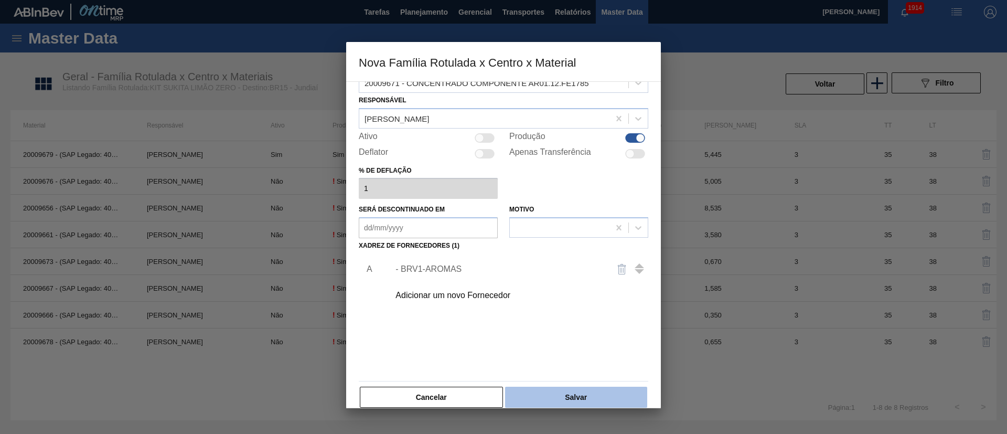
scroll to position [38, 0]
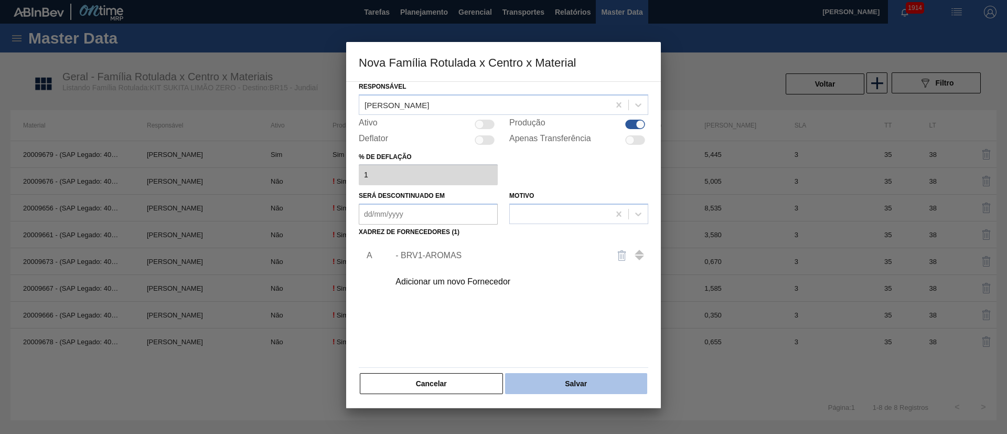
click at [550, 379] on button "Salvar" at bounding box center [576, 383] width 142 height 21
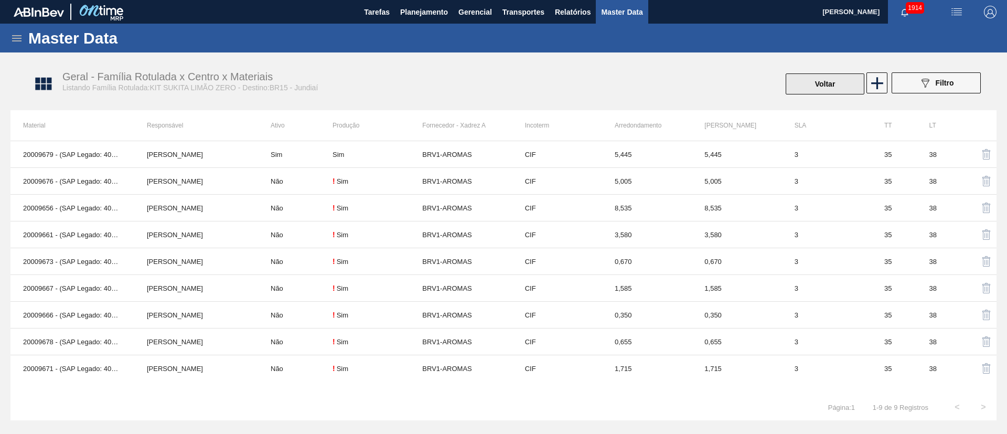
click at [825, 81] on button "Voltar" at bounding box center [825, 83] width 79 height 21
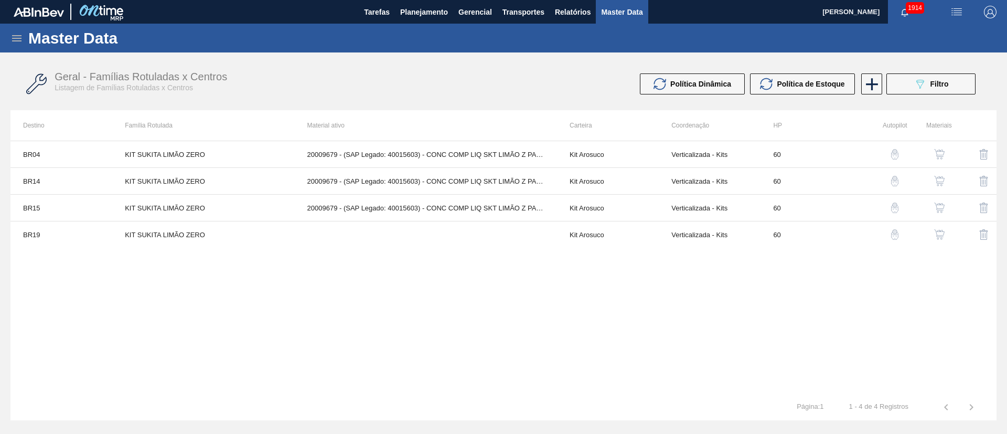
click at [933, 228] on button "button" at bounding box center [939, 234] width 25 height 25
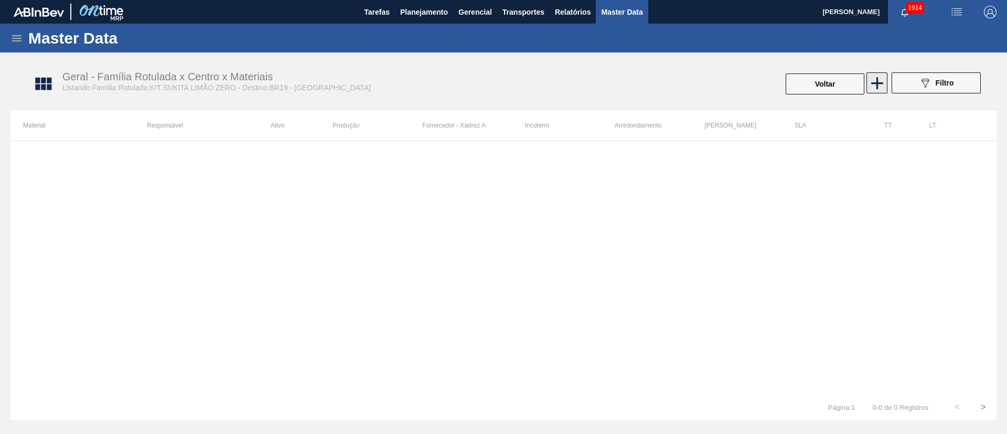
click at [883, 78] on icon at bounding box center [877, 83] width 20 height 20
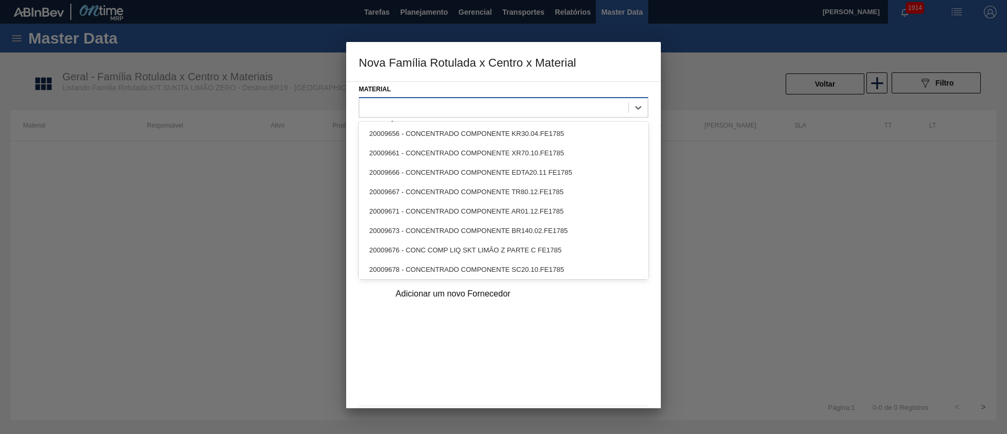
click at [465, 103] on div at bounding box center [493, 107] width 269 height 15
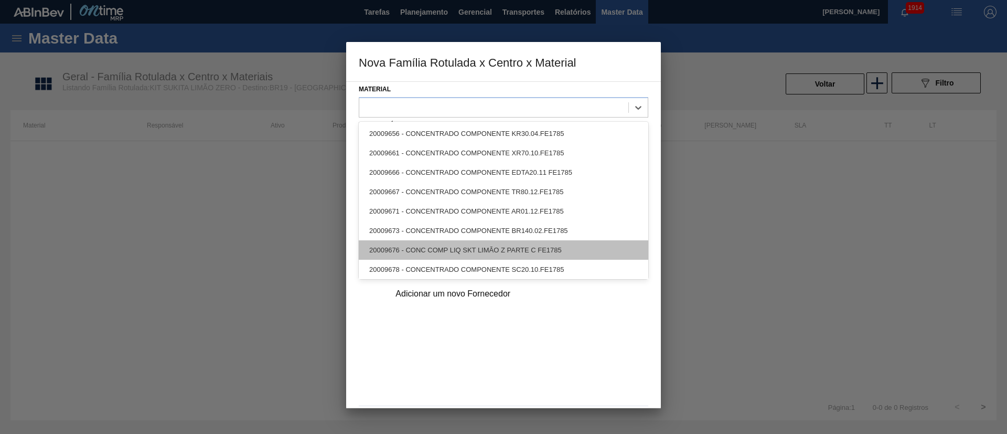
scroll to position [22, 0]
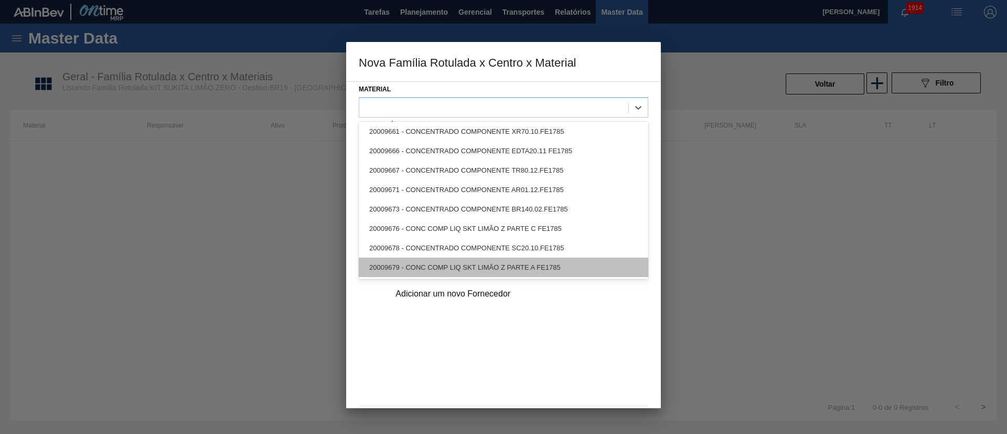
click at [430, 263] on div "20009679 - CONC COMP LIQ SKT LIMÃO Z PARTE A FE1785" at bounding box center [504, 267] width 290 height 19
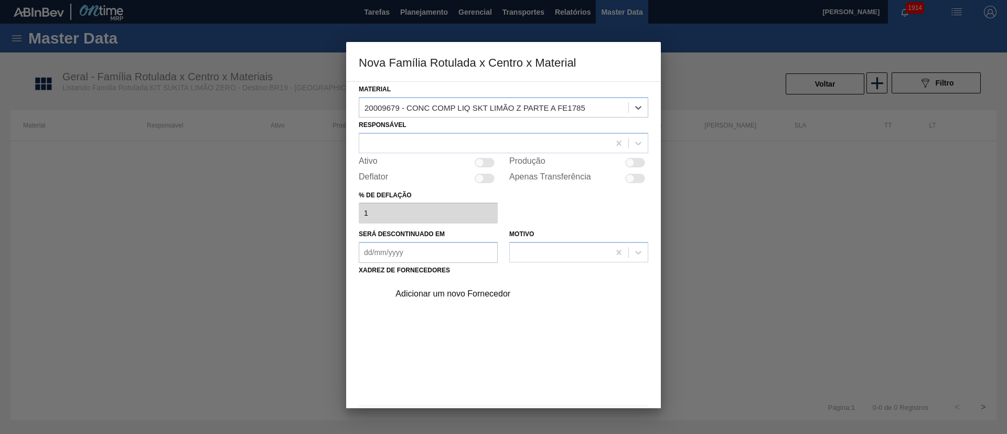
click at [482, 161] on div at bounding box center [479, 162] width 9 height 9
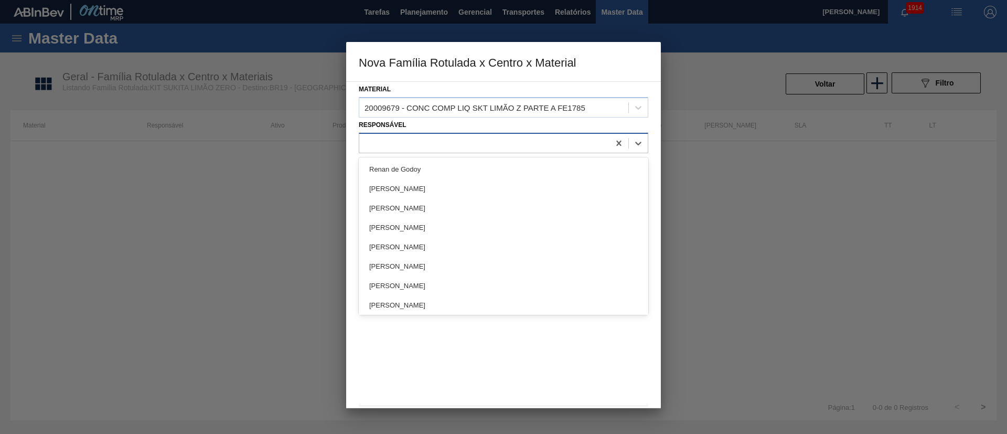
click at [424, 141] on div at bounding box center [484, 142] width 250 height 15
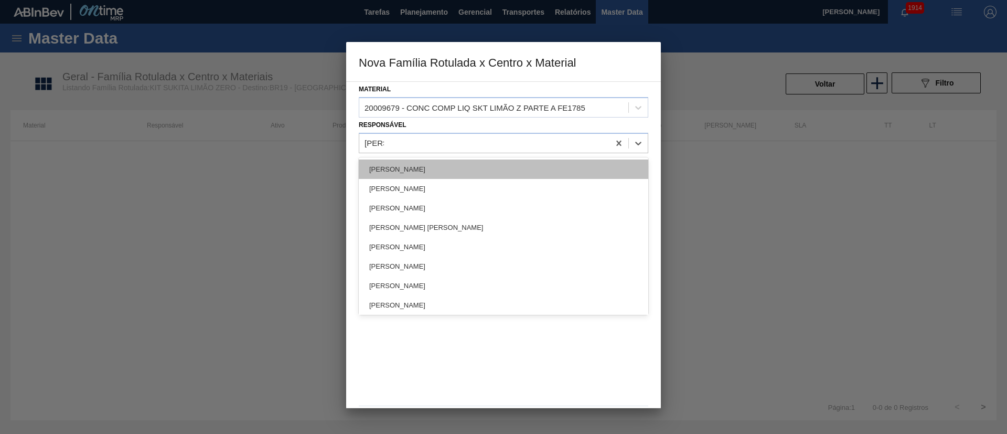
click at [406, 163] on div "[PERSON_NAME]" at bounding box center [504, 168] width 290 height 19
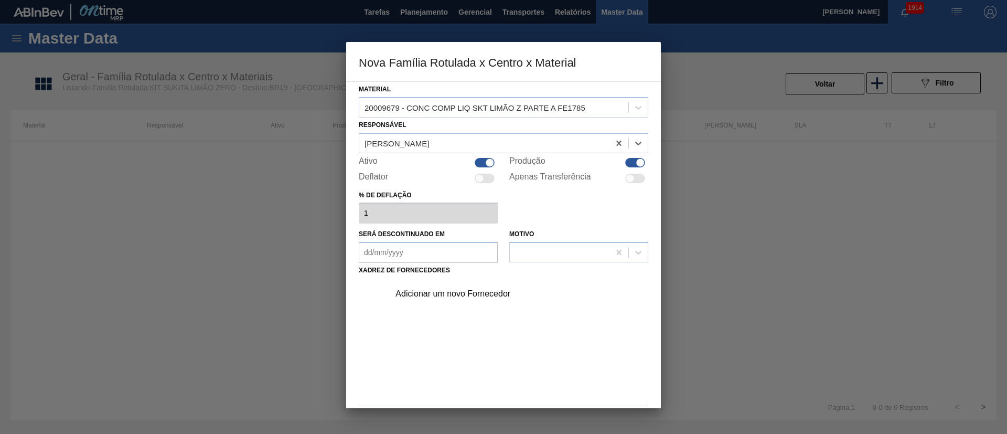
click at [449, 291] on div "Adicionar um novo Fornecedor" at bounding box center [499, 293] width 206 height 9
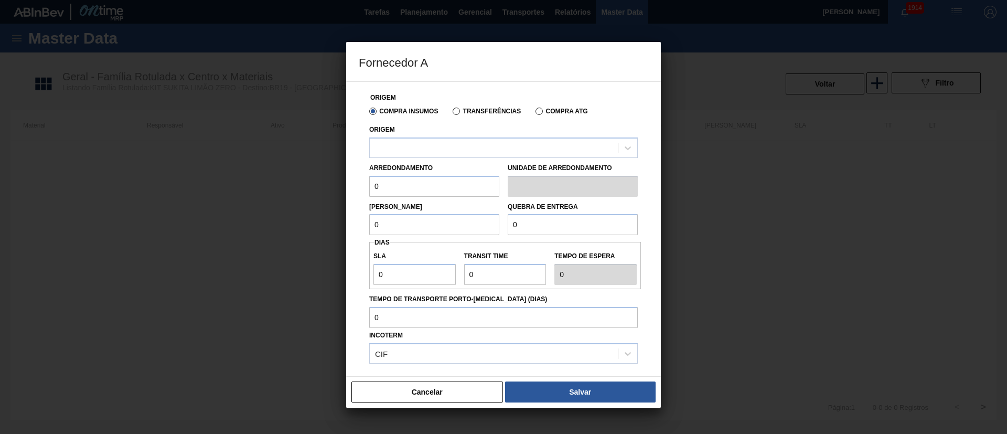
click at [467, 109] on label "Transferências" at bounding box center [487, 111] width 68 height 7
click at [451, 113] on input "Transferências" at bounding box center [451, 113] width 0 height 0
click at [417, 145] on div at bounding box center [494, 147] width 248 height 15
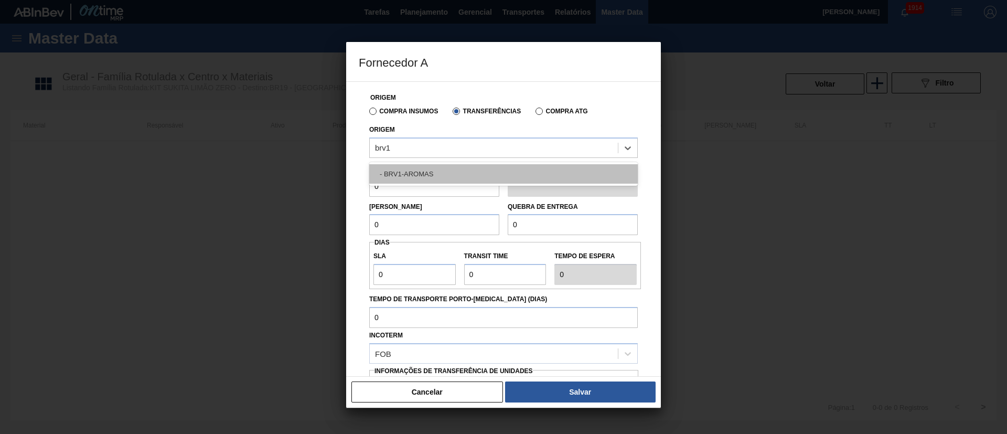
click at [403, 169] on div "- BRV1-AROMAS" at bounding box center [503, 173] width 269 height 19
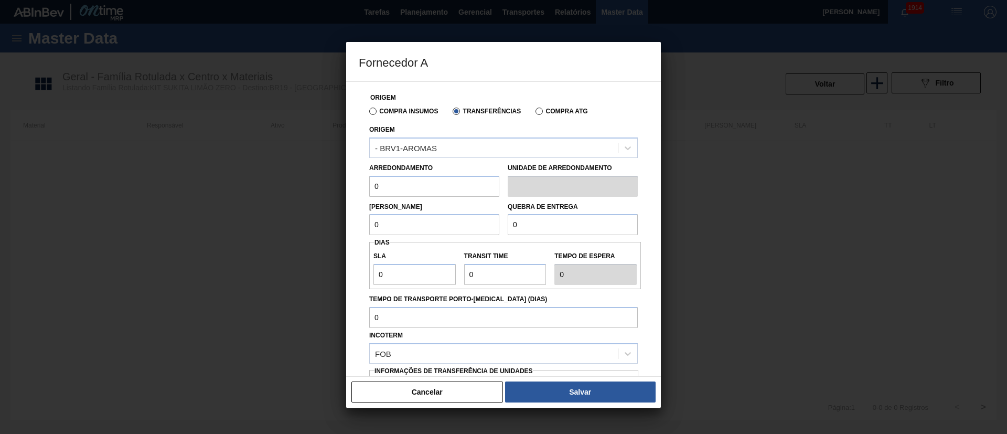
drag, startPoint x: 394, startPoint y: 184, endPoint x: 351, endPoint y: 186, distance: 43.1
click at [351, 186] on div "Origem Compra Insumos Transferências Compra ATG Origem - BRV1-AROMAS Arredondam…" at bounding box center [503, 228] width 315 height 295
drag, startPoint x: 355, startPoint y: 234, endPoint x: 316, endPoint y: 235, distance: 39.4
click at [316, 235] on div "Fornecedor A Origem Compra Insumos Transferências Compra ATG Origem - BRV1-AROM…" at bounding box center [503, 217] width 1007 height 434
drag, startPoint x: 533, startPoint y: 221, endPoint x: 489, endPoint y: 225, distance: 43.7
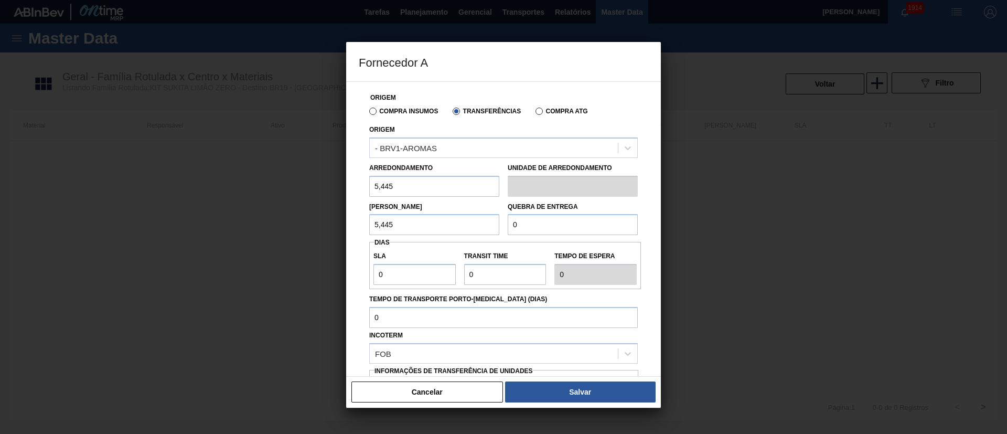
click at [489, 225] on div "Lote Mínimo 5,445 Quebra de entrega 0" at bounding box center [503, 216] width 277 height 39
click at [363, 276] on div "Origem Compra Insumos Transferências Compra ATG Origem - BRV1-AROMAS Arredondam…" at bounding box center [504, 256] width 290 height 348
drag, startPoint x: 491, startPoint y: 275, endPoint x: 449, endPoint y: 275, distance: 41.4
click at [449, 275] on div "SLA 3 Transit Time Tempo de espera 3" at bounding box center [505, 265] width 272 height 39
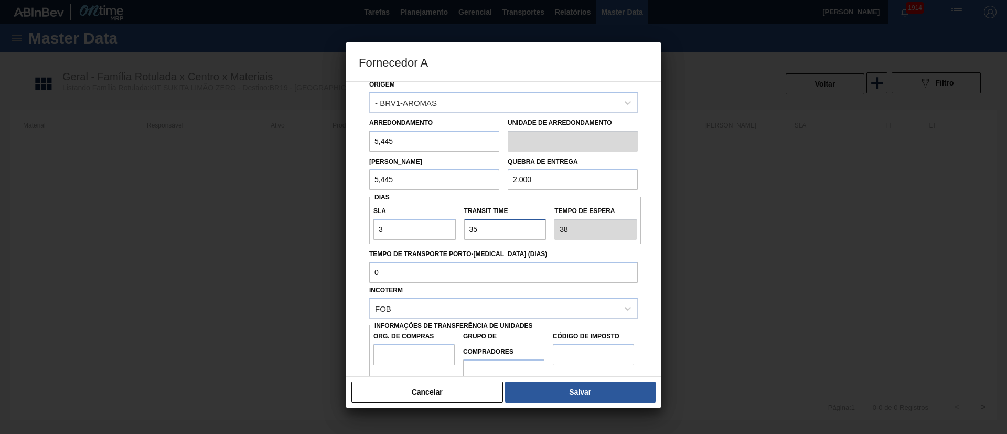
scroll to position [66, 0]
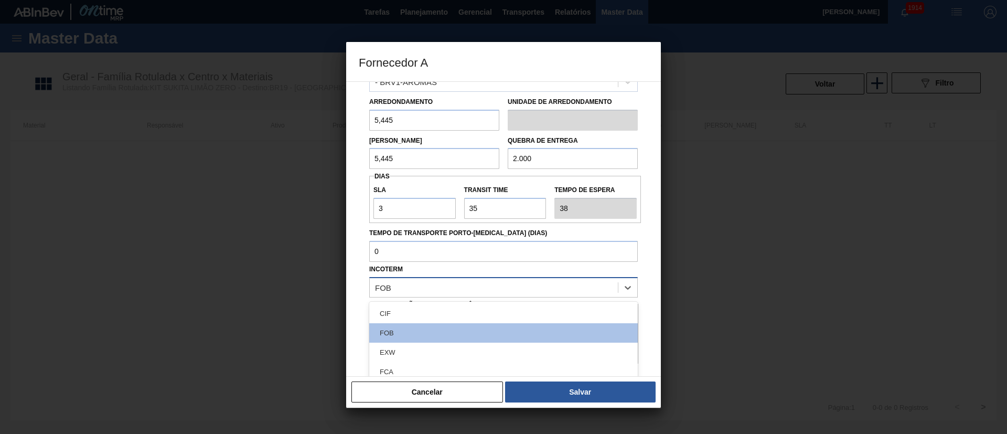
click at [413, 283] on div "FOB" at bounding box center [494, 287] width 248 height 15
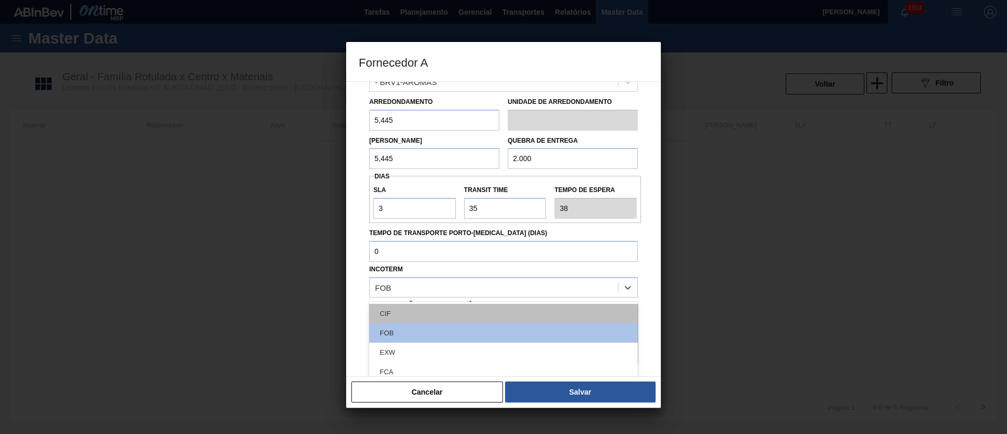
click at [407, 309] on div "CIF" at bounding box center [503, 313] width 269 height 19
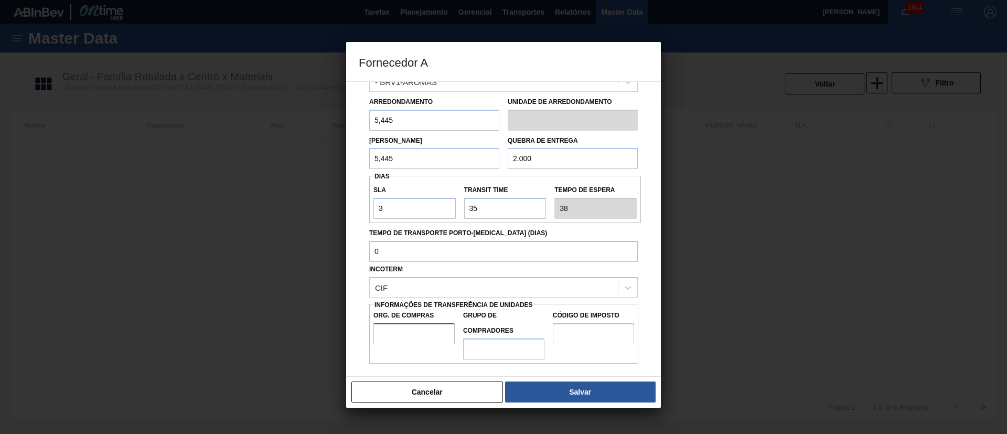
click at [414, 335] on input "Org. de Compras" at bounding box center [414, 333] width 81 height 21
click at [487, 354] on input "Grupo de Compradores" at bounding box center [503, 348] width 81 height 21
click at [580, 336] on input "Código de Imposto" at bounding box center [593, 333] width 81 height 21
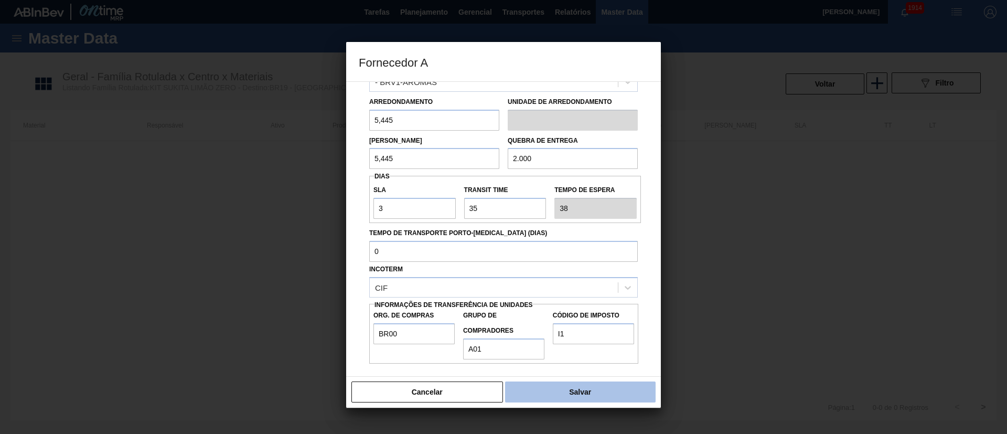
click at [585, 392] on button "Salvar" at bounding box center [580, 391] width 151 height 21
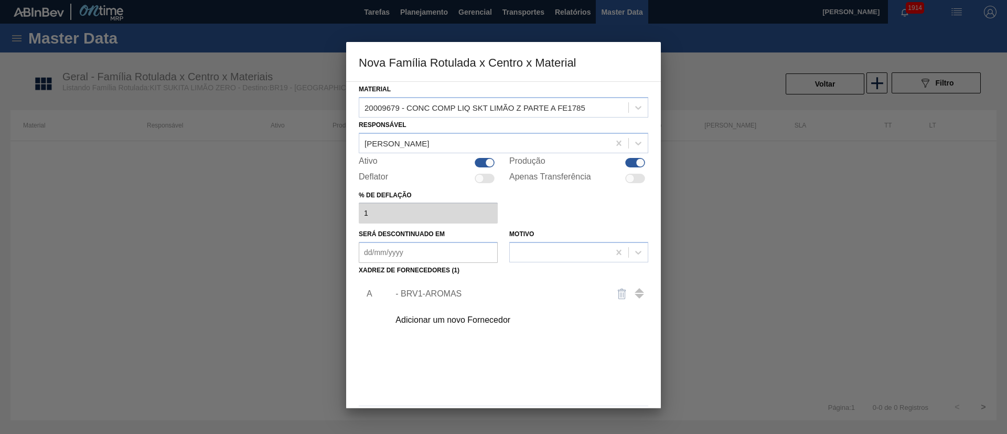
scroll to position [38, 0]
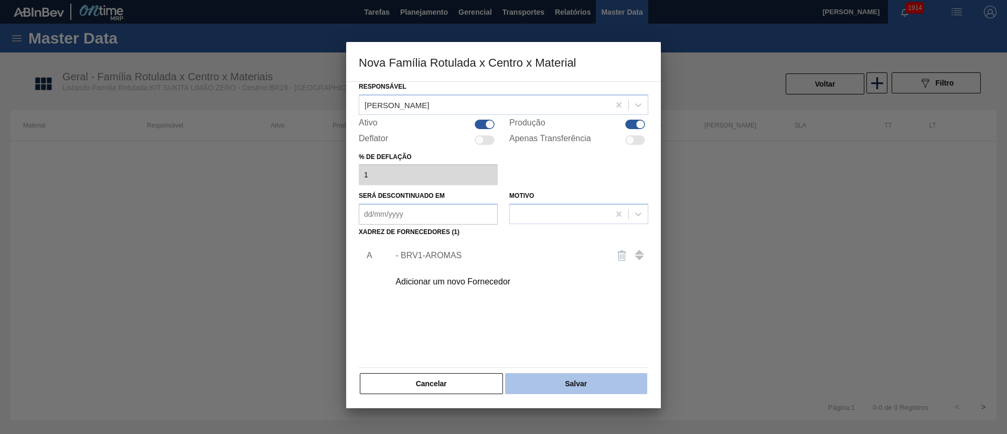
click at [561, 386] on button "Salvar" at bounding box center [576, 383] width 142 height 21
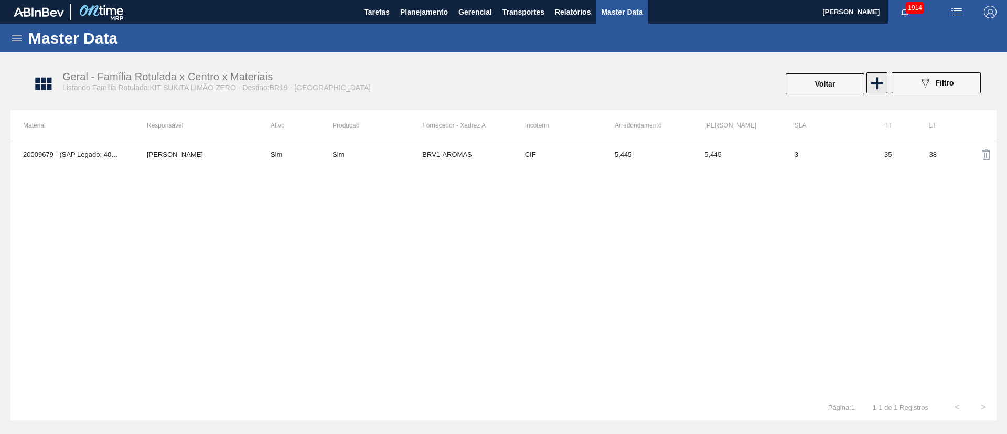
click at [878, 80] on icon at bounding box center [877, 83] width 12 height 12
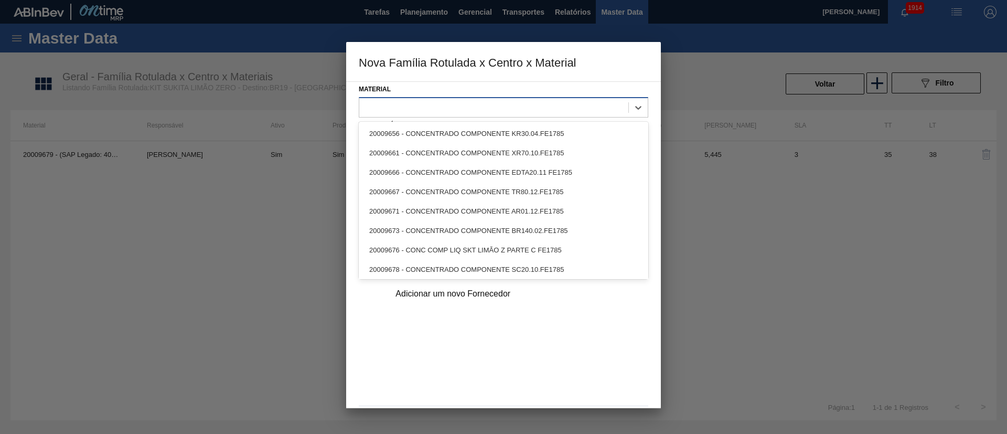
click at [396, 105] on div at bounding box center [493, 107] width 269 height 15
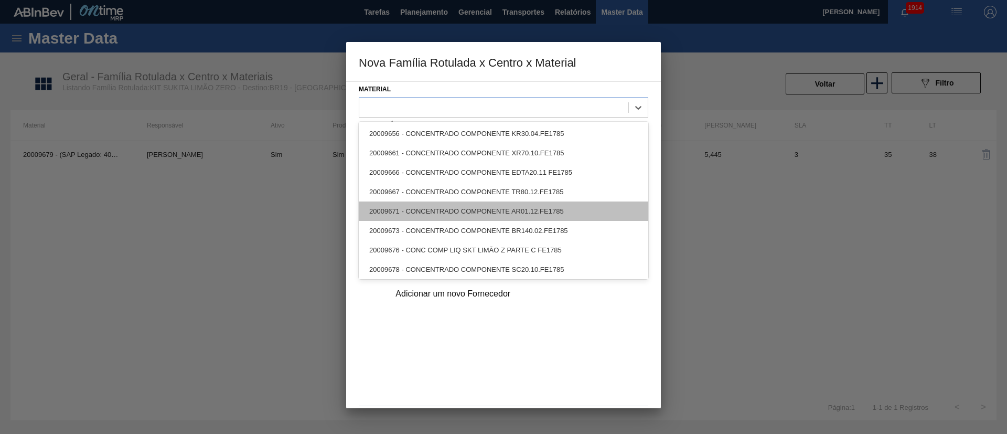
scroll to position [2, 0]
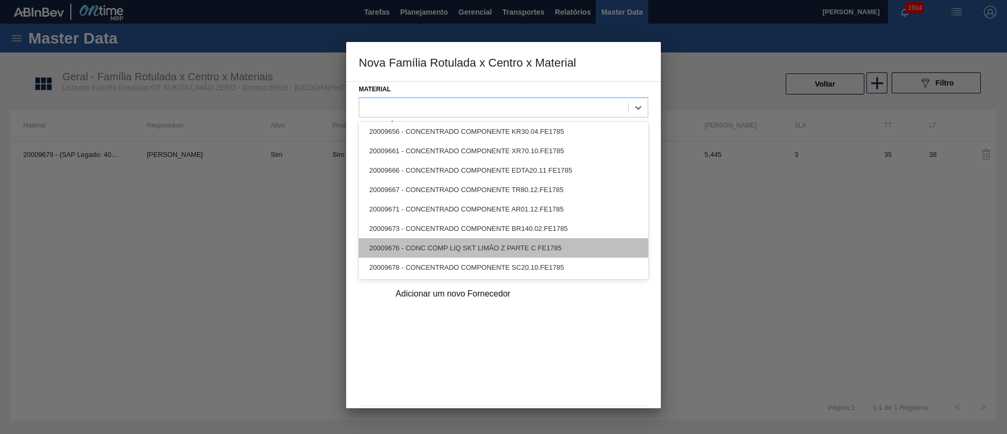
click at [436, 252] on div "20009676 - CONC COMP LIQ SKT LIMÃO Z PARTE C FE1785" at bounding box center [504, 247] width 290 height 19
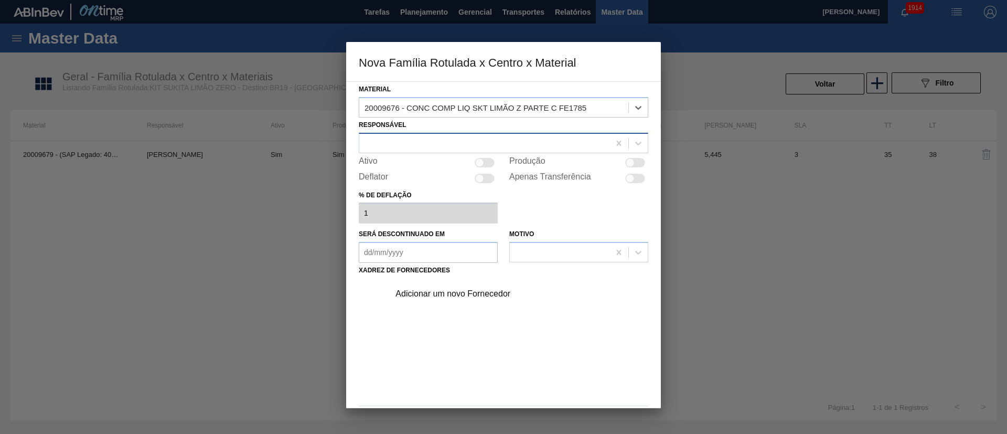
click at [411, 146] on div at bounding box center [484, 142] width 250 height 15
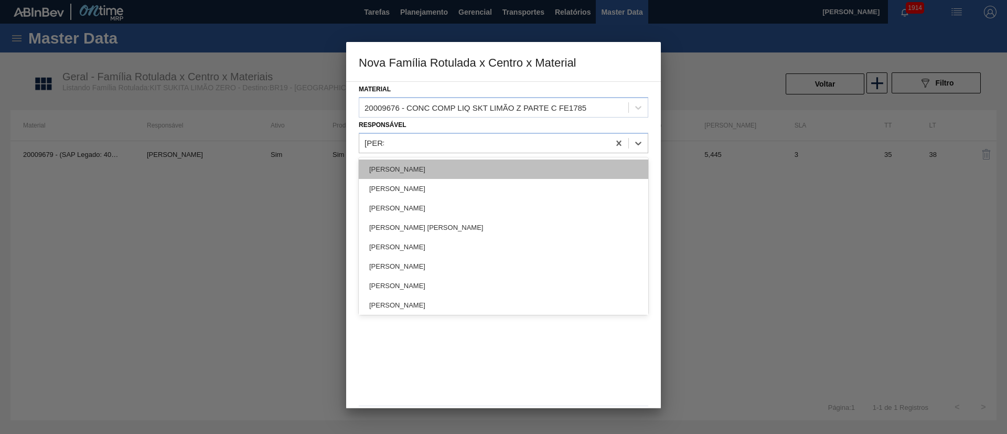
click at [408, 164] on div "[PERSON_NAME]" at bounding box center [504, 168] width 290 height 19
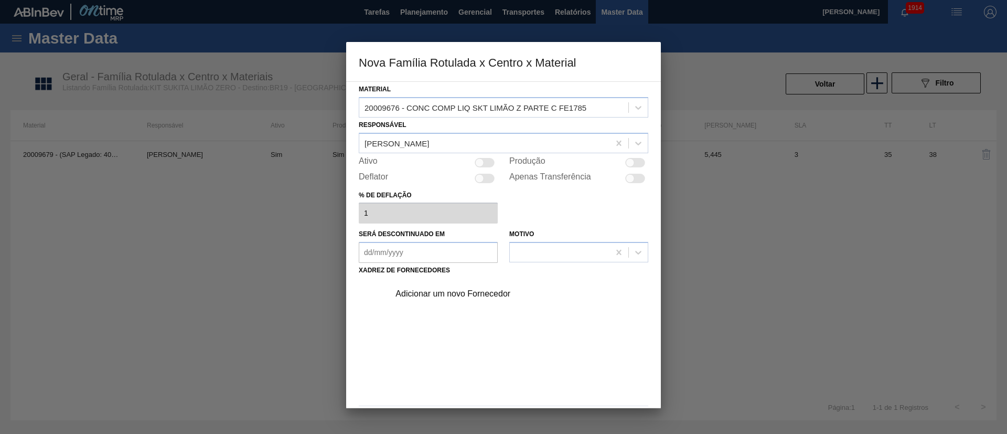
click at [633, 163] on div at bounding box center [630, 162] width 9 height 9
click at [421, 294] on div "Adicionar um novo Fornecedor" at bounding box center [499, 293] width 206 height 9
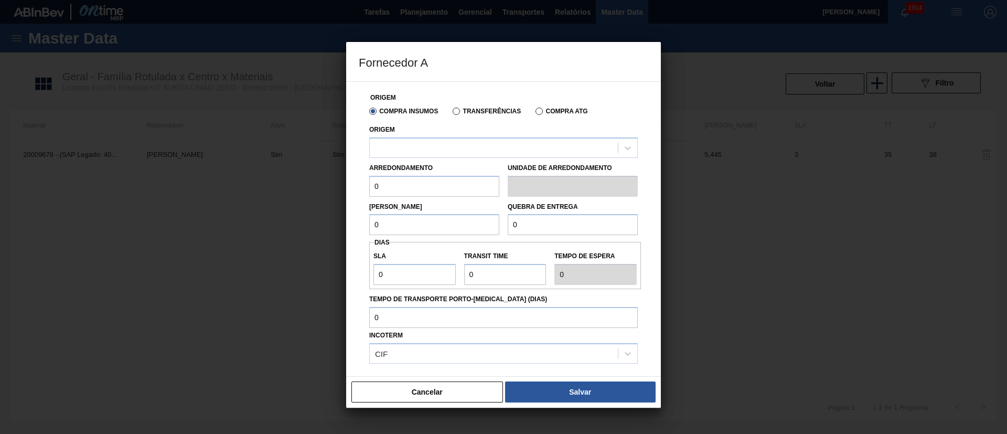
click at [467, 108] on label "Transferências" at bounding box center [487, 111] width 68 height 7
click at [451, 113] on input "Transferências" at bounding box center [451, 113] width 0 height 0
click at [429, 145] on div at bounding box center [494, 147] width 248 height 15
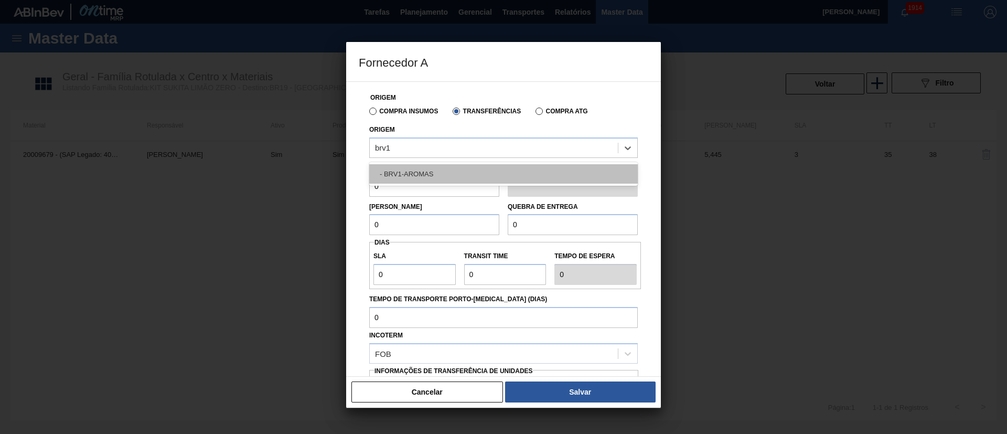
click at [405, 173] on div "- BRV1-AROMAS" at bounding box center [503, 173] width 269 height 19
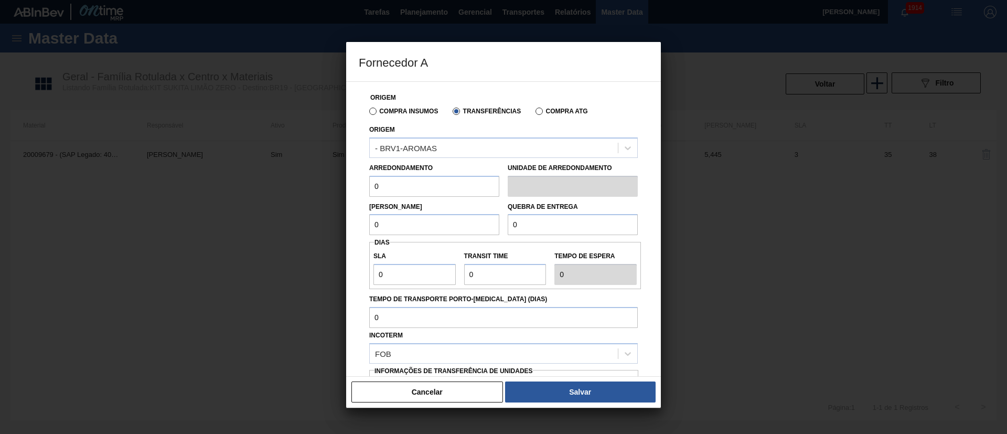
drag, startPoint x: 396, startPoint y: 187, endPoint x: 352, endPoint y: 189, distance: 44.6
click at [352, 189] on div "Origem Compra Insumos Transferências Compra ATG Origem - BRV1-AROMAS Arredondam…" at bounding box center [503, 228] width 315 height 295
drag, startPoint x: 408, startPoint y: 227, endPoint x: 307, endPoint y: 231, distance: 100.8
click at [316, 231] on div "Fornecedor A Origem Compra Insumos Transferências Compra ATG Origem - BRV1-AROM…" at bounding box center [503, 217] width 1007 height 434
drag, startPoint x: 526, startPoint y: 230, endPoint x: 479, endPoint y: 230, distance: 46.7
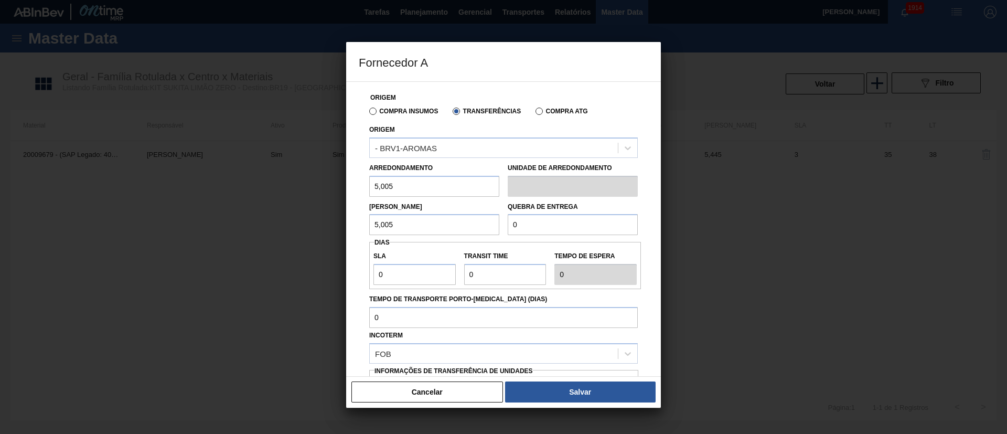
click at [479, 230] on div "Lote Mínimo 5,005 Quebra de entrega 0" at bounding box center [503, 216] width 277 height 39
drag, startPoint x: 407, startPoint y: 277, endPoint x: 352, endPoint y: 277, distance: 55.1
click at [352, 277] on div "Origem Compra Insumos Transferências Compra ATG Origem - BRV1-AROMAS Arredondam…" at bounding box center [503, 228] width 315 height 295
drag, startPoint x: 492, startPoint y: 276, endPoint x: 432, endPoint y: 275, distance: 60.3
click at [432, 275] on div "SLA 3 Transit Time Tempo de espera 3" at bounding box center [505, 265] width 272 height 39
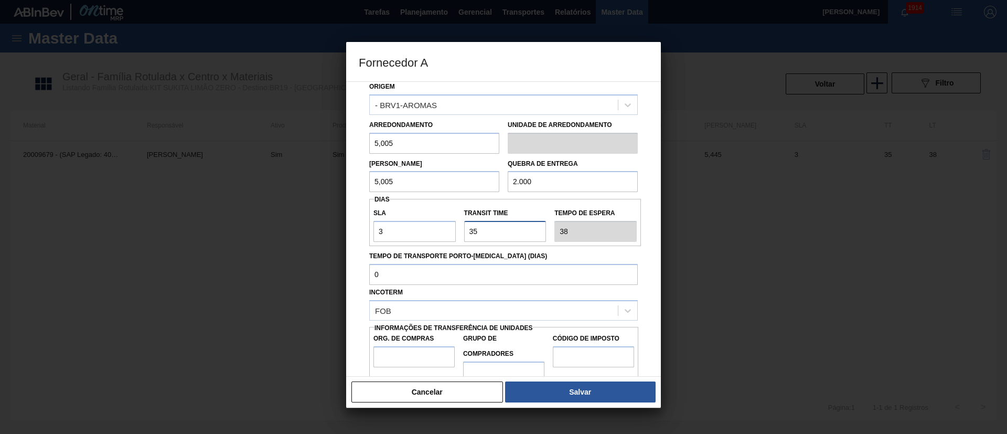
scroll to position [66, 0]
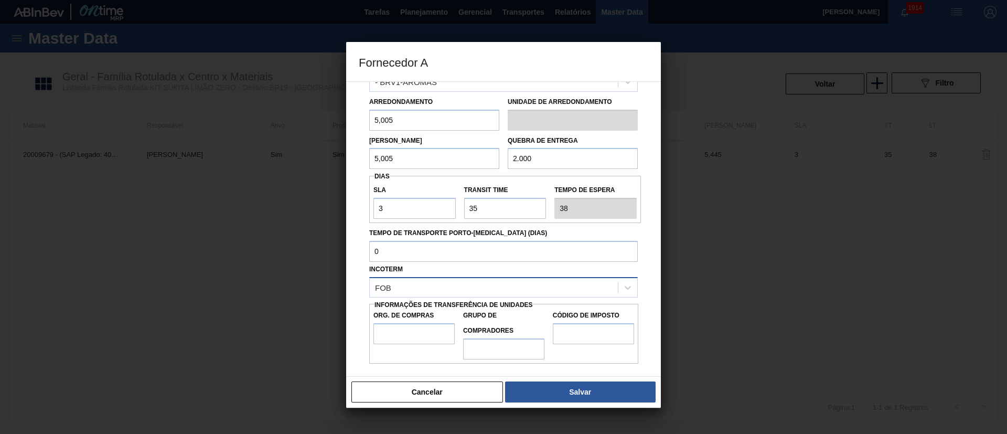
click at [403, 289] on div "FOB" at bounding box center [494, 287] width 248 height 15
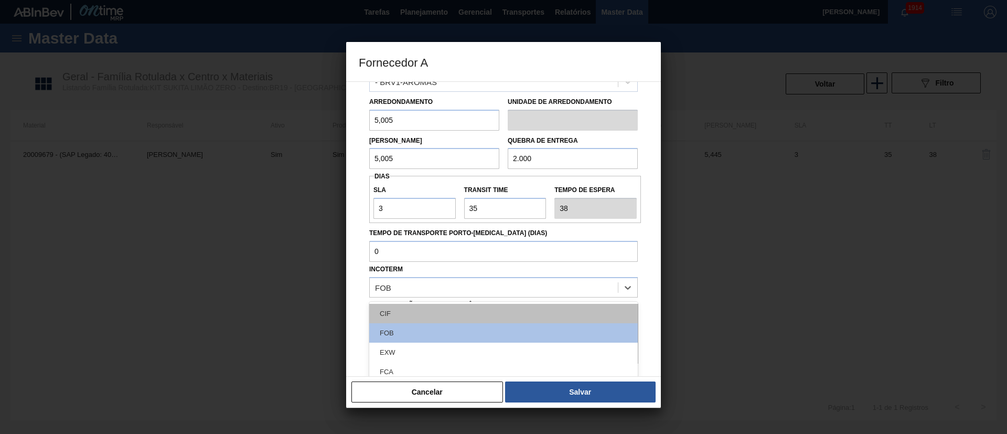
click at [401, 310] on div "CIF" at bounding box center [503, 313] width 269 height 19
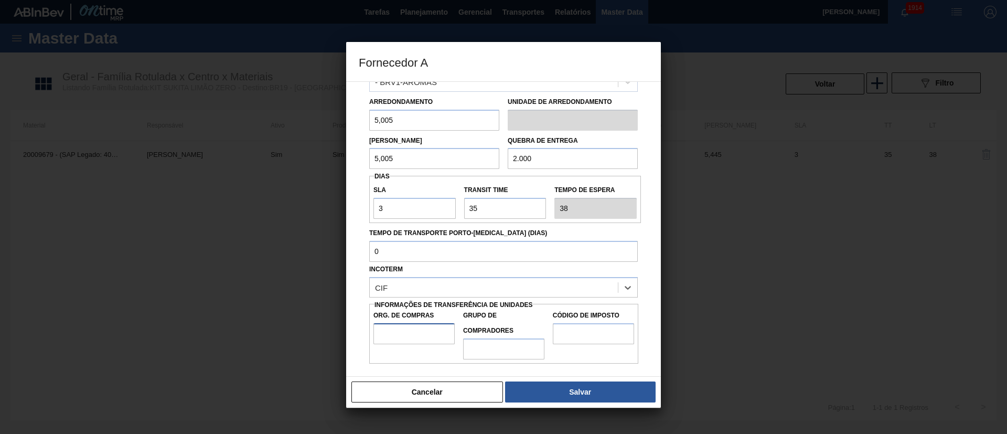
drag, startPoint x: 401, startPoint y: 333, endPoint x: 403, endPoint y: 343, distance: 10.7
click at [401, 333] on input "Org. de Compras" at bounding box center [414, 333] width 81 height 21
click at [480, 350] on input "Grupo de Compradores" at bounding box center [503, 348] width 81 height 21
click at [574, 337] on input "Código de Imposto" at bounding box center [593, 333] width 81 height 21
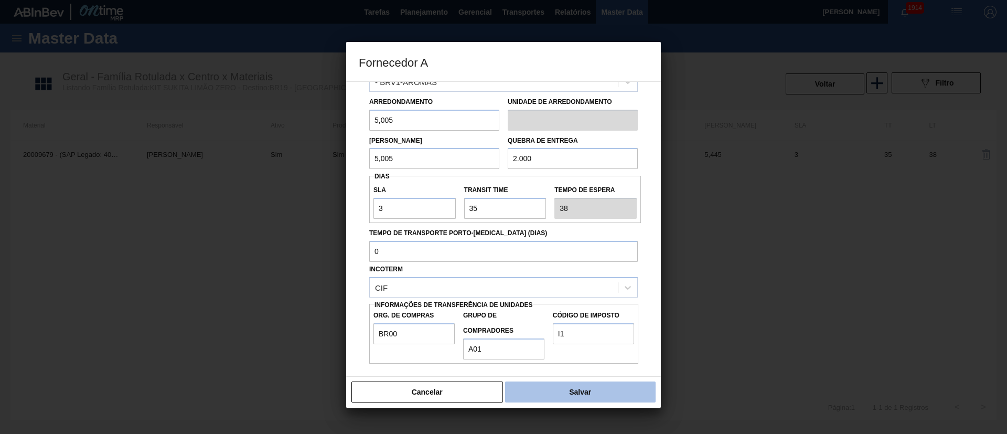
click at [566, 387] on button "Salvar" at bounding box center [580, 391] width 151 height 21
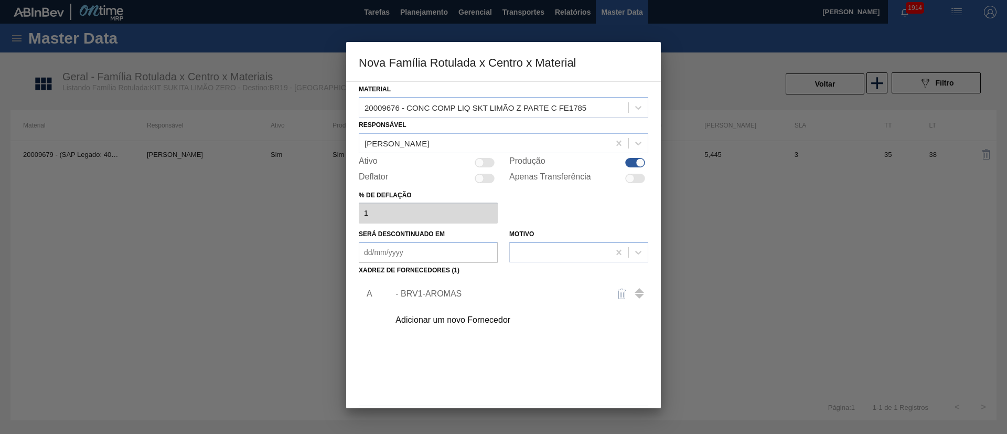
scroll to position [38, 0]
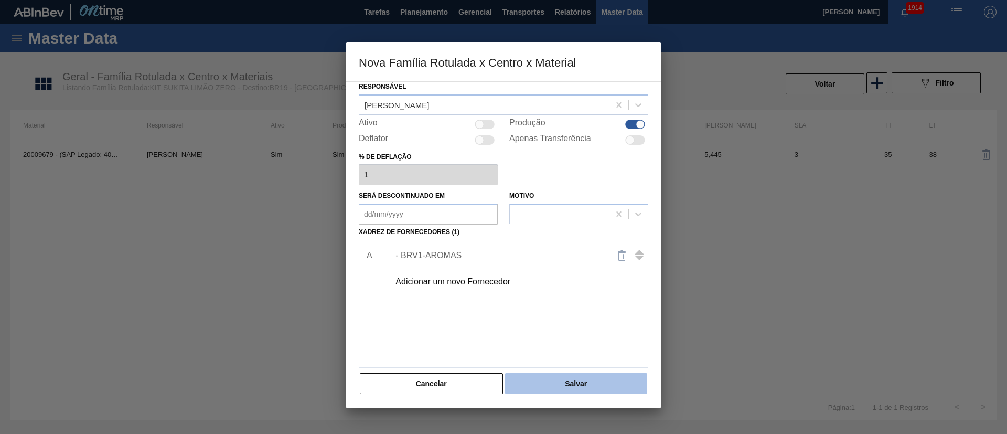
click at [559, 380] on button "Salvar" at bounding box center [576, 383] width 142 height 21
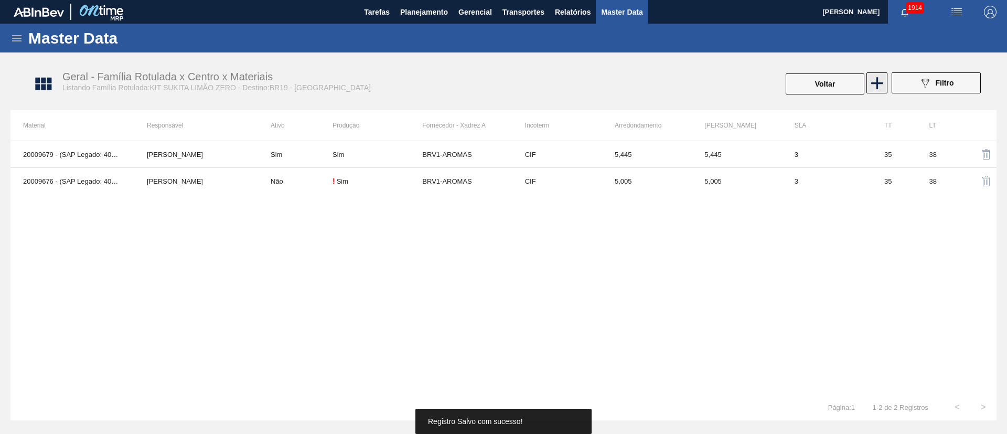
click at [884, 79] on icon at bounding box center [877, 83] width 20 height 20
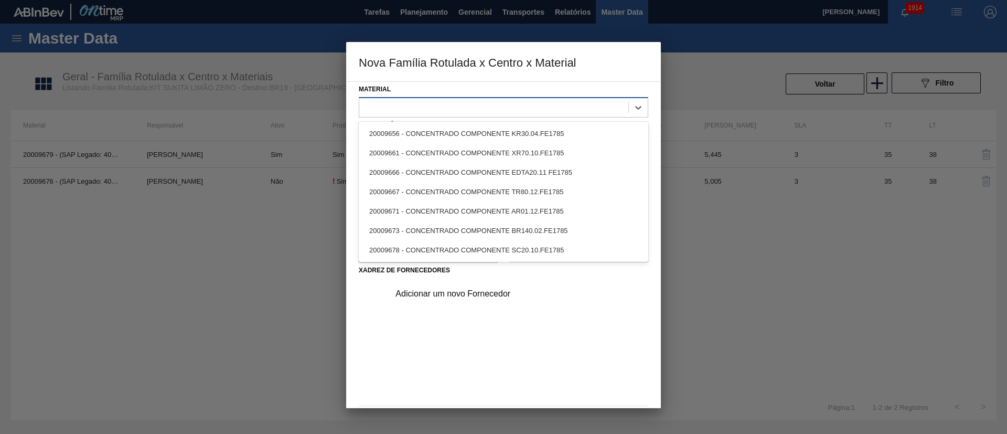
click at [412, 105] on div at bounding box center [493, 107] width 269 height 15
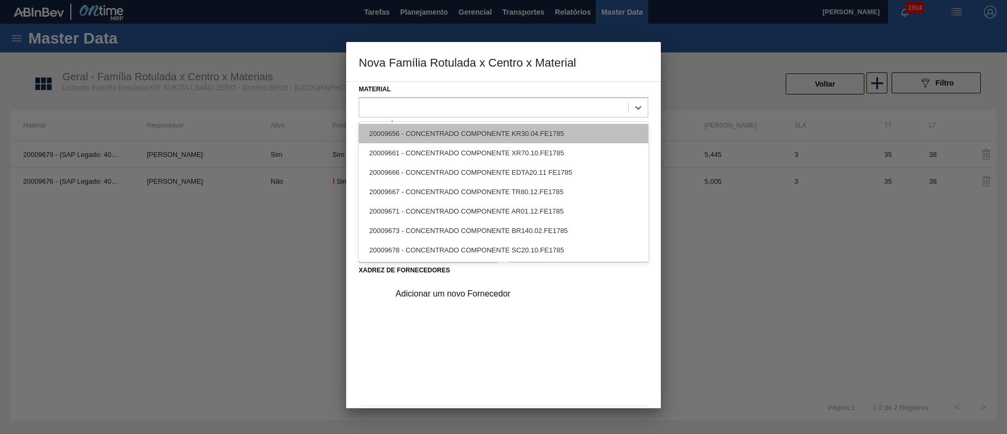
click at [427, 133] on div "20009656 - CONCENTRADO COMPONENTE KR30.04.FE1785" at bounding box center [504, 133] width 290 height 19
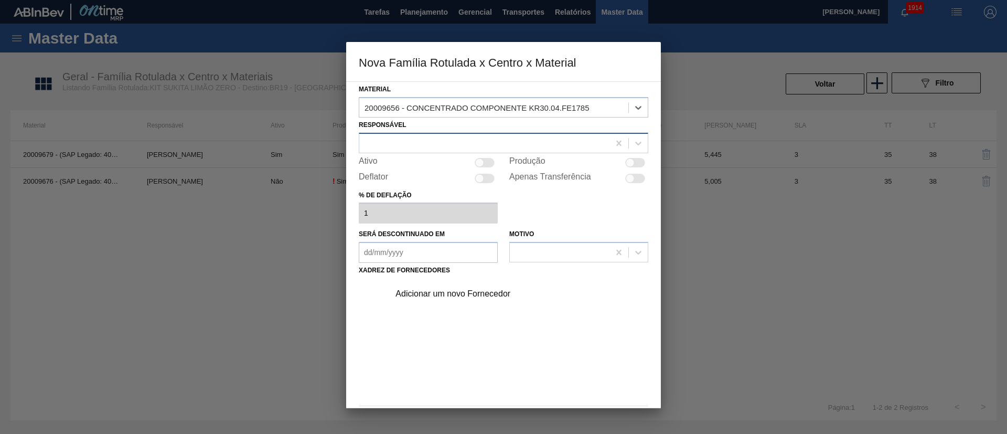
click at [420, 148] on div at bounding box center [484, 142] width 250 height 15
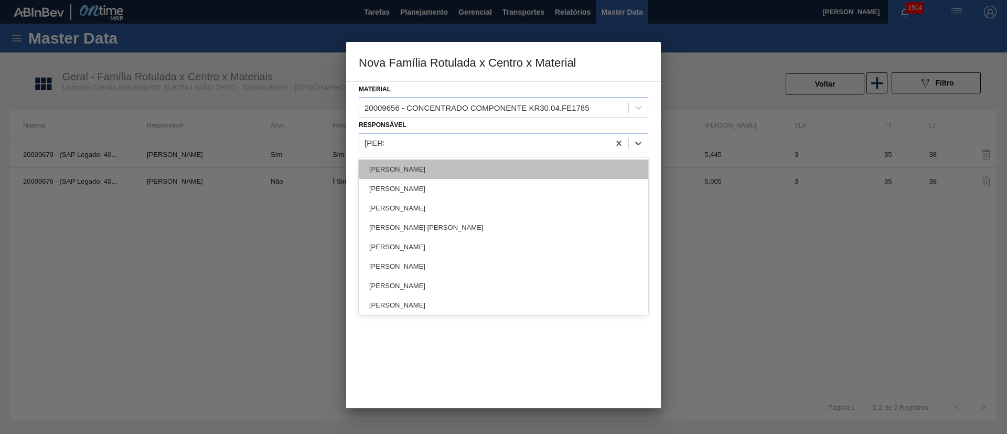
click at [406, 174] on div "[PERSON_NAME]" at bounding box center [504, 168] width 290 height 19
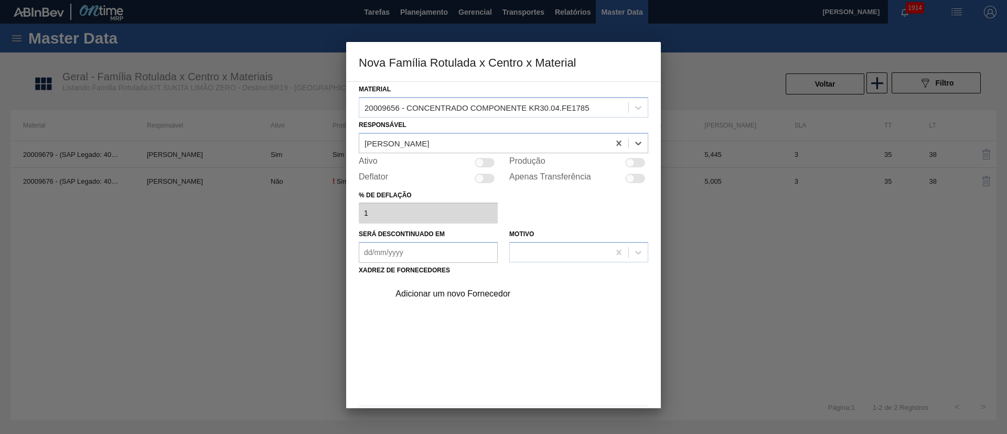
click at [637, 165] on div at bounding box center [635, 162] width 20 height 9
click at [459, 292] on div "Adicionar um novo Fornecedor" at bounding box center [499, 293] width 206 height 9
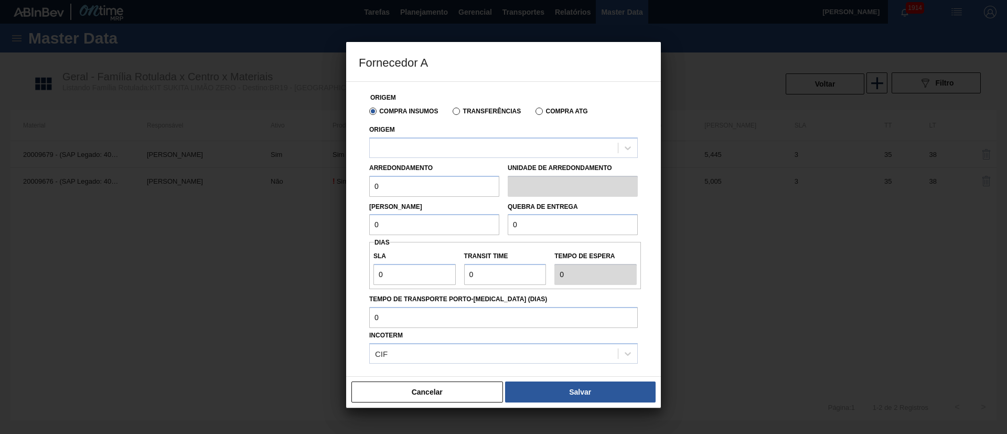
click at [453, 109] on label "Transferências" at bounding box center [487, 111] width 68 height 7
click at [451, 113] on input "Transferências" at bounding box center [451, 113] width 0 height 0
click at [438, 143] on div at bounding box center [494, 147] width 248 height 15
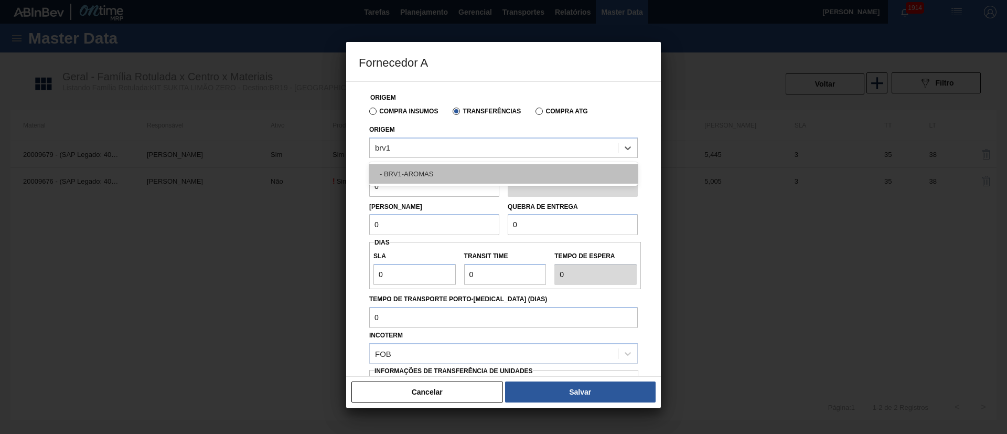
click at [417, 172] on div "- BRV1-AROMAS" at bounding box center [503, 173] width 269 height 19
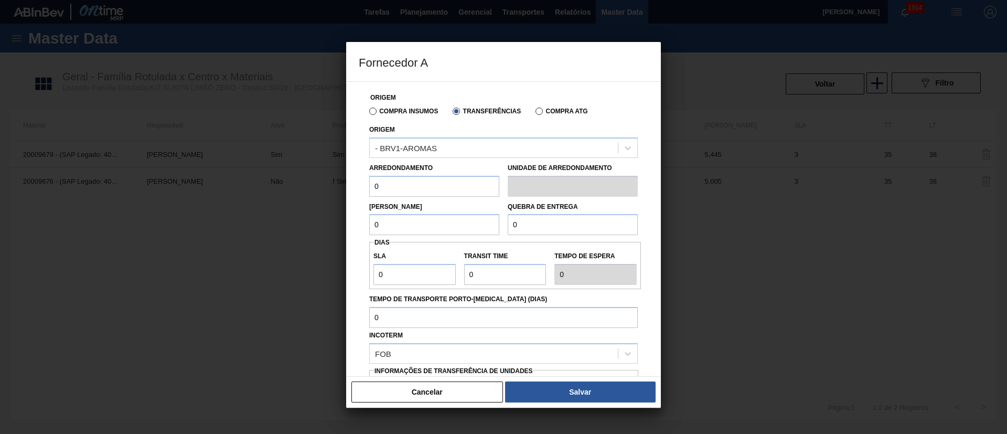
drag, startPoint x: 380, startPoint y: 193, endPoint x: 343, endPoint y: 193, distance: 37.2
click at [345, 193] on div "Fornecedor A Origem Compra Insumos Transferências Compra ATG Origem - BRV1-AROM…" at bounding box center [503, 217] width 1007 height 434
drag, startPoint x: 349, startPoint y: 223, endPoint x: 317, endPoint y: 228, distance: 32.9
click at [327, 227] on div "Fornecedor A Origem Compra Insumos Transferências Compra ATG Origem - BRV1-AROM…" at bounding box center [503, 217] width 1007 height 434
drag, startPoint x: 494, startPoint y: 224, endPoint x: 478, endPoint y: 224, distance: 15.7
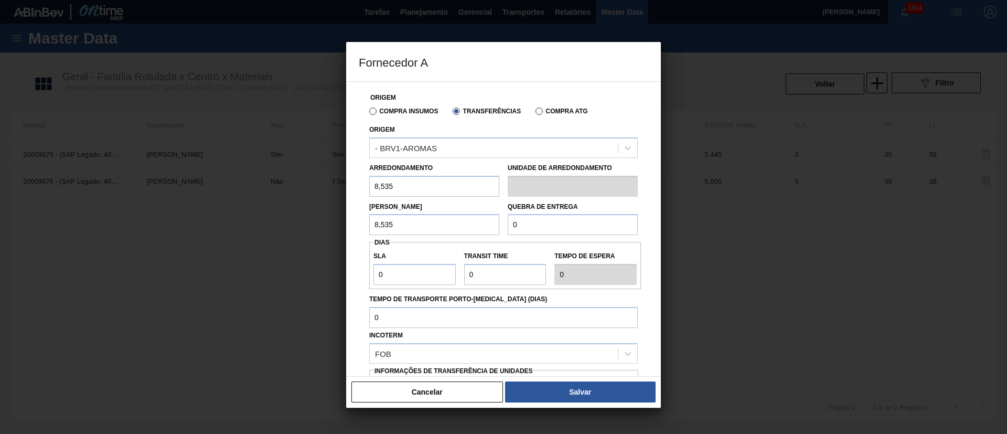
click at [478, 224] on div "Lote Mínimo 8,535 Quebra de entrega 0" at bounding box center [503, 216] width 277 height 39
drag, startPoint x: 370, startPoint y: 276, endPoint x: 380, endPoint y: 276, distance: 10.0
click at [358, 276] on div "Origem Compra Insumos Transferências Compra ATG Origem - BRV1-AROMAS Arredondam…" at bounding box center [503, 228] width 315 height 295
drag, startPoint x: 486, startPoint y: 275, endPoint x: 447, endPoint y: 273, distance: 39.4
click at [447, 273] on div "SLA 3 Transit Time Tempo de espera 3" at bounding box center [505, 265] width 272 height 39
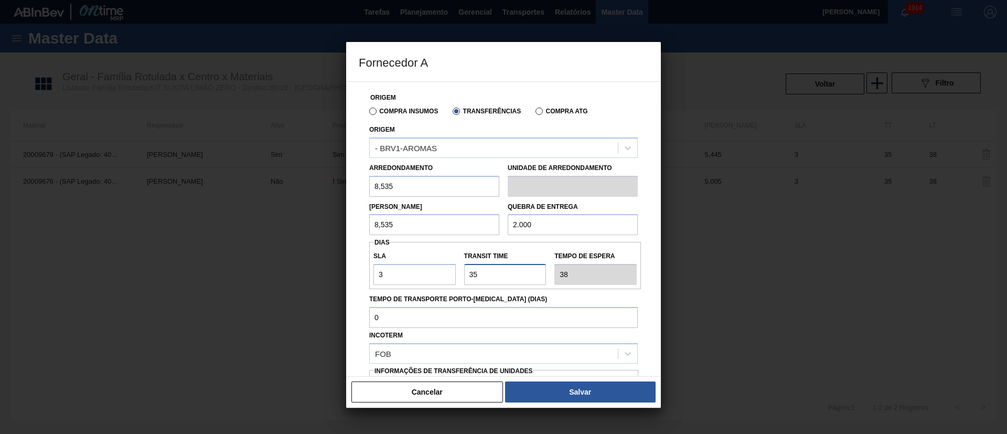
scroll to position [66, 0]
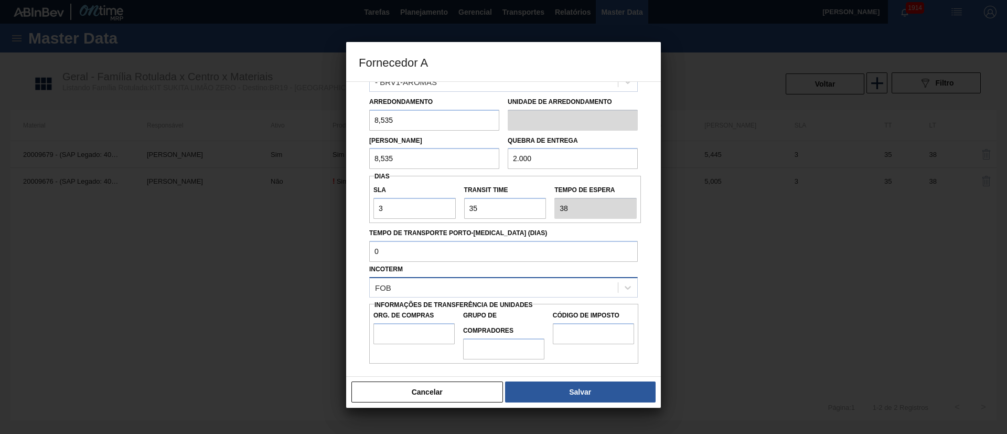
click at [427, 290] on div "FOB" at bounding box center [494, 287] width 248 height 15
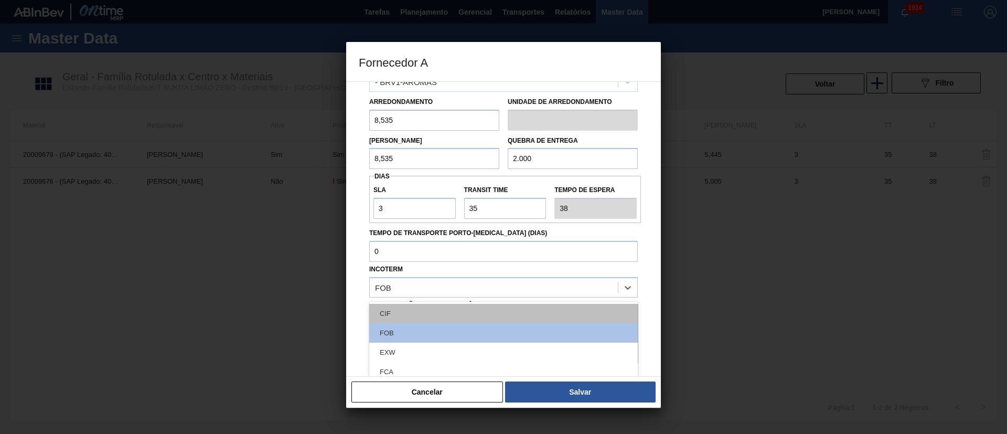
click at [407, 310] on div "CIF" at bounding box center [503, 313] width 269 height 19
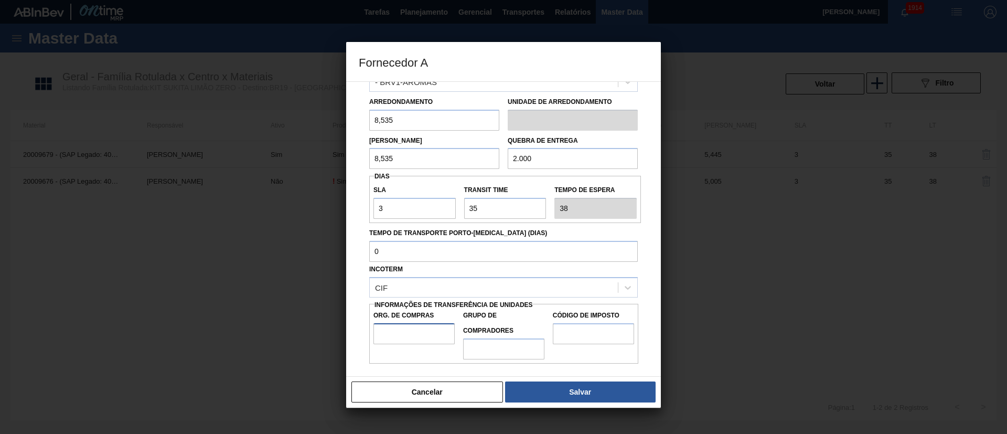
click at [398, 327] on input "Org. de Compras" at bounding box center [414, 333] width 81 height 21
click at [485, 355] on input "Grupo de Compradores" at bounding box center [503, 348] width 81 height 21
click at [572, 335] on input "Código de Imposto" at bounding box center [593, 333] width 81 height 21
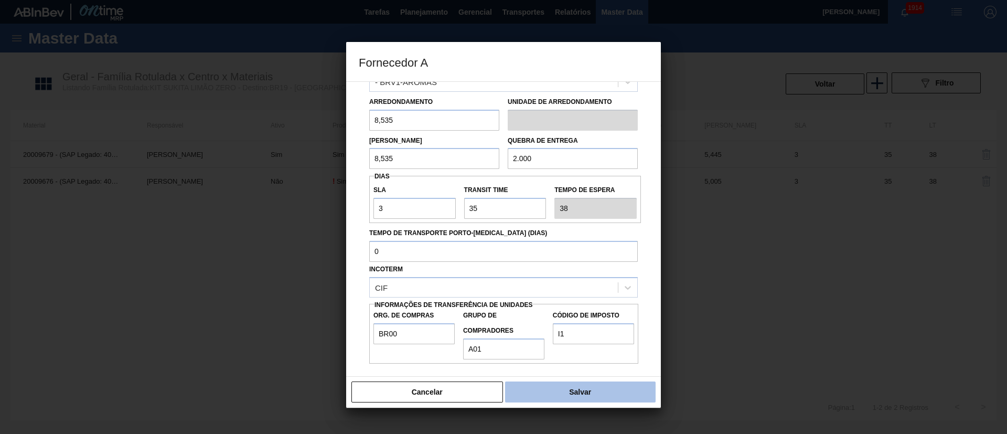
click at [565, 390] on button "Salvar" at bounding box center [580, 391] width 151 height 21
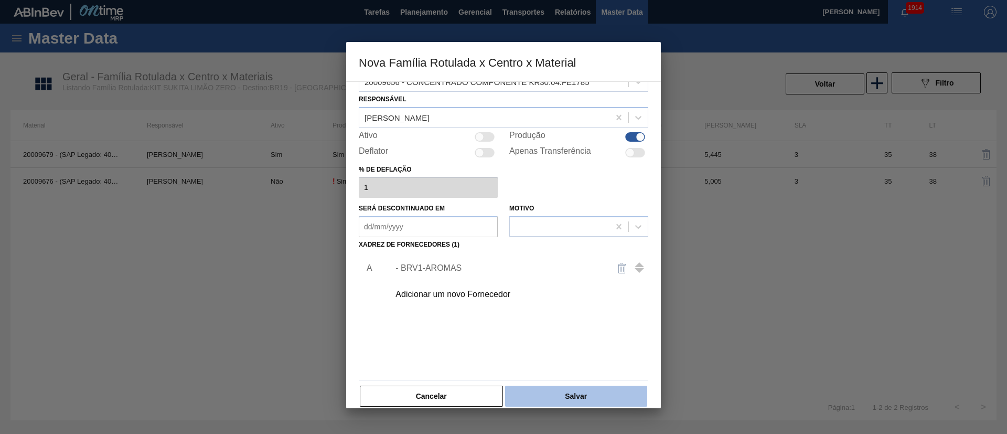
scroll to position [38, 0]
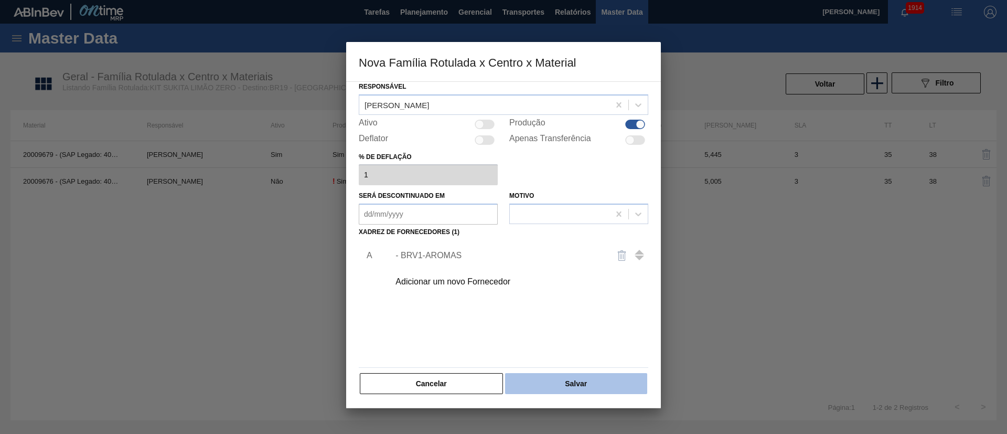
click at [545, 389] on button "Salvar" at bounding box center [576, 383] width 142 height 21
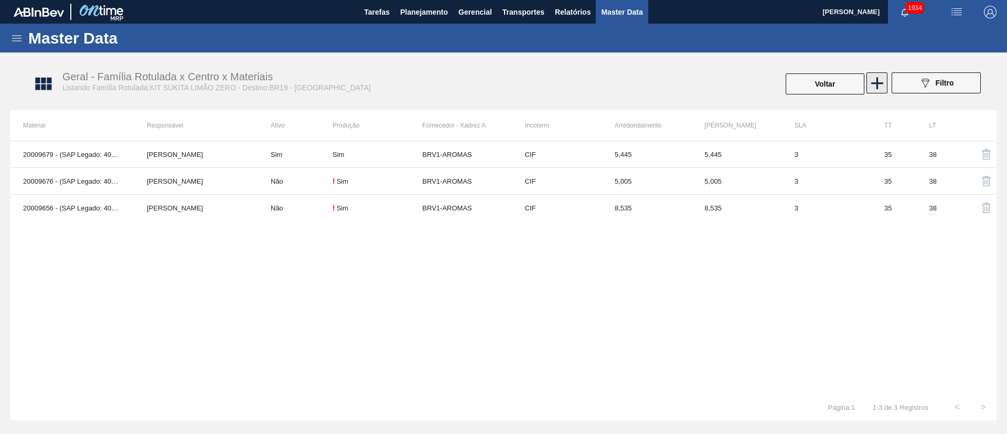
click at [878, 73] on icon at bounding box center [877, 83] width 20 height 20
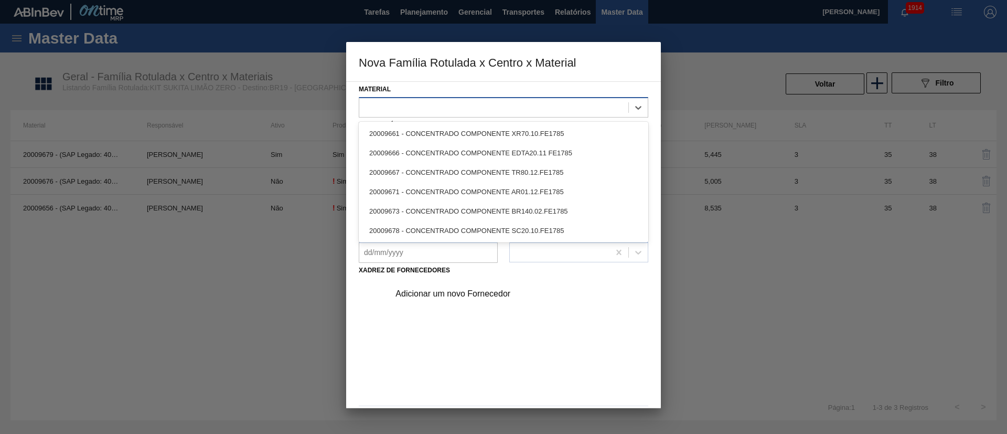
click at [385, 102] on div at bounding box center [493, 107] width 269 height 15
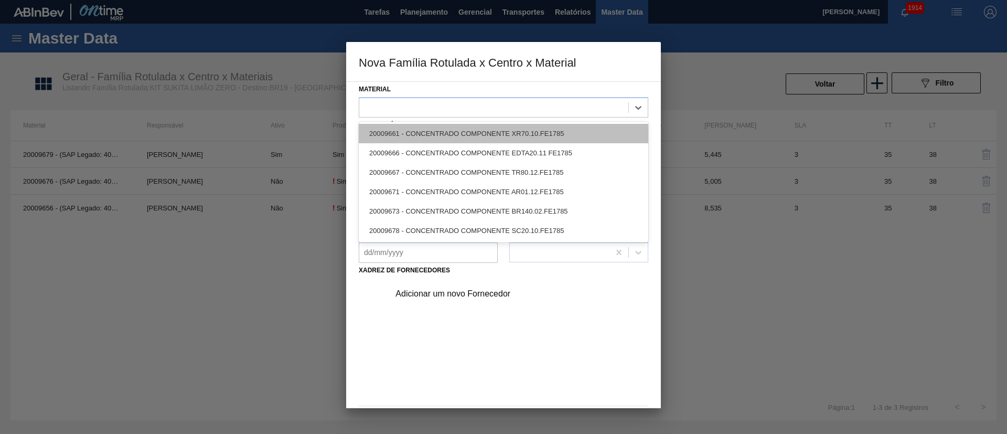
click at [418, 138] on div "20009661 - CONCENTRADO COMPONENTE XR70.10.FE1785" at bounding box center [504, 133] width 290 height 19
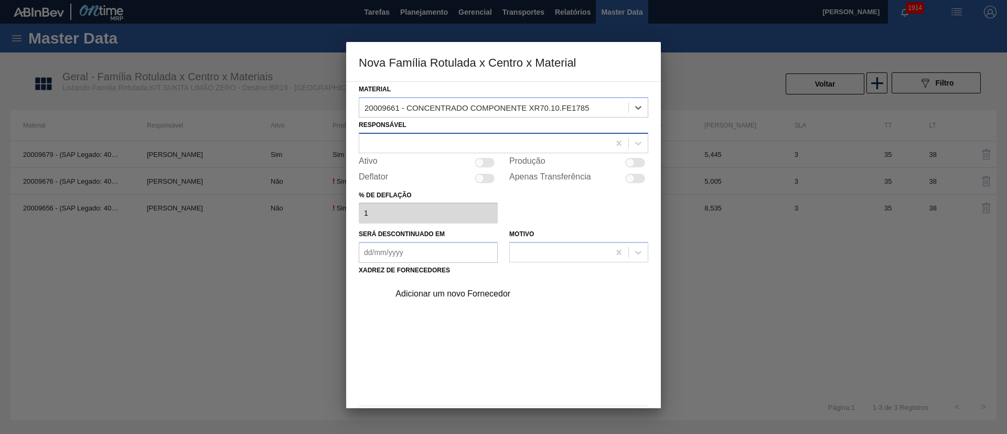
click at [433, 140] on div at bounding box center [484, 142] width 250 height 15
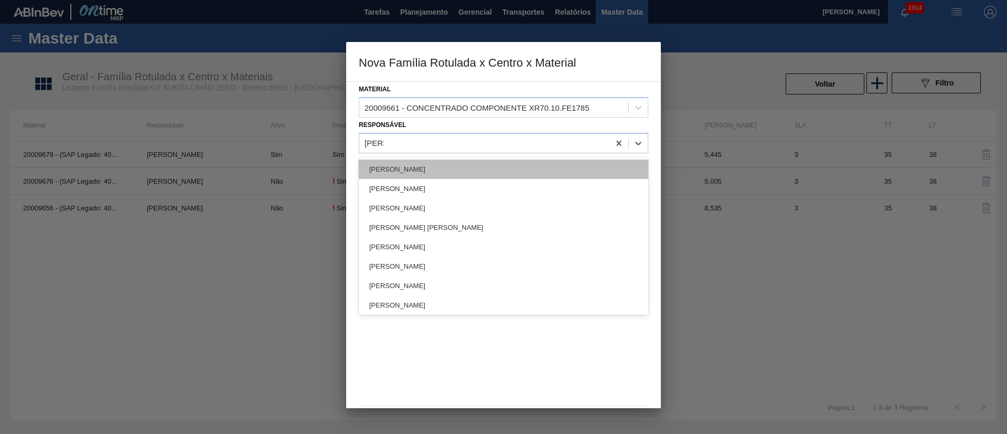
click at [420, 170] on div "[PERSON_NAME]" at bounding box center [504, 168] width 290 height 19
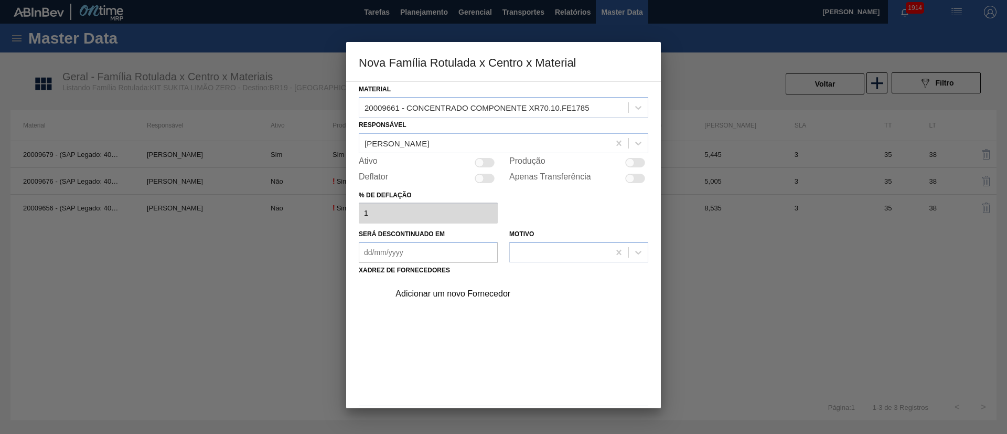
click at [628, 159] on div at bounding box center [630, 162] width 9 height 9
click at [457, 287] on div "Adicionar um novo Fornecedor" at bounding box center [516, 294] width 265 height 26
click at [439, 295] on div "Adicionar um novo Fornecedor" at bounding box center [499, 293] width 206 height 9
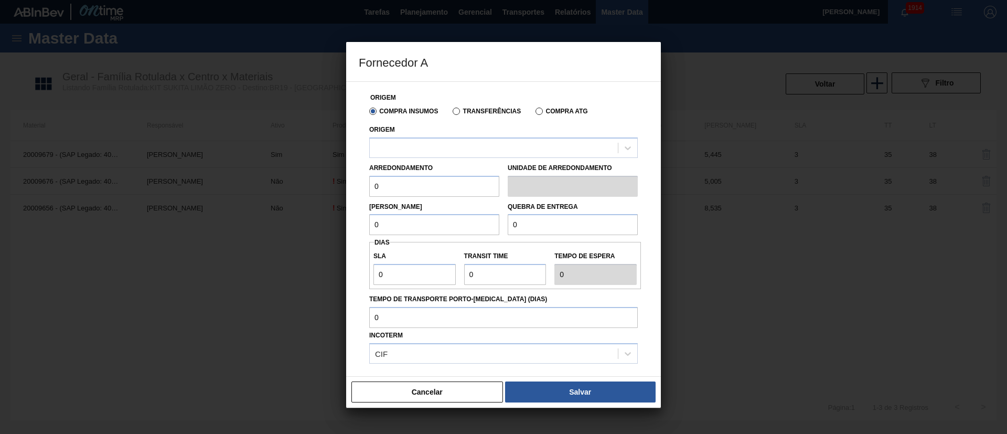
click at [471, 110] on label "Transferências" at bounding box center [487, 111] width 68 height 7
click at [451, 113] on input "Transferências" at bounding box center [451, 113] width 0 height 0
click at [417, 153] on div at bounding box center [494, 147] width 248 height 15
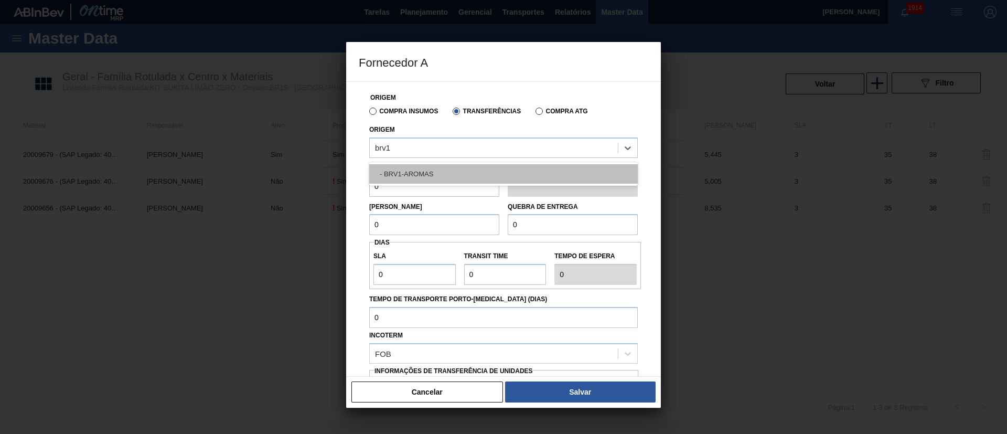
click at [407, 169] on div "- BRV1-AROMAS" at bounding box center [503, 173] width 269 height 19
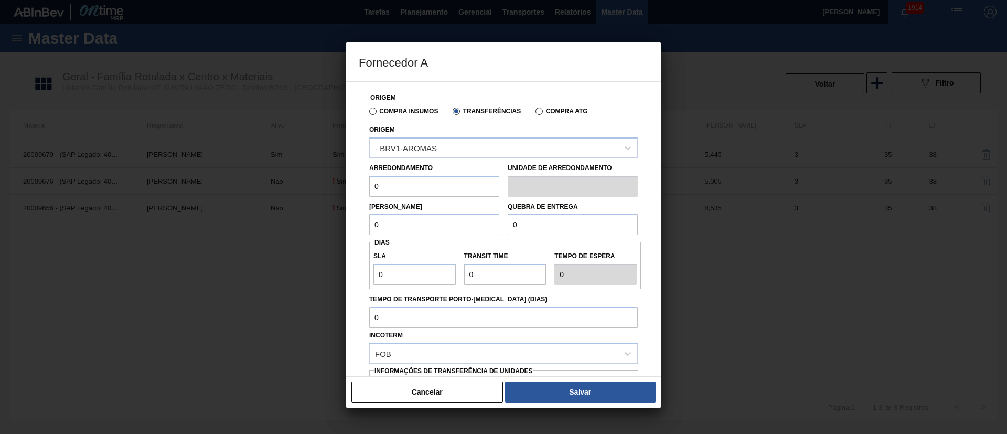
drag, startPoint x: 403, startPoint y: 182, endPoint x: 371, endPoint y: 183, distance: 31.5
click at [371, 183] on input "0" at bounding box center [434, 186] width 130 height 21
drag, startPoint x: 399, startPoint y: 231, endPoint x: 334, endPoint y: 236, distance: 64.7
click at [334, 236] on div "Fornecedor A Origem Compra Insumos Transferências Compra ATG Origem - BRV1-AROM…" at bounding box center [503, 217] width 1007 height 434
drag, startPoint x: 528, startPoint y: 230, endPoint x: 480, endPoint y: 228, distance: 48.3
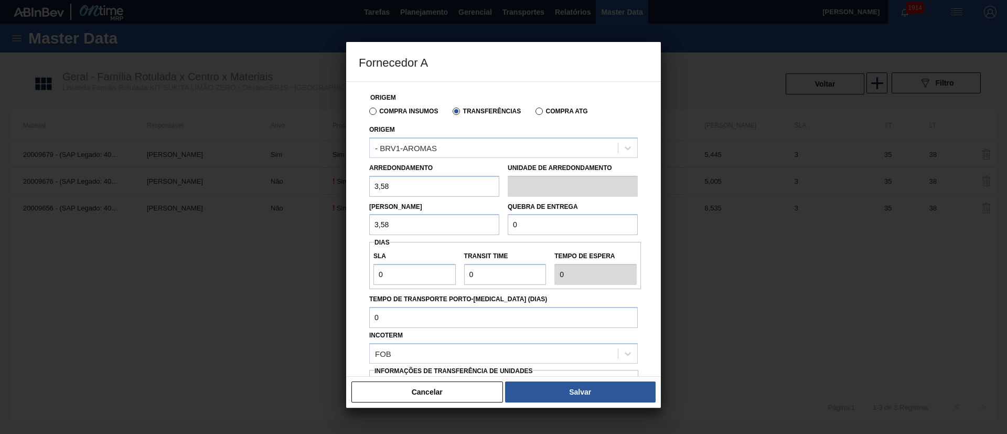
click at [480, 228] on div "Lote Mínimo 3,58 Quebra de entrega 0" at bounding box center [503, 216] width 277 height 39
drag, startPoint x: 405, startPoint y: 274, endPoint x: 365, endPoint y: 275, distance: 39.9
click at [365, 275] on div "Origem Compra Insumos Transferências Compra ATG Origem - BRV1-AROMAS Arredondam…" at bounding box center [504, 256] width 290 height 348
drag, startPoint x: 516, startPoint y: 268, endPoint x: 449, endPoint y: 268, distance: 67.2
click at [446, 268] on div "SLA 3 Transit Time Tempo de espera 3" at bounding box center [505, 265] width 272 height 39
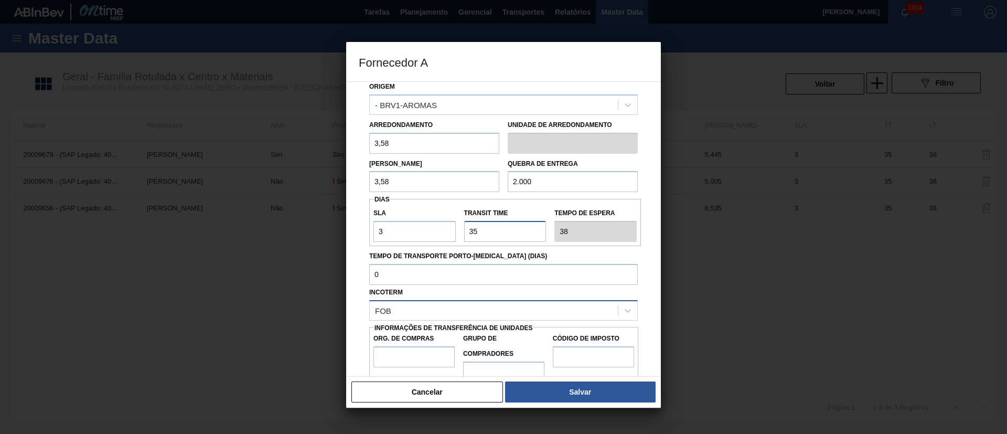
scroll to position [66, 0]
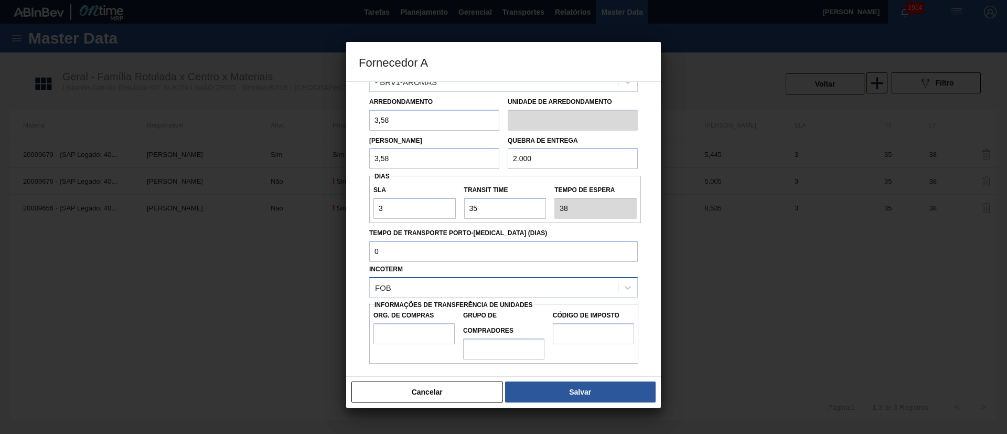
click at [424, 282] on div "FOB" at bounding box center [494, 287] width 248 height 15
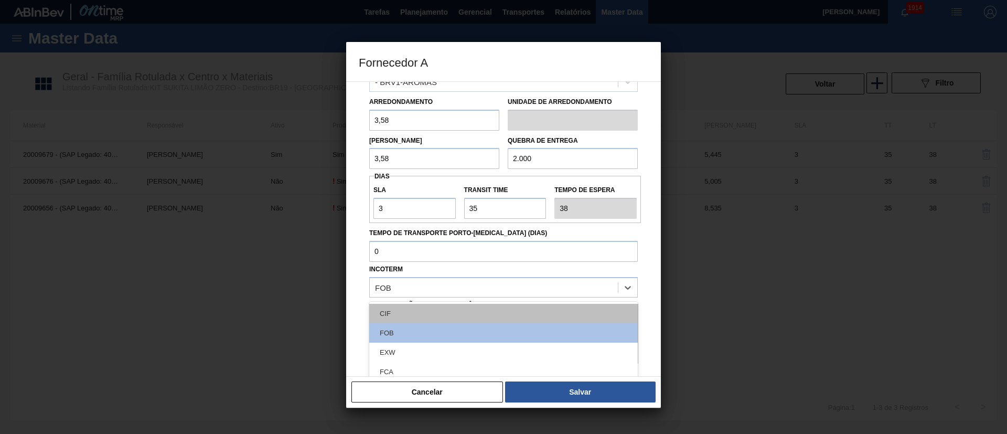
click at [416, 312] on div "CIF" at bounding box center [503, 313] width 269 height 19
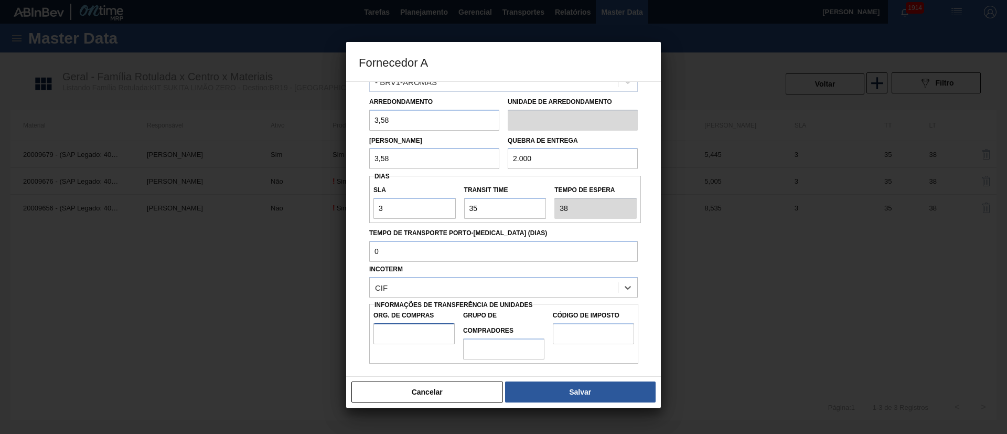
drag, startPoint x: 399, startPoint y: 330, endPoint x: 407, endPoint y: 343, distance: 14.6
click at [399, 330] on input "Org. de Compras" at bounding box center [414, 333] width 81 height 21
click at [505, 353] on input "Grupo de Compradores" at bounding box center [503, 348] width 81 height 21
click at [584, 333] on input "Código de Imposto" at bounding box center [593, 333] width 81 height 21
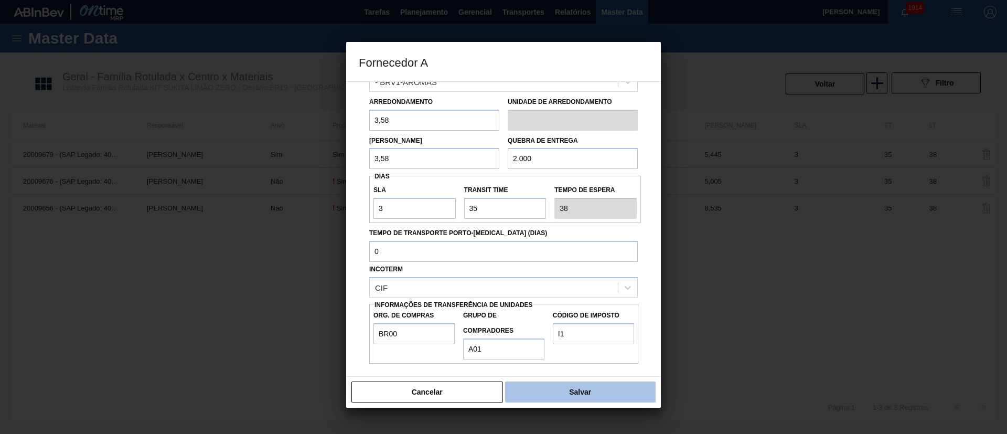
click at [566, 385] on button "Salvar" at bounding box center [580, 391] width 151 height 21
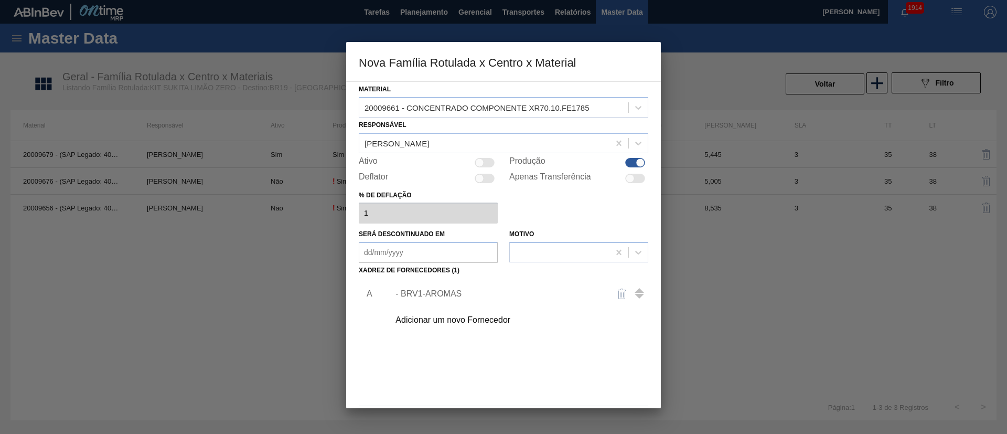
scroll to position [38, 0]
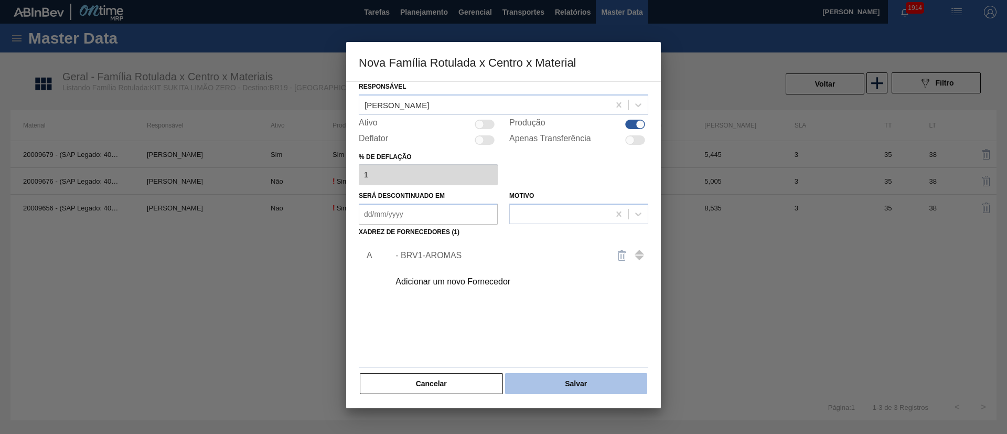
click at [566, 378] on button "Salvar" at bounding box center [576, 383] width 142 height 21
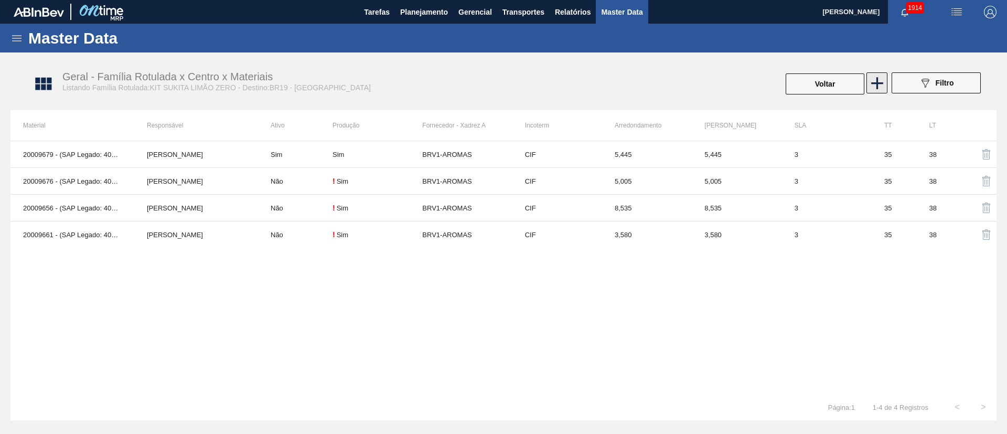
click at [882, 85] on icon at bounding box center [877, 83] width 20 height 20
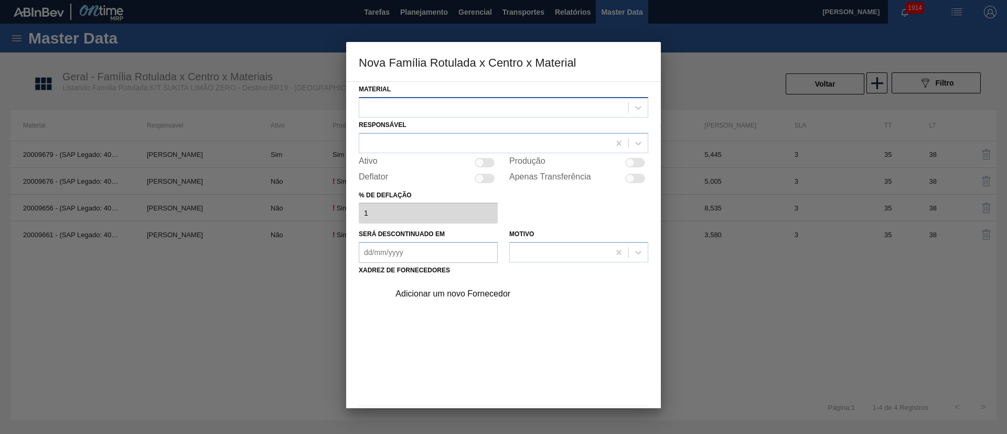
click at [396, 108] on div at bounding box center [493, 107] width 269 height 15
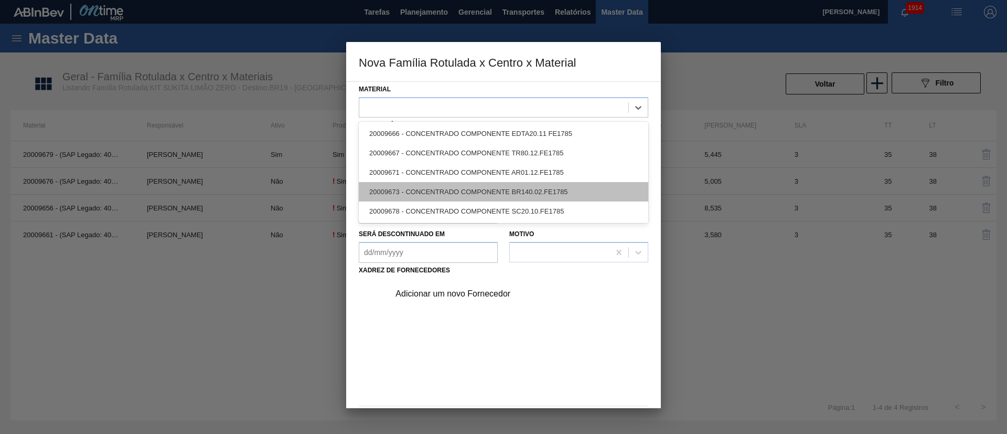
click at [414, 193] on div "20009673 - CONCENTRADO COMPONENTE BR140.02.FE1785" at bounding box center [504, 191] width 290 height 19
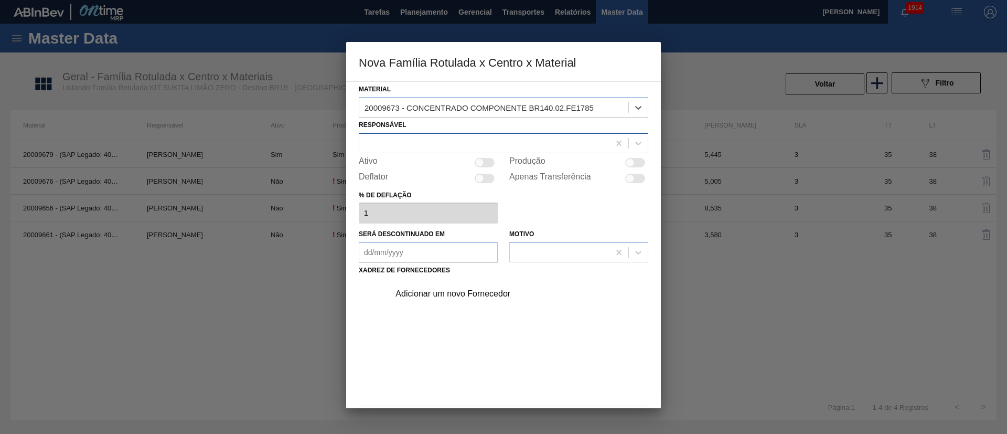
click at [422, 141] on div at bounding box center [484, 142] width 250 height 15
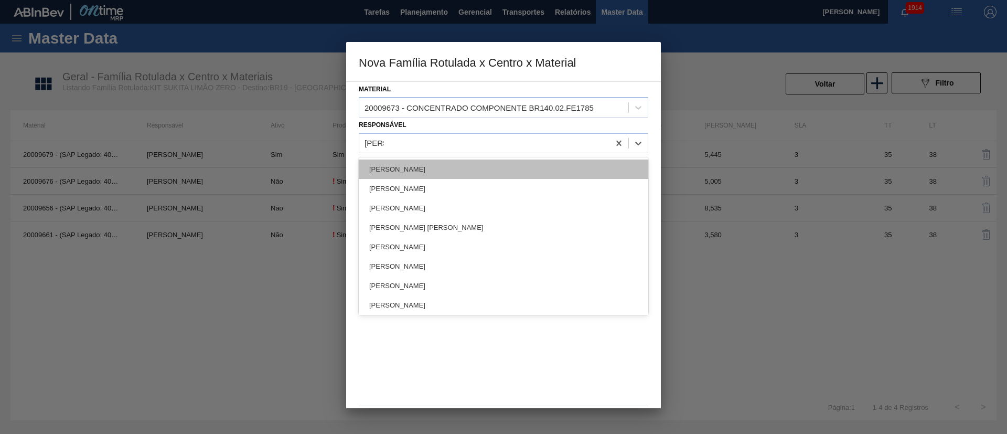
click at [419, 168] on div "[PERSON_NAME]" at bounding box center [504, 168] width 290 height 19
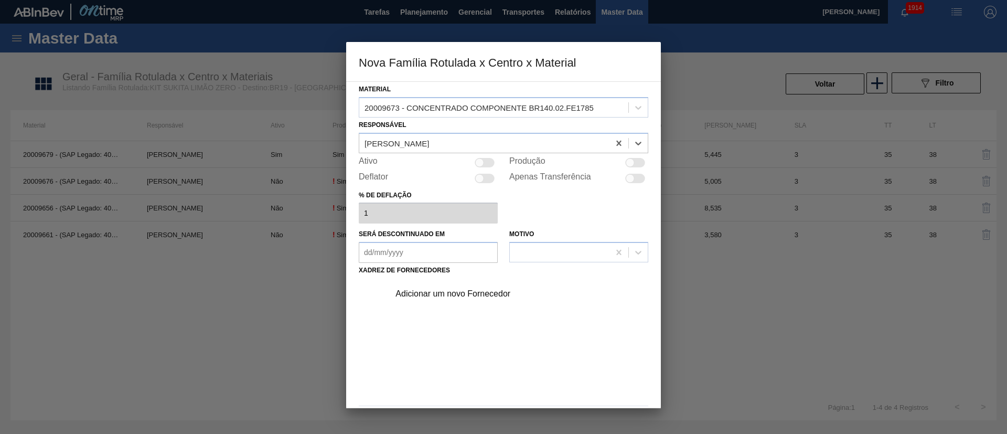
click at [641, 164] on div at bounding box center [635, 162] width 20 height 9
click at [450, 289] on div "Adicionar um novo Fornecedor" at bounding box center [499, 293] width 206 height 9
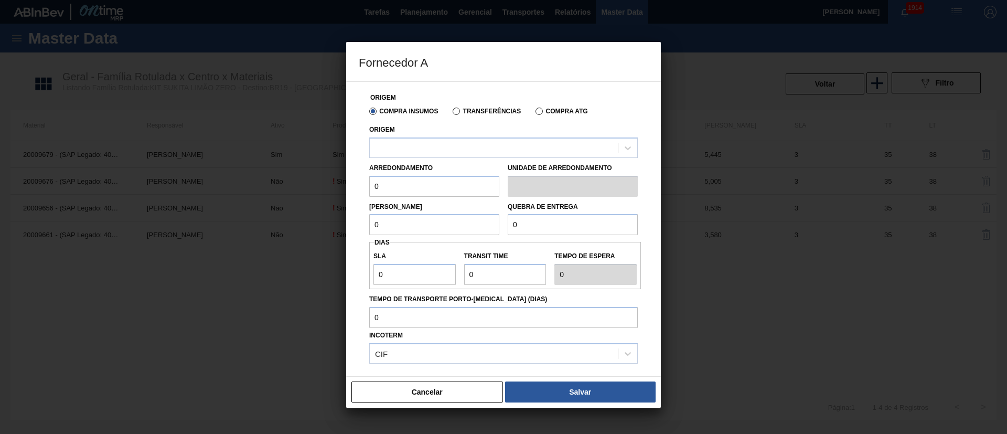
click at [476, 103] on div "Compra Insumos Transferências Compra ATG" at bounding box center [503, 111] width 277 height 18
click at [465, 108] on label "Transferências" at bounding box center [487, 111] width 68 height 7
click at [451, 113] on input "Transferências" at bounding box center [451, 113] width 0 height 0
click at [434, 154] on div at bounding box center [494, 147] width 248 height 15
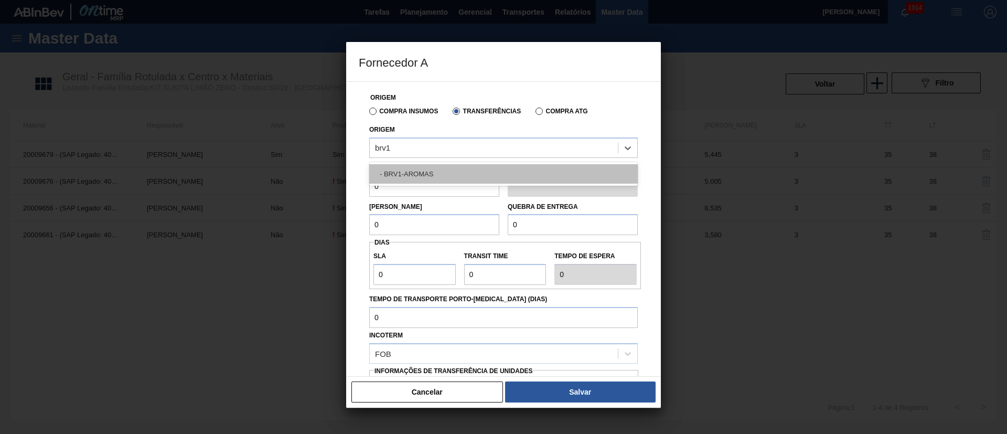
click at [424, 167] on div "- BRV1-AROMAS" at bounding box center [503, 173] width 269 height 19
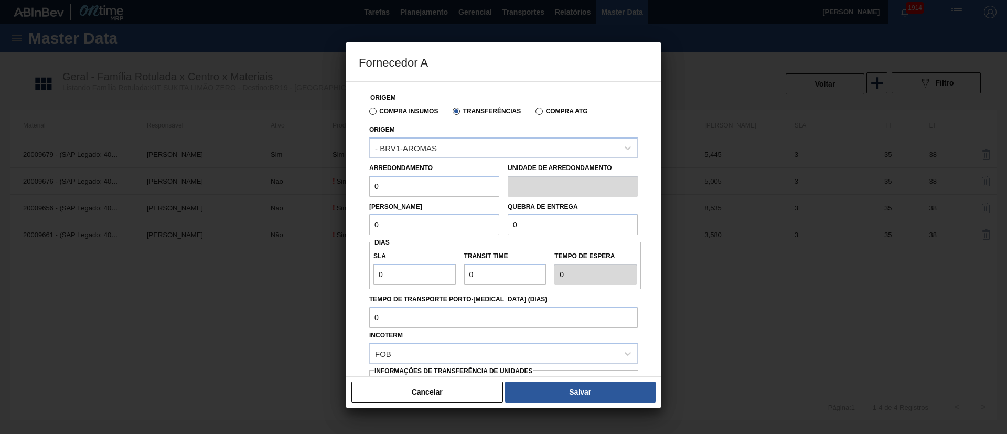
drag, startPoint x: 416, startPoint y: 188, endPoint x: 357, endPoint y: 188, distance: 58.8
click at [357, 188] on div "Origem Compra Insumos Transferências Compra ATG Origem - BRV1-AROMAS Arredondam…" at bounding box center [503, 228] width 315 height 295
drag, startPoint x: 400, startPoint y: 220, endPoint x: 354, endPoint y: 226, distance: 47.1
click at [347, 227] on div "Origem Compra Insumos Transferências Compra ATG Origem - BRV1-AROMAS Arredondam…" at bounding box center [503, 228] width 315 height 295
drag, startPoint x: 534, startPoint y: 226, endPoint x: 474, endPoint y: 226, distance: 59.3
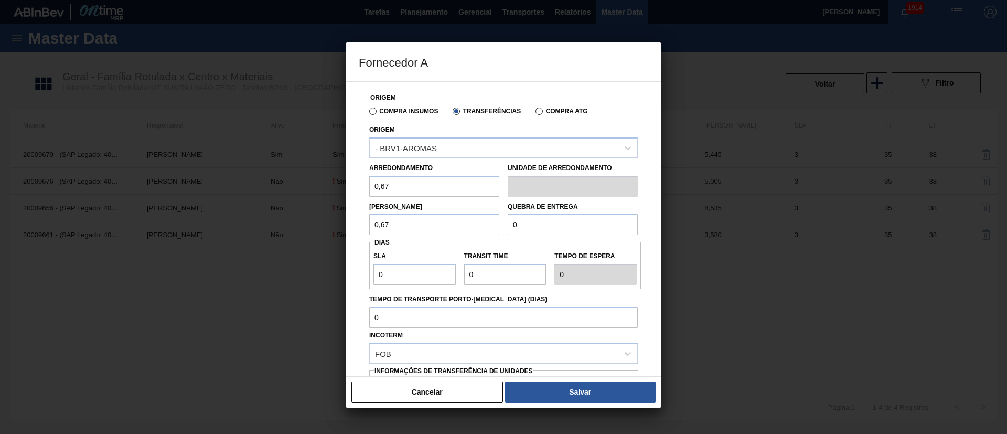
click at [474, 226] on div "Lote Mínimo 0,67 Quebra de entrega 0" at bounding box center [503, 216] width 277 height 39
drag, startPoint x: 410, startPoint y: 279, endPoint x: 361, endPoint y: 281, distance: 48.8
click at [361, 281] on div "Origem Compra Insumos Transferências Compra ATG Origem - BRV1-AROMAS Arredondam…" at bounding box center [504, 256] width 290 height 348
drag, startPoint x: 491, startPoint y: 279, endPoint x: 440, endPoint y: 279, distance: 51.4
click at [440, 279] on div "SLA 3 Transit Time Tempo de espera 3" at bounding box center [505, 265] width 272 height 39
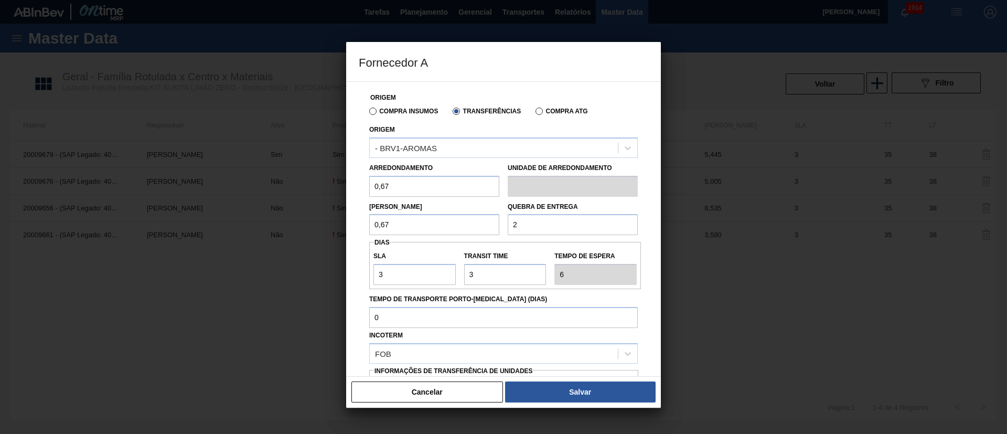
drag, startPoint x: 532, startPoint y: 223, endPoint x: 441, endPoint y: 222, distance: 90.8
click at [441, 222] on div "Lote Mínimo 0,67 Quebra de entrega 2" at bounding box center [503, 216] width 277 height 39
click at [473, 273] on input "Transit Time" at bounding box center [505, 274] width 82 height 21
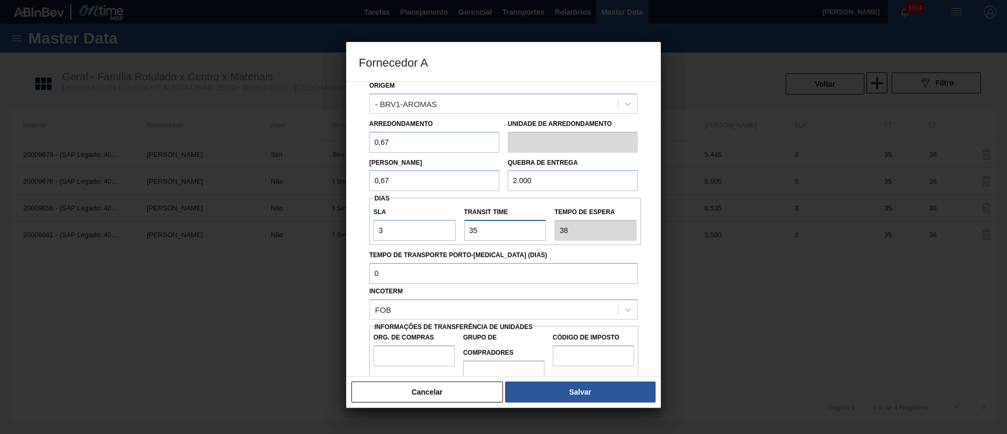
scroll to position [66, 0]
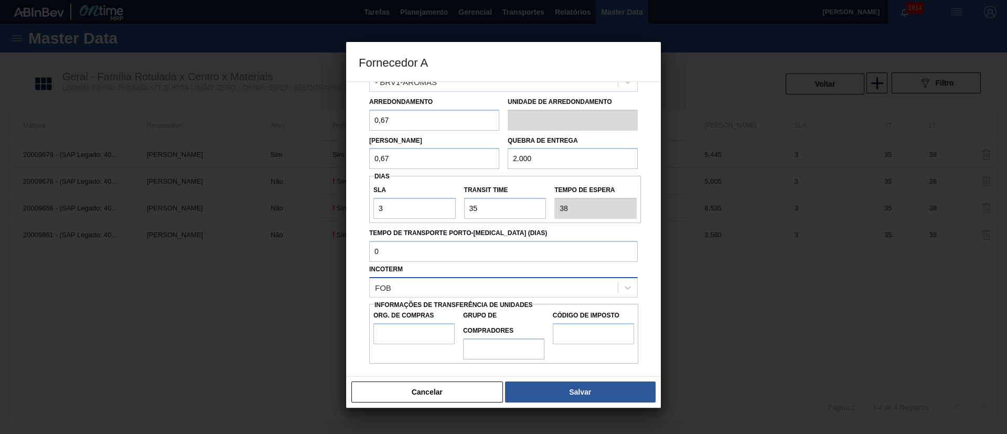
click at [416, 283] on div "FOB" at bounding box center [494, 287] width 248 height 15
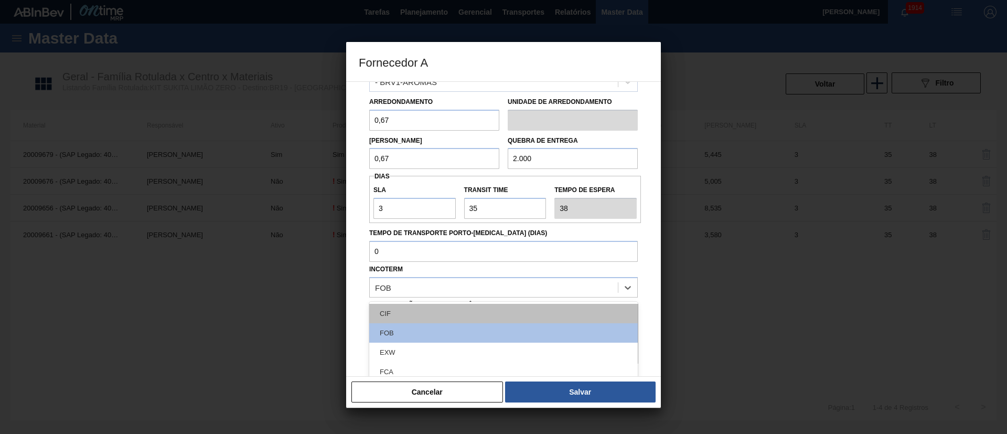
click at [400, 308] on div "CIF" at bounding box center [503, 313] width 269 height 19
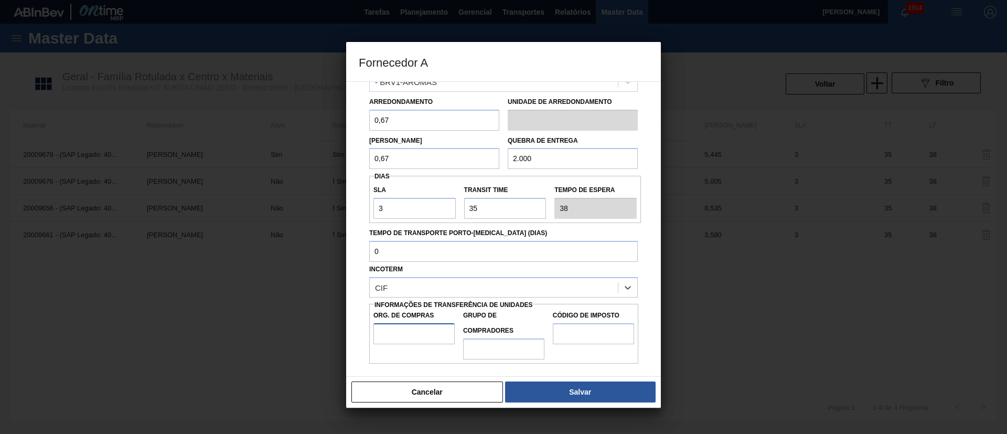
drag, startPoint x: 411, startPoint y: 332, endPoint x: 412, endPoint y: 340, distance: 7.9
click at [411, 332] on input "Org. de Compras" at bounding box center [414, 333] width 81 height 21
click at [499, 347] on input "Grupo de Compradores" at bounding box center [503, 348] width 81 height 21
click at [571, 339] on input "Código de Imposto" at bounding box center [593, 333] width 81 height 21
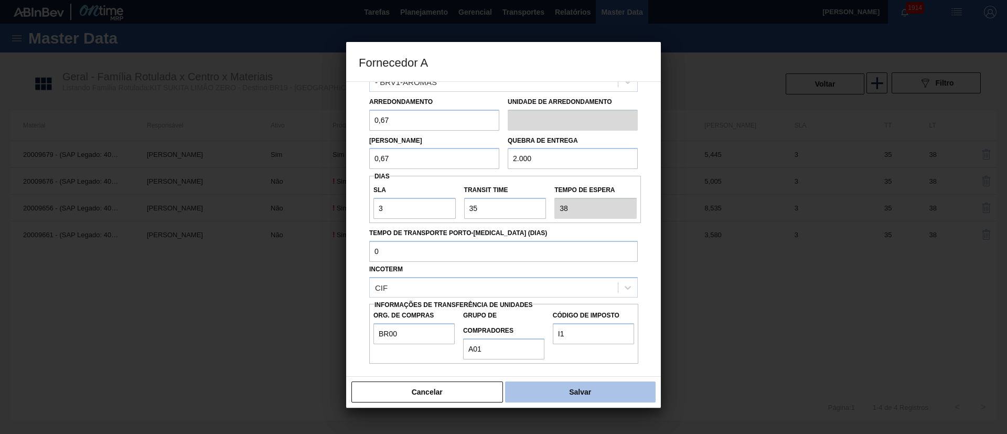
click at [594, 391] on button "Salvar" at bounding box center [580, 391] width 151 height 21
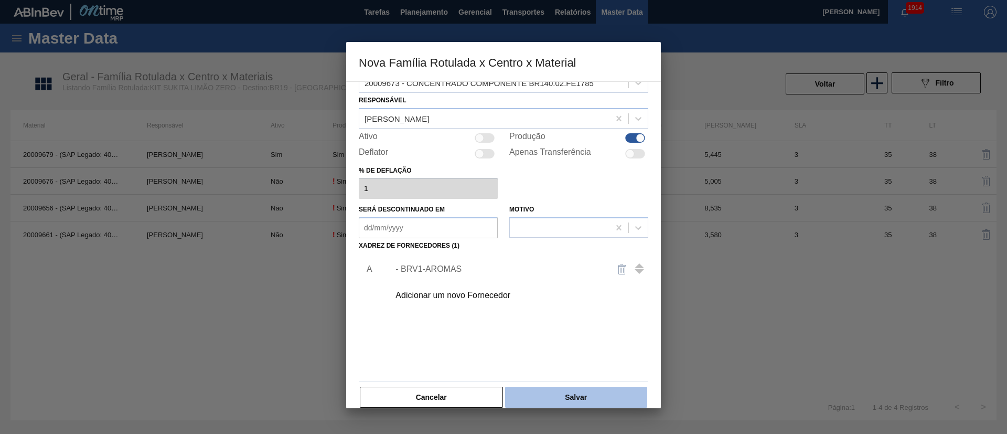
scroll to position [38, 0]
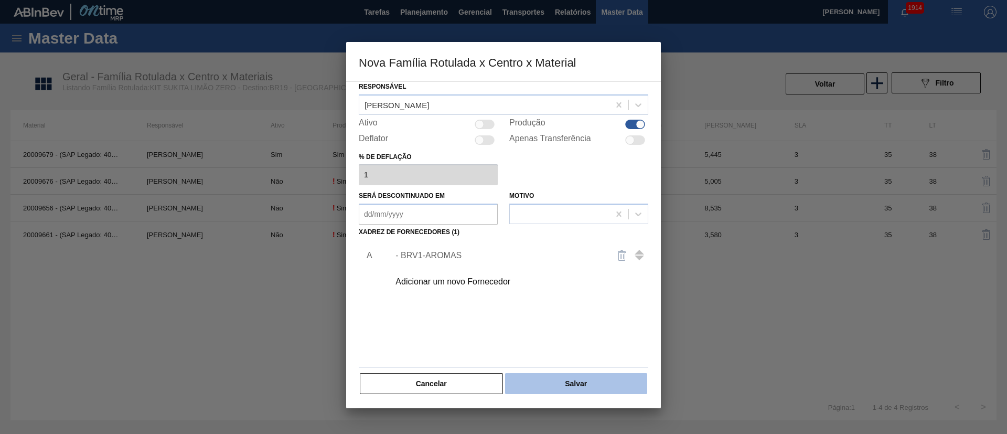
click at [589, 378] on button "Salvar" at bounding box center [576, 383] width 142 height 21
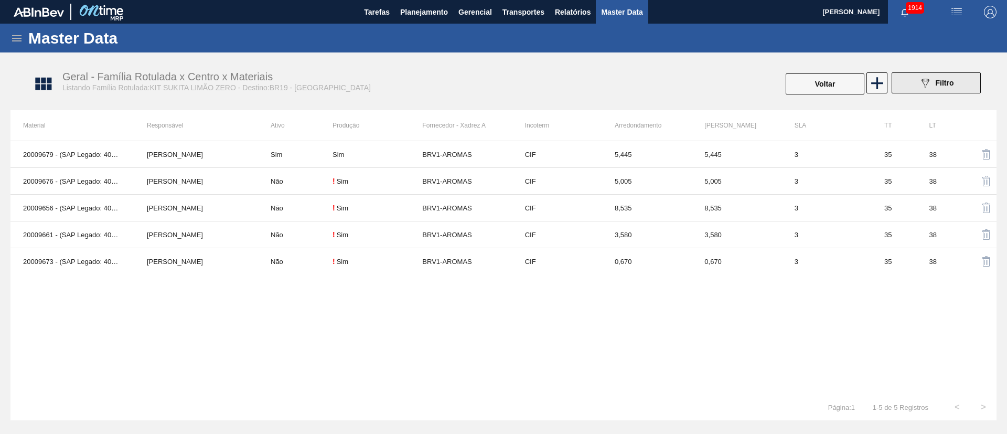
click at [893, 80] on button "089F7B8B-B2A5-4AFE-B5C0-19BA573D28AC Filtro" at bounding box center [936, 82] width 89 height 21
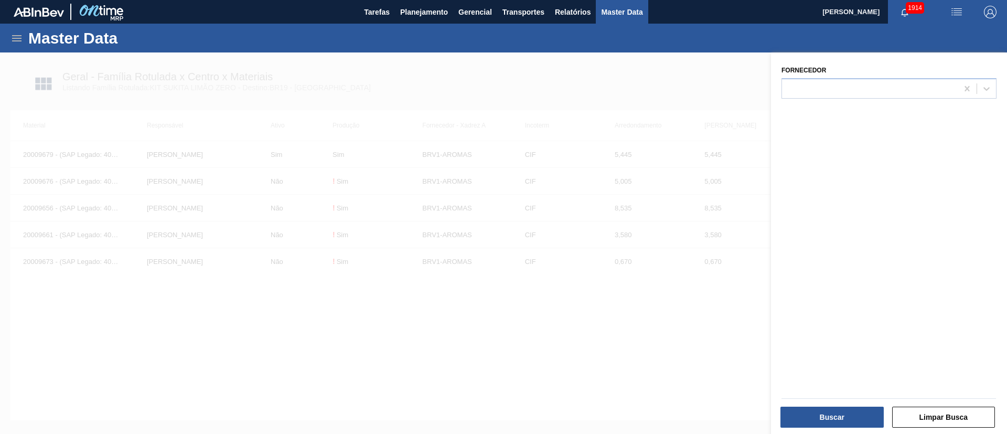
click at [684, 93] on div at bounding box center [503, 269] width 1007 height 434
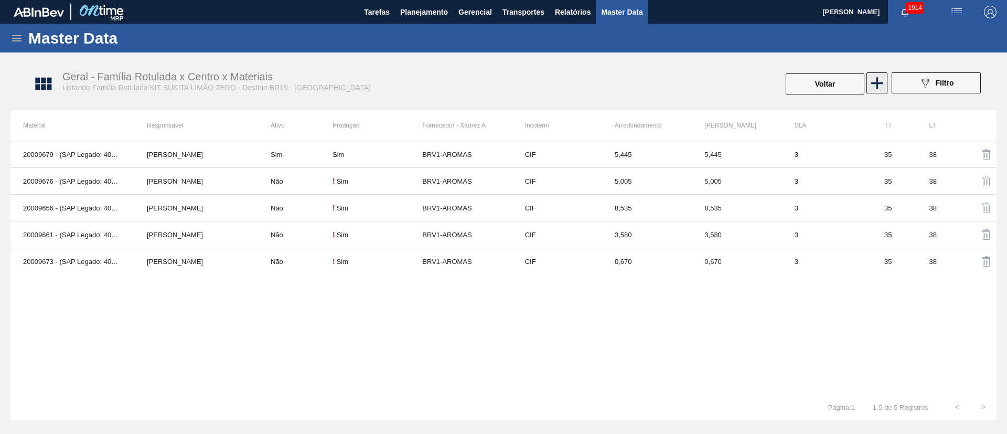
click at [870, 81] on icon at bounding box center [877, 83] width 20 height 20
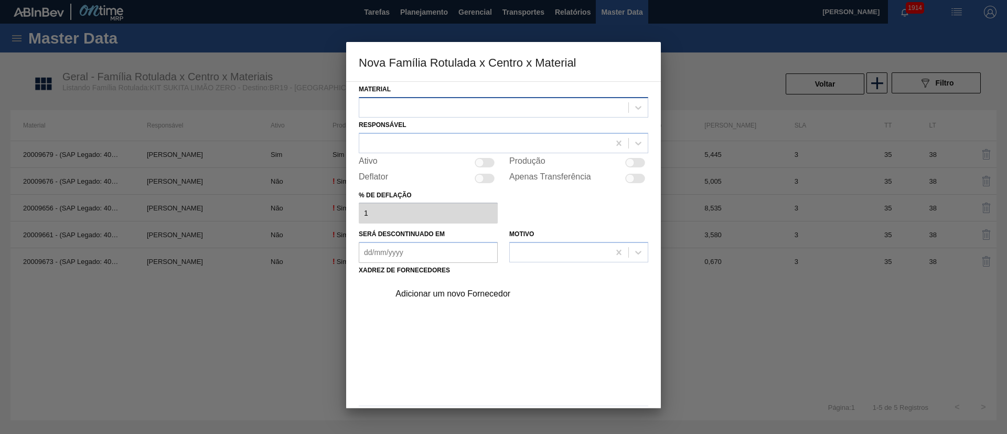
click at [429, 108] on div at bounding box center [493, 107] width 269 height 15
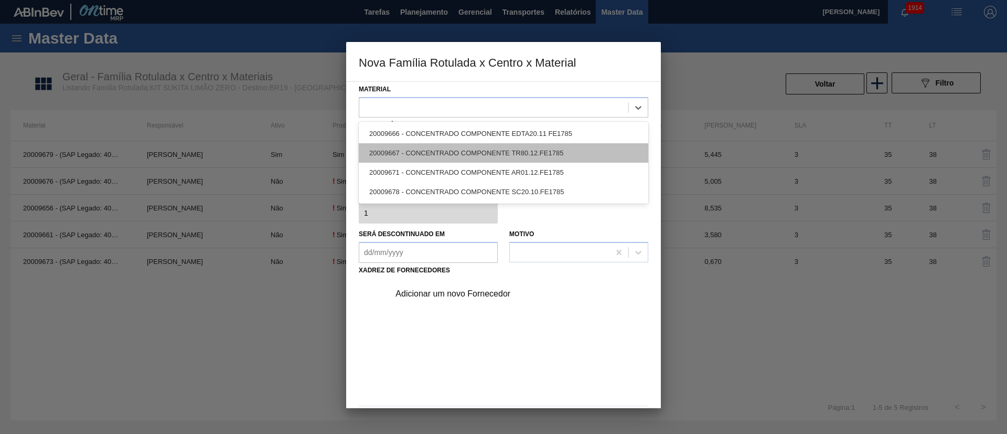
click at [424, 153] on div "20009667 - CONCENTRADO COMPONENTE TR80.12.FE1785" at bounding box center [504, 152] width 290 height 19
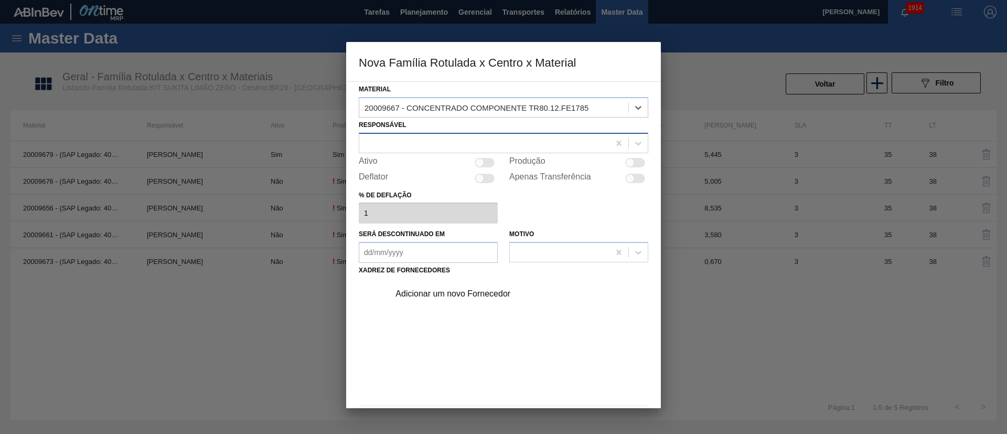
click at [387, 145] on div at bounding box center [484, 142] width 250 height 15
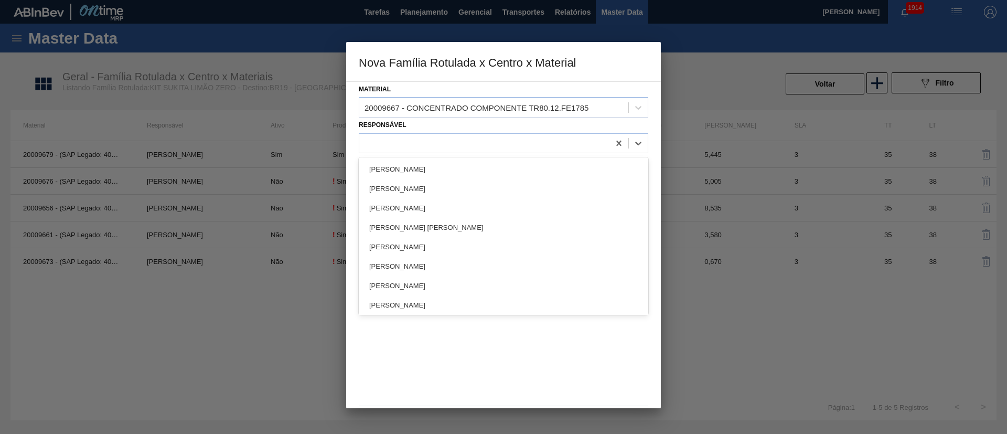
click at [397, 154] on div "Material 20009667 - CONCENTRADO COMPONENTE TR80.12.FE1785 Responsável option Lu…" at bounding box center [504, 258] width 290 height 352
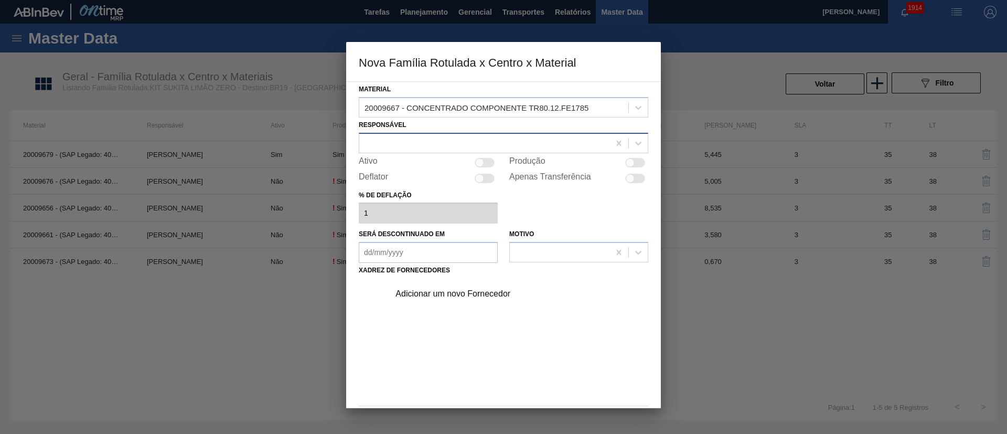
click at [366, 134] on div at bounding box center [504, 143] width 290 height 20
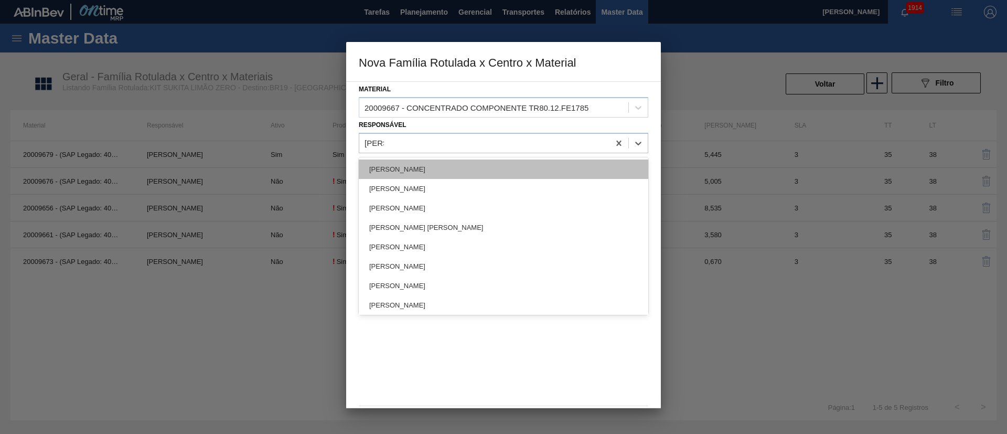
click at [400, 175] on div "[PERSON_NAME]" at bounding box center [504, 168] width 290 height 19
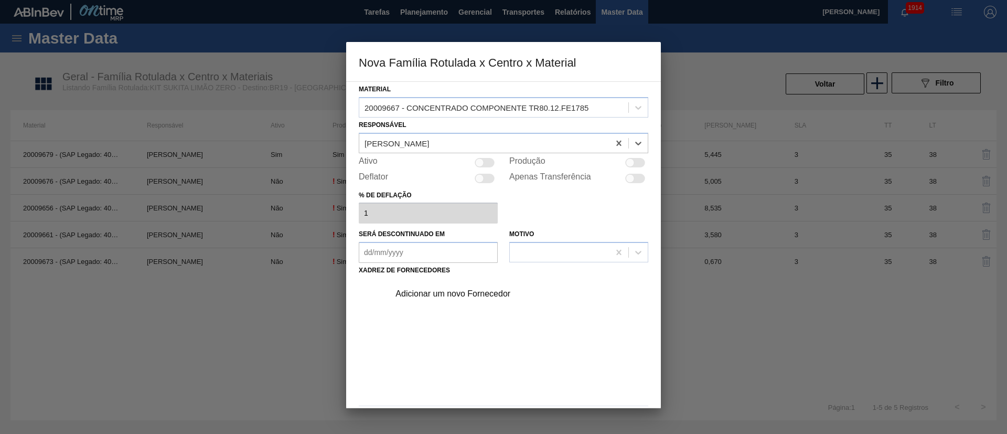
click at [634, 158] on div at bounding box center [635, 162] width 20 height 9
click at [439, 293] on div "Adicionar um novo Fornecedor" at bounding box center [499, 293] width 206 height 9
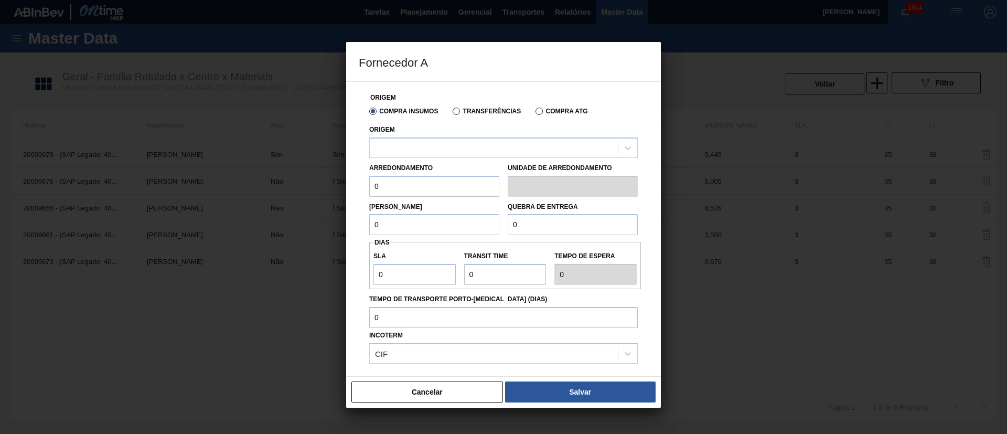
click at [461, 112] on label "Transferências" at bounding box center [487, 111] width 68 height 7
click at [451, 113] on input "Transferências" at bounding box center [451, 113] width 0 height 0
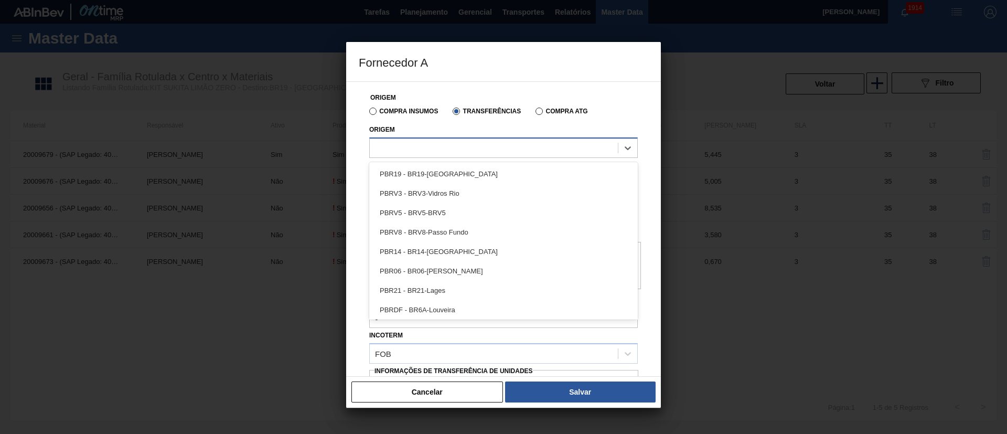
click at [428, 151] on div at bounding box center [494, 147] width 248 height 15
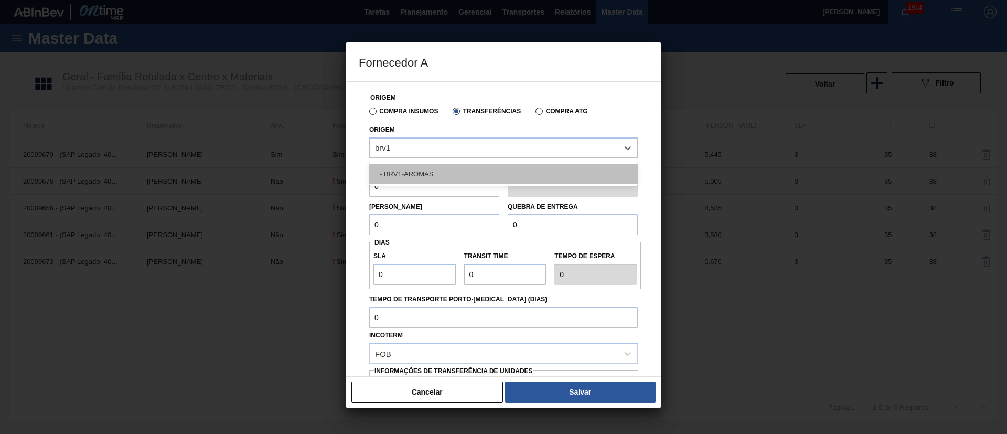
click at [431, 164] on div "- BRV1-AROMAS" at bounding box center [503, 173] width 269 height 19
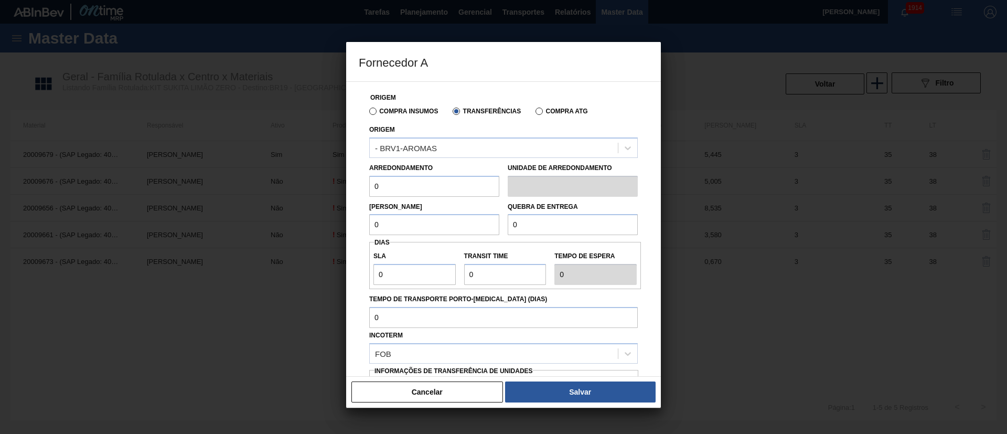
drag, startPoint x: 416, startPoint y: 186, endPoint x: 366, endPoint y: 194, distance: 50.5
click at [366, 194] on div "Arredondamento 0" at bounding box center [434, 179] width 139 height 36
drag, startPoint x: 396, startPoint y: 221, endPoint x: 356, endPoint y: 225, distance: 40.0
click at [356, 225] on div "Origem Compra Insumos Transferências Compra ATG Origem - BRV1-AROMAS Arredondam…" at bounding box center [503, 228] width 315 height 295
drag, startPoint x: 535, startPoint y: 232, endPoint x: 480, endPoint y: 229, distance: 54.7
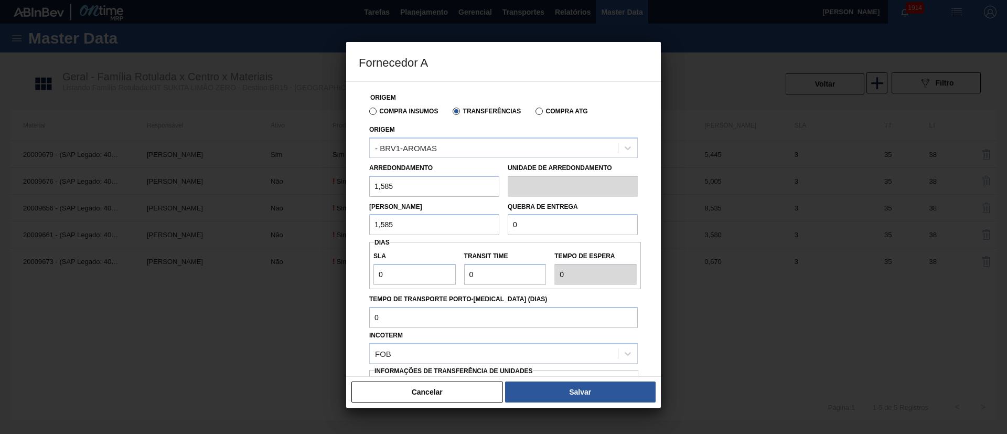
click at [480, 229] on div "Lote Mínimo 1,585 Quebra de entrega 0" at bounding box center [503, 216] width 277 height 39
drag, startPoint x: 399, startPoint y: 280, endPoint x: 327, endPoint y: 279, distance: 71.9
click at [327, 279] on div "Fornecedor A Origem Compra Insumos Transferências Compra ATG Origem - BRV1-AROM…" at bounding box center [503, 217] width 1007 height 434
drag, startPoint x: 500, startPoint y: 279, endPoint x: 422, endPoint y: 276, distance: 78.2
click at [422, 276] on div "SLA 3 Transit Time Tempo de espera 3" at bounding box center [505, 265] width 272 height 39
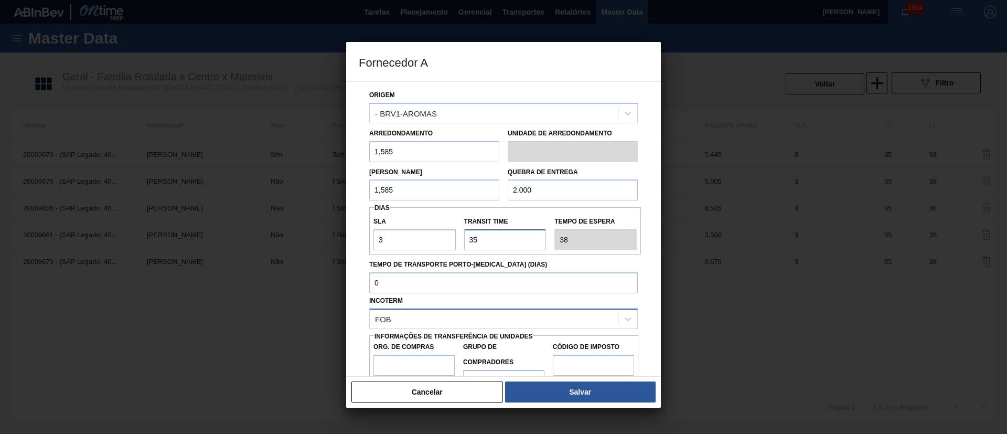
scroll to position [66, 0]
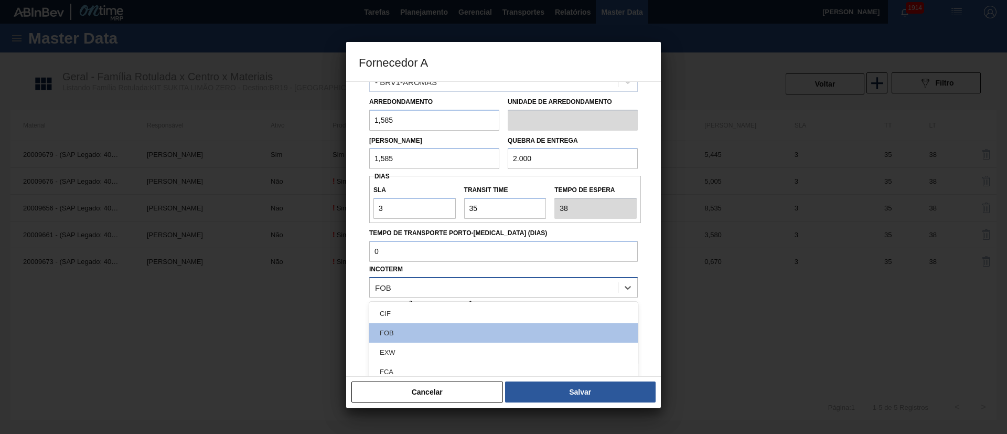
click at [413, 288] on div "FOB" at bounding box center [494, 287] width 248 height 15
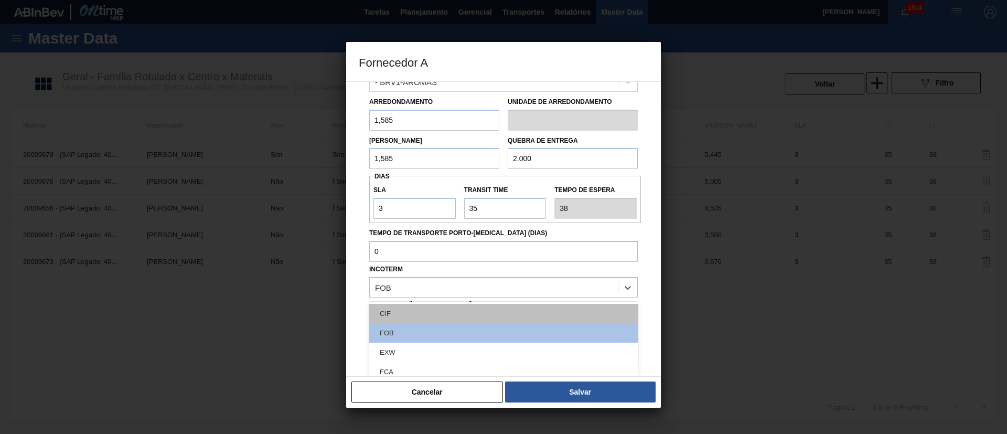
click at [411, 311] on div "CIF" at bounding box center [503, 313] width 269 height 19
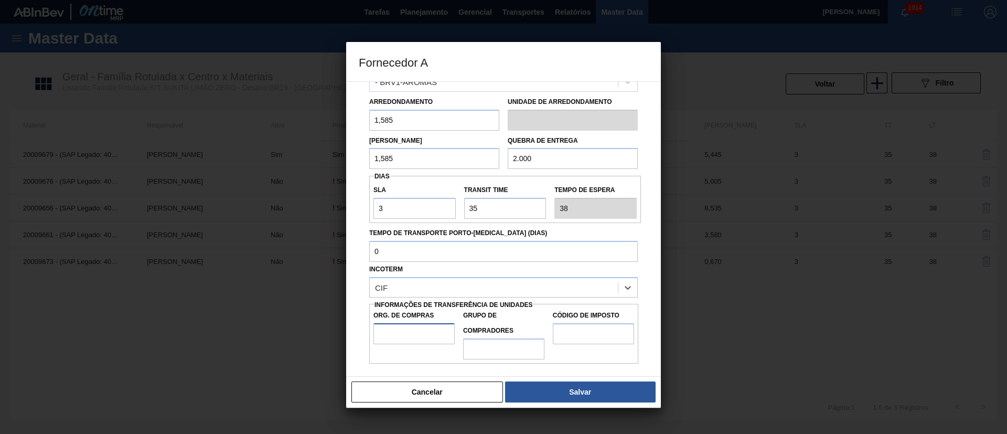
click at [399, 343] on input "Org. de Compras" at bounding box center [414, 333] width 81 height 21
drag, startPoint x: 488, startPoint y: 345, endPoint x: 498, endPoint y: 351, distance: 12.0
click at [488, 345] on input "Grupo de Compradores" at bounding box center [503, 348] width 81 height 21
click at [560, 339] on input "Código de Imposto" at bounding box center [593, 333] width 81 height 21
click at [576, 379] on div "Cancelar Salvar" at bounding box center [503, 391] width 315 height 31
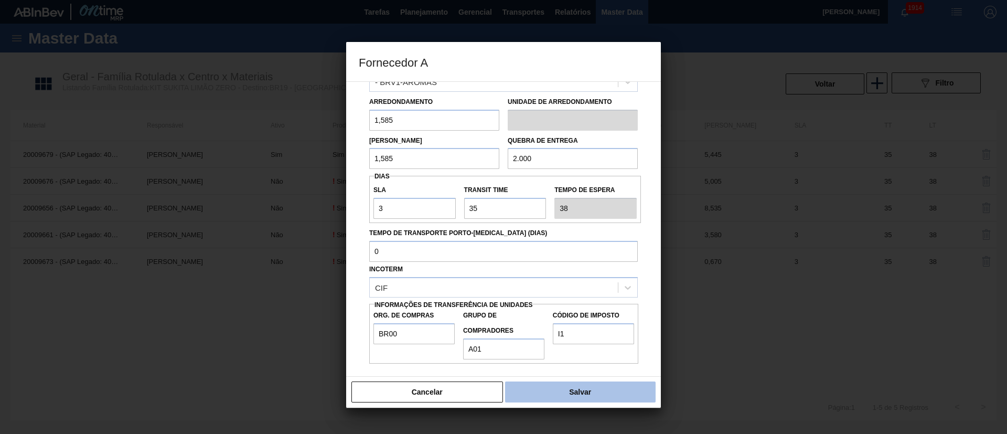
click at [570, 392] on button "Salvar" at bounding box center [580, 391] width 151 height 21
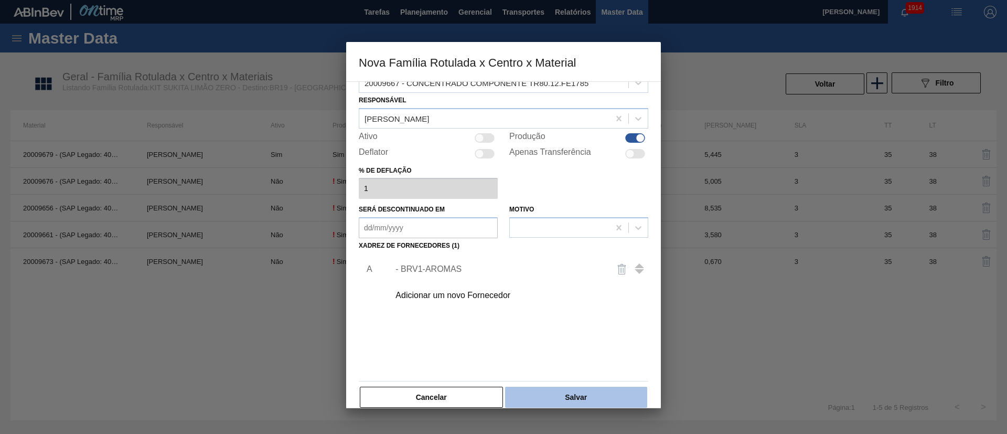
scroll to position [38, 0]
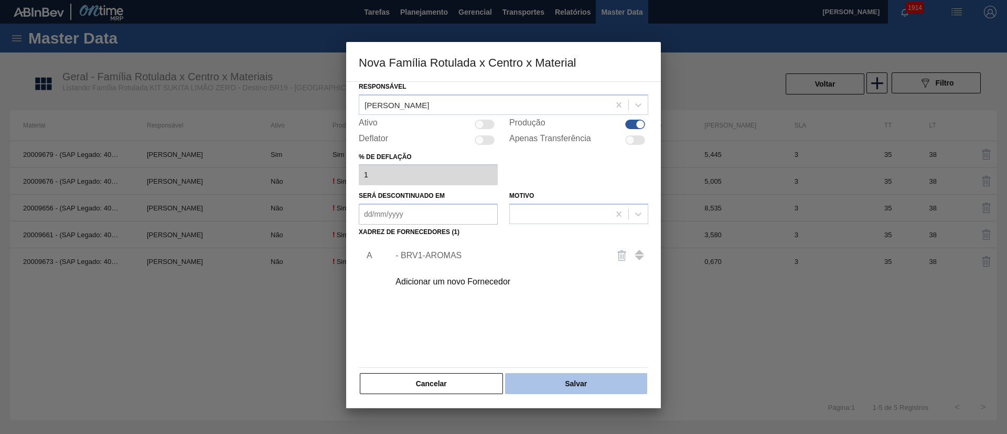
click at [579, 380] on button "Salvar" at bounding box center [576, 383] width 142 height 21
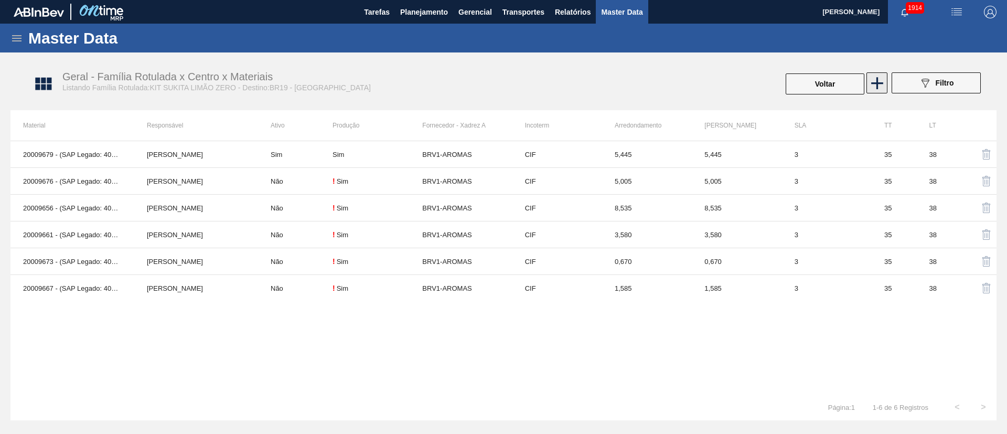
click at [875, 82] on icon at bounding box center [877, 83] width 12 height 12
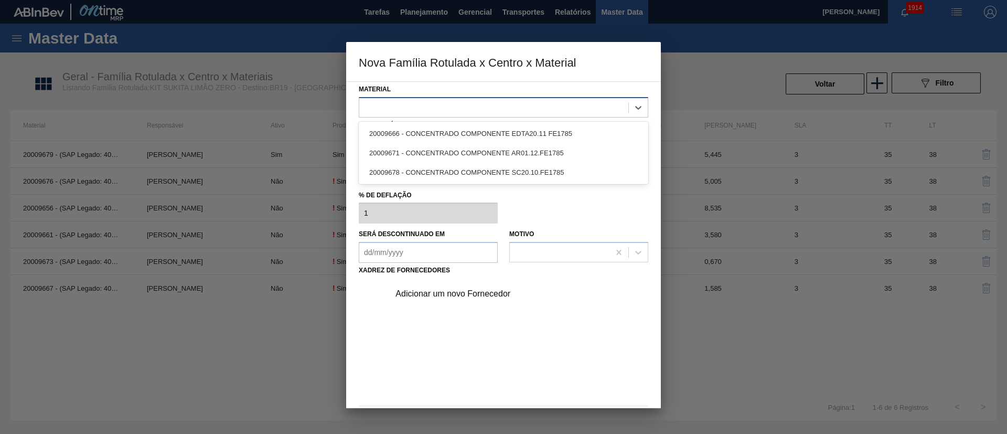
click at [411, 110] on div at bounding box center [493, 107] width 269 height 15
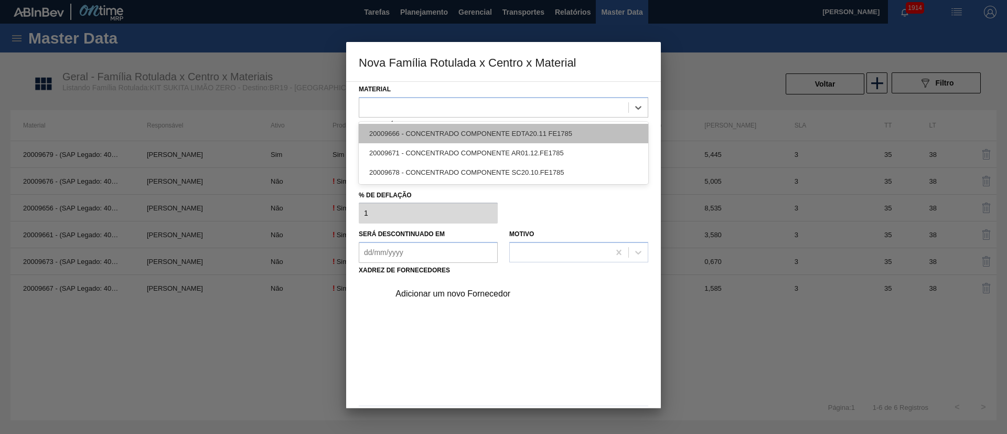
click at [402, 133] on div "20009666 - CONCENTRADO COMPONENTE EDTA20.11 FE1785" at bounding box center [504, 133] width 290 height 19
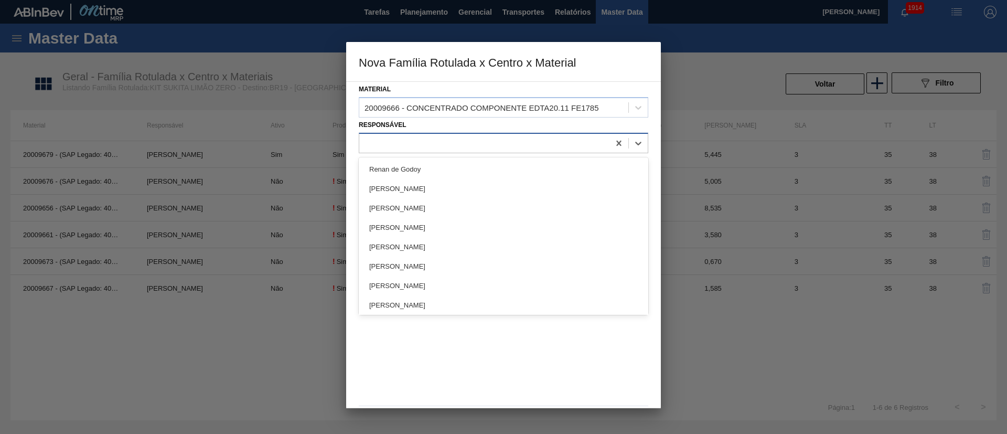
click at [432, 146] on div at bounding box center [484, 142] width 250 height 15
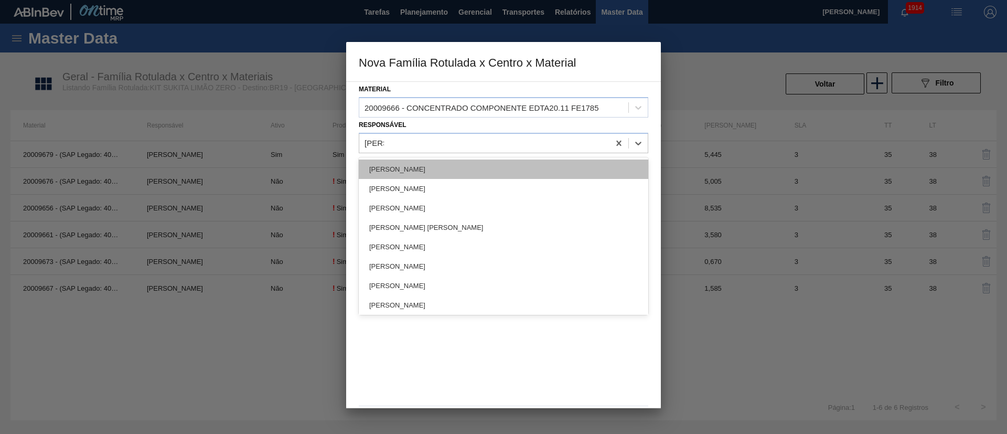
click at [414, 177] on div "[PERSON_NAME]" at bounding box center [504, 168] width 290 height 19
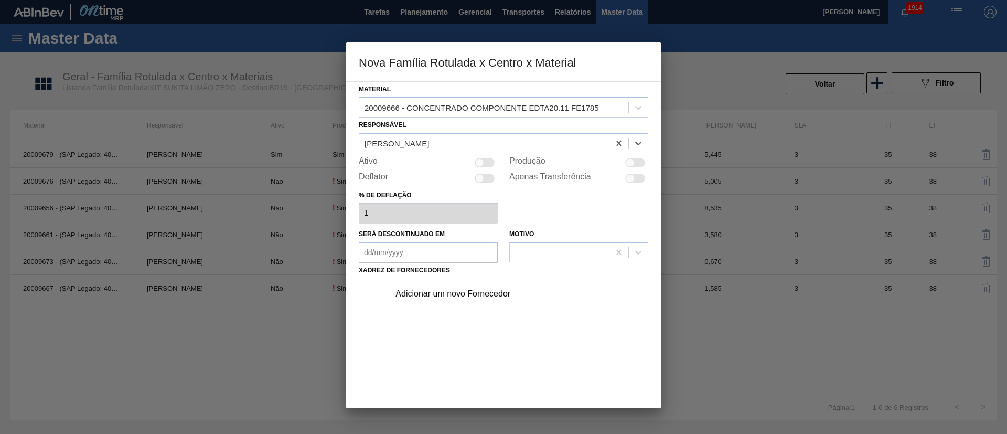
click at [627, 164] on div at bounding box center [630, 162] width 9 height 9
click at [463, 292] on div "Adicionar um novo Fornecedor" at bounding box center [499, 293] width 206 height 9
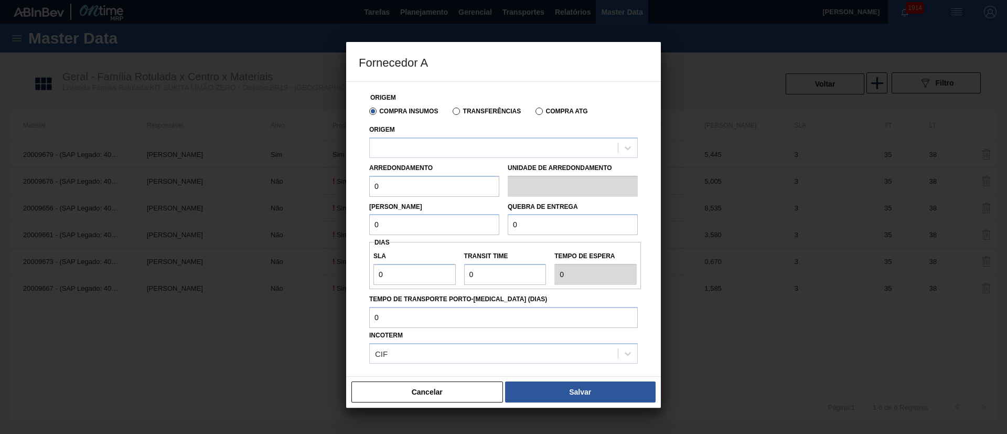
click at [475, 110] on label "Transferências" at bounding box center [487, 111] width 68 height 7
click at [451, 113] on input "Transferências" at bounding box center [451, 113] width 0 height 0
click at [421, 152] on div at bounding box center [494, 147] width 248 height 15
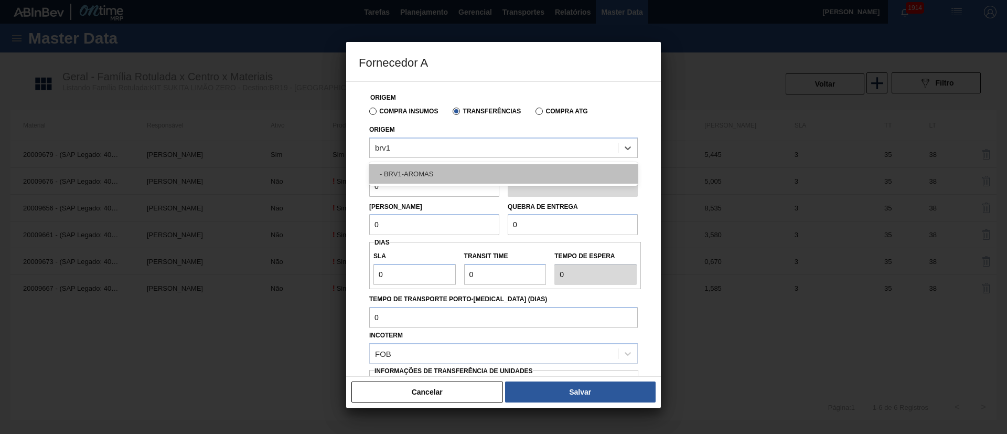
click at [412, 172] on div "- BRV1-AROMAS" at bounding box center [503, 173] width 269 height 19
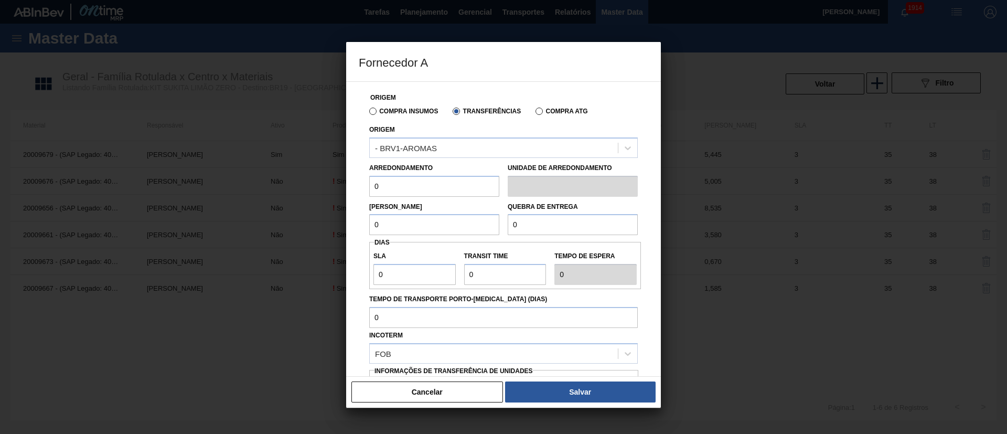
drag, startPoint x: 406, startPoint y: 183, endPoint x: 352, endPoint y: 187, distance: 54.7
click at [352, 187] on div "Origem Compra Insumos Transferências Compra ATG Origem - BRV1-AROMAS Arredondam…" at bounding box center [503, 228] width 315 height 295
drag, startPoint x: 410, startPoint y: 227, endPoint x: 347, endPoint y: 225, distance: 63.0
click at [347, 229] on div "Origem Compra Insumos Transferências Compra ATG Origem - BRV1-AROMAS Arredondam…" at bounding box center [503, 228] width 315 height 295
drag, startPoint x: 528, startPoint y: 226, endPoint x: 474, endPoint y: 226, distance: 53.5
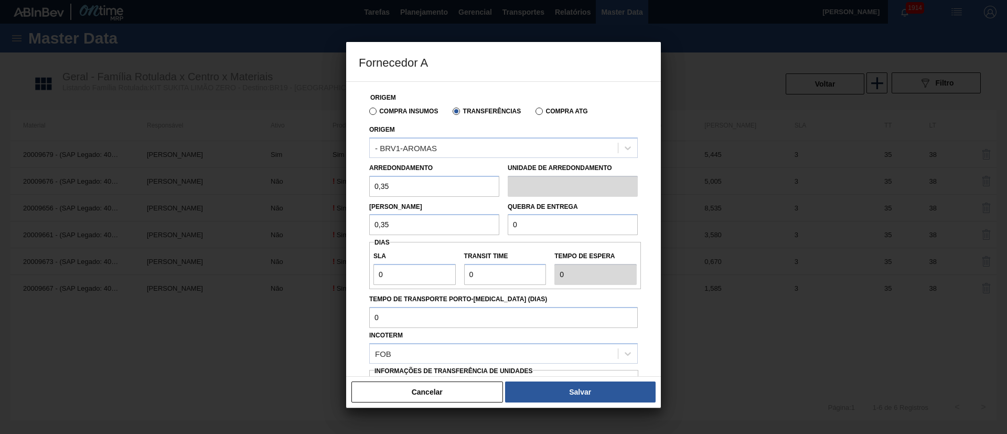
click at [474, 226] on div "Lote Mínimo 0,35 Quebra de entrega 0" at bounding box center [503, 216] width 277 height 39
drag, startPoint x: 393, startPoint y: 280, endPoint x: 350, endPoint y: 277, distance: 43.7
click at [350, 277] on div "Origem Compra Insumos Transferências Compra ATG Origem - BRV1-AROMAS Arredondam…" at bounding box center [503, 228] width 315 height 295
drag, startPoint x: 492, startPoint y: 279, endPoint x: 435, endPoint y: 274, distance: 56.9
click at [435, 274] on div "SLA 3 Transit Time Tempo de espera 3" at bounding box center [505, 265] width 272 height 39
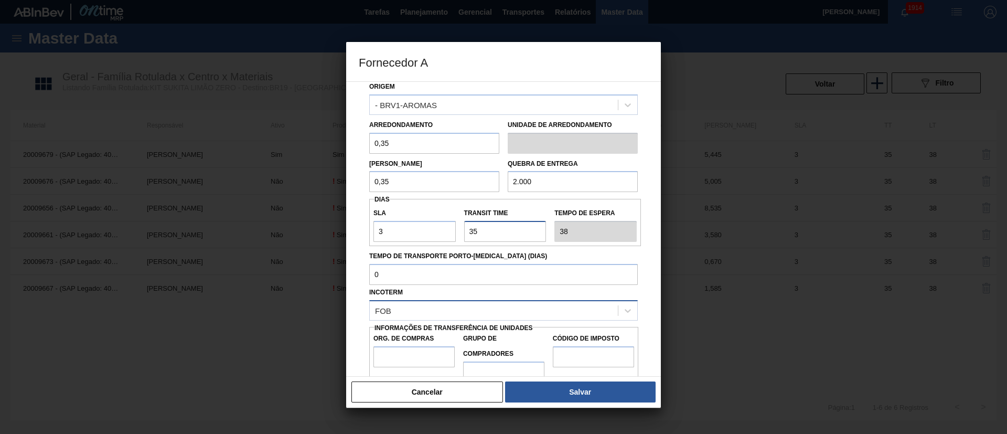
scroll to position [66, 0]
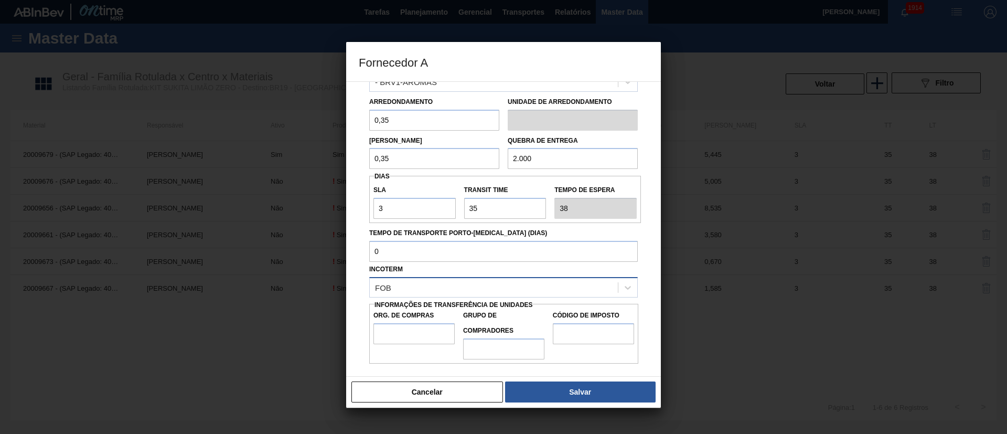
click at [412, 284] on div "FOB" at bounding box center [494, 287] width 248 height 15
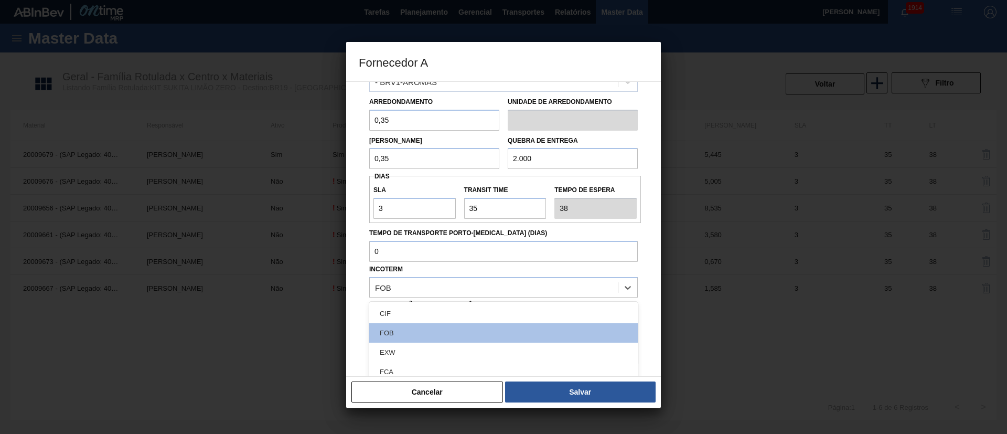
click at [412, 302] on div "CIF FOB EXW FCA FAS CPT CIP CFR DAP DPU DDP" at bounding box center [503, 380] width 269 height 157
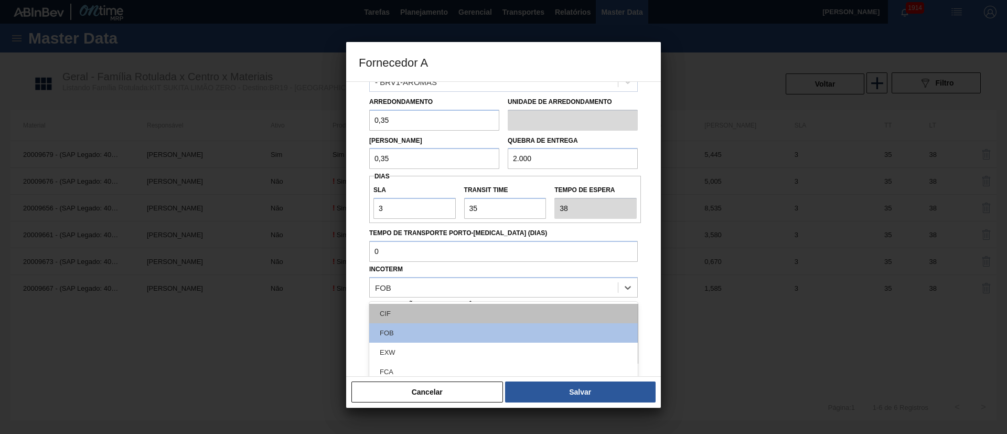
click at [412, 316] on div "CIF" at bounding box center [503, 313] width 269 height 19
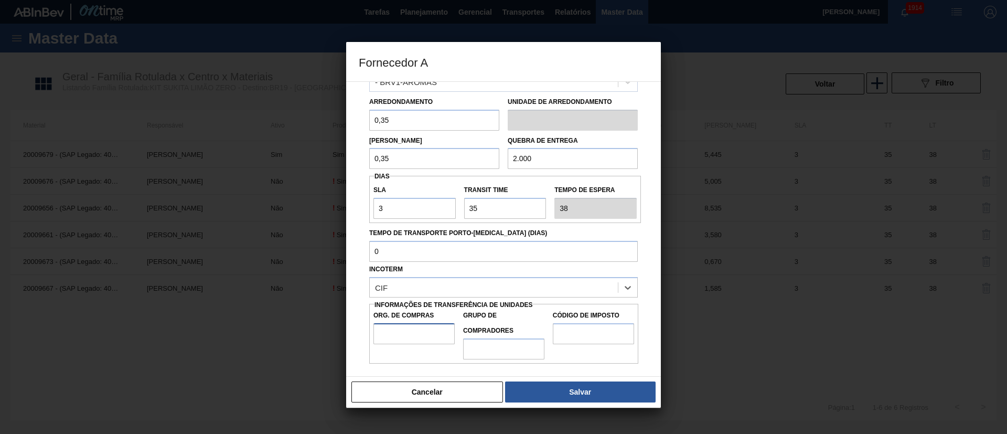
click at [398, 331] on input "Org. de Compras" at bounding box center [414, 333] width 81 height 21
click at [478, 351] on input "Grupo de Compradores" at bounding box center [503, 348] width 81 height 21
click at [573, 337] on input "Código de Imposto" at bounding box center [593, 333] width 81 height 21
click at [590, 389] on button "Salvar" at bounding box center [580, 391] width 151 height 21
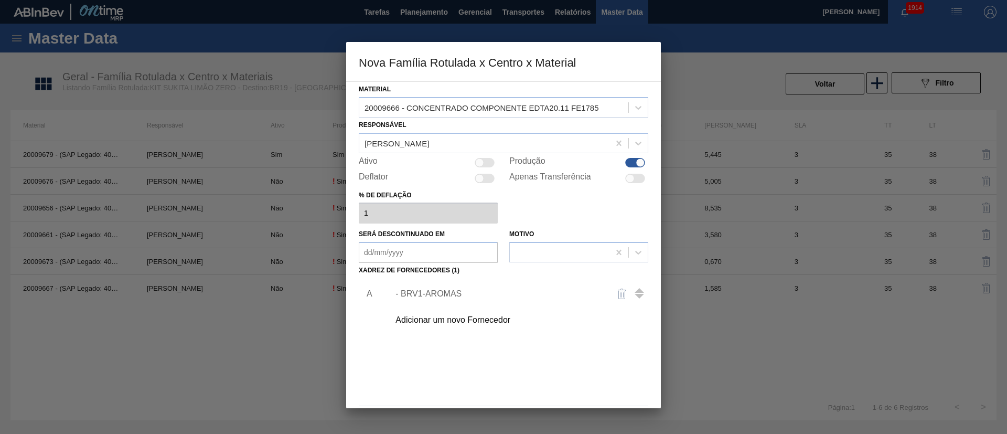
scroll to position [38, 0]
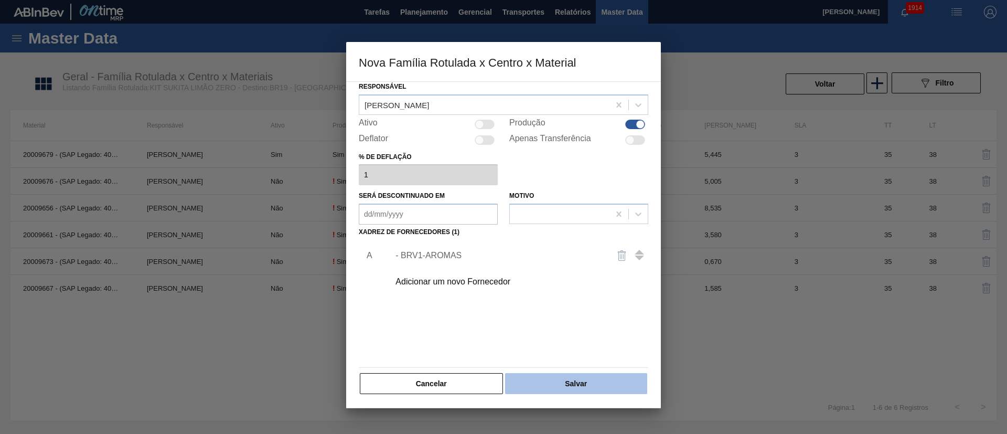
click at [597, 389] on button "Salvar" at bounding box center [576, 383] width 142 height 21
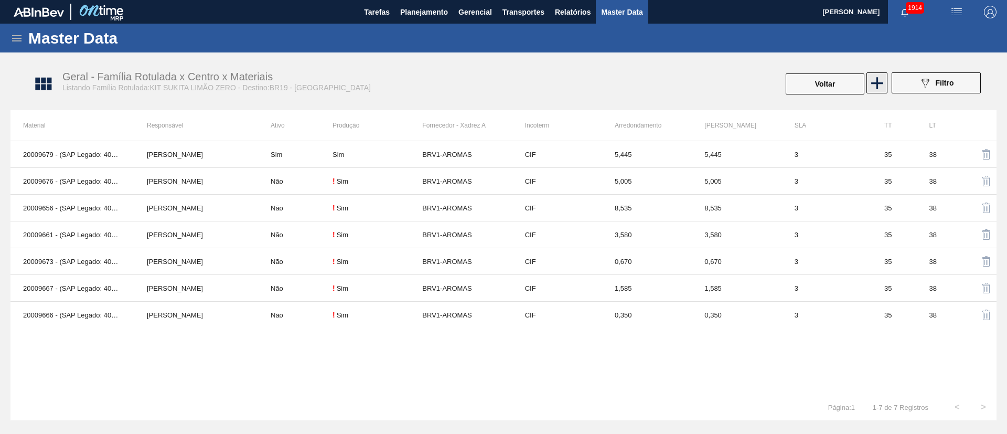
click at [881, 86] on icon at bounding box center [877, 83] width 20 height 20
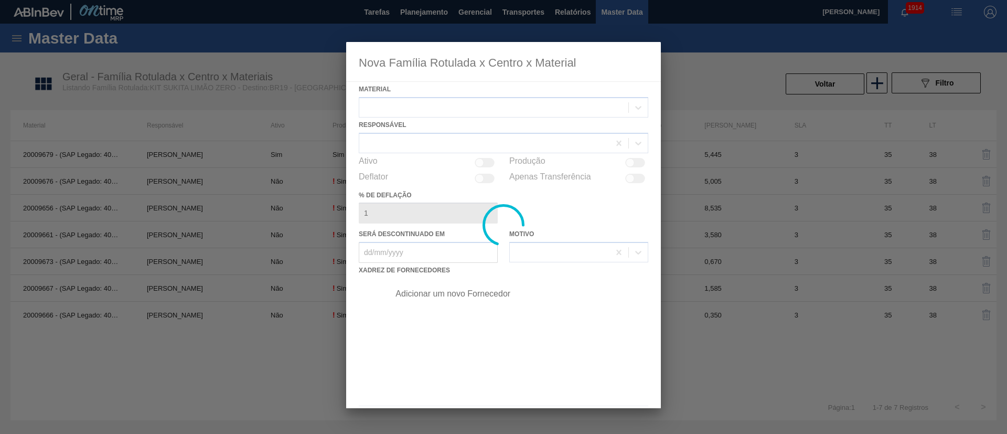
click at [398, 109] on div at bounding box center [503, 225] width 315 height 366
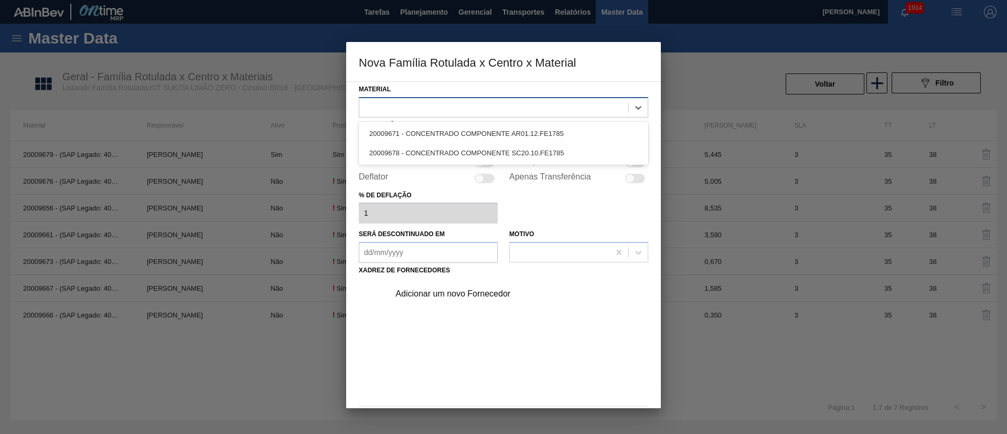
click at [385, 103] on div at bounding box center [493, 107] width 269 height 15
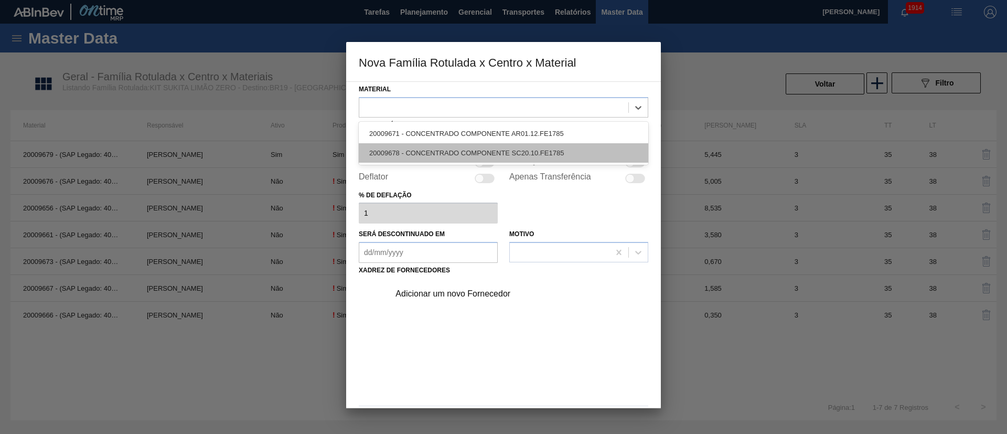
click at [433, 150] on div "20009678 - CONCENTRADO COMPONENTE SC20.10.FE1785" at bounding box center [504, 152] width 290 height 19
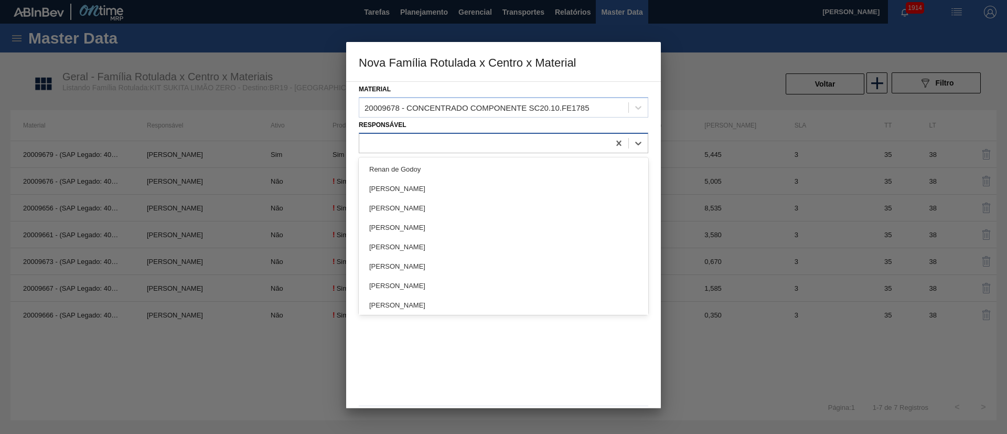
click at [406, 142] on div at bounding box center [484, 142] width 250 height 15
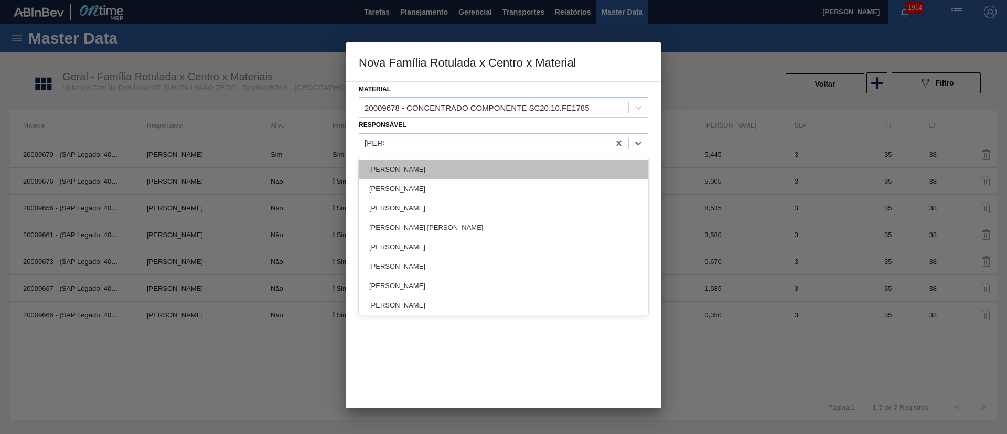
click at [398, 168] on div "[PERSON_NAME]" at bounding box center [504, 168] width 290 height 19
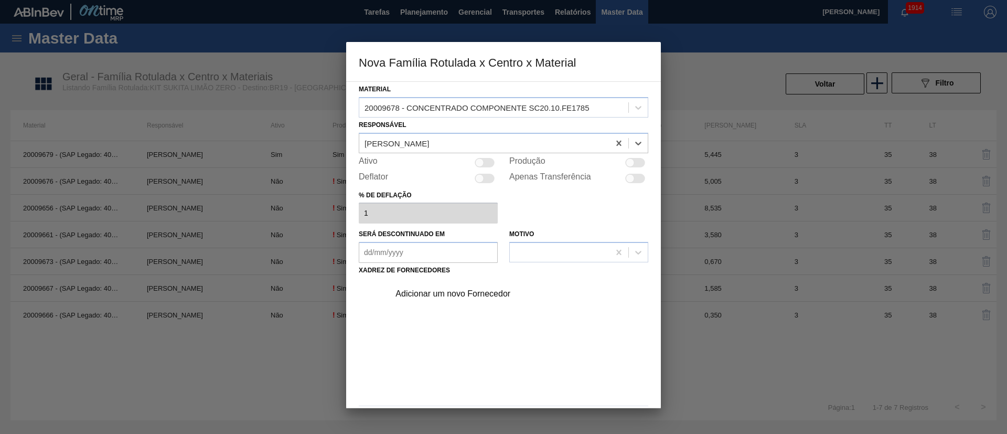
click at [628, 165] on div at bounding box center [630, 162] width 9 height 9
click at [452, 295] on div "Adicionar um novo Fornecedor" at bounding box center [499, 293] width 206 height 9
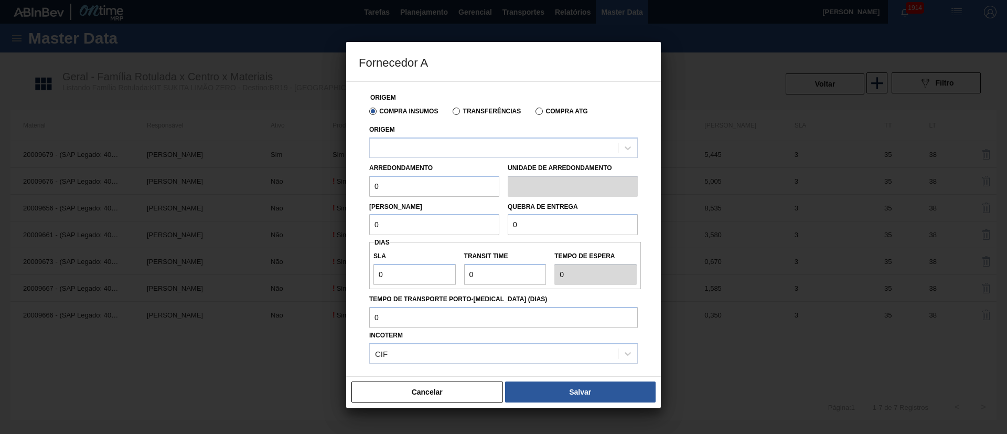
click at [466, 115] on div "Transferências" at bounding box center [485, 110] width 72 height 9
click at [451, 109] on div "Transferências" at bounding box center [485, 110] width 72 height 9
click at [463, 112] on label "Transferências" at bounding box center [487, 111] width 68 height 7
click at [451, 113] on input "Transferências" at bounding box center [451, 113] width 0 height 0
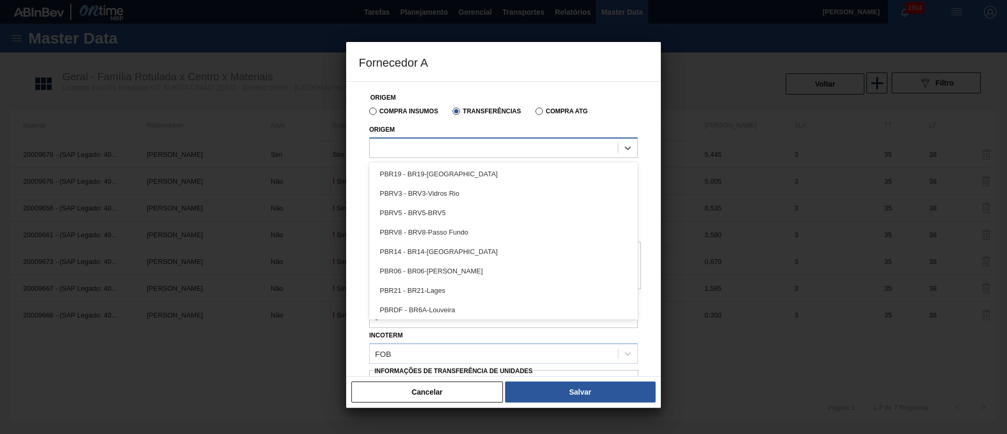
click at [422, 143] on div at bounding box center [494, 147] width 248 height 15
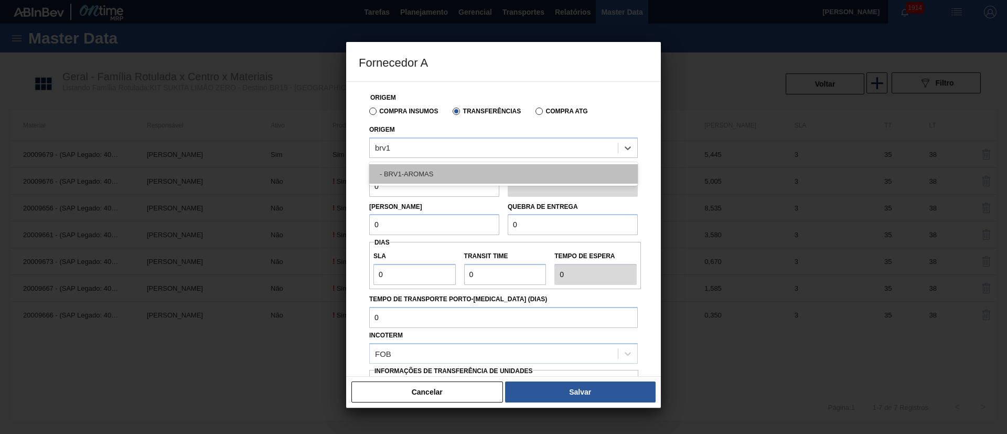
click at [408, 168] on div "- BRV1-AROMAS" at bounding box center [503, 173] width 269 height 19
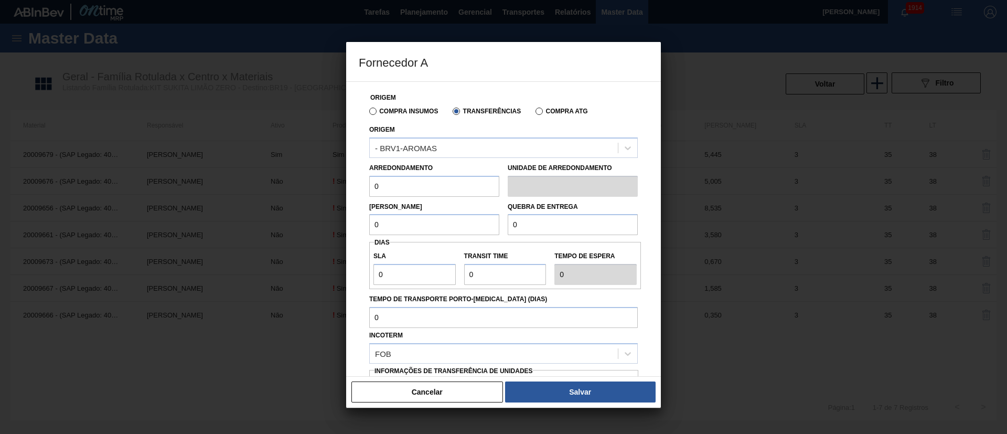
drag, startPoint x: 403, startPoint y: 185, endPoint x: 346, endPoint y: 190, distance: 57.4
click at [346, 190] on div "Origem Compra Insumos Transferências Compra ATG Origem - BRV1-AROMAS Arredondam…" at bounding box center [503, 228] width 315 height 295
drag, startPoint x: 416, startPoint y: 229, endPoint x: 339, endPoint y: 229, distance: 76.6
click at [339, 229] on div "Fornecedor A Origem Compra Insumos Transferências Compra ATG Origem - BRV1-AROM…" at bounding box center [503, 217] width 1007 height 434
drag, startPoint x: 530, startPoint y: 227, endPoint x: 486, endPoint y: 226, distance: 44.1
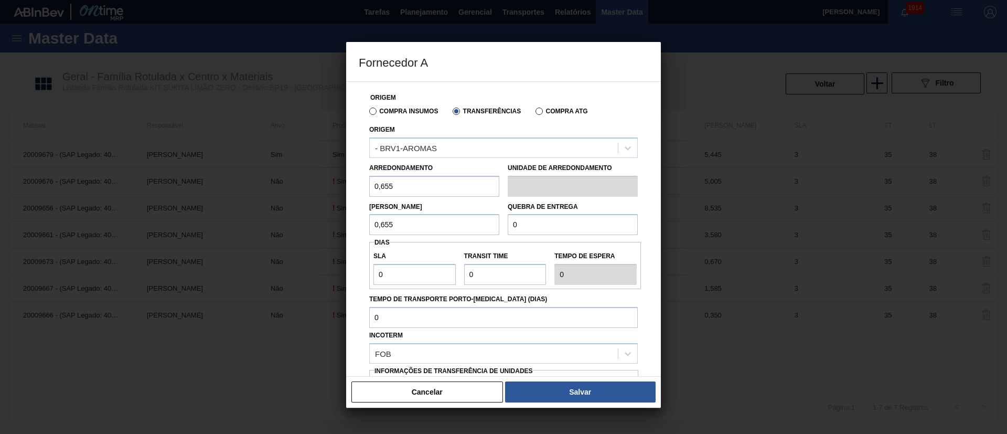
click at [486, 226] on div "Lote Mínimo 0,655 Quebra de entrega 0" at bounding box center [503, 216] width 277 height 39
drag, startPoint x: 409, startPoint y: 274, endPoint x: 340, endPoint y: 276, distance: 69.3
click at [333, 275] on div "Fornecedor A Origem Compra Insumos Transferências Compra ATG Origem - BRV1-AROM…" at bounding box center [503, 217] width 1007 height 434
drag, startPoint x: 489, startPoint y: 282, endPoint x: 436, endPoint y: 278, distance: 53.1
click at [436, 278] on div "SLA 3 Transit Time Tempo de espera 3" at bounding box center [505, 265] width 272 height 39
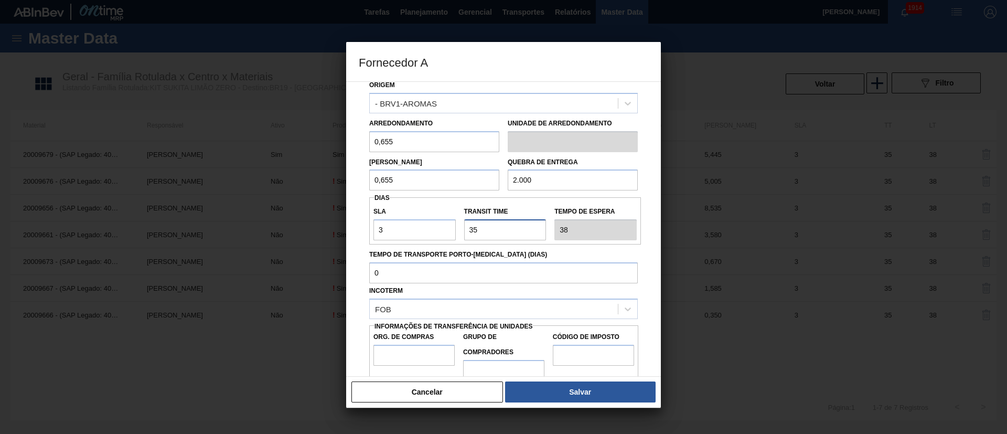
scroll to position [66, 0]
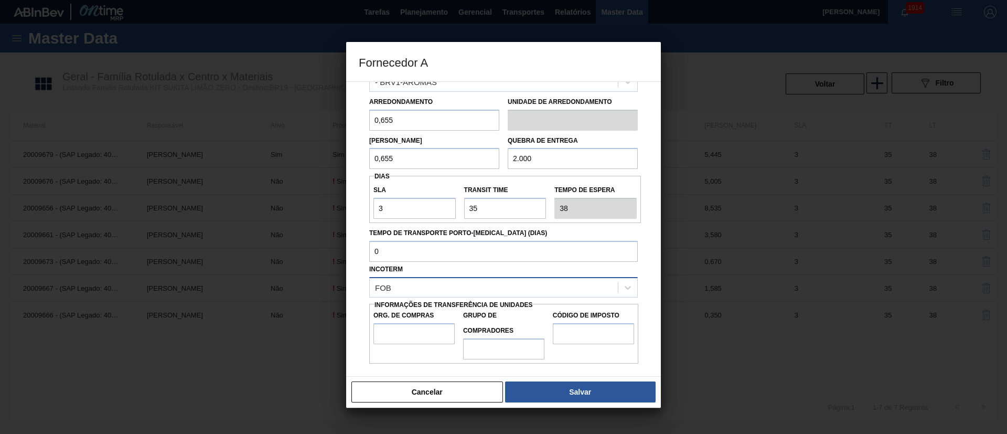
click at [402, 285] on div "FOB" at bounding box center [494, 287] width 248 height 15
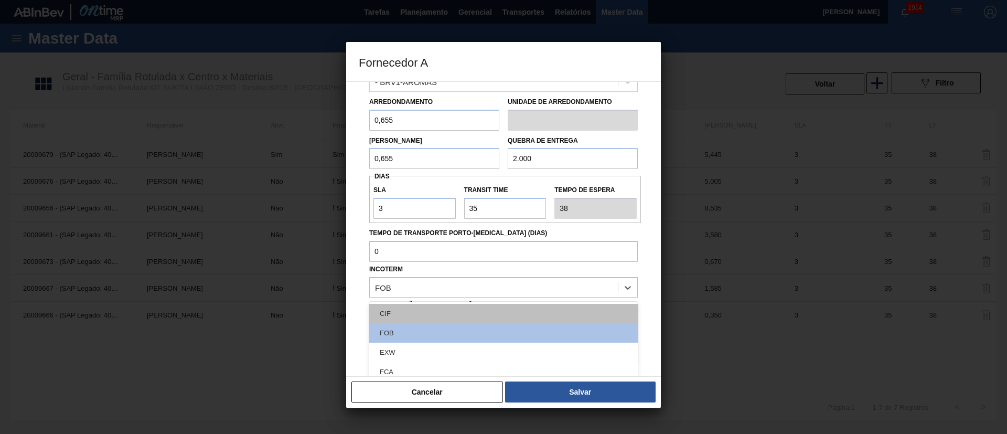
click at [413, 314] on div "CIF" at bounding box center [503, 313] width 269 height 19
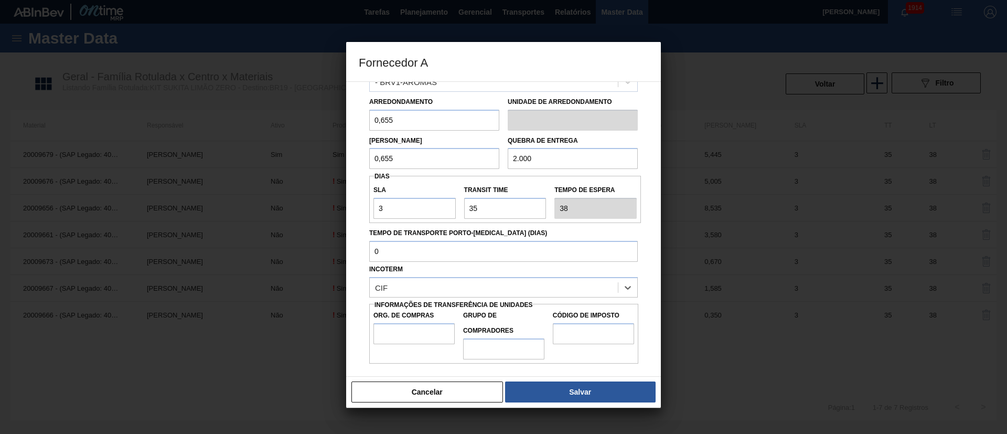
click at [400, 320] on label "Org. de Compras" at bounding box center [414, 315] width 81 height 15
click at [400, 323] on input "Org. de Compras" at bounding box center [414, 333] width 81 height 21
click at [409, 341] on input "Org. de Compras" at bounding box center [414, 333] width 81 height 21
click at [483, 347] on input "Grupo de Compradores" at bounding box center [503, 348] width 81 height 21
click at [572, 343] on input "Código de Imposto" at bounding box center [593, 333] width 81 height 21
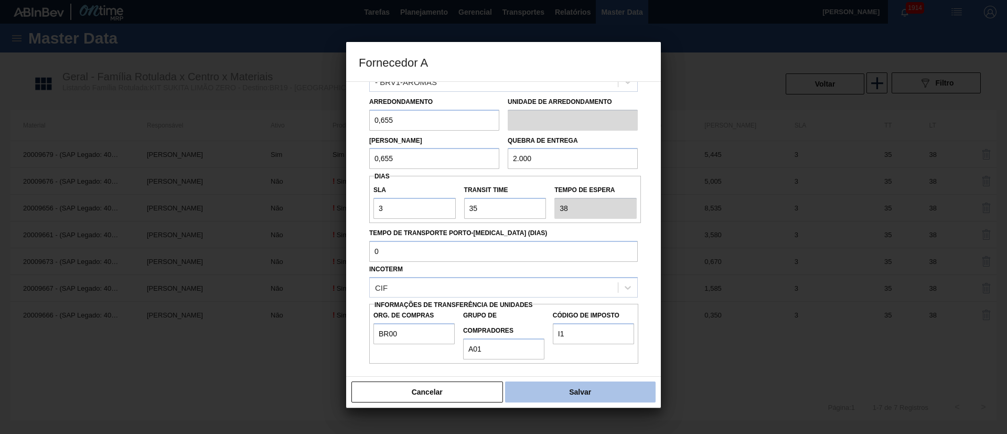
click at [581, 388] on button "Salvar" at bounding box center [580, 391] width 151 height 21
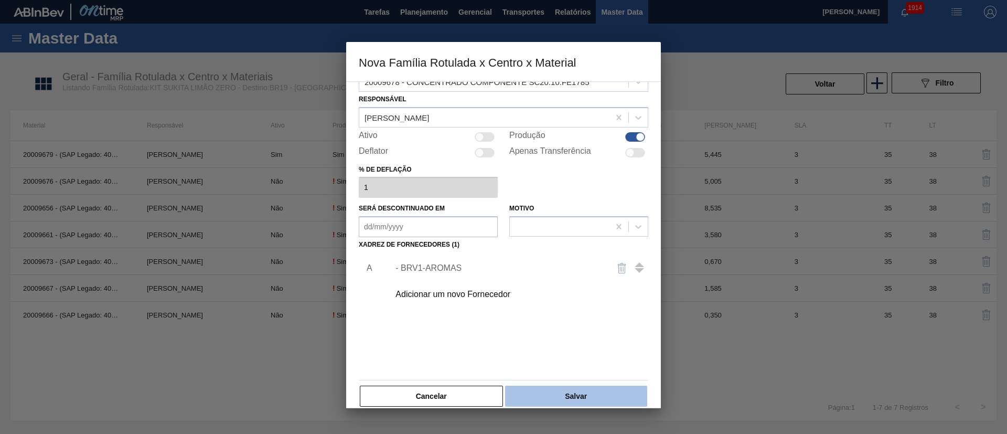
scroll to position [38, 0]
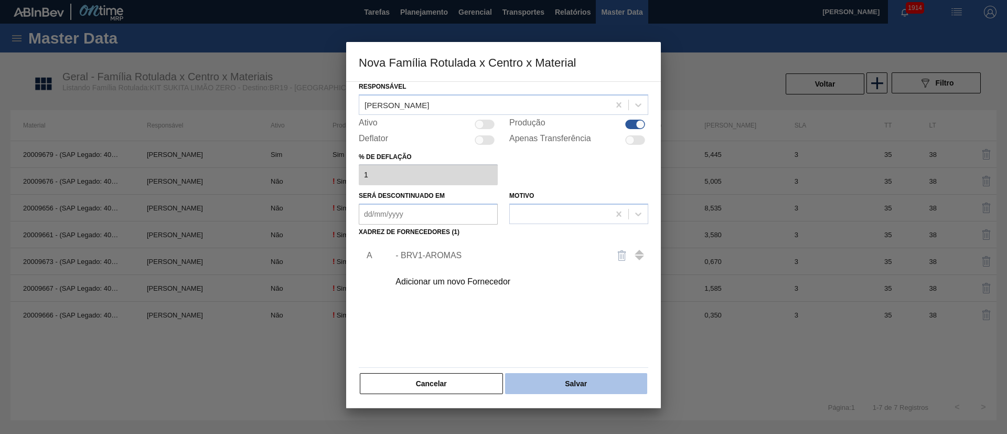
click at [555, 389] on button "Salvar" at bounding box center [576, 383] width 142 height 21
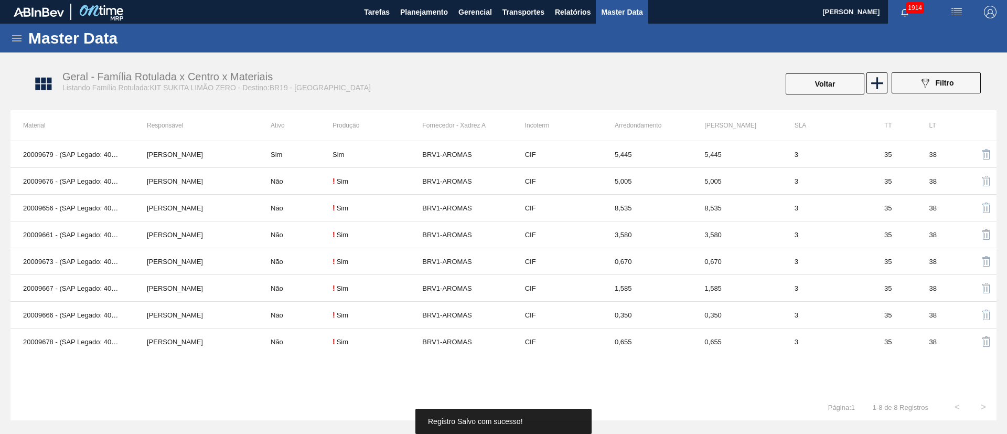
click at [889, 86] on div "089F7B8B-B2A5-4AFE-B5C0-19BA573D28AC Filtro" at bounding box center [937, 83] width 100 height 23
click at [876, 82] on icon at bounding box center [877, 83] width 12 height 12
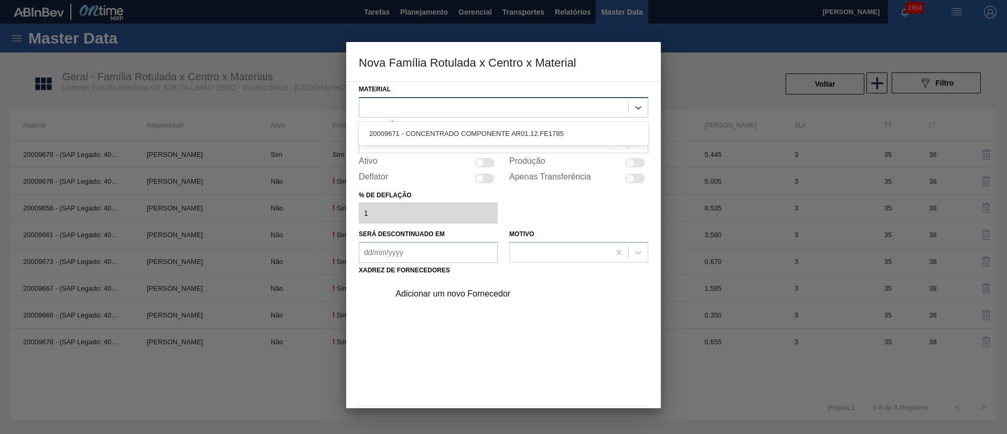
click at [406, 103] on div at bounding box center [493, 107] width 269 height 15
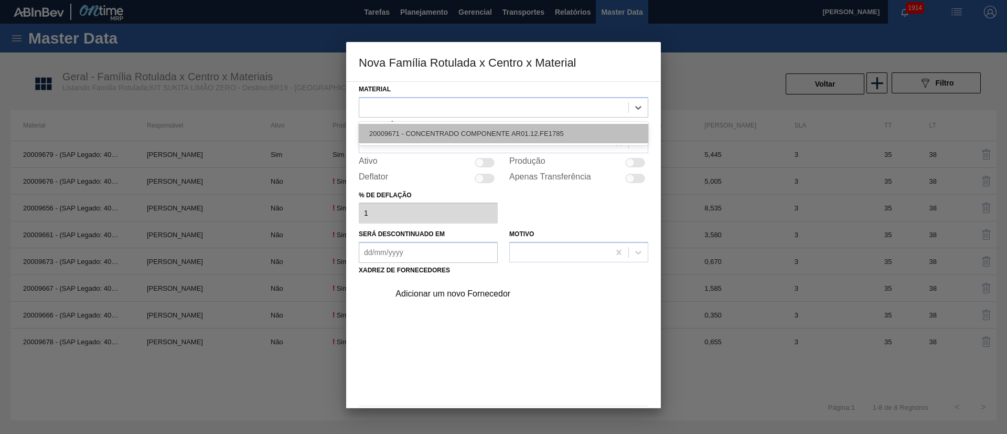
click at [416, 142] on div "20009671 - CONCENTRADO COMPONENTE AR01.12.FE1785" at bounding box center [504, 133] width 290 height 19
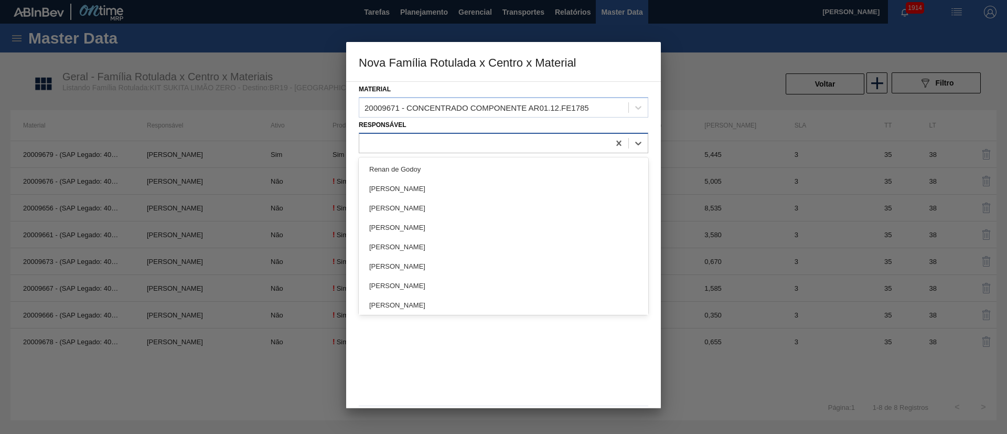
click at [404, 146] on div at bounding box center [484, 142] width 250 height 15
click at [398, 157] on div "Lucas Pondian Lucas de Castro Oliveira LUCAS EDUARDO AMARAL BRANDAO LUCAS HERIN…" at bounding box center [504, 235] width 290 height 157
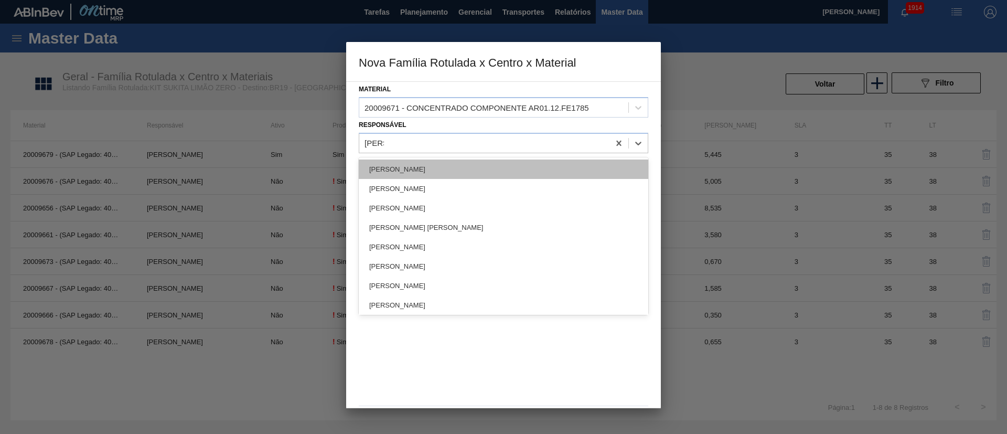
click at [400, 169] on div "[PERSON_NAME]" at bounding box center [504, 168] width 290 height 19
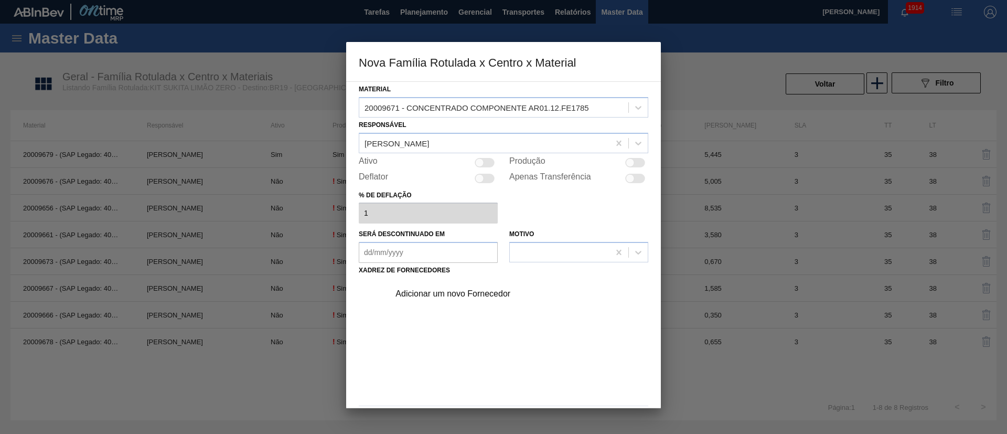
click at [633, 164] on div at bounding box center [635, 162] width 20 height 9
click at [436, 292] on div "Adicionar um novo Fornecedor" at bounding box center [499, 293] width 206 height 9
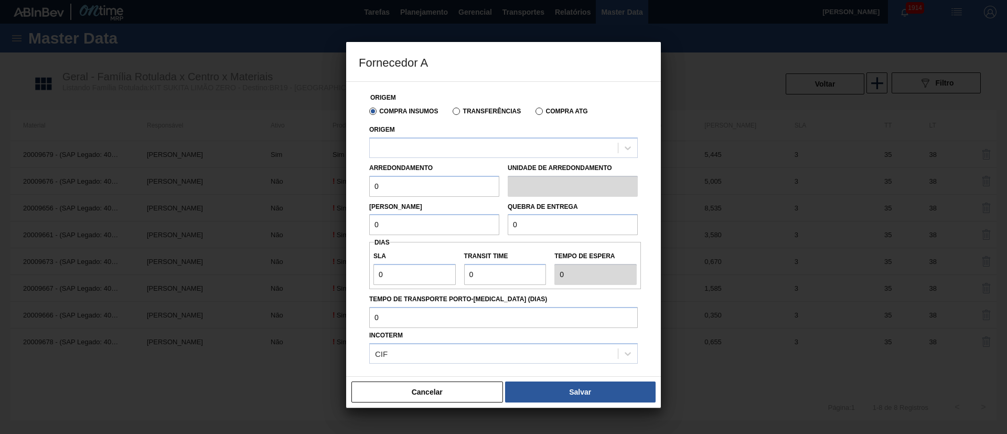
click at [474, 108] on label "Transferências" at bounding box center [487, 111] width 68 height 7
click at [451, 113] on input "Transferências" at bounding box center [451, 113] width 0 height 0
click at [431, 152] on div at bounding box center [494, 147] width 248 height 15
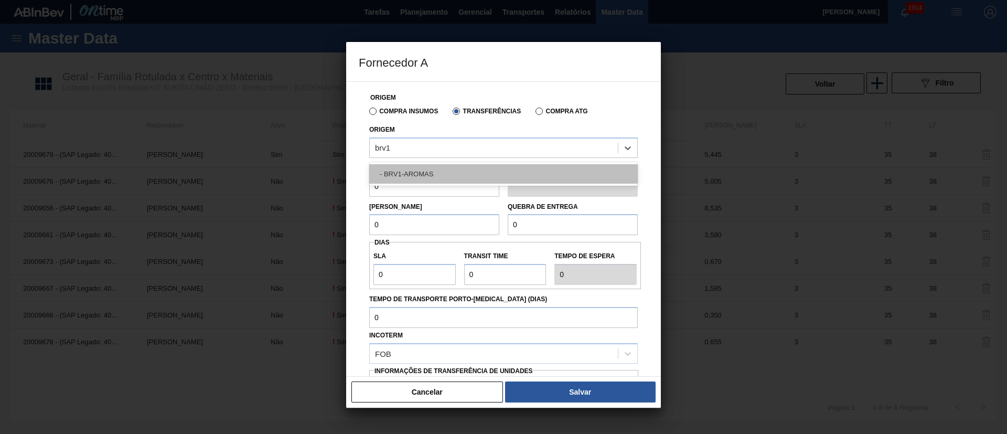
click at [422, 167] on div "- BRV1-AROMAS" at bounding box center [503, 173] width 269 height 19
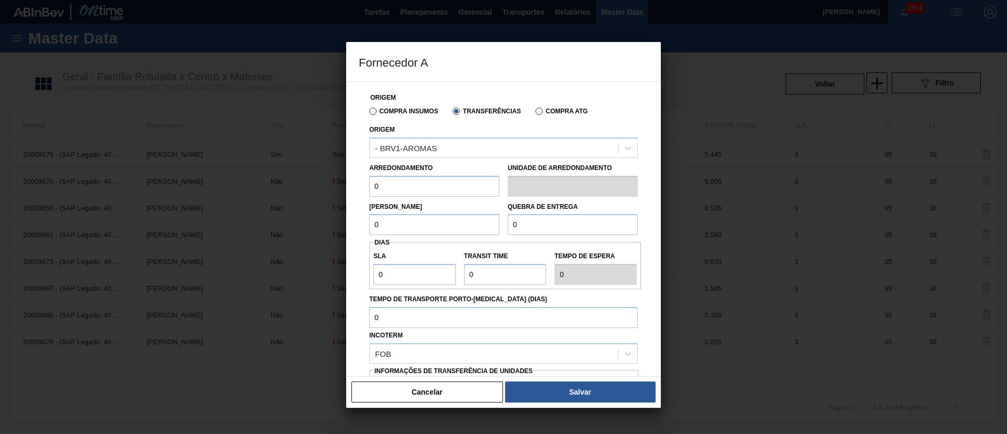
drag, startPoint x: 401, startPoint y: 190, endPoint x: 334, endPoint y: 183, distance: 67.0
click at [334, 183] on div "Fornecedor A Origem Compra Insumos Transferências Compra ATG Origem - BRV1-AROM…" at bounding box center [503, 217] width 1007 height 434
drag, startPoint x: 360, startPoint y: 229, endPoint x: 338, endPoint y: 228, distance: 21.5
click at [339, 229] on div "Fornecedor A Origem Compra Insumos Transferências Compra ATG Origem - BRV1-AROM…" at bounding box center [503, 217] width 1007 height 434
drag, startPoint x: 527, startPoint y: 220, endPoint x: 485, endPoint y: 220, distance: 41.4
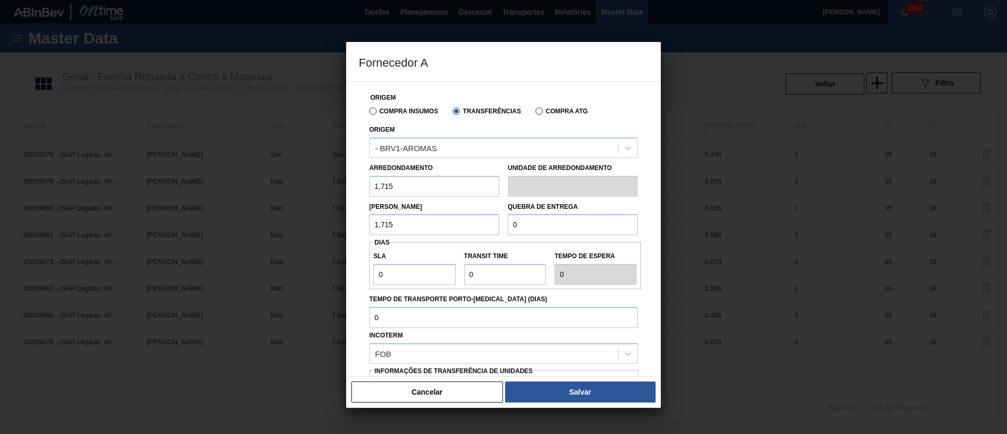
click at [485, 220] on div "Lote Mínimo 1,715 Quebra de entrega 0" at bounding box center [503, 216] width 277 height 39
drag, startPoint x: 411, startPoint y: 274, endPoint x: 336, endPoint y: 274, distance: 75.5
click at [336, 274] on div "Fornecedor A Origem Compra Insumos Transferências Compra ATG Origem - BRV1-AROM…" at bounding box center [503, 217] width 1007 height 434
drag, startPoint x: 466, startPoint y: 270, endPoint x: 439, endPoint y: 270, distance: 27.3
click at [439, 270] on div "SLA 3 Transit Time Tempo de espera 3" at bounding box center [505, 265] width 272 height 39
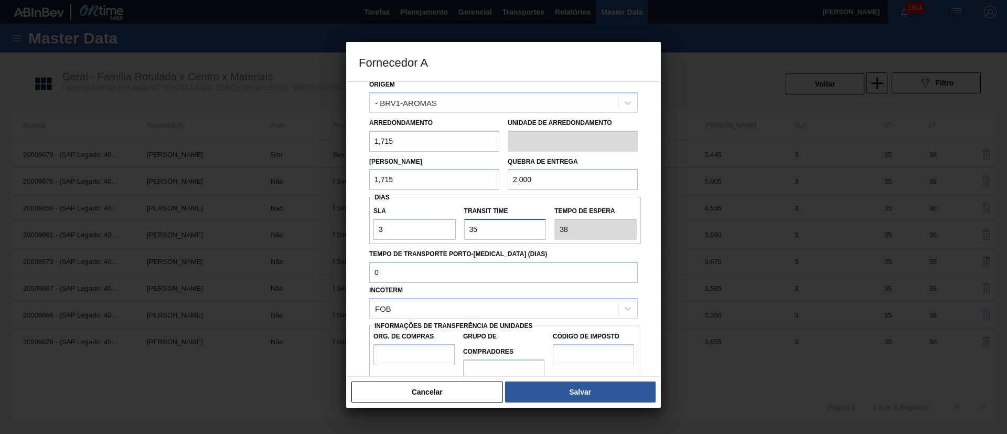
scroll to position [66, 0]
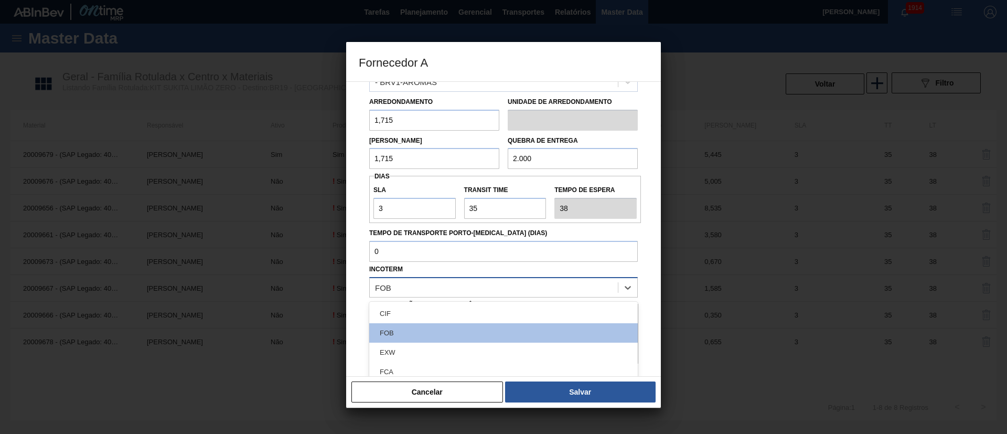
click at [385, 284] on div "FOB" at bounding box center [383, 287] width 16 height 9
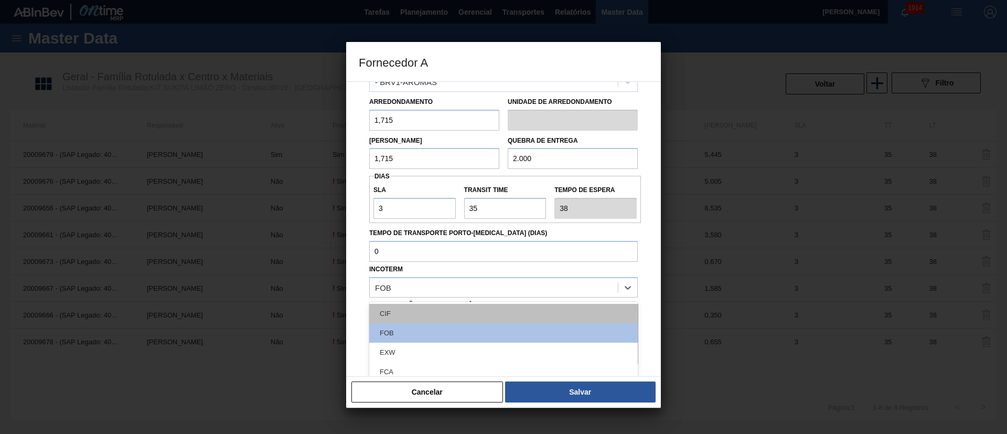
click at [415, 304] on div "CIF" at bounding box center [503, 313] width 269 height 19
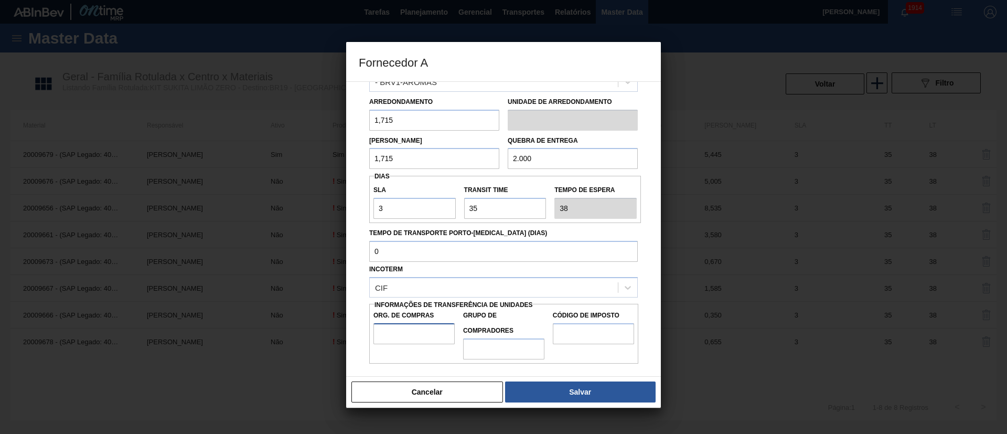
drag, startPoint x: 414, startPoint y: 331, endPoint x: 420, endPoint y: 336, distance: 7.4
click at [414, 331] on input "Org. de Compras" at bounding box center [414, 333] width 81 height 21
click at [481, 353] on input "Grupo de Compradores" at bounding box center [503, 348] width 81 height 21
click at [574, 332] on input "Código de Imposto" at bounding box center [593, 333] width 81 height 21
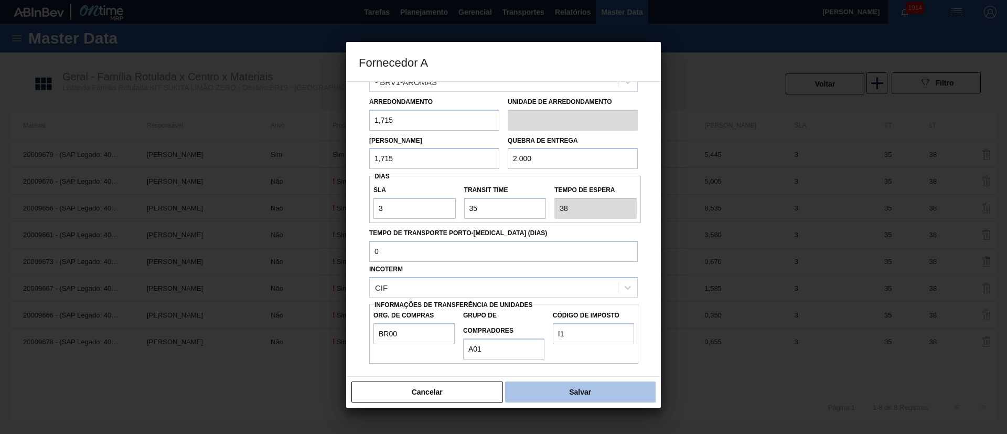
click at [583, 389] on button "Salvar" at bounding box center [580, 391] width 151 height 21
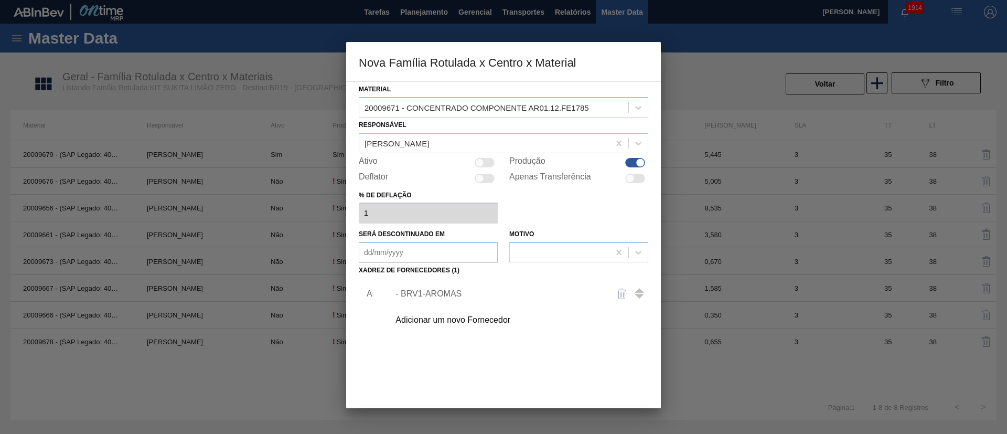
scroll to position [38, 0]
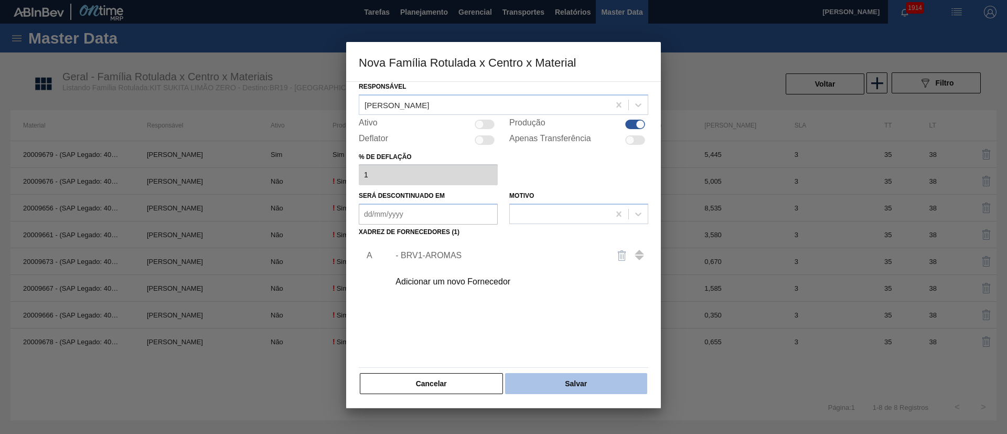
click at [561, 378] on button "Salvar" at bounding box center [576, 383] width 142 height 21
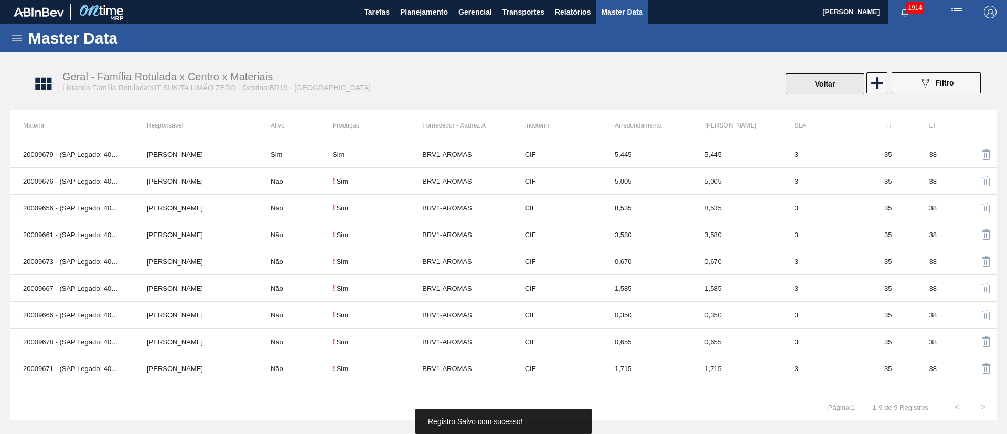
click at [809, 87] on button "Voltar" at bounding box center [825, 83] width 79 height 21
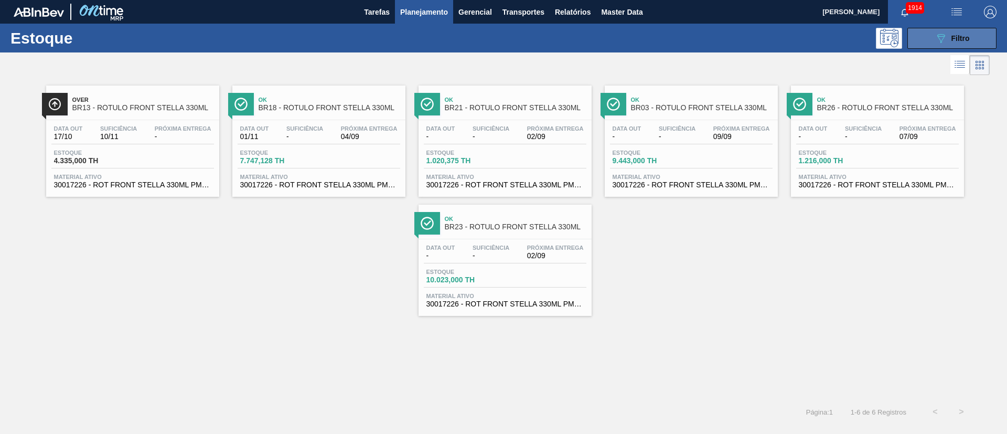
click at [955, 40] on span "Filtro" at bounding box center [961, 38] width 18 height 8
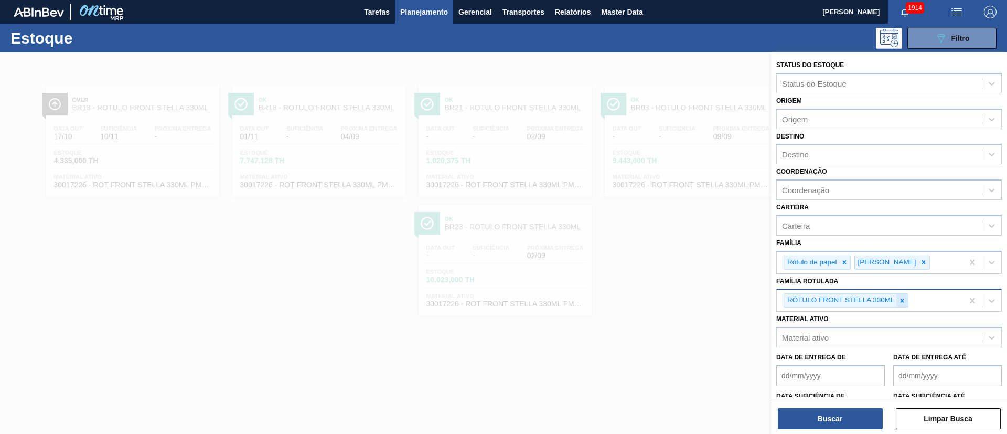
click at [907, 299] on div at bounding box center [903, 300] width 12 height 13
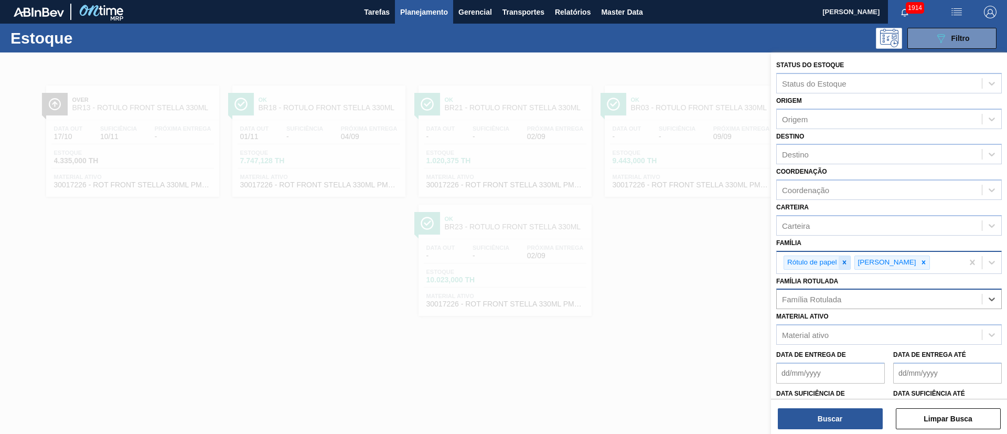
click at [843, 260] on icon at bounding box center [844, 262] width 7 height 7
click at [849, 259] on icon at bounding box center [852, 262] width 7 height 7
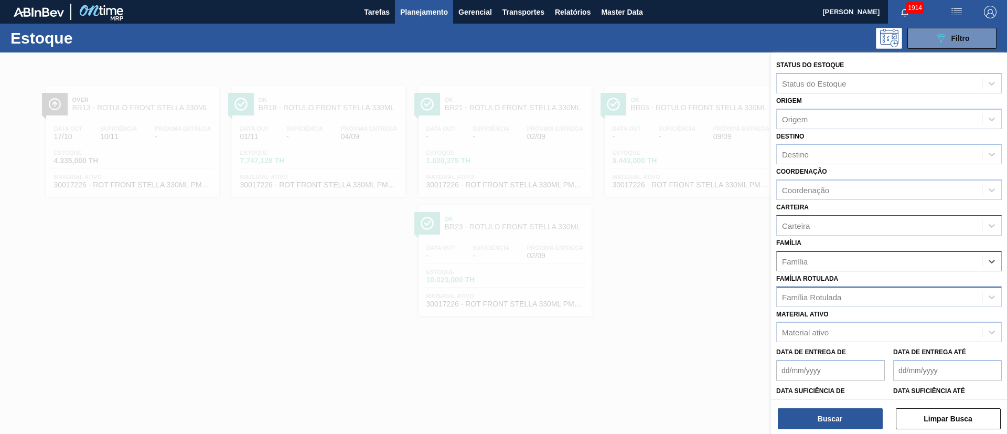
click at [812, 219] on div "Carteira" at bounding box center [879, 225] width 205 height 15
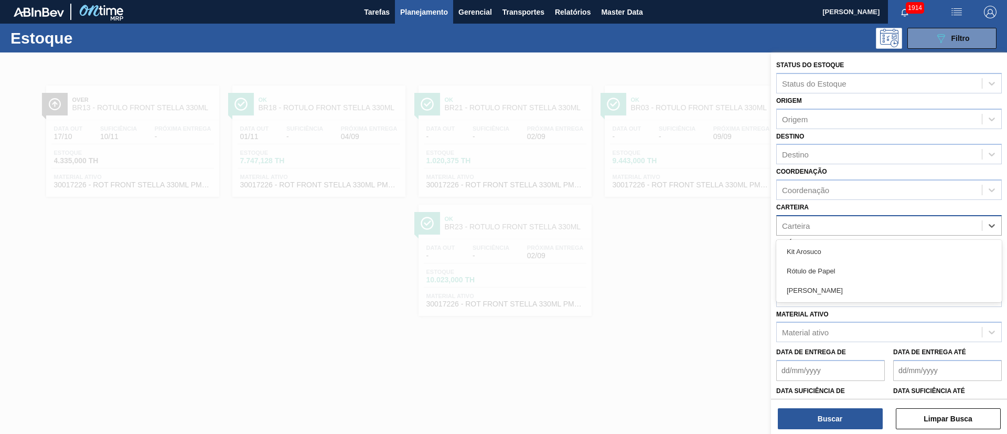
type input "k"
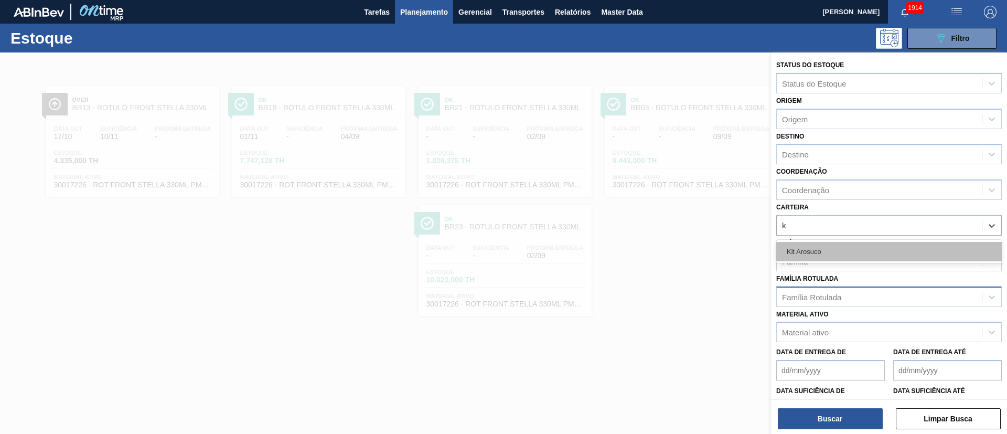
click at [812, 243] on div "Kit Arosuco" at bounding box center [889, 251] width 226 height 19
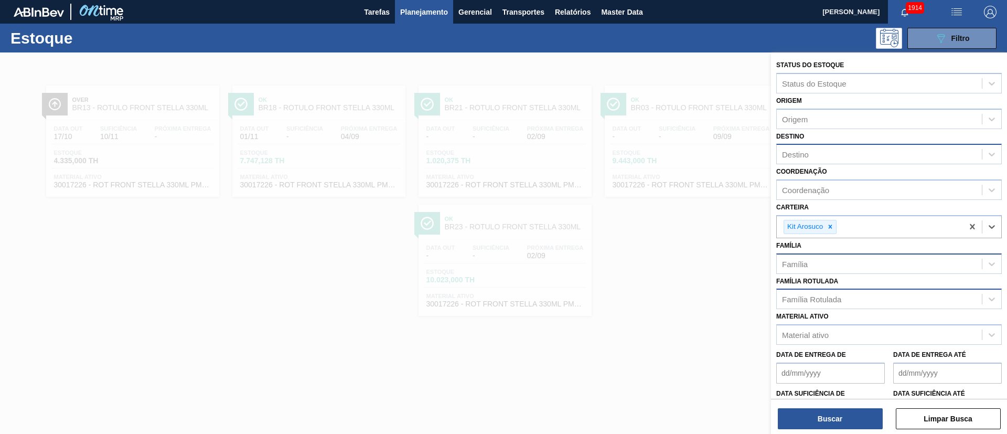
click at [799, 158] on div "Destino" at bounding box center [795, 154] width 27 height 9
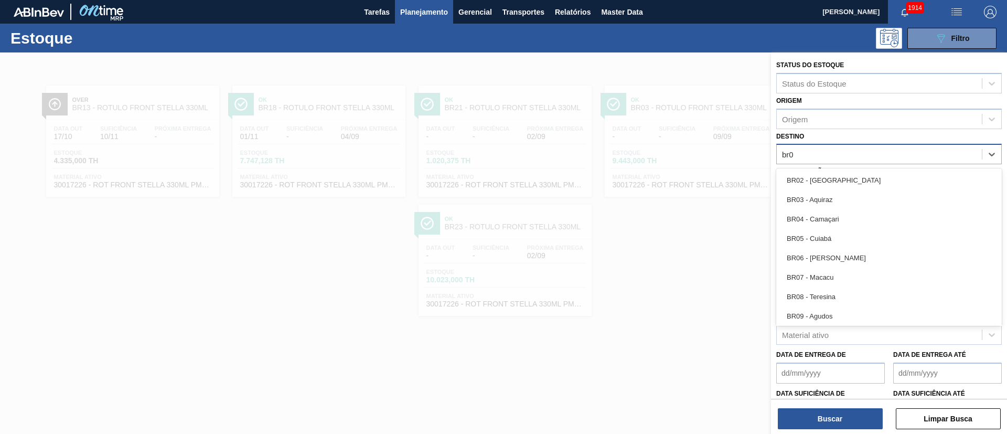
type input "br04"
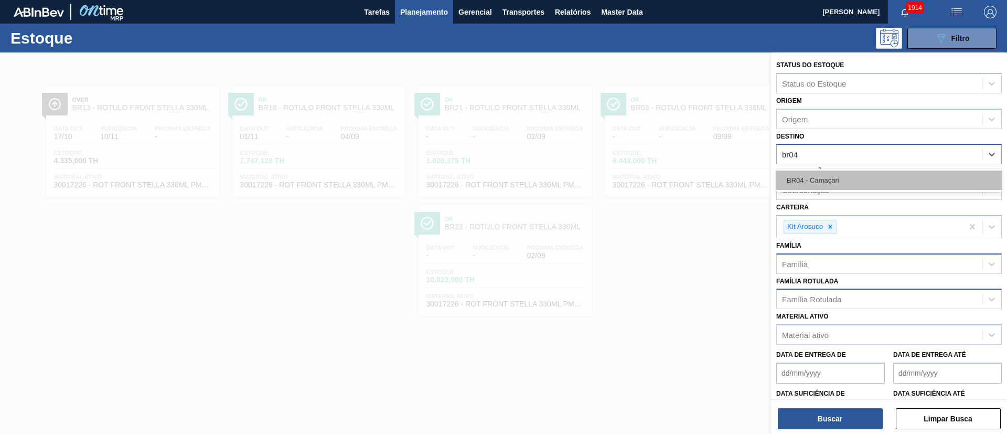
click at [812, 184] on div "BR04 - Camaçari" at bounding box center [889, 180] width 226 height 19
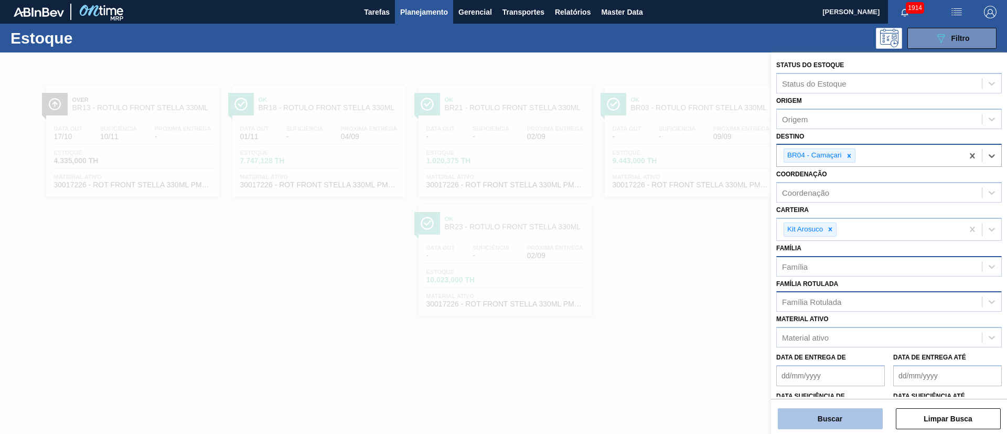
click at [811, 416] on button "Buscar" at bounding box center [830, 418] width 105 height 21
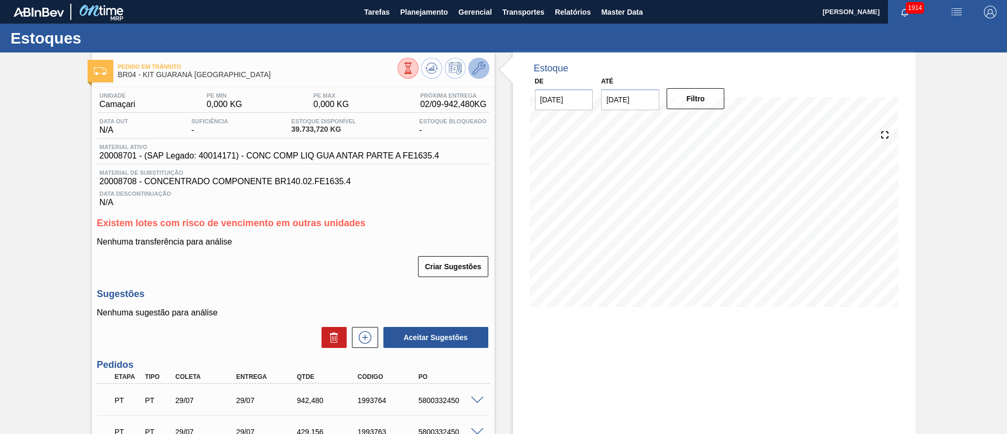
click at [482, 72] on icon at bounding box center [479, 68] width 13 height 13
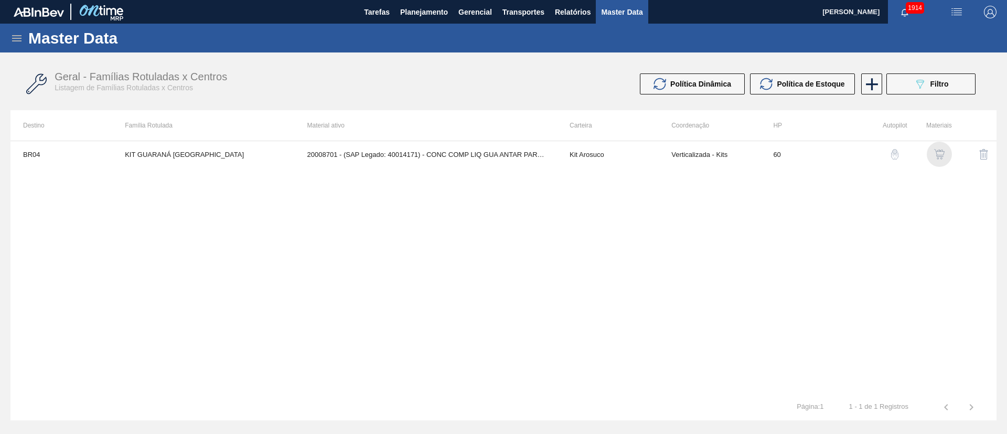
click at [941, 149] on img "button" at bounding box center [939, 154] width 10 height 10
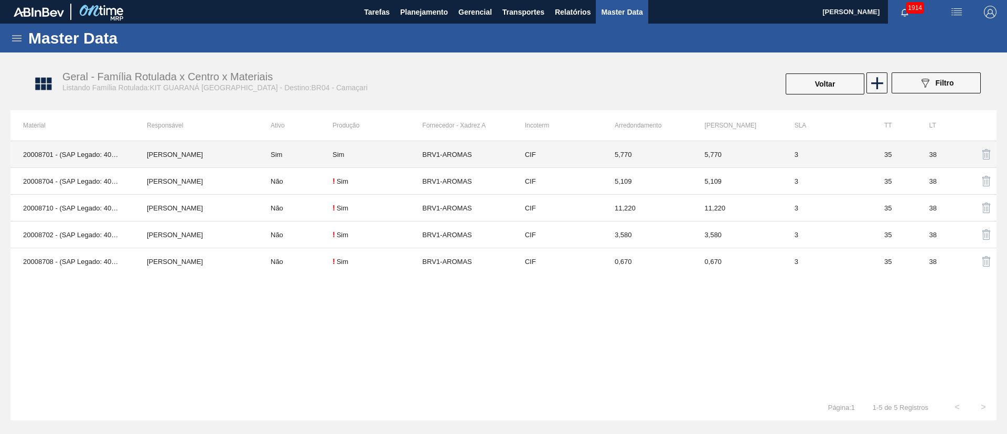
click at [340, 158] on td "Sim" at bounding box center [378, 154] width 90 height 27
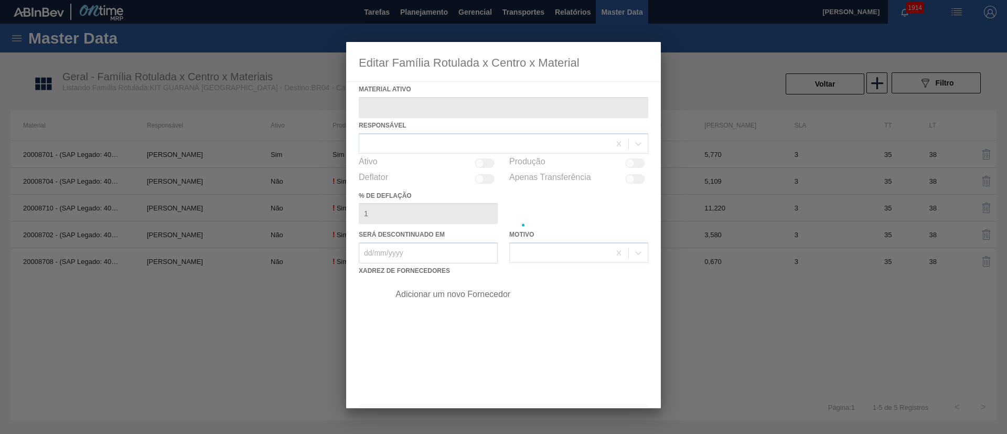
type ativo "20008701 - (SAP Legado: 40014171) - CONC COMP LIQ GUA ANTAR PARTE A FE1635.4"
checkbox input "true"
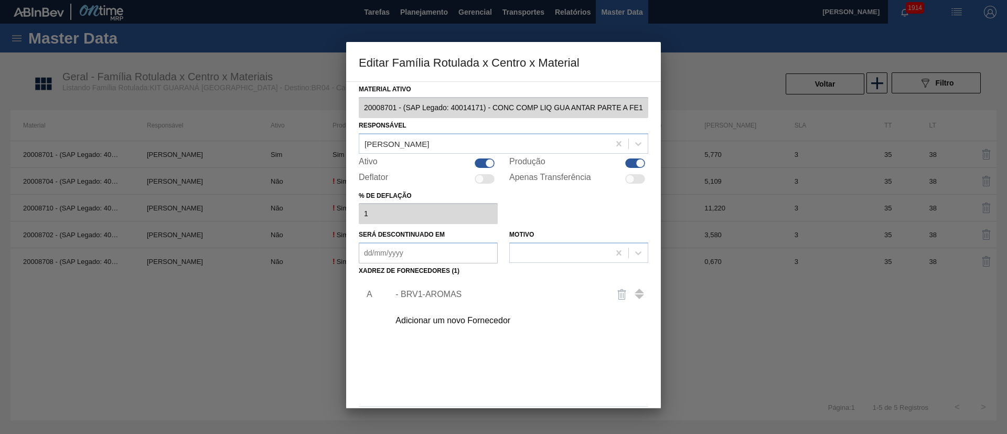
click at [433, 297] on div "- BRV1-AROMAS" at bounding box center [499, 294] width 206 height 9
